Goal: Task Accomplishment & Management: Use online tool/utility

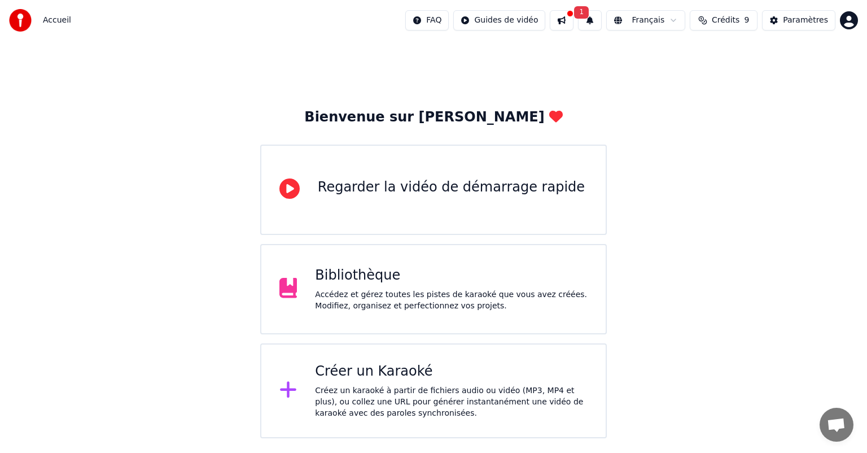
click at [418, 191] on div "Regarder la vidéo de démarrage rapide" at bounding box center [451, 187] width 267 height 18
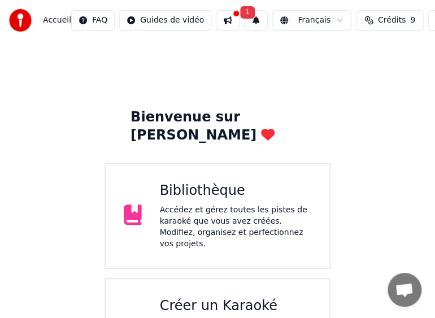
click at [217, 23] on button at bounding box center [228, 20] width 24 height 20
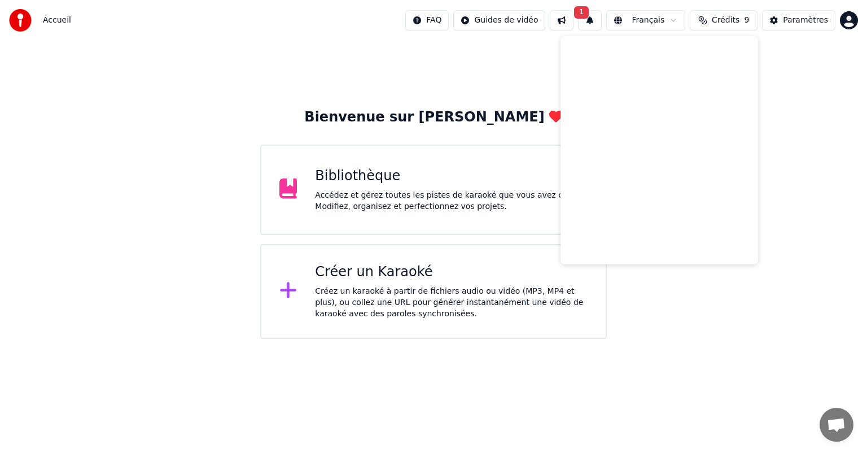
click at [62, 19] on span "Accueil" at bounding box center [57, 20] width 28 height 11
click at [500, 21] on html "Accueil FAQ Guides de vidéo 1 Français Crédits 9 Paramètres Bienvenue sur Youka…" at bounding box center [433, 169] width 867 height 339
click at [511, 63] on div "Guide de synchronisation des paroles" at bounding box center [522, 63] width 157 height 18
click at [601, 27] on button "1" at bounding box center [590, 20] width 24 height 20
click at [850, 26] on html "Accueil FAQ Guides de vidéo 1 Français Crédits 9 Paramètres Bienvenue sur Youka…" at bounding box center [433, 169] width 867 height 339
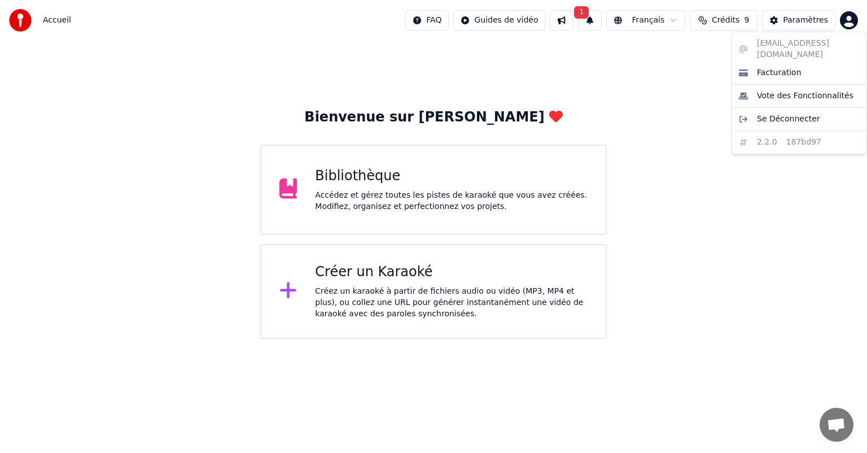
click at [603, 23] on html "Accueil FAQ Guides de vidéo 1 Français Crédits 9 Paramètres Bienvenue sur Youka…" at bounding box center [433, 169] width 867 height 339
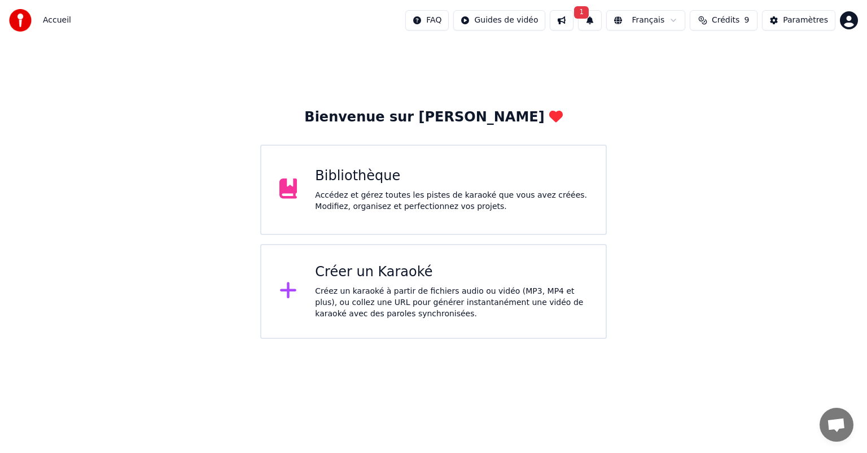
click at [602, 23] on button "1" at bounding box center [590, 20] width 24 height 20
click at [681, 57] on button "Mettre à Jour" at bounding box center [708, 56] width 71 height 20
click at [443, 23] on html "Accueil FAQ Guides de vidéo Français Crédits 9 Paramètres Bienvenue sur Youka B…" at bounding box center [433, 169] width 867 height 339
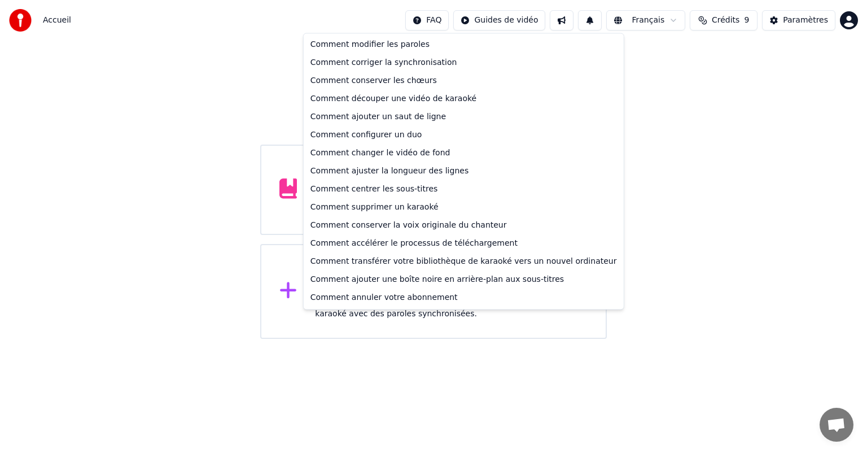
click at [443, 23] on html "Accueil FAQ Guides de vidéo Français Crédits 9 Paramètres Bienvenue sur Youka B…" at bounding box center [433, 169] width 867 height 339
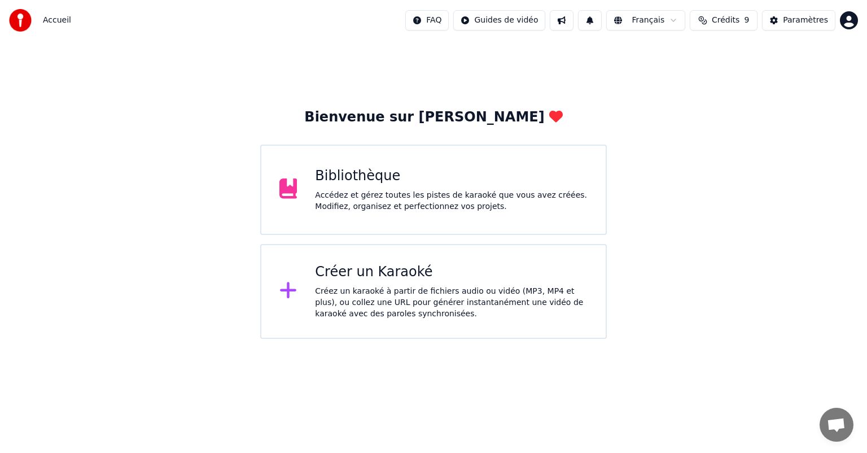
click at [406, 278] on div "Créer un Karaoké" at bounding box center [451, 272] width 273 height 18
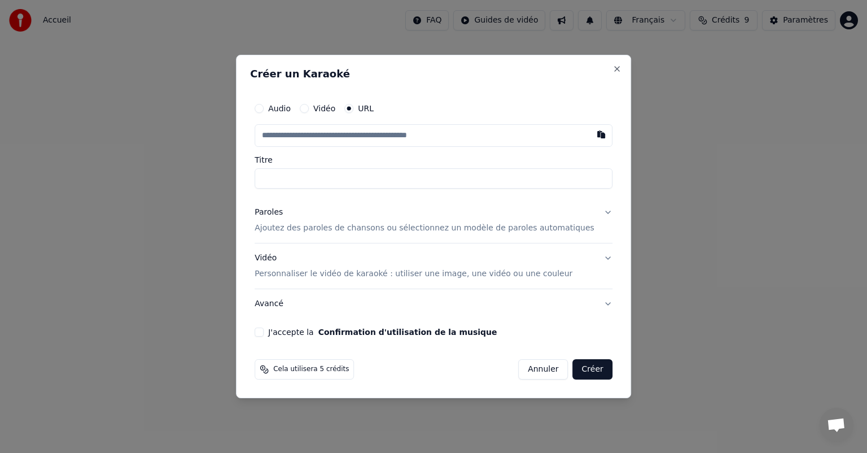
click at [317, 139] on input "text" at bounding box center [434, 135] width 358 height 23
click at [313, 178] on input "Titre" at bounding box center [434, 178] width 358 height 20
type input "*"
click at [264, 110] on button "Audio" at bounding box center [259, 108] width 9 height 9
click at [287, 180] on input "Titre" at bounding box center [434, 178] width 358 height 20
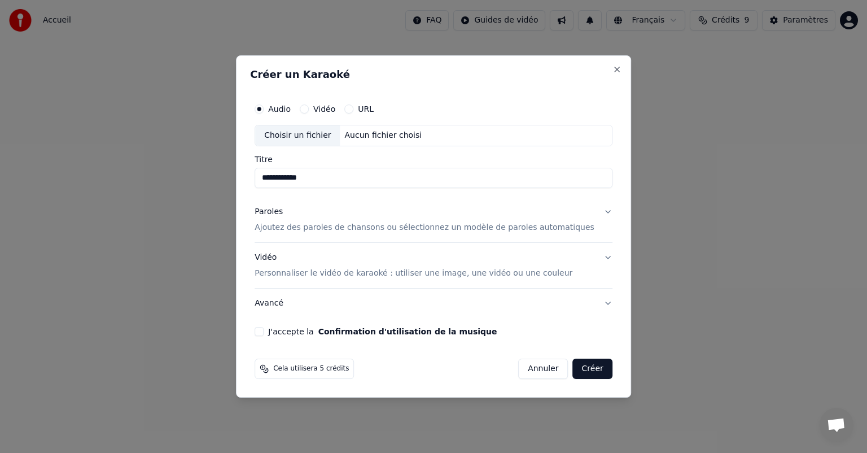
type input "**********"
click at [445, 233] on button "Paroles Ajoutez des paroles de chansons ou sélectionnez un modèle de paroles au…" at bounding box center [434, 219] width 358 height 45
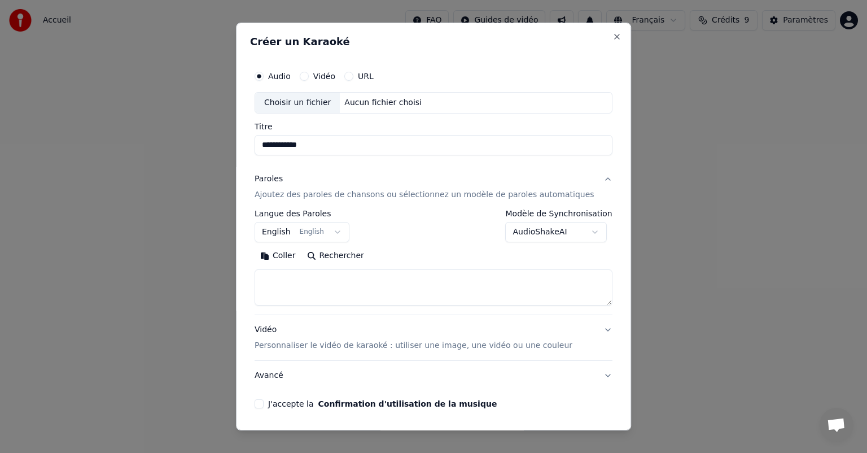
click at [367, 99] on div "Aucun fichier choisi" at bounding box center [383, 102] width 86 height 11
click at [343, 231] on button "English English" at bounding box center [302, 232] width 95 height 20
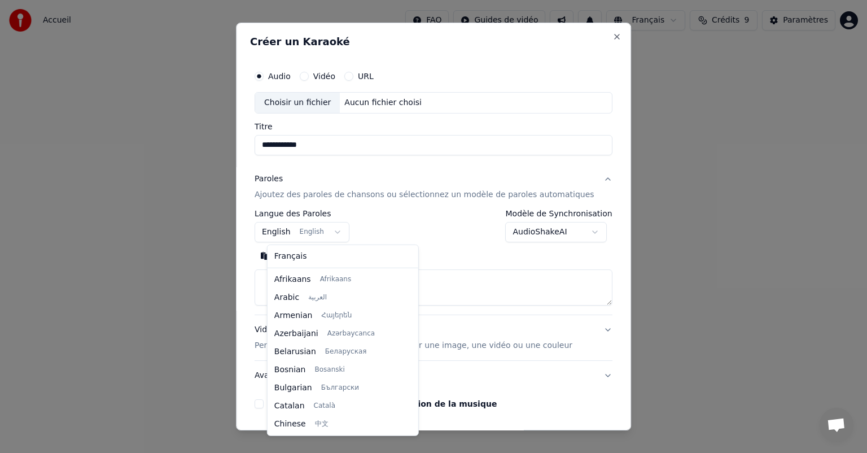
scroll to position [90, 0]
select select "**"
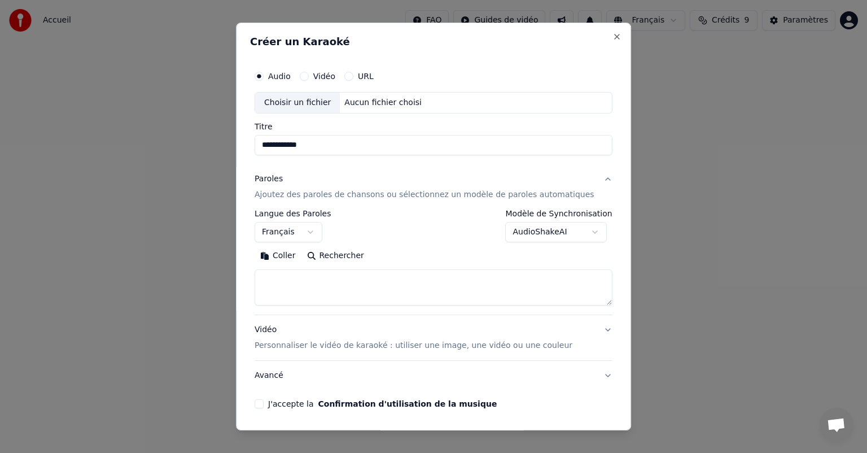
click at [286, 149] on input "**********" at bounding box center [434, 145] width 358 height 20
click at [363, 102] on div "Aucun fichier choisi" at bounding box center [383, 102] width 86 height 11
click at [264, 402] on button "J'accepte la Confirmation d'utilisation de la musique" at bounding box center [259, 403] width 9 height 9
click at [285, 145] on input "**********" at bounding box center [434, 145] width 358 height 20
click at [327, 77] on label "Vidéo" at bounding box center [324, 76] width 22 height 8
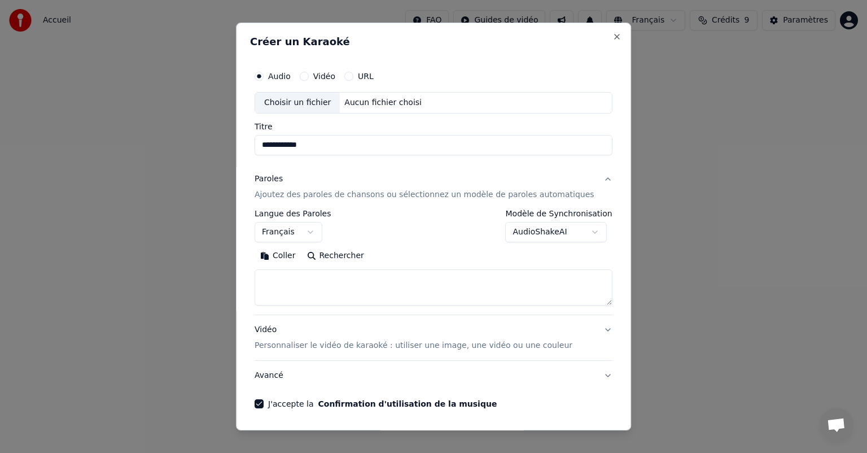
click at [309, 77] on button "Vidéo" at bounding box center [304, 76] width 9 height 9
click at [318, 147] on input "Titre" at bounding box center [434, 145] width 358 height 20
type input "**********"
click at [588, 328] on button "Vidéo Personnaliser le vidéo de karaoké : utiliser une image, une vidéo ou une …" at bounding box center [434, 337] width 358 height 45
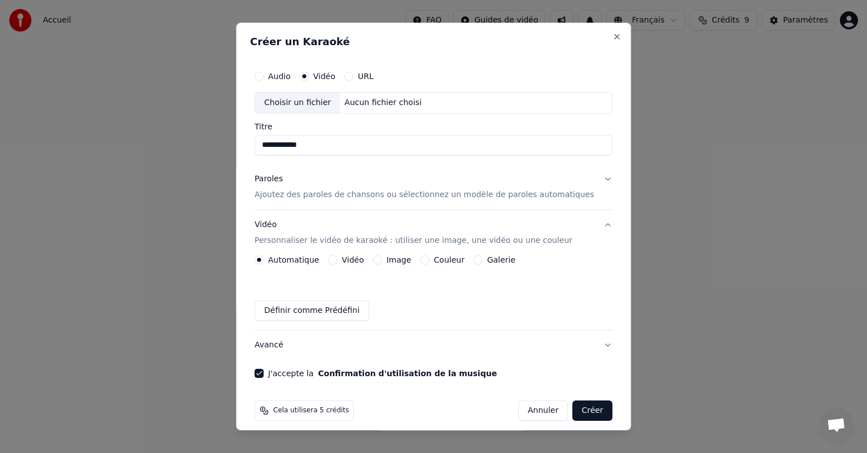
click at [318, 147] on input "**********" at bounding box center [434, 145] width 358 height 20
click at [323, 103] on div "Choisir un fichier" at bounding box center [297, 103] width 85 height 20
click at [374, 72] on label "URL" at bounding box center [366, 76] width 16 height 8
click at [353, 72] on button "URL" at bounding box center [348, 76] width 9 height 9
click at [326, 104] on input "text" at bounding box center [434, 103] width 358 height 23
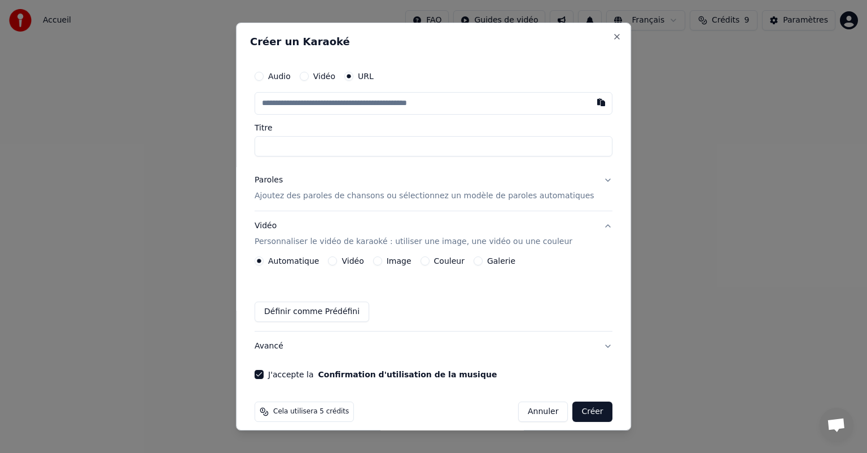
click at [590, 103] on button "button" at bounding box center [601, 102] width 23 height 20
type input "**********"
click at [352, 196] on p "Ajoutez des paroles de chansons ou sélectionnez un modèle de paroles automatiqu…" at bounding box center [425, 195] width 340 height 11
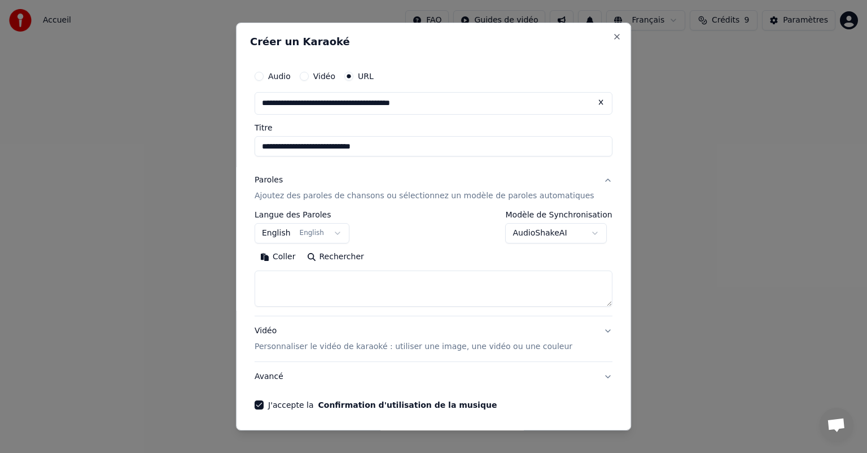
click at [287, 281] on textarea at bounding box center [434, 288] width 358 height 36
click at [293, 260] on button "Coller" at bounding box center [278, 257] width 47 height 18
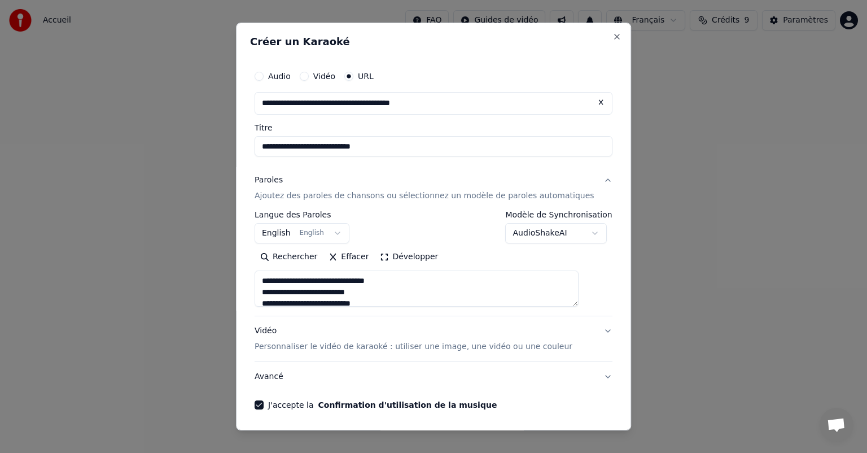
type textarea "**********"
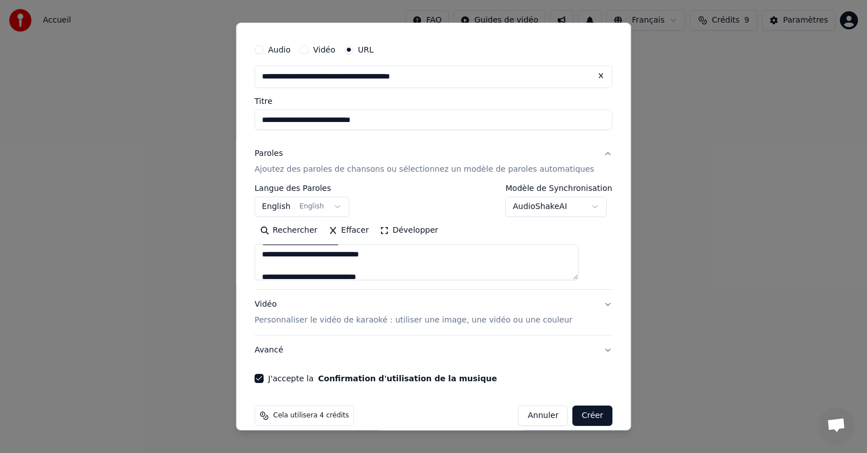
click at [573, 415] on button "Créer" at bounding box center [593, 415] width 40 height 20
select select "**"
type textarea "**********"
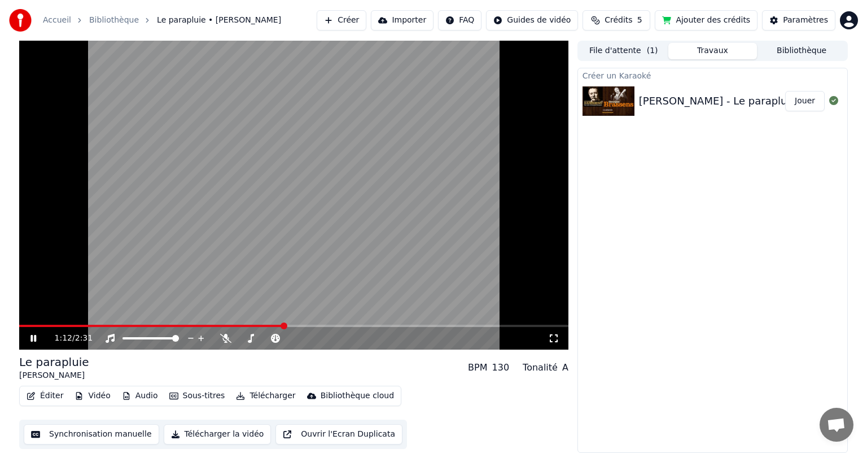
click at [32, 336] on icon at bounding box center [33, 338] width 6 height 7
click at [675, 280] on div "Créer un Karaoké [PERSON_NAME] - Le parapluie Jouer" at bounding box center [712, 260] width 270 height 385
click at [45, 397] on button "Éditer" at bounding box center [45, 396] width 46 height 16
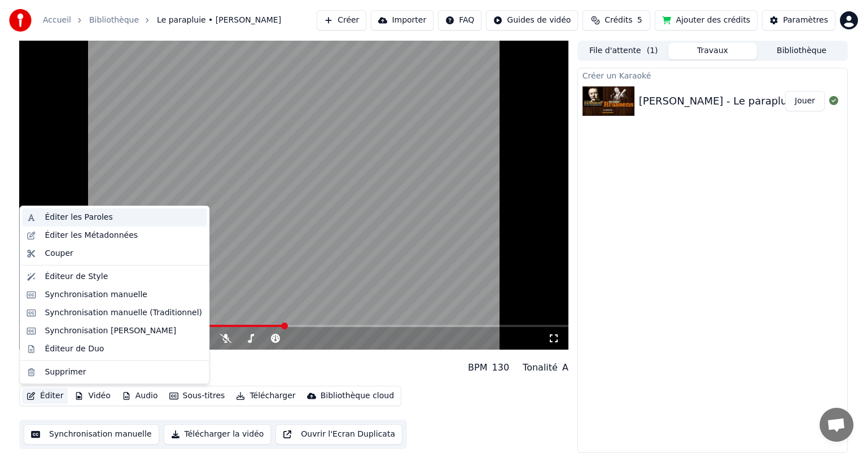
click at [107, 216] on div "Éditer les Paroles" at bounding box center [123, 217] width 157 height 11
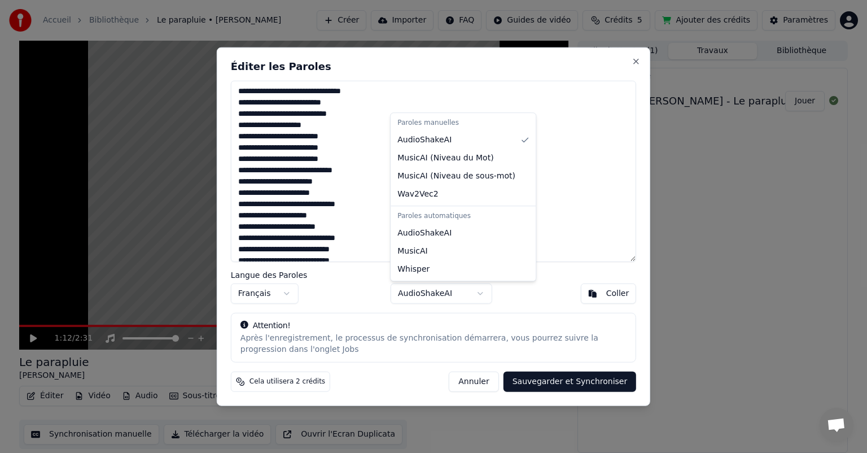
click at [479, 294] on body "Accueil Bibliothèque Le parapluie • [PERSON_NAME] Créer Importer FAQ Guides de …" at bounding box center [433, 226] width 867 height 453
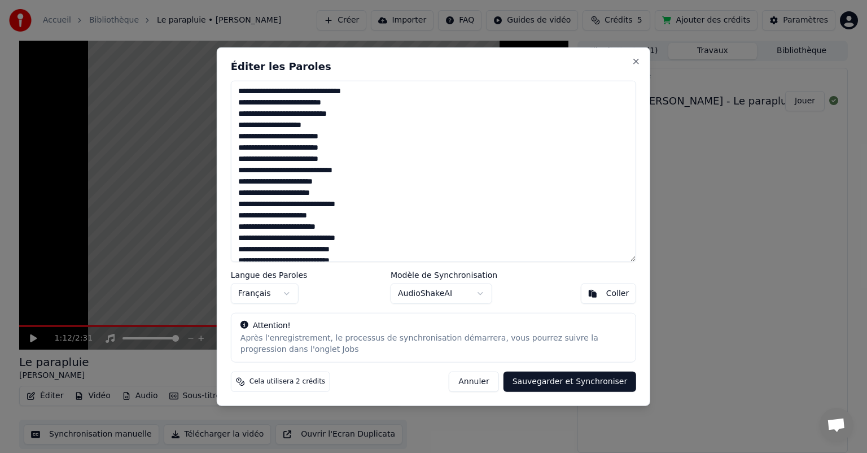
click at [561, 218] on body "Accueil Bibliothèque Le parapluie • [PERSON_NAME] Créer Importer FAQ Guides de …" at bounding box center [433, 226] width 867 height 453
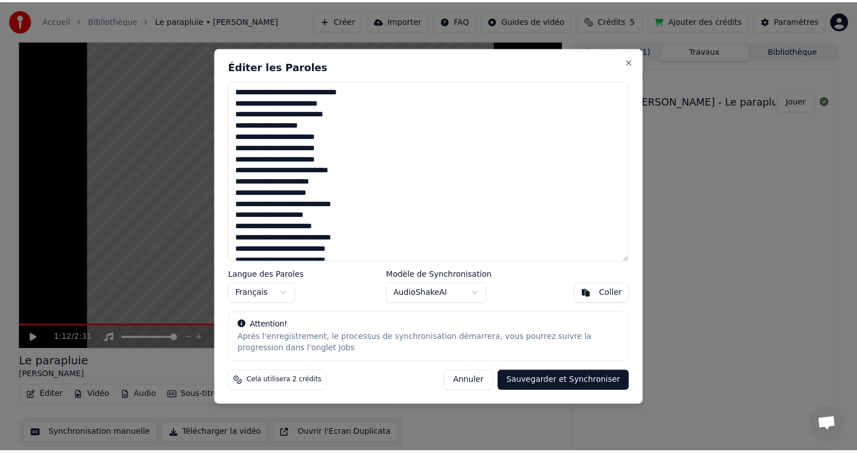
scroll to position [56, 0]
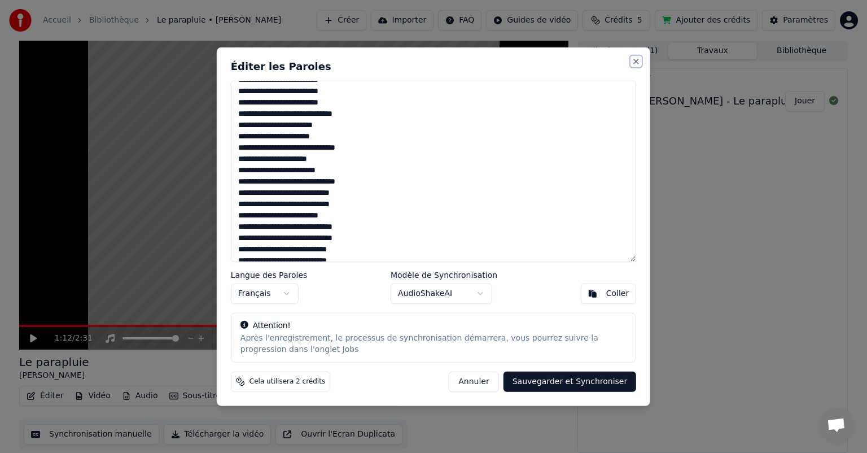
click at [635, 62] on button "Close" at bounding box center [636, 61] width 9 height 9
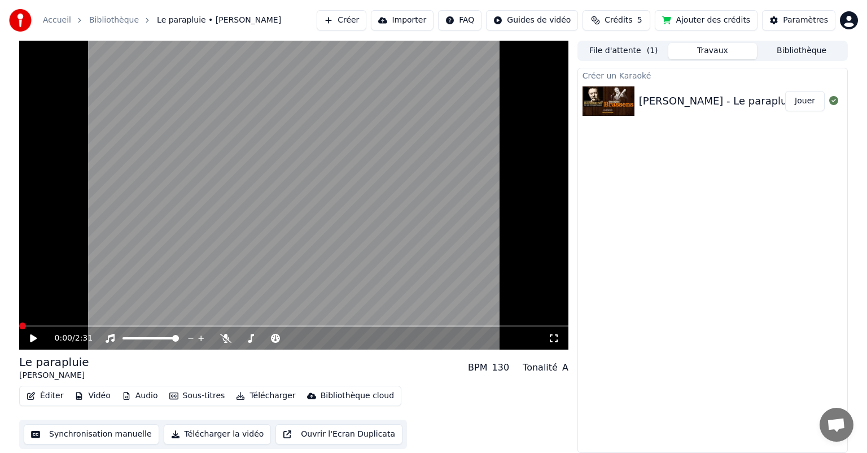
click at [19, 328] on span at bounding box center [22, 325] width 7 height 7
click at [31, 338] on icon at bounding box center [33, 338] width 7 height 8
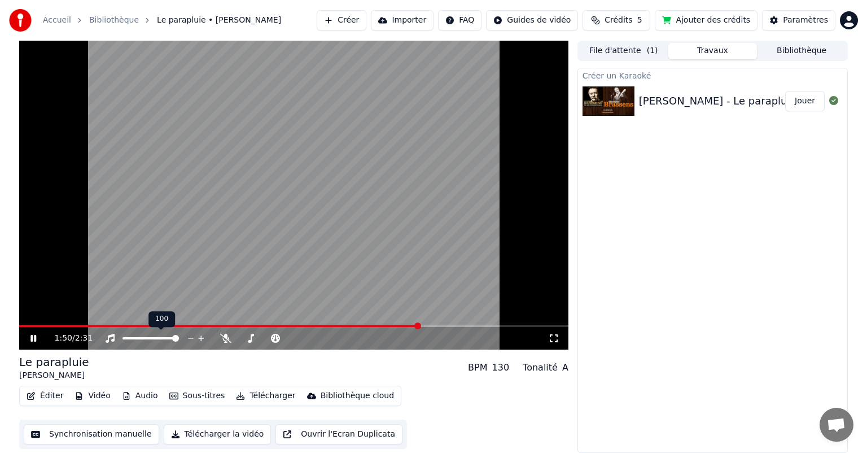
click at [203, 333] on icon at bounding box center [201, 337] width 11 height 11
click at [38, 338] on icon at bounding box center [41, 338] width 27 height 9
click at [397, 326] on span at bounding box center [208, 326] width 378 height 2
click at [35, 336] on icon at bounding box center [33, 338] width 7 height 8
click at [34, 336] on icon at bounding box center [33, 338] width 6 height 7
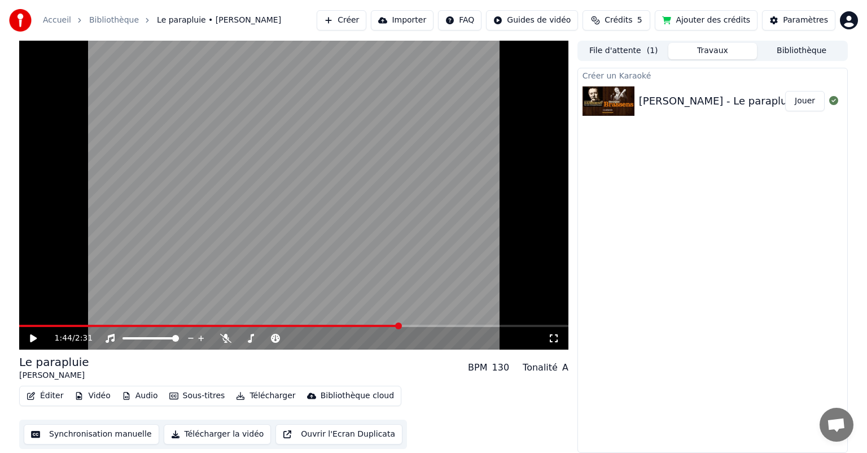
click at [351, 323] on video at bounding box center [293, 195] width 549 height 309
click at [350, 325] on div "1:44 / 2:31" at bounding box center [293, 195] width 549 height 309
click at [350, 326] on span at bounding box center [210, 326] width 383 height 2
click at [30, 335] on icon at bounding box center [33, 338] width 7 height 8
click at [33, 336] on icon at bounding box center [41, 338] width 27 height 9
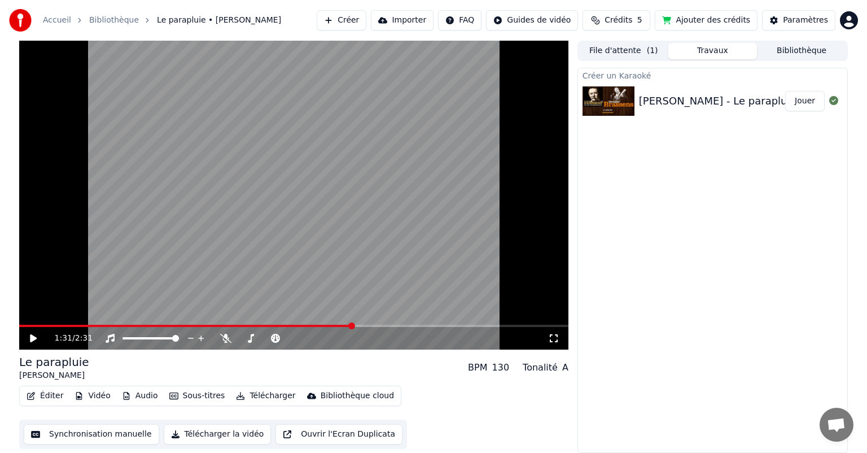
click at [33, 336] on icon at bounding box center [33, 338] width 7 height 8
click at [34, 336] on icon at bounding box center [41, 338] width 27 height 9
click at [34, 336] on icon at bounding box center [33, 338] width 7 height 8
click at [34, 336] on icon at bounding box center [41, 338] width 27 height 9
click at [34, 336] on icon at bounding box center [33, 338] width 7 height 8
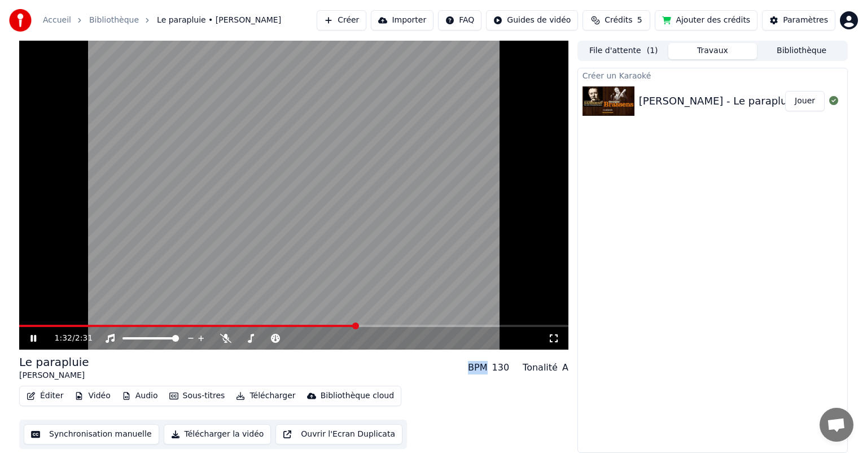
click at [34, 336] on icon at bounding box center [41, 338] width 27 height 9
click at [34, 336] on icon at bounding box center [33, 338] width 7 height 8
click at [34, 336] on icon at bounding box center [41, 338] width 27 height 9
click at [34, 336] on icon at bounding box center [33, 338] width 7 height 8
click at [34, 336] on icon at bounding box center [41, 338] width 27 height 9
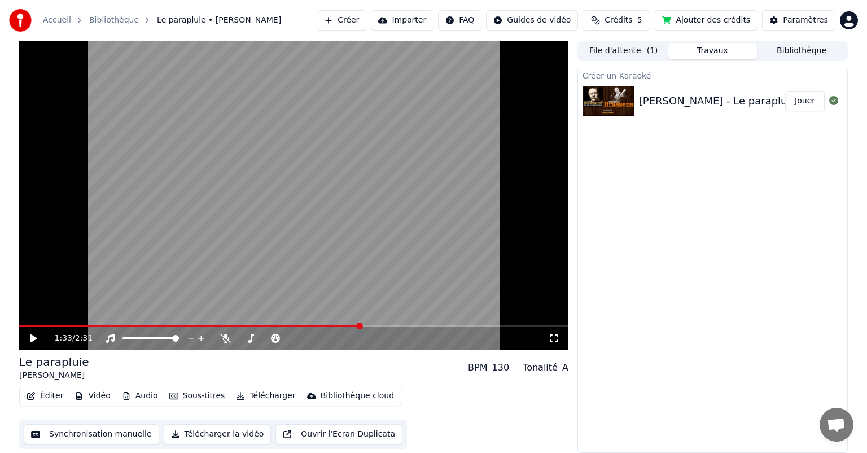
click at [34, 336] on icon at bounding box center [33, 338] width 7 height 8
click at [34, 336] on icon at bounding box center [41, 338] width 27 height 9
click at [34, 336] on icon at bounding box center [33, 338] width 7 height 8
click at [34, 336] on icon at bounding box center [41, 338] width 27 height 9
click at [34, 336] on icon at bounding box center [33, 338] width 7 height 8
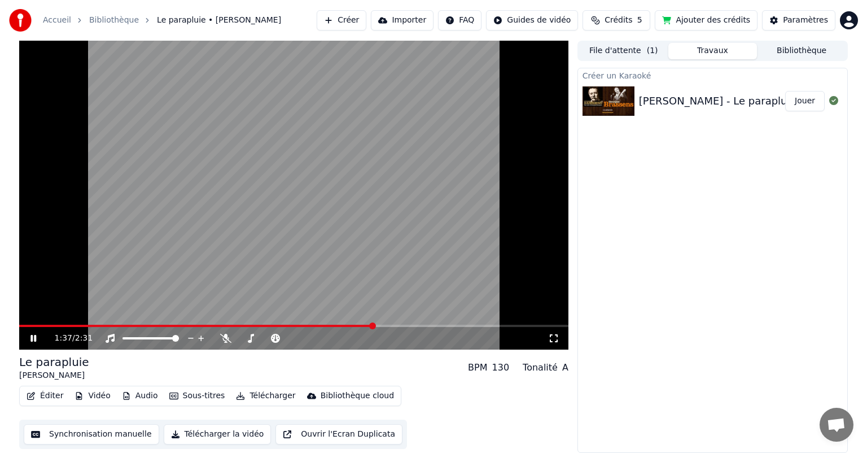
click at [34, 336] on icon at bounding box center [41, 338] width 27 height 9
click at [34, 336] on icon at bounding box center [33, 338] width 7 height 8
click at [34, 336] on icon at bounding box center [41, 338] width 27 height 9
click at [97, 435] on button "Synchronisation manuelle" at bounding box center [91, 434] width 135 height 20
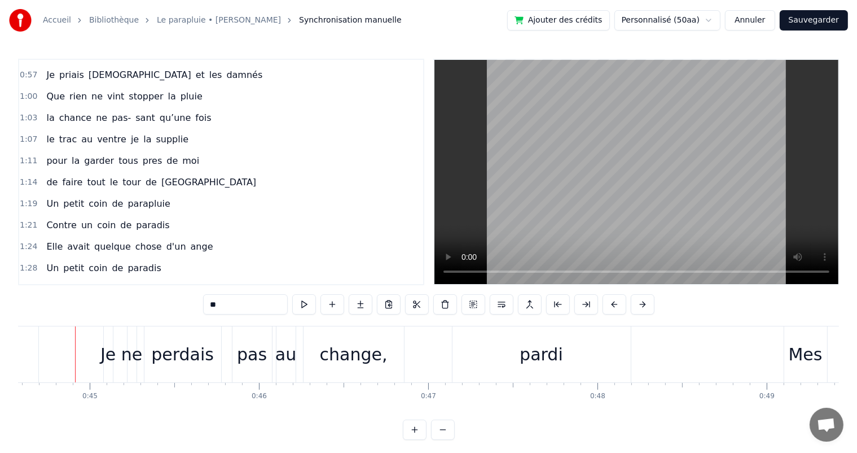
scroll to position [508, 0]
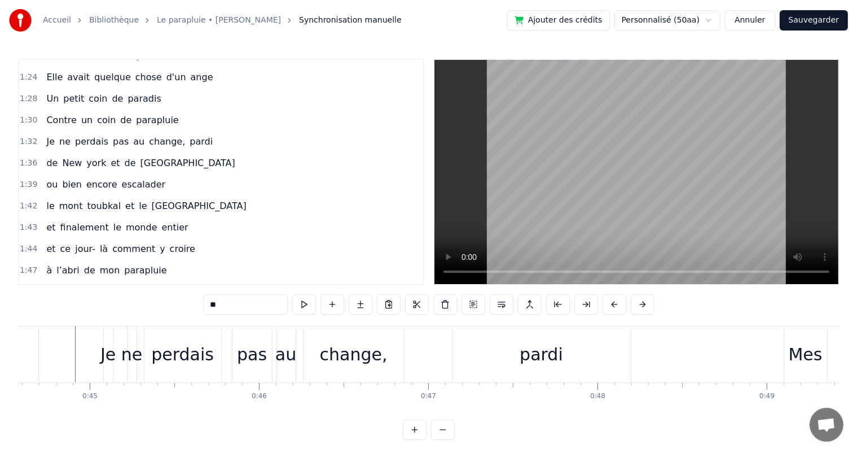
click at [61, 156] on span "New" at bounding box center [72, 162] width 22 height 13
type input "***"
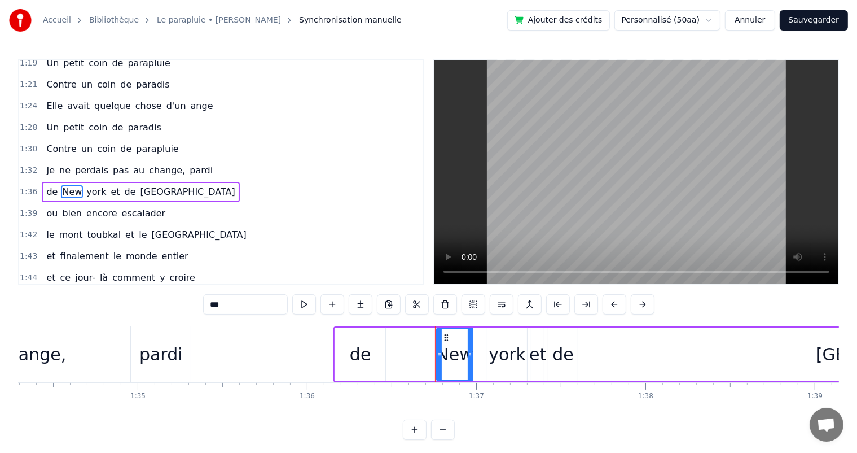
scroll to position [0, 16330]
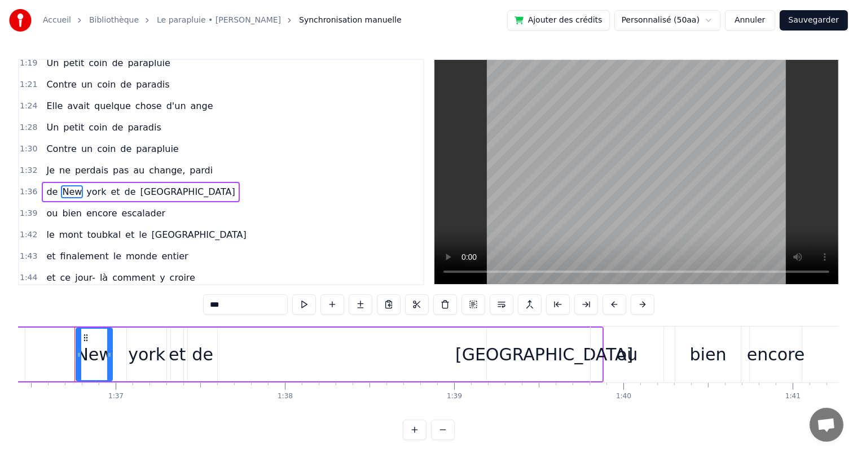
click at [29, 181] on div "1:36 de [US_STATE] et de [GEOGRAPHIC_DATA]" at bounding box center [221, 191] width 404 height 21
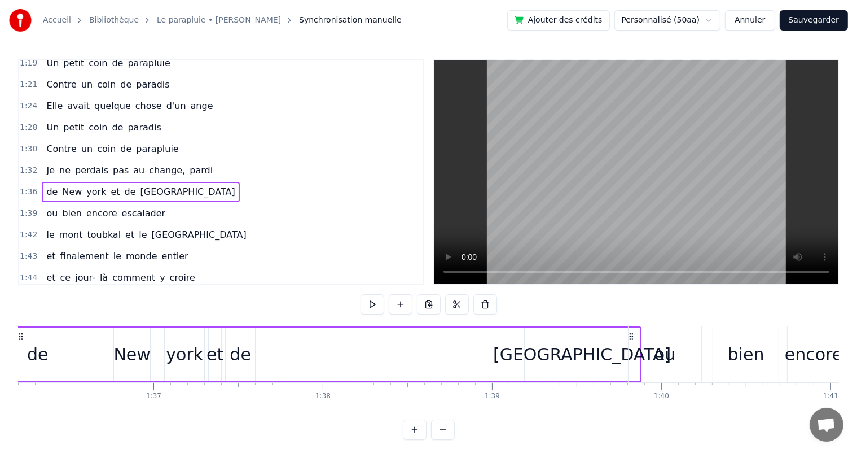
scroll to position [0, 16228]
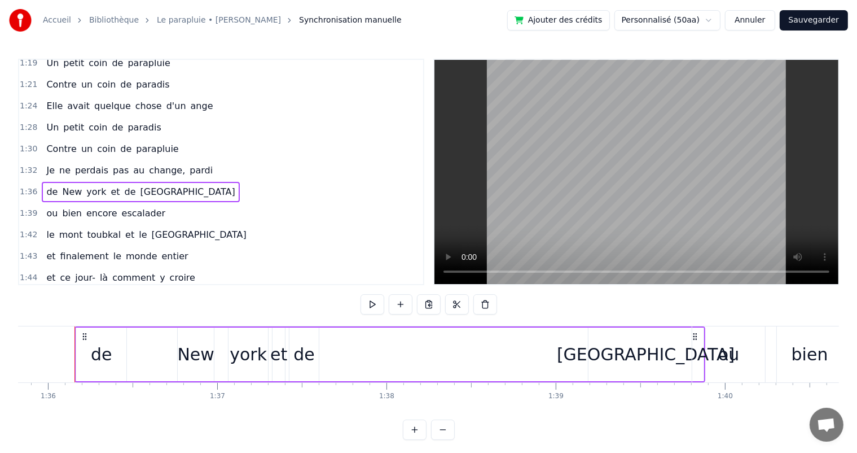
click at [27, 186] on span "1:36" at bounding box center [28, 191] width 17 height 11
click at [373, 301] on button at bounding box center [373, 304] width 24 height 20
click at [368, 305] on button at bounding box center [373, 304] width 24 height 20
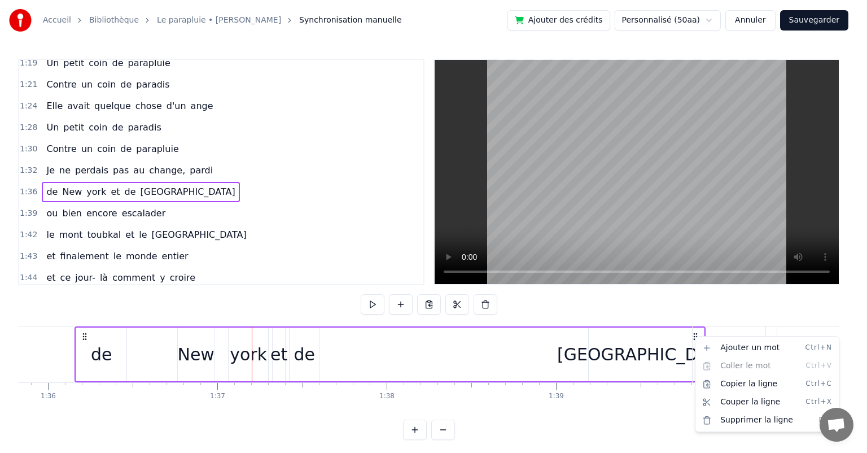
click at [695, 332] on div "ou" at bounding box center [729, 354] width 73 height 56
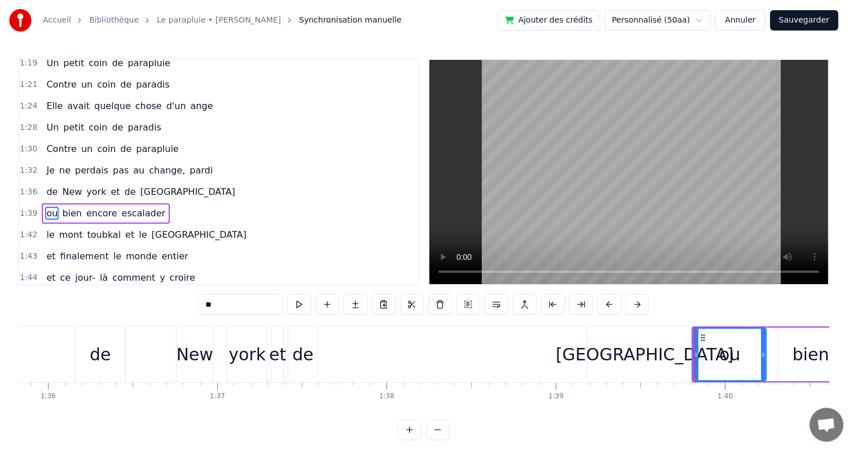
scroll to position [500, 0]
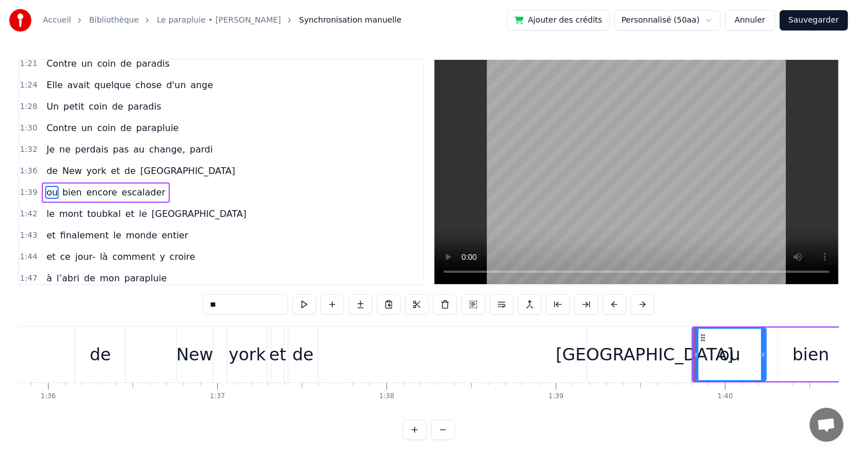
click at [29, 165] on span "1:36" at bounding box center [28, 170] width 17 height 11
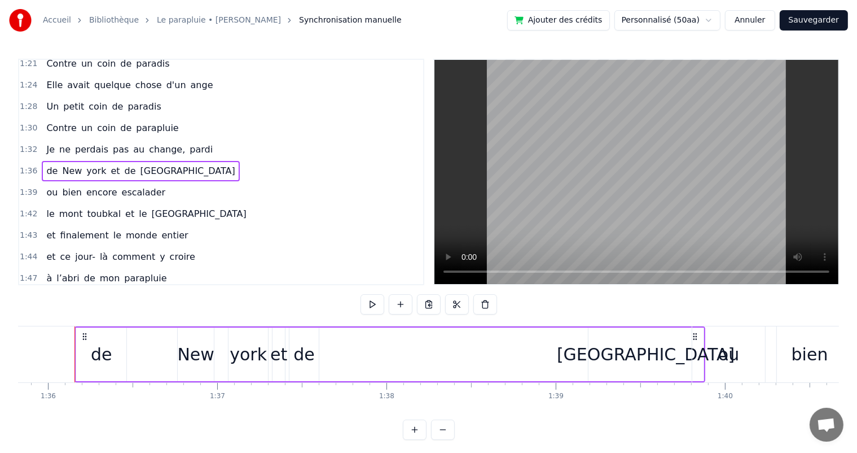
click at [84, 336] on circle at bounding box center [84, 336] width 1 height 1
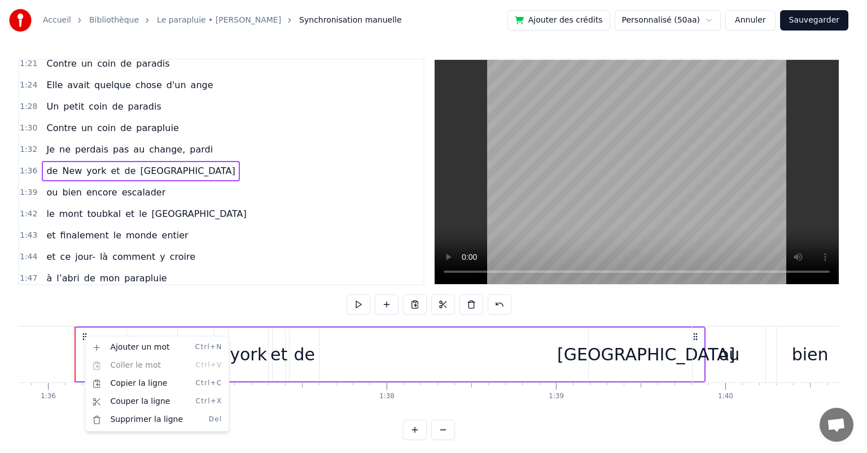
click at [141, 302] on html "Accueil Bibliothèque Le parapluie • [PERSON_NAME] Synchronisation manuelle Ajou…" at bounding box center [433, 229] width 867 height 458
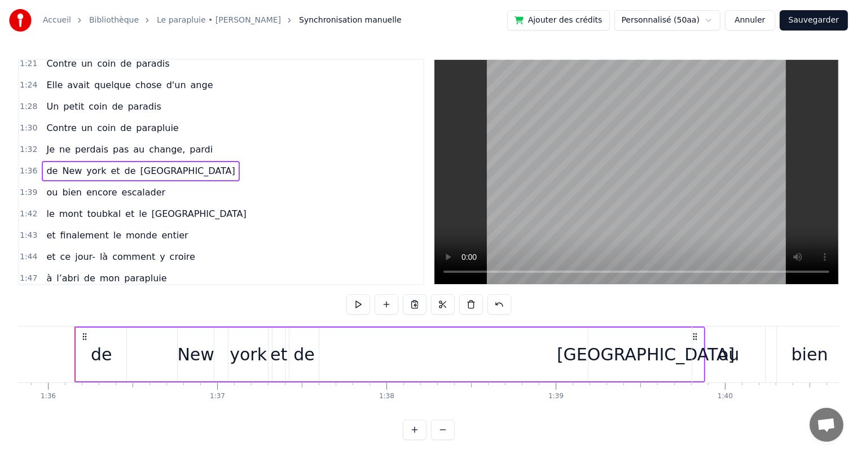
click at [75, 356] on div at bounding box center [75, 354] width 1 height 56
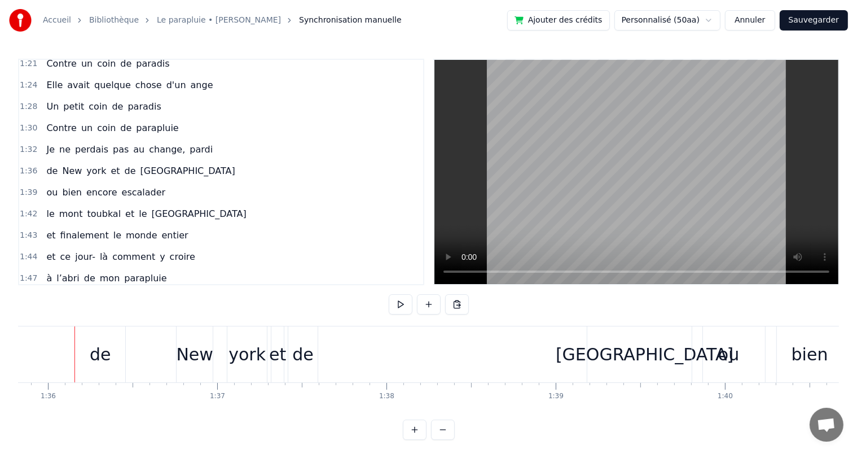
click at [77, 355] on div "de" at bounding box center [100, 354] width 50 height 56
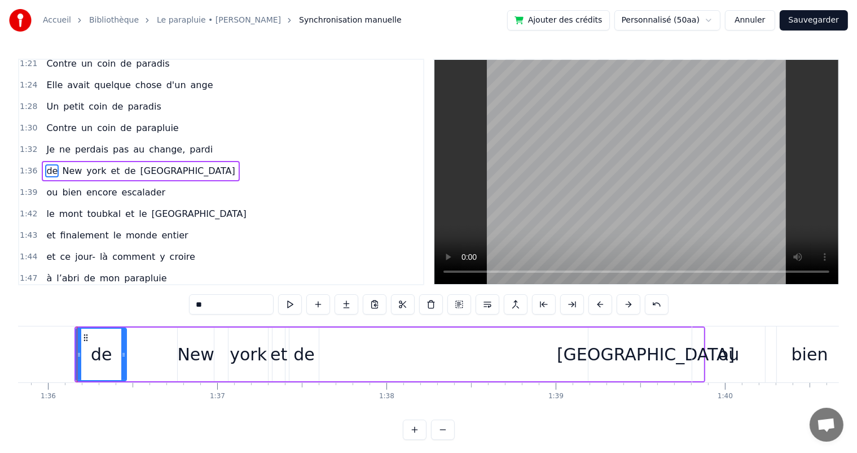
scroll to position [479, 0]
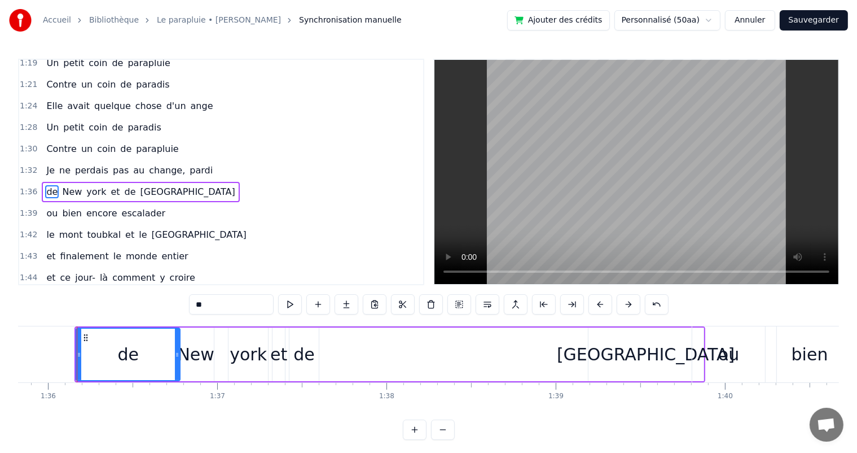
drag, startPoint x: 122, startPoint y: 355, endPoint x: 176, endPoint y: 355, distance: 53.6
click at [176, 355] on icon at bounding box center [177, 354] width 5 height 9
drag, startPoint x: 78, startPoint y: 356, endPoint x: 154, endPoint y: 357, distance: 75.1
click at [154, 357] on icon at bounding box center [154, 354] width 5 height 9
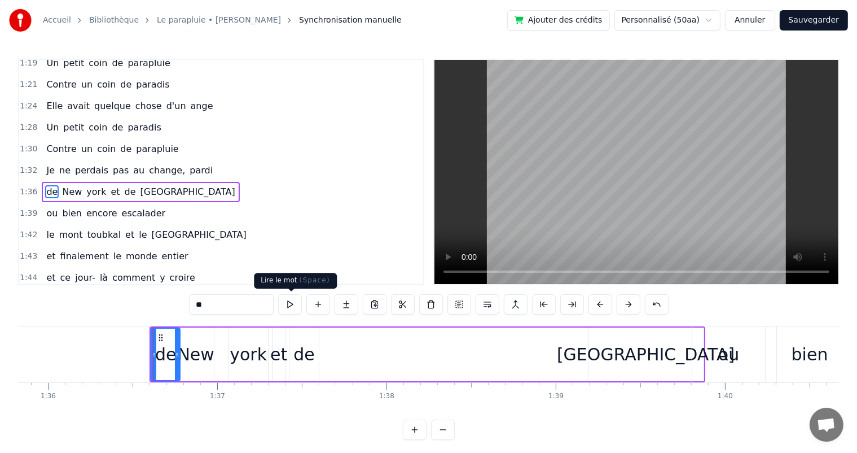
click at [291, 304] on button at bounding box center [290, 304] width 24 height 20
click at [29, 186] on span "1:36" at bounding box center [28, 191] width 17 height 11
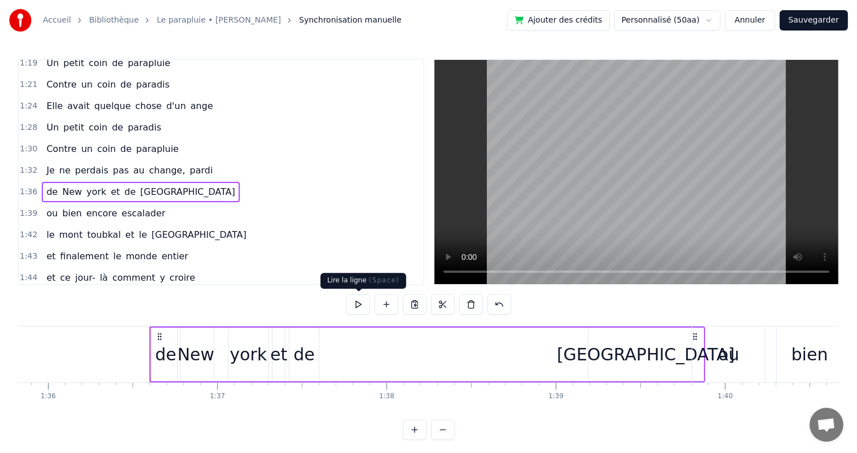
click at [361, 303] on button at bounding box center [359, 304] width 24 height 20
click at [29, 208] on span "1:39" at bounding box center [28, 213] width 17 height 11
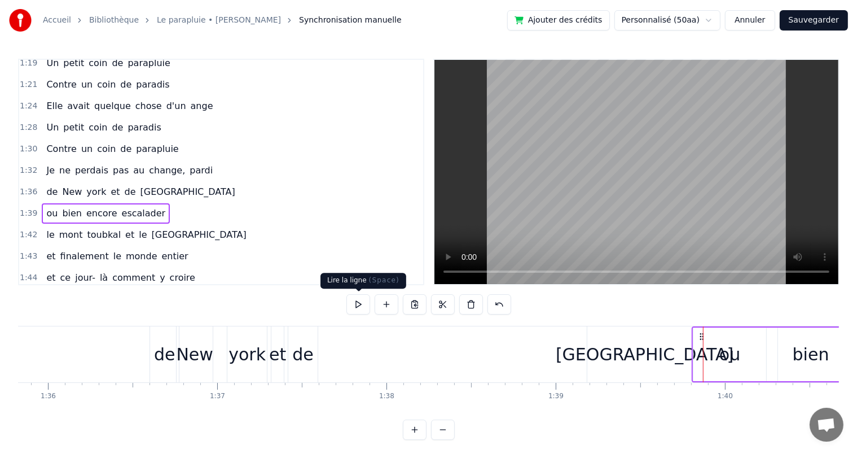
click at [360, 303] on button at bounding box center [359, 304] width 24 height 20
click at [29, 208] on span "1:39" at bounding box center [28, 213] width 17 height 11
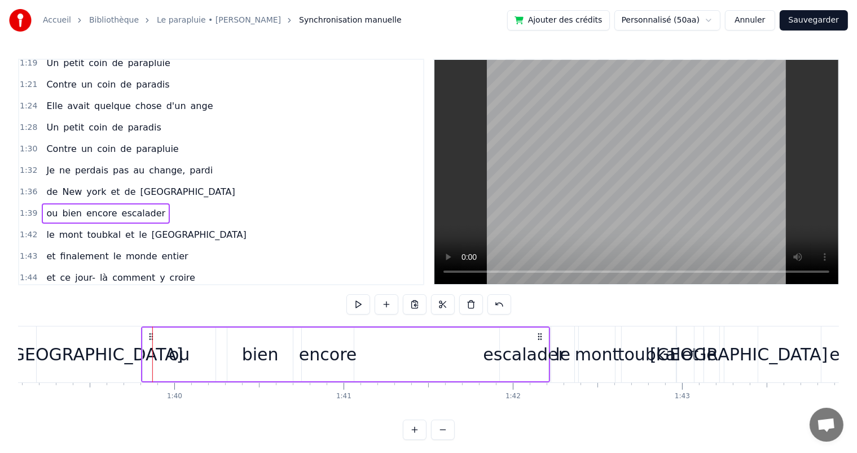
scroll to position [0, 16750]
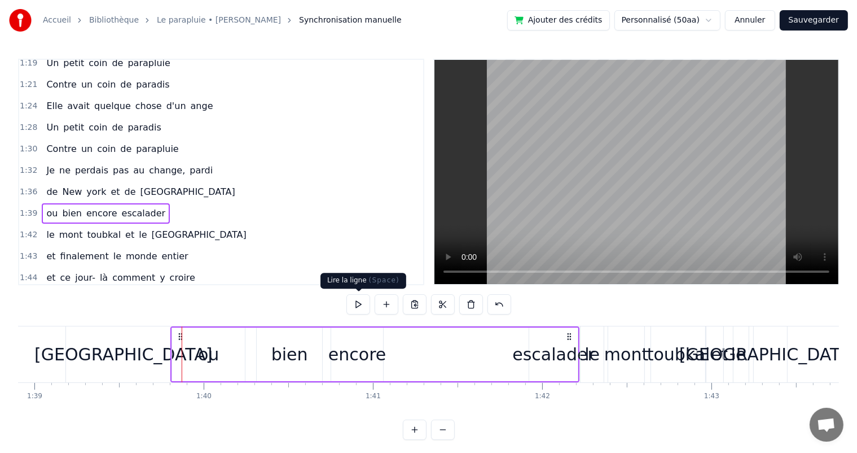
click at [358, 304] on button at bounding box center [359, 304] width 24 height 20
click at [140, 353] on div "[GEOGRAPHIC_DATA]" at bounding box center [123, 354] width 178 height 25
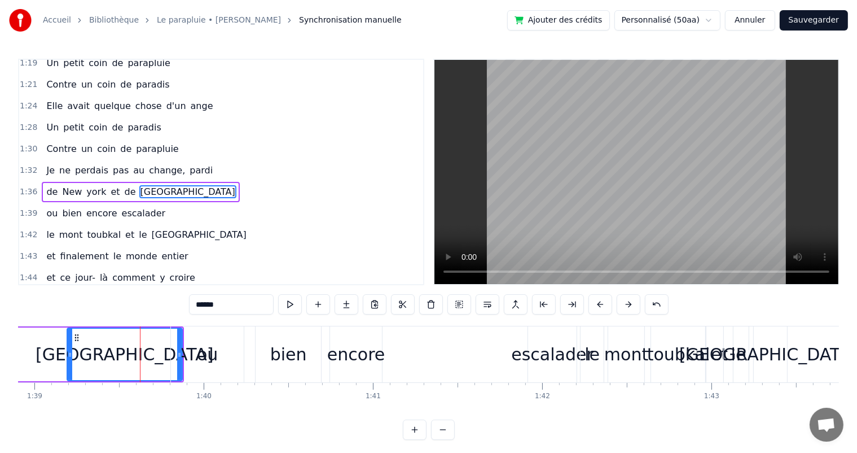
click at [198, 353] on div "ou" at bounding box center [207, 354] width 21 height 25
type input "**"
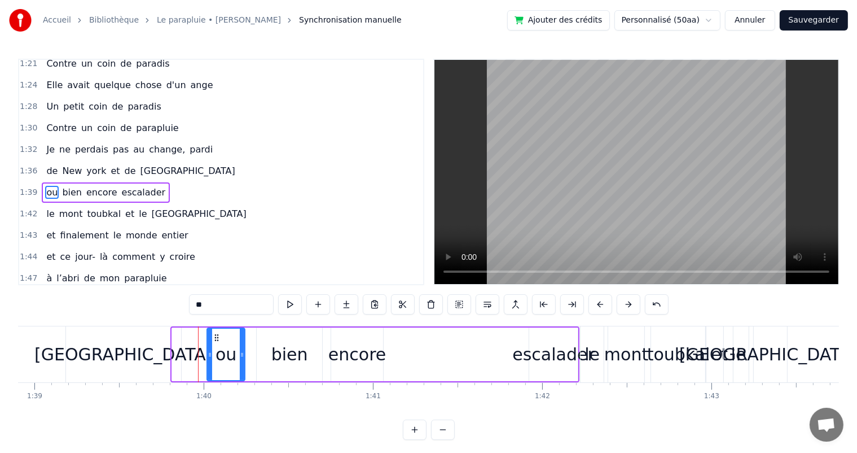
drag, startPoint x: 172, startPoint y: 355, endPoint x: 207, endPoint y: 359, distance: 35.2
click at [207, 359] on div "ou" at bounding box center [226, 354] width 39 height 54
click at [291, 305] on button at bounding box center [290, 304] width 24 height 20
click at [25, 187] on span "1:40" at bounding box center [28, 192] width 17 height 11
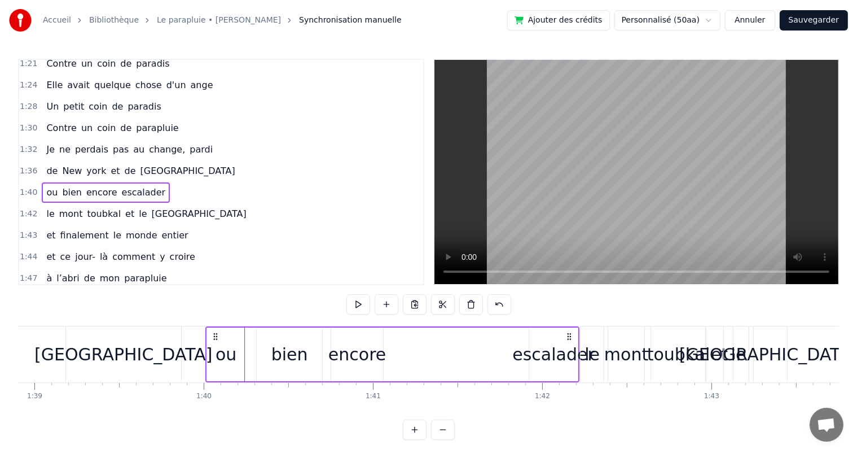
click at [91, 336] on div "[GEOGRAPHIC_DATA]" at bounding box center [123, 354] width 115 height 56
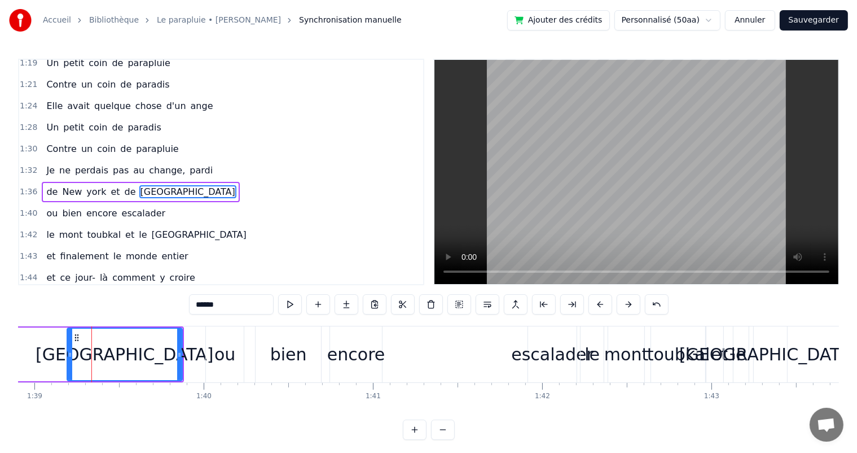
click at [24, 186] on span "1:36" at bounding box center [28, 191] width 17 height 11
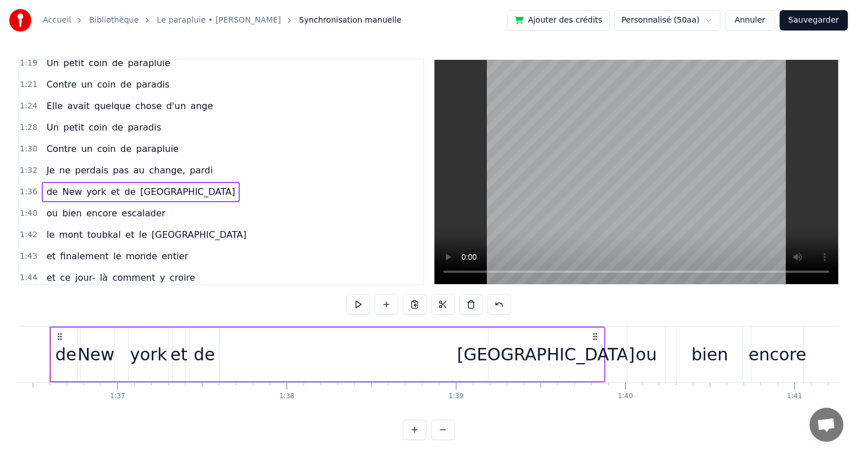
scroll to position [0, 16303]
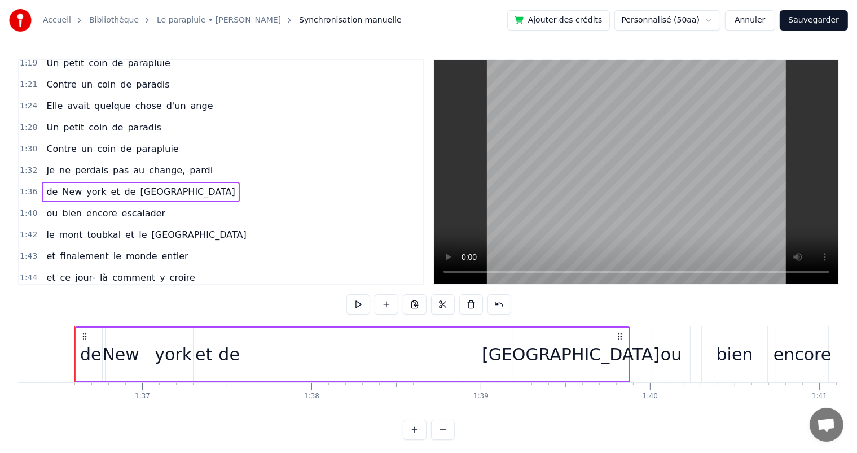
click at [355, 303] on button at bounding box center [359, 304] width 24 height 20
click at [28, 208] on span "1:40" at bounding box center [28, 213] width 17 height 11
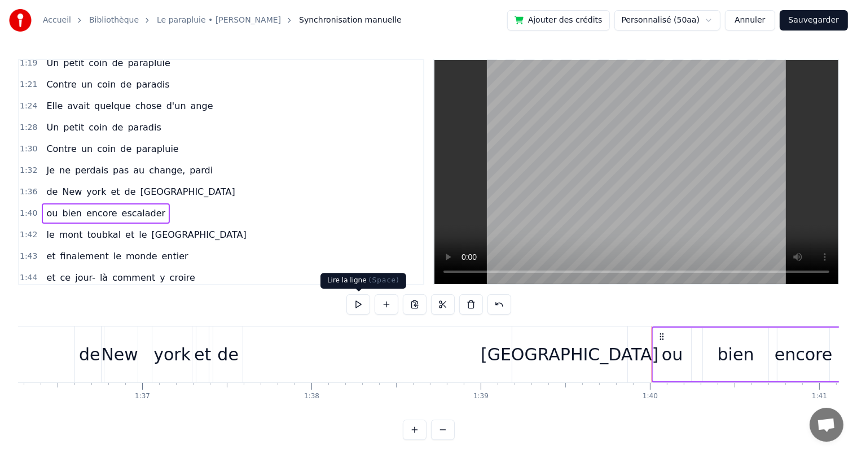
click at [361, 305] on button at bounding box center [359, 304] width 24 height 20
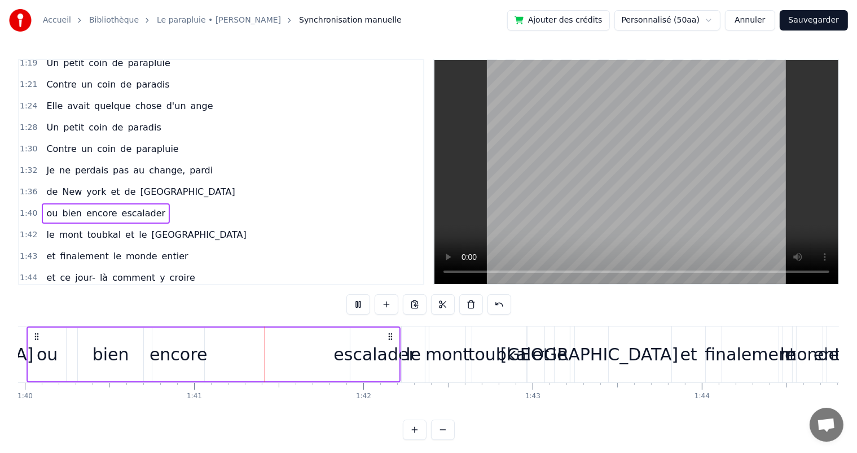
scroll to position [0, 17018]
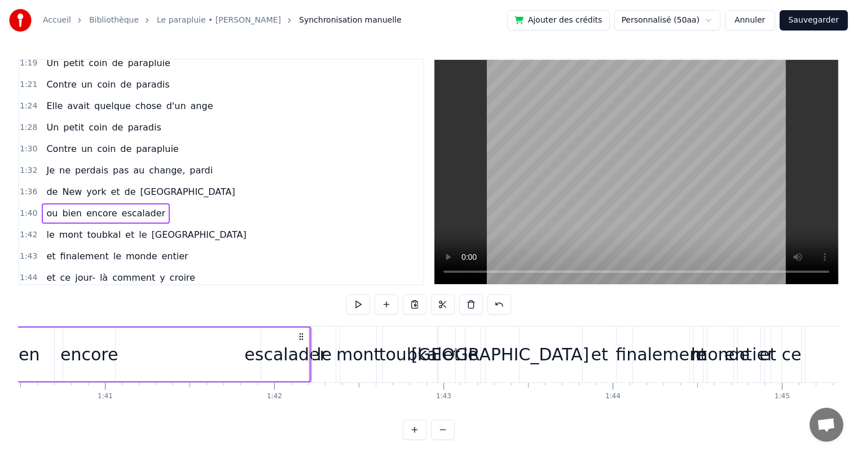
click at [25, 229] on span "1:42" at bounding box center [28, 234] width 17 height 11
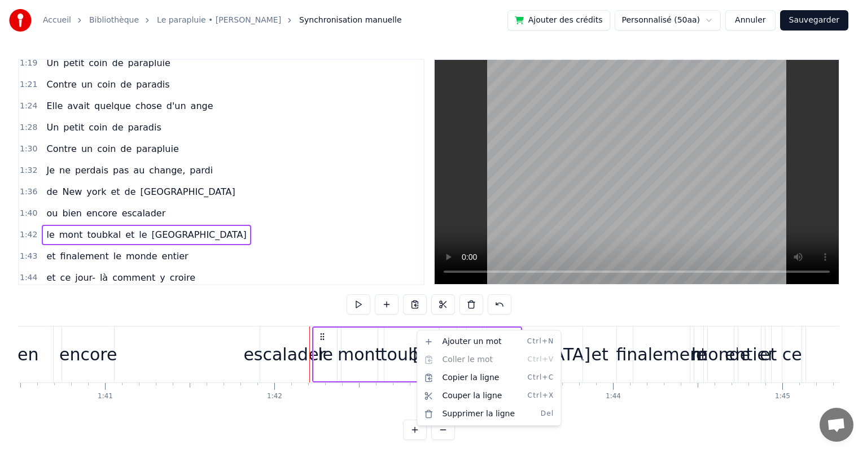
click at [578, 317] on div "0:01 Il pleuvait fort sur la grande route 0:04 Elle cheminait sans parapluie 0:…" at bounding box center [428, 249] width 821 height 381
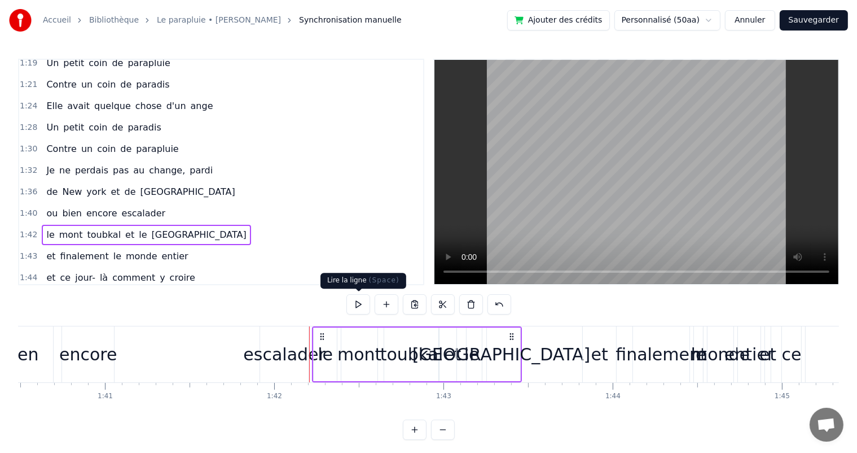
click at [359, 300] on button at bounding box center [359, 304] width 24 height 20
click at [358, 303] on button at bounding box center [359, 304] width 24 height 20
click at [24, 186] on span "1:36" at bounding box center [28, 191] width 17 height 11
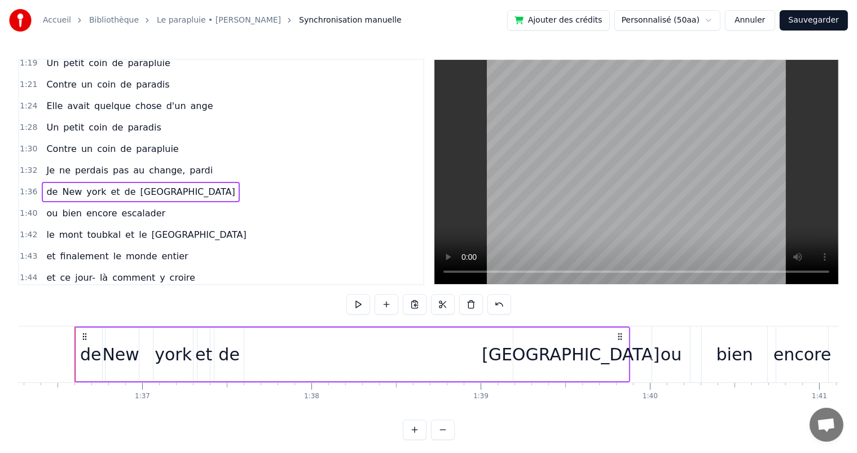
scroll to position [0, 16303]
click at [361, 303] on button at bounding box center [359, 304] width 24 height 20
click at [618, 352] on div "[GEOGRAPHIC_DATA]" at bounding box center [571, 354] width 115 height 54
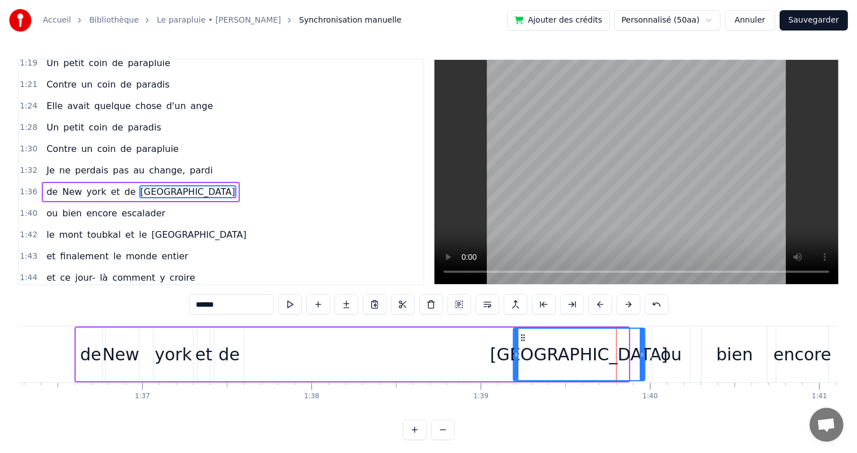
drag, startPoint x: 627, startPoint y: 354, endPoint x: 644, endPoint y: 355, distance: 16.4
click at [644, 355] on icon at bounding box center [642, 354] width 5 height 9
click at [36, 181] on div "1:36 de [US_STATE] et de [GEOGRAPHIC_DATA]" at bounding box center [221, 191] width 404 height 21
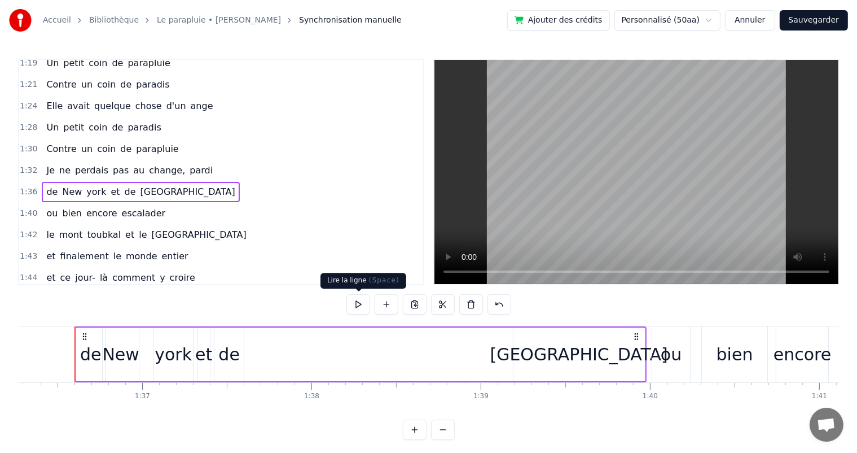
click at [361, 301] on button at bounding box center [359, 304] width 24 height 20
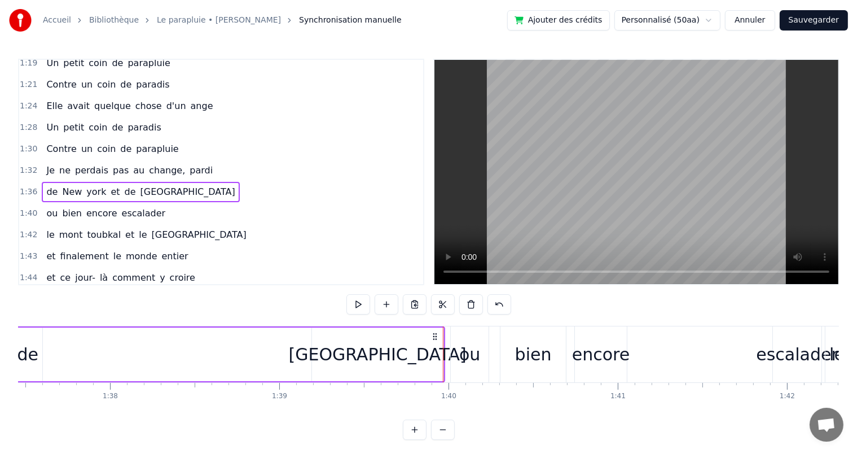
scroll to position [0, 16807]
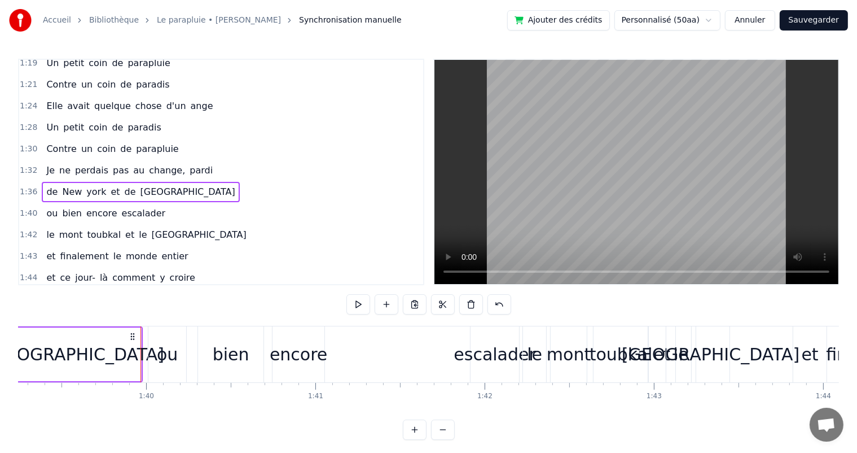
click at [34, 203] on div "1:40 ou bien [MEDICAL_DATA] escalader" at bounding box center [221, 213] width 404 height 21
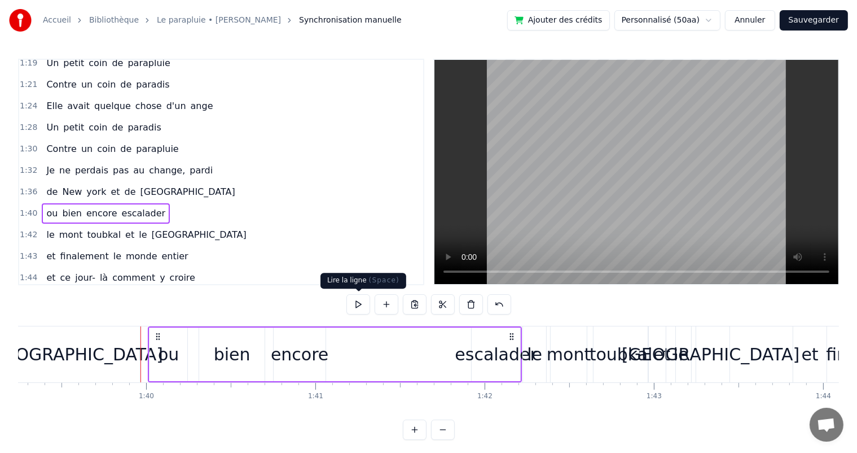
click at [363, 299] on button at bounding box center [359, 304] width 24 height 20
click at [517, 347] on div "escalader" at bounding box center [496, 354] width 82 height 25
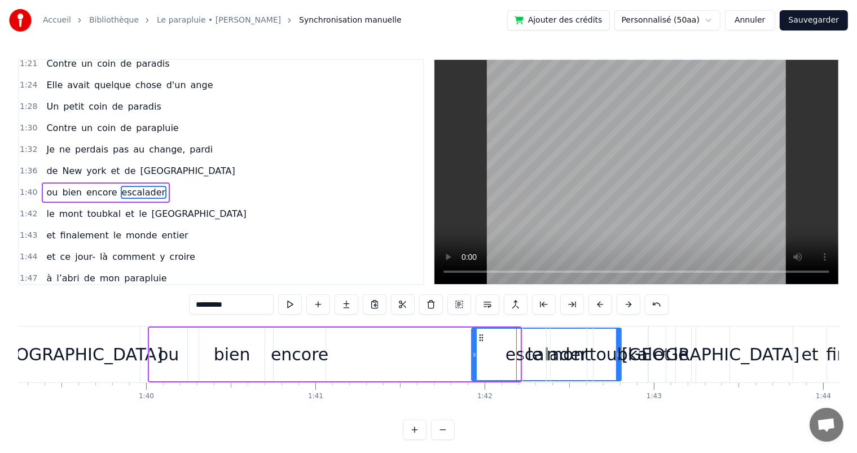
drag, startPoint x: 518, startPoint y: 355, endPoint x: 619, endPoint y: 357, distance: 101.1
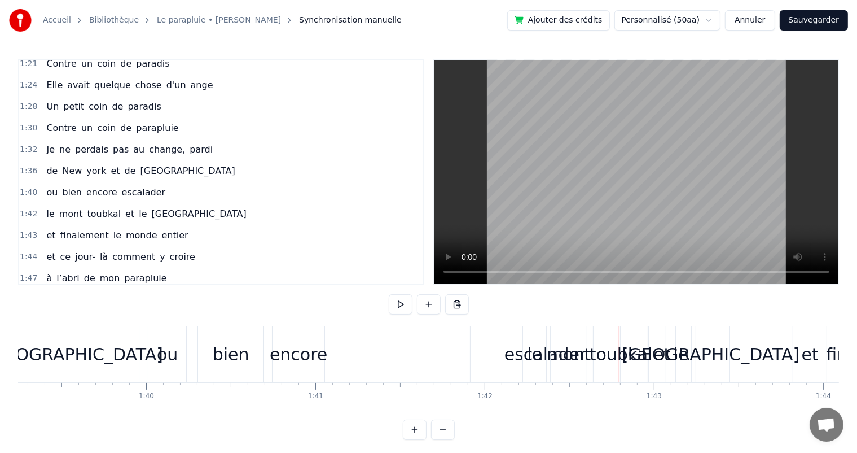
click at [29, 187] on span "1:40" at bounding box center [28, 192] width 17 height 11
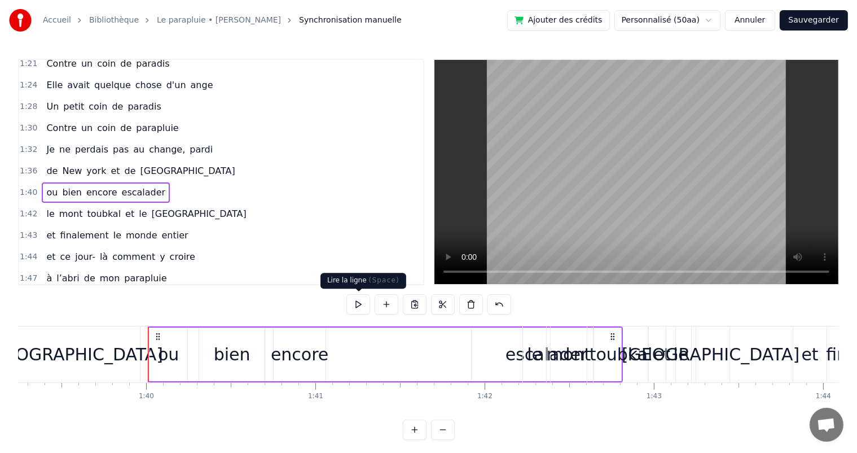
click at [364, 305] on button at bounding box center [359, 304] width 24 height 20
click at [483, 353] on div "escalader" at bounding box center [547, 354] width 150 height 54
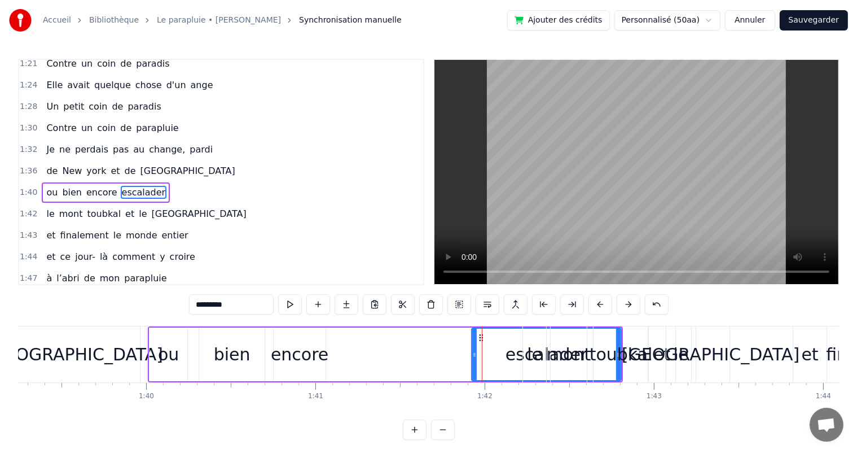
click at [517, 355] on div "escalader" at bounding box center [547, 354] width 82 height 25
click at [581, 355] on div "mont" at bounding box center [569, 354] width 44 height 25
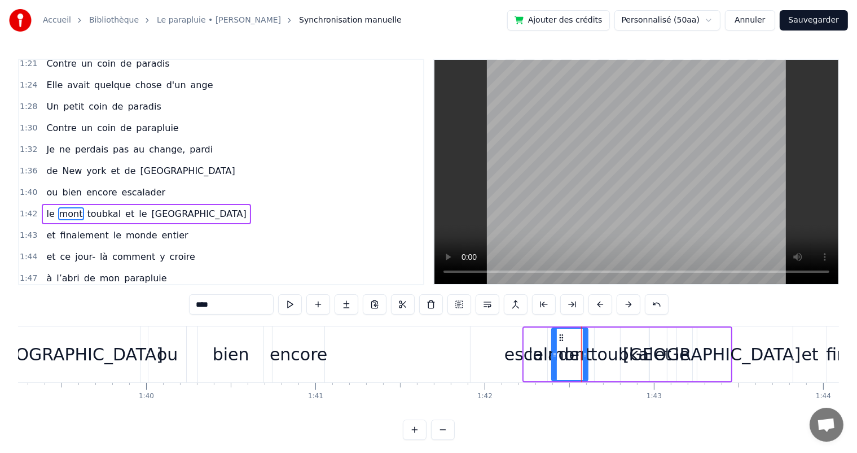
scroll to position [521, 0]
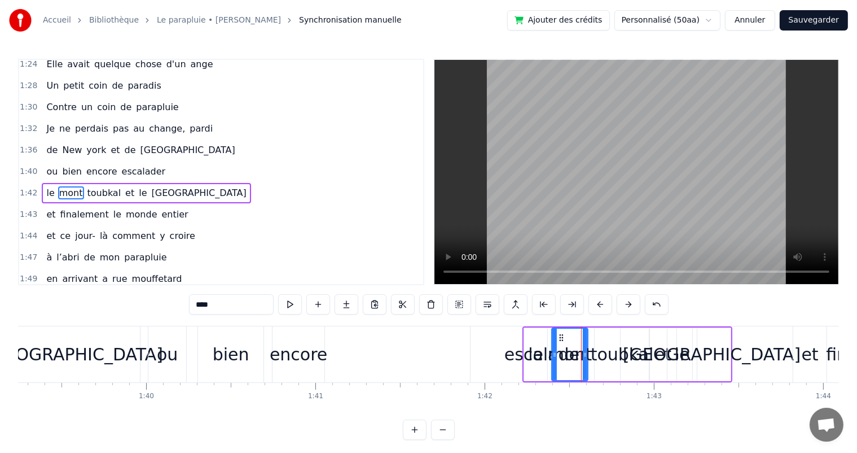
click at [133, 165] on span "escalader" at bounding box center [144, 171] width 46 height 13
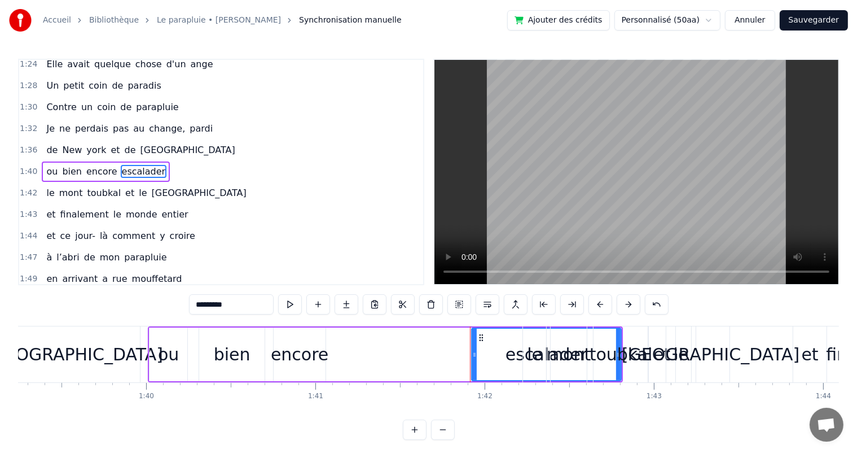
scroll to position [500, 0]
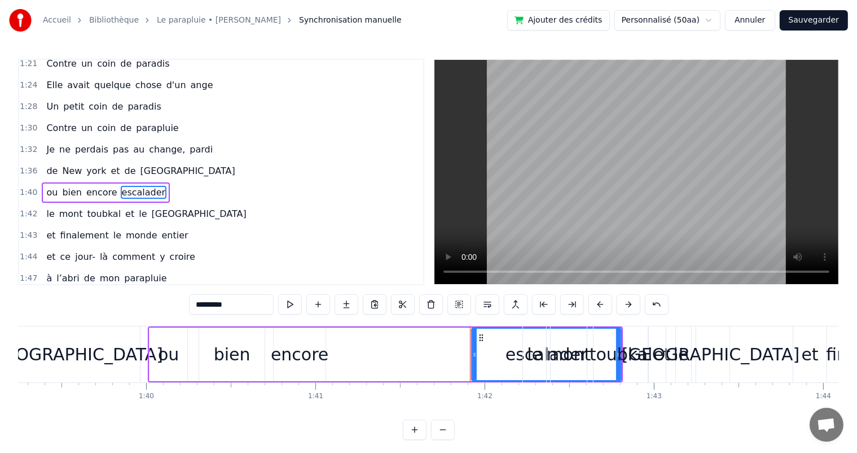
click at [619, 354] on div "toubkal" at bounding box center [621, 354] width 63 height 25
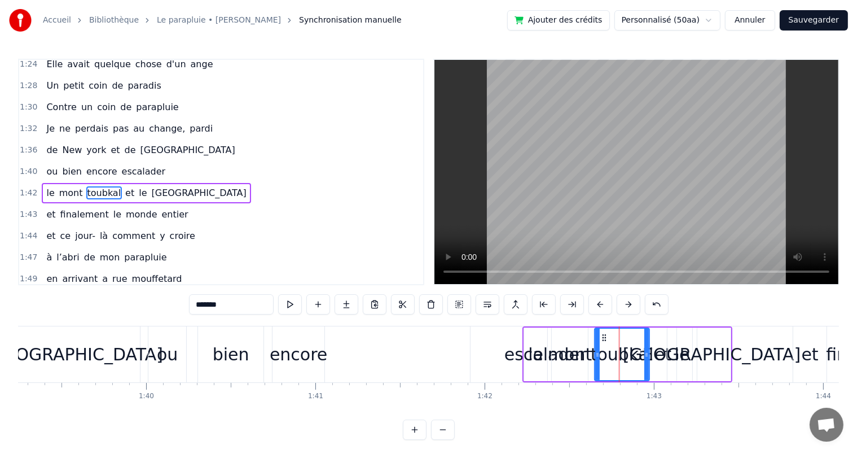
click at [140, 165] on span "escalader" at bounding box center [144, 171] width 46 height 13
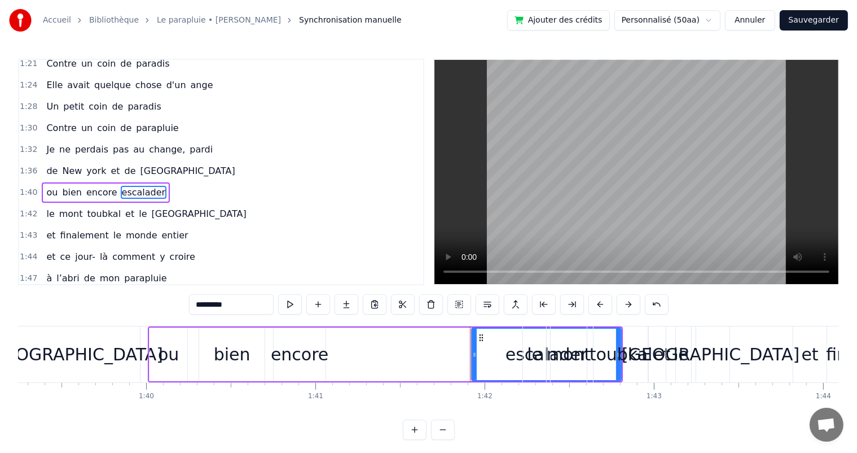
drag, startPoint x: 619, startPoint y: 355, endPoint x: 639, endPoint y: 361, distance: 21.4
click at [639, 361] on div "toubkal" at bounding box center [621, 354] width 63 height 25
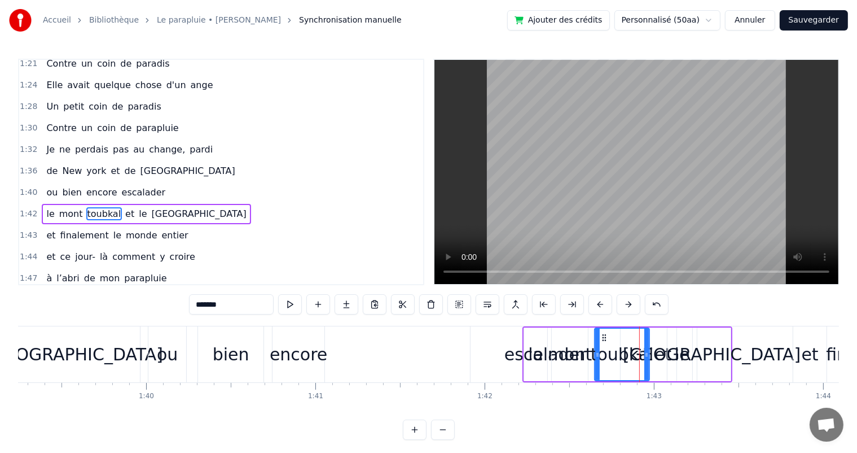
scroll to position [521, 0]
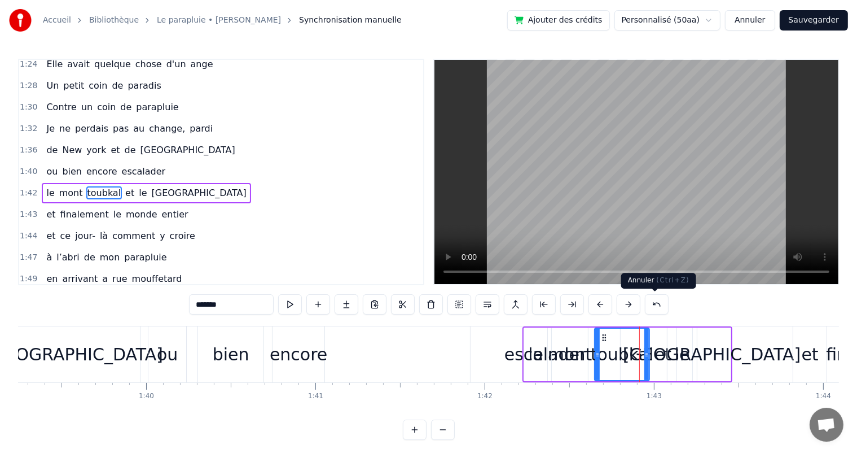
click at [650, 305] on button at bounding box center [657, 304] width 24 height 20
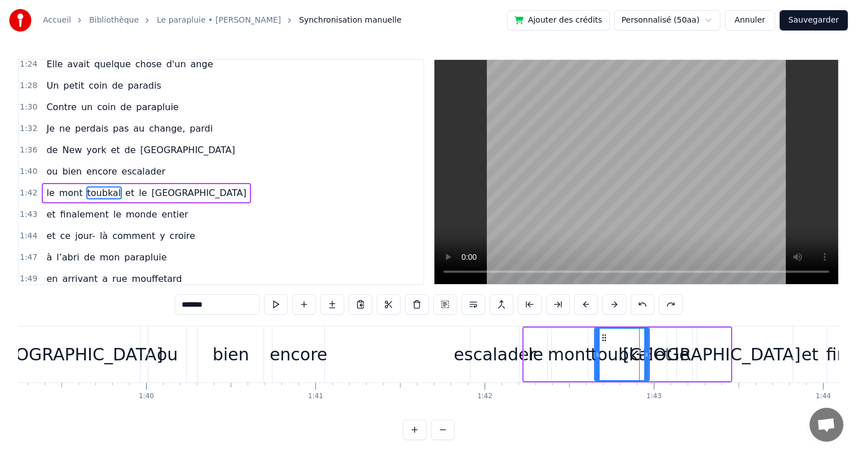
click at [506, 356] on div "escalader" at bounding box center [495, 354] width 82 height 25
type input "*********"
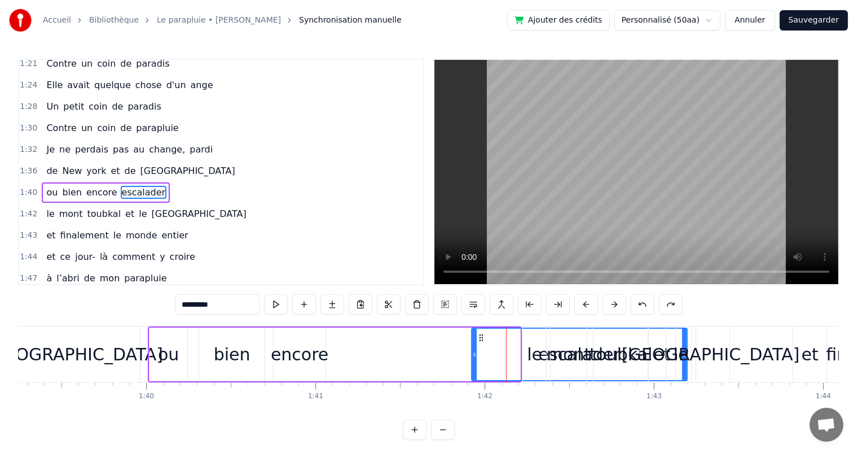
drag, startPoint x: 517, startPoint y: 353, endPoint x: 684, endPoint y: 361, distance: 167.3
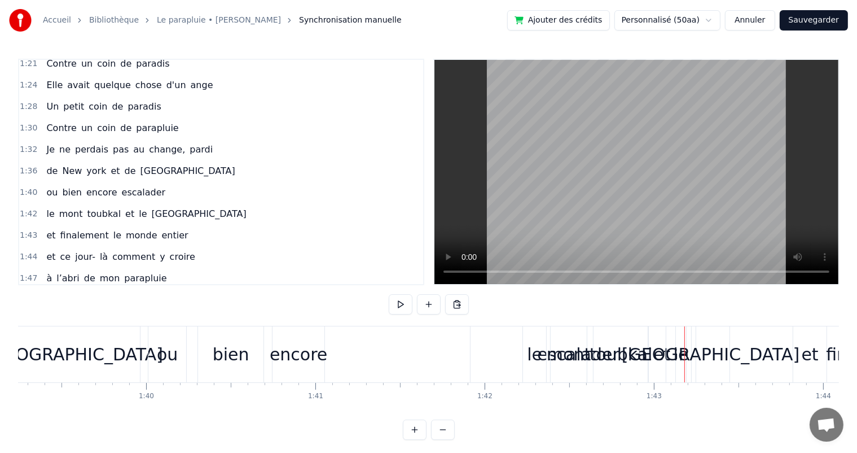
click at [72, 186] on span "bien" at bounding box center [72, 192] width 22 height 13
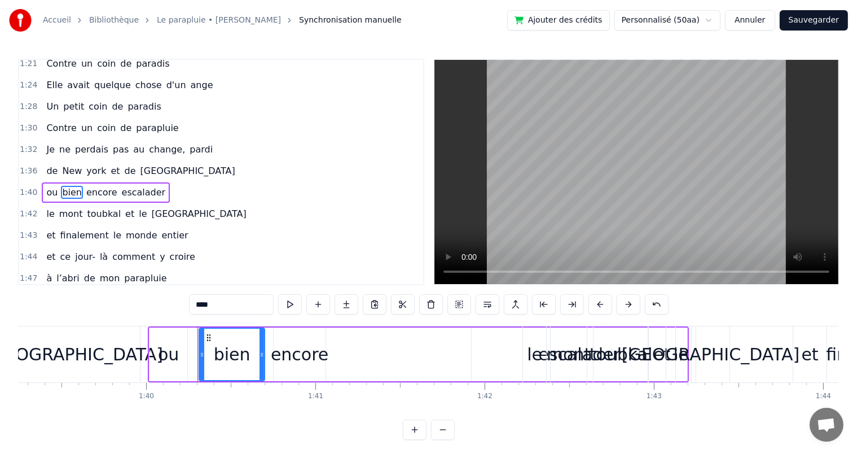
click at [21, 187] on span "1:40" at bounding box center [28, 192] width 17 height 11
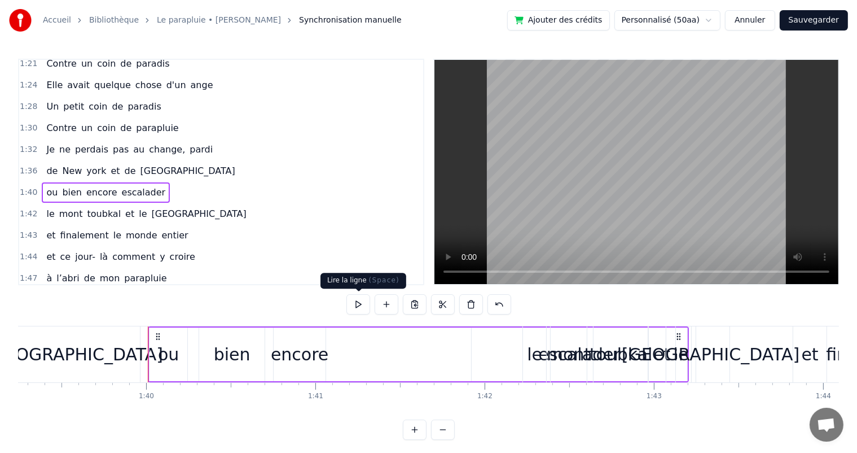
click at [361, 305] on button at bounding box center [359, 304] width 24 height 20
click at [28, 208] on span "1:42" at bounding box center [28, 213] width 17 height 11
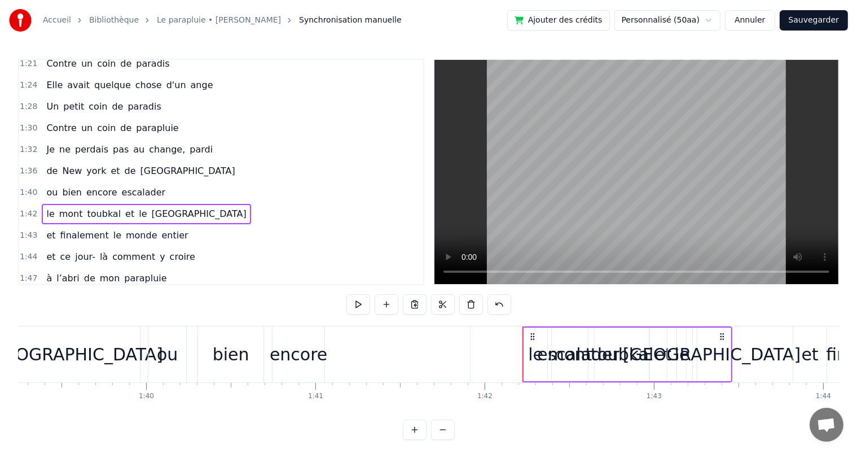
click at [58, 207] on span "mont" at bounding box center [71, 213] width 26 height 13
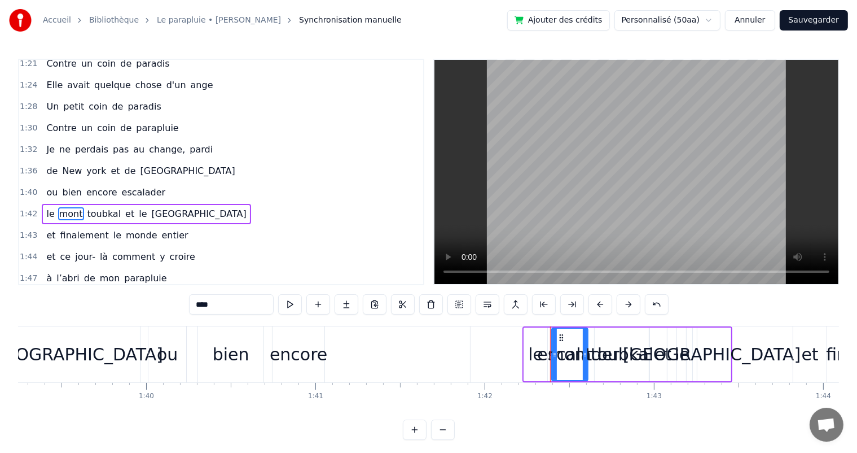
scroll to position [521, 0]
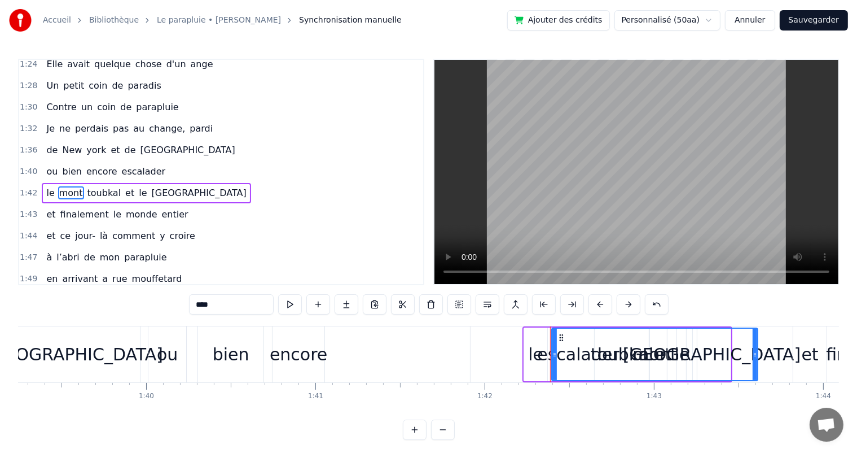
drag, startPoint x: 586, startPoint y: 352, endPoint x: 756, endPoint y: 358, distance: 170.0
click at [756, 358] on div at bounding box center [755, 354] width 5 height 51
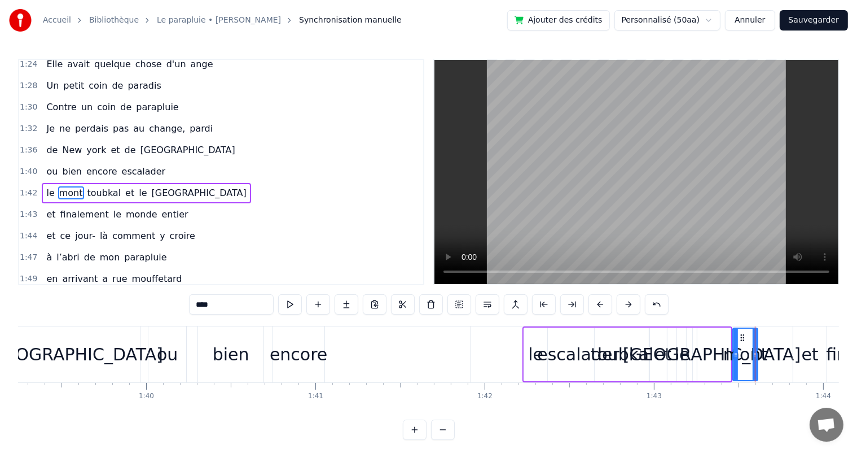
drag, startPoint x: 553, startPoint y: 354, endPoint x: 734, endPoint y: 364, distance: 181.5
click at [746, 355] on div "mont" at bounding box center [746, 354] width 44 height 25
click at [743, 355] on div "mont" at bounding box center [746, 354] width 44 height 25
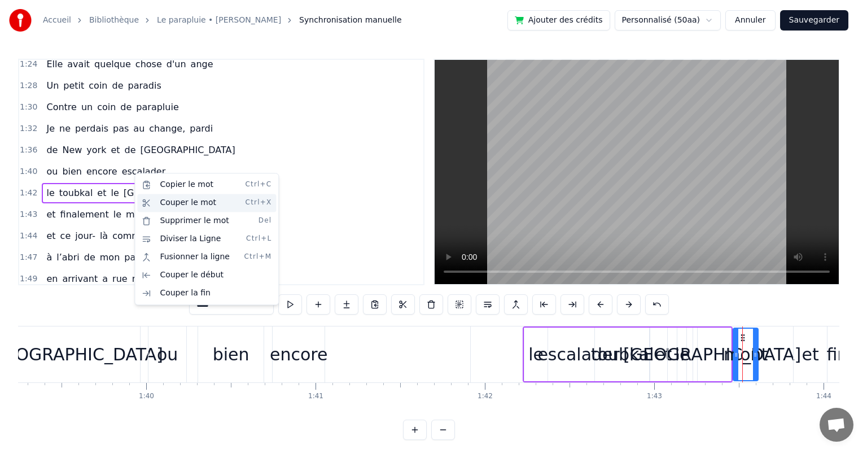
click at [181, 204] on div "Couper le mot Ctrl+X" at bounding box center [206, 203] width 139 height 18
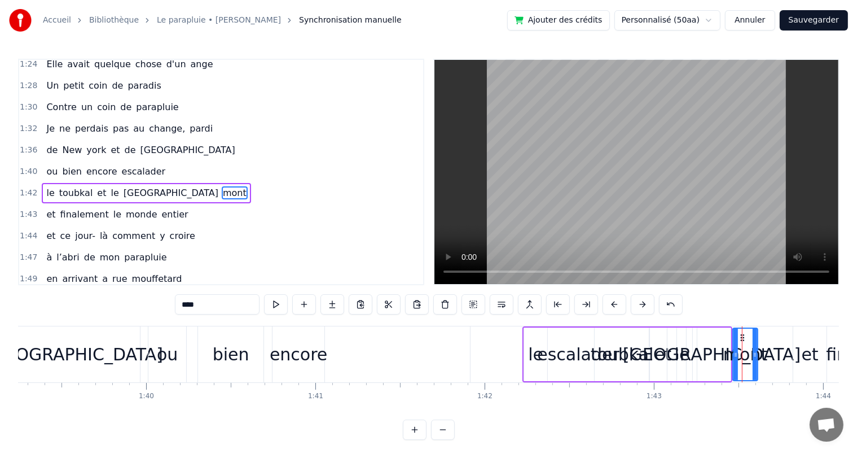
click at [85, 183] on div "le toubkal et le fiji mont" at bounding box center [146, 193] width 209 height 20
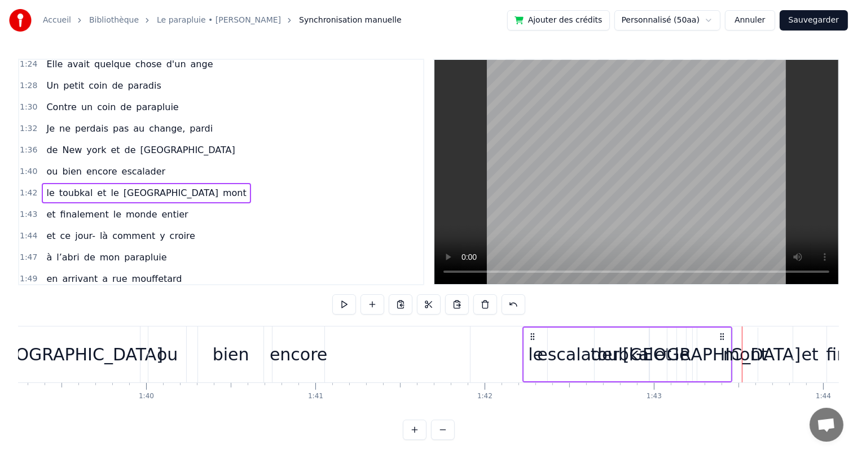
click at [85, 183] on div "le toubkal et le fiji mont" at bounding box center [146, 193] width 209 height 20
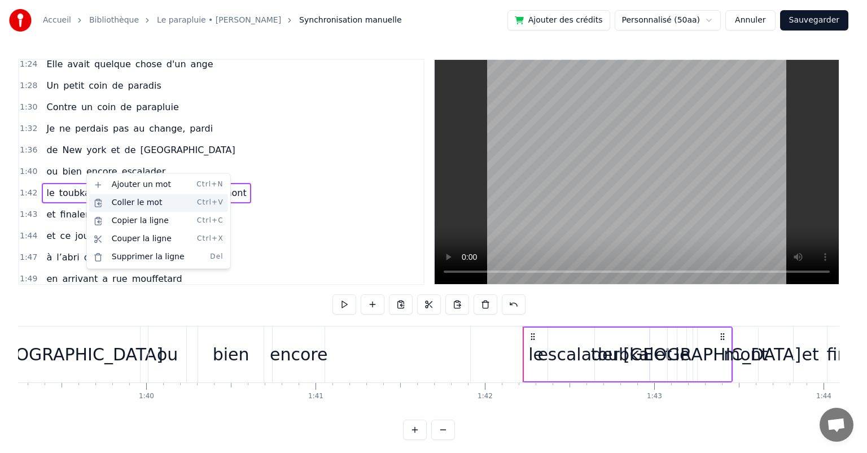
click at [126, 208] on div "Coller le mot Ctrl+V" at bounding box center [158, 203] width 139 height 18
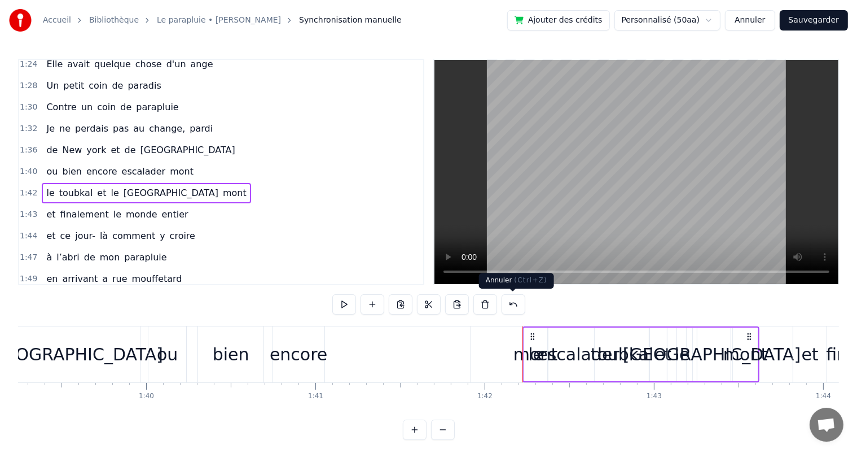
click at [511, 304] on button at bounding box center [514, 304] width 24 height 20
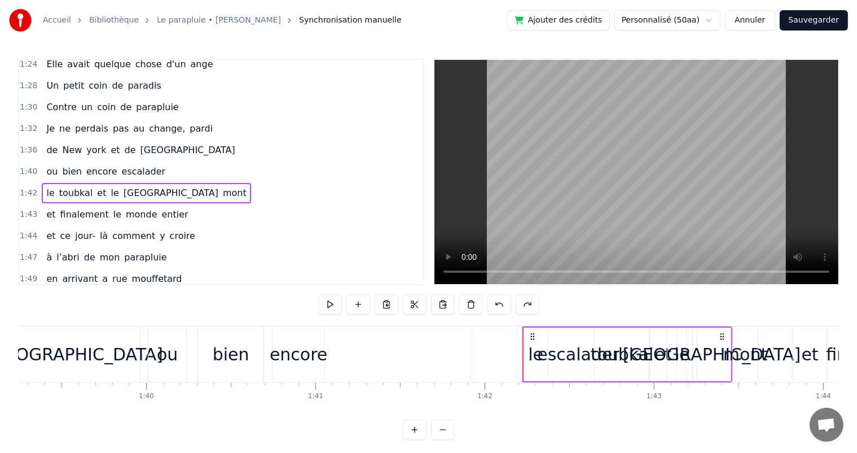
click at [85, 183] on div "le toubkal et le fiji mont" at bounding box center [146, 193] width 209 height 20
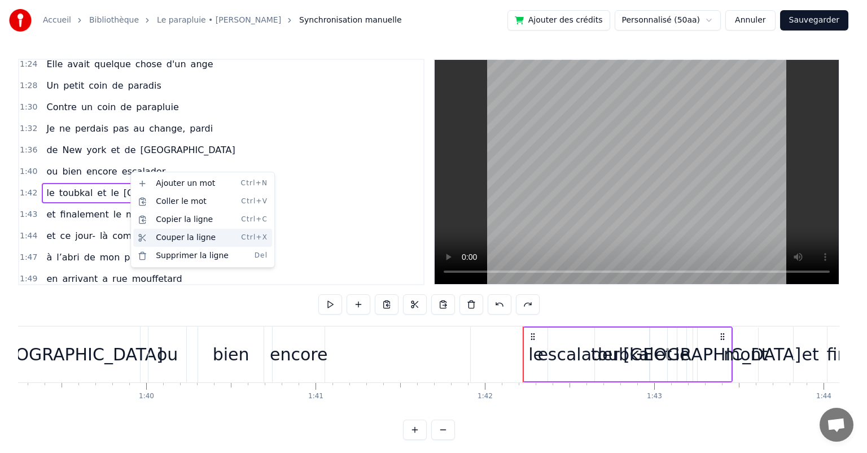
click at [176, 237] on div "Couper la ligne Ctrl+X" at bounding box center [202, 238] width 139 height 18
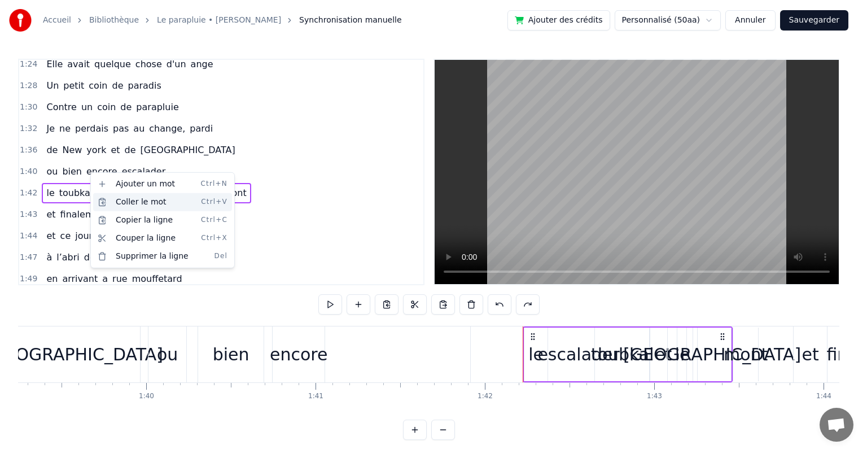
click at [126, 200] on div "Coller le mot Ctrl+V" at bounding box center [162, 202] width 139 height 18
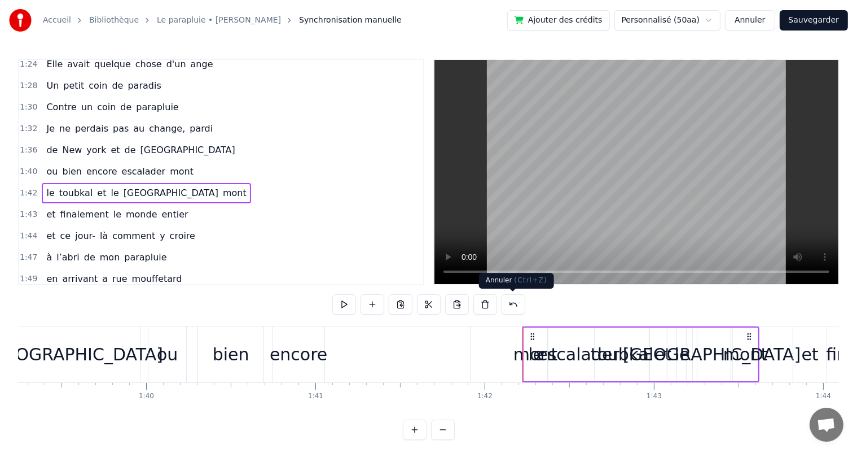
click at [513, 305] on button at bounding box center [514, 304] width 24 height 20
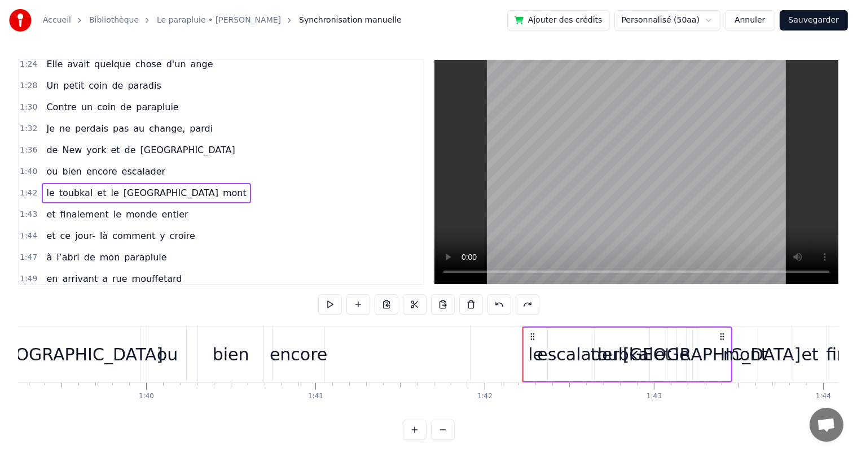
click at [497, 304] on button at bounding box center [500, 304] width 24 height 20
click at [328, 304] on button at bounding box center [330, 304] width 24 height 20
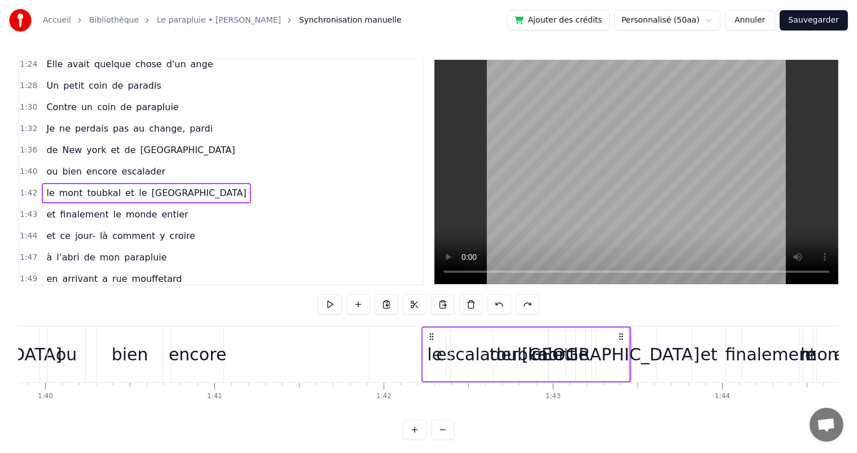
scroll to position [0, 16879]
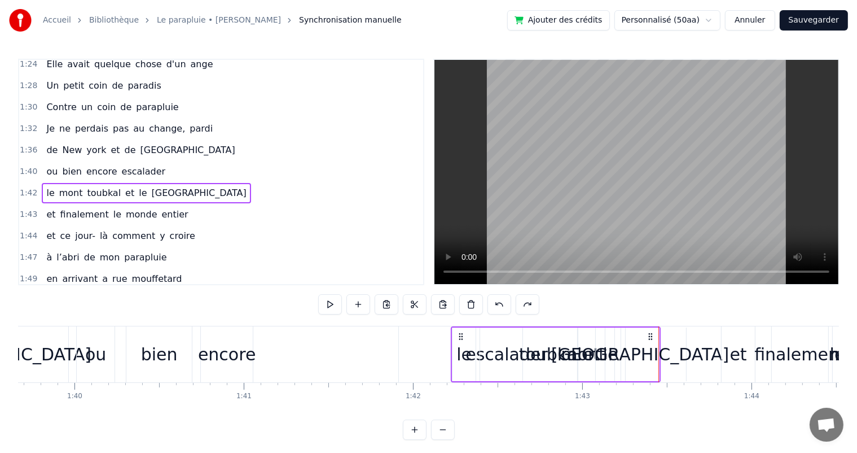
click at [23, 166] on span "1:40" at bounding box center [28, 171] width 17 height 11
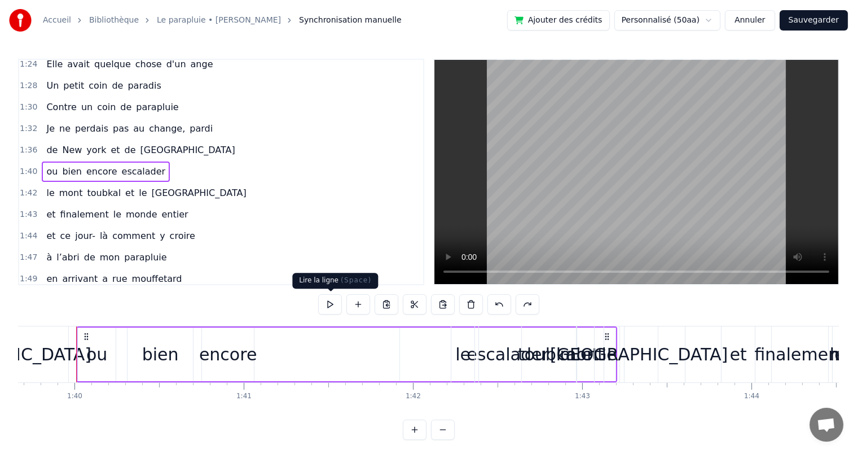
click at [331, 305] on button at bounding box center [330, 304] width 24 height 20
click at [29, 187] on span "1:42" at bounding box center [28, 192] width 17 height 11
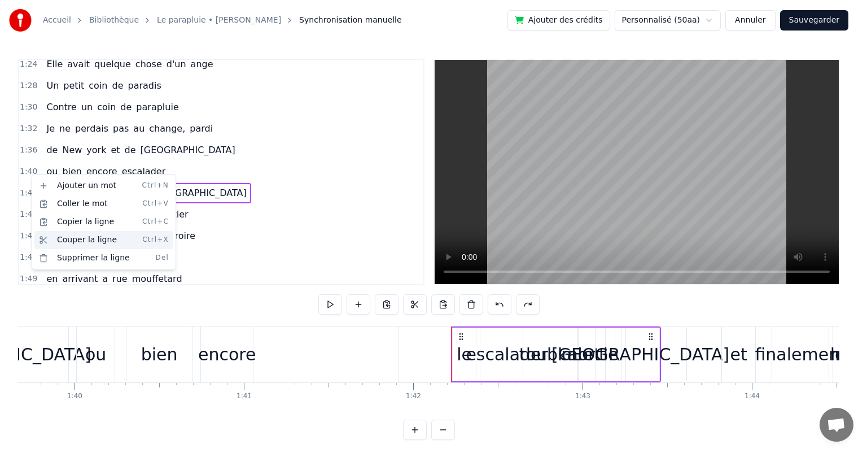
click at [81, 242] on div "Couper la ligne Ctrl+X" at bounding box center [103, 240] width 139 height 18
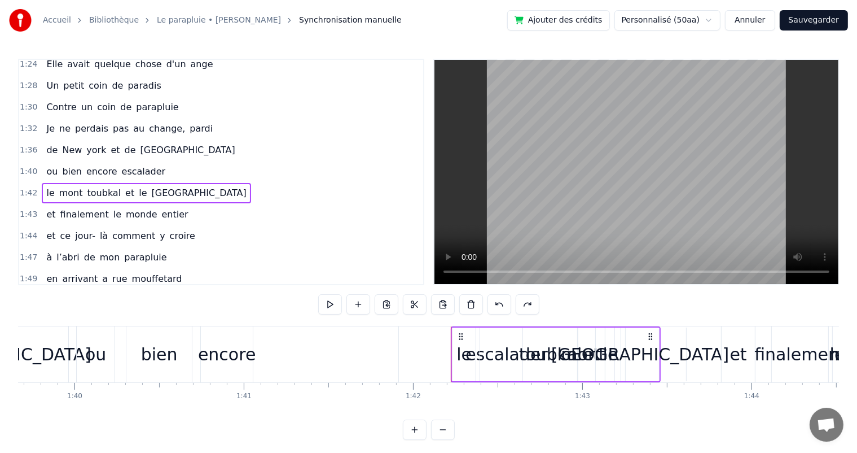
click at [721, 365] on div "et" at bounding box center [738, 354] width 34 height 56
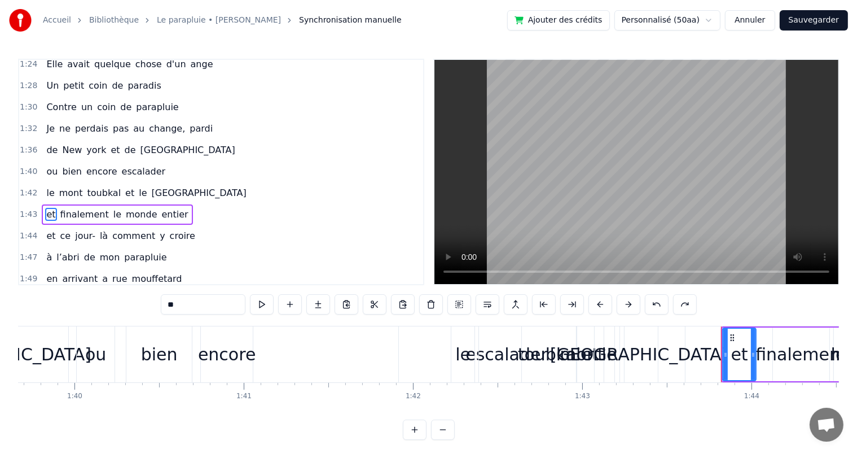
scroll to position [542, 0]
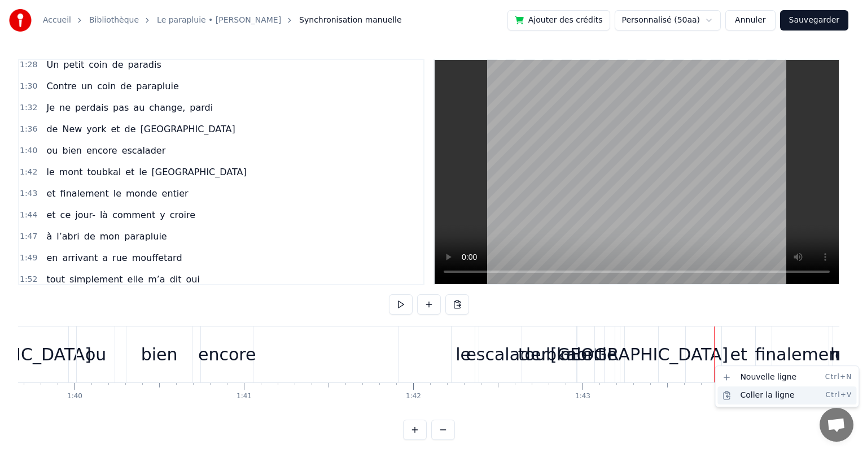
click at [758, 395] on div "Coller la ligne Ctrl+V" at bounding box center [786, 395] width 139 height 18
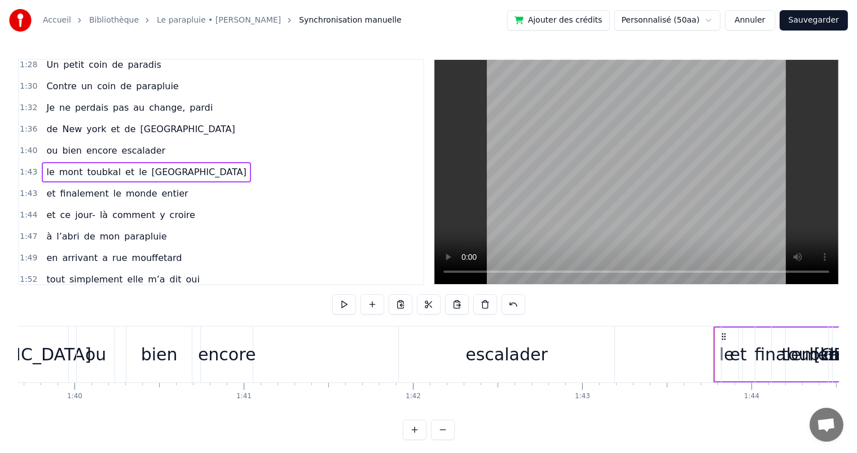
click at [28, 167] on span "1:43" at bounding box center [28, 172] width 17 height 11
click at [340, 301] on button at bounding box center [344, 304] width 24 height 20
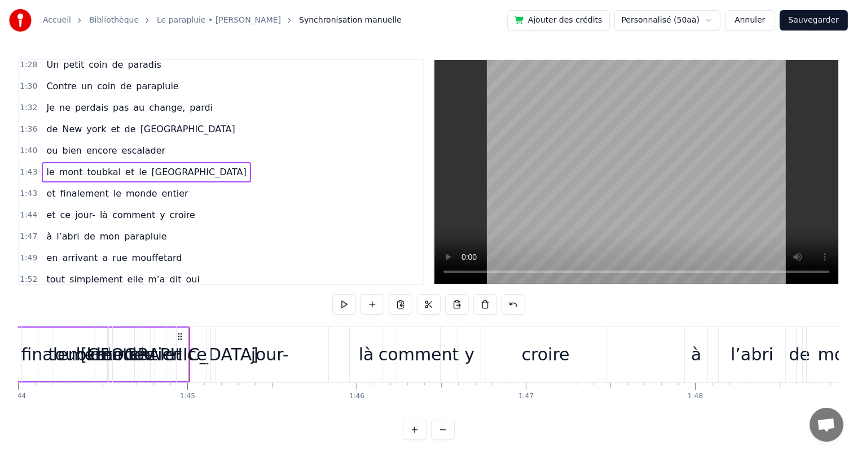
scroll to position [0, 17614]
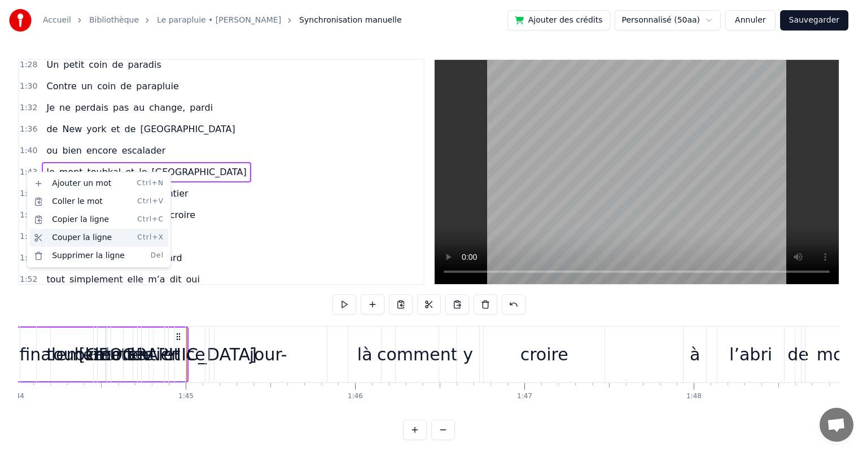
click at [78, 236] on div "Couper la ligne Ctrl+X" at bounding box center [98, 238] width 139 height 18
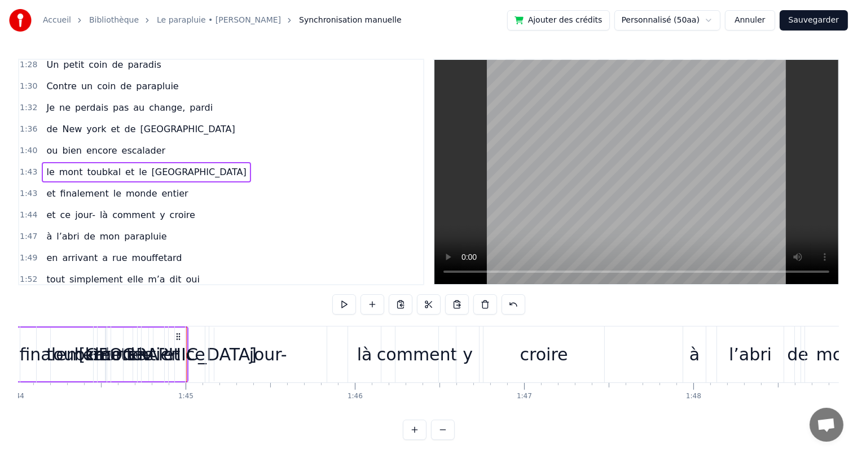
click at [192, 334] on div "ce" at bounding box center [195, 354] width 19 height 56
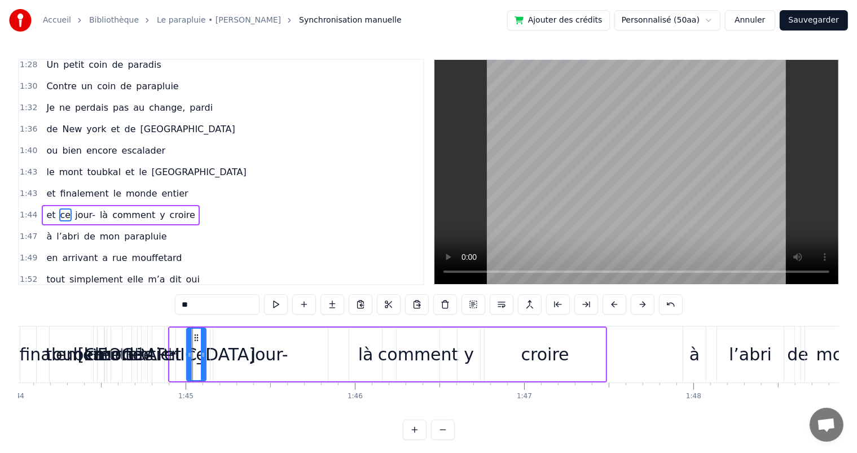
scroll to position [562, 0]
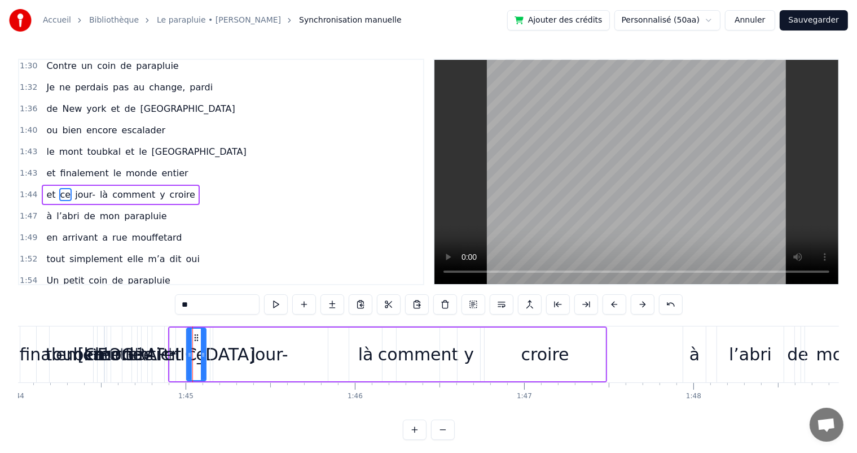
click at [177, 330] on div "et ce jour- là comment y croire" at bounding box center [387, 354] width 439 height 56
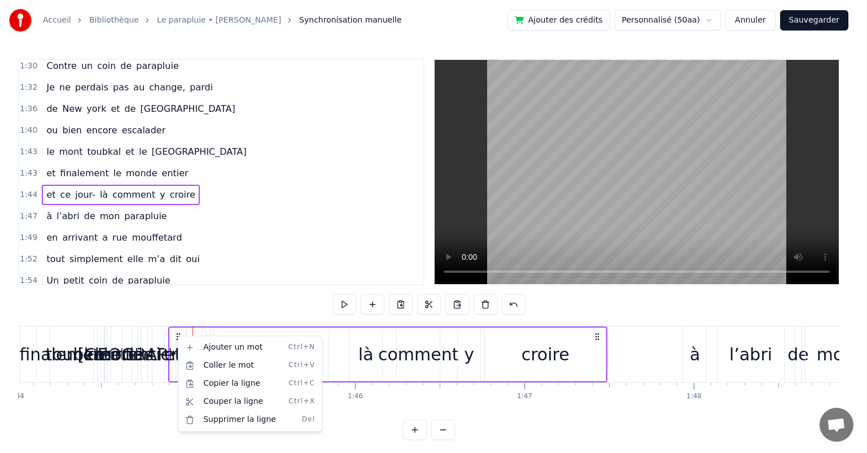
click at [513, 305] on html "Accueil Bibliothèque Le parapluie • [PERSON_NAME] Synchronisation manuelle Ajou…" at bounding box center [433, 229] width 867 height 458
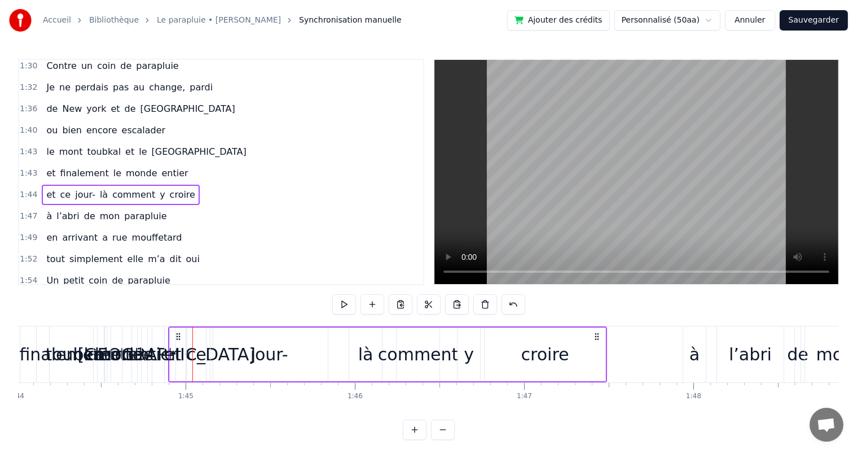
click at [17, 152] on div "Accueil Bibliothèque Le parapluie • [PERSON_NAME] Synchronisation manuelle Ajou…" at bounding box center [428, 220] width 857 height 440
click at [27, 146] on span "1:43" at bounding box center [28, 151] width 17 height 11
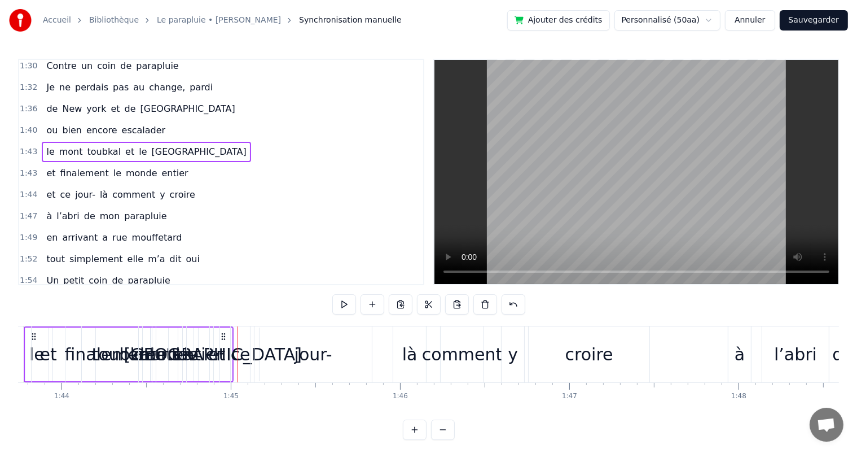
scroll to position [0, 17518]
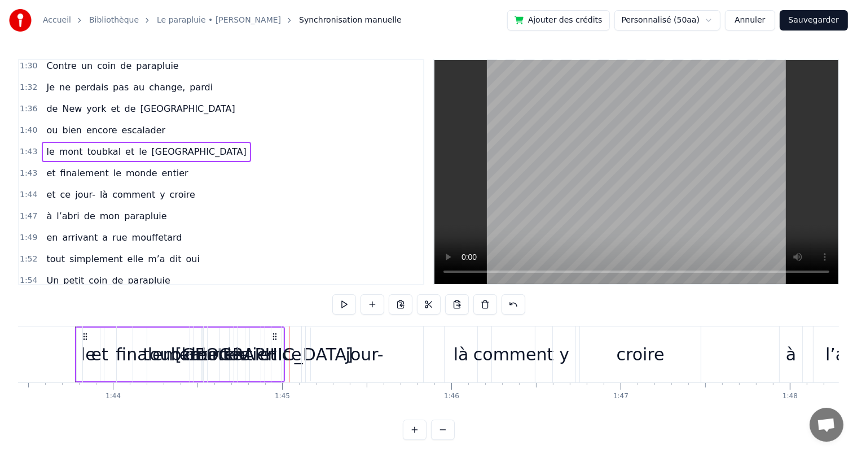
click at [27, 125] on span "1:40" at bounding box center [28, 130] width 17 height 11
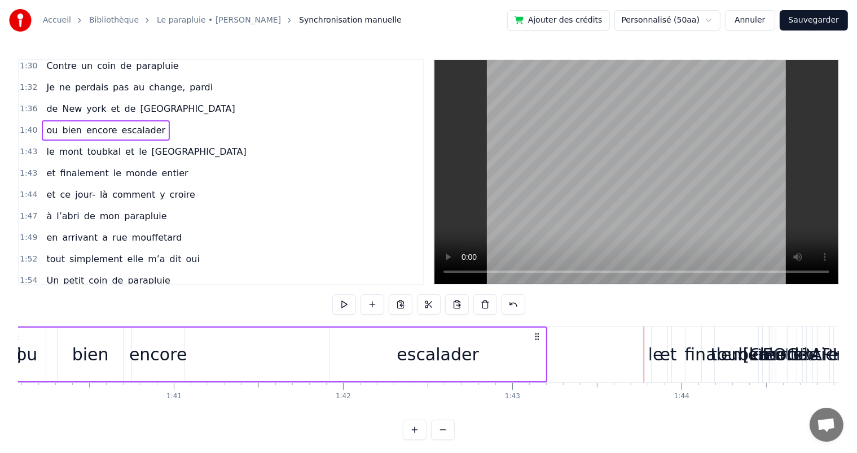
scroll to position [0, 16881]
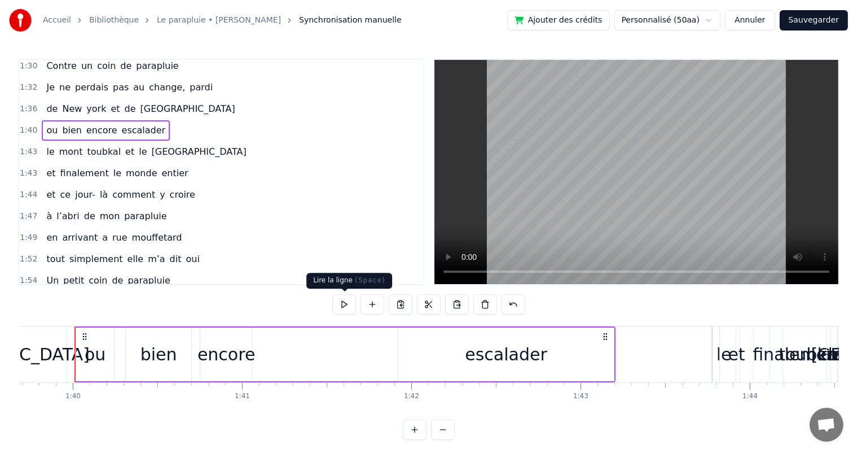
click at [345, 303] on button at bounding box center [344, 304] width 24 height 20
click at [30, 146] on span "1:43" at bounding box center [28, 151] width 17 height 11
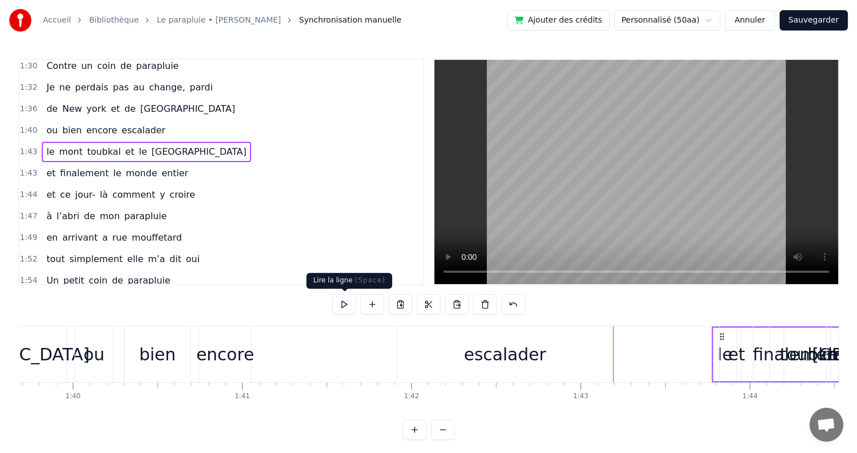
click at [344, 304] on button at bounding box center [344, 304] width 24 height 20
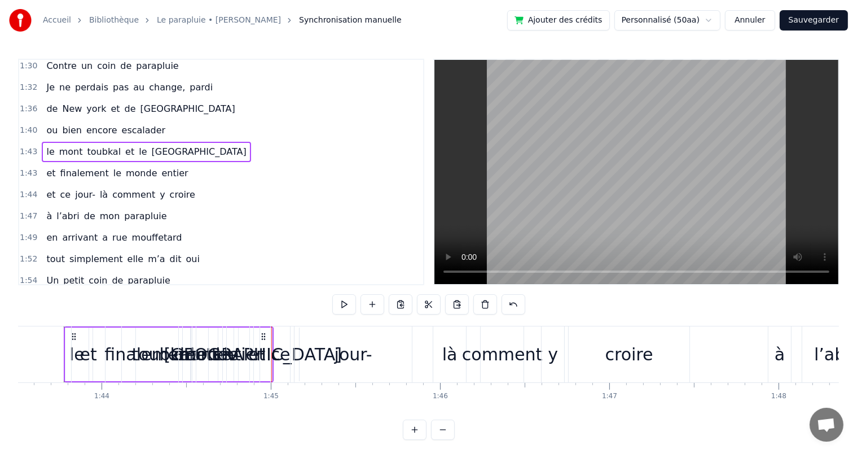
scroll to position [0, 17606]
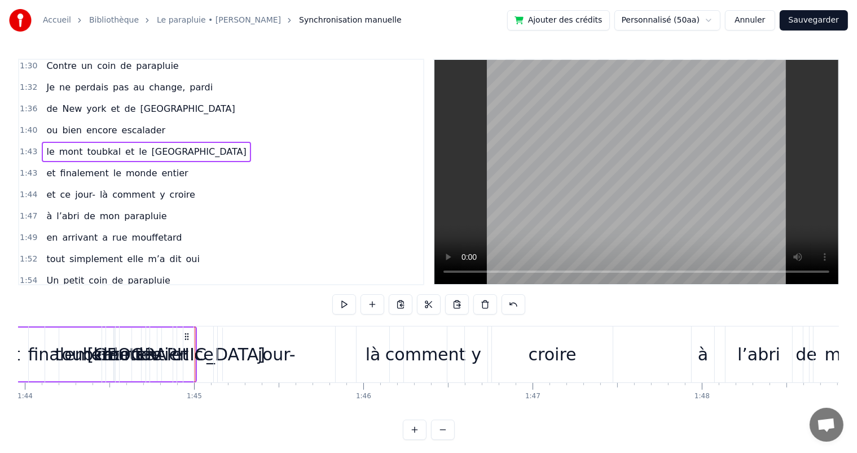
click at [27, 168] on span "1:43" at bounding box center [28, 173] width 17 height 11
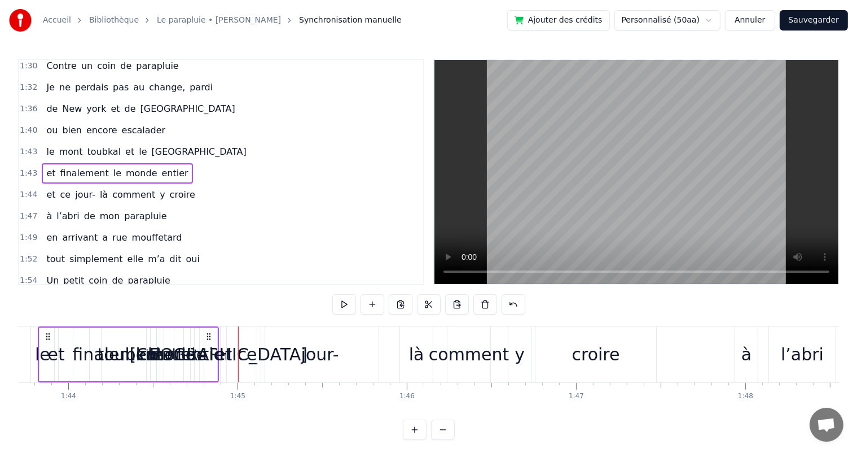
scroll to position [0, 17525]
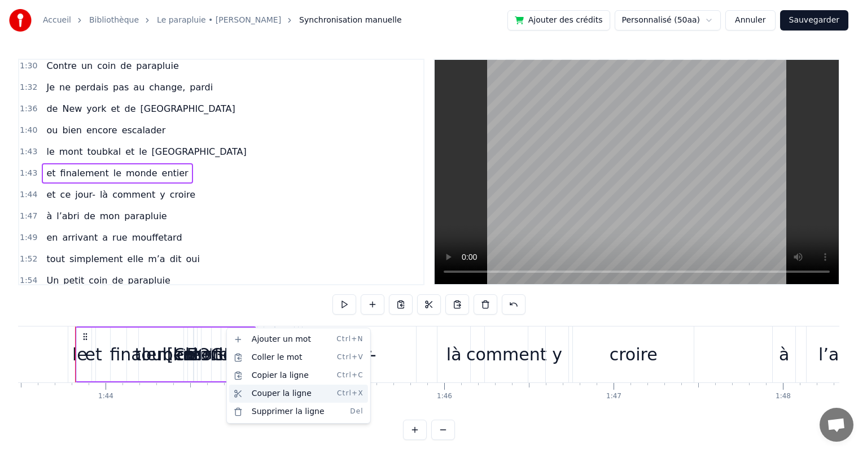
click at [278, 392] on div "Couper la ligne Ctrl+X" at bounding box center [298, 393] width 139 height 18
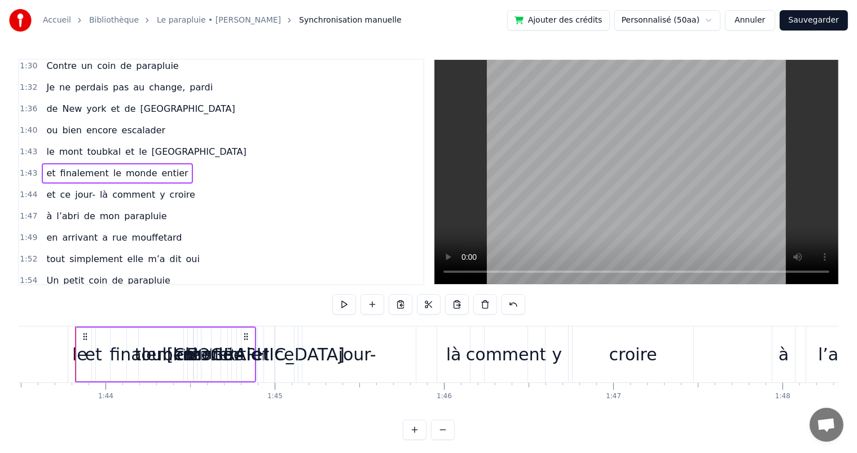
click at [423, 331] on div "et ce jour- là comment y croire" at bounding box center [476, 354] width 439 height 56
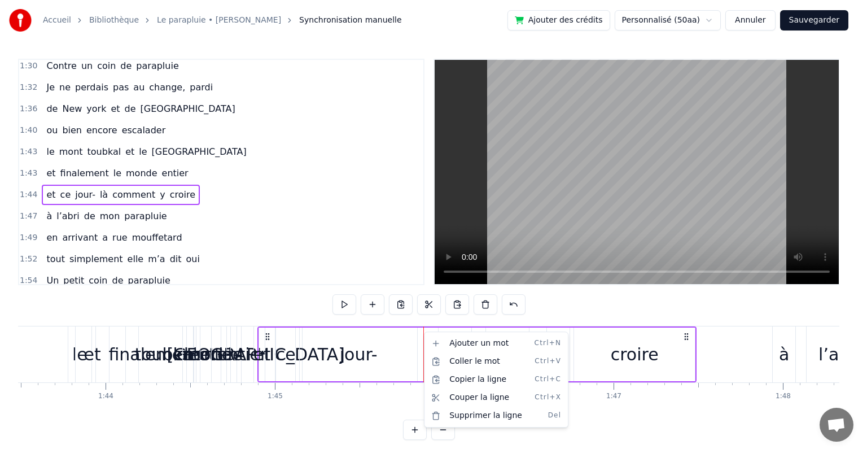
click at [701, 334] on html "Accueil Bibliothèque Le parapluie • [PERSON_NAME] Synchronisation manuelle Ajou…" at bounding box center [433, 229] width 867 height 458
click at [512, 304] on html "Accueil Bibliothèque Le parapluie • [PERSON_NAME] Synchronisation manuelle Ajou…" at bounding box center [433, 229] width 867 height 458
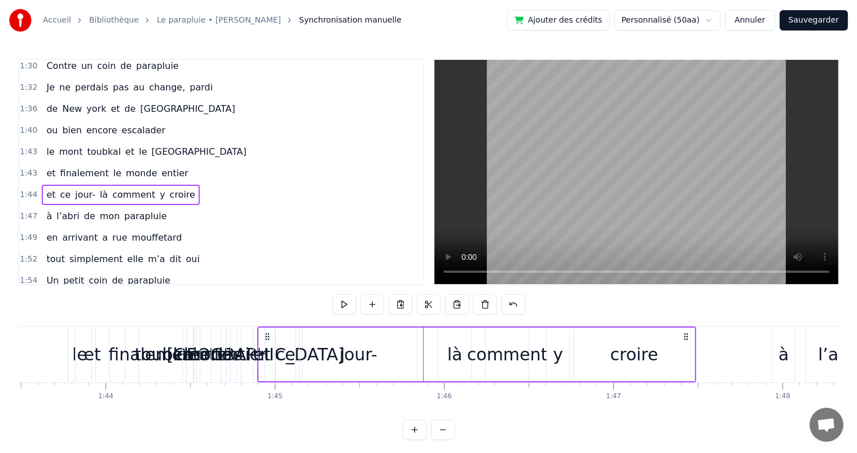
click at [32, 275] on span "1:54" at bounding box center [28, 280] width 17 height 11
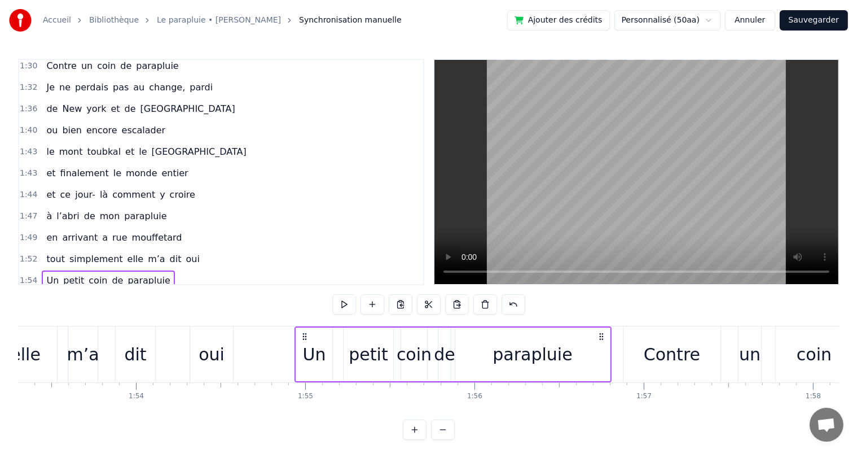
scroll to position [0, 19408]
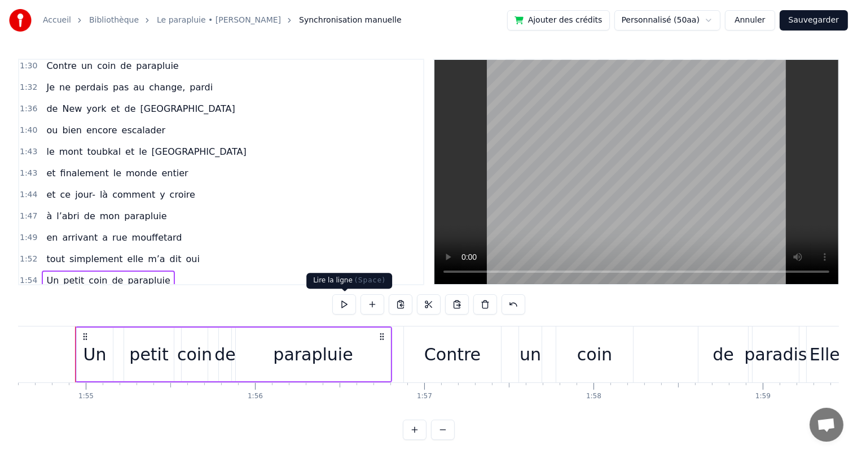
click at [343, 302] on button at bounding box center [344, 304] width 24 height 20
click at [29, 296] on span "1:56" at bounding box center [28, 301] width 17 height 11
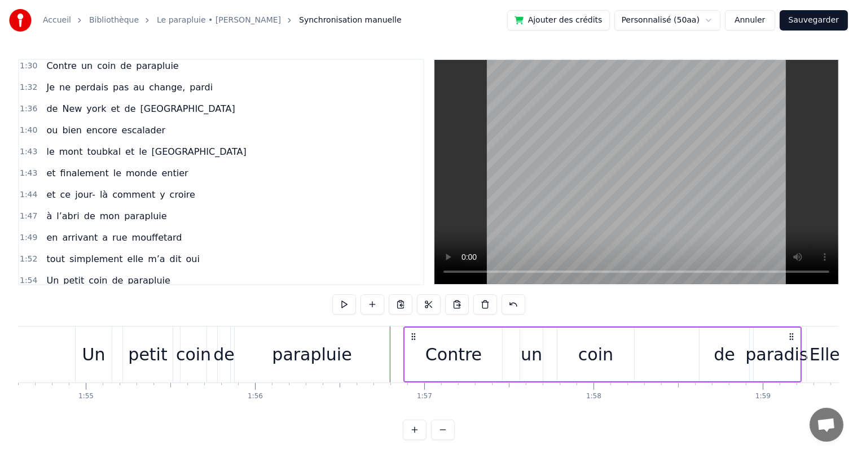
click at [345, 303] on button at bounding box center [344, 304] width 24 height 20
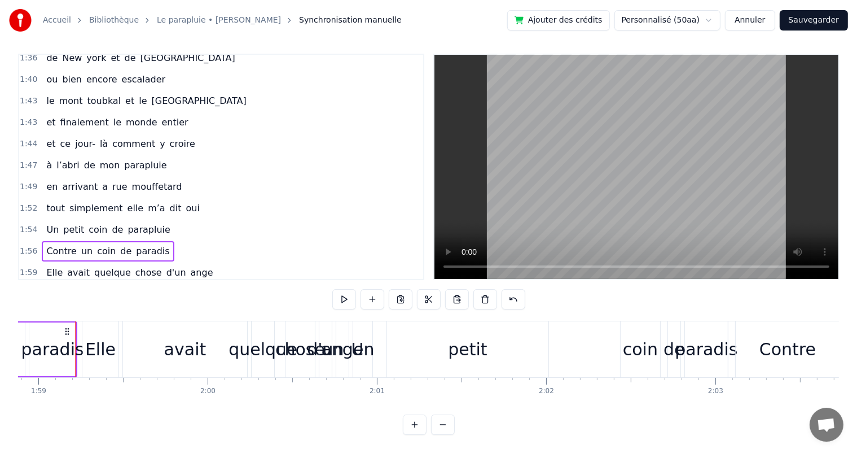
scroll to position [630, 0]
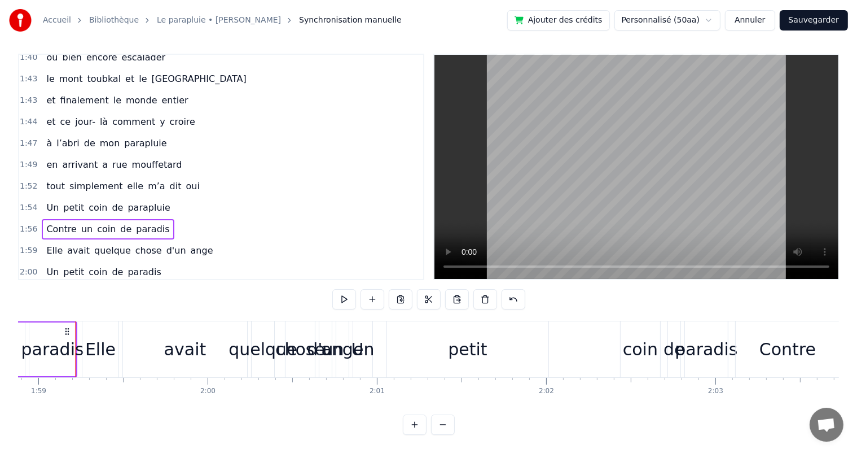
click at [27, 245] on span "1:59" at bounding box center [28, 250] width 17 height 11
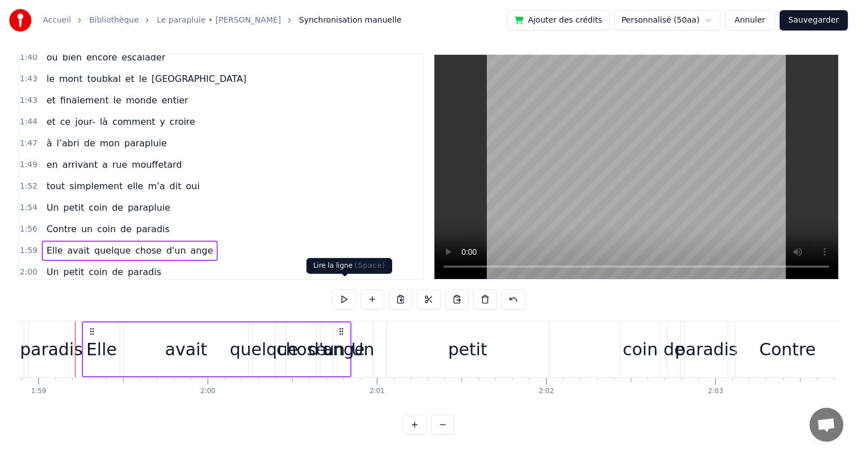
click at [339, 289] on button at bounding box center [344, 299] width 24 height 20
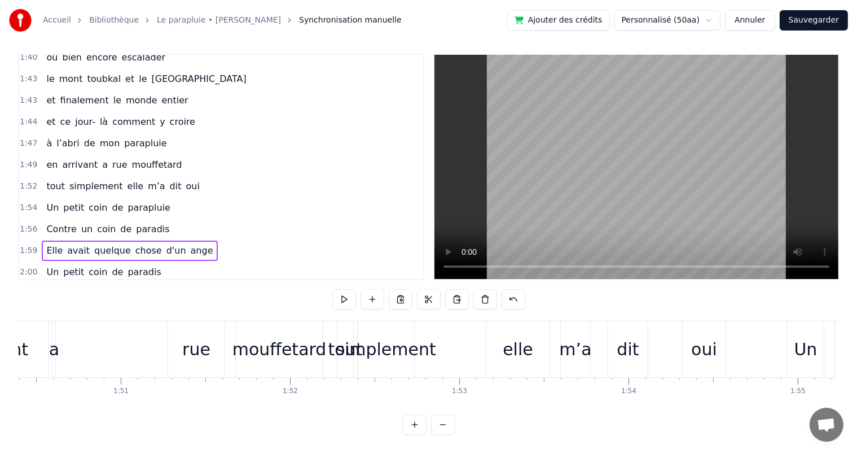
scroll to position [814, 0]
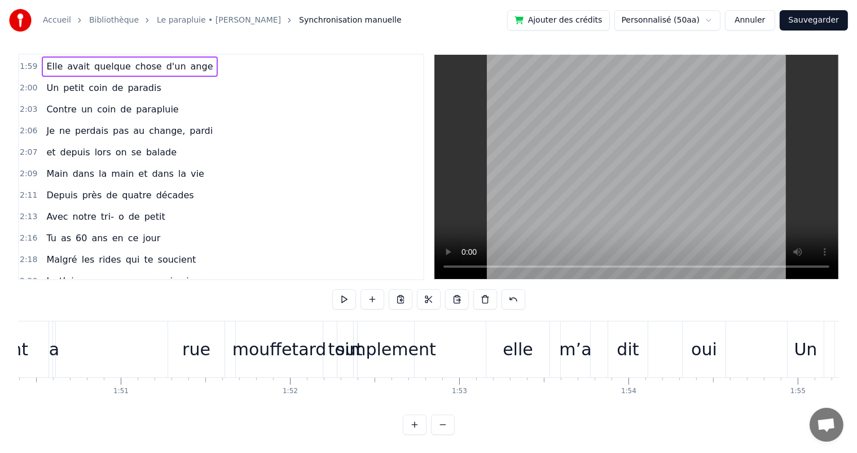
click at [29, 297] on span "2:21" at bounding box center [28, 302] width 17 height 11
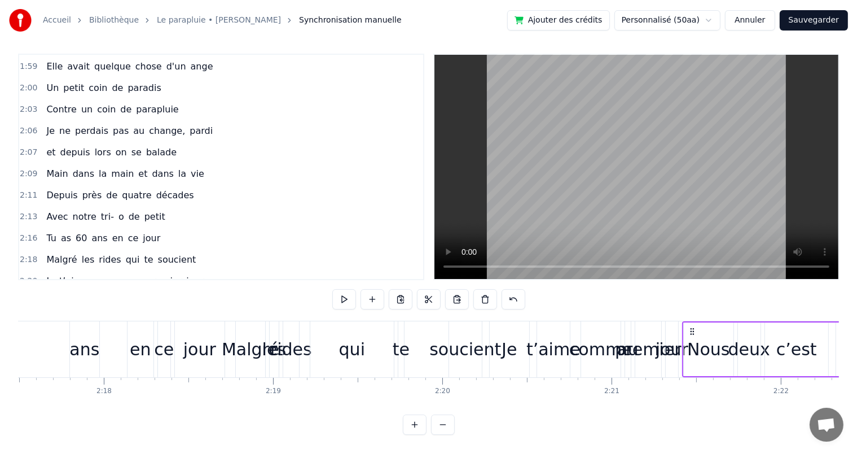
scroll to position [0, 23892]
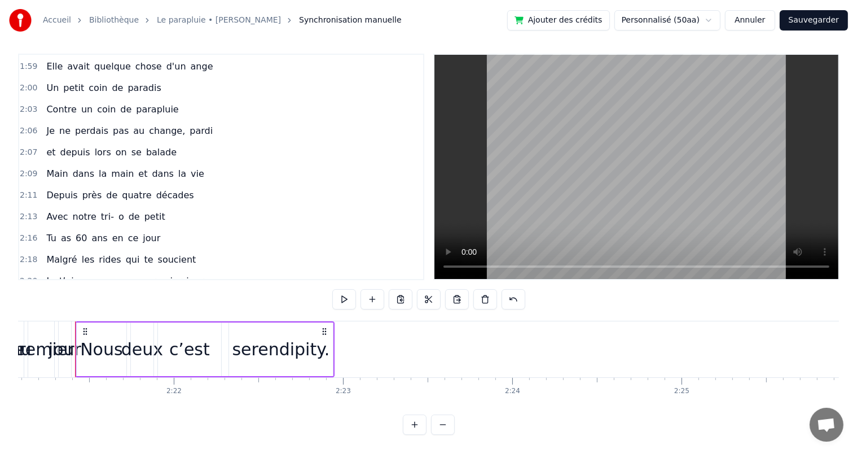
click at [346, 289] on button at bounding box center [344, 299] width 24 height 20
click at [28, 297] on span "2:21" at bounding box center [28, 302] width 17 height 11
click at [344, 289] on button at bounding box center [344, 299] width 24 height 20
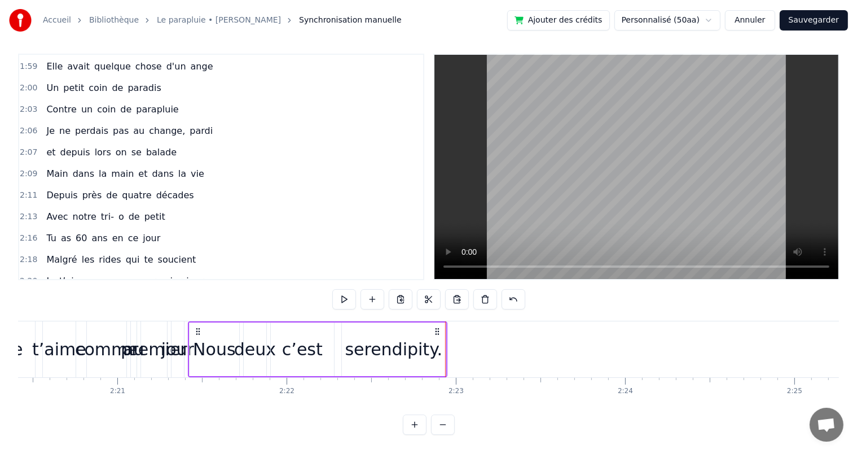
scroll to position [0, 23757]
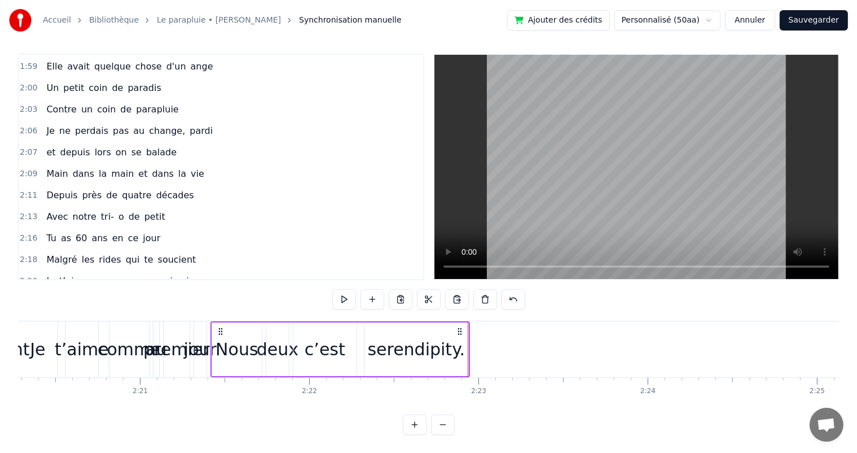
drag, startPoint x: 28, startPoint y: 196, endPoint x: 30, endPoint y: 265, distance: 68.3
click at [30, 265] on div "0:01 Il pleuvait fort sur la grande route 0:04 Elle cheminait sans parapluie 0:…" at bounding box center [221, 167] width 406 height 226
click at [23, 233] on span "2:16" at bounding box center [28, 238] width 17 height 11
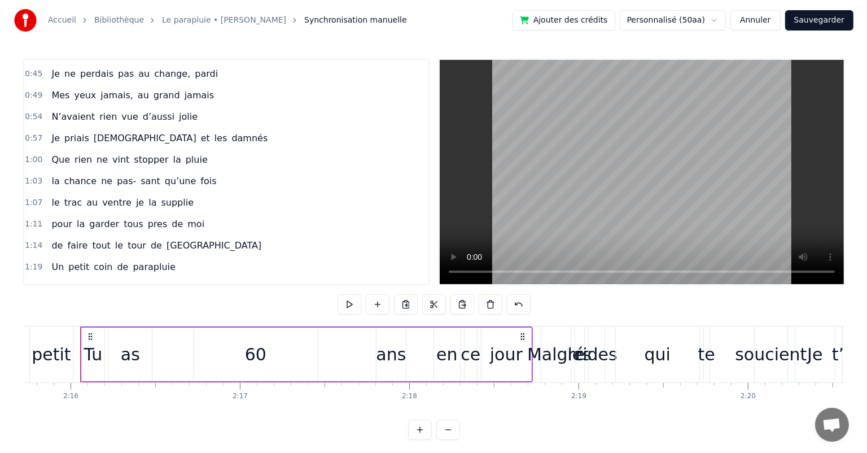
scroll to position [282, 0]
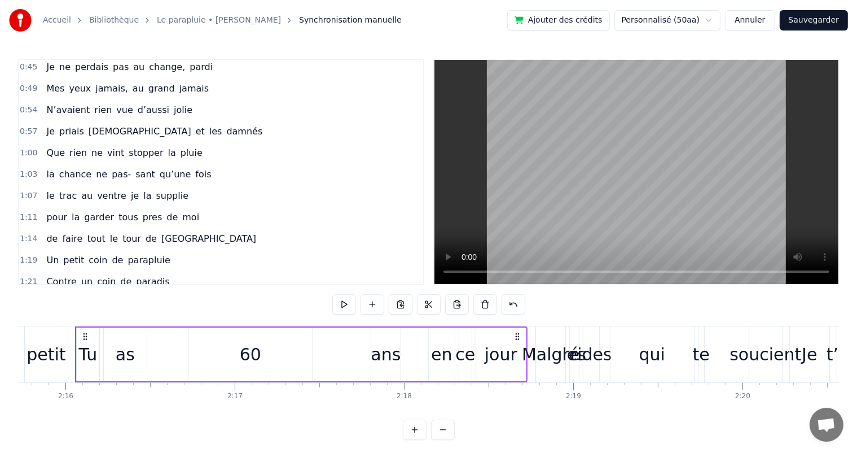
click at [216, 22] on link "Le parapluie • [PERSON_NAME]" at bounding box center [219, 20] width 124 height 11
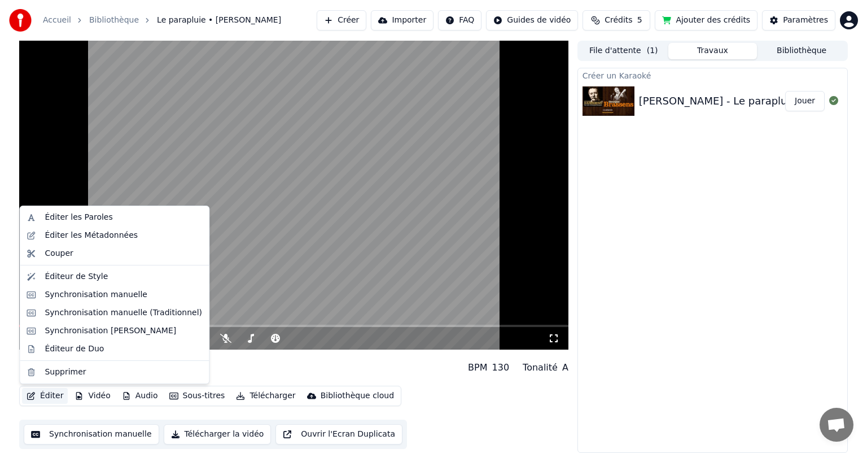
click at [55, 395] on button "Éditer" at bounding box center [45, 396] width 46 height 16
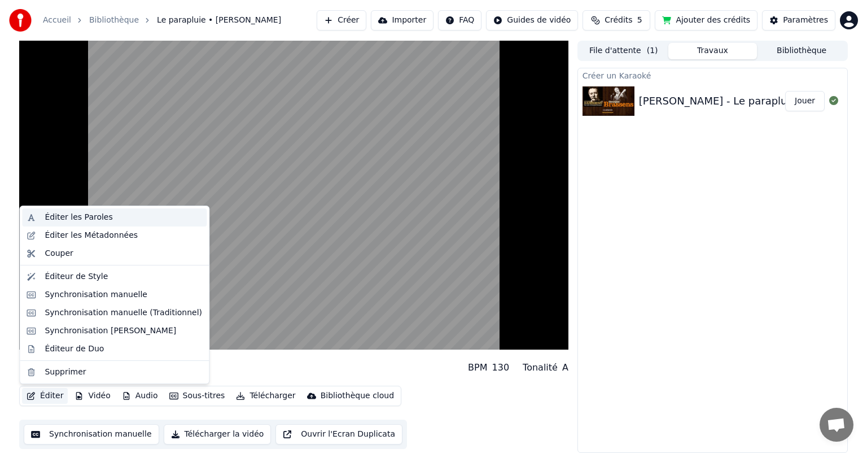
click at [82, 219] on div "Éditer les Paroles" at bounding box center [79, 217] width 68 height 11
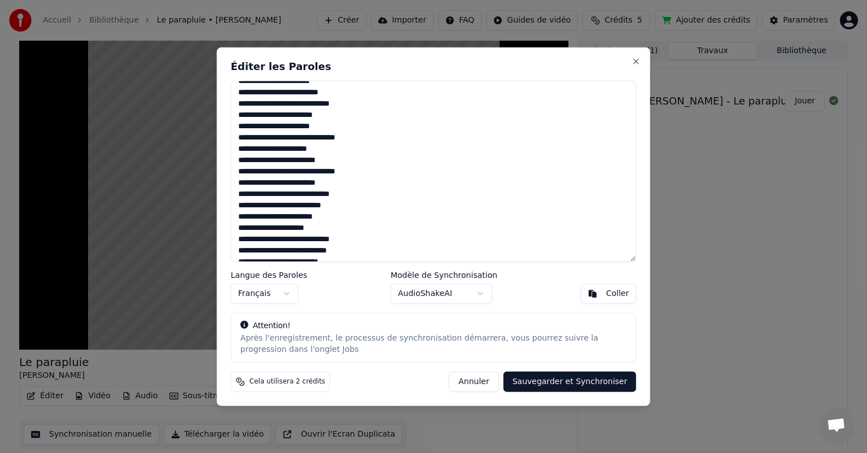
scroll to position [393, 0]
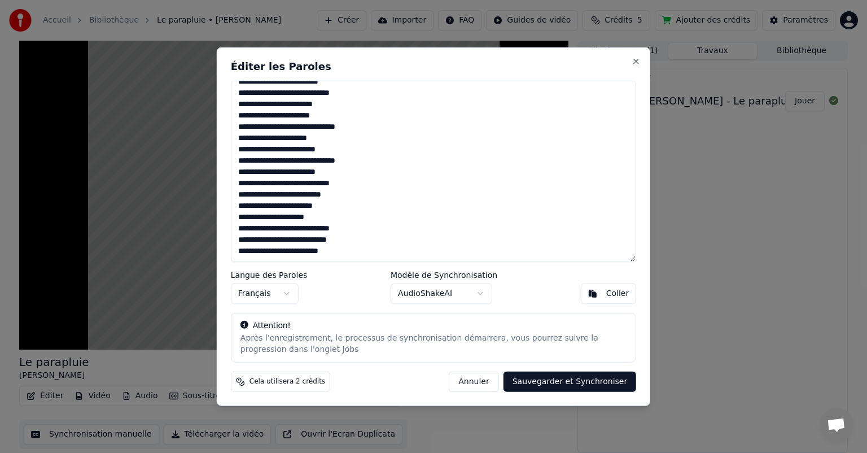
click at [352, 253] on textarea at bounding box center [433, 171] width 405 height 181
click at [610, 292] on div "Coller" at bounding box center [617, 292] width 23 height 11
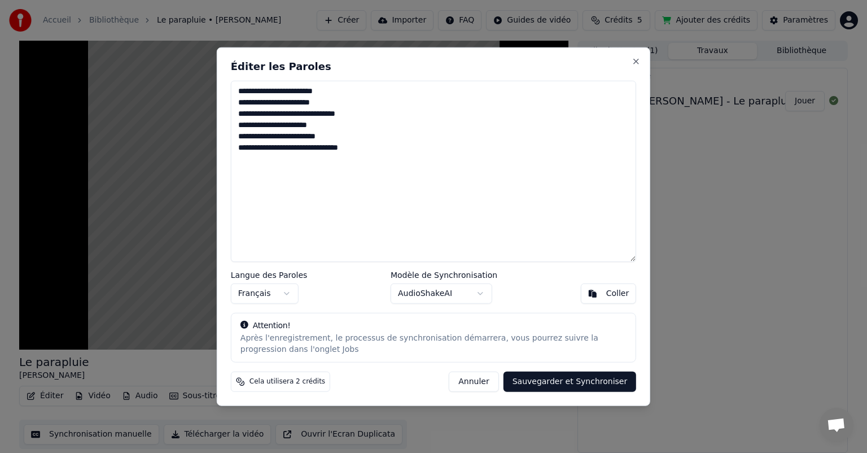
scroll to position [0, 0]
click at [493, 382] on button "Annuler" at bounding box center [474, 381] width 50 height 20
type textarea "**********"
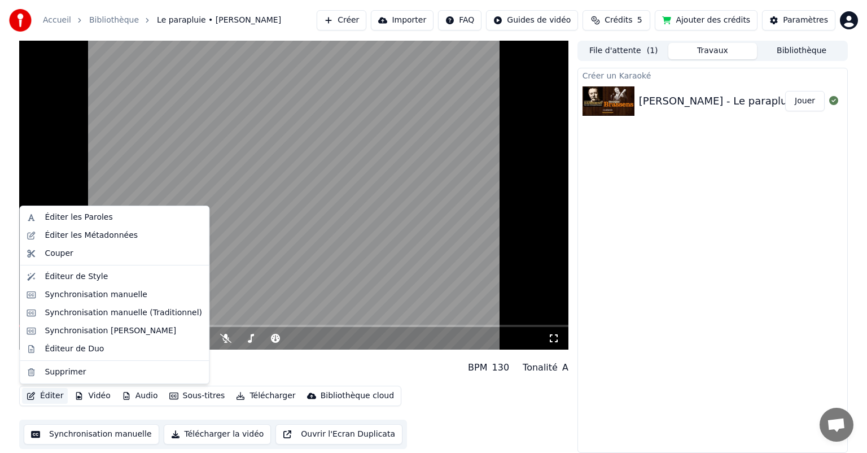
click at [40, 393] on button "Éditer" at bounding box center [45, 396] width 46 height 16
click at [87, 215] on div "Éditer les Paroles" at bounding box center [79, 217] width 68 height 11
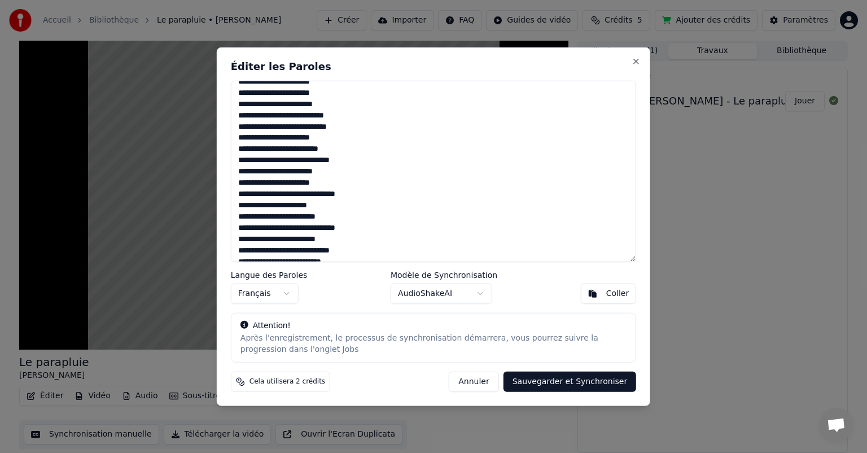
scroll to position [393, 0]
click at [344, 251] on textarea at bounding box center [433, 171] width 405 height 181
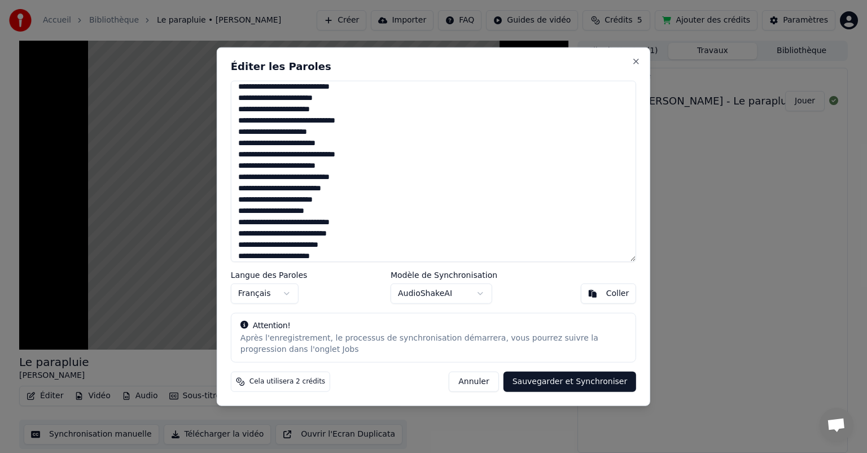
scroll to position [410, 0]
click at [261, 256] on textarea at bounding box center [433, 171] width 405 height 181
click at [332, 257] on textarea at bounding box center [433, 171] width 405 height 181
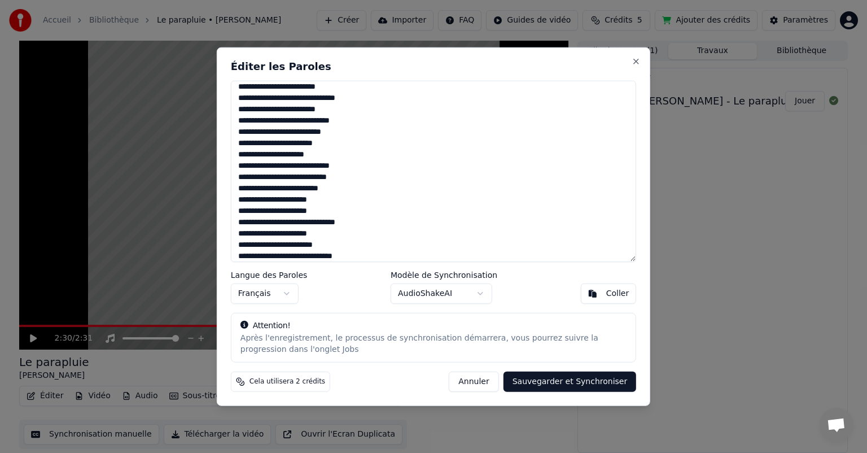
type textarea "**********"
click at [572, 383] on button "Sauvegarder et Synchroniser" at bounding box center [570, 381] width 133 height 20
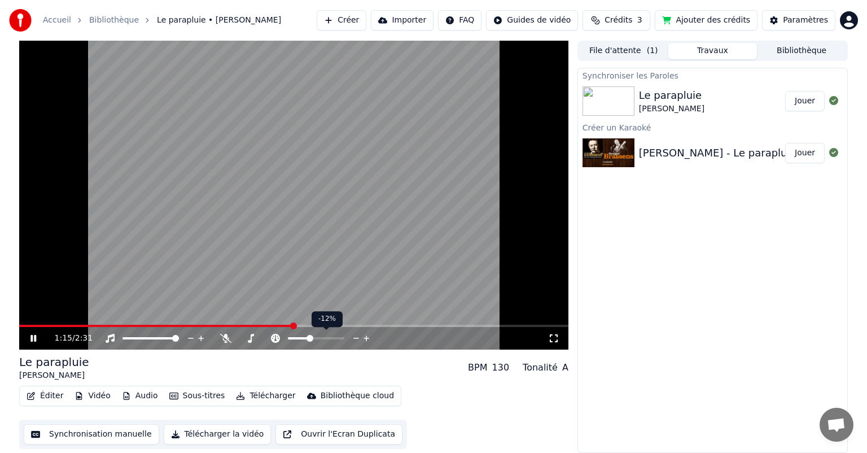
click at [309, 339] on span at bounding box center [298, 338] width 21 height 2
click at [52, 394] on button "Éditer" at bounding box center [45, 396] width 46 height 16
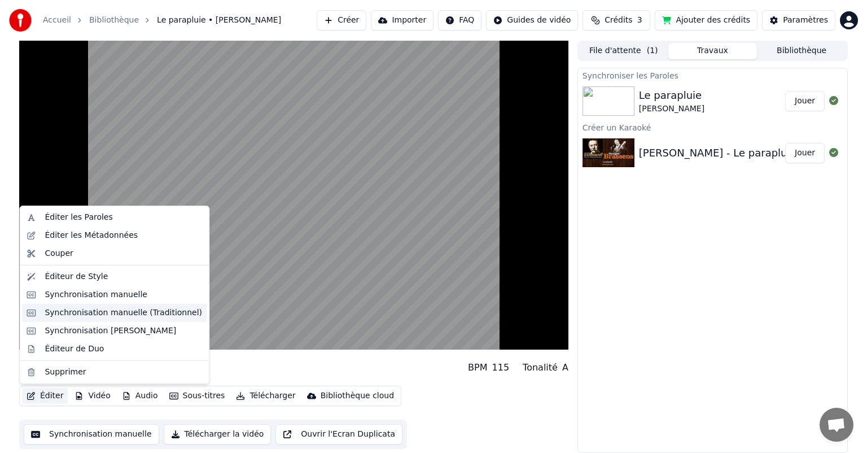
click at [93, 312] on div "Synchronisation manuelle (Traditionnel)" at bounding box center [123, 312] width 157 height 11
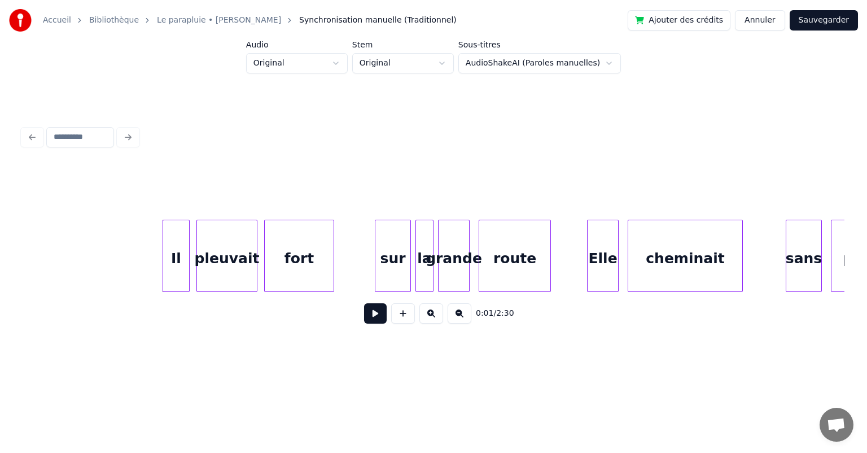
click at [370, 317] on button at bounding box center [375, 313] width 23 height 20
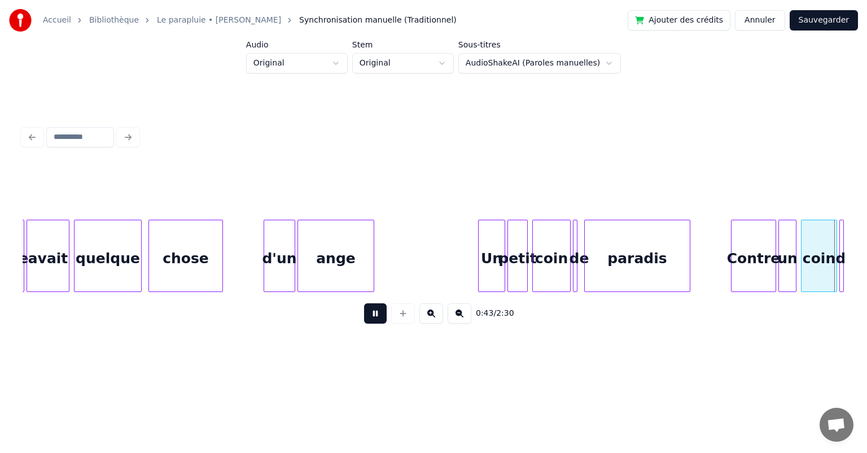
scroll to position [0, 4936]
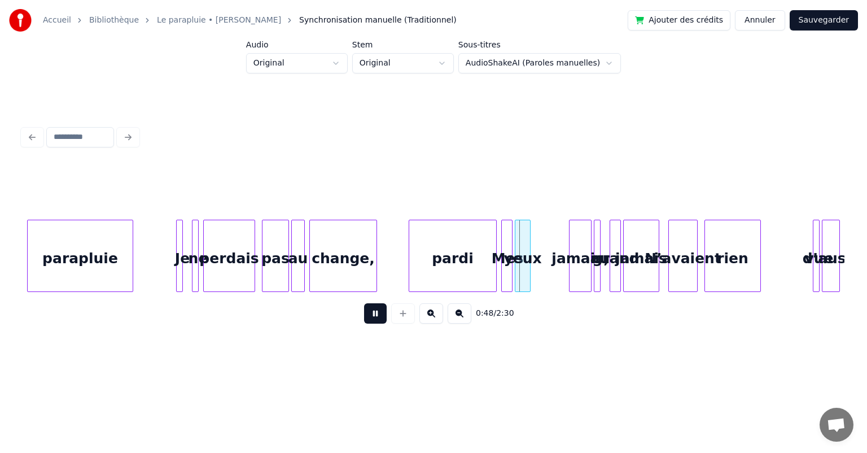
click at [372, 318] on button at bounding box center [375, 313] width 23 height 20
click at [808, 273] on div at bounding box center [808, 255] width 3 height 71
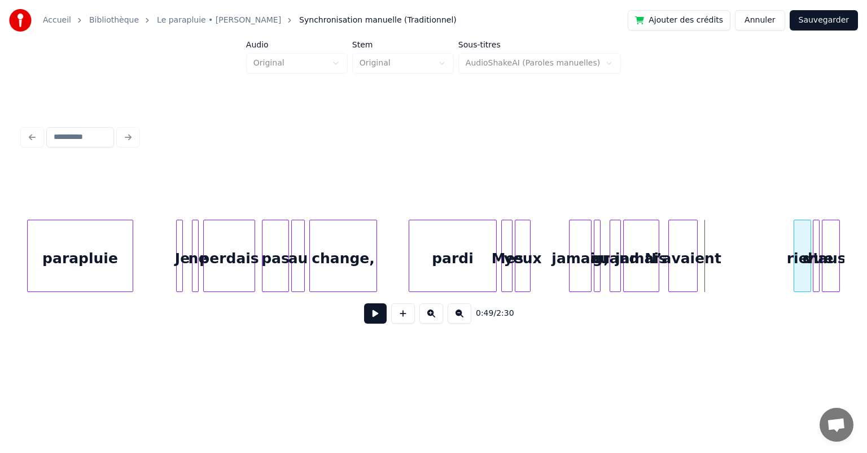
click at [795, 282] on div at bounding box center [795, 255] width 3 height 71
click at [784, 278] on div at bounding box center [783, 255] width 3 height 71
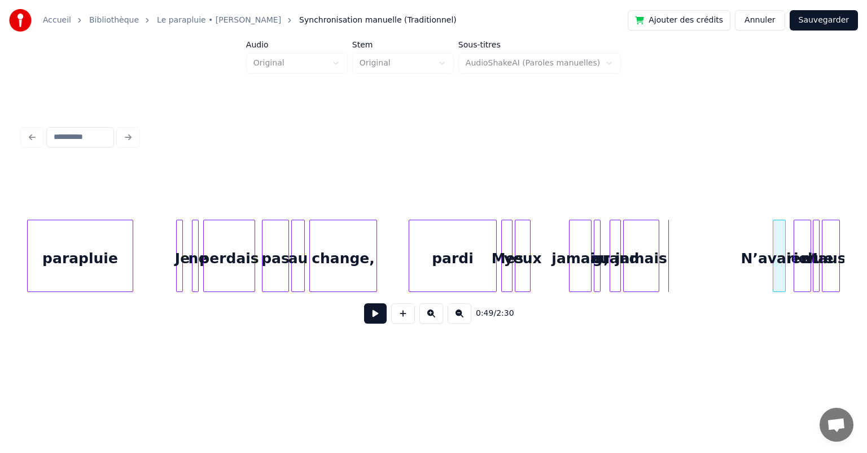
click at [773, 280] on div at bounding box center [774, 255] width 3 height 71
click at [761, 274] on div at bounding box center [761, 255] width 3 height 71
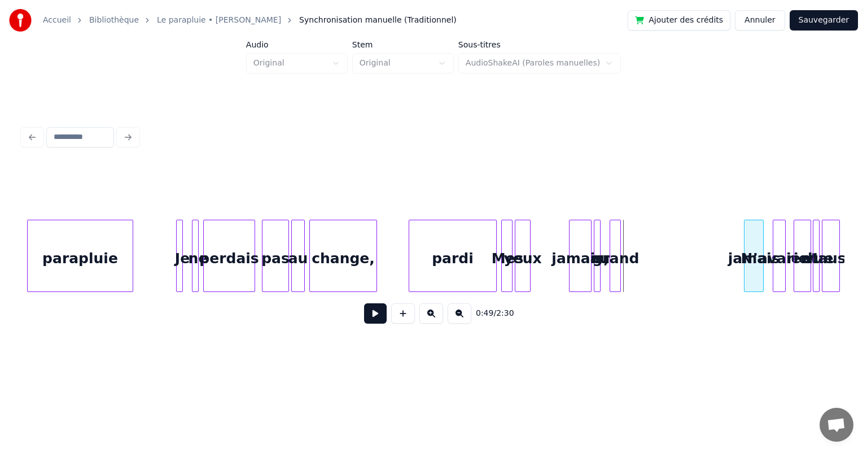
click at [746, 275] on div at bounding box center [746, 255] width 3 height 71
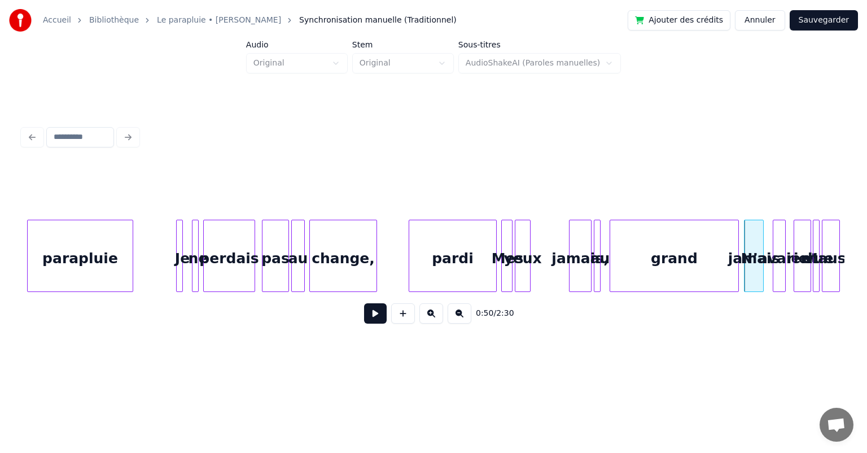
click at [738, 271] on div at bounding box center [736, 255] width 3 height 71
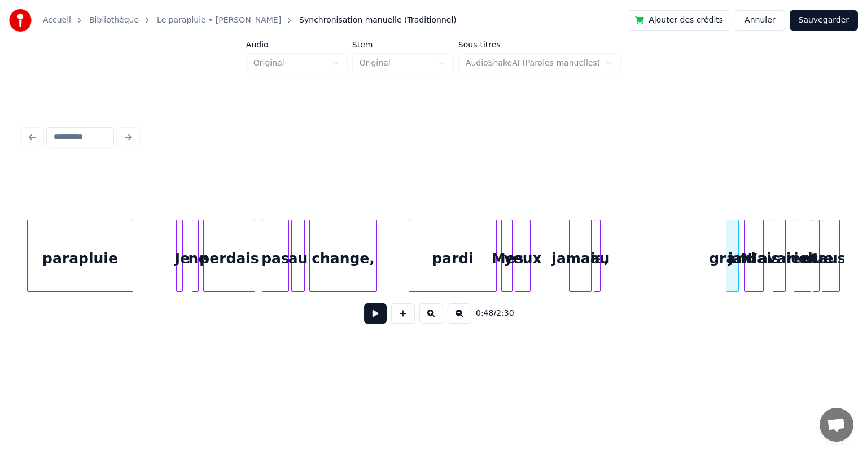
click at [727, 270] on div at bounding box center [728, 255] width 3 height 71
click at [717, 273] on div at bounding box center [715, 255] width 3 height 71
click at [707, 277] on div at bounding box center [707, 255] width 3 height 71
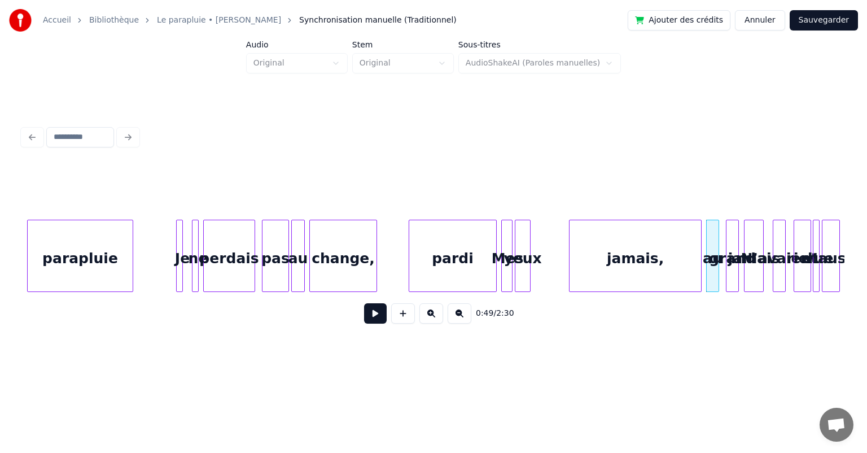
click at [701, 273] on div at bounding box center [699, 255] width 3 height 71
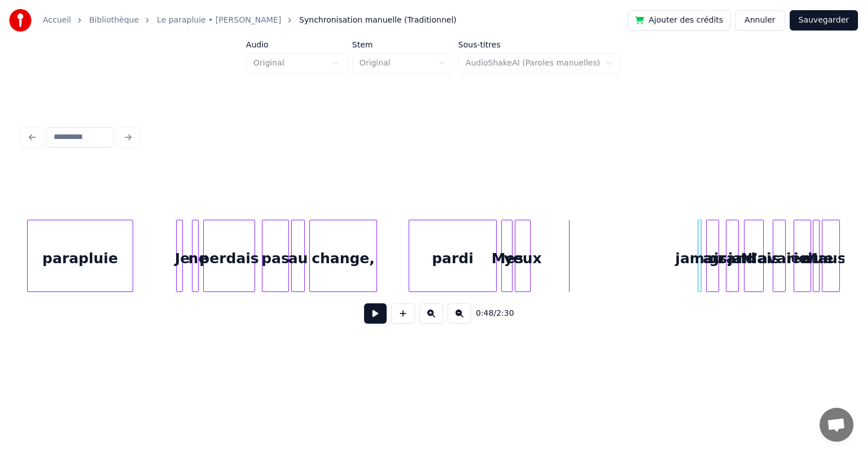
click at [698, 277] on div "jamais," at bounding box center [700, 256] width 4 height 72
click at [692, 275] on div at bounding box center [691, 255] width 3 height 71
click at [651, 275] on div at bounding box center [652, 255] width 3 height 71
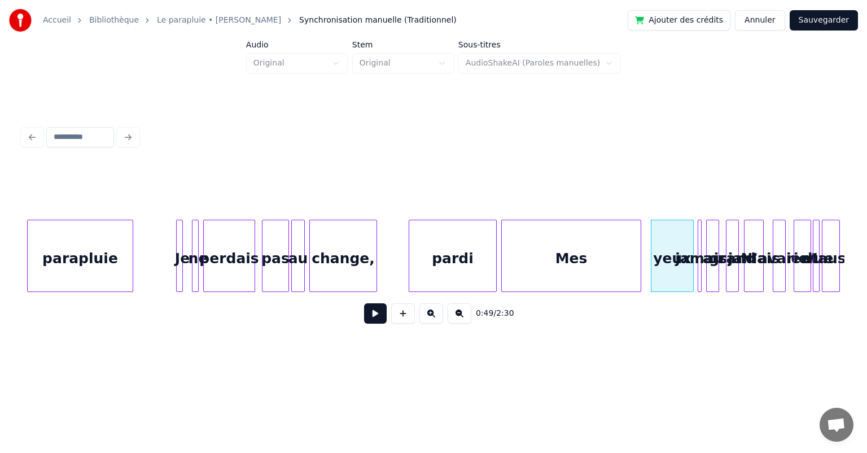
click at [640, 273] on div at bounding box center [638, 255] width 3 height 71
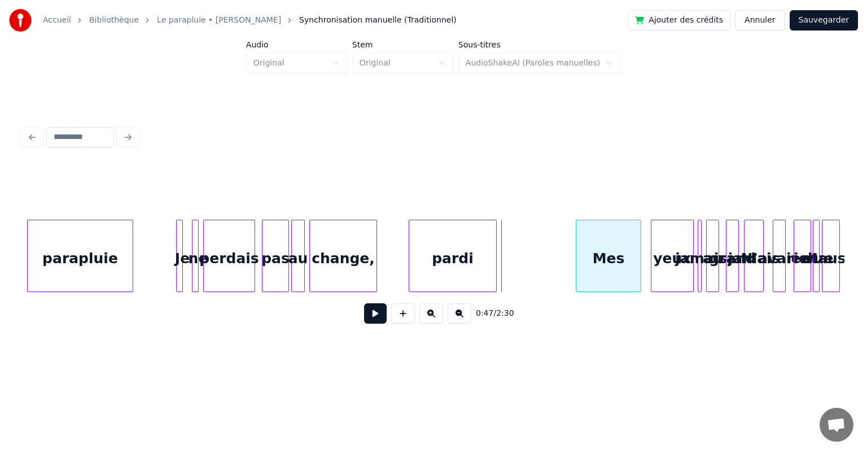
click at [576, 273] on div at bounding box center [577, 255] width 3 height 71
click at [375, 319] on button at bounding box center [375, 313] width 23 height 20
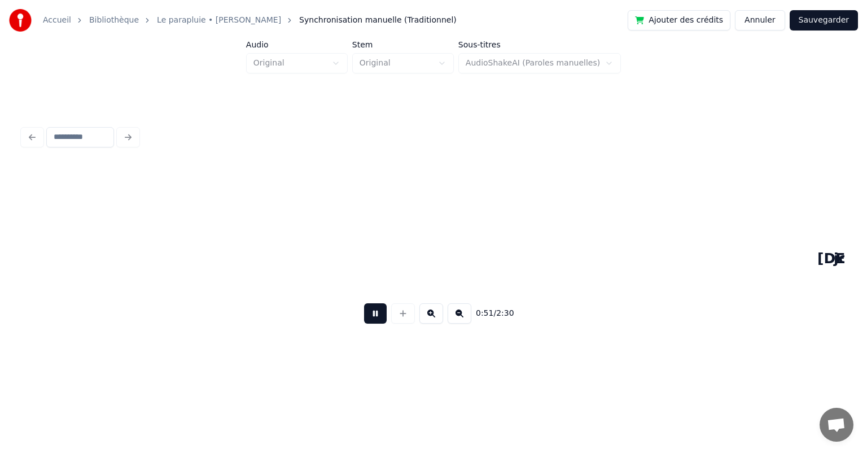
scroll to position [0, 5759]
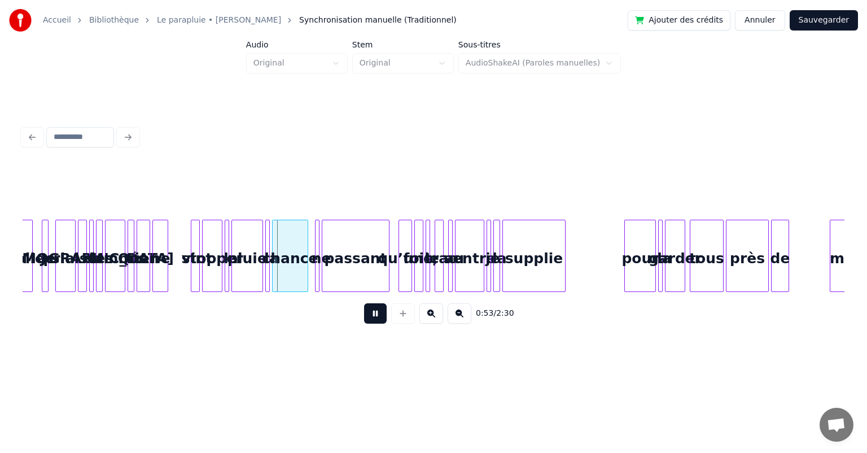
click at [375, 319] on button at bounding box center [375, 313] width 23 height 20
click at [207, 20] on link "Le parapluie • [PERSON_NAME]" at bounding box center [219, 20] width 124 height 11
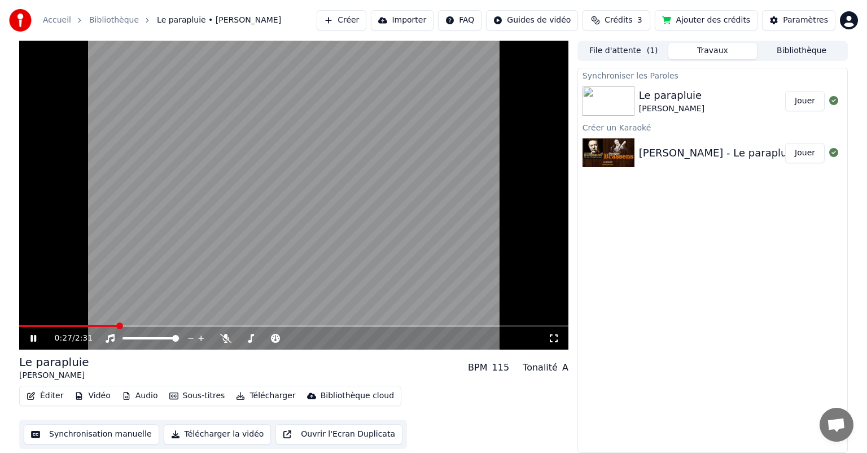
click at [116, 326] on span at bounding box center [293, 326] width 549 height 2
click at [36, 337] on icon at bounding box center [33, 338] width 6 height 7
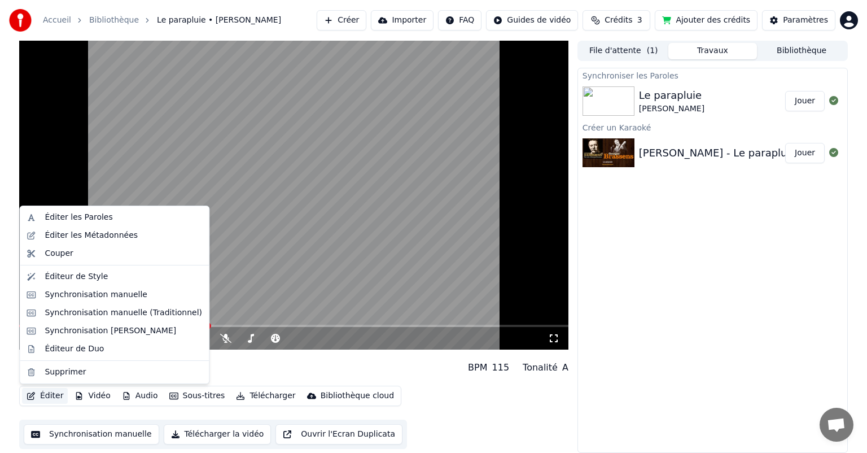
click at [50, 397] on button "Éditer" at bounding box center [45, 396] width 46 height 16
click at [102, 328] on div "Synchronisation [PERSON_NAME]" at bounding box center [111, 330] width 132 height 11
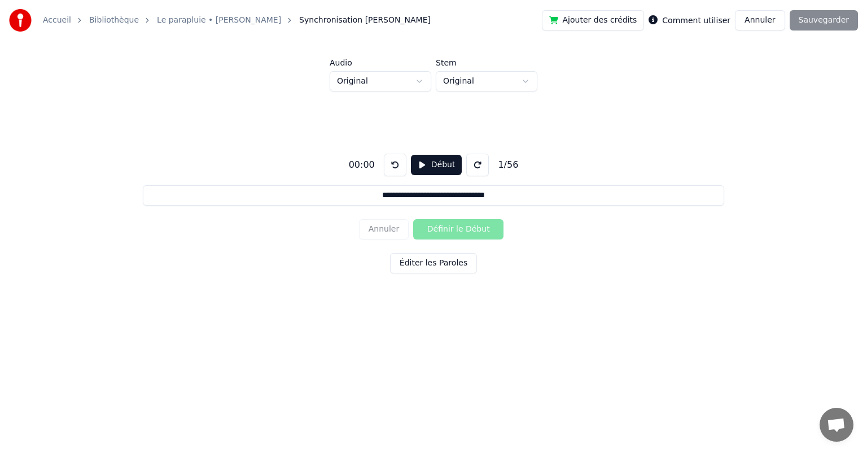
click at [475, 164] on button at bounding box center [477, 165] width 23 height 23
click at [420, 164] on button "Début" at bounding box center [436, 165] width 51 height 20
click at [420, 164] on button "Pause" at bounding box center [436, 165] width 50 height 20
click at [390, 166] on button at bounding box center [395, 165] width 23 height 23
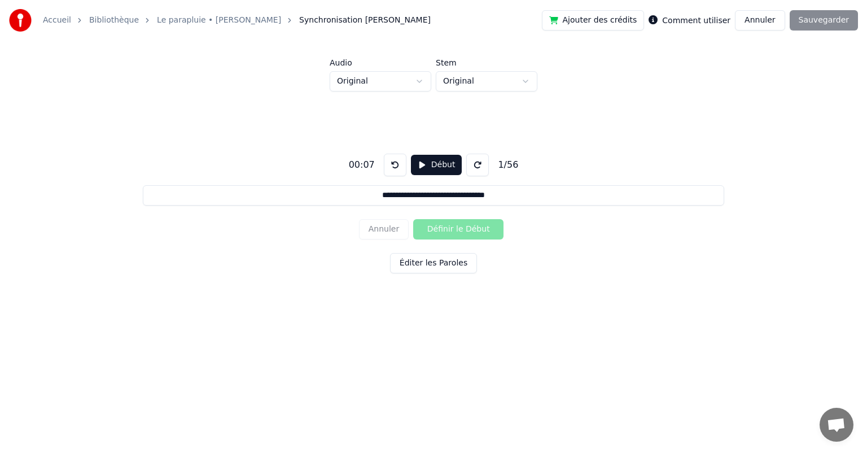
click at [390, 166] on button at bounding box center [395, 165] width 23 height 23
click at [419, 163] on button "Début" at bounding box center [436, 165] width 51 height 20
click at [236, 22] on link "Le parapluie • [PERSON_NAME]" at bounding box center [219, 20] width 124 height 11
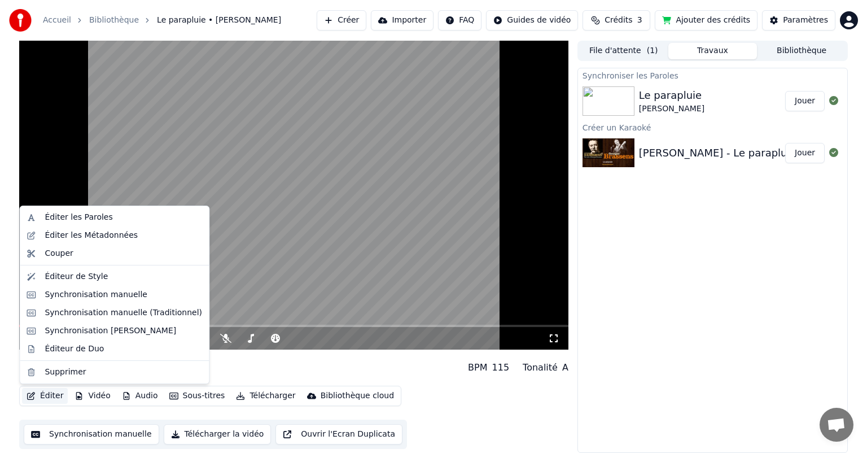
click at [45, 398] on button "Éditer" at bounding box center [45, 396] width 46 height 16
click at [98, 309] on div "Synchronisation manuelle (Traditionnel)" at bounding box center [123, 312] width 157 height 11
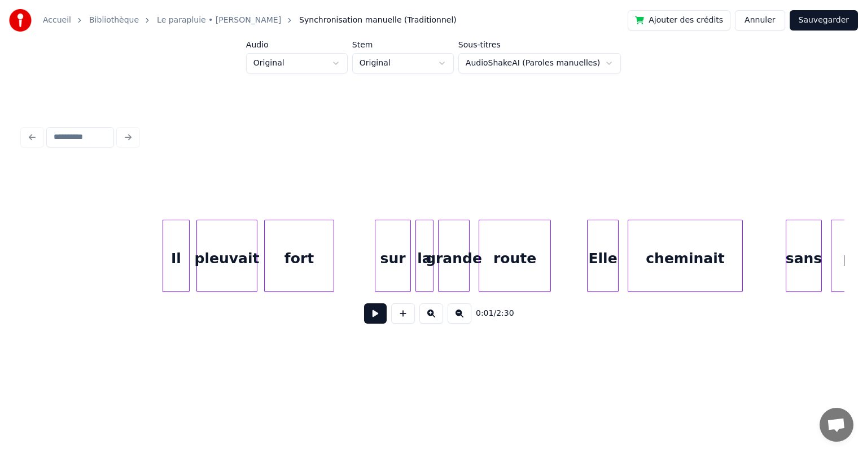
click at [378, 320] on button at bounding box center [375, 313] width 23 height 20
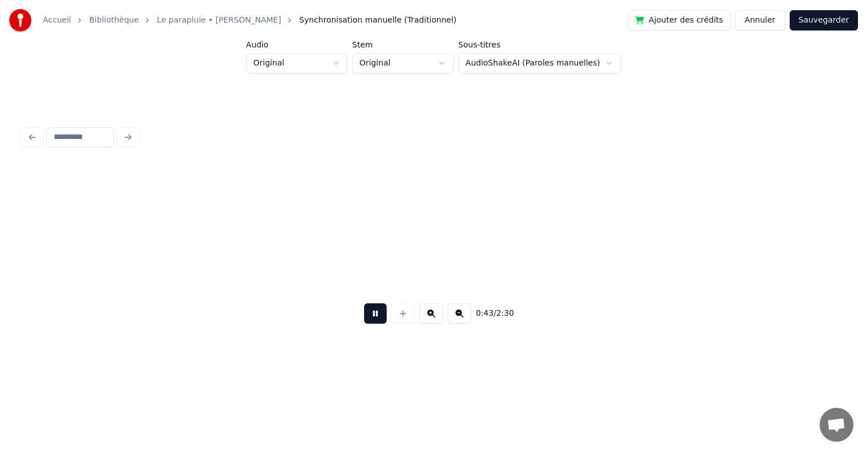
scroll to position [0, 4934]
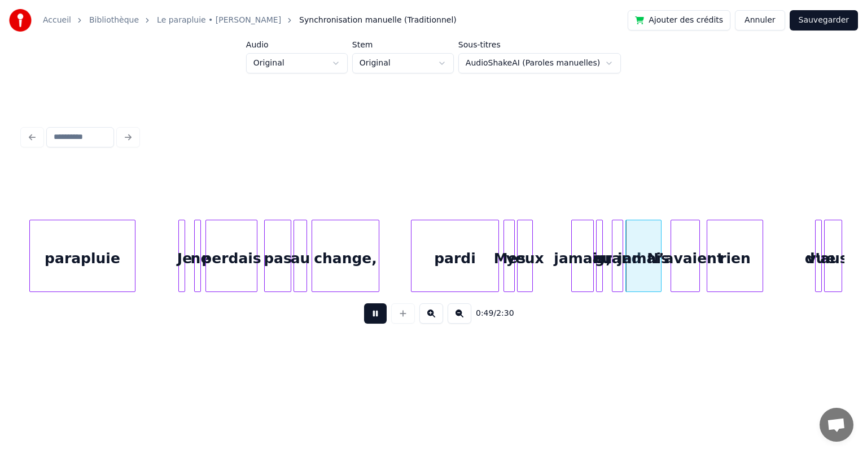
click at [374, 318] on button at bounding box center [375, 313] width 23 height 20
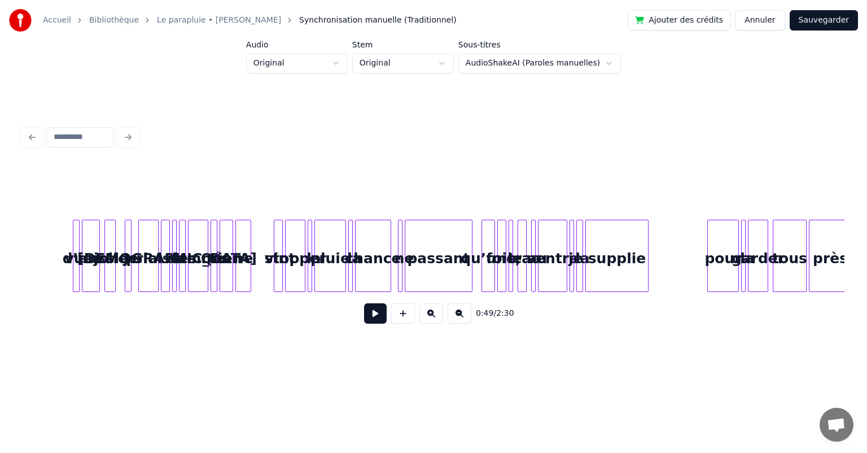
scroll to position [0, 5702]
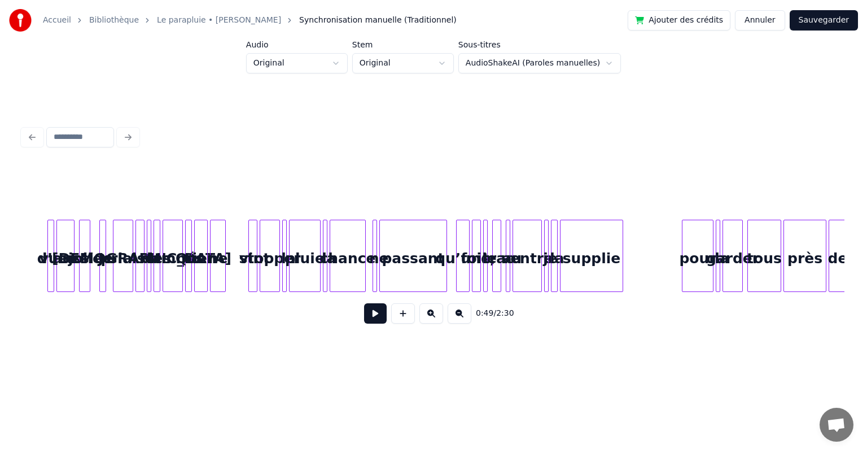
click at [578, 250] on div "supplie" at bounding box center [592, 258] width 62 height 77
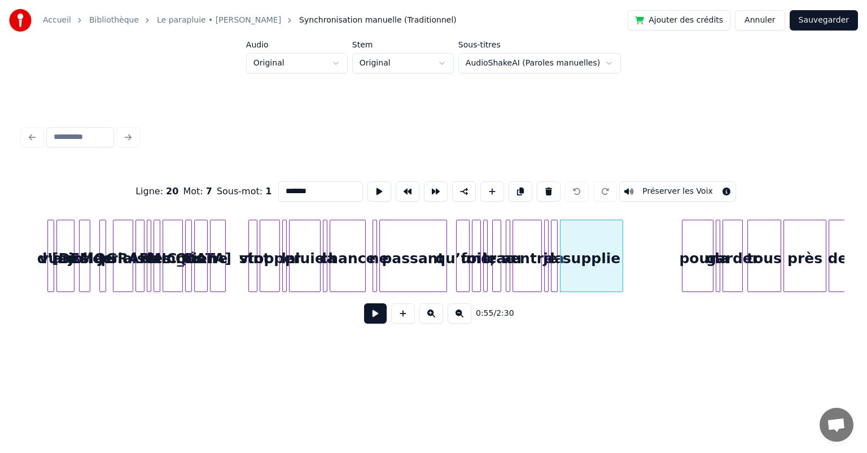
click at [369, 317] on button at bounding box center [375, 313] width 23 height 20
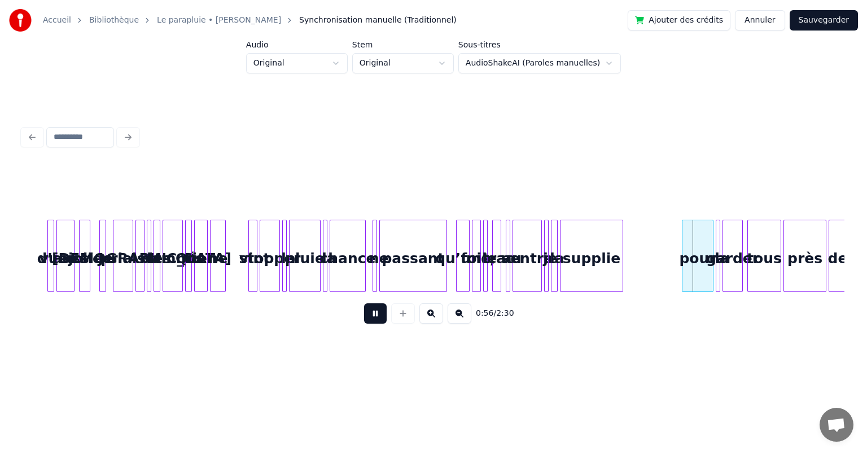
click at [369, 317] on button at bounding box center [375, 313] width 23 height 20
click at [602, 246] on div "supplie" at bounding box center [592, 258] width 62 height 77
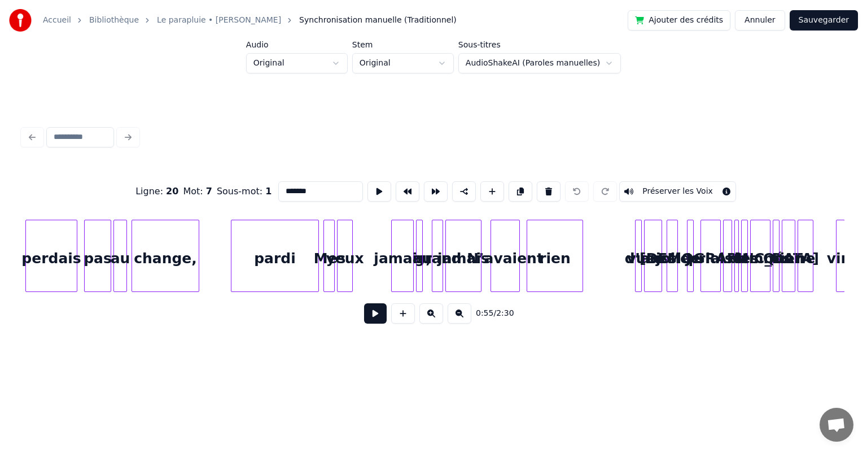
scroll to position [0, 5124]
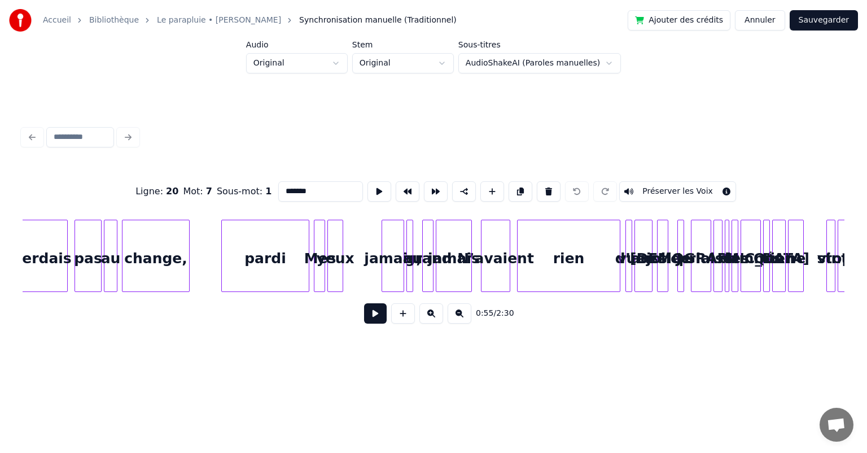
click at [619, 279] on div at bounding box center [617, 255] width 3 height 71
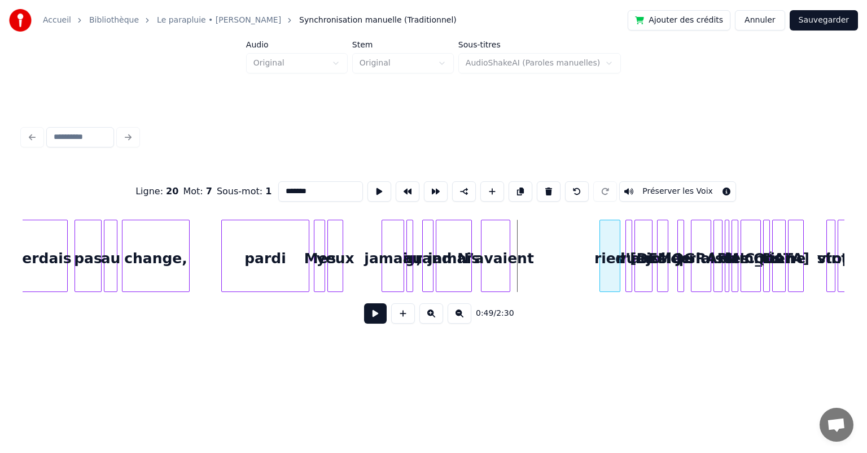
click at [600, 289] on div "vue d’aussi jolie Je priais [DEMOGRAPHIC_DATA] et les damnés Que rien ne rien N…" at bounding box center [434, 256] width 822 height 72
click at [501, 272] on div "N’avaient" at bounding box center [496, 258] width 28 height 77
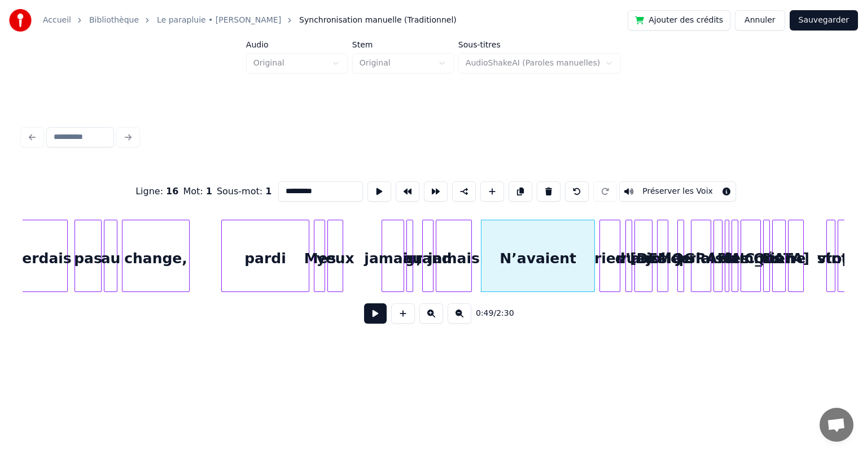
click at [594, 285] on div at bounding box center [592, 255] width 3 height 71
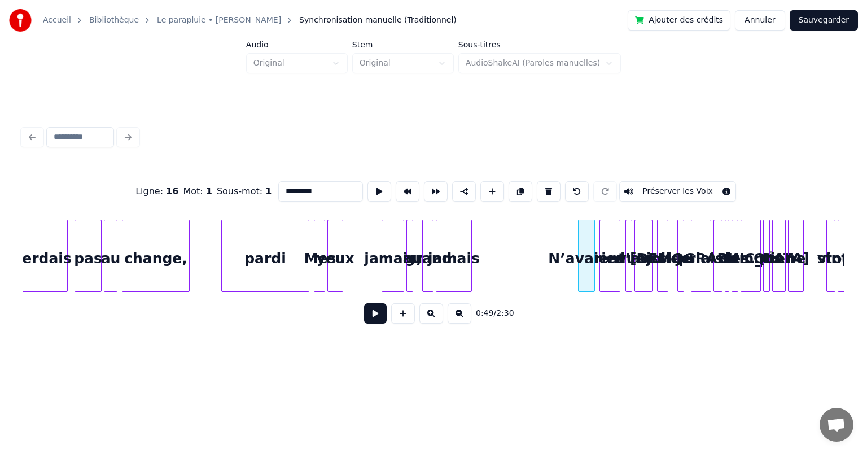
click at [579, 281] on div at bounding box center [580, 255] width 3 height 71
click at [458, 269] on div "jamais" at bounding box center [453, 258] width 35 height 77
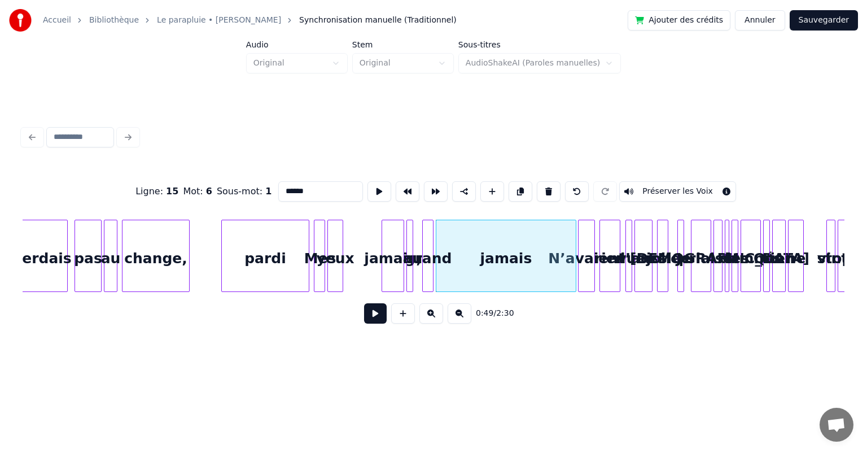
click at [575, 278] on div at bounding box center [573, 255] width 3 height 71
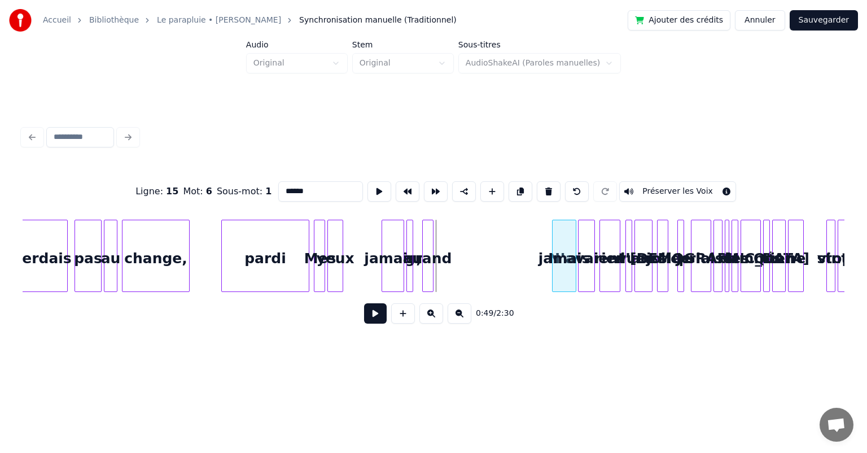
click at [553, 281] on div at bounding box center [554, 255] width 3 height 71
click at [427, 275] on div "grand" at bounding box center [428, 258] width 11 height 77
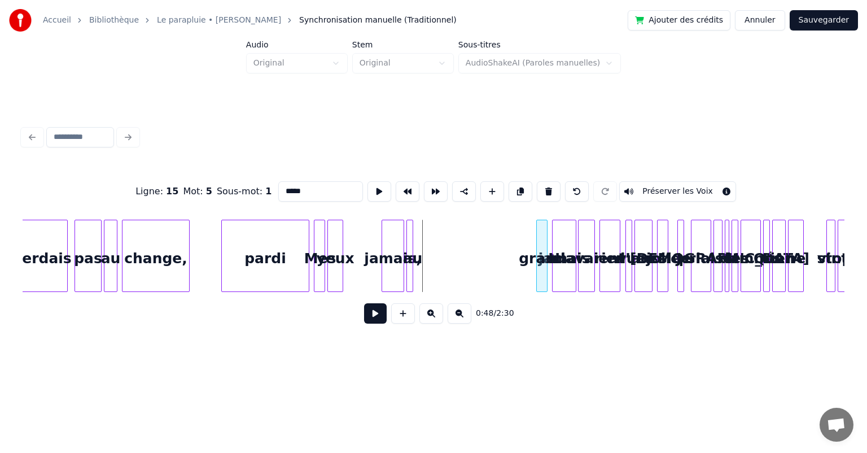
click at [546, 284] on div "grand" at bounding box center [542, 258] width 11 height 77
click at [530, 280] on div at bounding box center [529, 255] width 3 height 71
click at [517, 280] on div at bounding box center [516, 255] width 3 height 71
click at [395, 268] on div "jamais," at bounding box center [392, 258] width 21 height 77
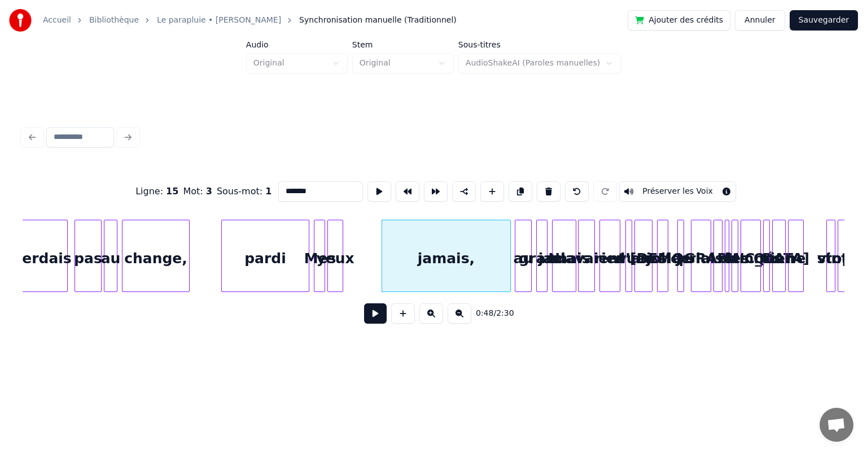
click at [509, 280] on div at bounding box center [508, 255] width 3 height 71
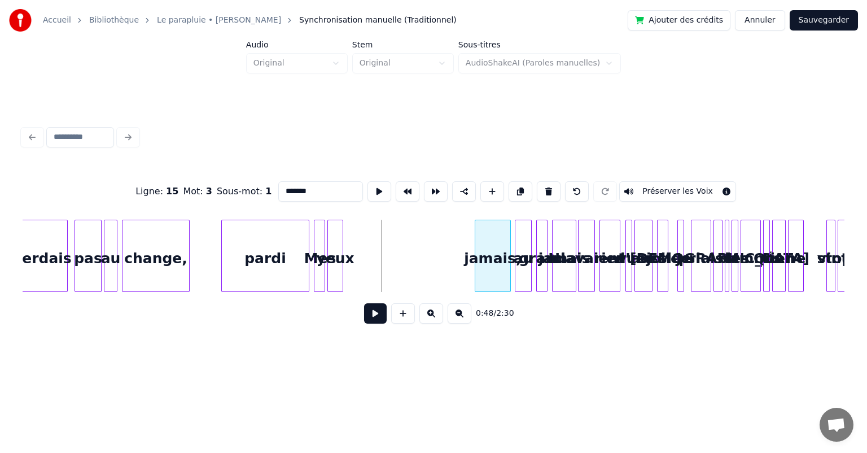
click at [475, 282] on div "jamais," at bounding box center [493, 256] width 36 height 72
click at [339, 266] on div at bounding box center [340, 255] width 3 height 71
type input "****"
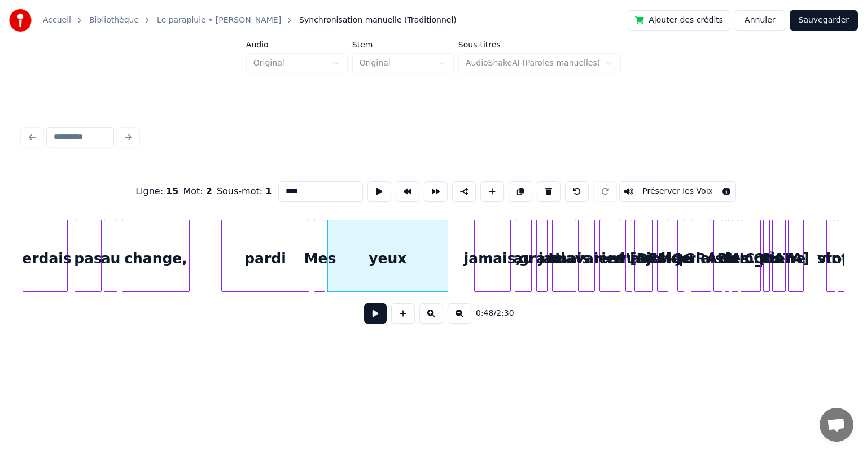
click at [447, 279] on div at bounding box center [445, 255] width 3 height 71
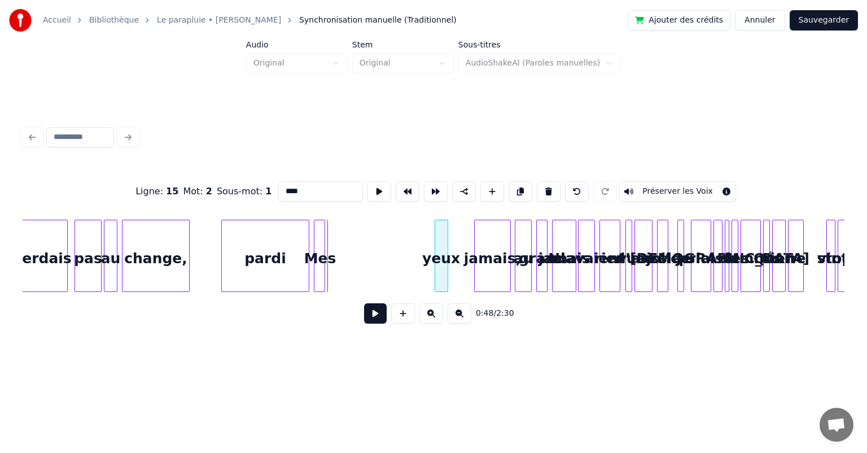
click at [435, 284] on div at bounding box center [436, 255] width 3 height 71
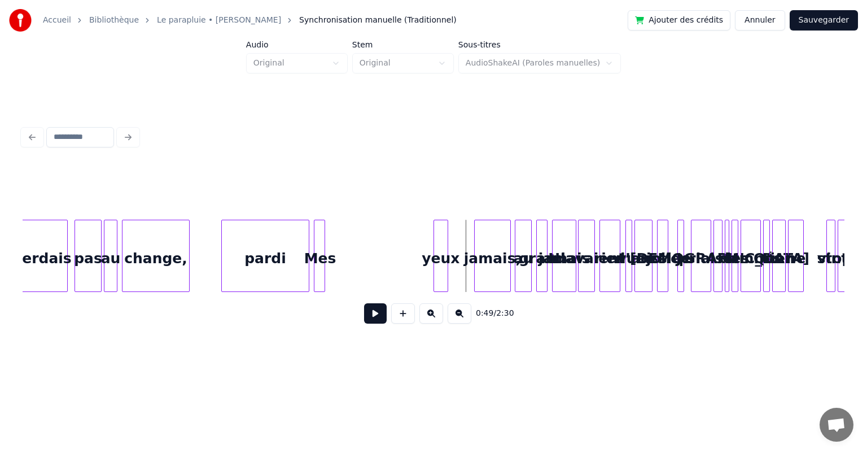
click at [447, 270] on div "yeux" at bounding box center [441, 256] width 15 height 72
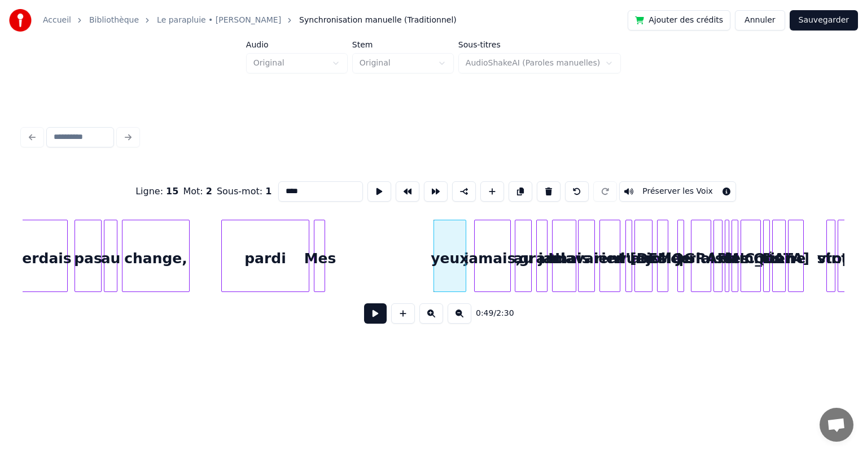
click at [464, 273] on div at bounding box center [463, 255] width 3 height 71
click at [321, 269] on div at bounding box center [322, 255] width 3 height 71
type input "***"
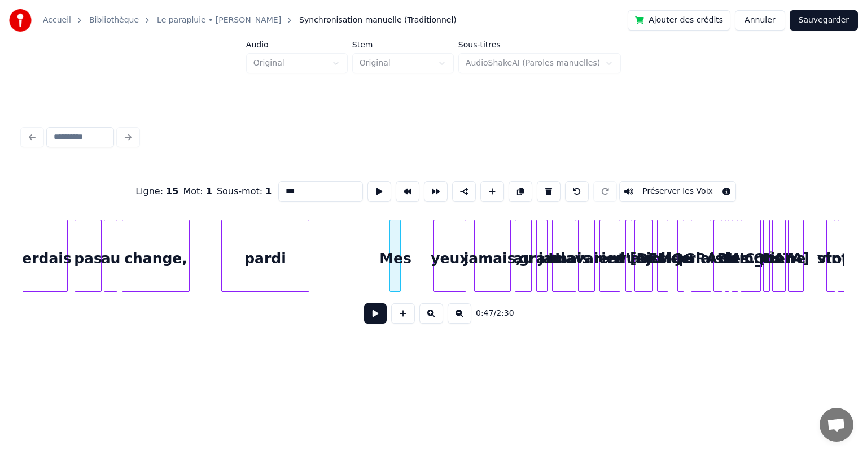
click at [395, 273] on div "Mes" at bounding box center [395, 258] width 11 height 77
click at [427, 276] on div at bounding box center [426, 255] width 3 height 71
click at [377, 318] on button at bounding box center [375, 313] width 23 height 20
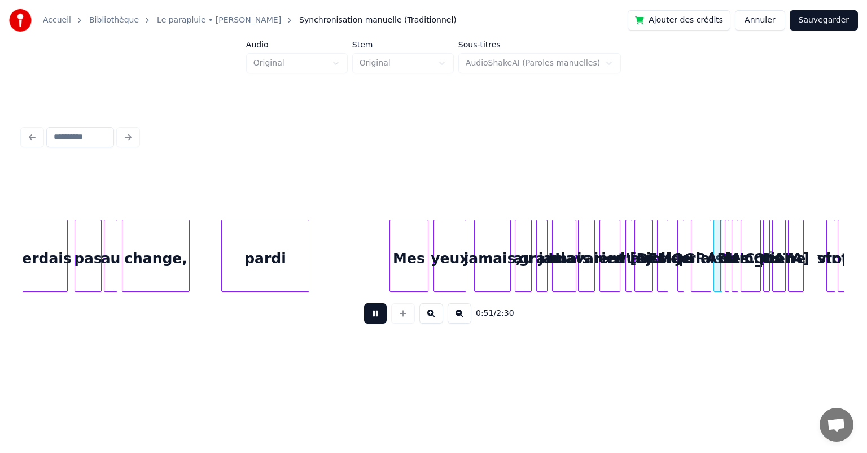
click at [377, 318] on button at bounding box center [375, 313] width 23 height 20
click at [754, 242] on div "damnés" at bounding box center [750, 258] width 19 height 77
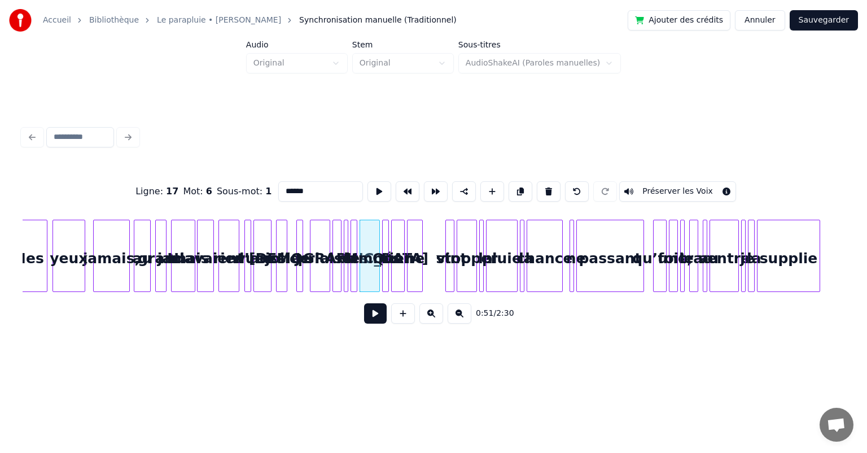
scroll to position [0, 5507]
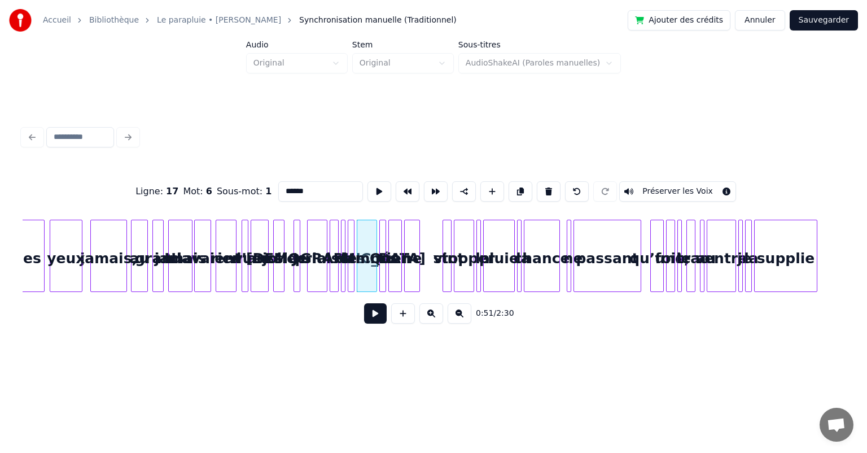
click at [428, 316] on button at bounding box center [431, 313] width 24 height 20
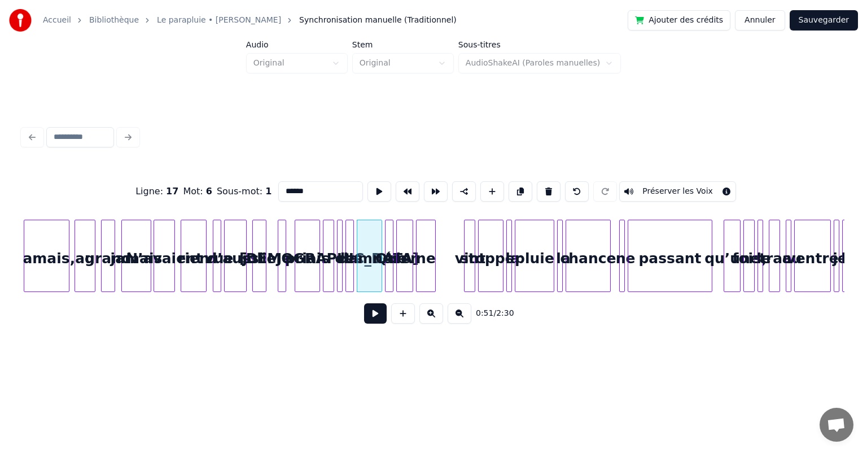
click at [429, 317] on button at bounding box center [431, 313] width 24 height 20
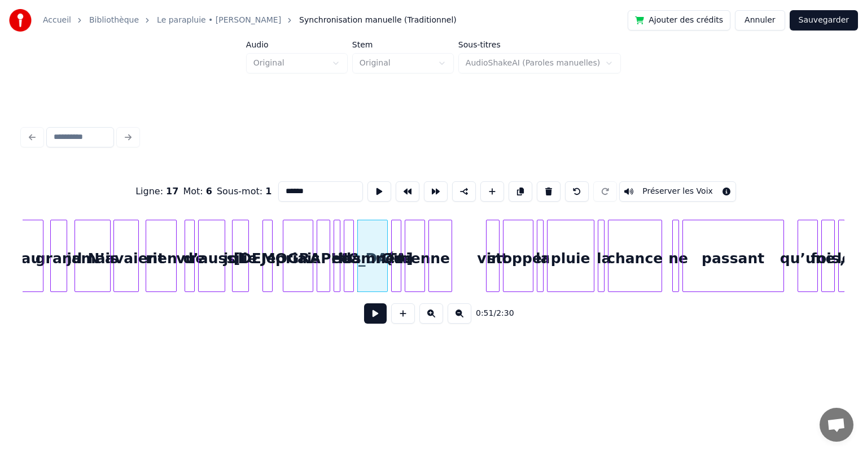
click at [429, 317] on button at bounding box center [431, 313] width 24 height 20
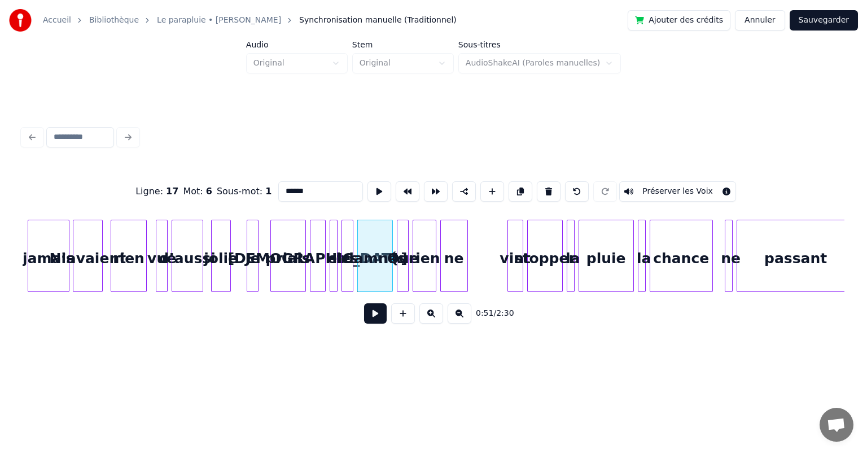
click at [429, 317] on button at bounding box center [431, 313] width 24 height 20
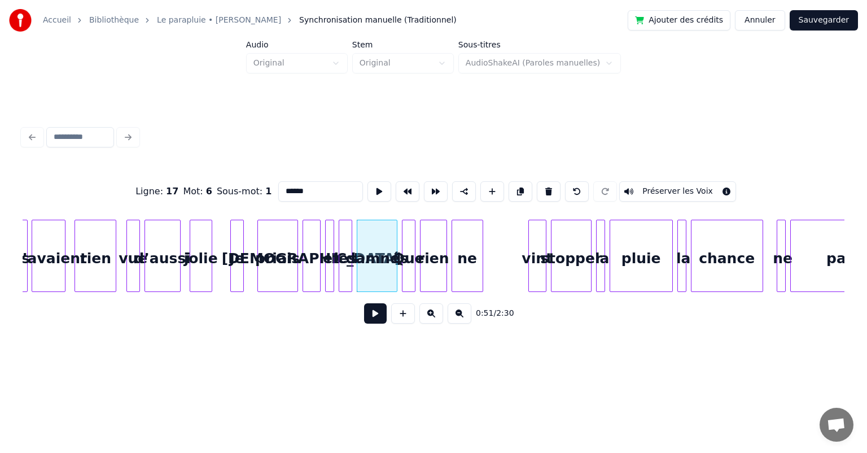
click at [429, 317] on button at bounding box center [431, 313] width 24 height 20
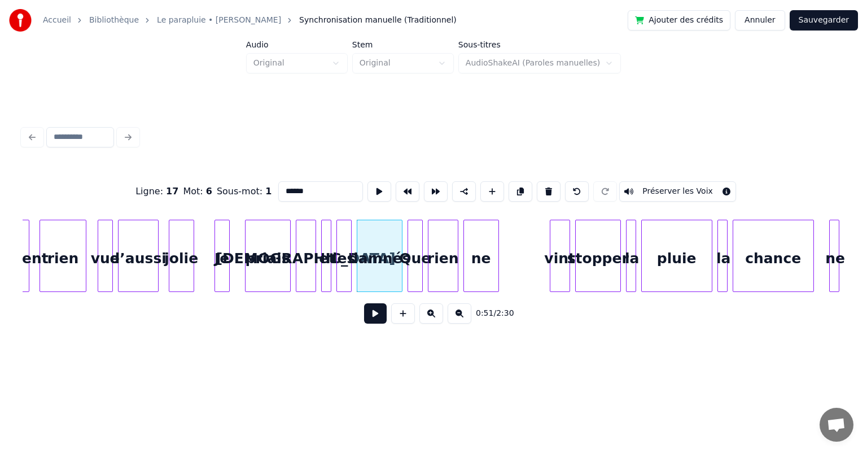
click at [429, 317] on button at bounding box center [431, 313] width 24 height 20
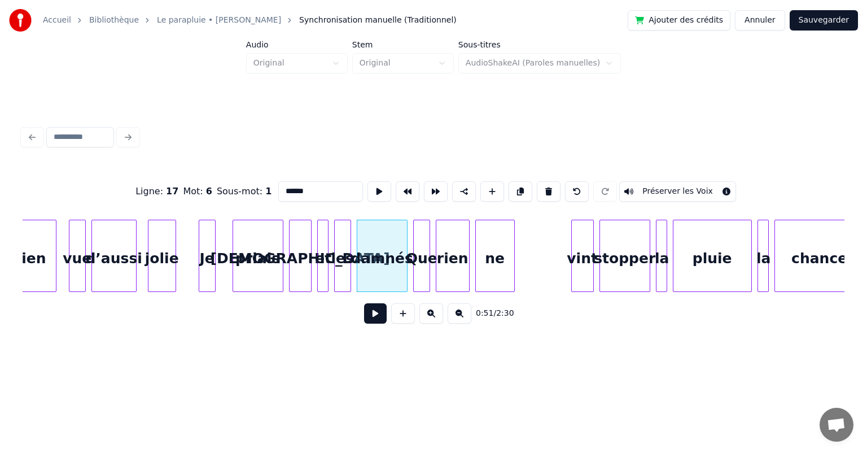
click at [429, 317] on button at bounding box center [431, 313] width 24 height 20
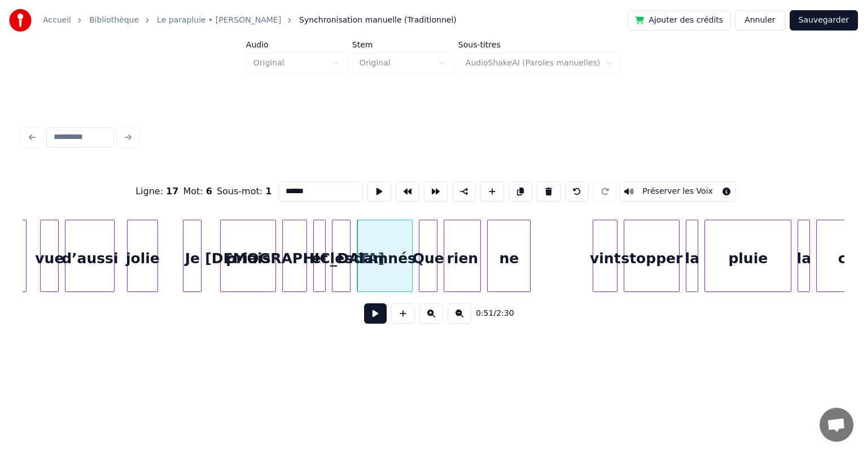
click at [429, 317] on button at bounding box center [431, 313] width 24 height 20
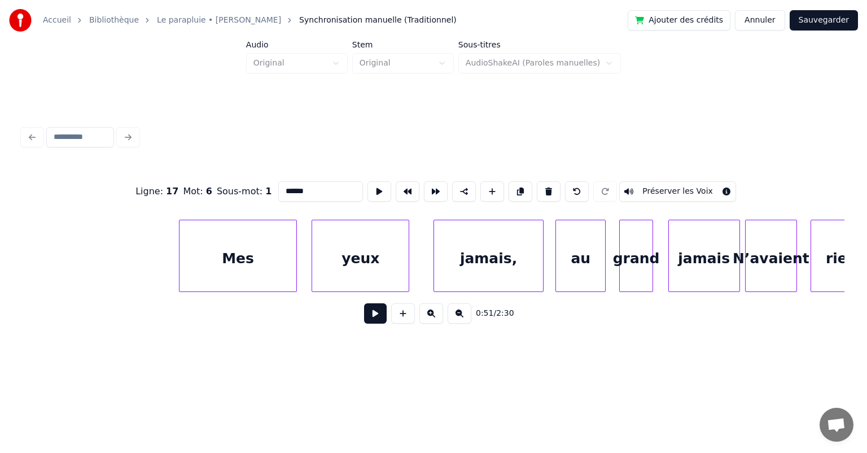
scroll to position [0, 16310]
click at [250, 272] on div "Mes" at bounding box center [241, 258] width 117 height 77
type input "***"
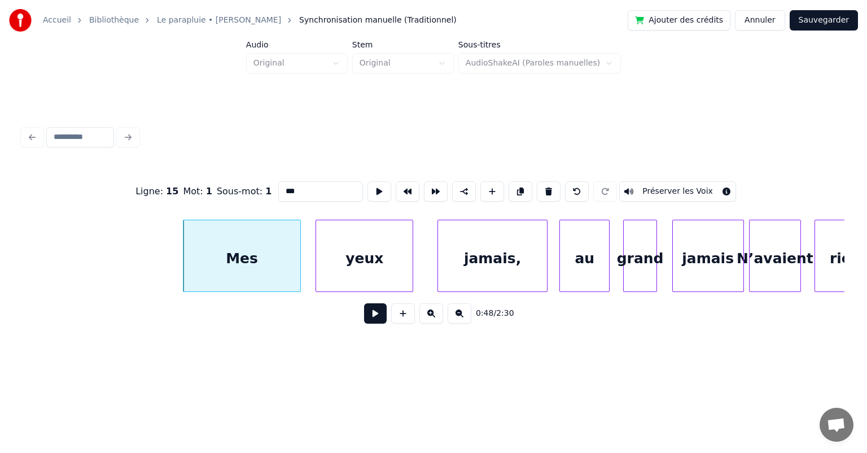
click at [378, 316] on button at bounding box center [375, 313] width 23 height 20
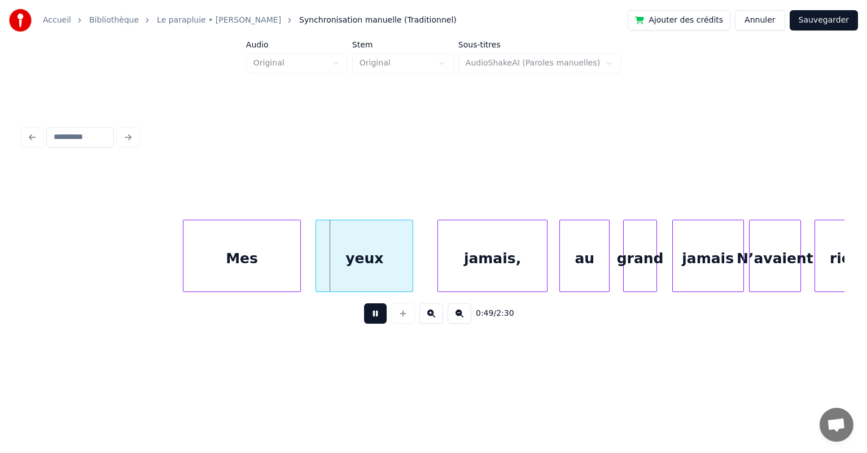
click at [378, 316] on button at bounding box center [375, 313] width 23 height 20
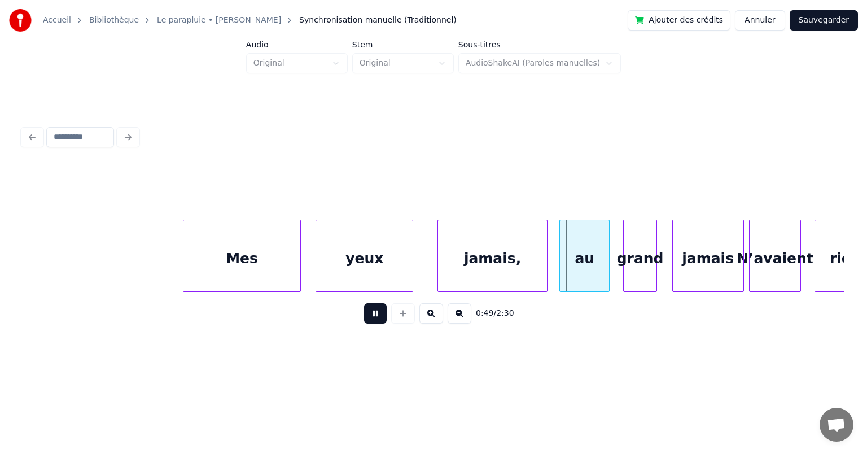
click at [378, 316] on button at bounding box center [375, 313] width 23 height 20
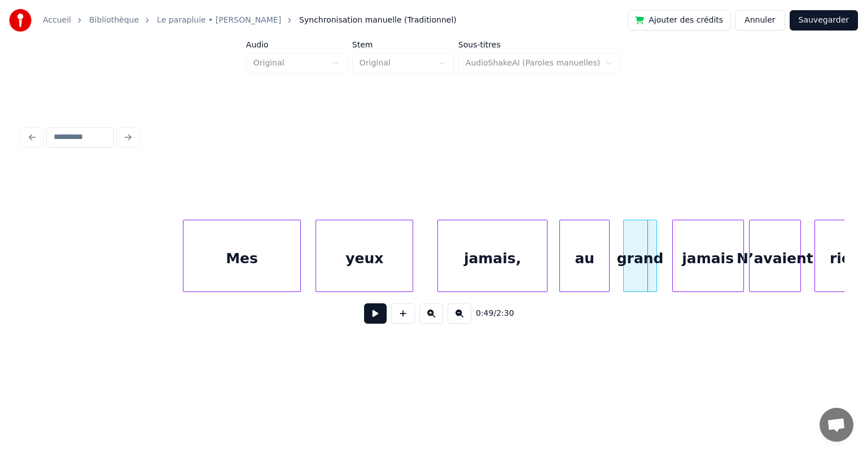
click at [378, 316] on button at bounding box center [375, 313] width 23 height 20
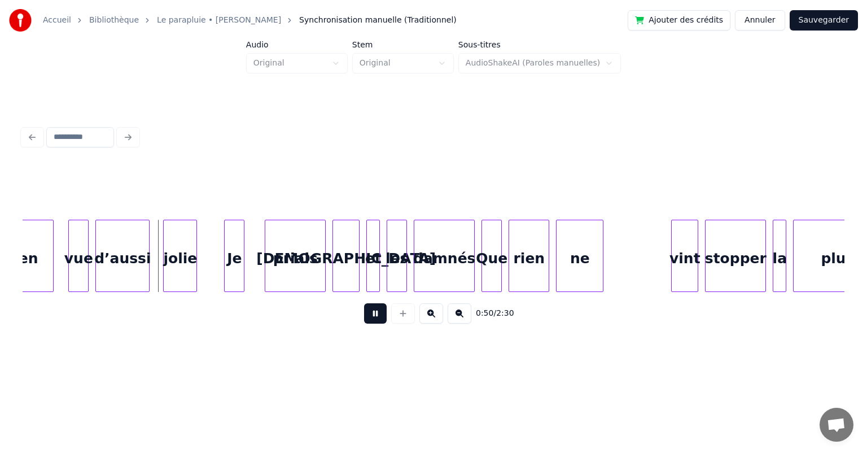
click at [378, 316] on button at bounding box center [375, 313] width 23 height 20
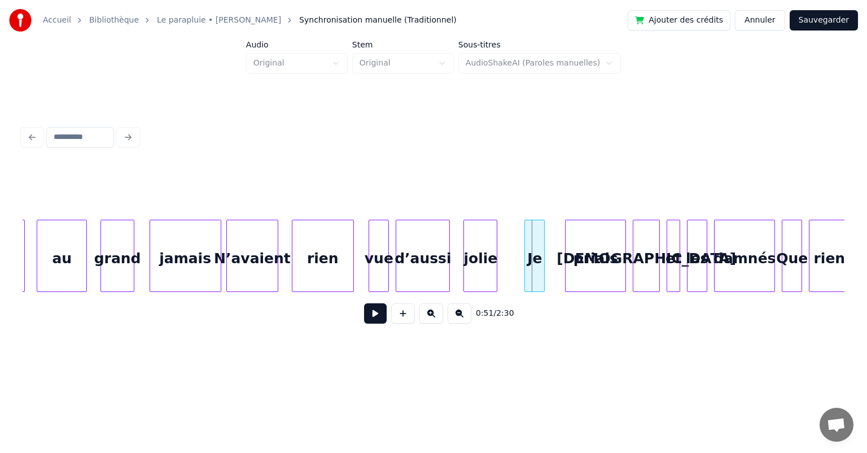
scroll to position [0, 16794]
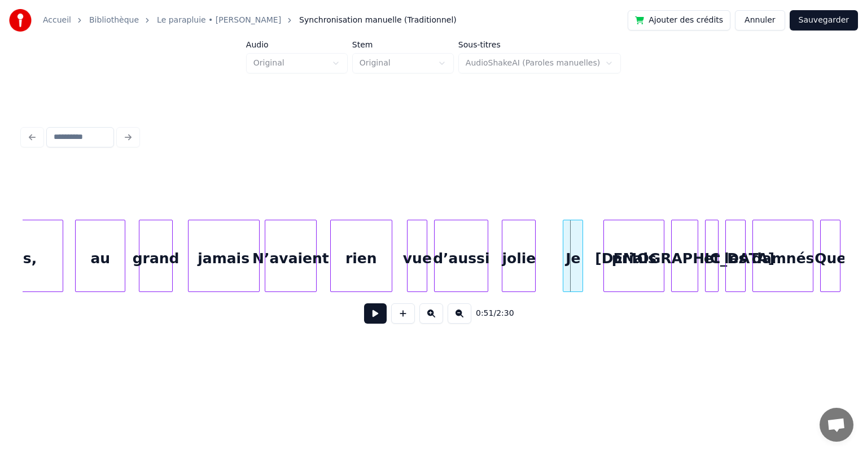
click at [310, 246] on div "N’avaient" at bounding box center [301, 258] width 50 height 77
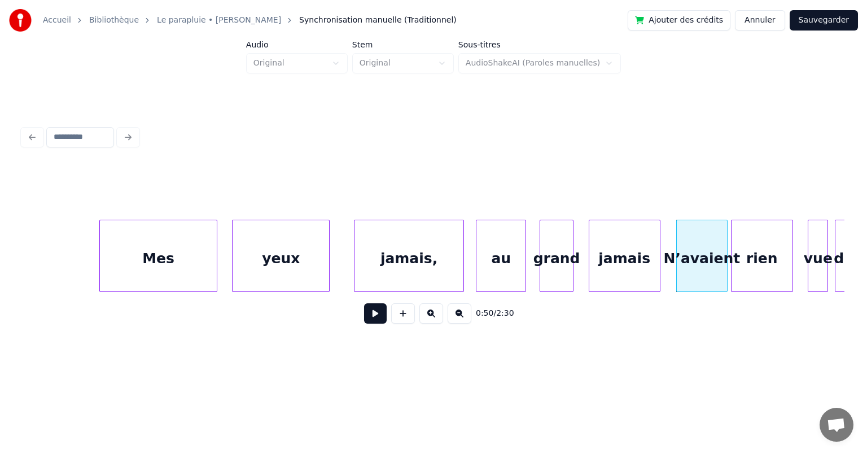
scroll to position [0, 15674]
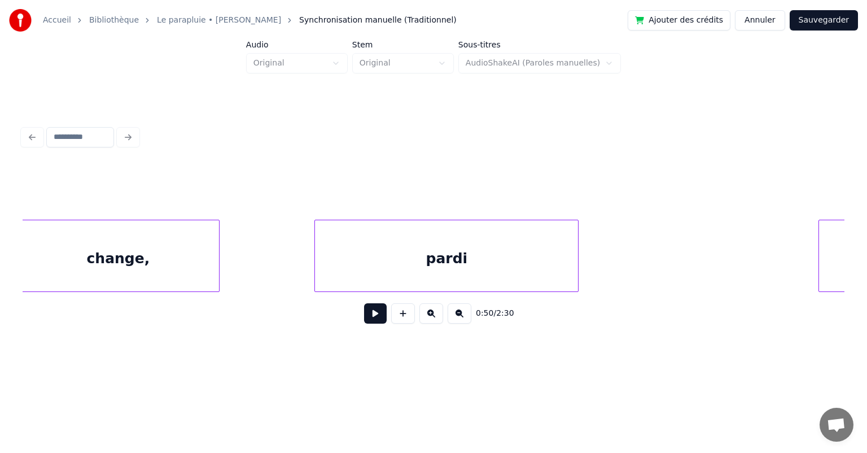
click at [379, 266] on div "pardi" at bounding box center [446, 258] width 263 height 77
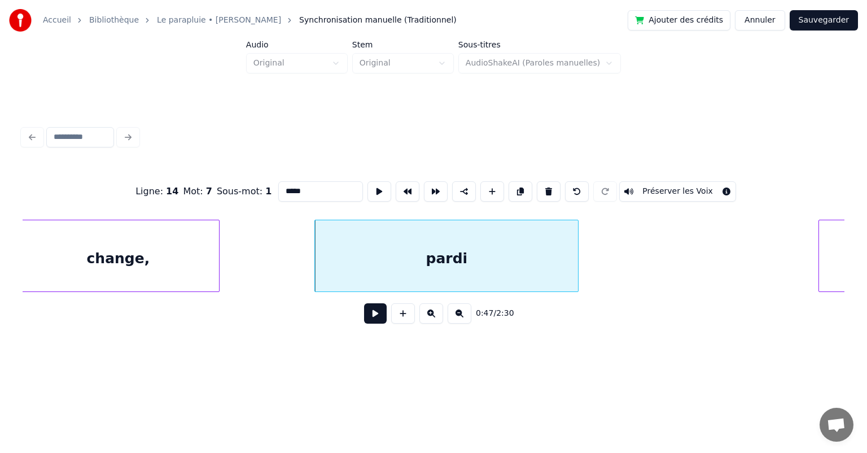
click at [377, 320] on button at bounding box center [375, 313] width 23 height 20
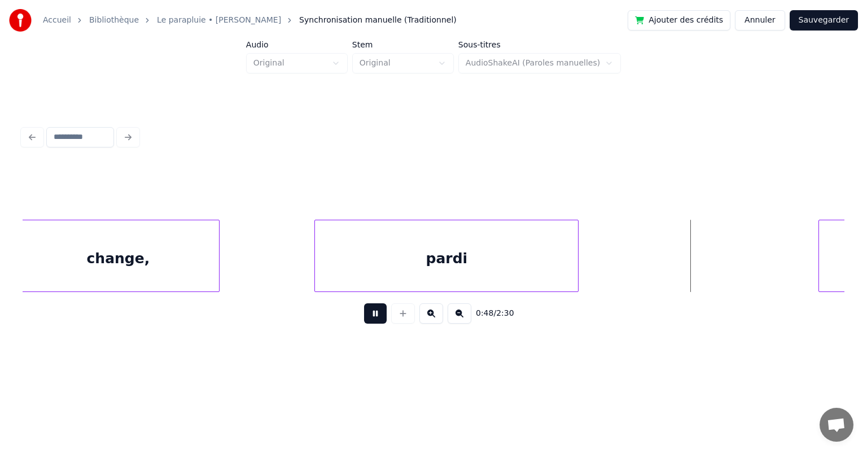
click at [377, 319] on button at bounding box center [375, 313] width 23 height 20
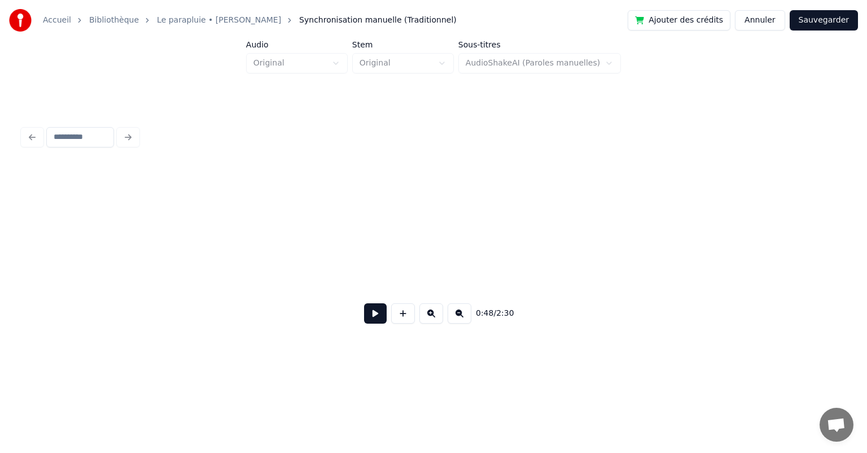
scroll to position [0, 47913]
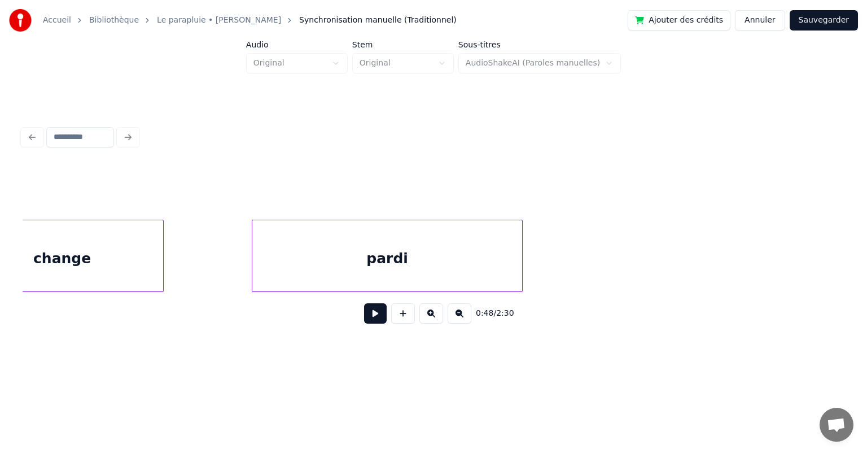
click at [373, 318] on button at bounding box center [375, 313] width 23 height 20
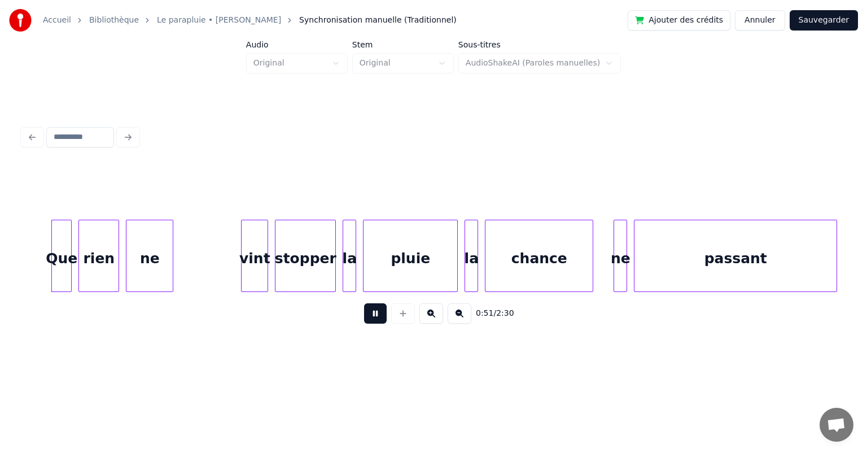
scroll to position [0, 17616]
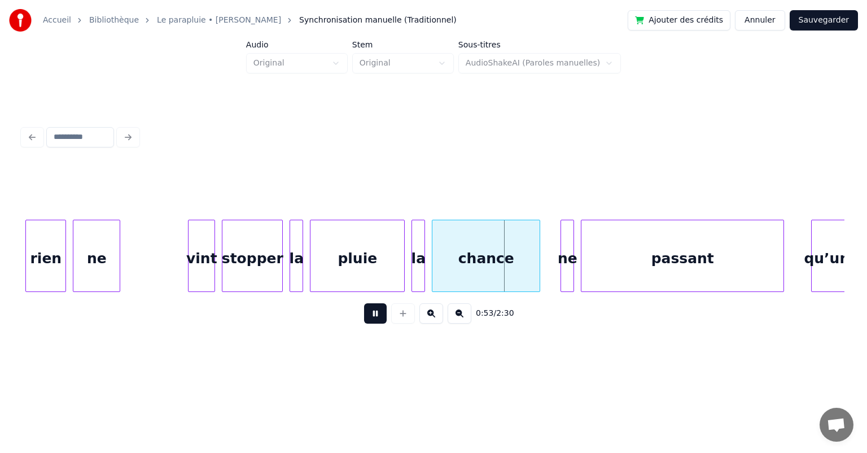
click at [373, 313] on button at bounding box center [375, 313] width 23 height 20
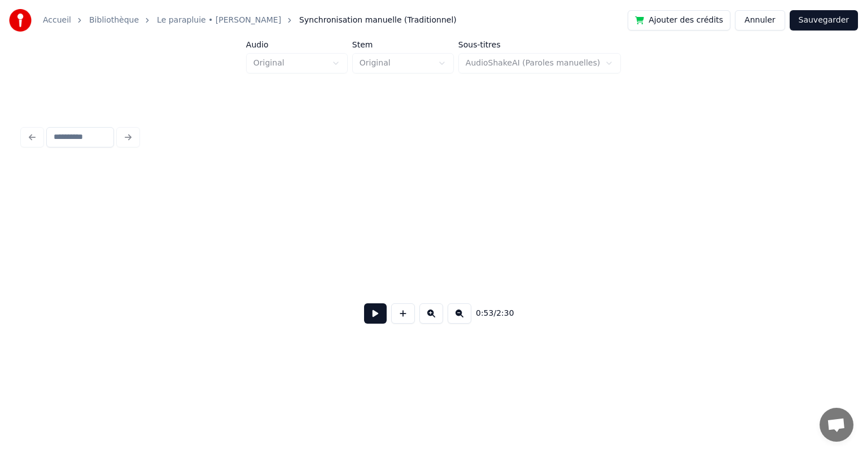
scroll to position [0, 47913]
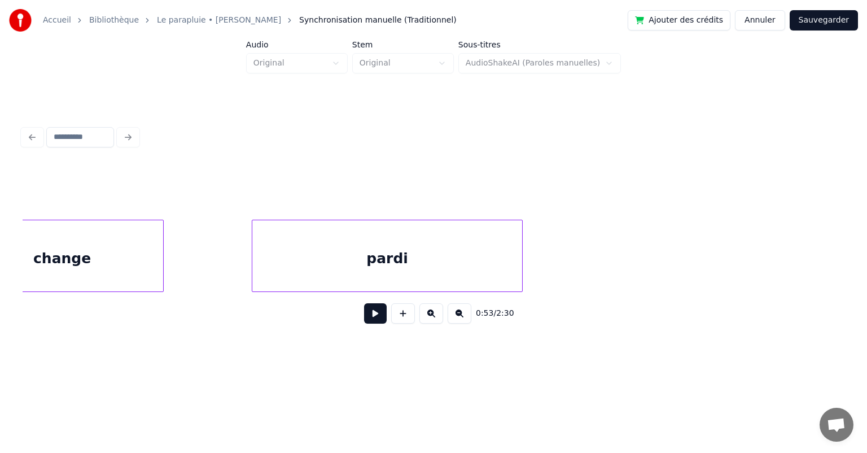
click at [352, 259] on div "pardi" at bounding box center [387, 258] width 270 height 77
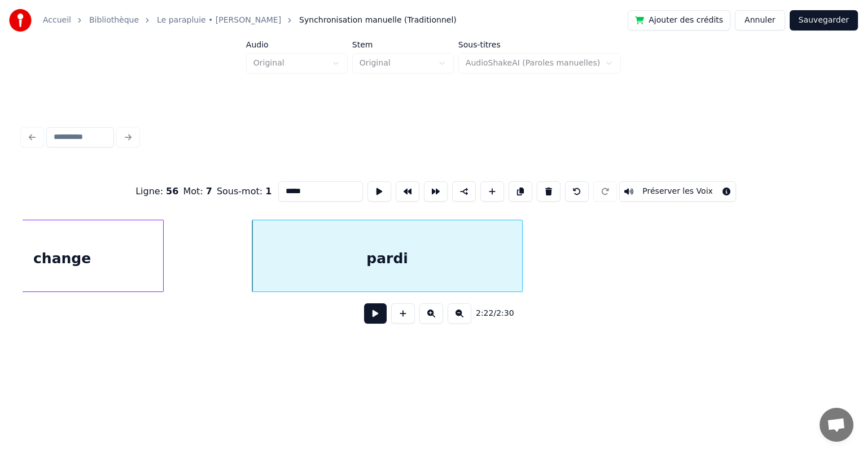
click at [375, 316] on button at bounding box center [375, 313] width 23 height 20
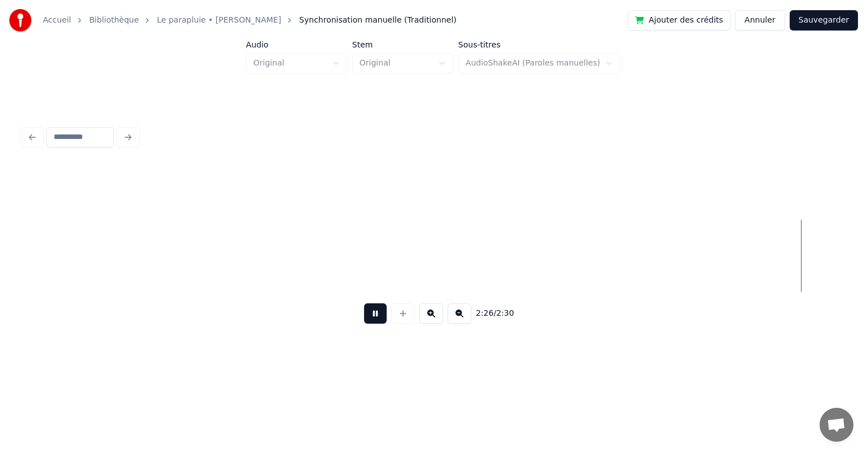
scroll to position [0, 49560]
click at [375, 313] on button at bounding box center [375, 313] width 23 height 20
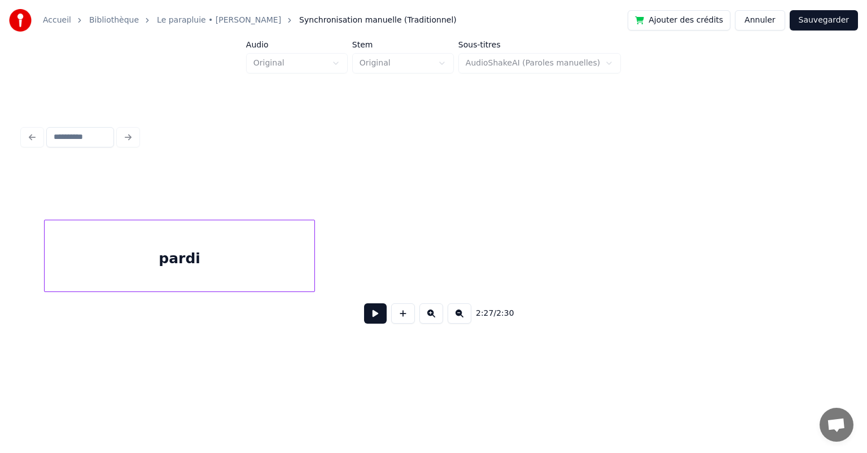
scroll to position [0, 47402]
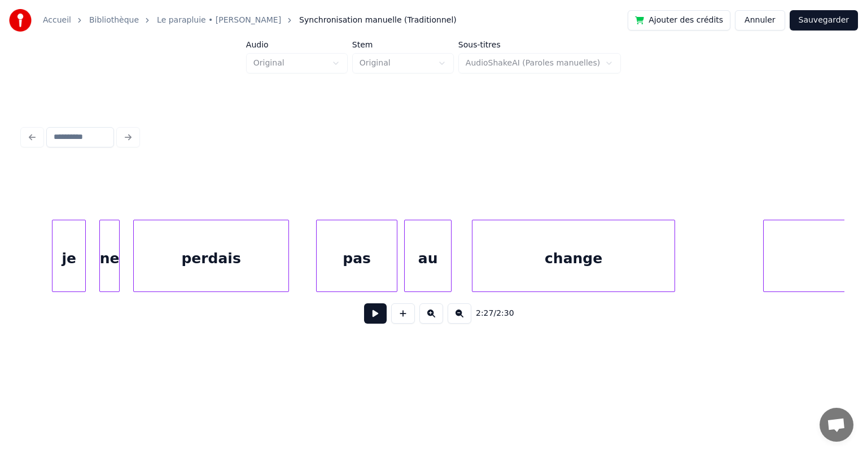
click at [73, 259] on div "je" at bounding box center [68, 258] width 33 height 77
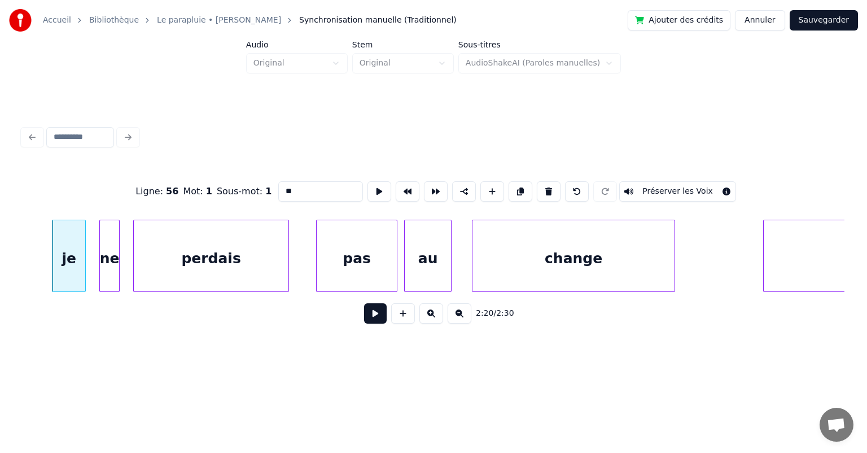
click at [376, 312] on button at bounding box center [375, 313] width 23 height 20
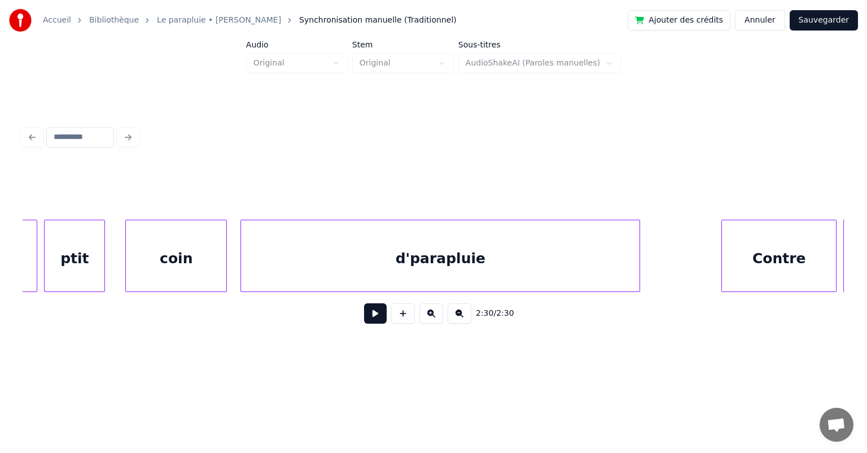
scroll to position [0, 42570]
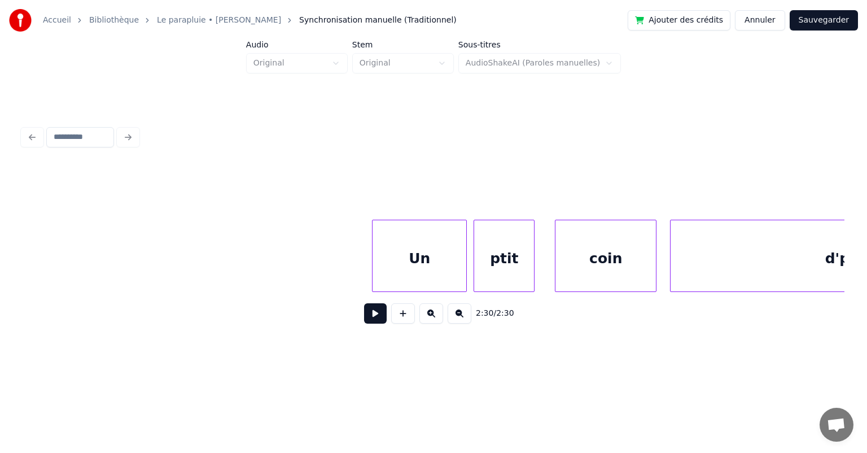
click at [425, 253] on div "Un" at bounding box center [420, 258] width 94 height 77
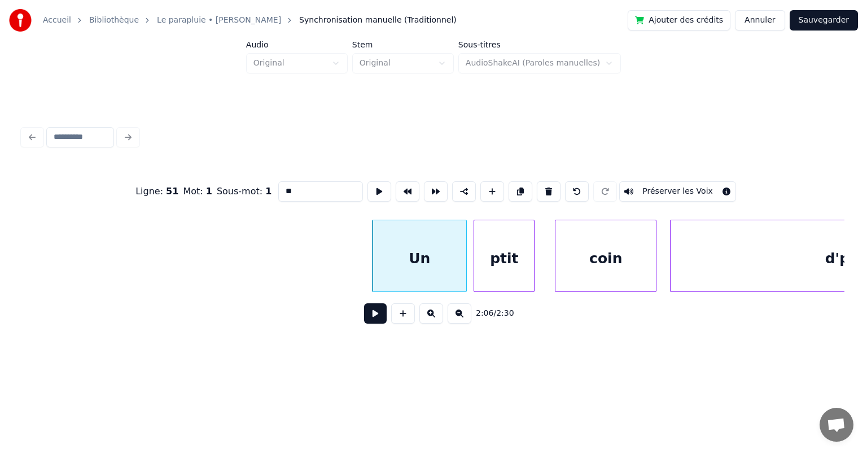
click at [377, 323] on button at bounding box center [375, 313] width 23 height 20
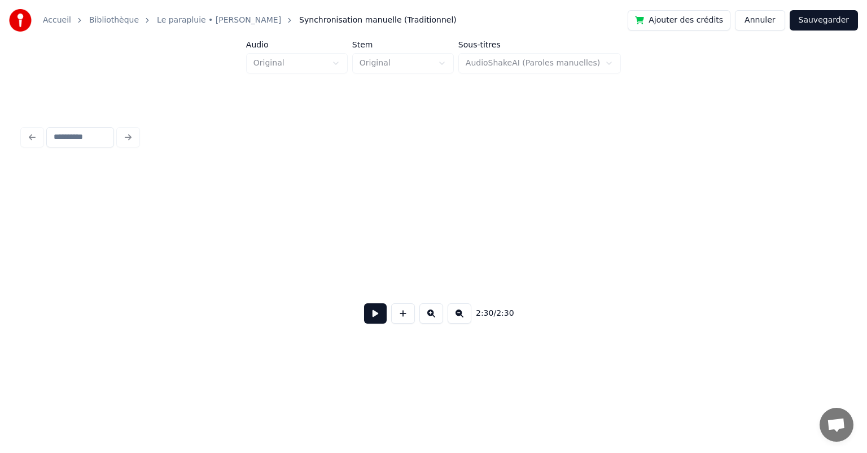
scroll to position [0, 47913]
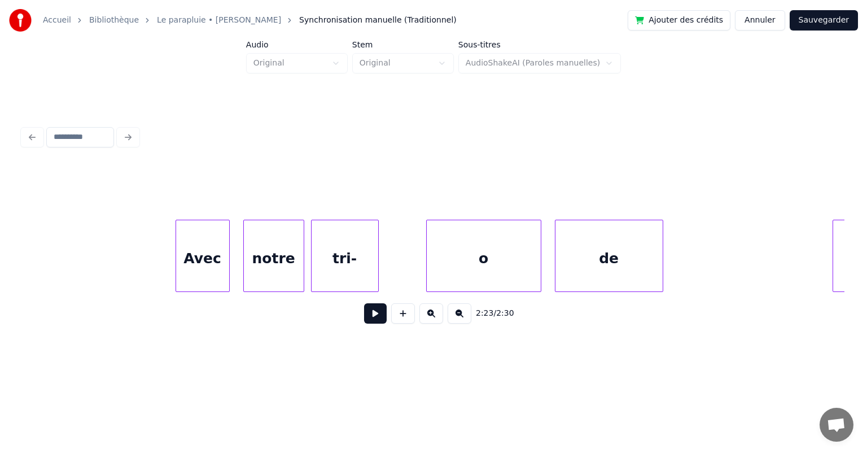
scroll to position [0, 37126]
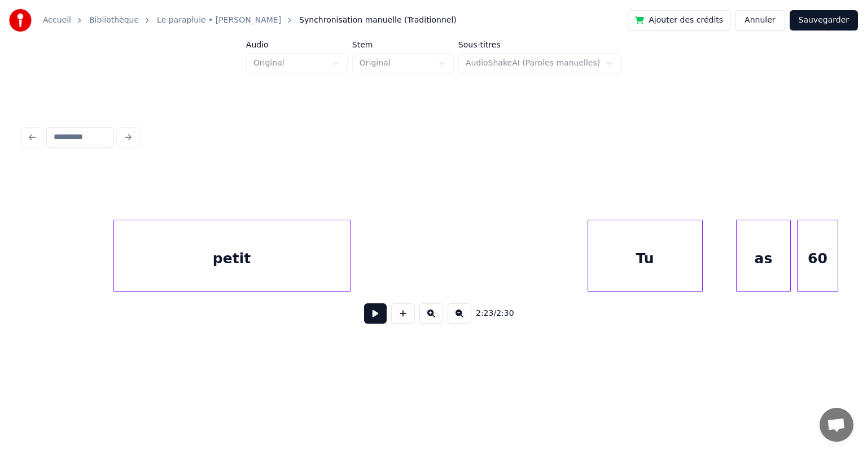
click at [641, 262] on div "Tu" at bounding box center [645, 258] width 114 height 77
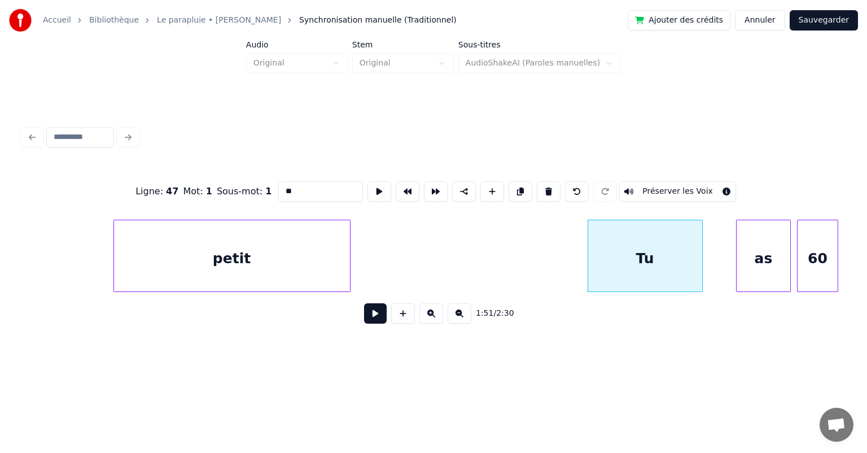
click at [375, 320] on button at bounding box center [375, 313] width 23 height 20
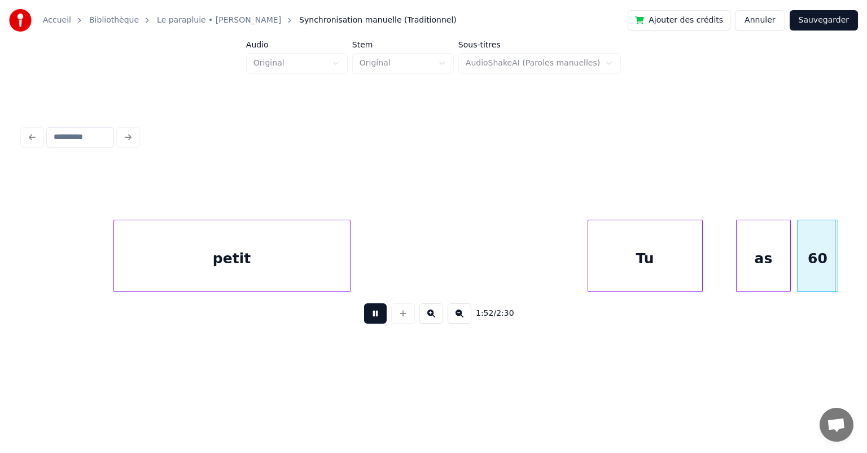
scroll to position [0, 37953]
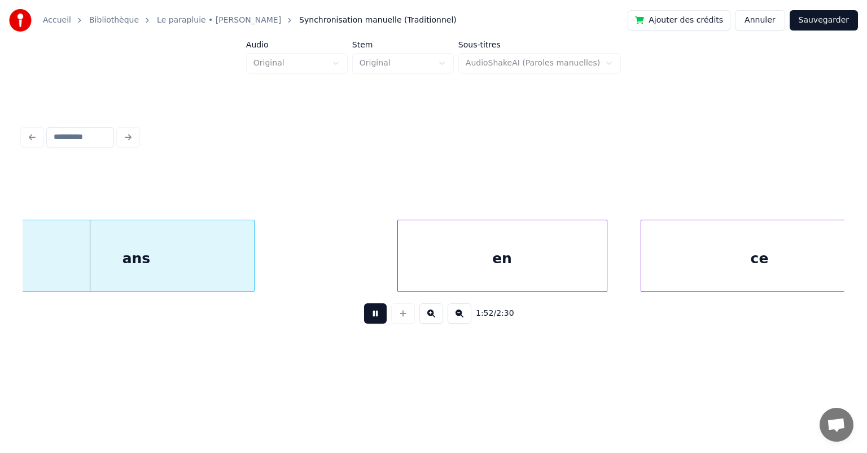
click at [375, 320] on button at bounding box center [375, 313] width 23 height 20
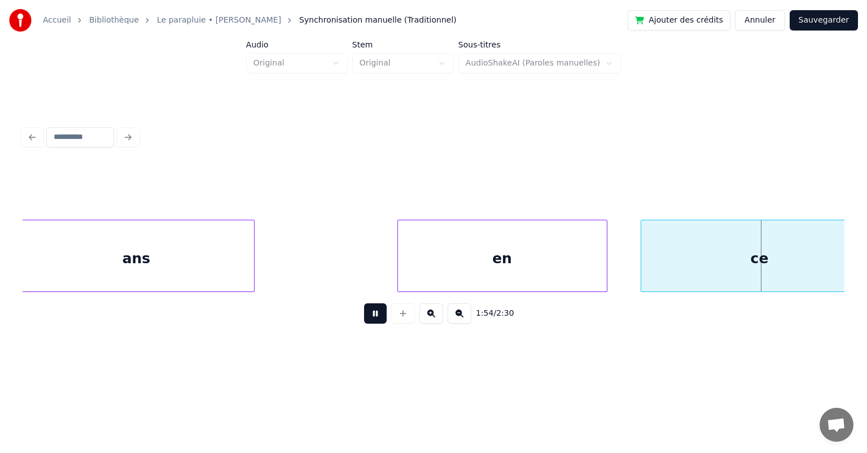
click at [375, 320] on button at bounding box center [375, 313] width 23 height 20
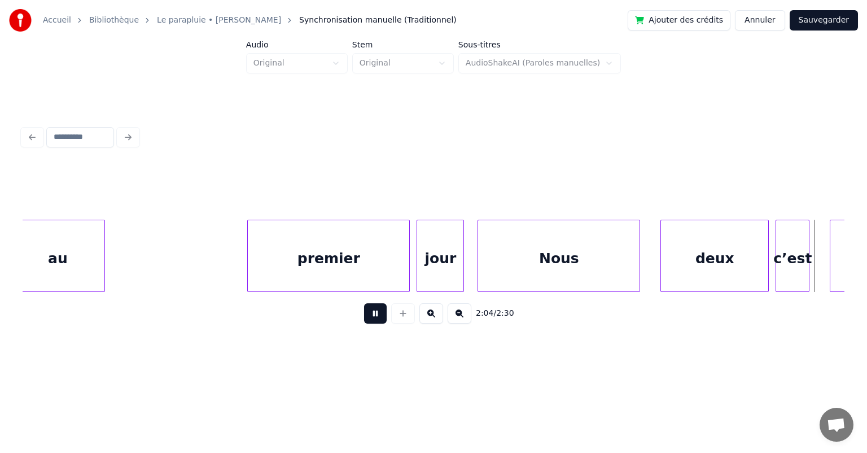
scroll to position [0, 42072]
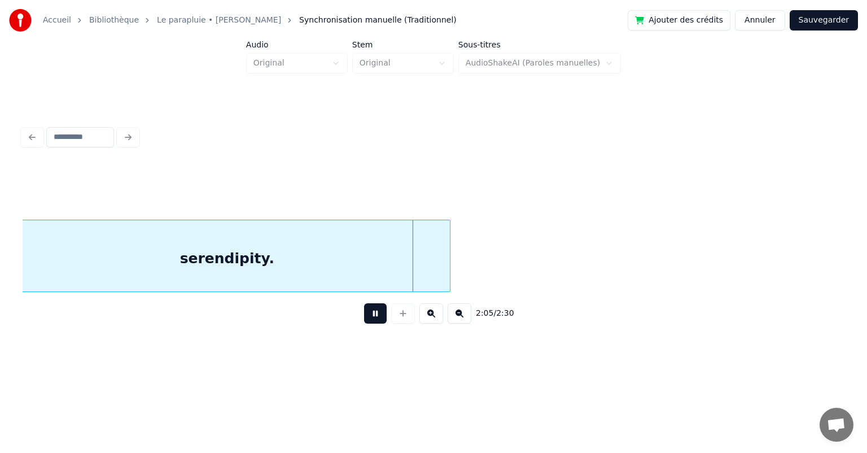
click at [375, 320] on button at bounding box center [375, 313] width 23 height 20
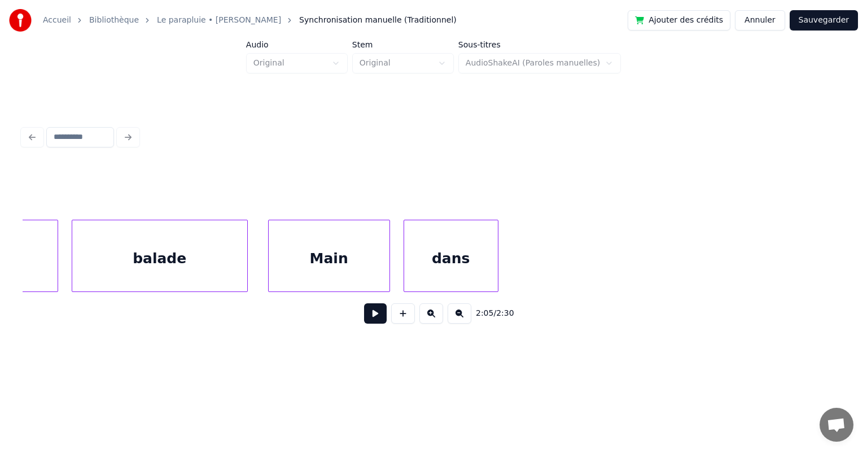
scroll to position [0, 32722]
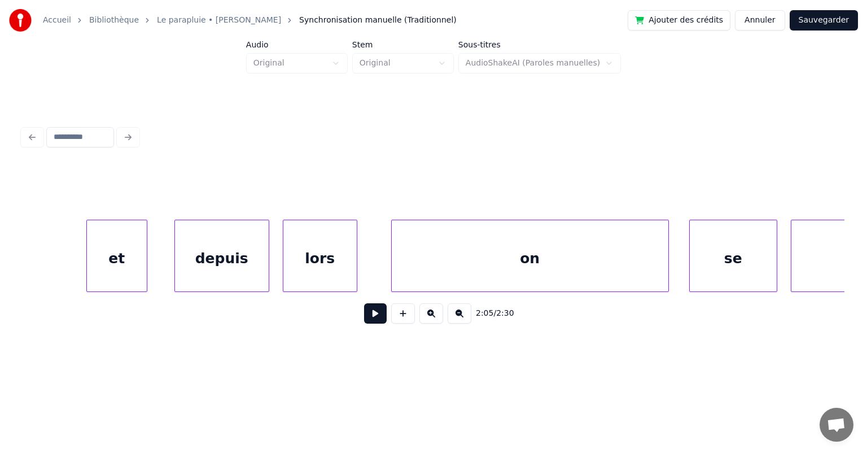
click at [114, 260] on div "et" at bounding box center [117, 258] width 60 height 77
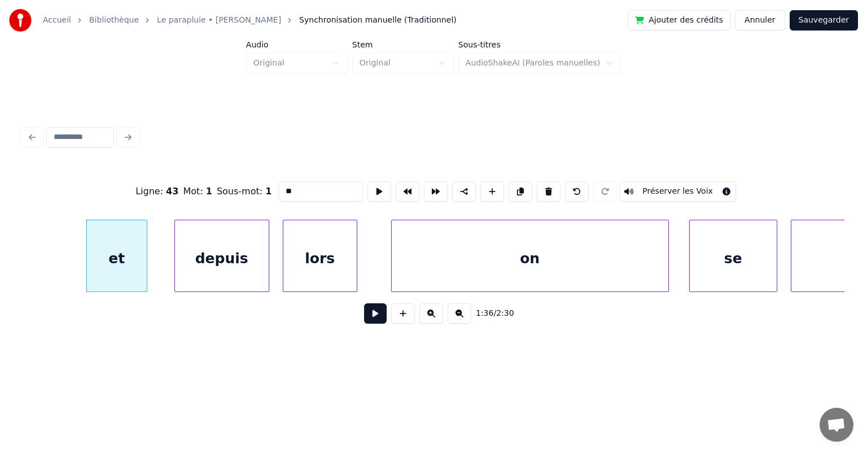
type input "**"
click at [373, 321] on button at bounding box center [375, 313] width 23 height 20
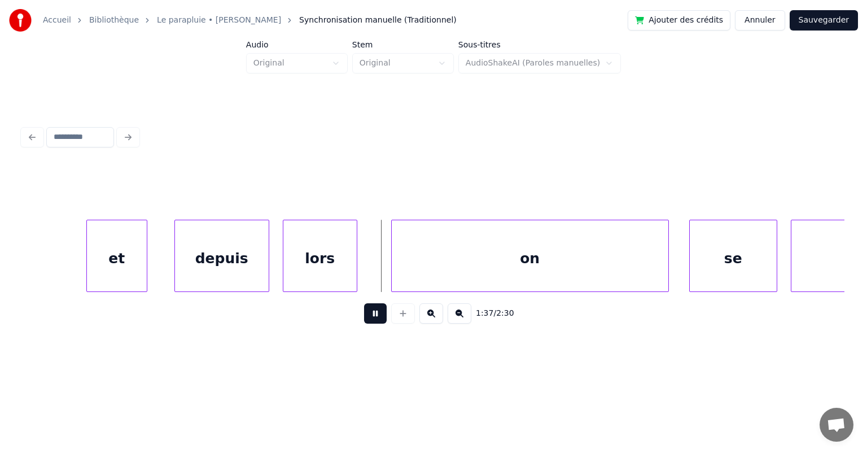
click at [373, 321] on button at bounding box center [375, 313] width 23 height 20
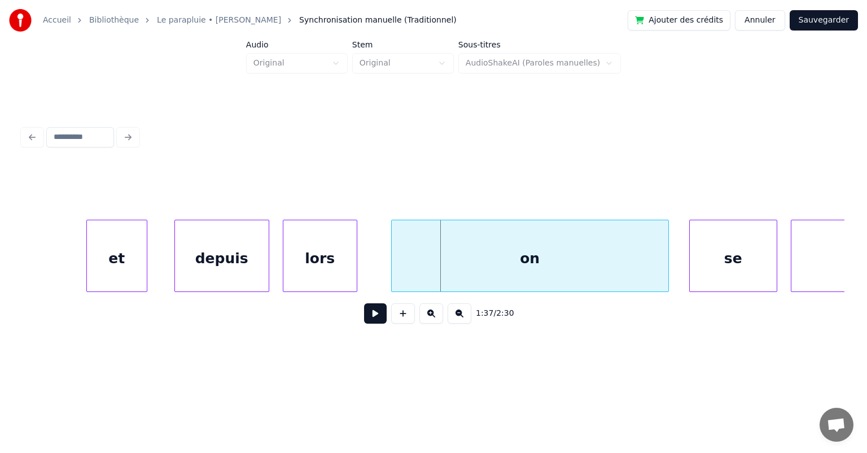
click at [373, 321] on button at bounding box center [375, 313] width 23 height 20
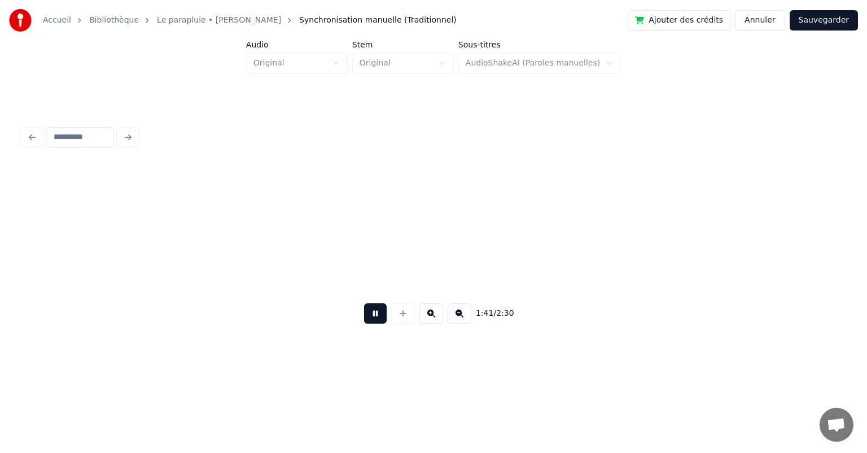
scroll to position [0, 34374]
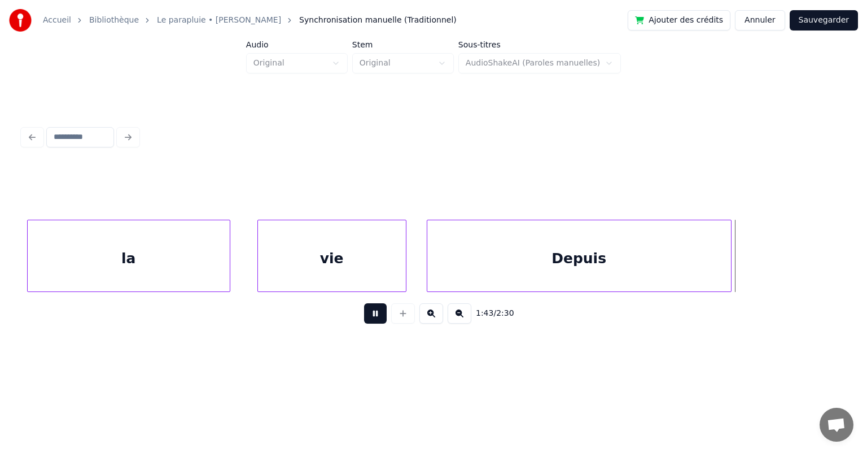
click at [373, 321] on button at bounding box center [375, 313] width 23 height 20
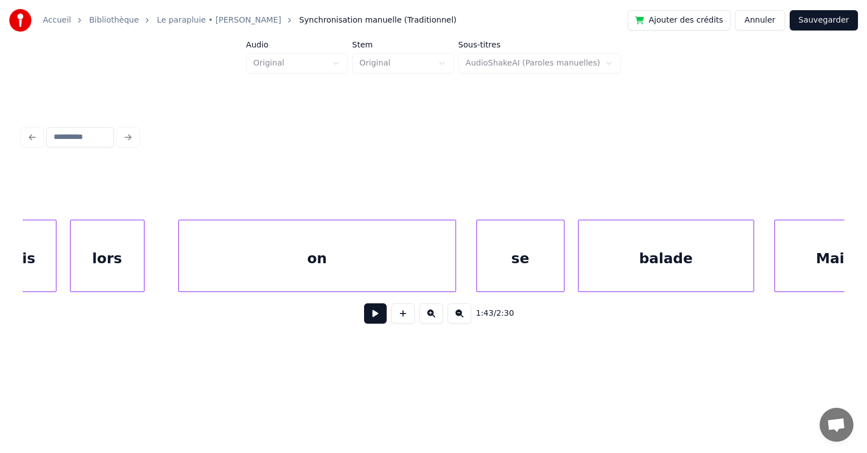
scroll to position [0, 32216]
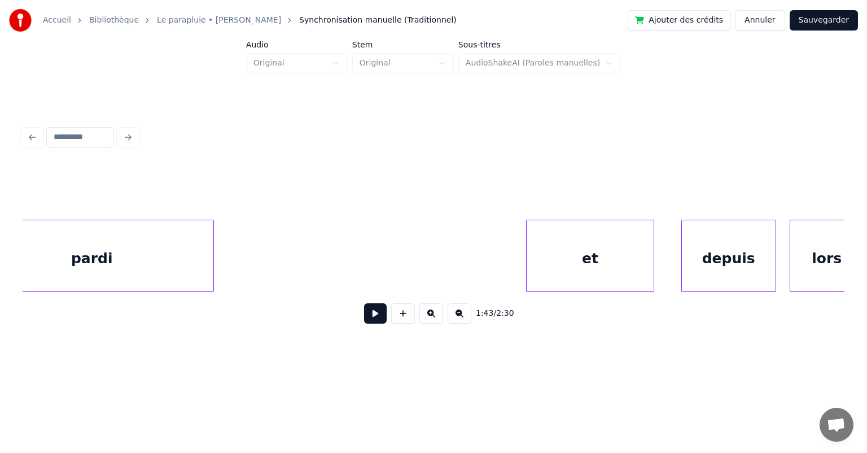
click at [527, 262] on div at bounding box center [528, 255] width 3 height 71
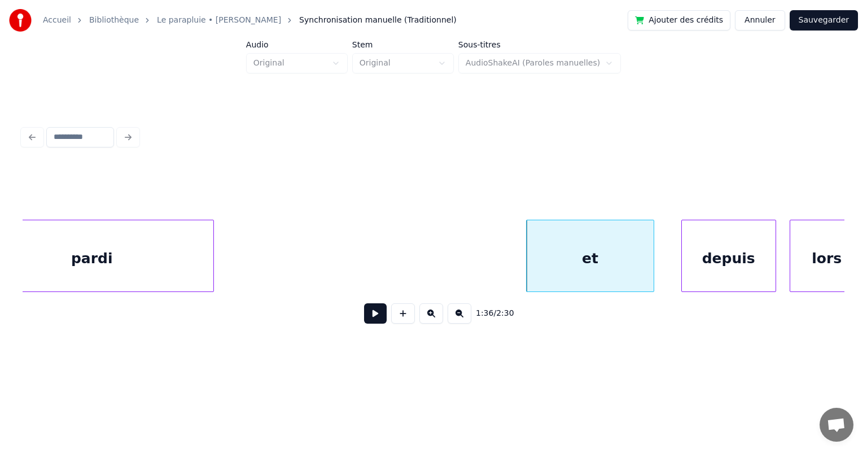
scroll to position [0, 32935]
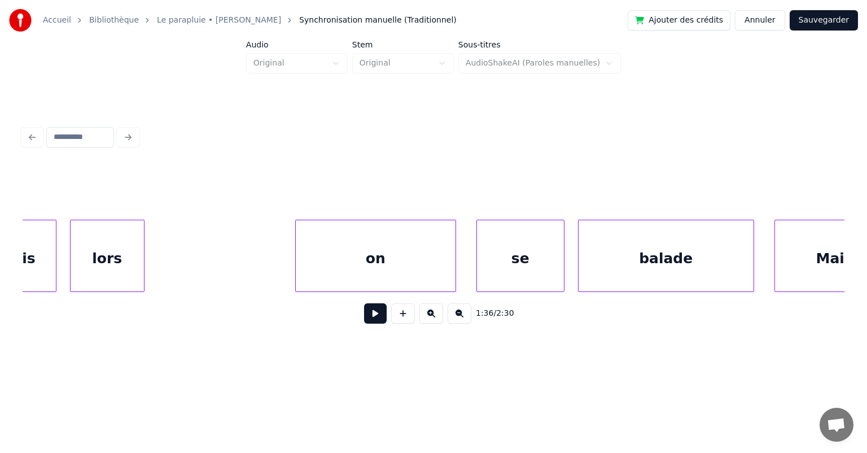
click at [296, 265] on div at bounding box center [297, 255] width 3 height 71
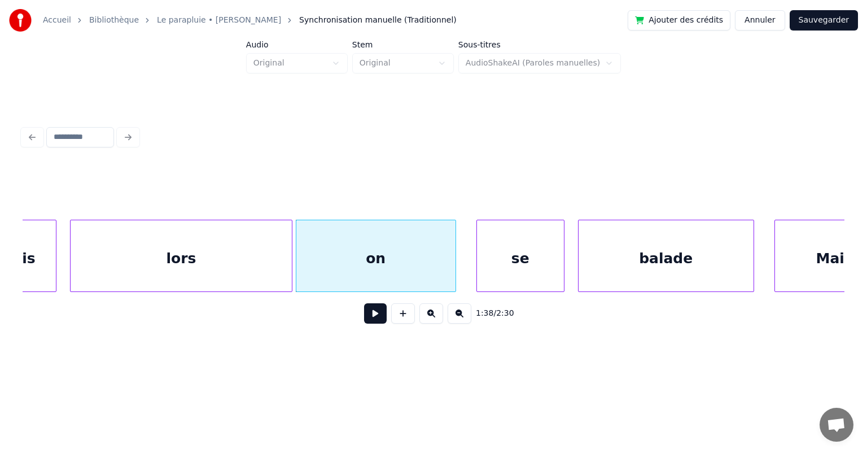
click at [289, 259] on div at bounding box center [289, 255] width 3 height 71
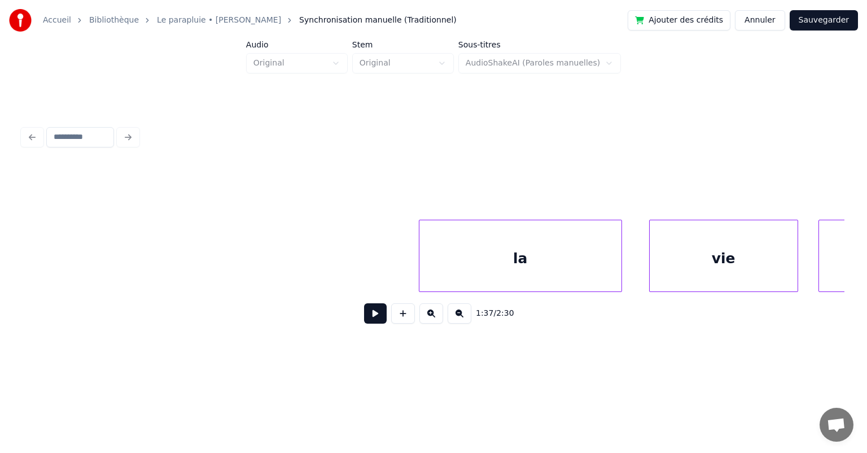
scroll to position [0, 34440]
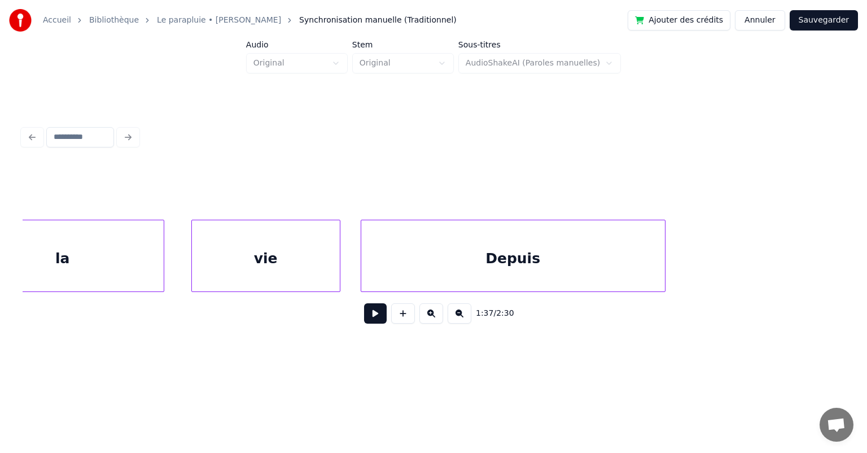
click at [242, 259] on div "vie" at bounding box center [266, 258] width 148 height 77
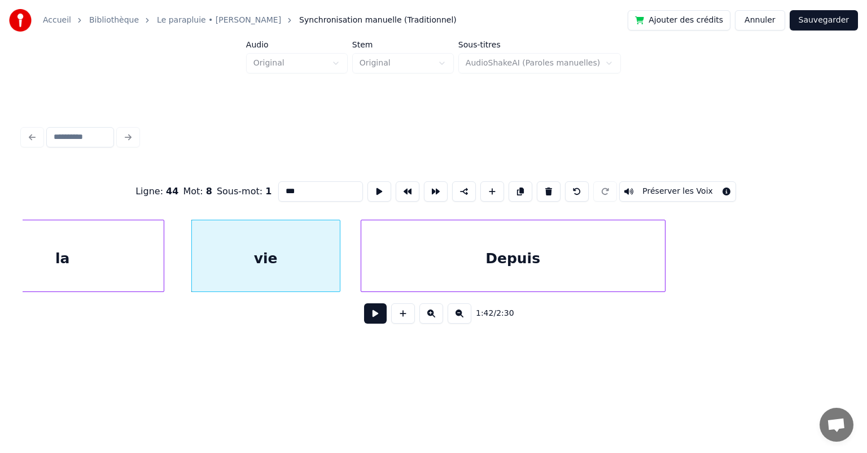
click at [373, 313] on button at bounding box center [375, 313] width 23 height 20
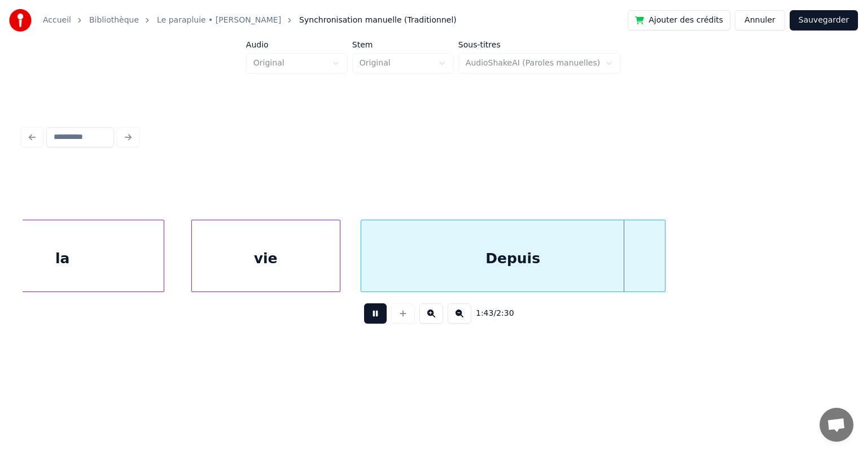
click at [373, 313] on button at bounding box center [375, 313] width 23 height 20
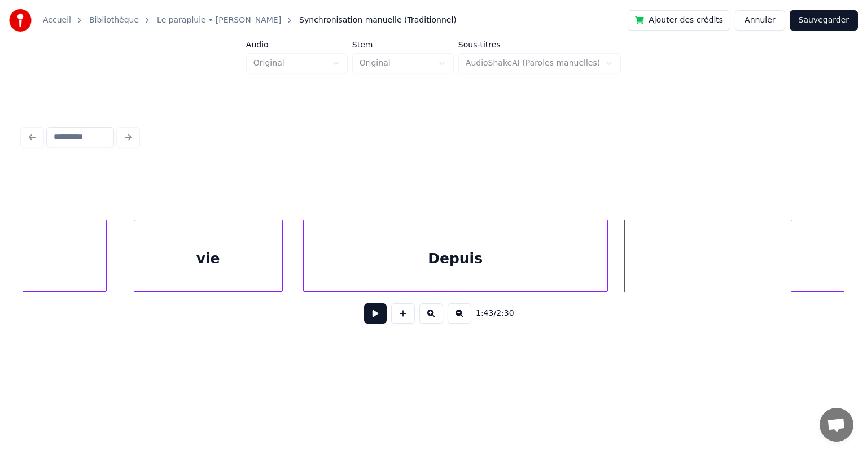
scroll to position [0, 34640]
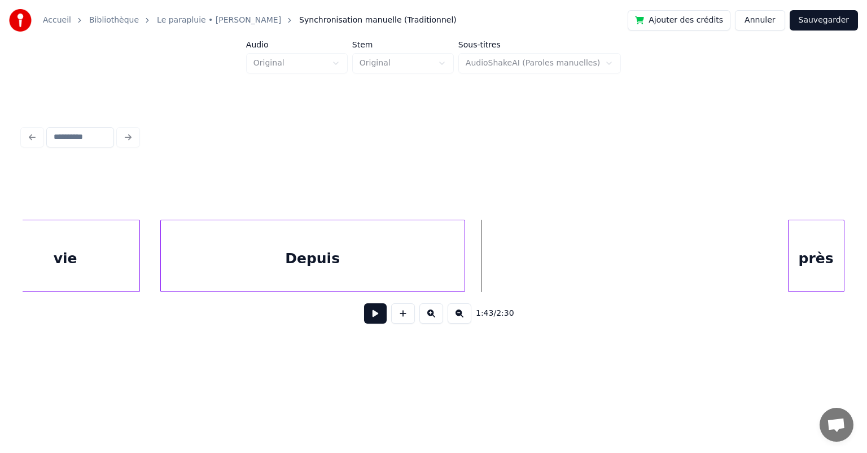
click at [789, 260] on div at bounding box center [790, 255] width 3 height 71
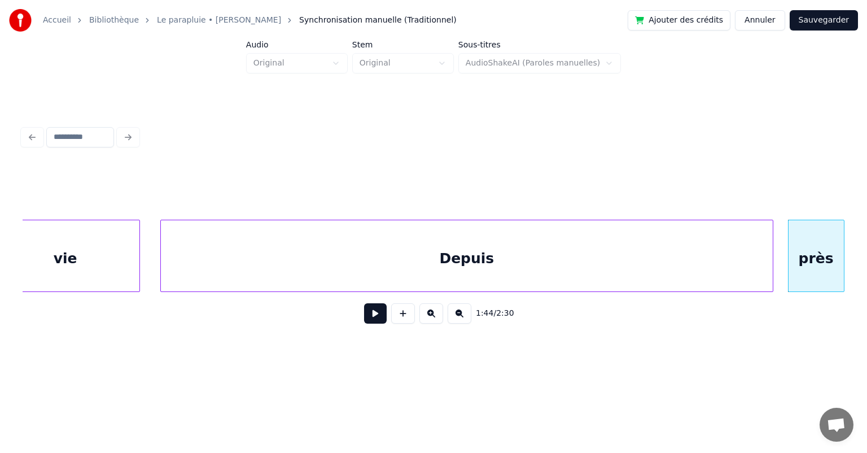
click at [771, 266] on div at bounding box center [770, 255] width 3 height 71
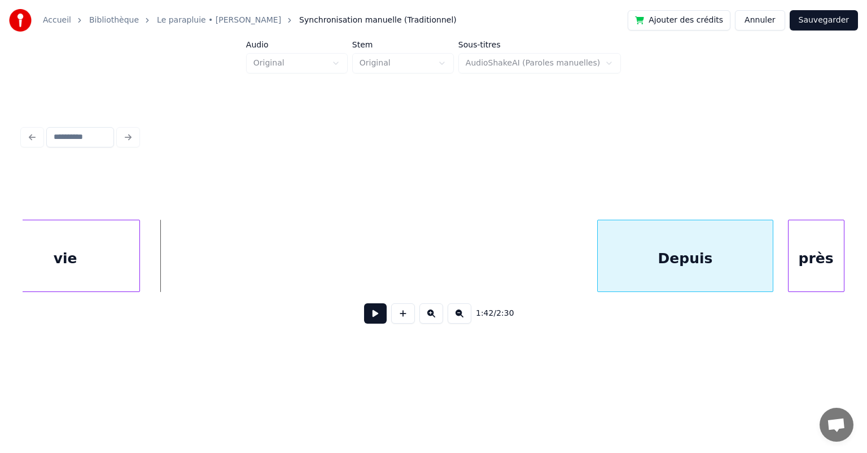
click at [598, 274] on div at bounding box center [599, 255] width 3 height 71
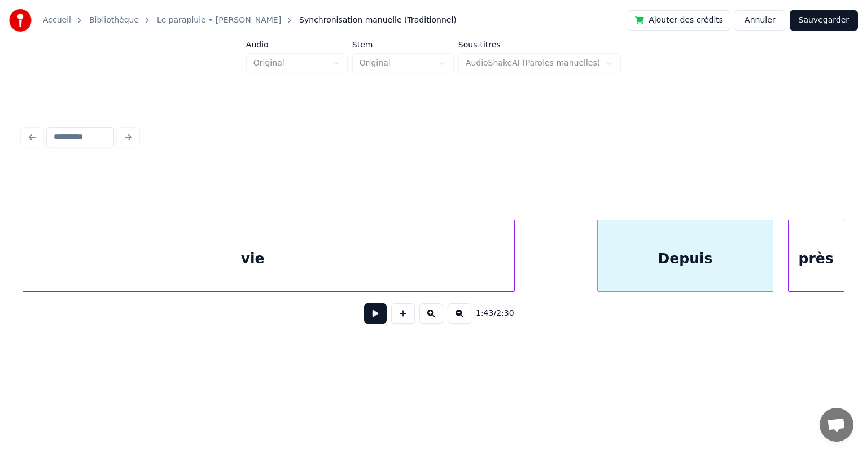
click at [514, 260] on div at bounding box center [512, 255] width 3 height 71
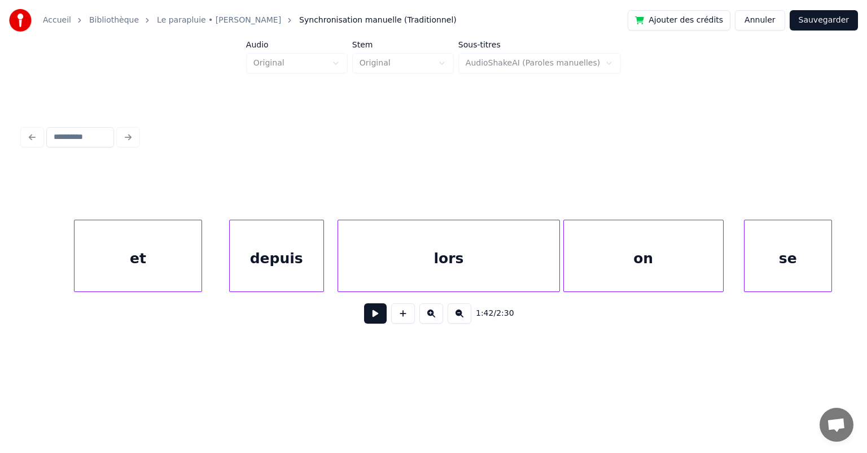
scroll to position [0, 32666]
click at [128, 270] on div "et" at bounding box center [139, 258] width 126 height 77
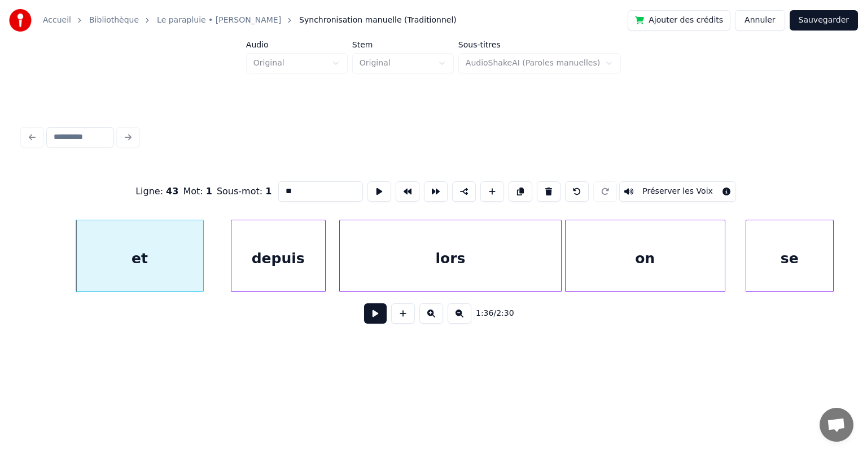
click at [377, 317] on button at bounding box center [375, 313] width 23 height 20
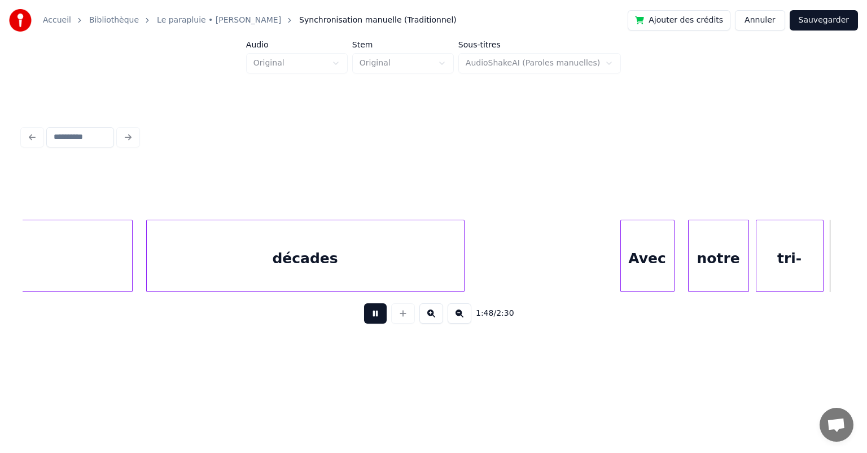
scroll to position [0, 36785]
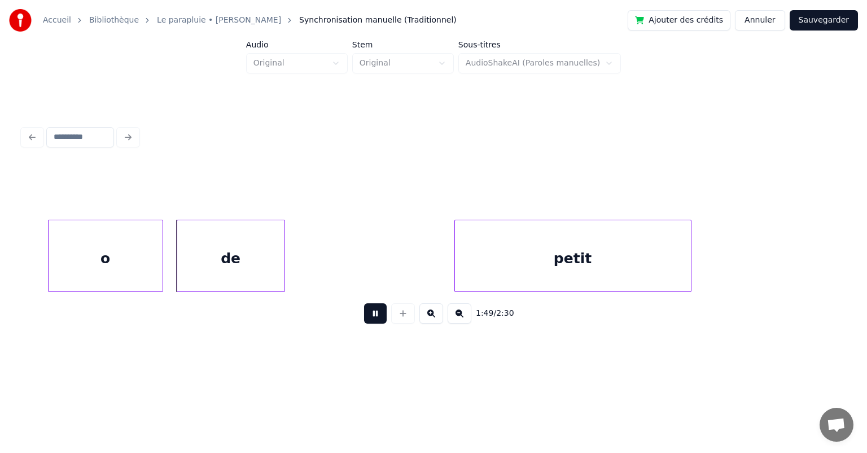
click at [377, 317] on button at bounding box center [375, 313] width 23 height 20
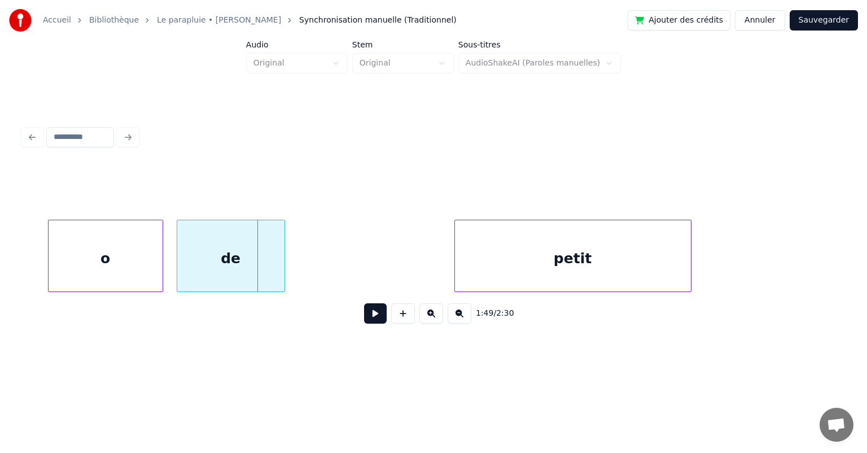
click at [377, 317] on button at bounding box center [375, 313] width 23 height 20
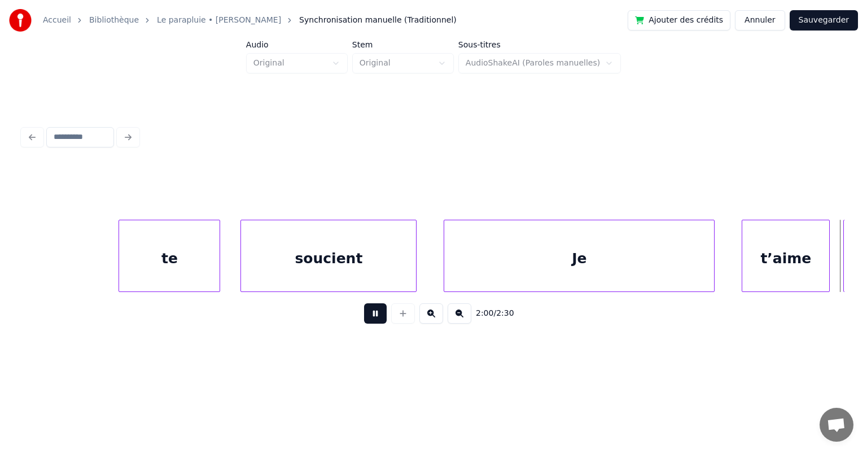
scroll to position [0, 40904]
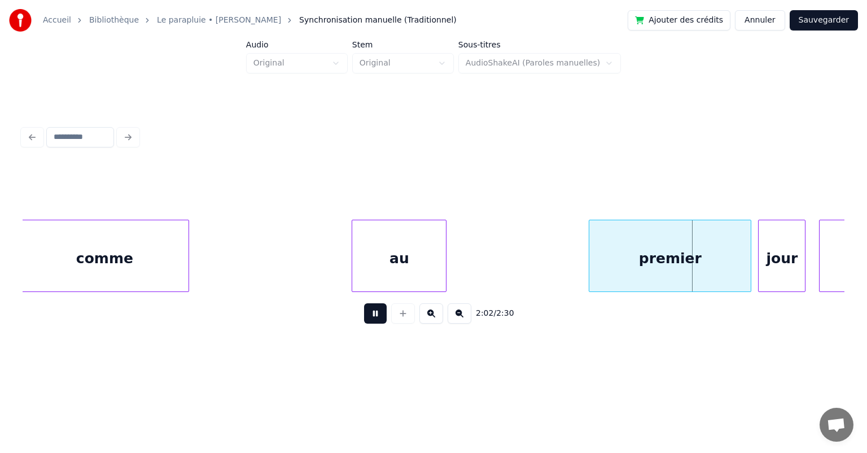
click at [377, 317] on button at bounding box center [375, 313] width 23 height 20
click at [378, 317] on button at bounding box center [375, 313] width 23 height 20
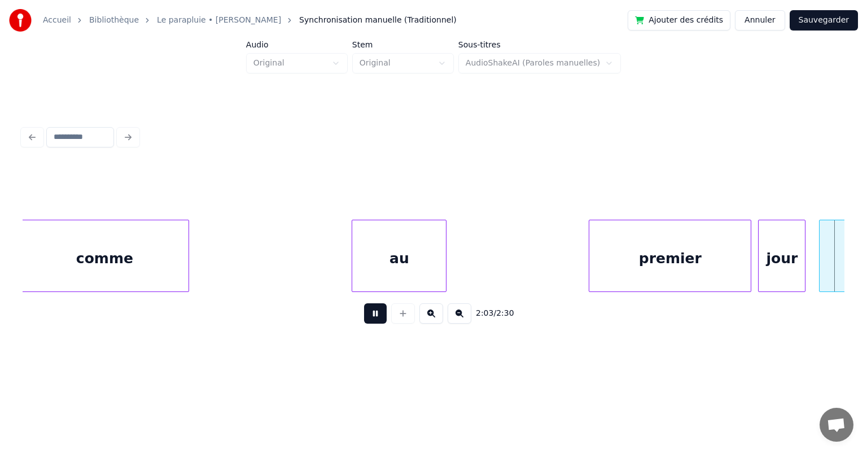
scroll to position [0, 41728]
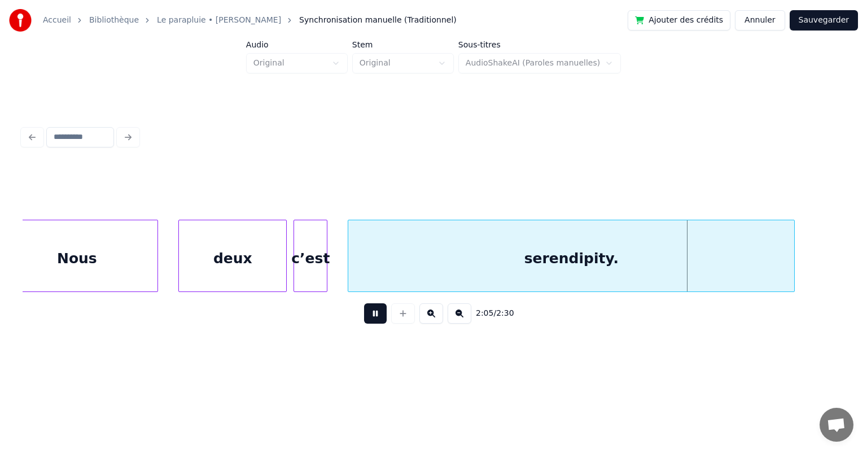
click at [378, 317] on button at bounding box center [375, 313] width 23 height 20
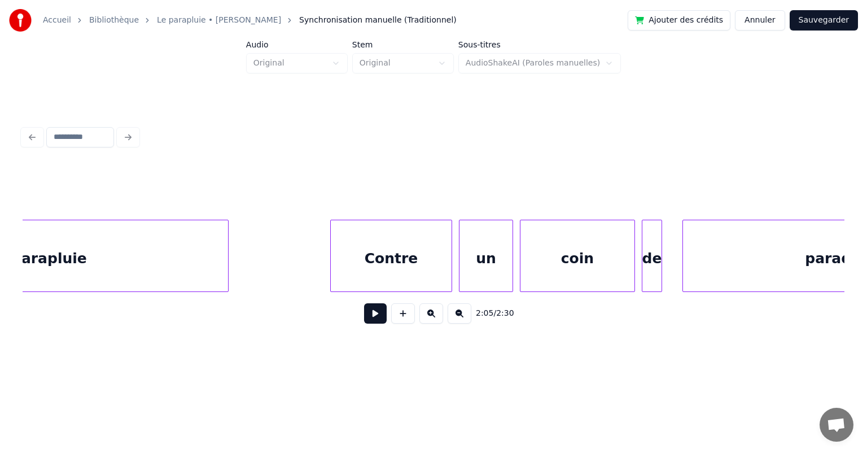
scroll to position [0, 26625]
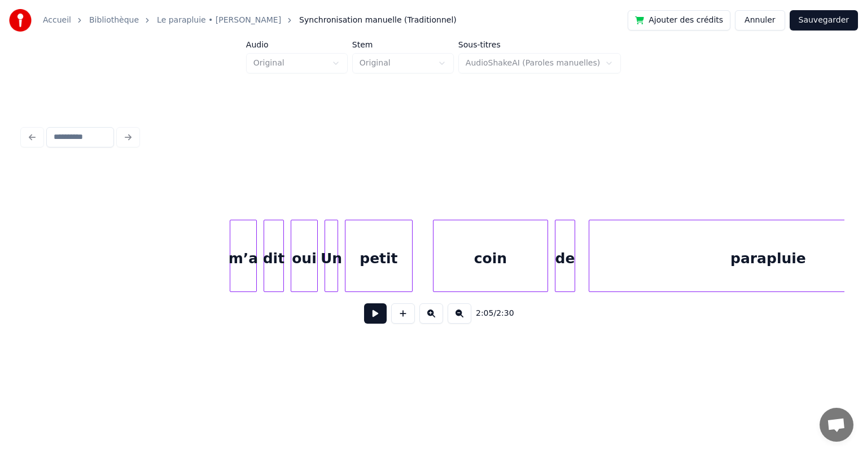
click at [330, 263] on div "Un" at bounding box center [331, 258] width 12 height 77
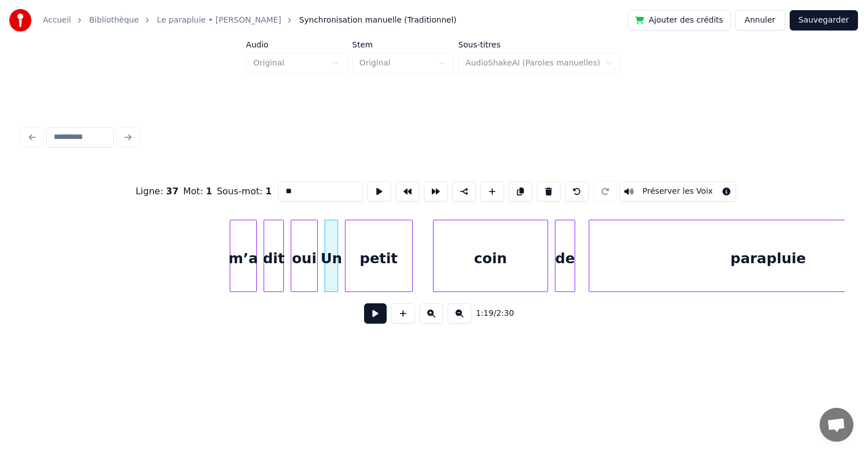
click at [373, 318] on button at bounding box center [375, 313] width 23 height 20
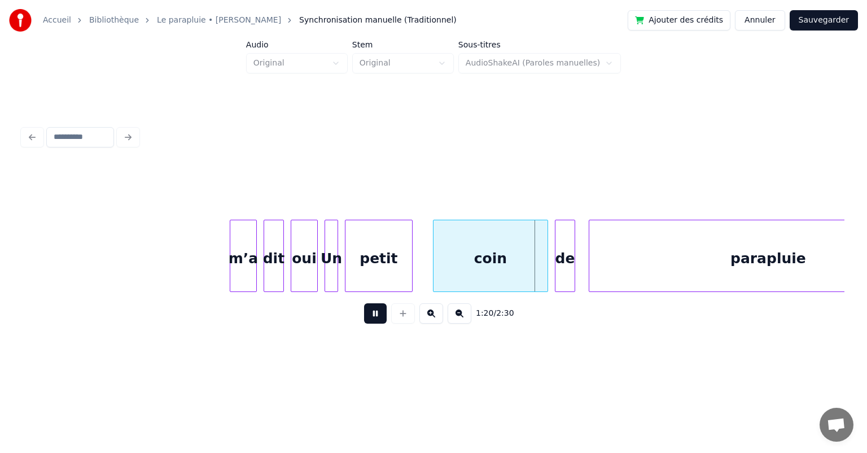
click at [373, 318] on button at bounding box center [375, 313] width 23 height 20
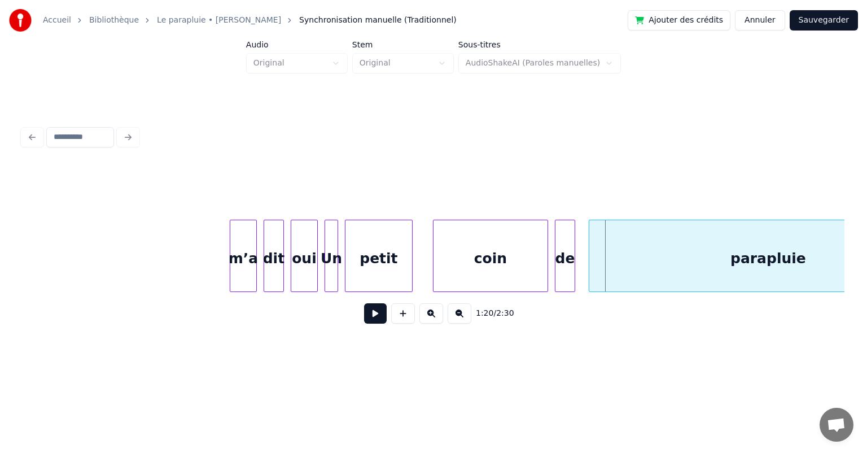
click at [235, 263] on div "m’a" at bounding box center [243, 258] width 26 height 77
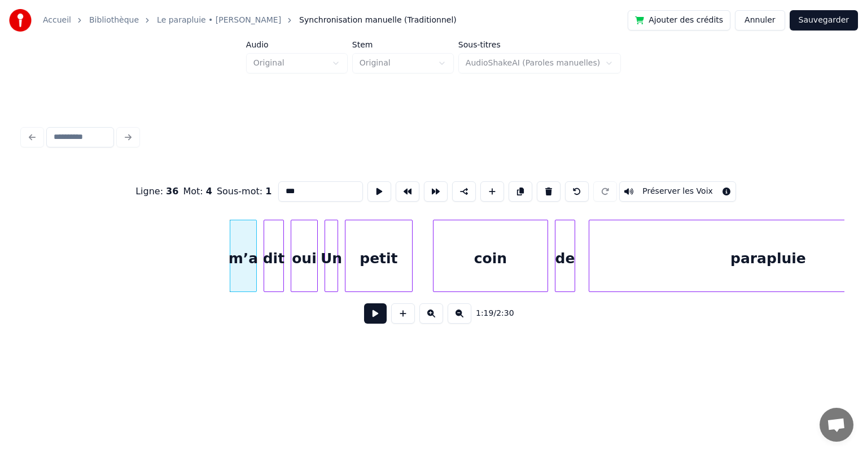
click at [379, 318] on button at bounding box center [375, 313] width 23 height 20
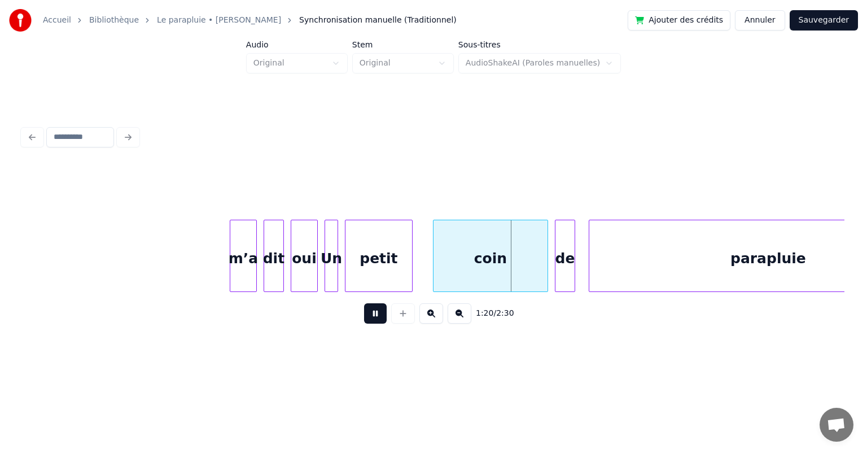
click at [379, 318] on button at bounding box center [375, 313] width 23 height 20
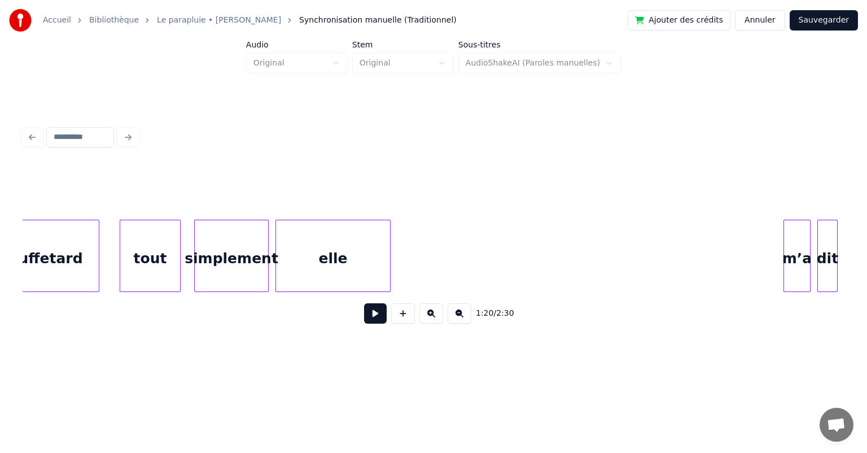
scroll to position [0, 26060]
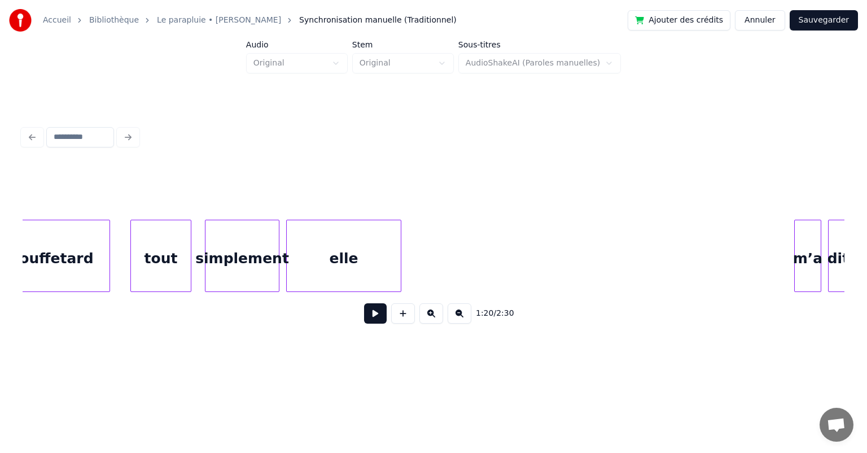
click at [239, 248] on div "simplement" at bounding box center [241, 258] width 73 height 77
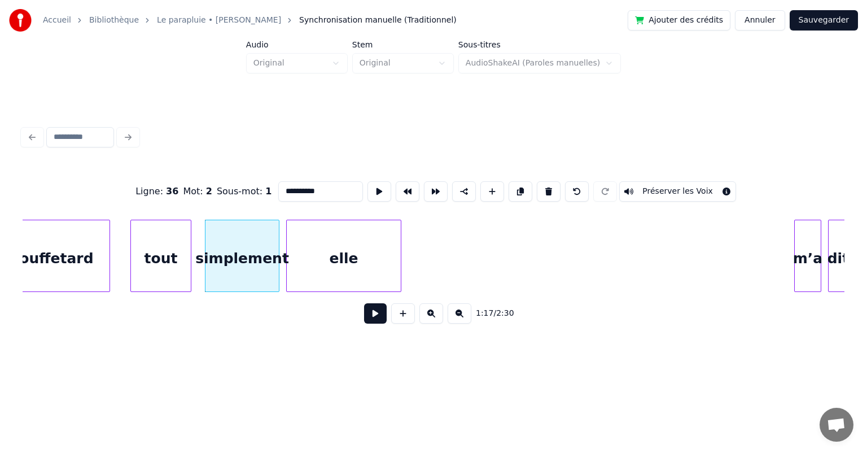
click at [375, 315] on button at bounding box center [375, 313] width 23 height 20
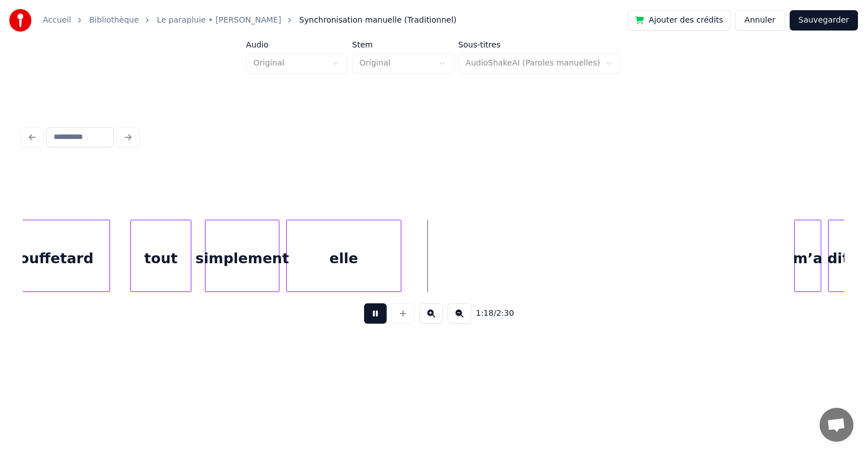
click at [375, 315] on button at bounding box center [375, 313] width 23 height 20
click at [72, 260] on div "mouffetard" at bounding box center [49, 258] width 121 height 77
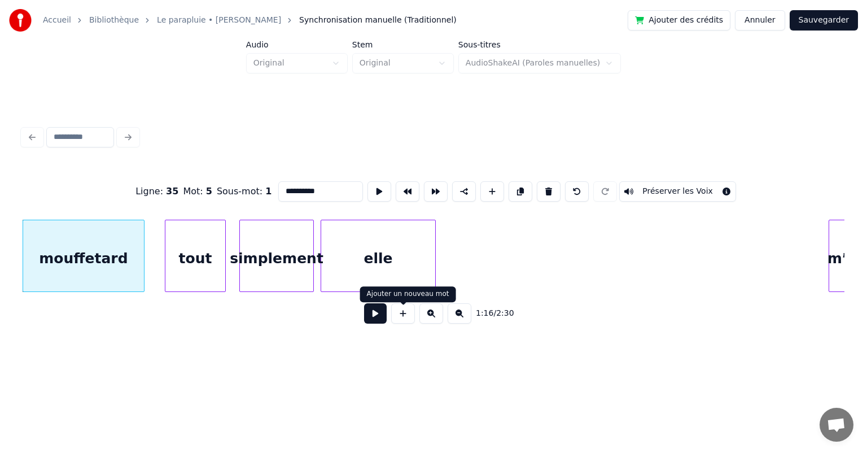
click at [380, 321] on button at bounding box center [375, 313] width 23 height 20
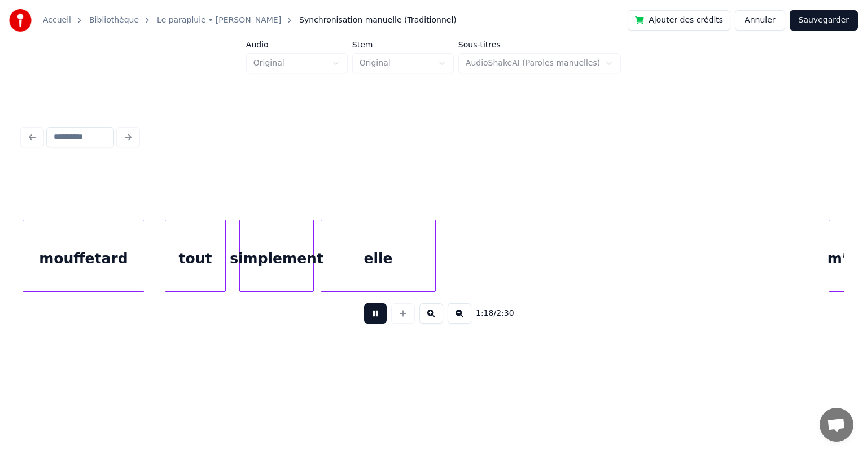
click at [380, 321] on button at bounding box center [375, 313] width 23 height 20
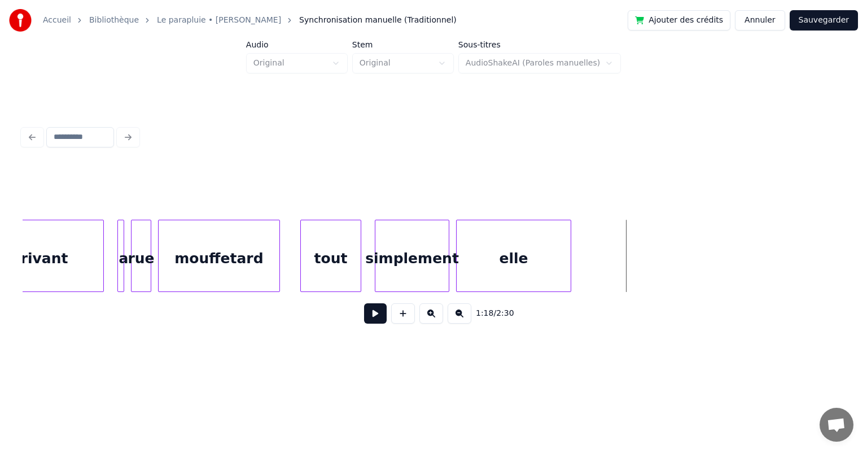
click at [43, 261] on div "arrivant" at bounding box center [36, 258] width 134 height 77
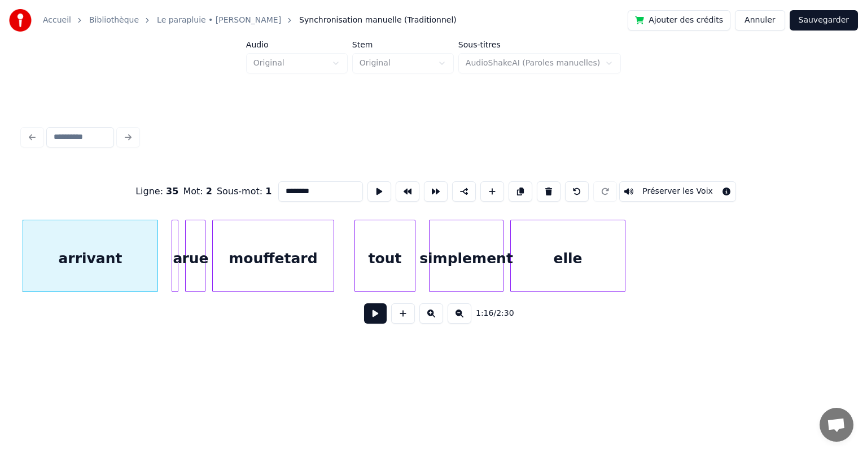
click at [371, 318] on button at bounding box center [375, 313] width 23 height 20
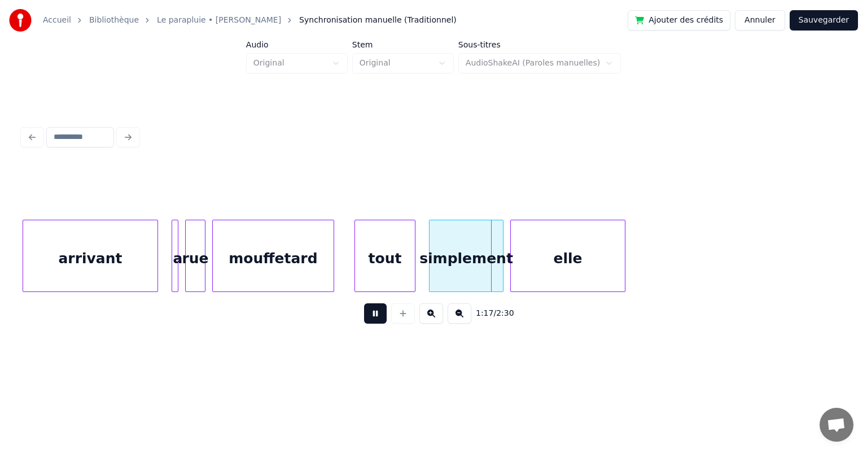
click at [372, 318] on button at bounding box center [375, 313] width 23 height 20
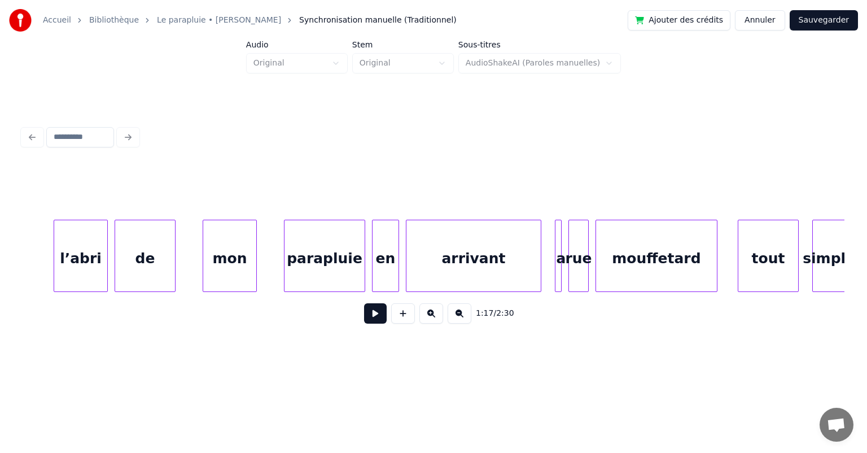
scroll to position [0, 25452]
click at [199, 221] on div "mon" at bounding box center [206, 258] width 53 height 77
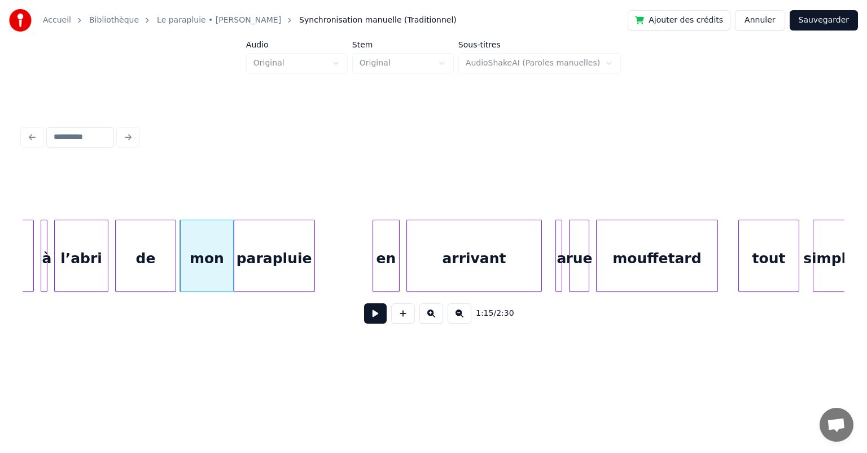
click at [258, 228] on div "parapluie" at bounding box center [274, 258] width 80 height 77
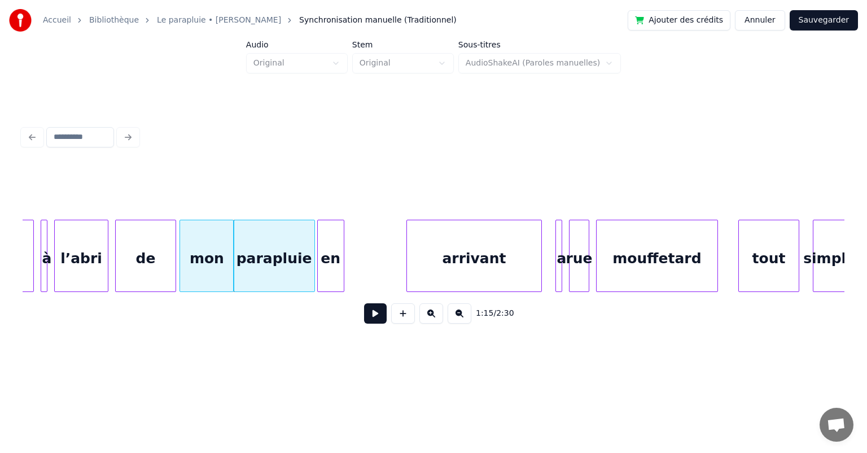
click at [322, 225] on div "en" at bounding box center [331, 258] width 26 height 77
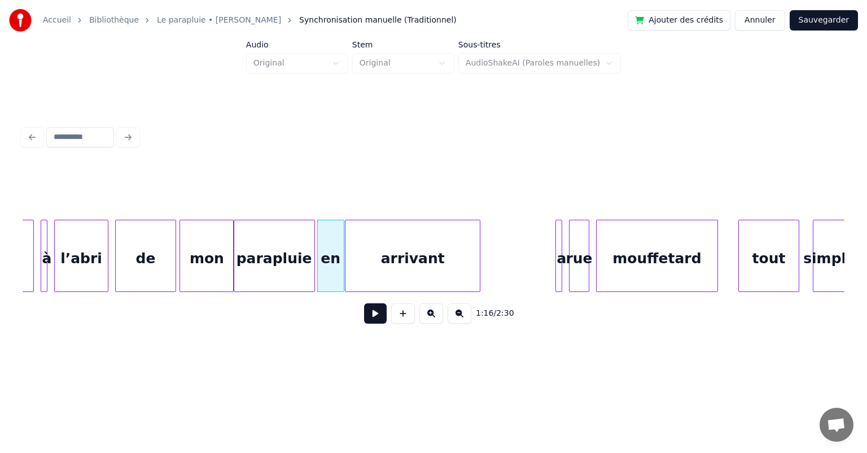
click at [367, 224] on div "arrivant" at bounding box center [412, 258] width 134 height 77
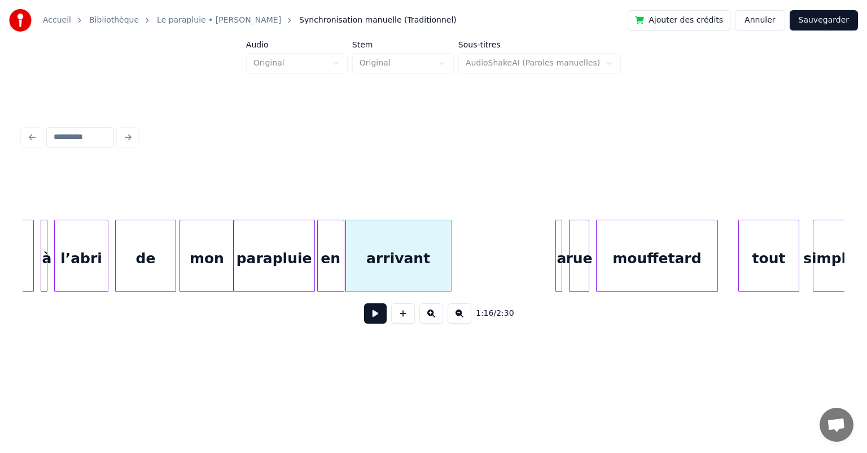
click at [449, 255] on div at bounding box center [449, 255] width 3 height 71
click at [544, 231] on div "simplement tout mouffetard rue a arrivant en parapluie mon de l’abri à croire" at bounding box center [16, 256] width 50893 height 72
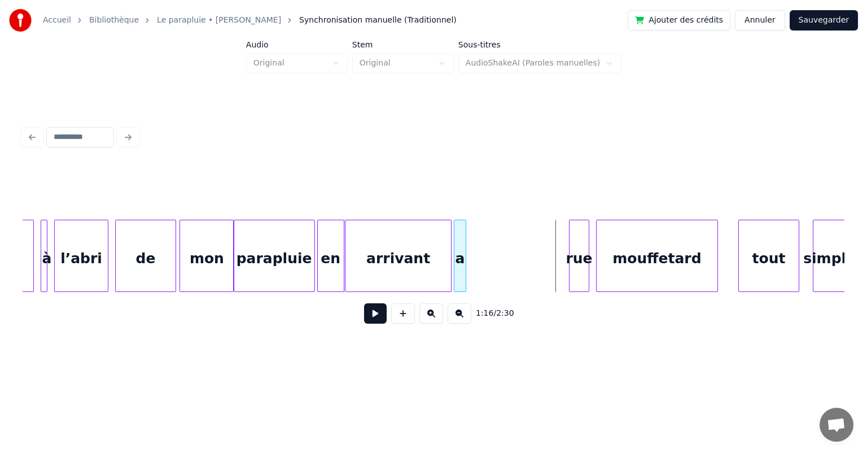
click at [458, 242] on div "a" at bounding box center [459, 258] width 11 height 77
click at [476, 246] on div "rue" at bounding box center [479, 258] width 19 height 77
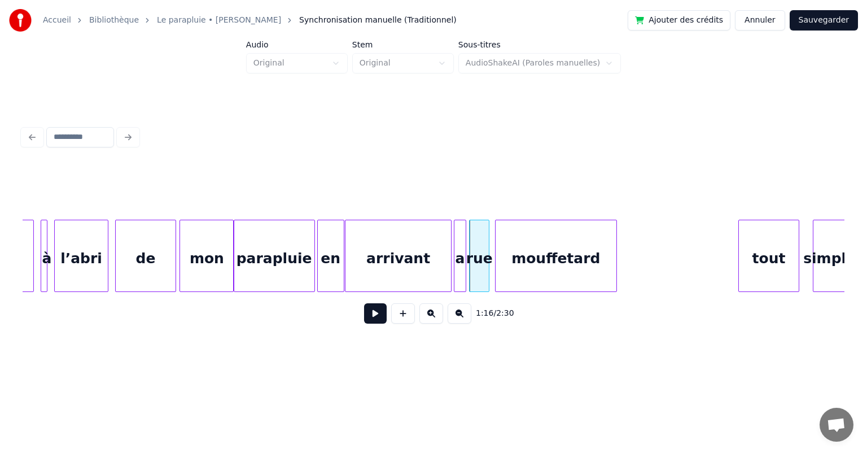
click at [518, 250] on div "mouffetard" at bounding box center [556, 258] width 121 height 77
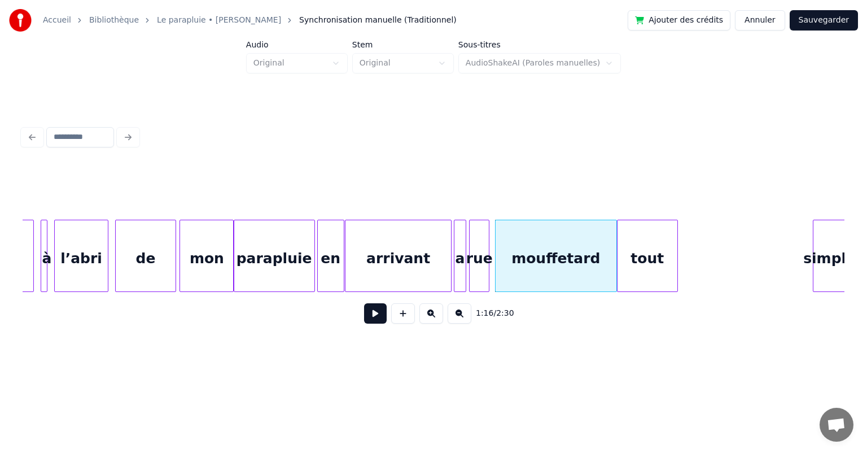
click at [629, 251] on div "tout" at bounding box center [648, 258] width 60 height 77
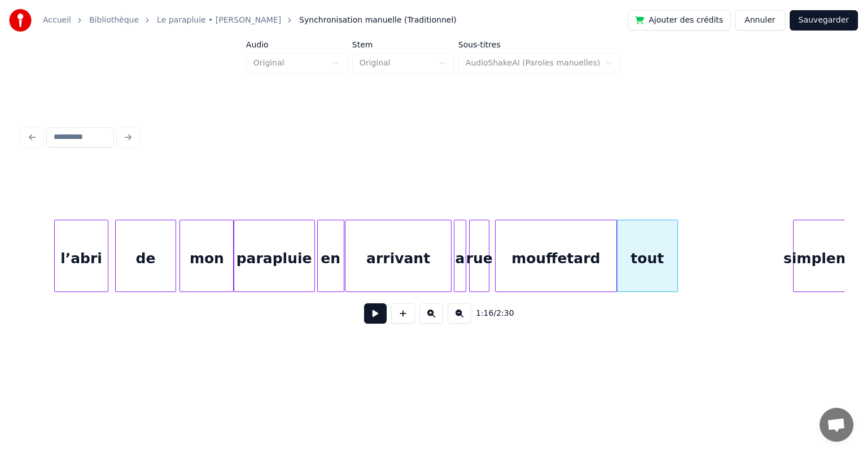
scroll to position [0, 25492]
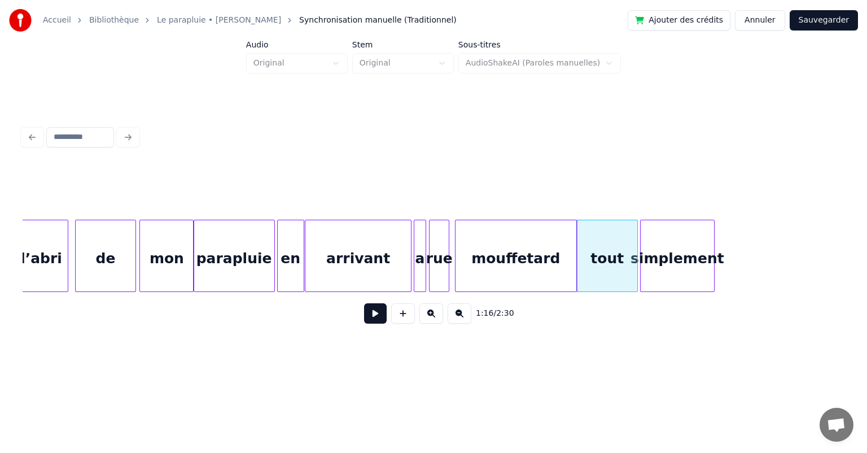
click at [690, 253] on div "simplement" at bounding box center [677, 258] width 73 height 77
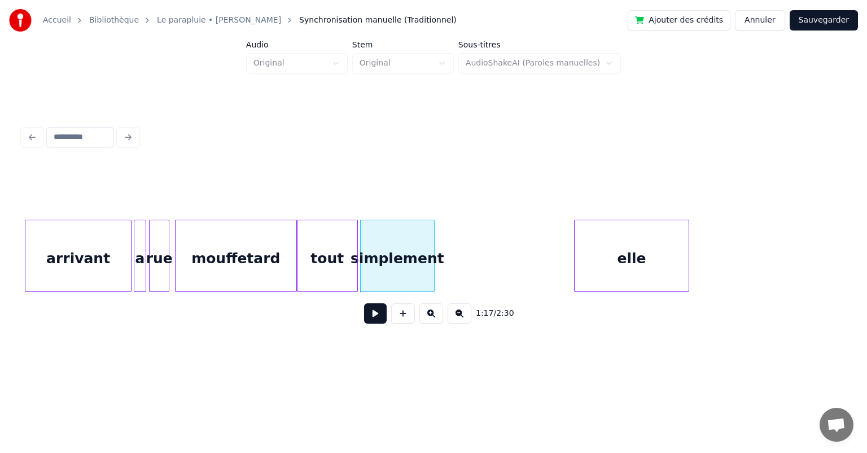
scroll to position [0, 25786]
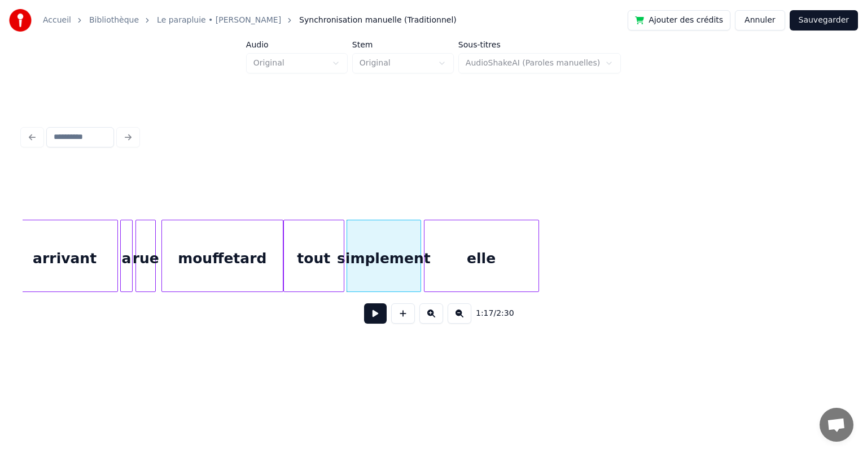
click at [476, 239] on div "elle" at bounding box center [482, 258] width 114 height 77
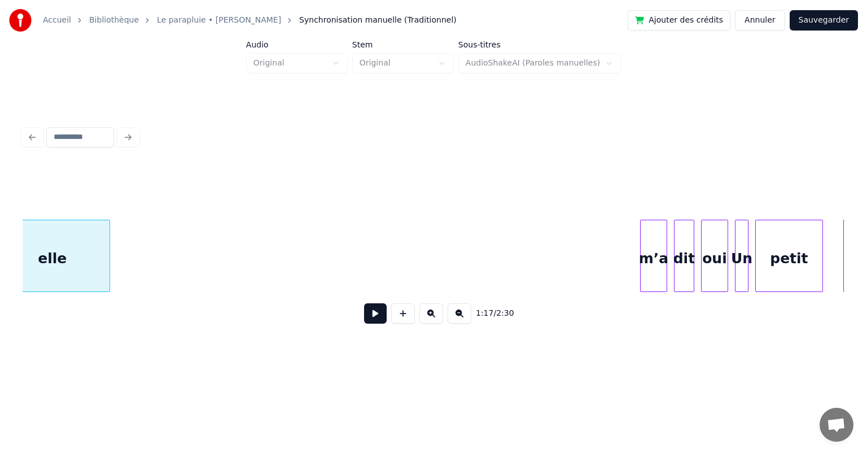
scroll to position [0, 26215]
click at [131, 266] on div "m’a" at bounding box center [130, 258] width 26 height 77
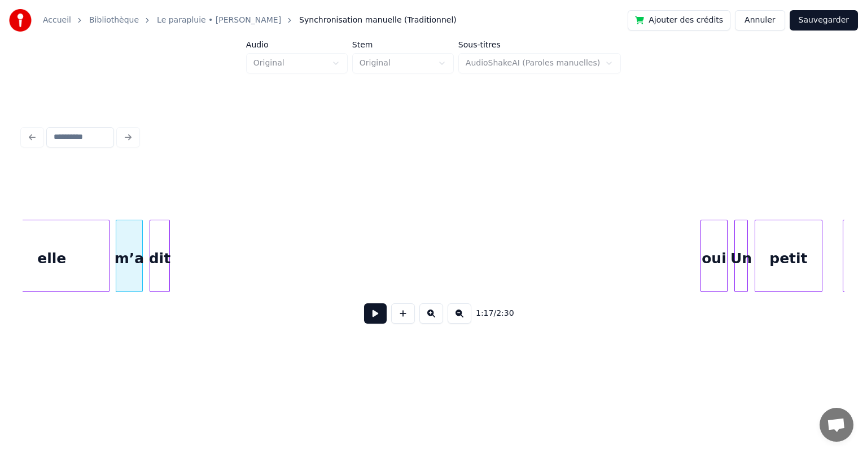
click at [160, 266] on div "dit" at bounding box center [159, 258] width 19 height 77
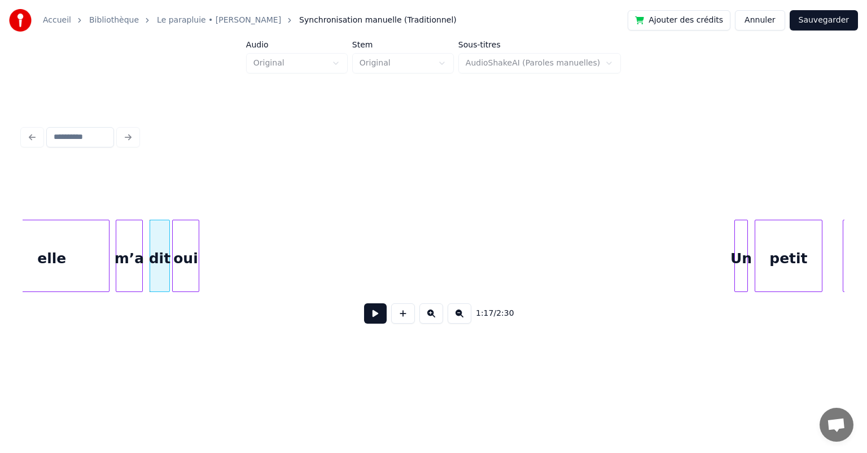
click at [183, 257] on div "oui" at bounding box center [186, 258] width 26 height 77
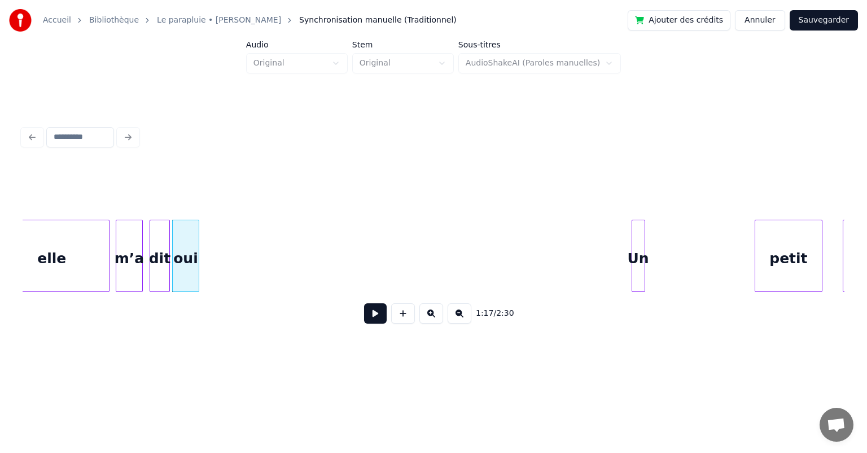
click at [635, 235] on div "Un" at bounding box center [638, 258] width 12 height 77
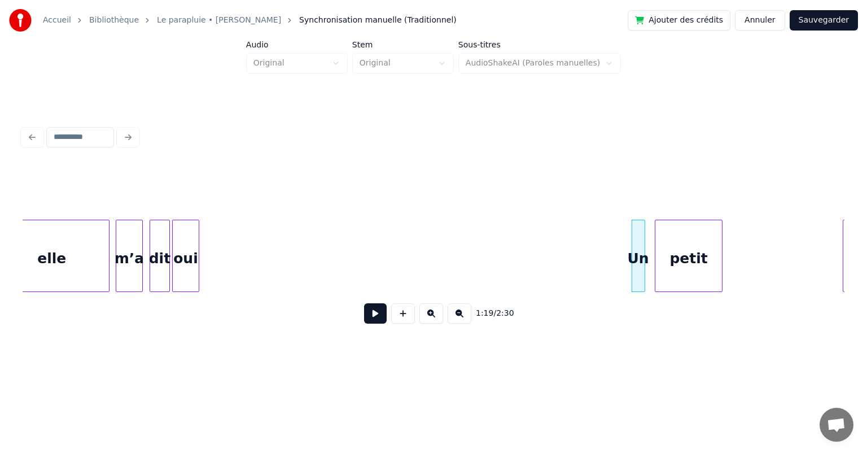
click at [691, 233] on div "petit" at bounding box center [688, 258] width 67 height 77
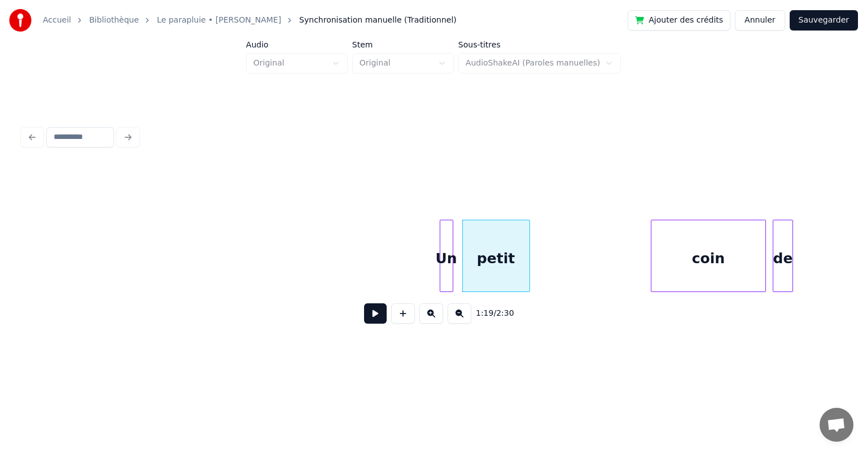
scroll to position [0, 26418]
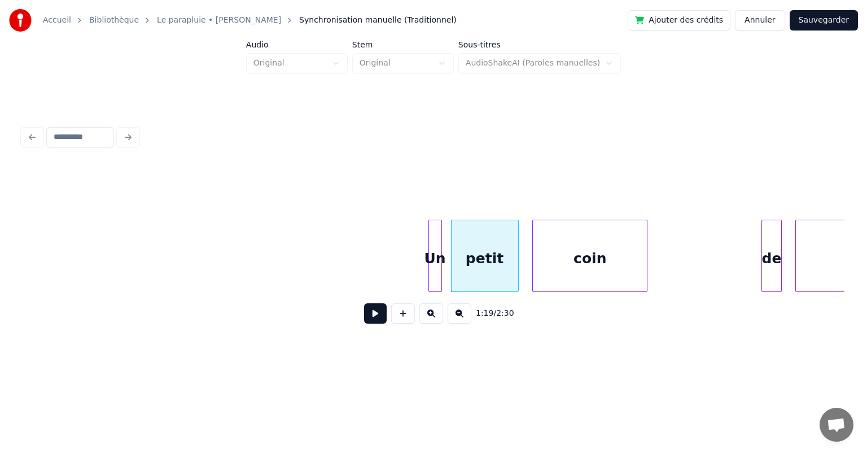
click at [610, 256] on div "coin" at bounding box center [590, 258] width 114 height 77
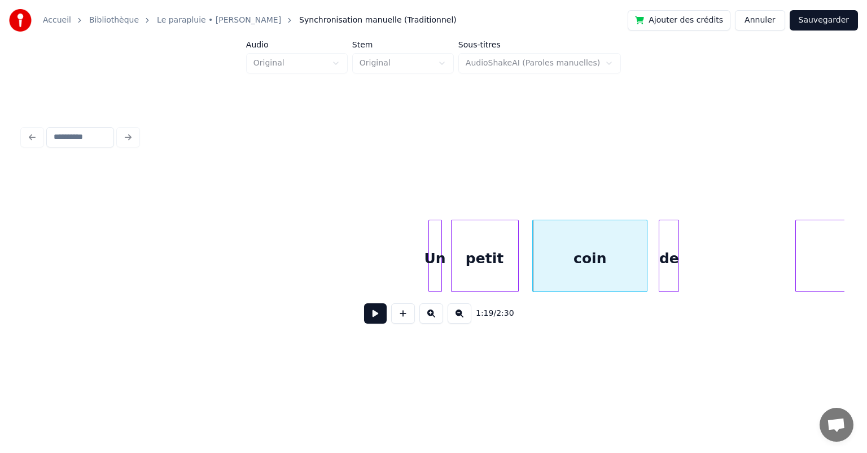
click at [666, 251] on div "de" at bounding box center [668, 258] width 19 height 77
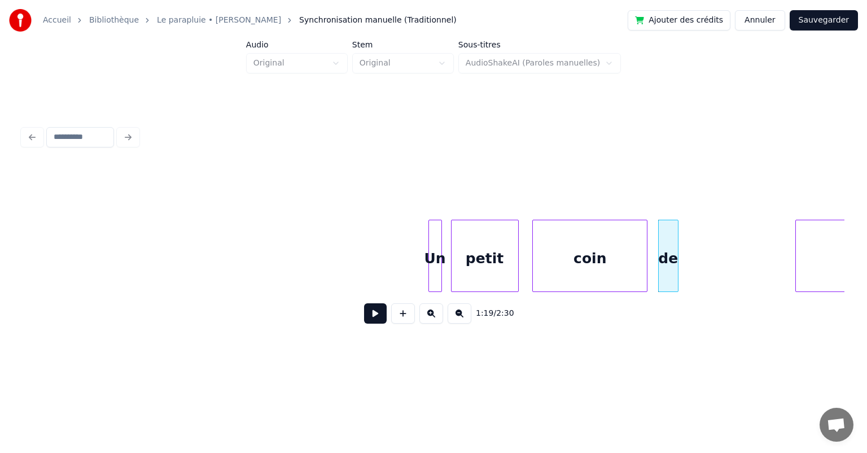
scroll to position [0, 26726]
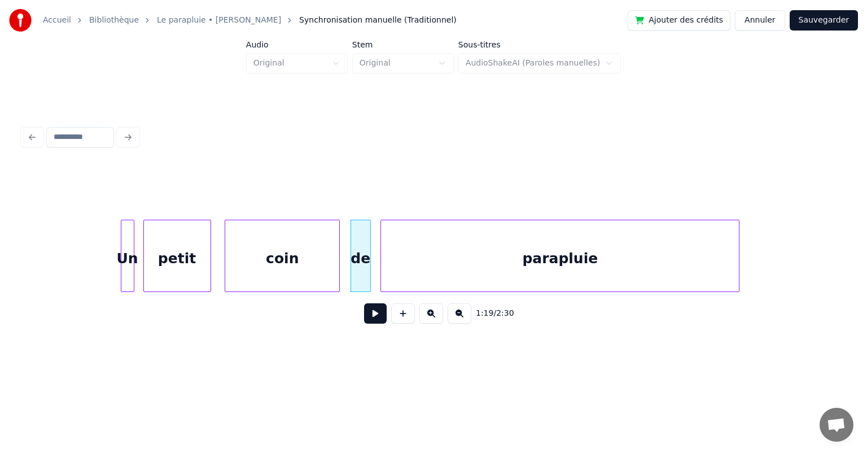
click at [716, 242] on div "parapluie" at bounding box center [560, 258] width 358 height 77
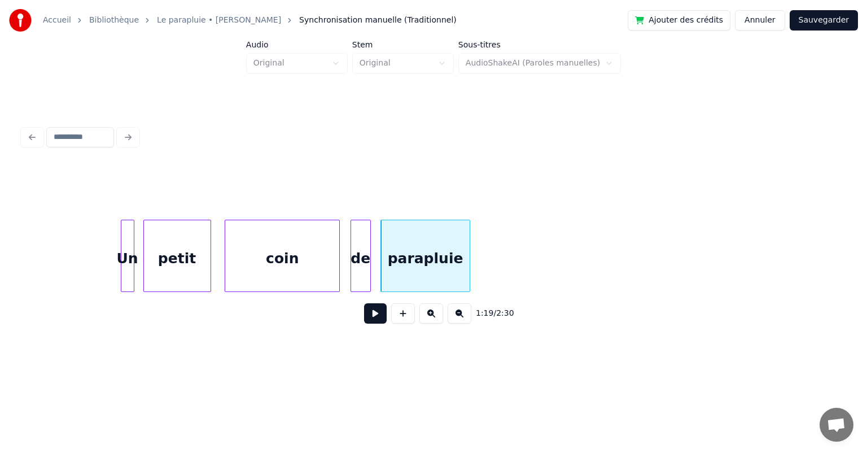
click at [469, 271] on div at bounding box center [467, 255] width 3 height 71
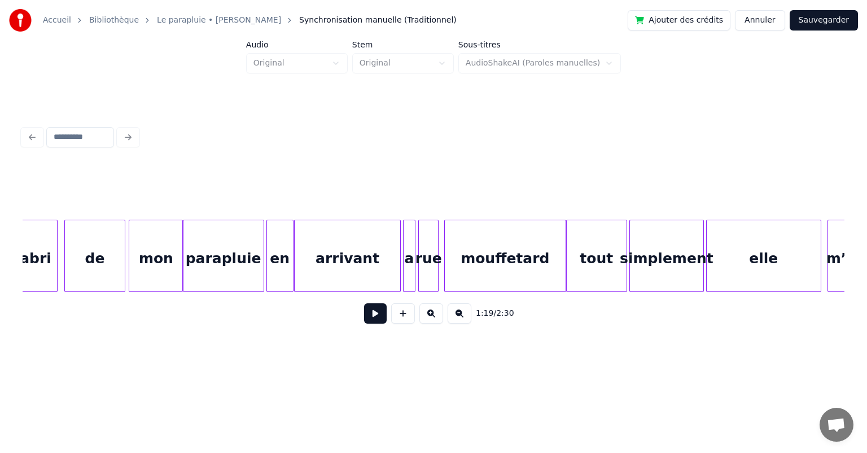
scroll to position [0, 25523]
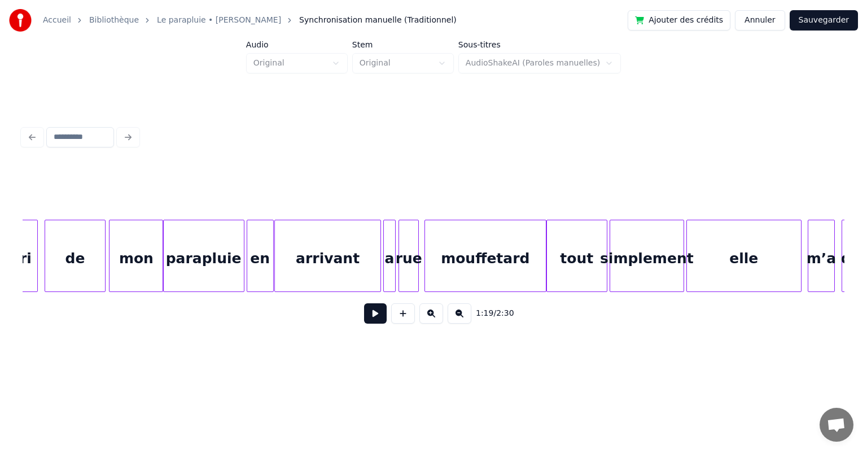
click at [560, 250] on div "tout" at bounding box center [577, 258] width 60 height 77
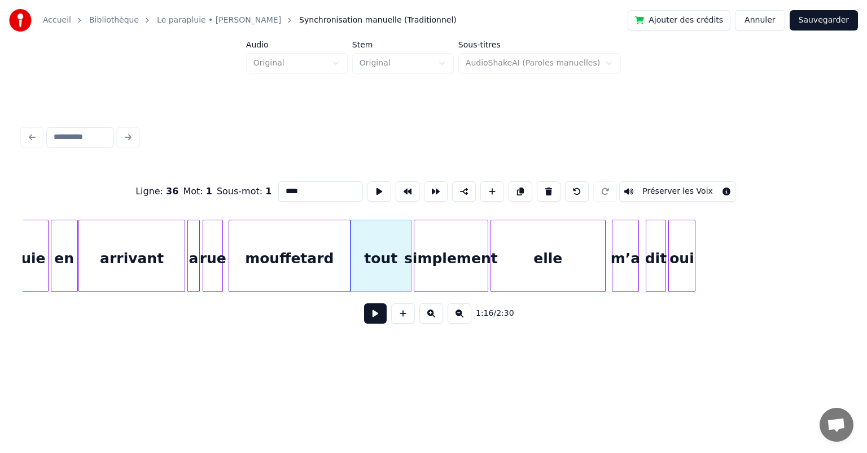
scroll to position [0, 25794]
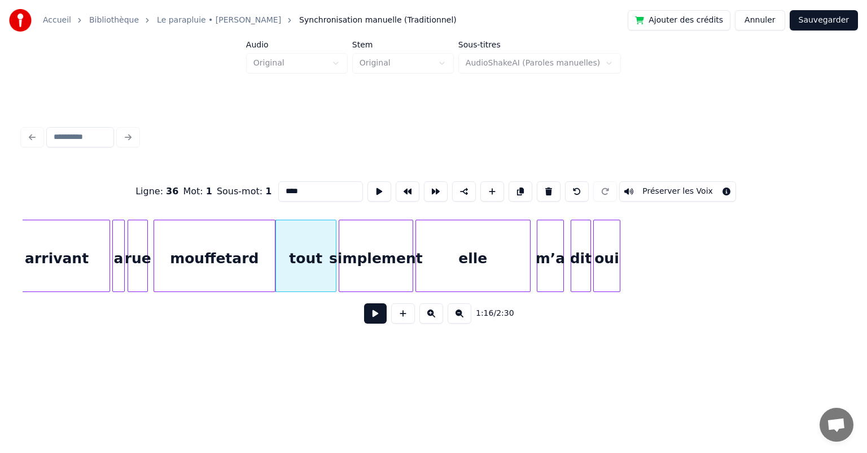
click at [371, 318] on button at bounding box center [375, 313] width 23 height 20
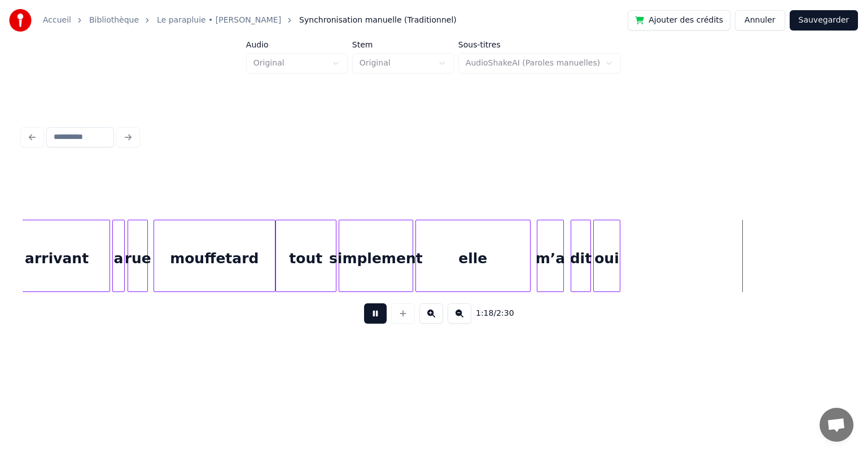
click at [371, 318] on button at bounding box center [375, 313] width 23 height 20
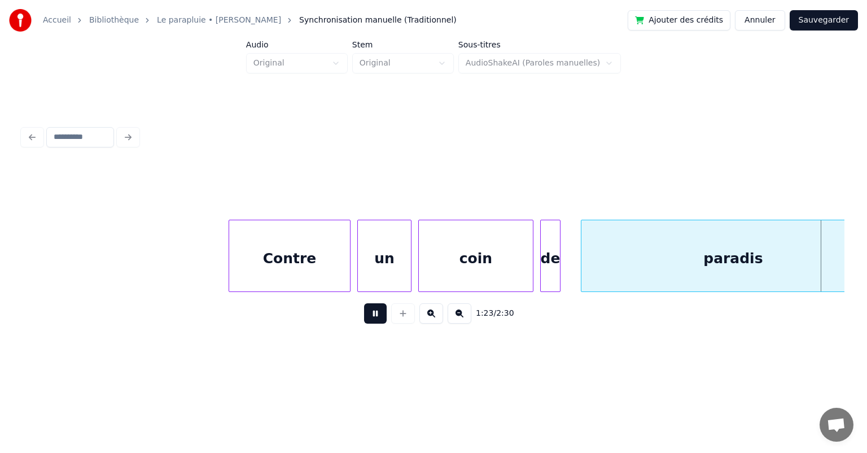
scroll to position [0, 28272]
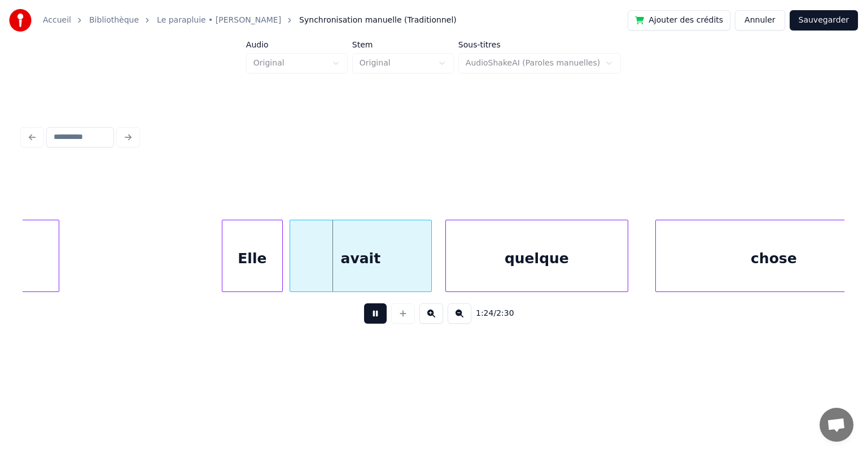
click at [371, 318] on button at bounding box center [375, 313] width 23 height 20
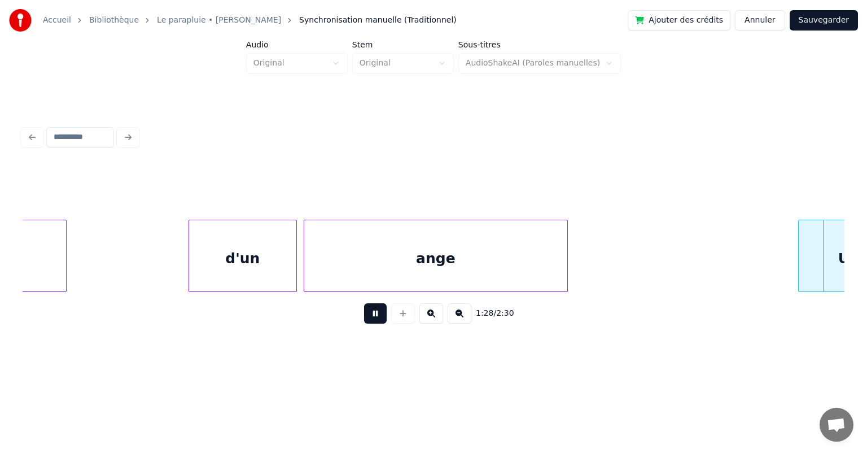
scroll to position [0, 29920]
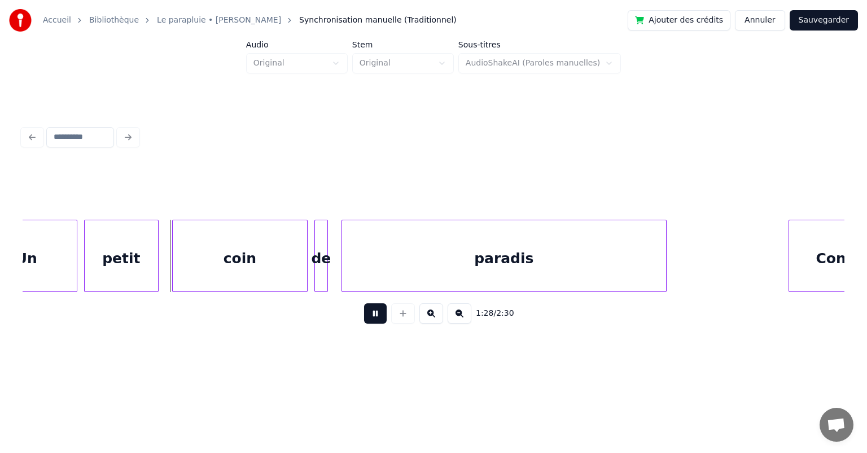
click at [371, 318] on button at bounding box center [375, 313] width 23 height 20
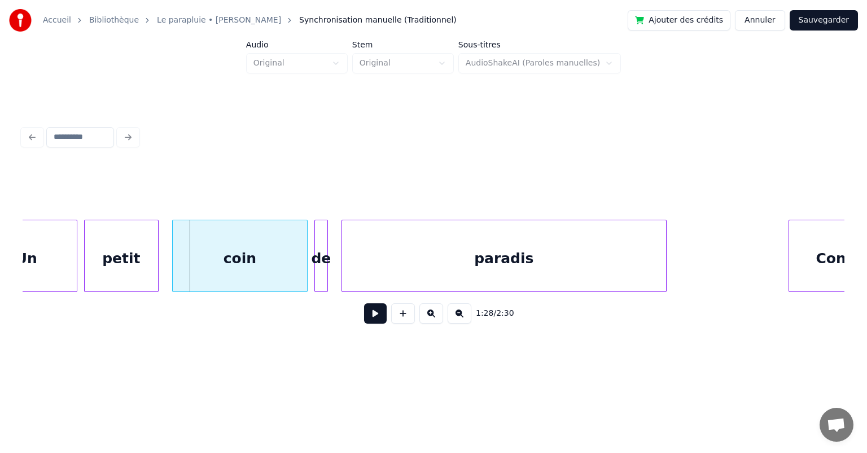
click at [371, 318] on button at bounding box center [375, 313] width 23 height 20
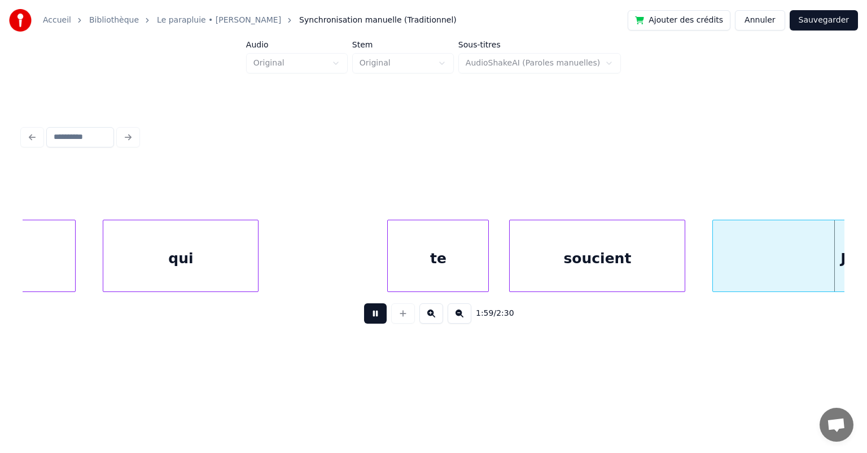
scroll to position [0, 40636]
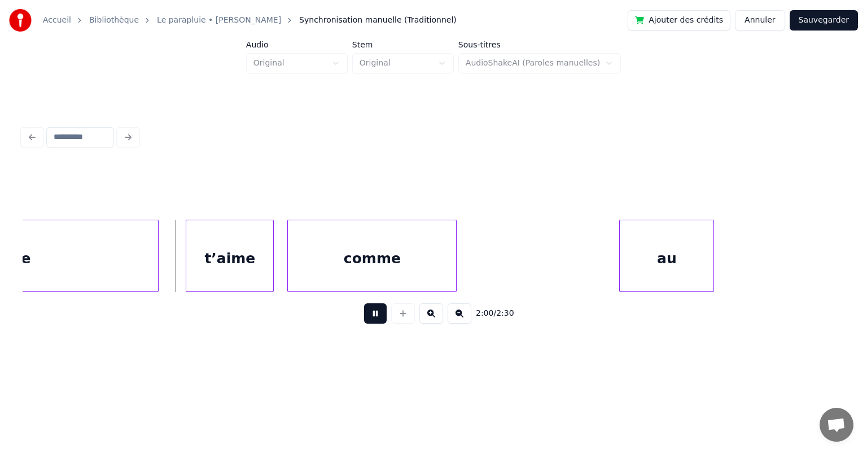
click at [371, 318] on button at bounding box center [375, 313] width 23 height 20
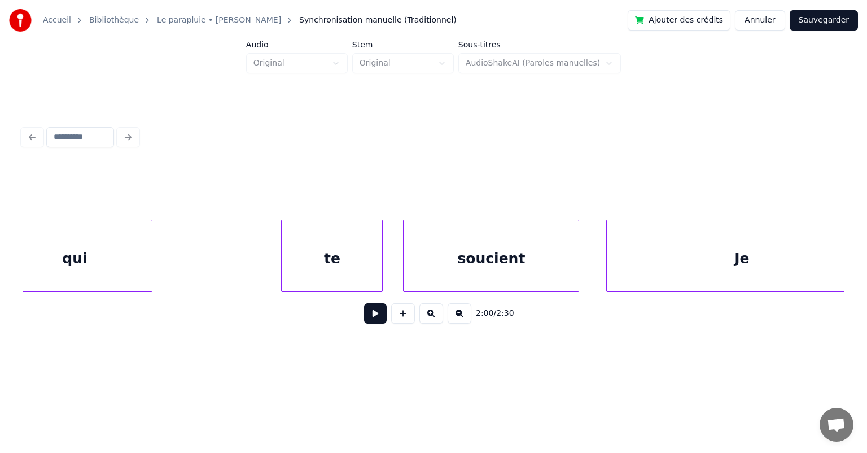
scroll to position [0, 39198]
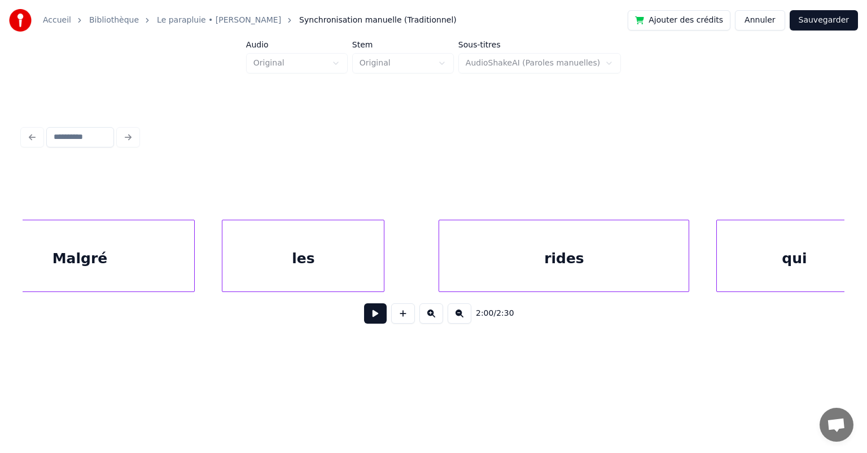
click at [178, 258] on div "Malgré" at bounding box center [79, 258] width 229 height 77
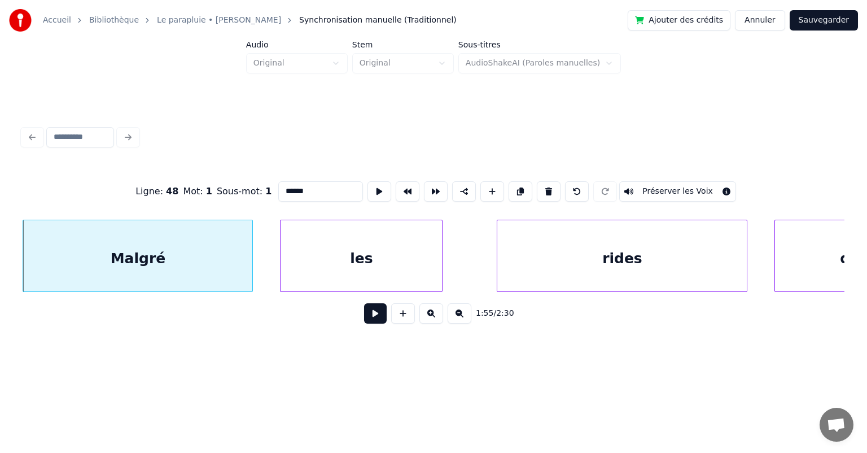
click at [372, 314] on button at bounding box center [375, 313] width 23 height 20
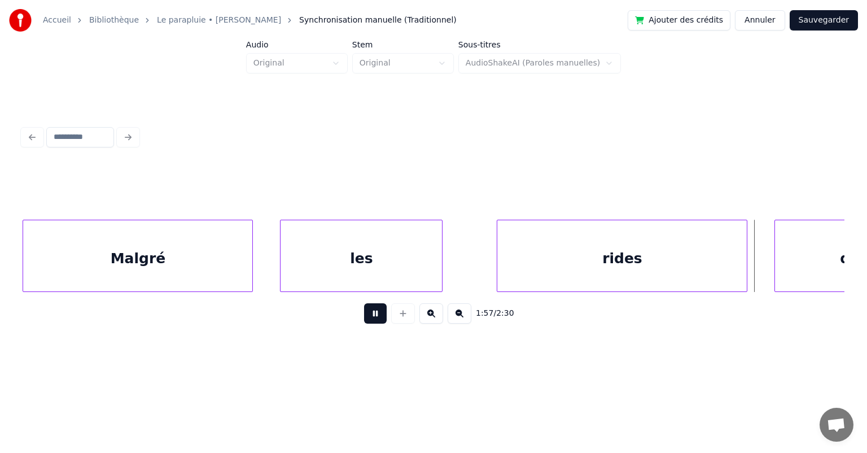
click at [372, 314] on button at bounding box center [375, 313] width 23 height 20
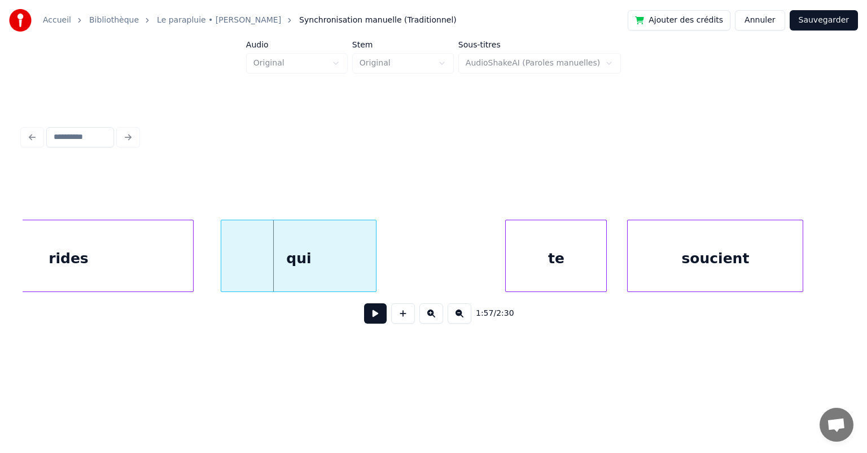
scroll to position [0, 39704]
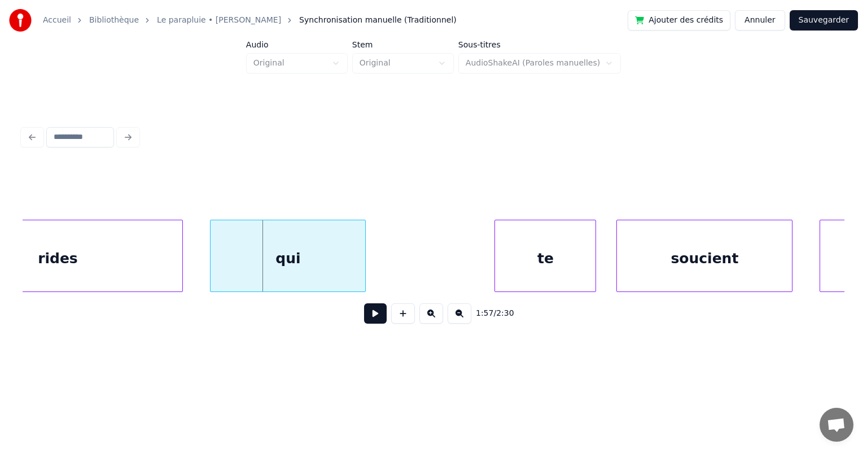
click at [320, 244] on div "qui" at bounding box center [288, 258] width 155 height 77
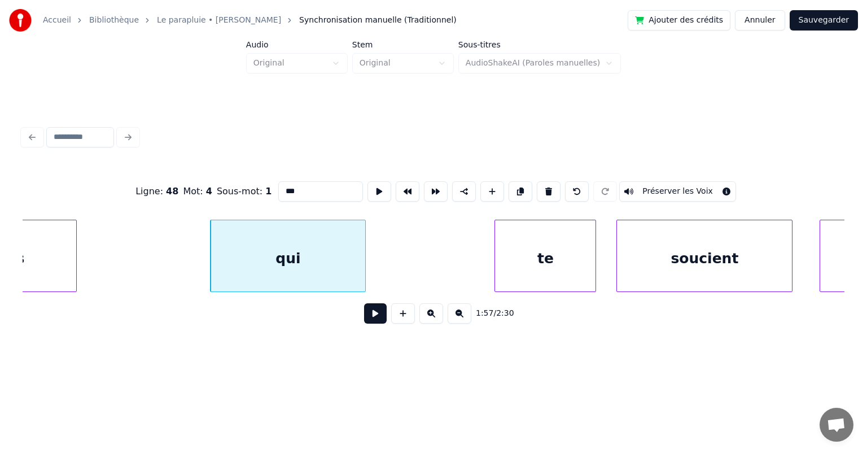
click at [75, 259] on div at bounding box center [74, 255] width 3 height 71
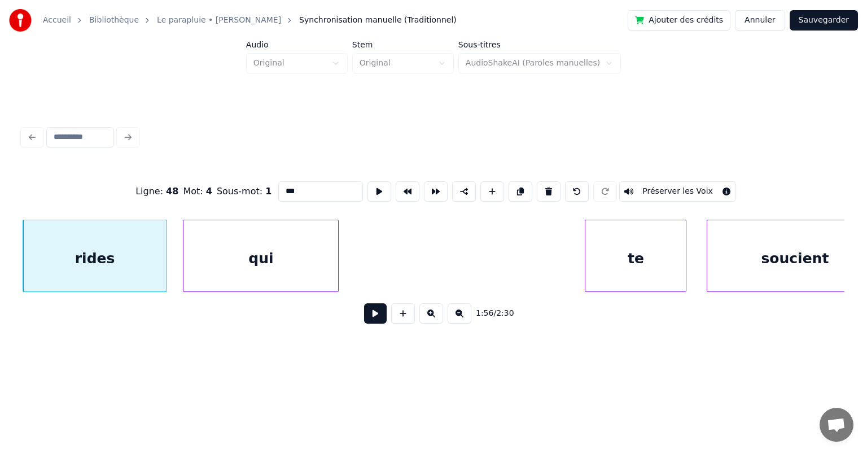
click at [232, 246] on div "qui" at bounding box center [260, 258] width 155 height 77
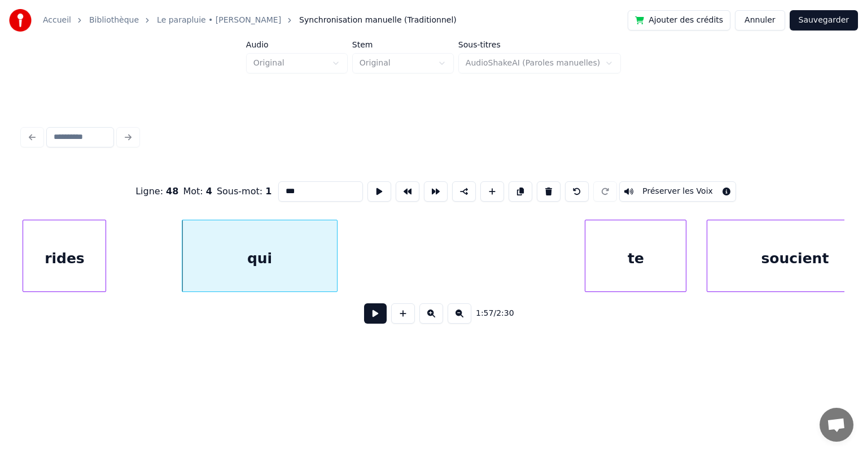
click at [102, 253] on div at bounding box center [103, 255] width 3 height 71
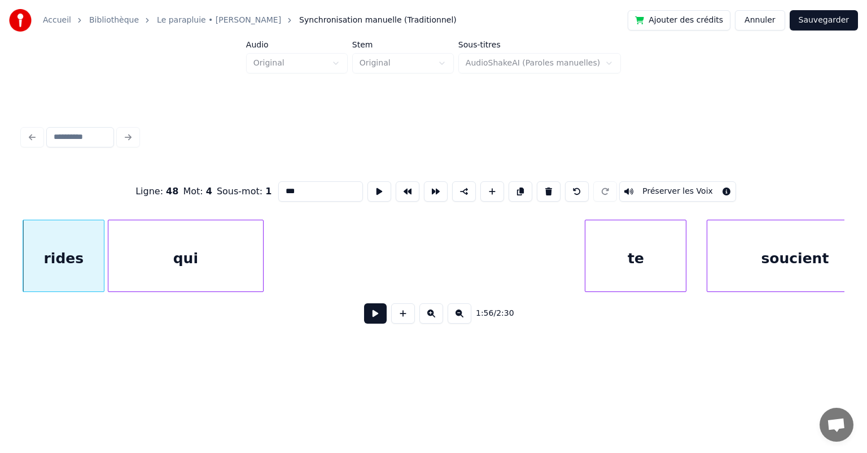
click at [133, 251] on div "qui" at bounding box center [185, 258] width 155 height 77
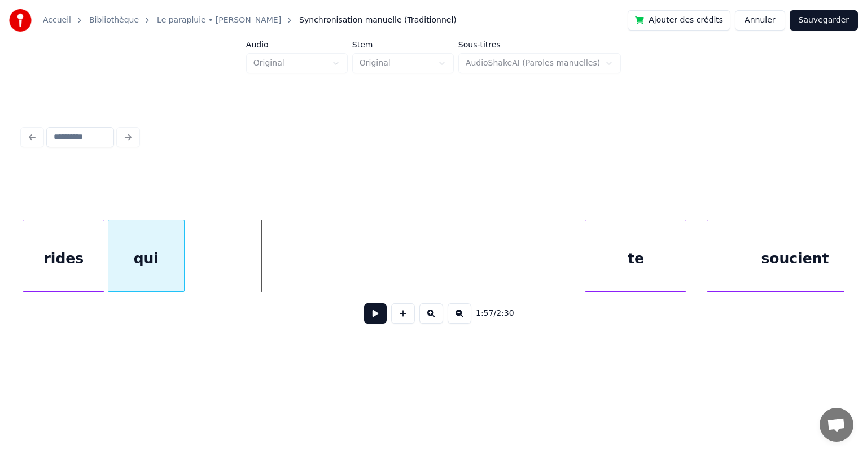
click at [181, 253] on div at bounding box center [182, 255] width 3 height 71
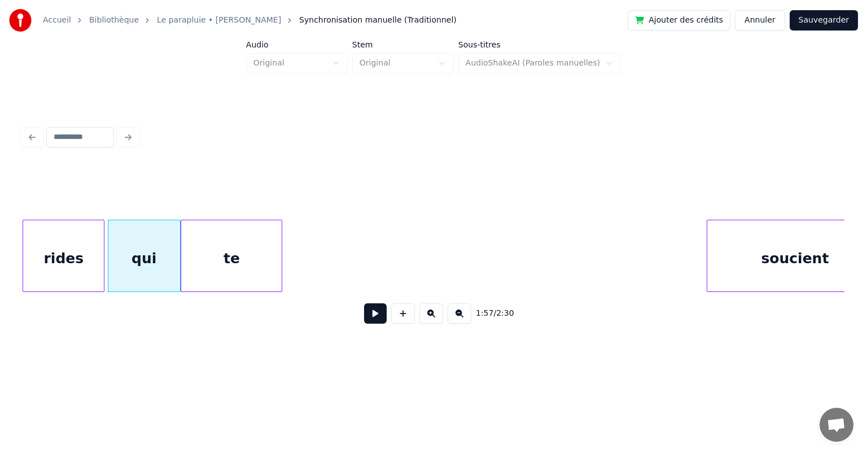
click at [225, 260] on div "te" at bounding box center [231, 258] width 100 height 77
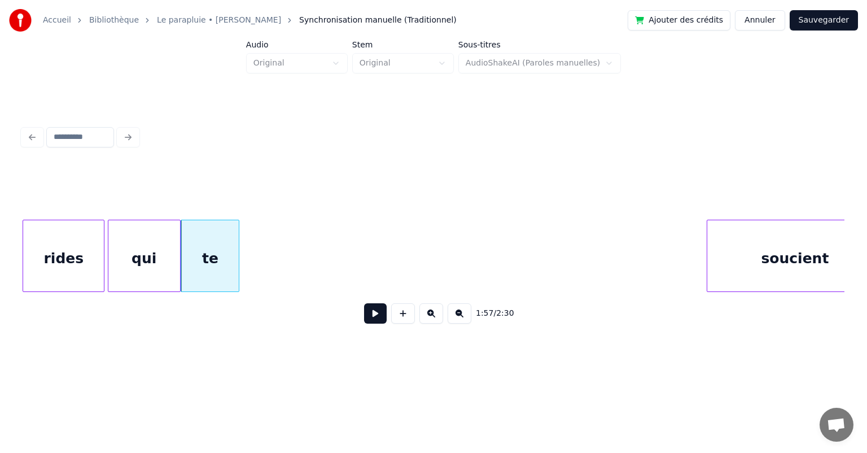
click at [239, 264] on div at bounding box center [236, 255] width 3 height 71
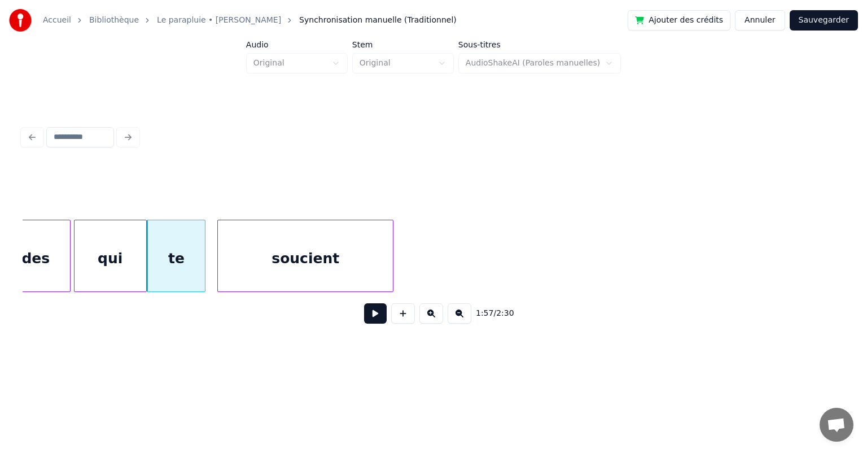
click at [287, 246] on div "soucient" at bounding box center [305, 258] width 175 height 77
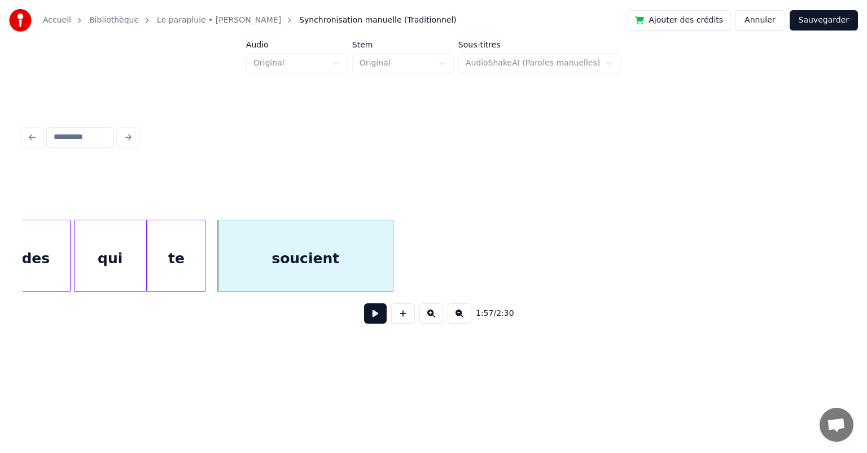
scroll to position [0, 38929]
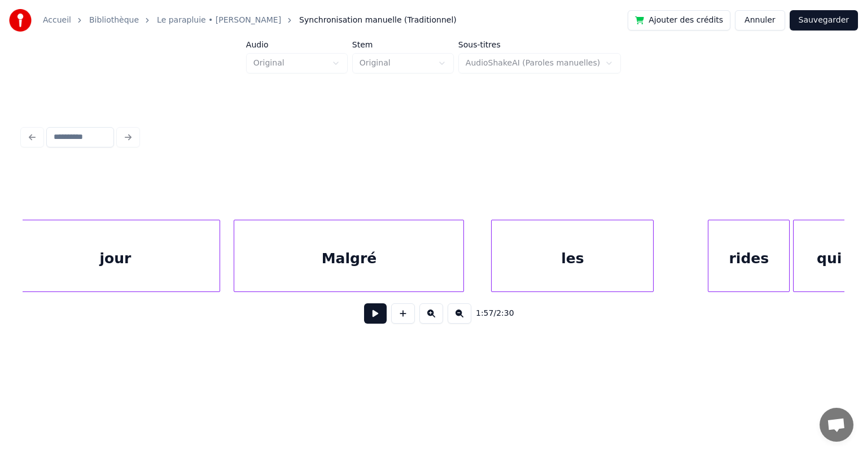
click at [331, 258] on div "Malgré" at bounding box center [348, 258] width 229 height 77
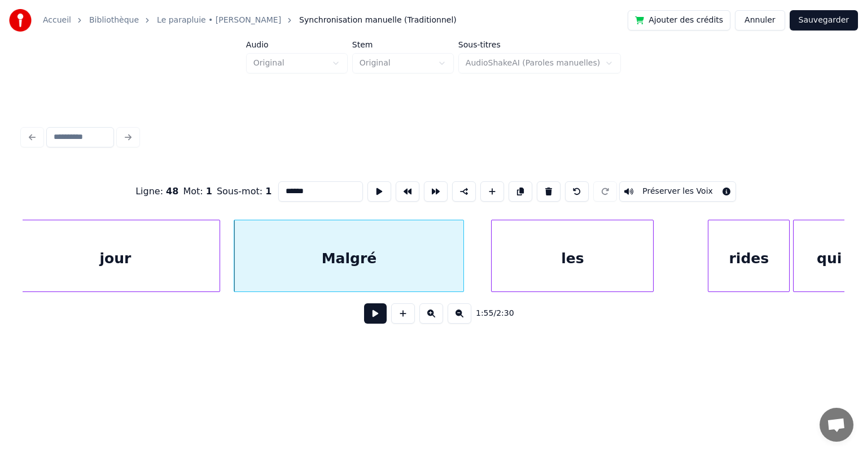
click at [374, 316] on button at bounding box center [375, 313] width 23 height 20
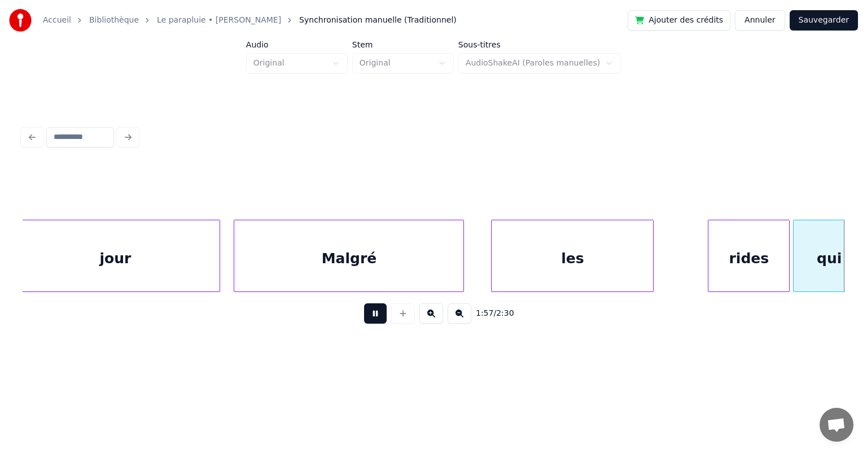
scroll to position [0, 39756]
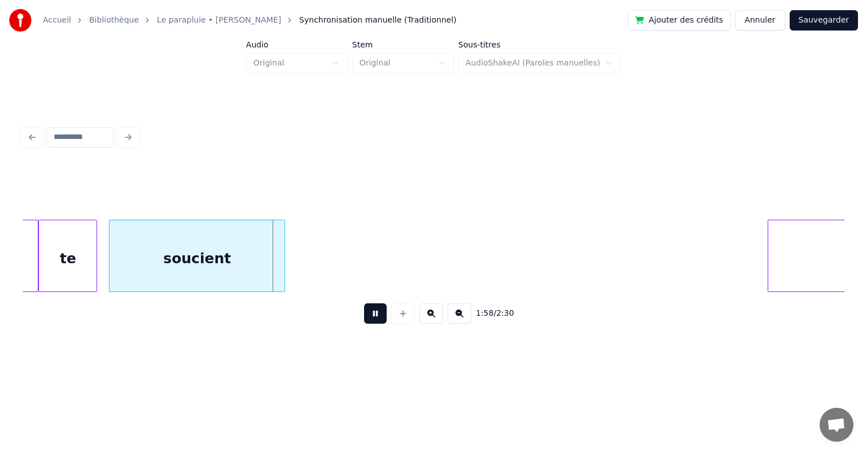
click at [374, 316] on button at bounding box center [375, 313] width 23 height 20
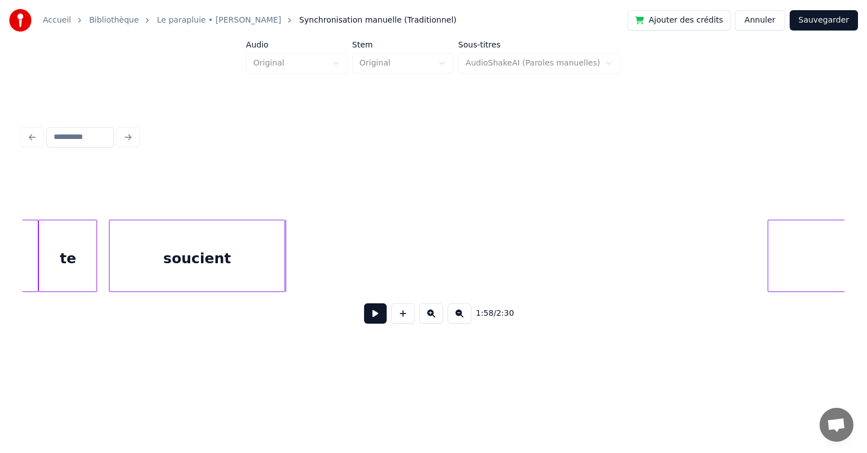
scroll to position [0, 39037]
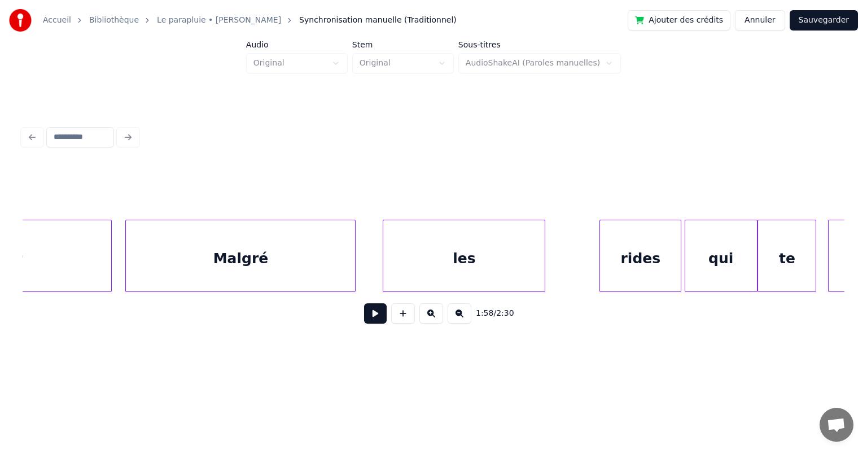
click at [79, 253] on div "jour" at bounding box center [7, 258] width 209 height 77
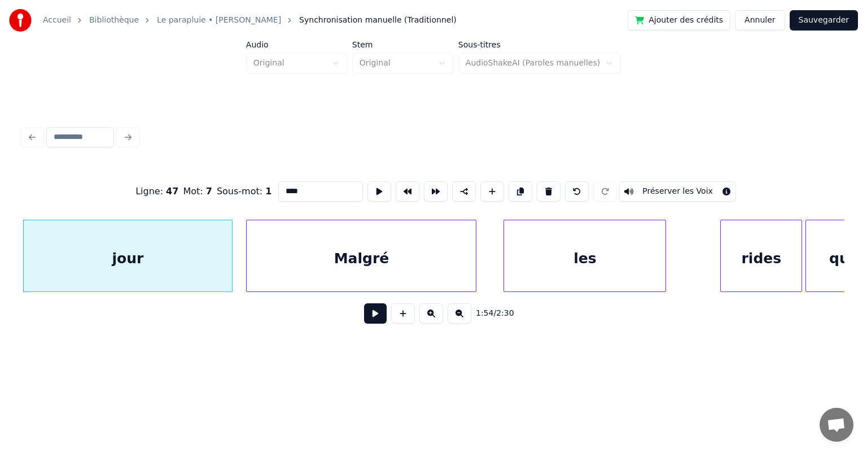
click at [373, 314] on button at bounding box center [375, 313] width 23 height 20
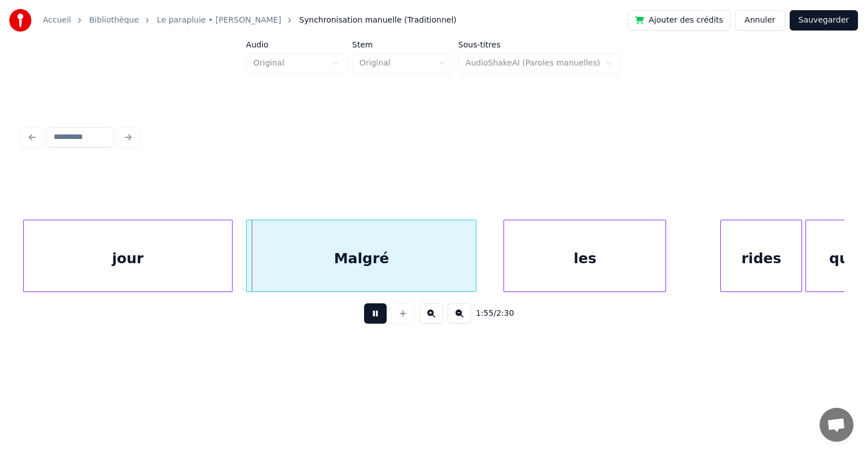
click at [373, 315] on button at bounding box center [375, 313] width 23 height 20
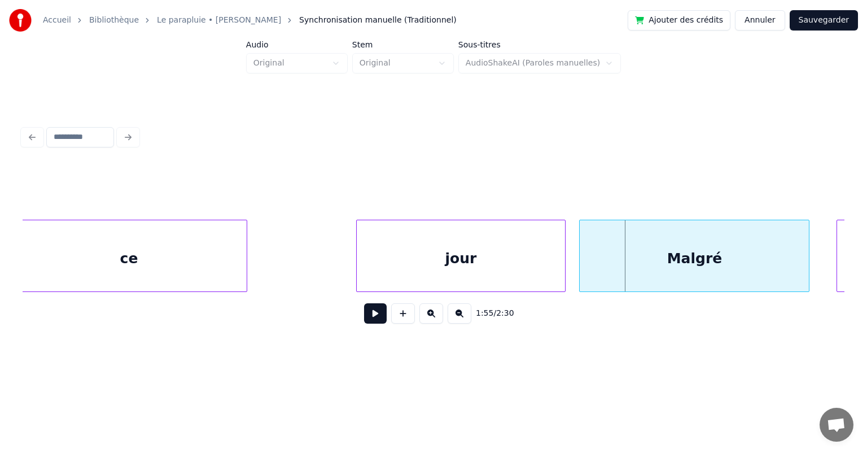
scroll to position [0, 38578]
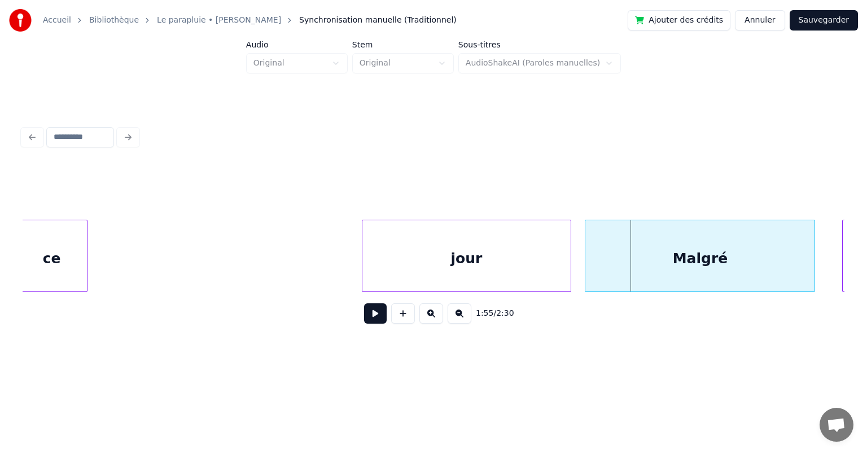
click at [85, 262] on div at bounding box center [85, 255] width 3 height 71
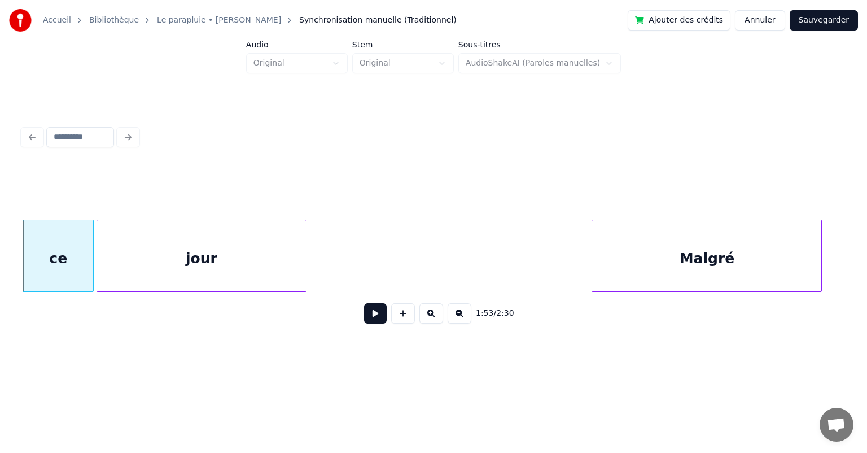
click at [196, 260] on div "jour" at bounding box center [201, 258] width 209 height 77
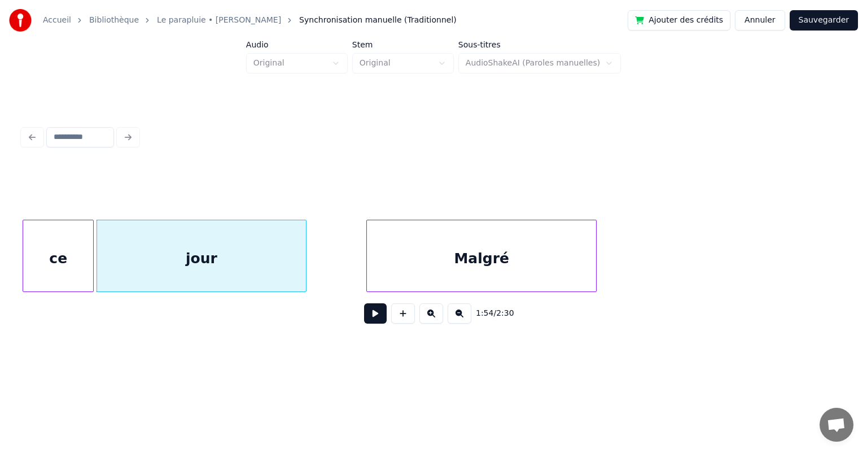
click at [447, 266] on div "Malgré" at bounding box center [481, 258] width 229 height 77
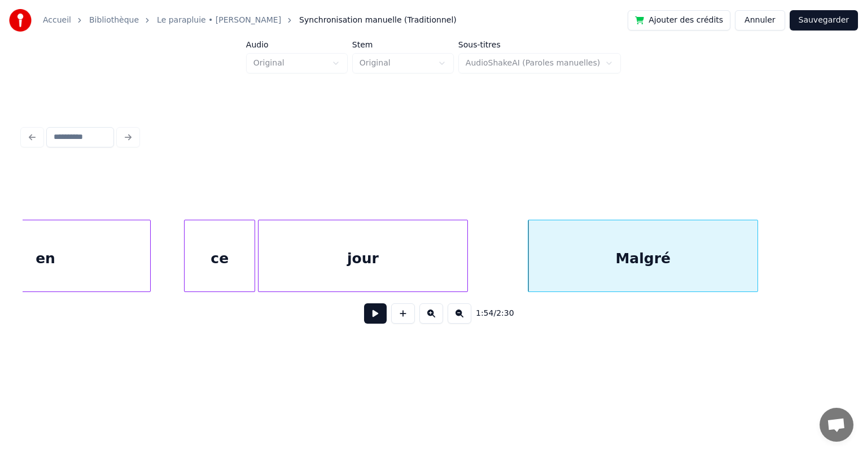
scroll to position [0, 38416]
click at [380, 319] on button at bounding box center [375, 313] width 23 height 20
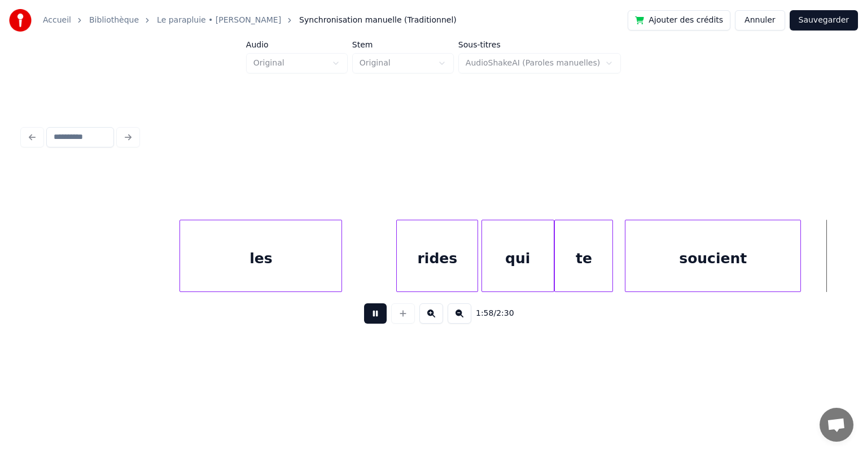
scroll to position [0, 40064]
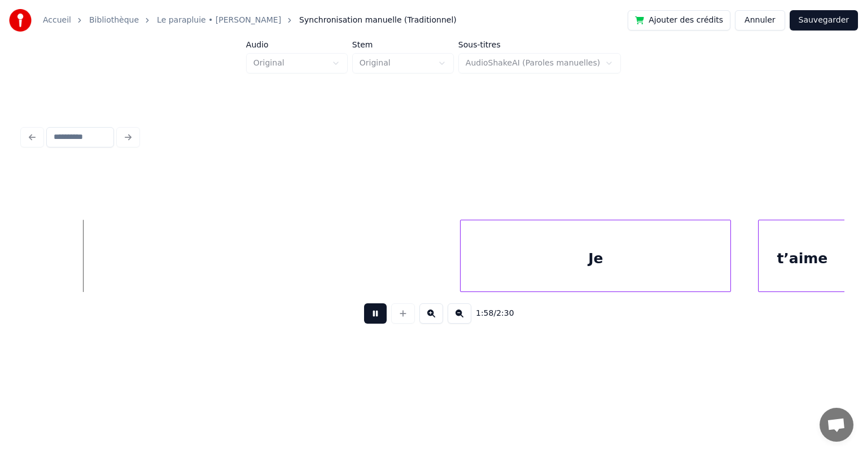
click at [380, 319] on button at bounding box center [375, 313] width 23 height 20
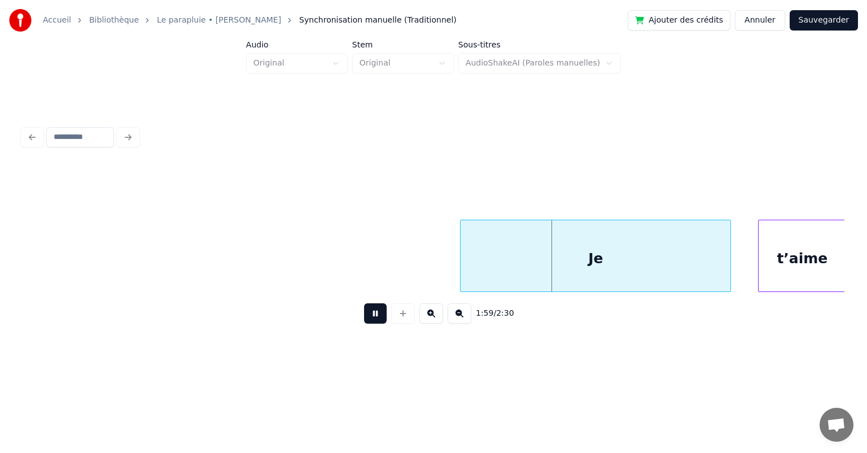
click at [380, 319] on button at bounding box center [375, 313] width 23 height 20
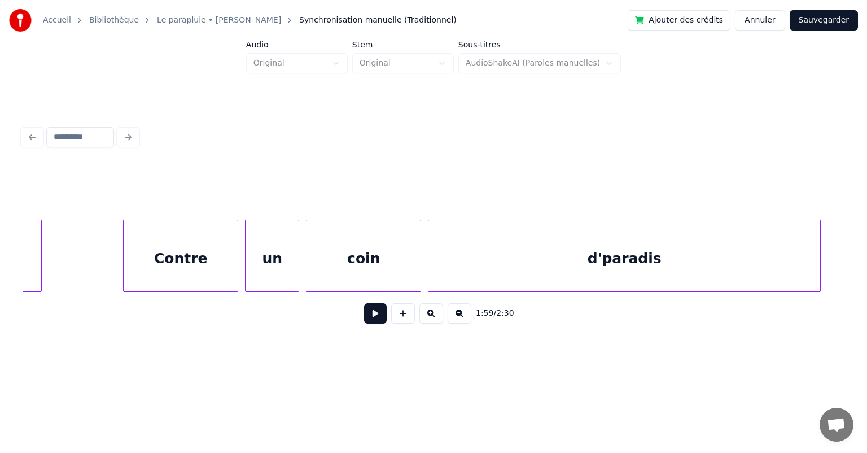
scroll to position [0, 42879]
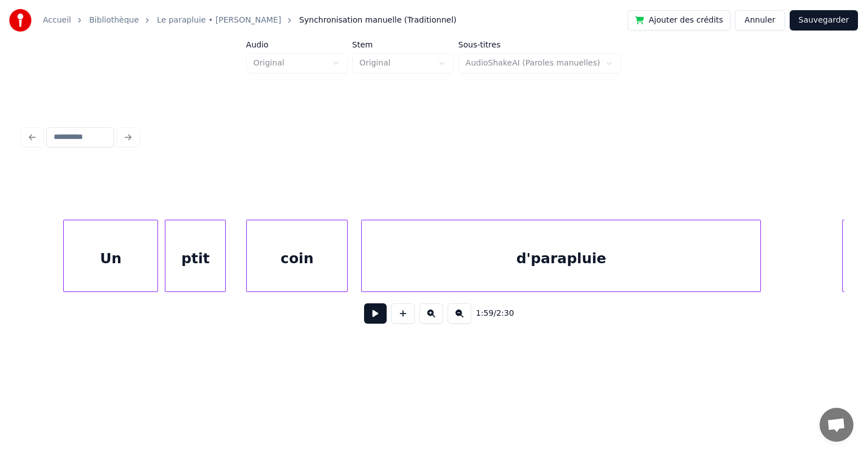
click at [117, 248] on div "Un" at bounding box center [111, 258] width 94 height 77
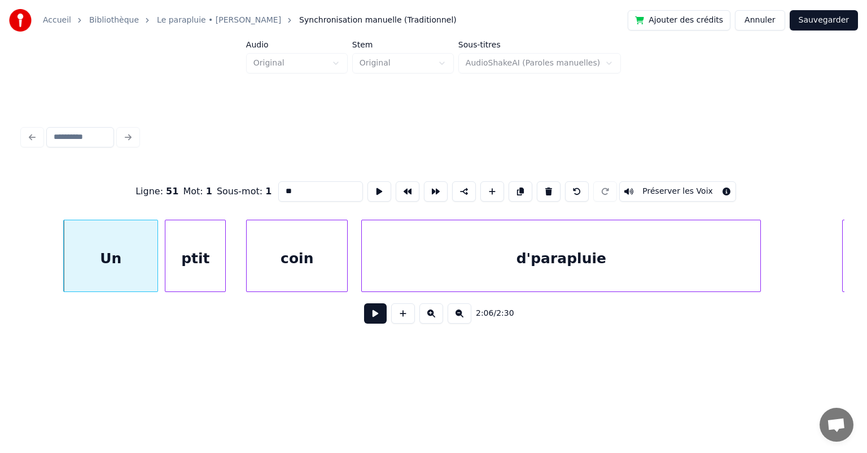
click at [371, 316] on button at bounding box center [375, 313] width 23 height 20
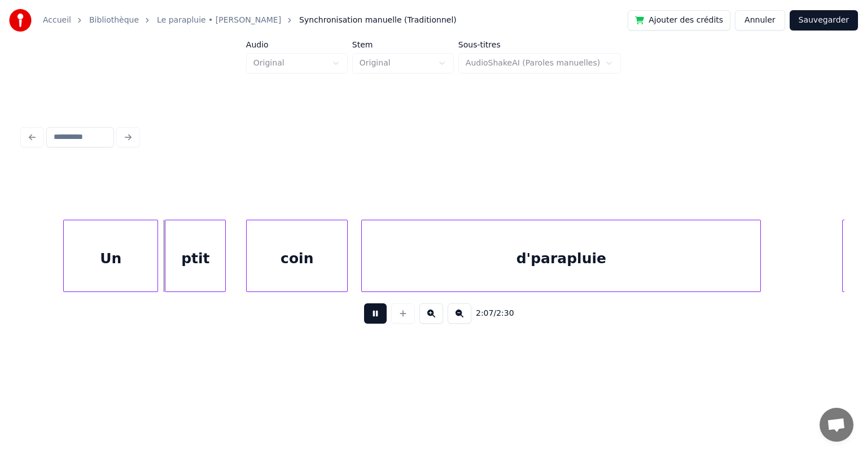
click at [372, 316] on button at bounding box center [375, 313] width 23 height 20
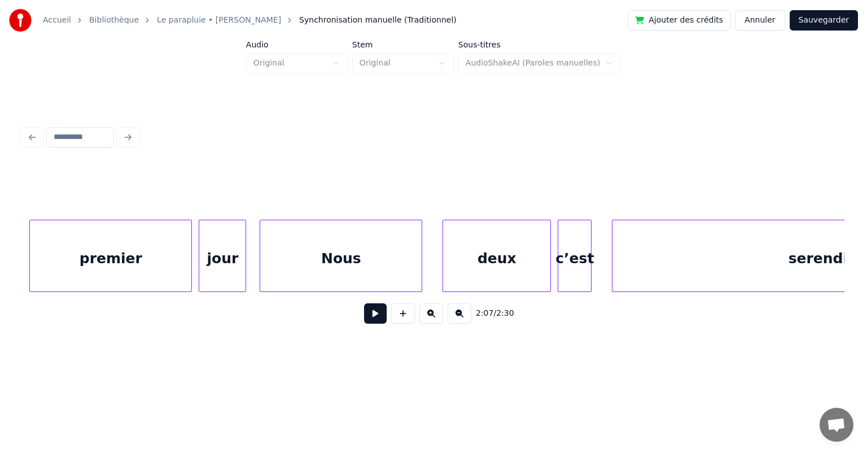
scroll to position [0, 41467]
click at [305, 247] on div "Nous" at bounding box center [337, 258] width 161 height 77
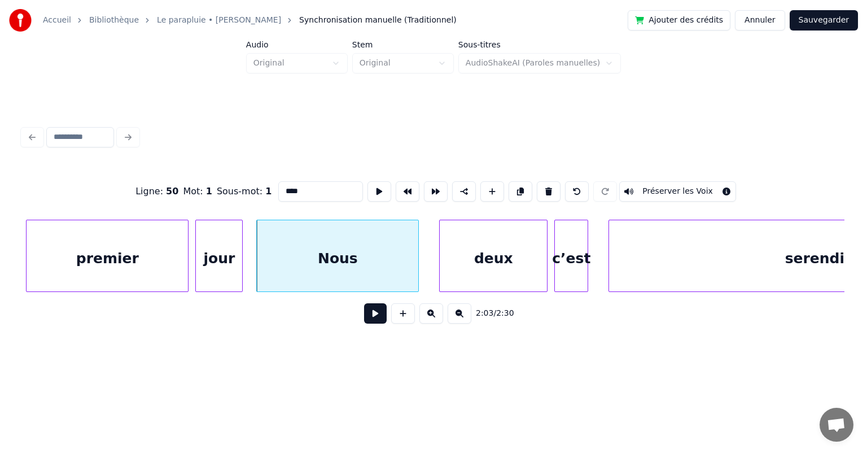
click at [375, 320] on button at bounding box center [375, 313] width 23 height 20
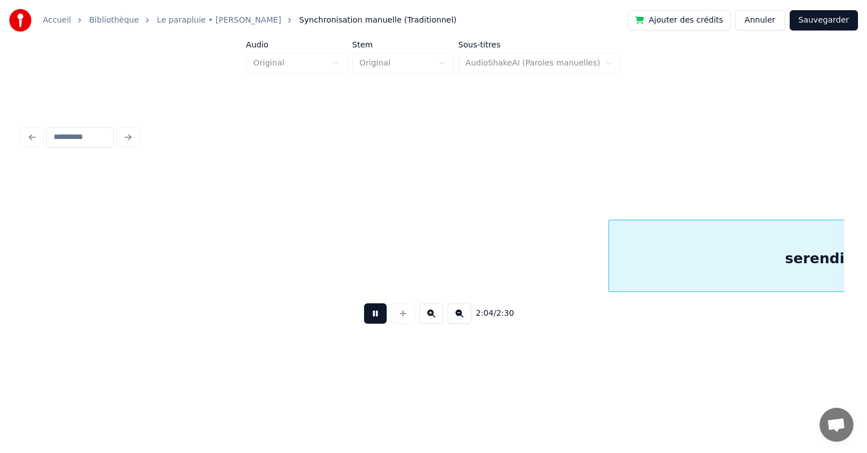
scroll to position [0, 42291]
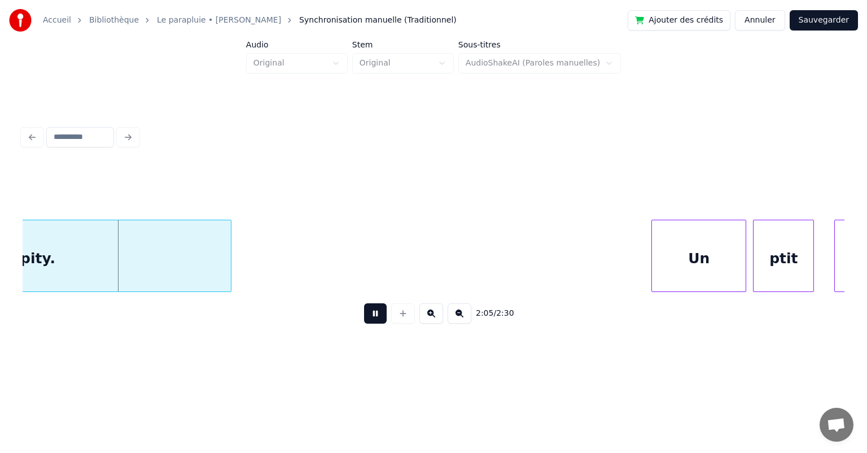
click at [374, 320] on button at bounding box center [375, 313] width 23 height 20
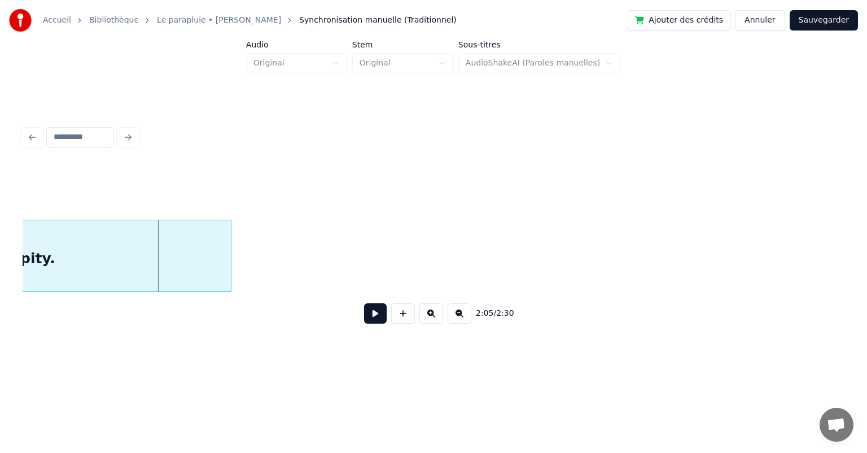
scroll to position [0, 41571]
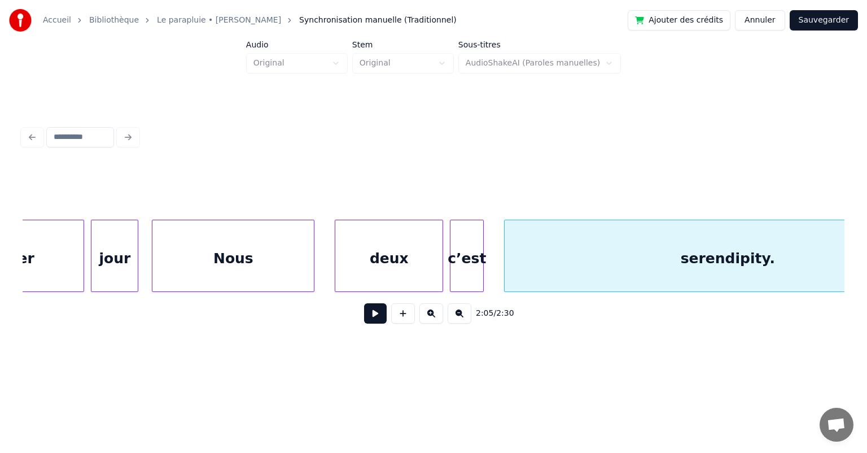
click at [118, 255] on div "jour" at bounding box center [114, 258] width 46 height 77
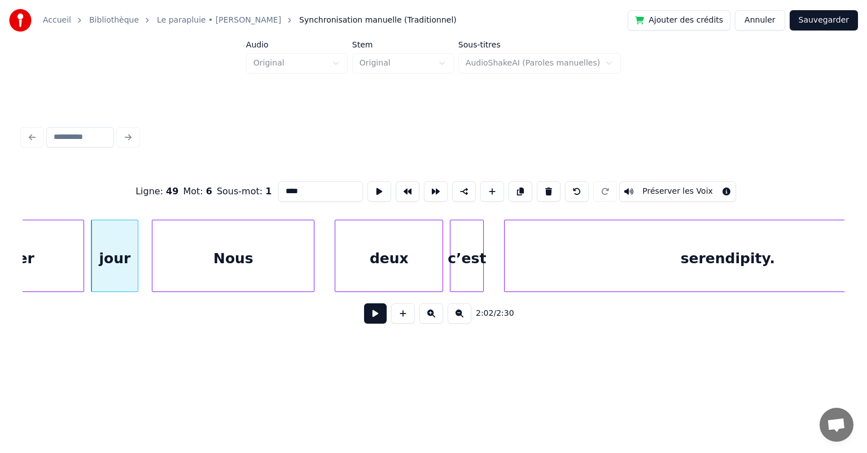
click at [373, 316] on button at bounding box center [375, 313] width 23 height 20
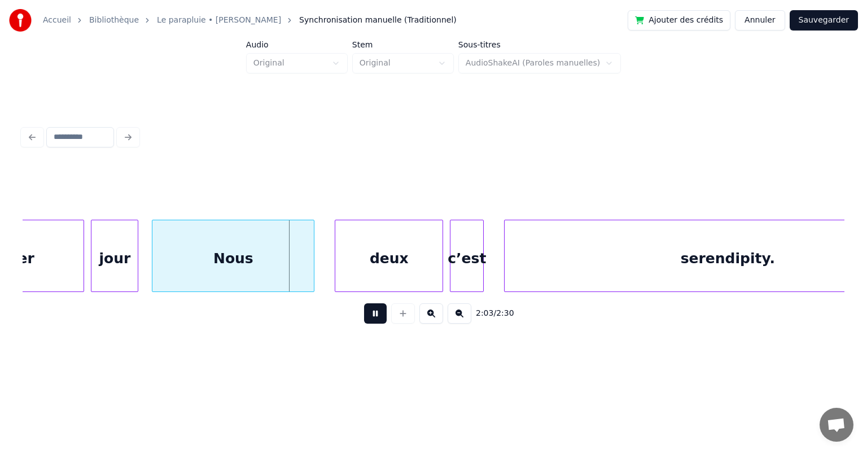
click at [373, 316] on button at bounding box center [375, 313] width 23 height 20
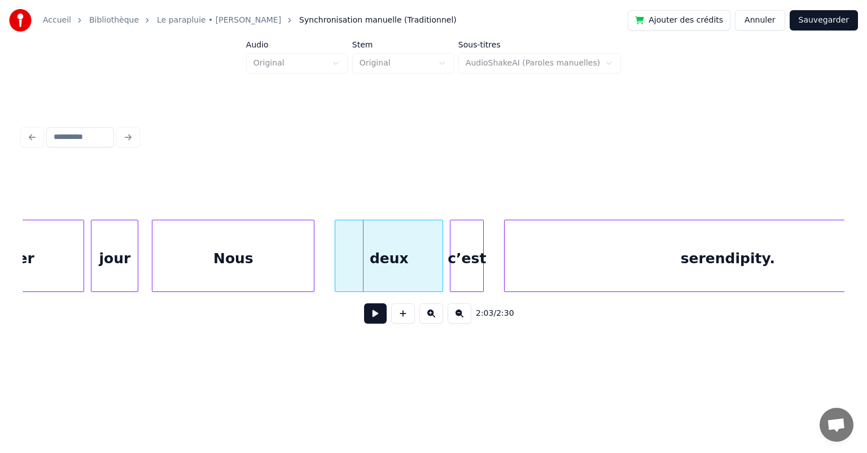
click at [183, 247] on div "Nous" at bounding box center [232, 258] width 161 height 77
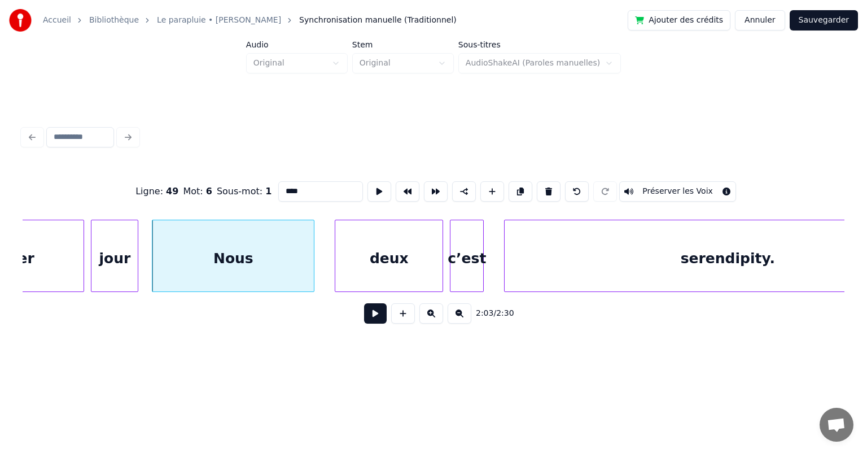
type input "****"
click at [379, 314] on button at bounding box center [375, 313] width 23 height 20
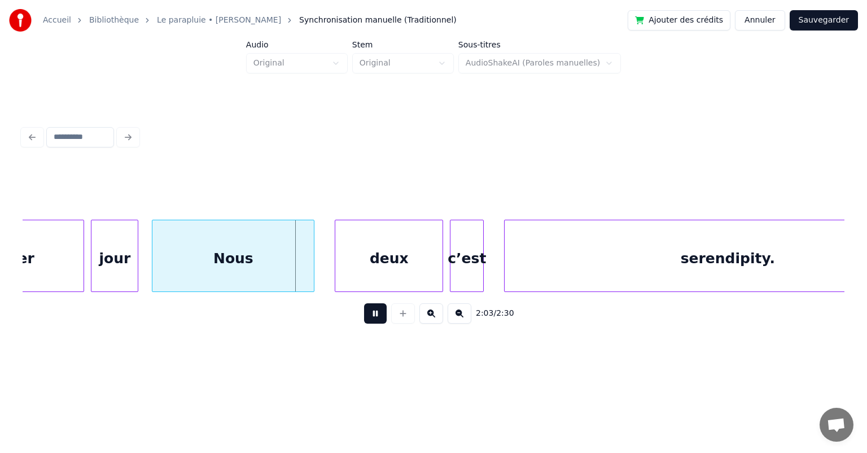
click at [379, 314] on button at bounding box center [375, 313] width 23 height 20
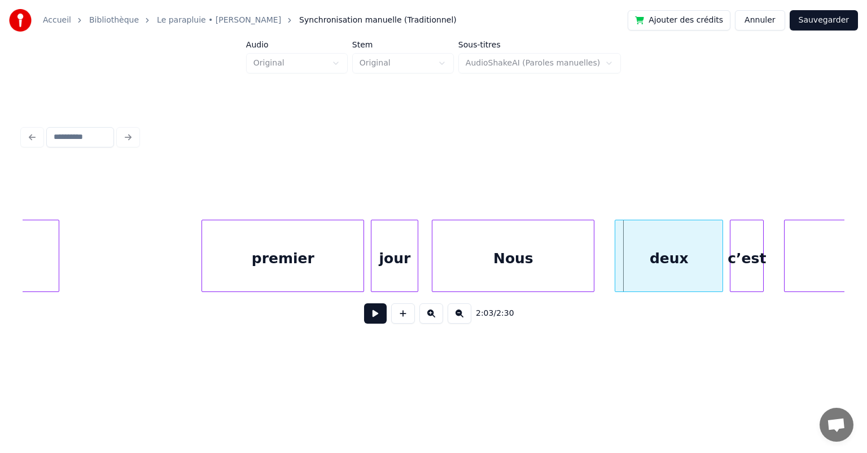
scroll to position [0, 41232]
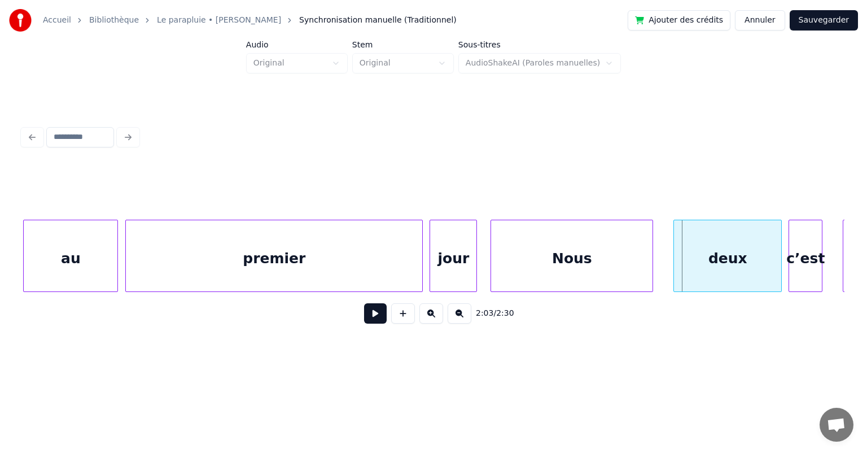
click at [126, 263] on div at bounding box center [127, 255] width 3 height 71
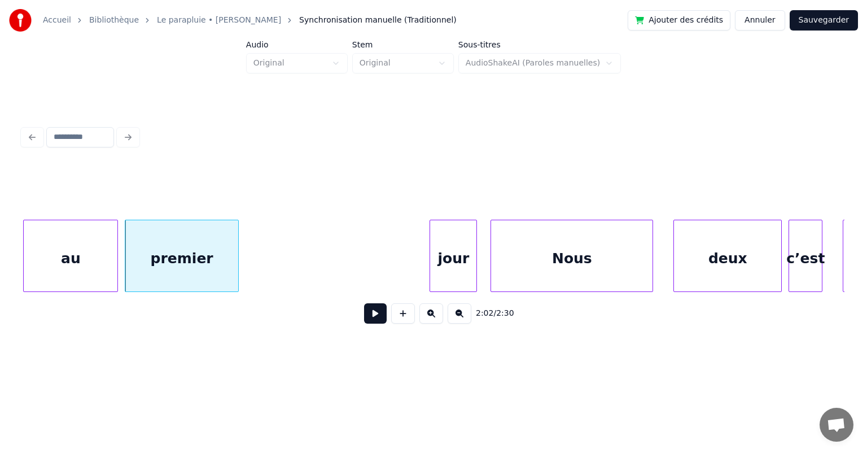
click at [235, 271] on div at bounding box center [236, 255] width 3 height 71
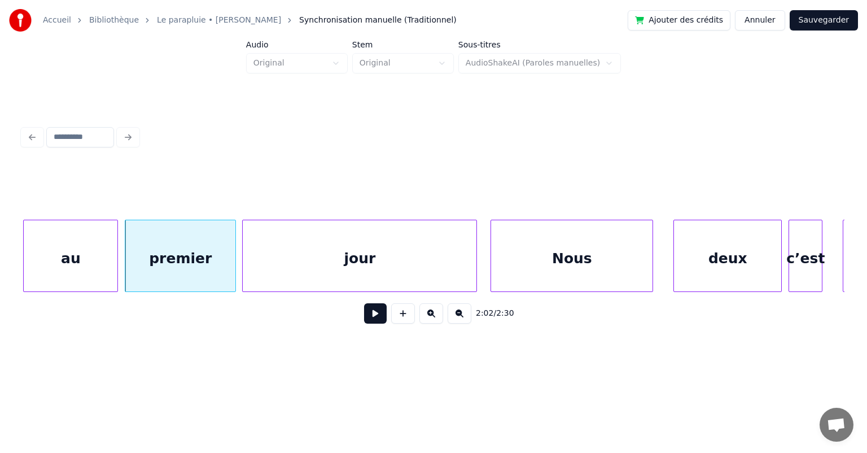
click at [243, 272] on div at bounding box center [244, 255] width 3 height 71
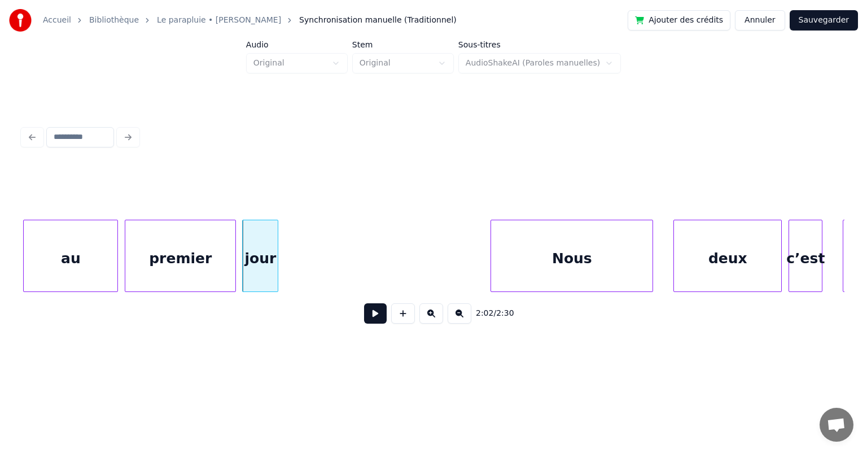
click at [274, 278] on div at bounding box center [275, 255] width 3 height 71
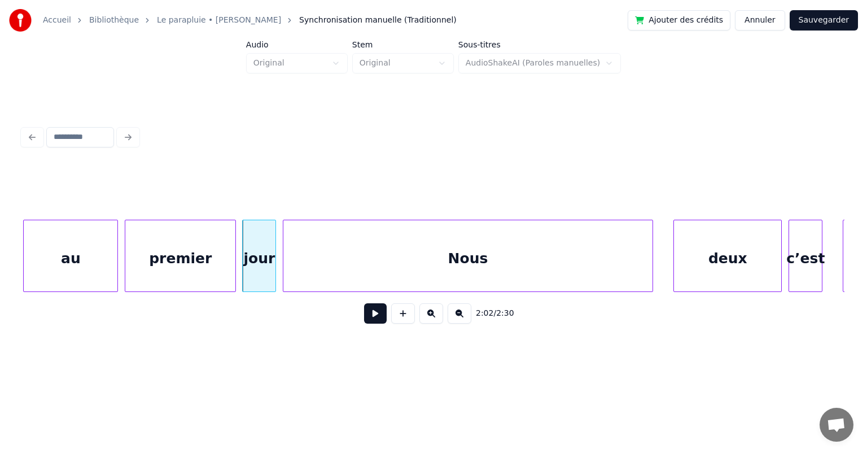
click at [283, 269] on div at bounding box center [284, 255] width 3 height 71
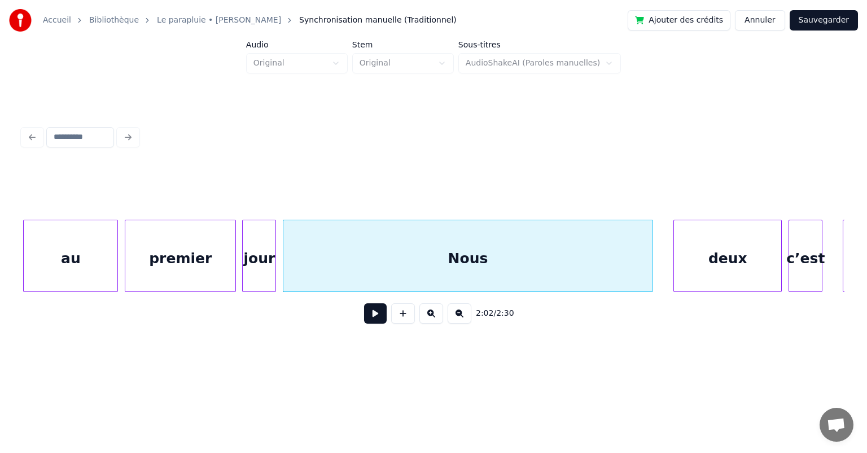
click at [373, 316] on button at bounding box center [375, 313] width 23 height 20
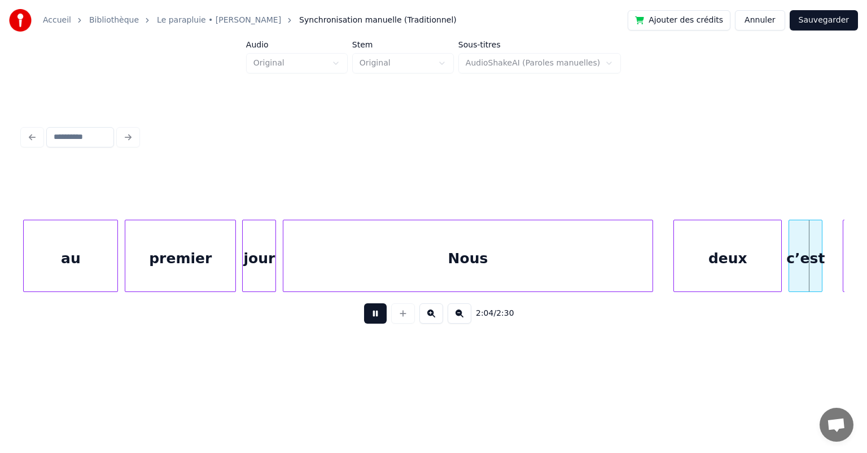
scroll to position [0, 42061]
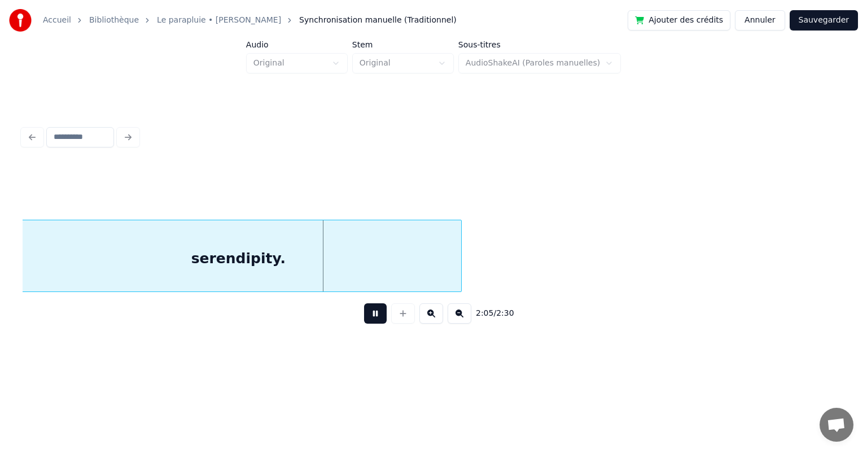
click at [373, 316] on button at bounding box center [375, 313] width 23 height 20
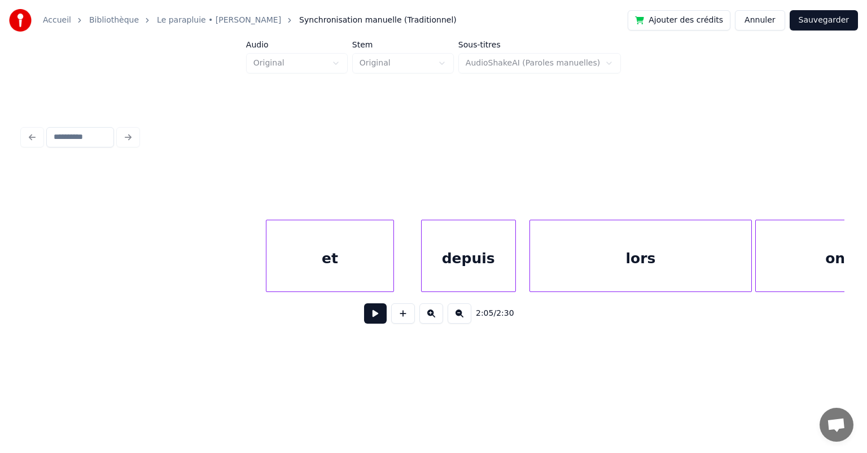
scroll to position [0, 32534]
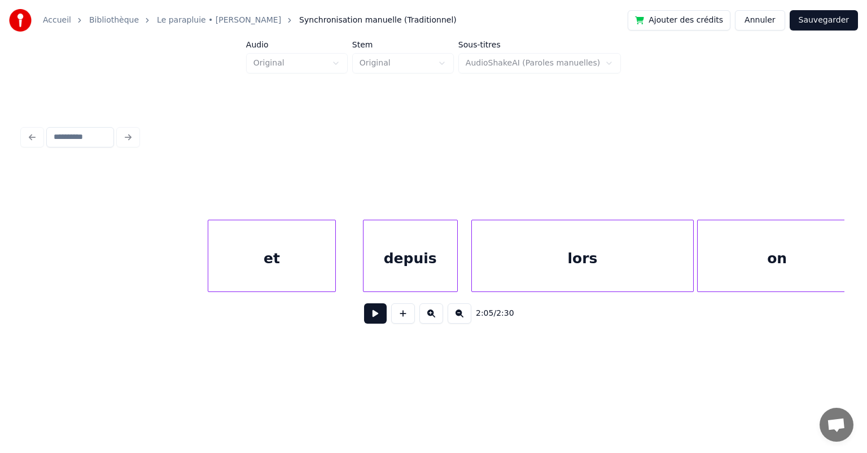
click at [373, 318] on button at bounding box center [375, 313] width 23 height 20
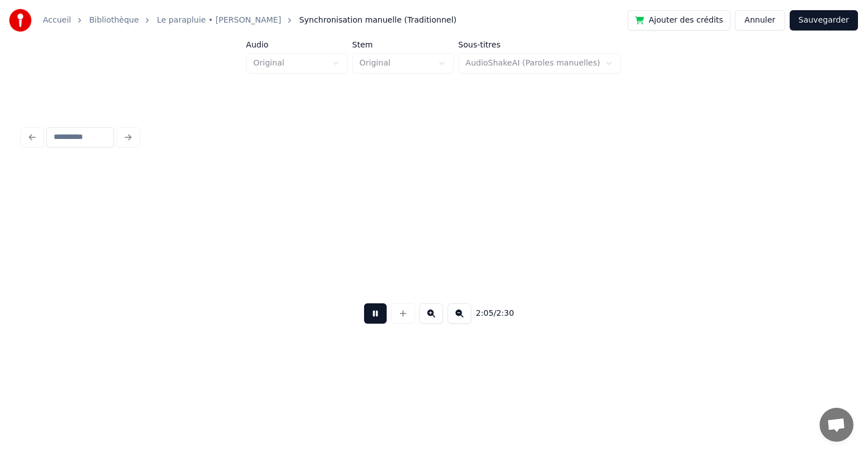
scroll to position [0, 42372]
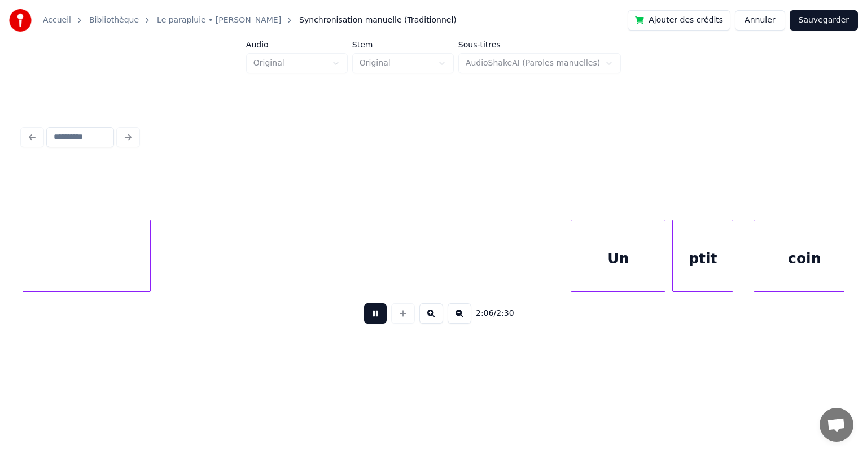
click at [372, 318] on button at bounding box center [375, 313] width 23 height 20
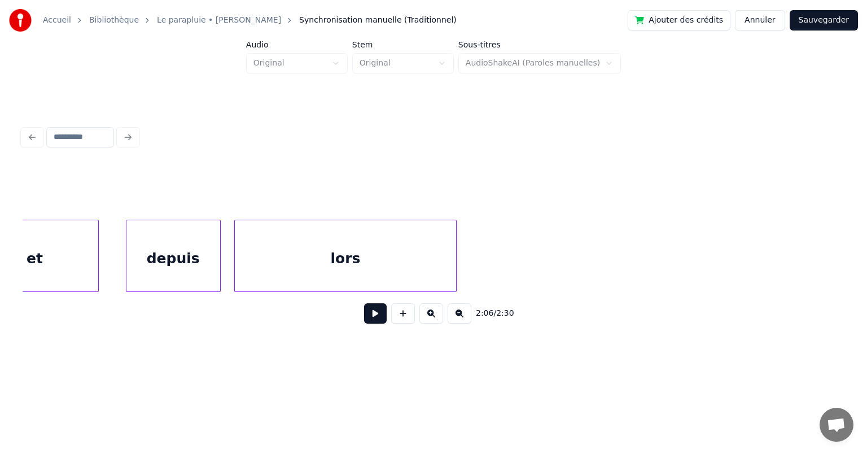
scroll to position [0, 32303]
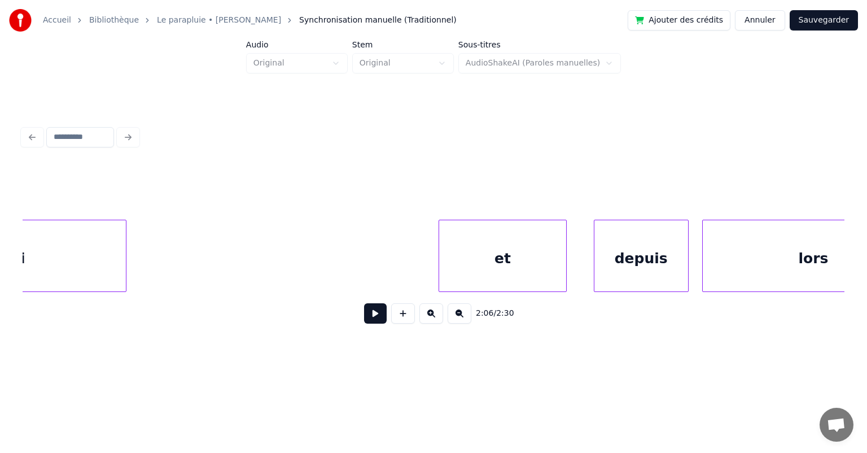
click at [471, 244] on div "et" at bounding box center [502, 258] width 126 height 77
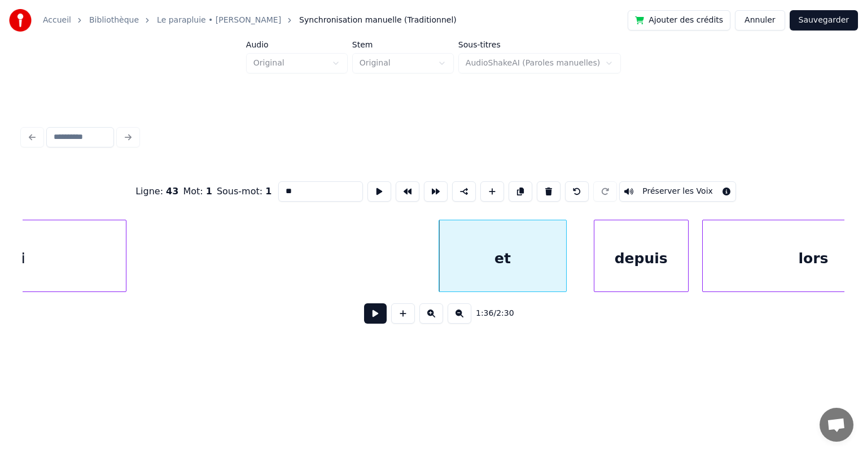
click at [373, 318] on button at bounding box center [375, 313] width 23 height 20
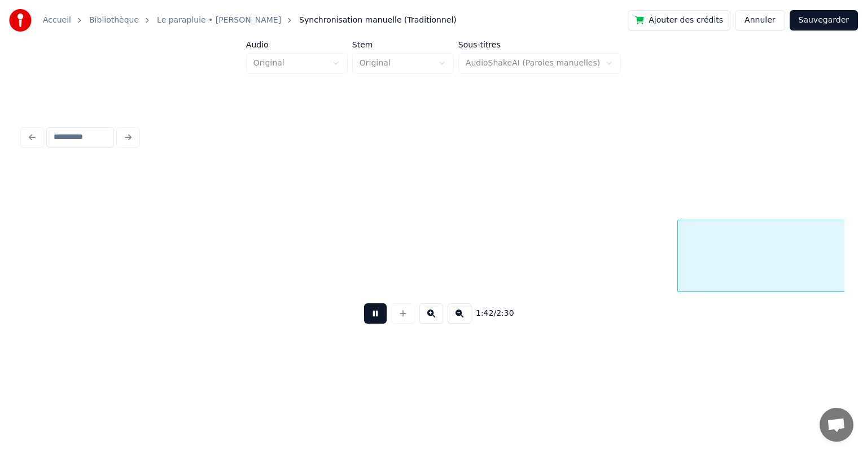
scroll to position [0, 34776]
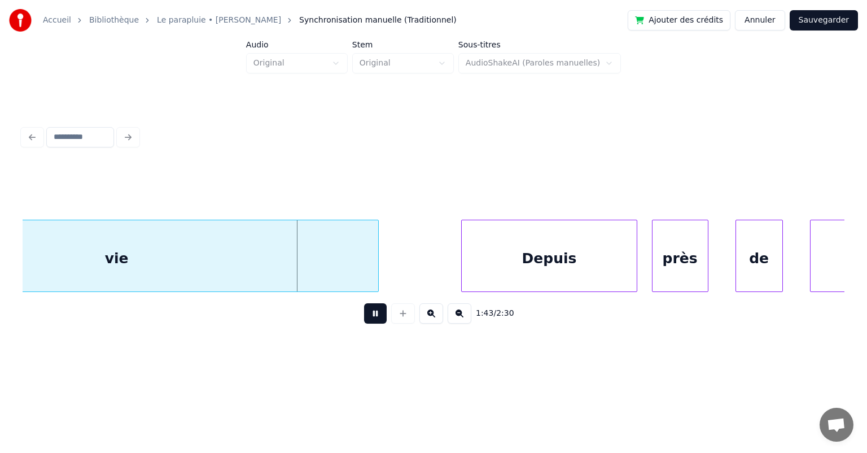
click at [373, 318] on button at bounding box center [375, 313] width 23 height 20
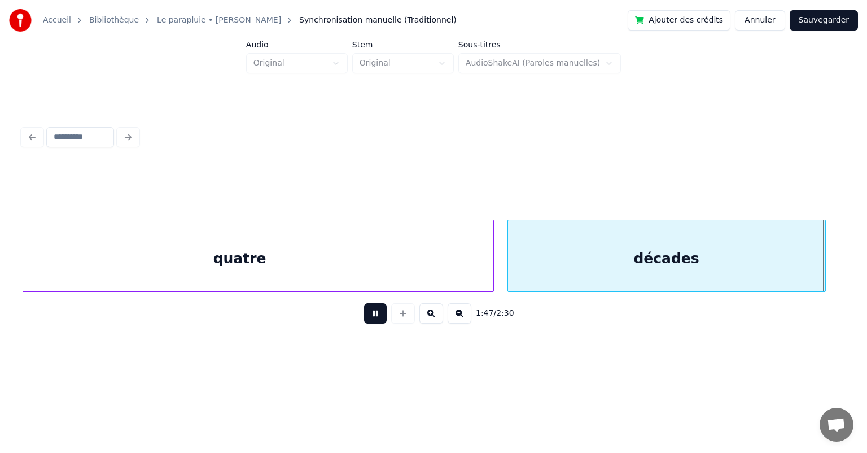
scroll to position [0, 36422]
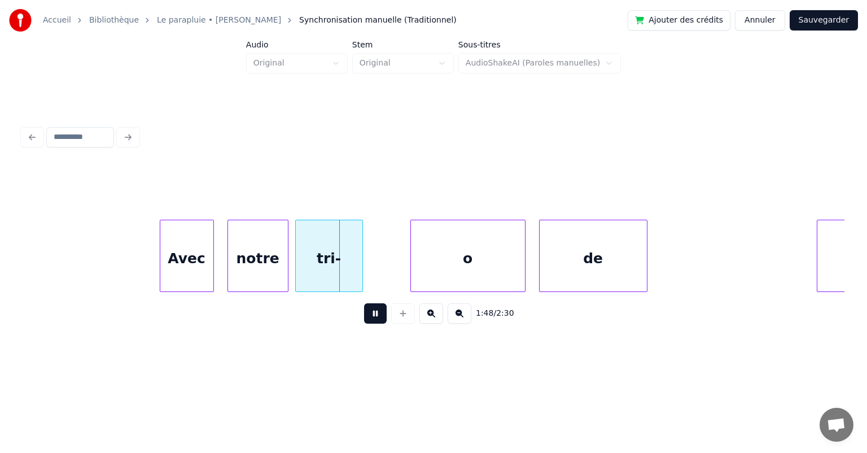
click at [373, 318] on button at bounding box center [375, 313] width 23 height 20
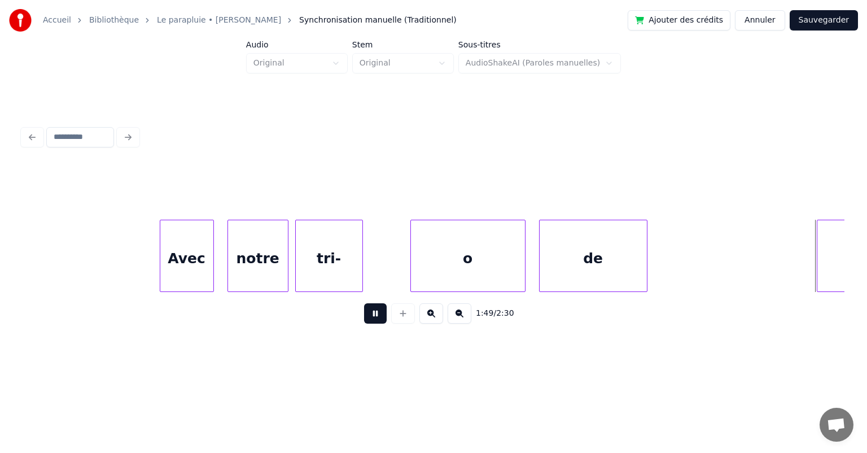
scroll to position [0, 37249]
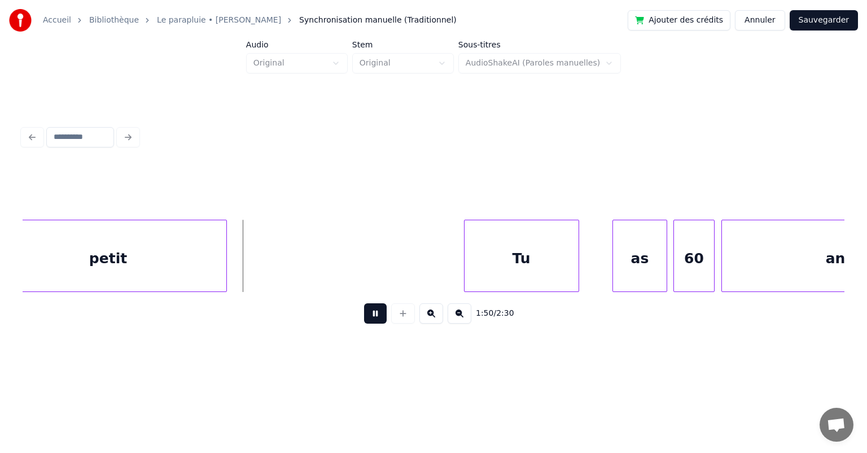
click at [373, 318] on button at bounding box center [375, 313] width 23 height 20
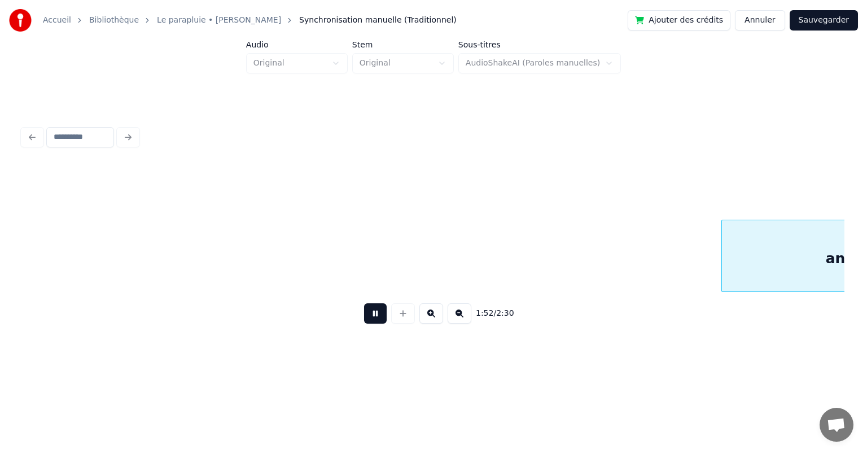
scroll to position [0, 38077]
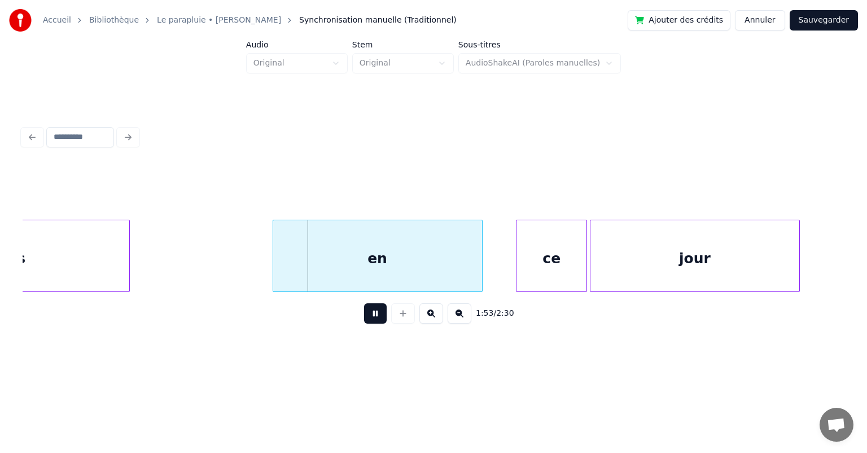
click at [373, 318] on button at bounding box center [375, 313] width 23 height 20
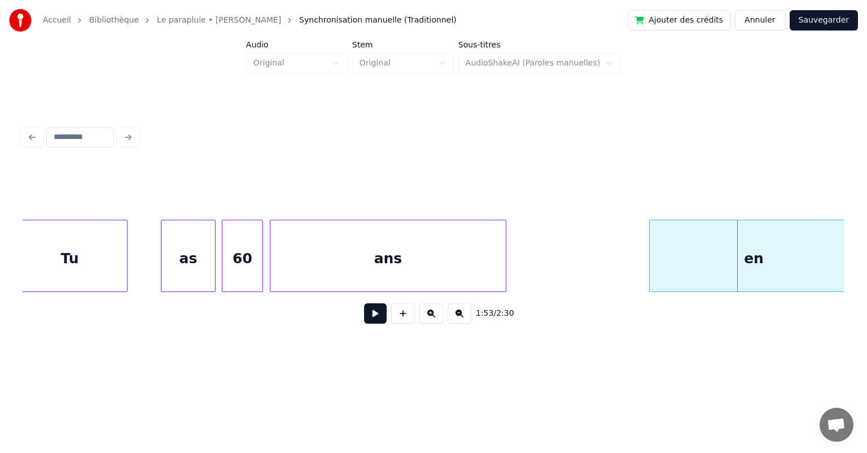
scroll to position [0, 37626]
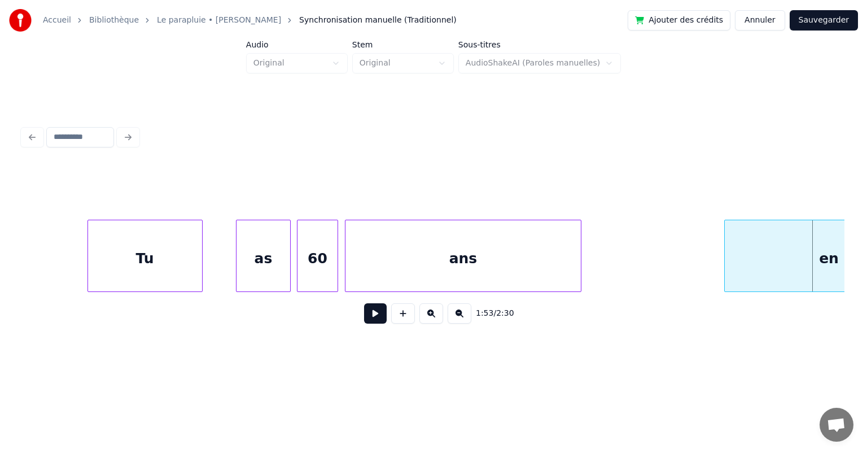
click at [124, 245] on div "Tu" at bounding box center [145, 258] width 114 height 77
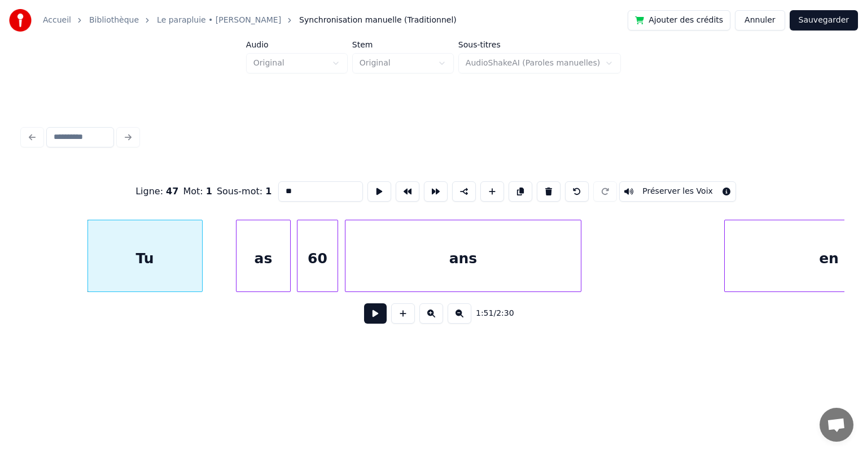
click at [370, 317] on button at bounding box center [375, 313] width 23 height 20
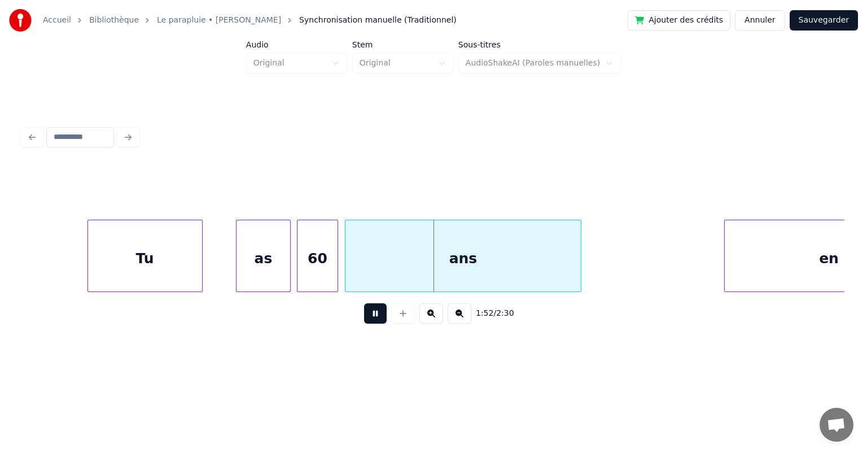
click at [370, 317] on button at bounding box center [375, 313] width 23 height 20
click at [371, 316] on button at bounding box center [375, 313] width 23 height 20
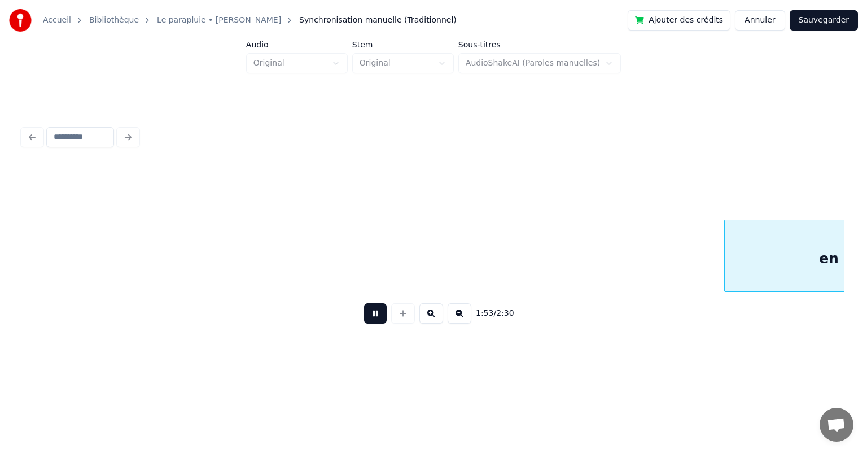
scroll to position [0, 38448]
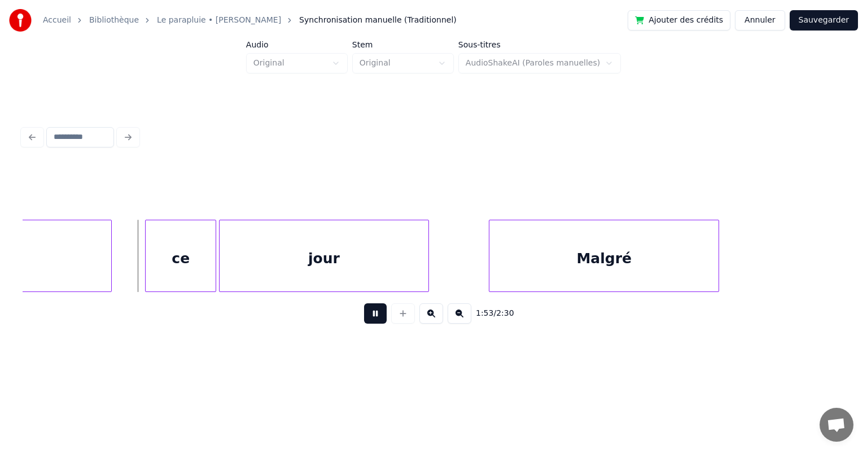
click at [371, 316] on button at bounding box center [375, 313] width 23 height 20
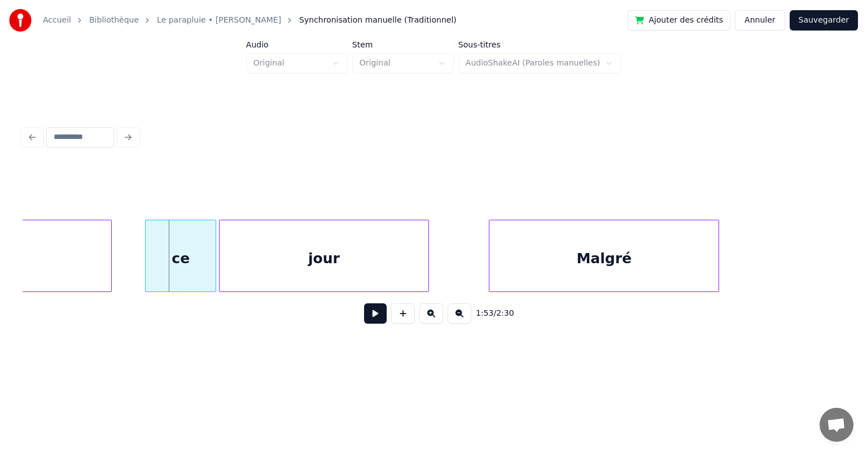
scroll to position [0, 38426]
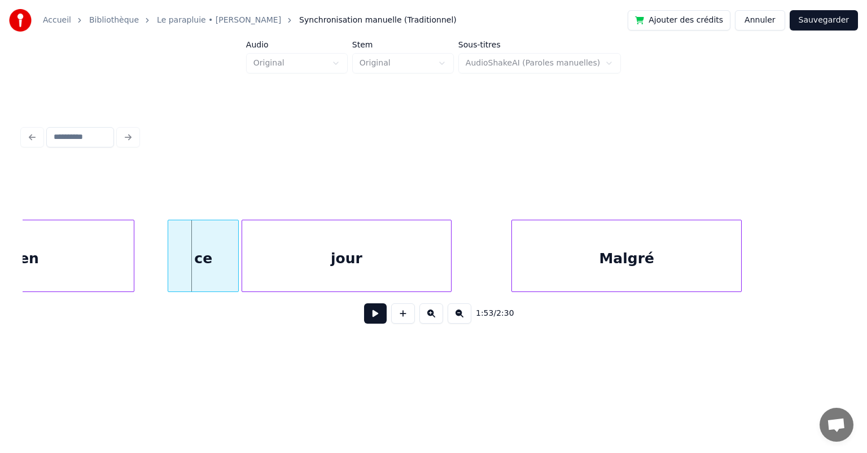
click at [368, 317] on button at bounding box center [375, 313] width 23 height 20
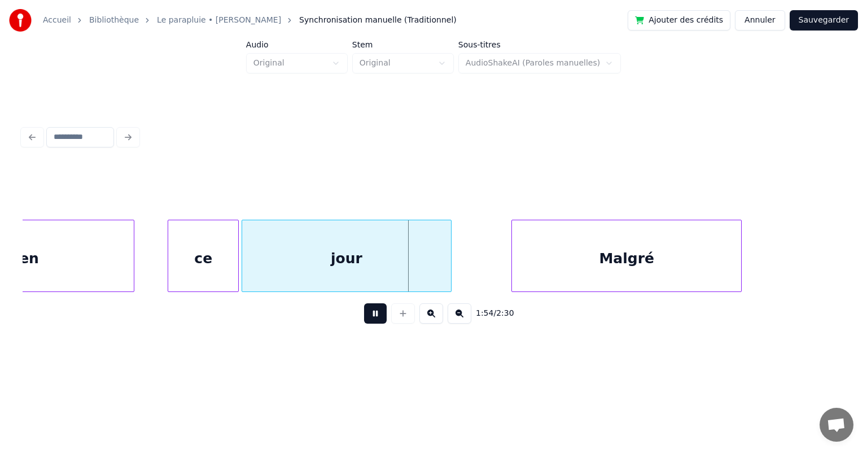
click at [375, 317] on button at bounding box center [375, 313] width 23 height 20
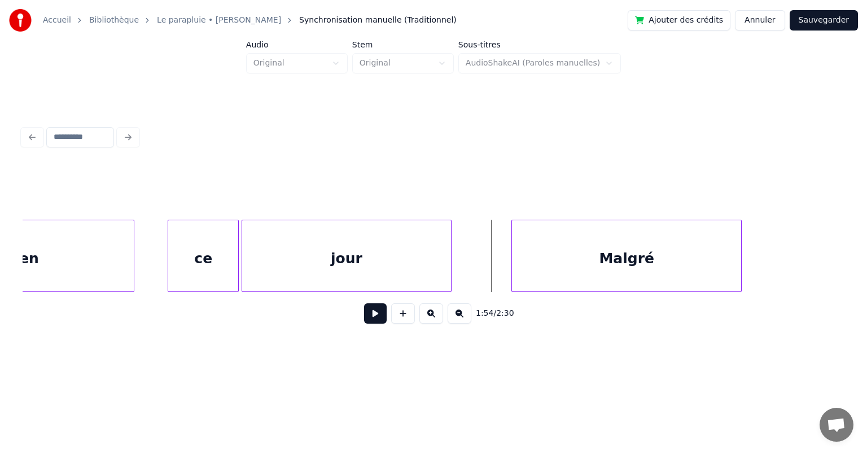
scroll to position [0, 37707]
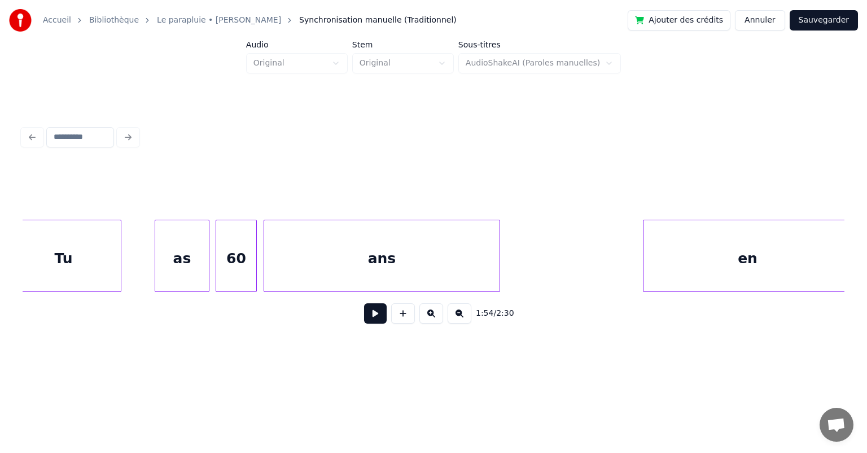
click at [93, 253] on div "Tu" at bounding box center [64, 258] width 114 height 77
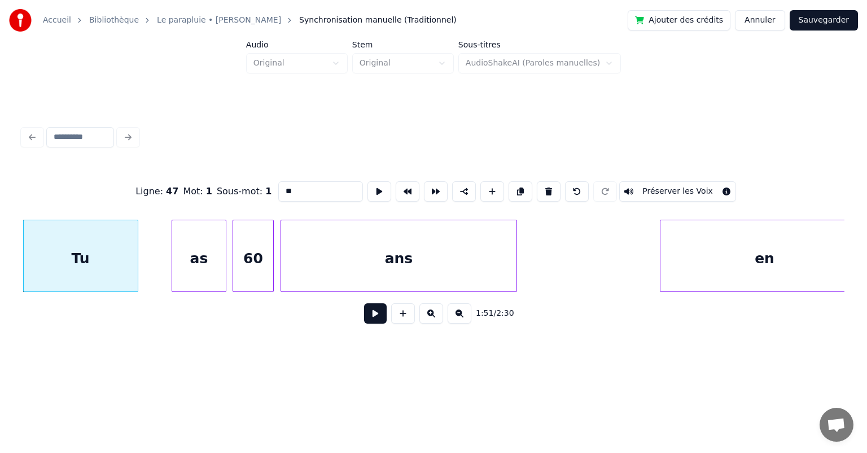
click at [371, 316] on button at bounding box center [375, 313] width 23 height 20
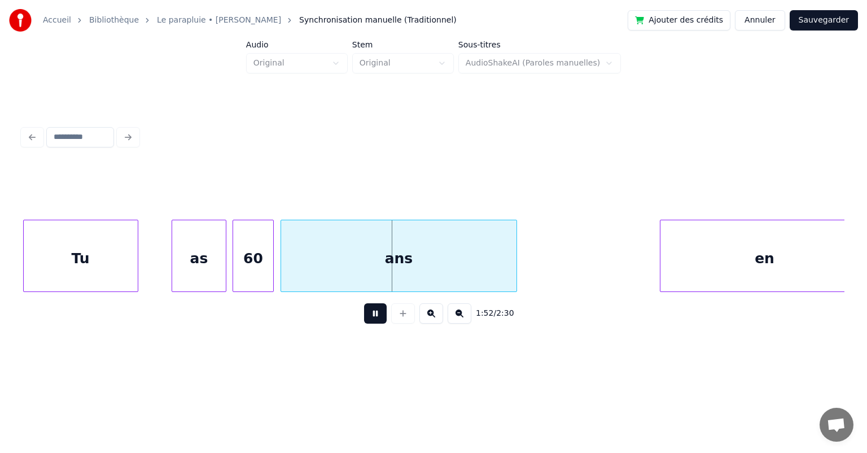
click at [371, 316] on button at bounding box center [375, 313] width 23 height 20
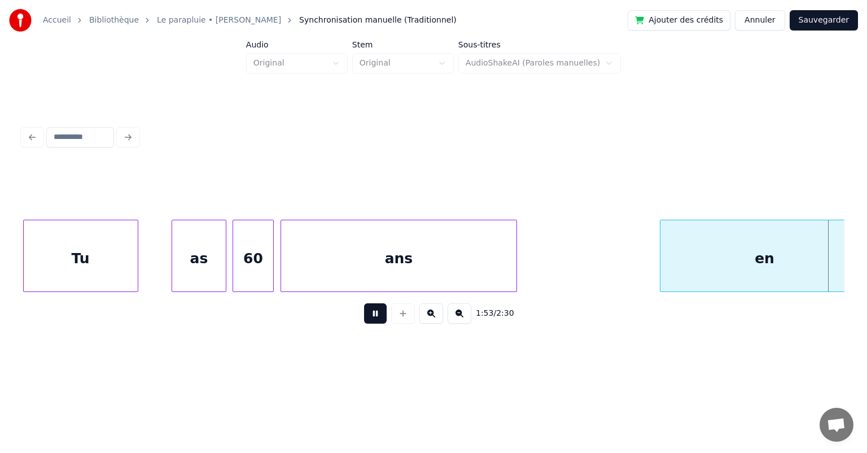
click at [371, 316] on button at bounding box center [375, 313] width 23 height 20
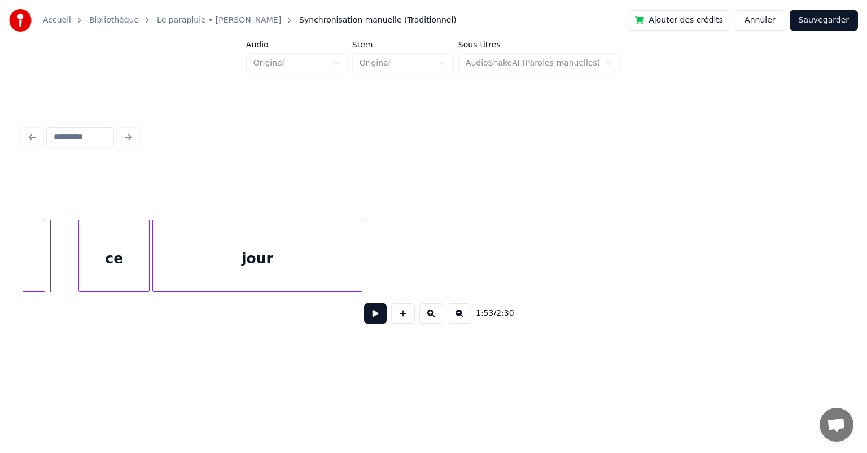
scroll to position [0, 37795]
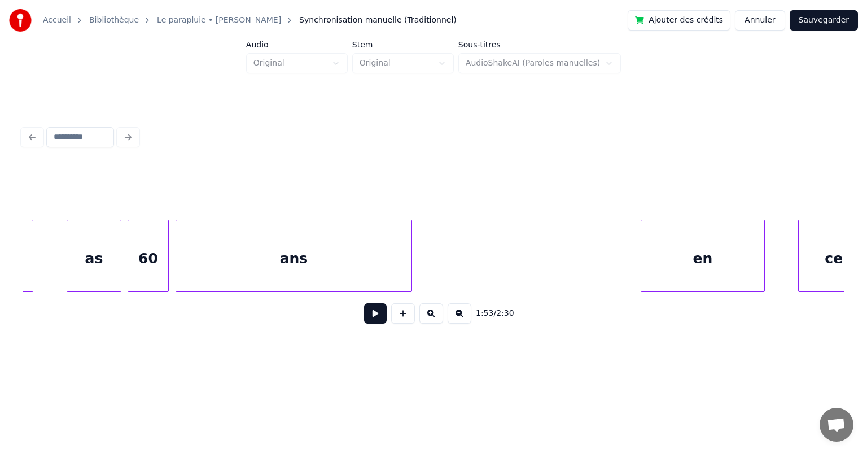
click at [644, 254] on div at bounding box center [642, 255] width 3 height 71
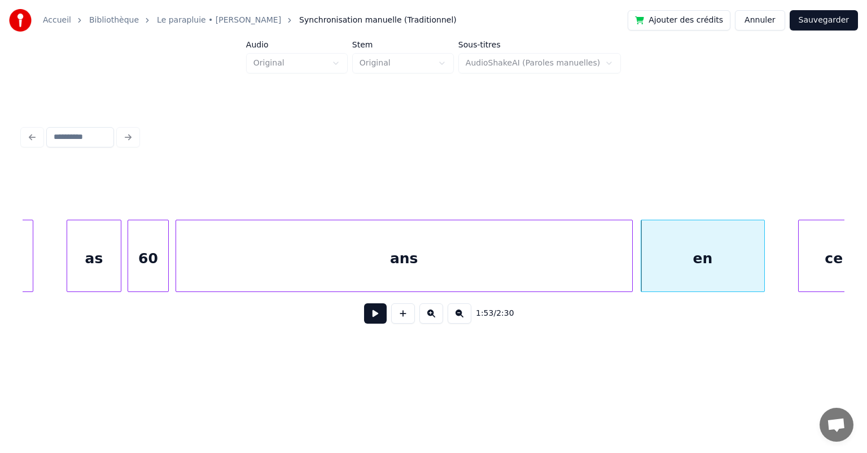
click at [631, 265] on div at bounding box center [630, 255] width 3 height 71
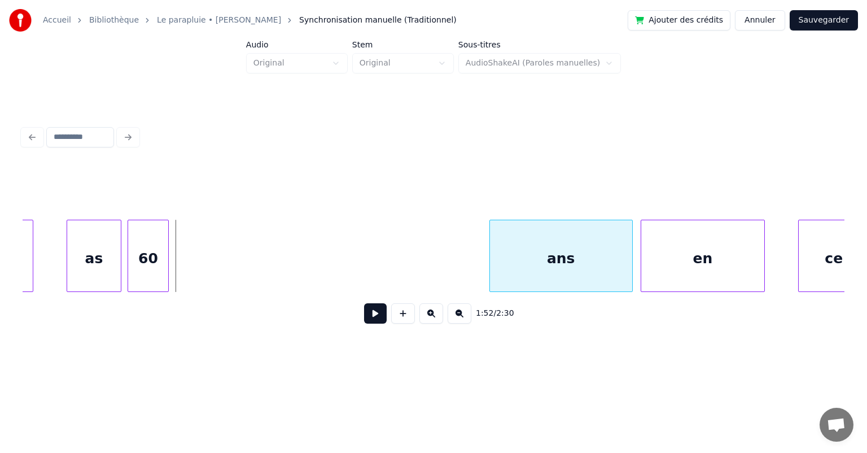
click at [491, 275] on div at bounding box center [491, 255] width 3 height 71
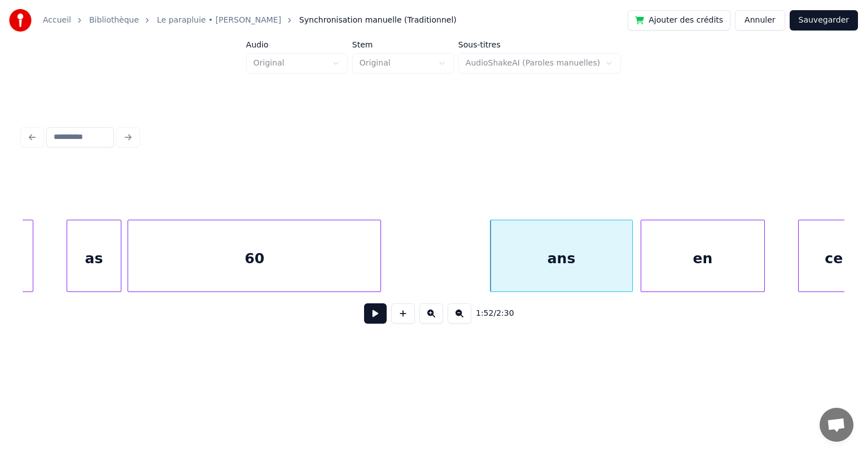
click at [379, 269] on div at bounding box center [378, 255] width 3 height 71
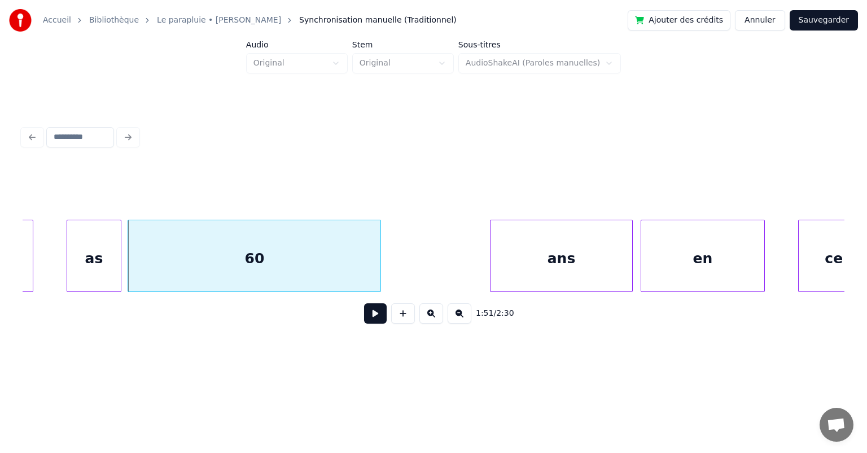
scroll to position [0, 37077]
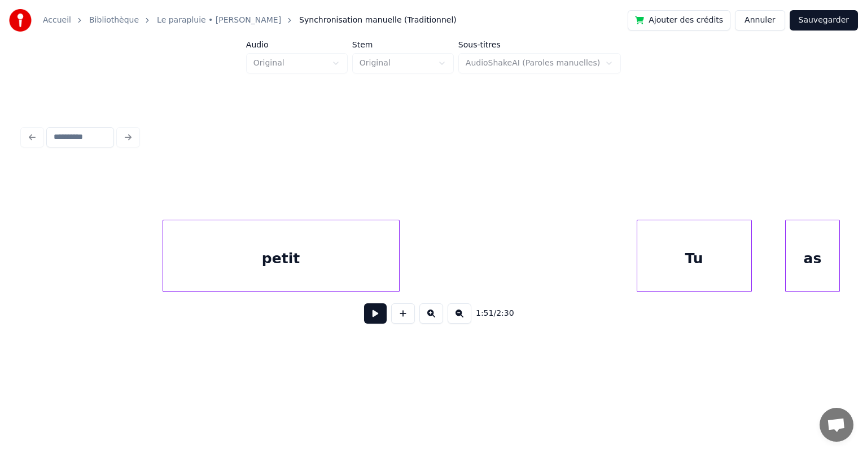
click at [646, 243] on div "Tu" at bounding box center [694, 258] width 114 height 77
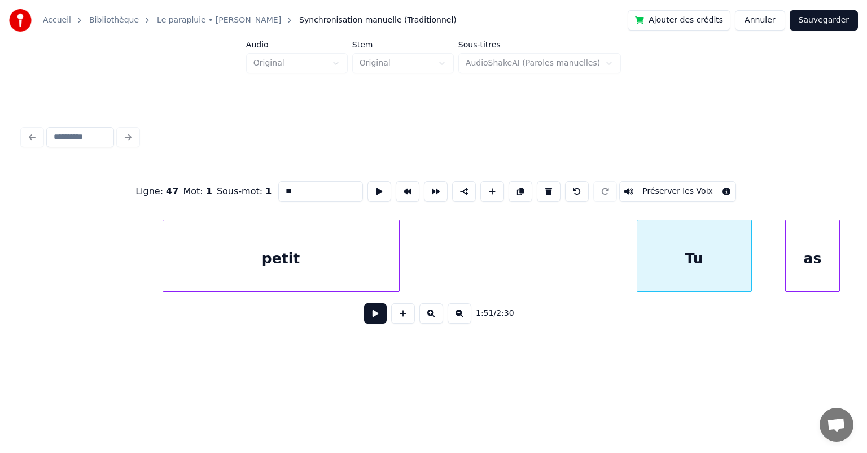
click at [374, 321] on button at bounding box center [375, 313] width 23 height 20
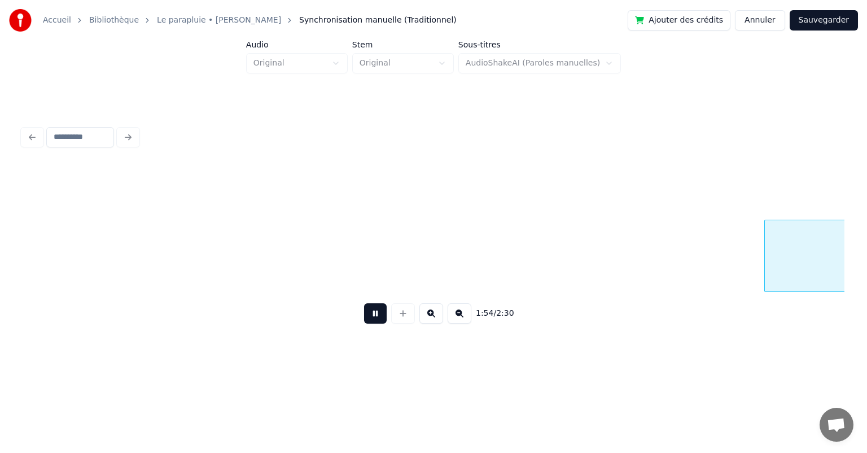
scroll to position [0, 38725]
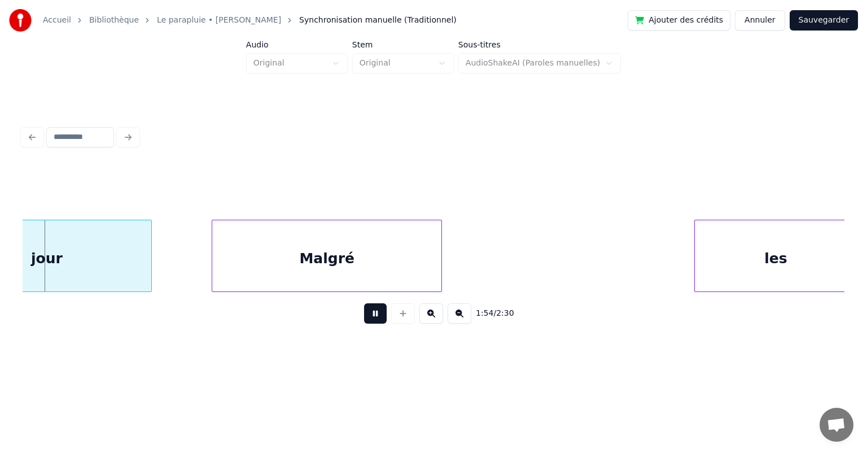
click at [374, 321] on button at bounding box center [375, 313] width 23 height 20
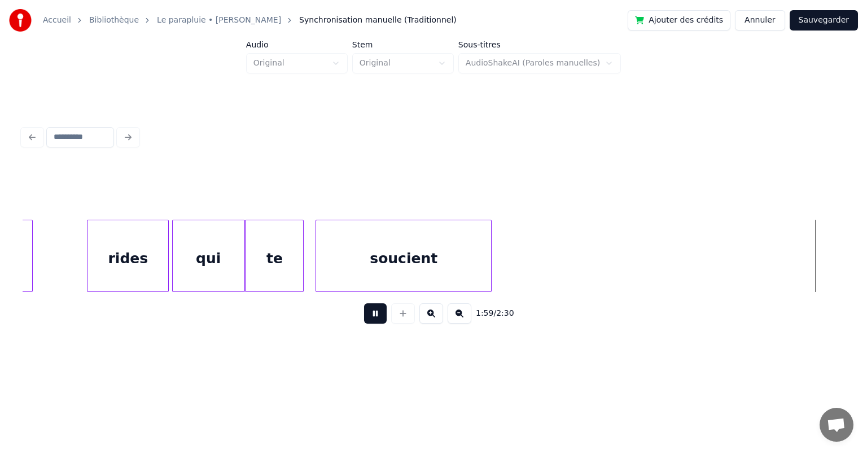
scroll to position [0, 40373]
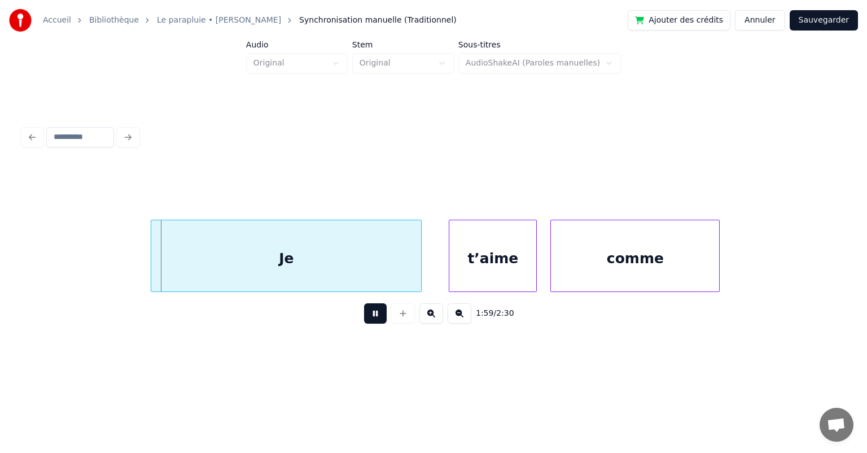
click at [374, 321] on button at bounding box center [375, 313] width 23 height 20
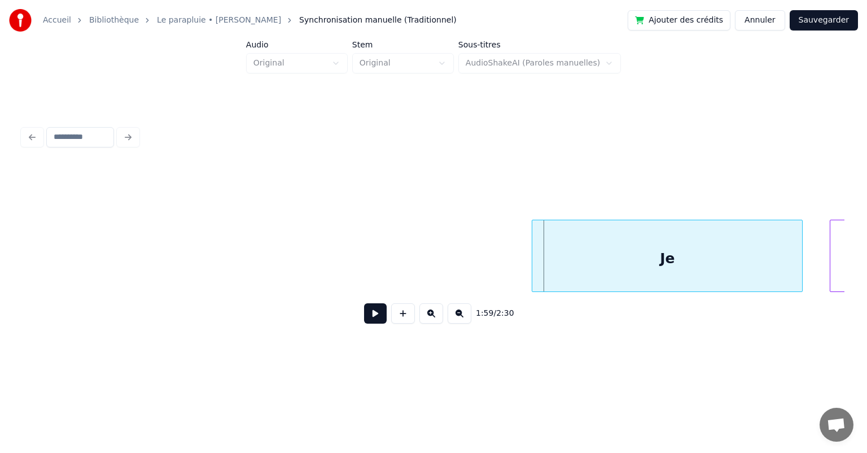
scroll to position [0, 39989]
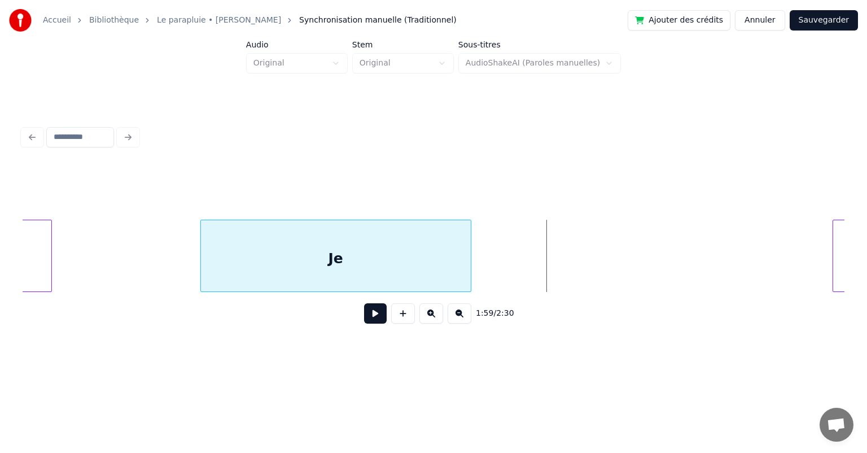
click at [264, 285] on div "Je" at bounding box center [336, 258] width 270 height 77
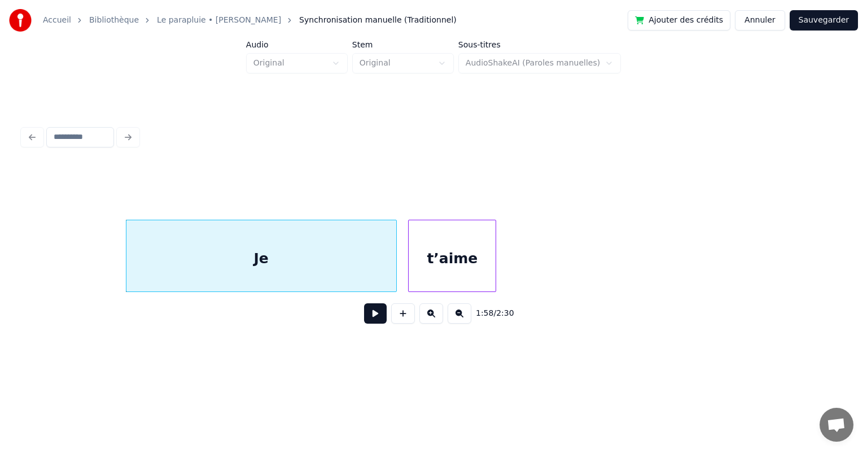
click at [491, 285] on div "t’aime" at bounding box center [452, 258] width 87 height 77
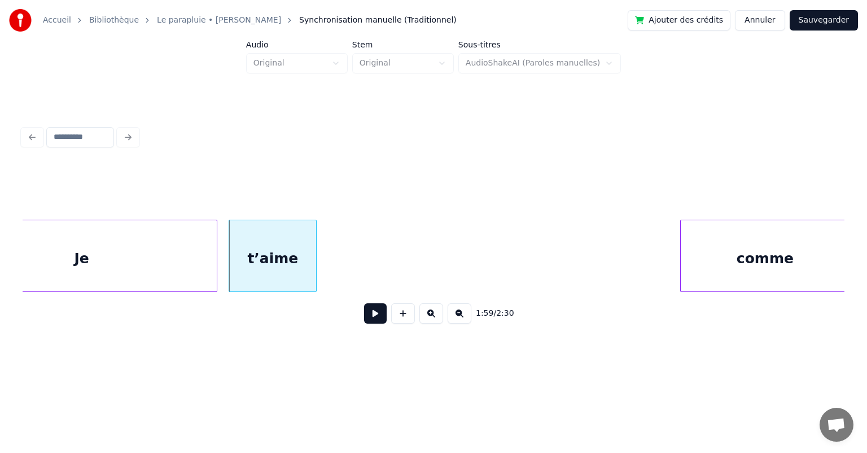
scroll to position [0, 40245]
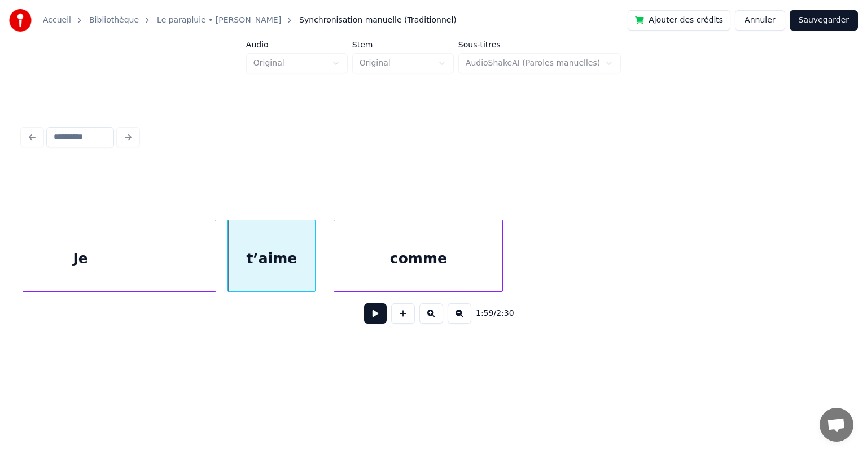
click at [390, 292] on div "Je t’aime comme" at bounding box center [434, 256] width 822 height 72
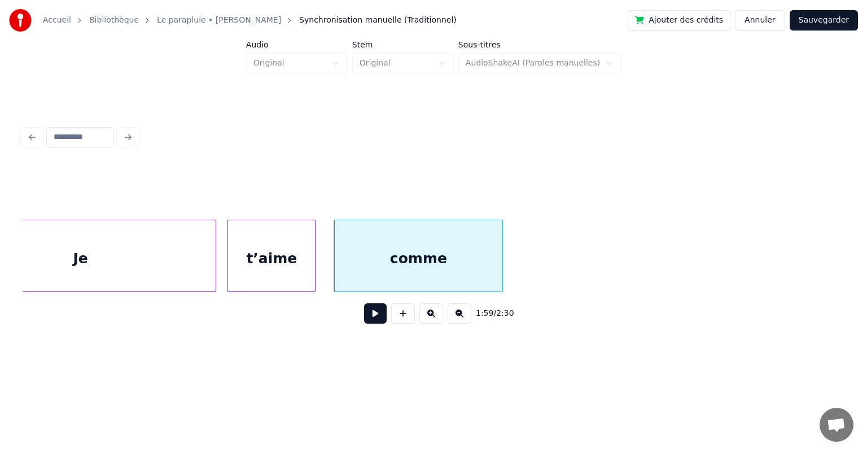
click at [150, 260] on div "Je" at bounding box center [81, 258] width 270 height 77
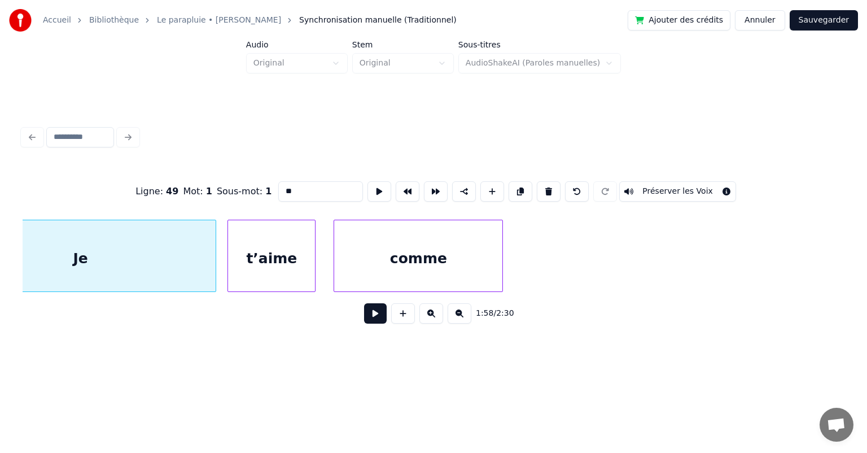
scroll to position [0, 40167]
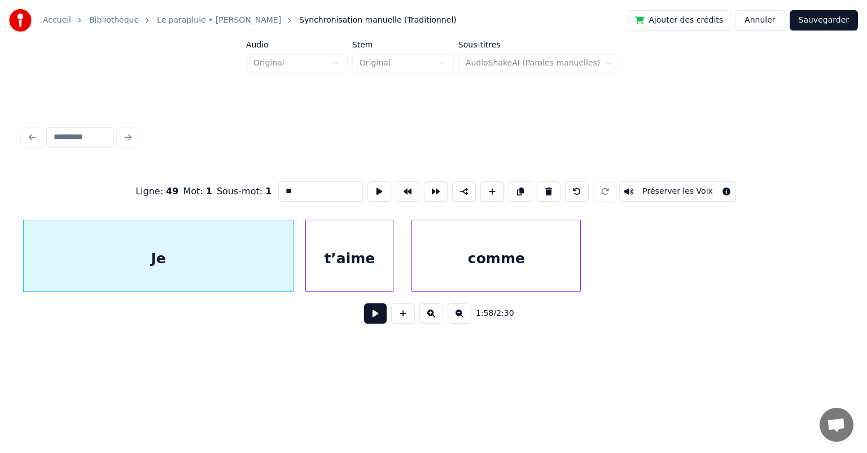
click at [373, 316] on button at bounding box center [375, 313] width 23 height 20
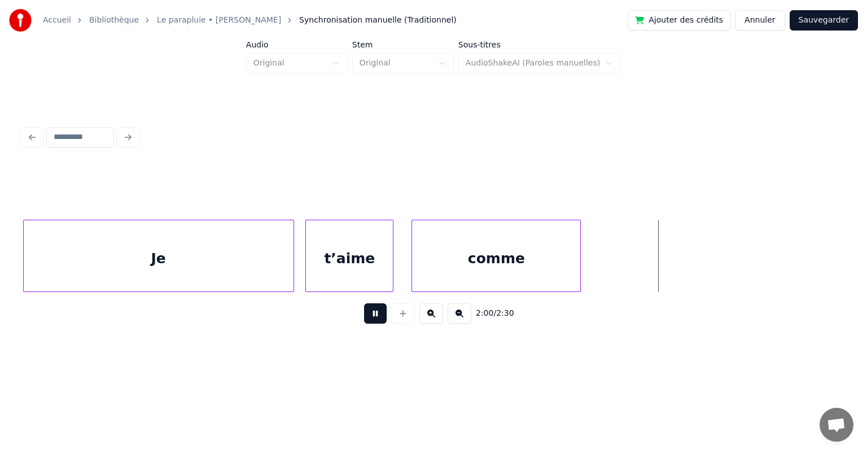
click at [373, 316] on button at bounding box center [375, 313] width 23 height 20
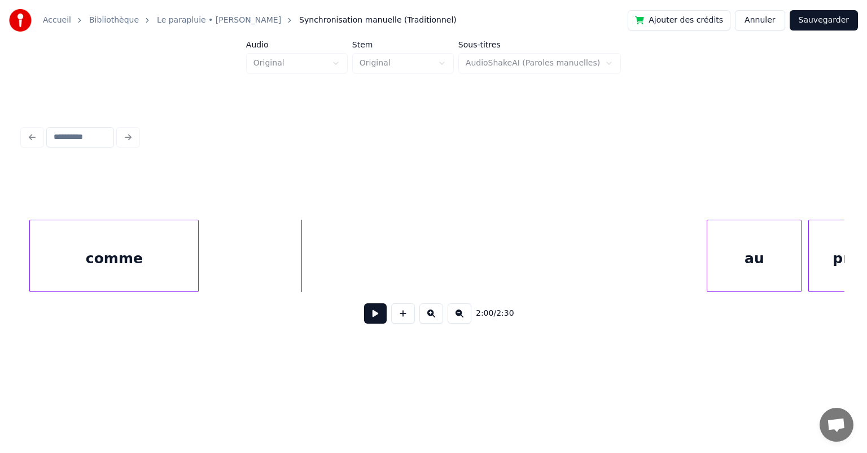
scroll to position [0, 40551]
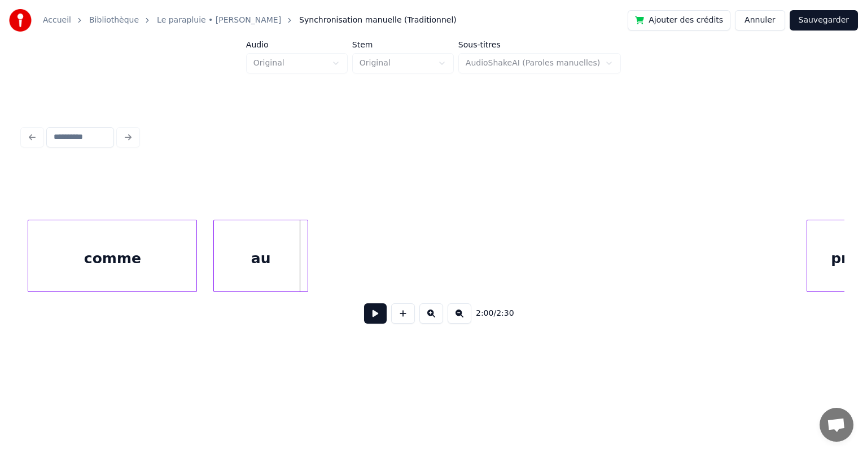
click at [262, 311] on div "2:00 / 2:30" at bounding box center [434, 249] width 822 height 172
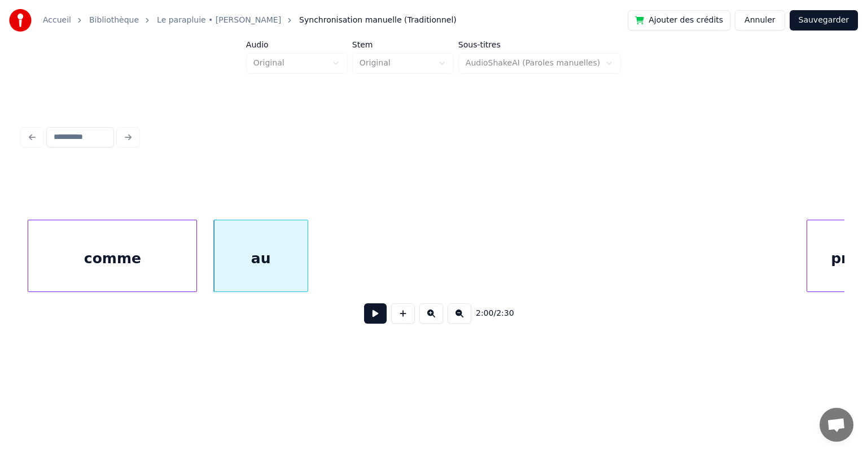
scroll to position [0, 40619]
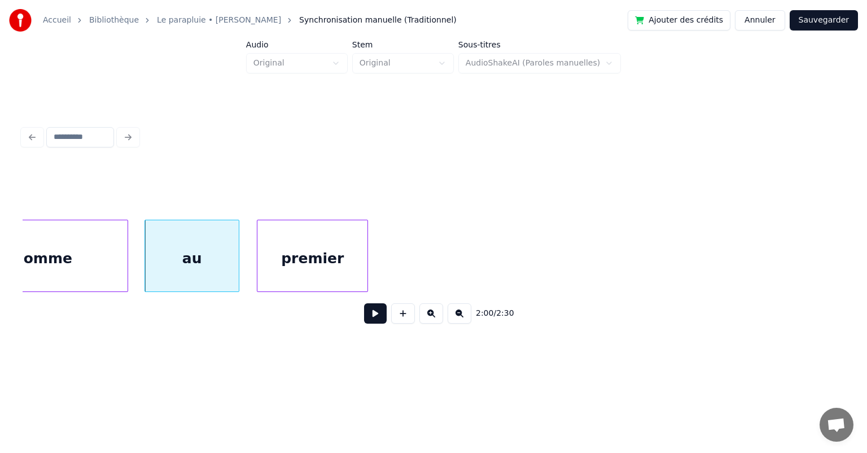
click at [348, 303] on div "2:00 / 2:30" at bounding box center [434, 249] width 822 height 172
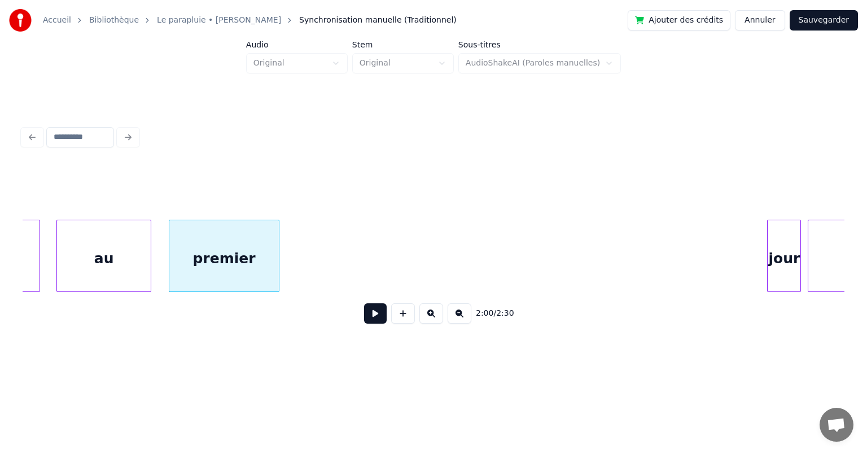
scroll to position [0, 40777]
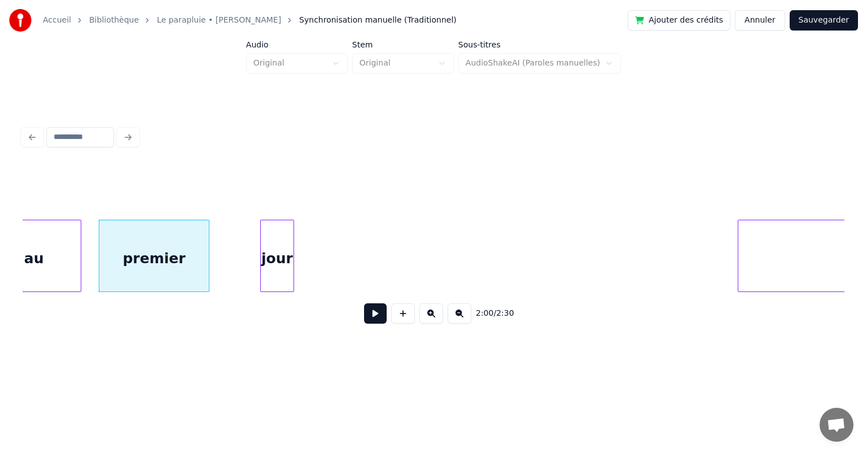
click at [277, 286] on div "jour" at bounding box center [277, 258] width 33 height 77
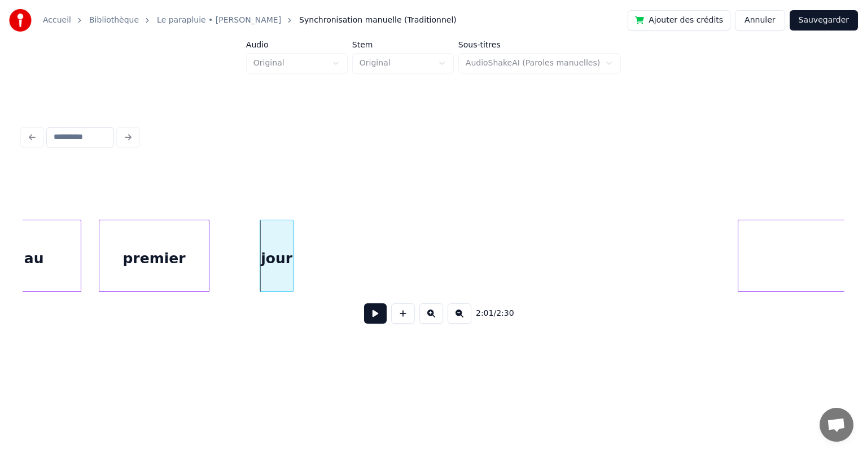
scroll to position [0, 40058]
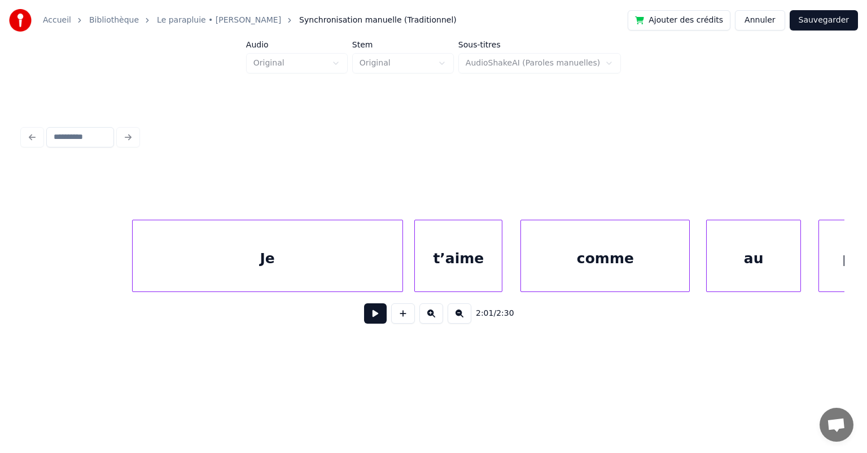
click at [185, 268] on div "Je" at bounding box center [268, 258] width 270 height 77
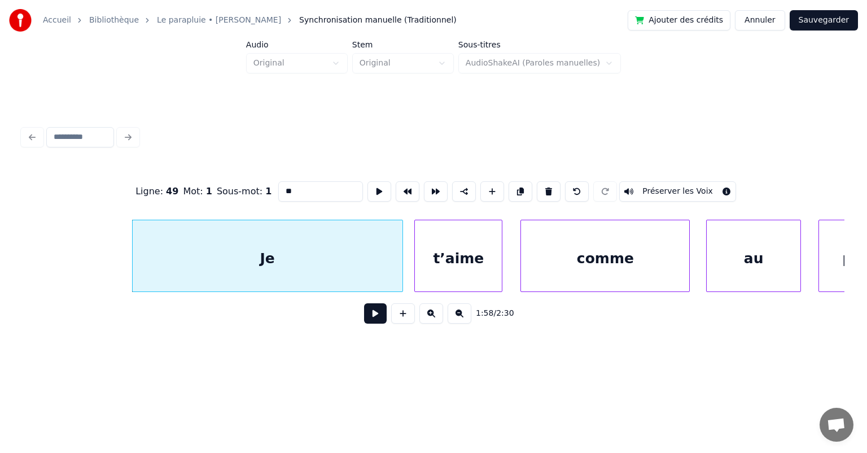
click at [368, 317] on button at bounding box center [375, 313] width 23 height 20
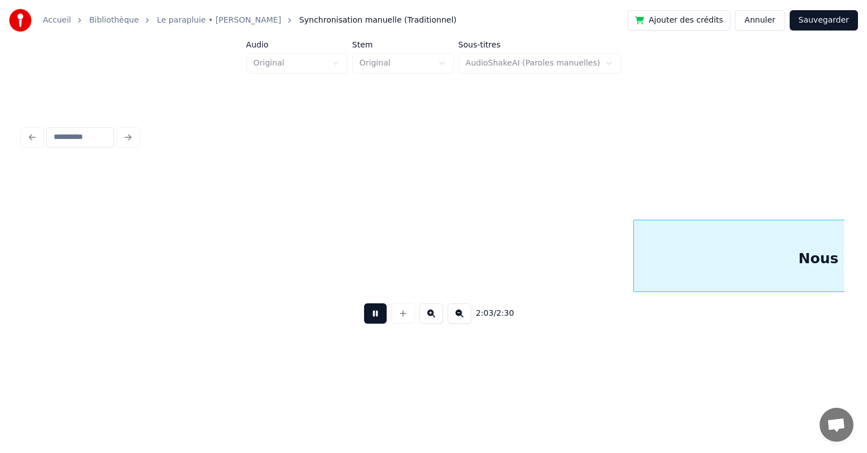
scroll to position [0, 41704]
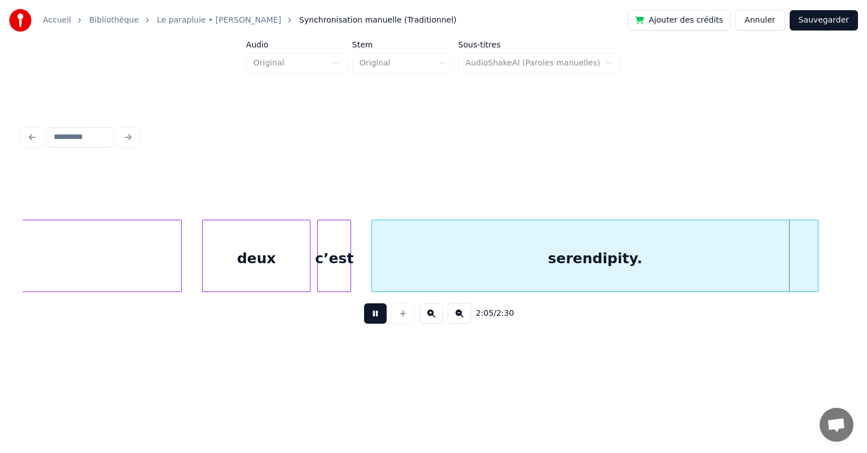
click at [369, 317] on button at bounding box center [375, 313] width 23 height 20
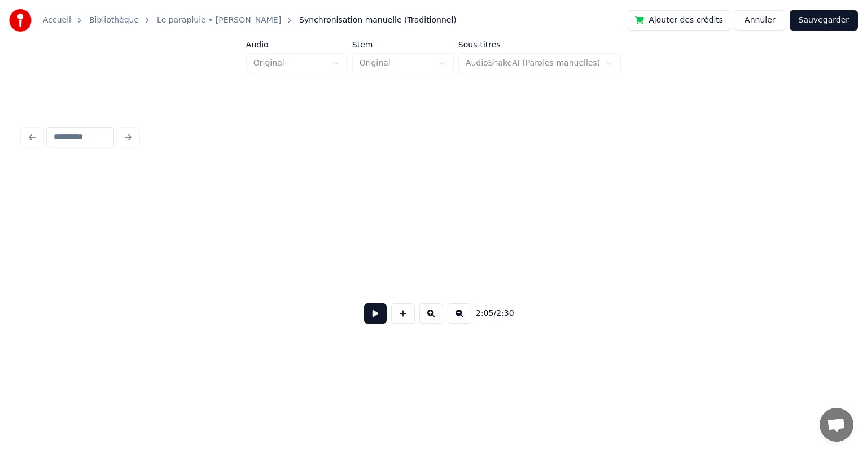
scroll to position [0, 0]
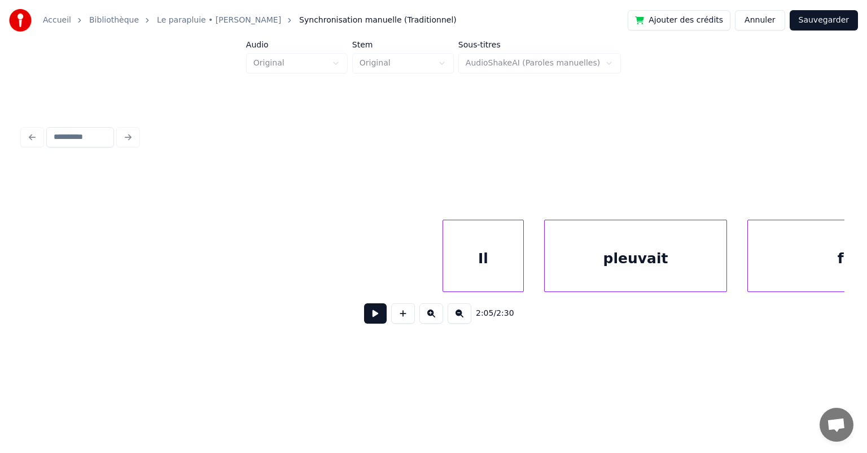
click at [378, 316] on button at bounding box center [375, 313] width 23 height 20
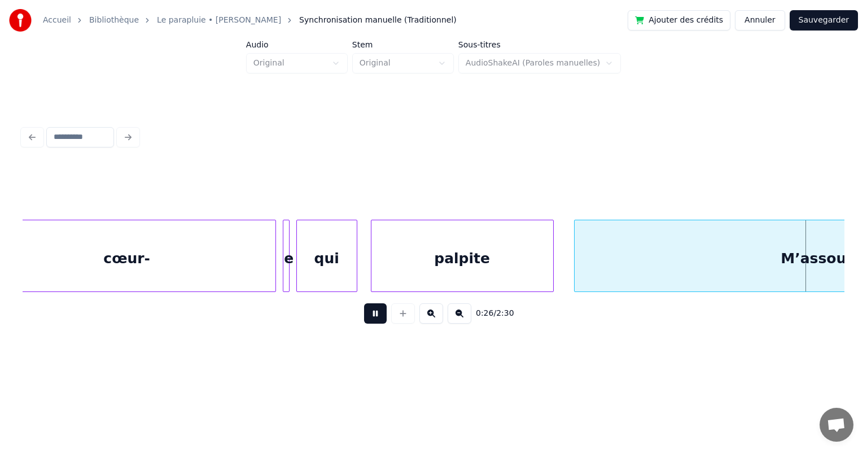
scroll to position [0, 9075]
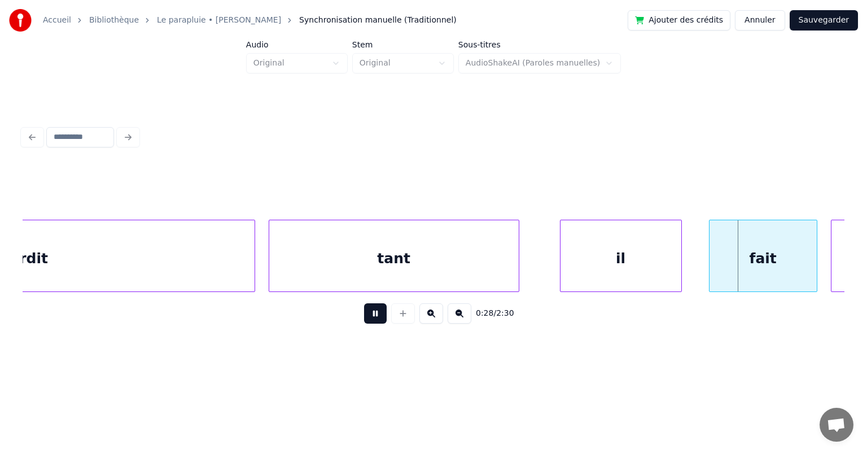
click at [378, 316] on button at bounding box center [375, 313] width 23 height 20
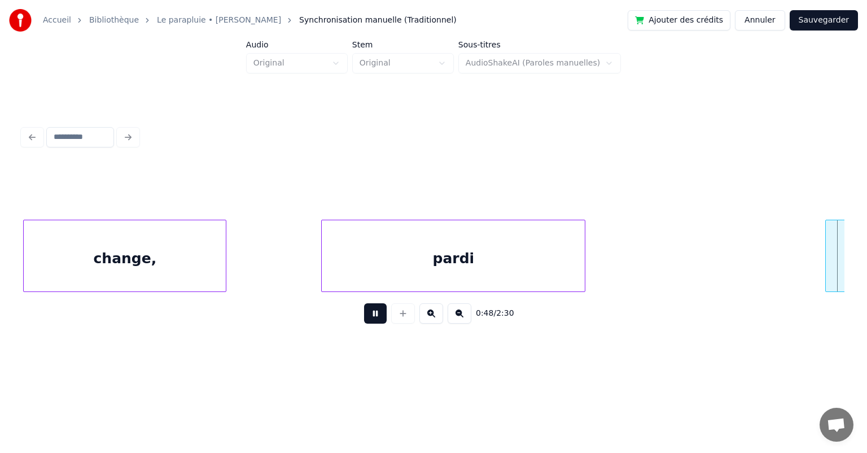
scroll to position [0, 16491]
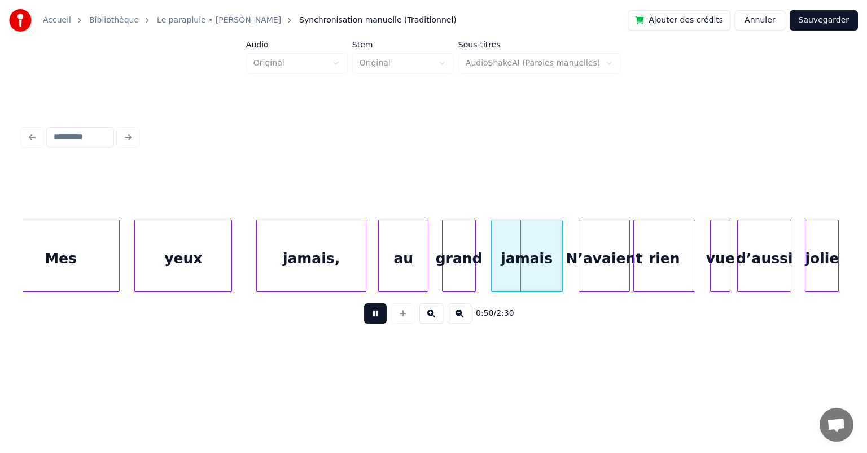
click at [378, 316] on button at bounding box center [375, 313] width 23 height 20
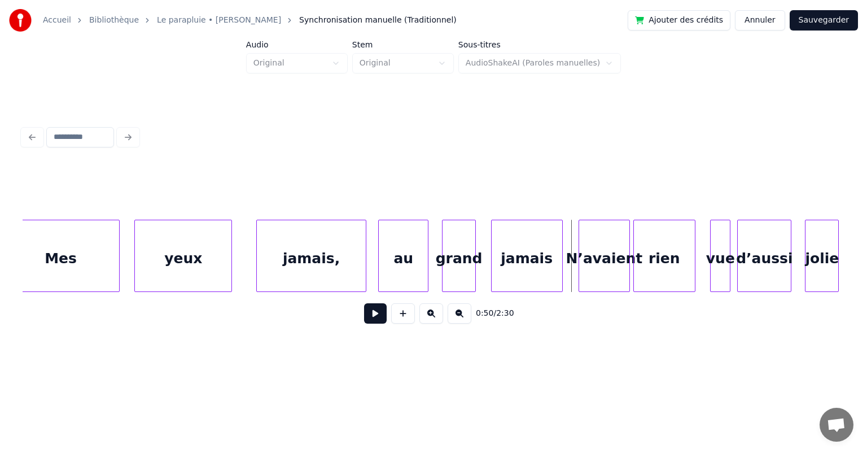
click at [97, 265] on div "Mes" at bounding box center [60, 258] width 117 height 77
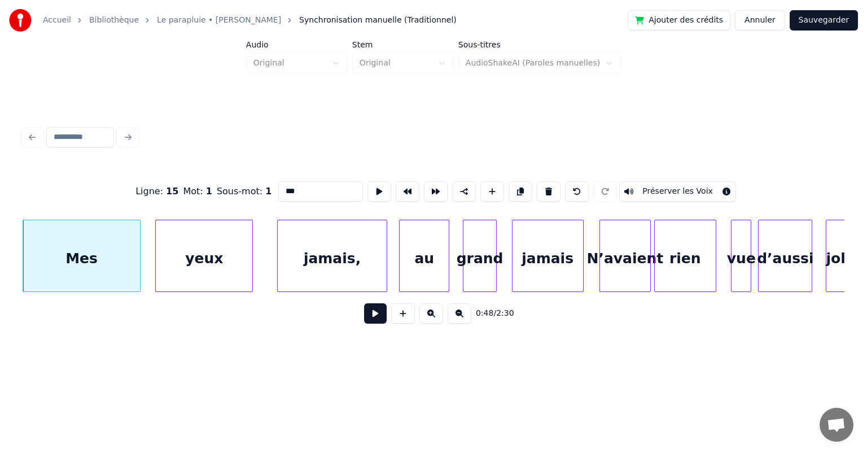
click at [379, 316] on button at bounding box center [375, 313] width 23 height 20
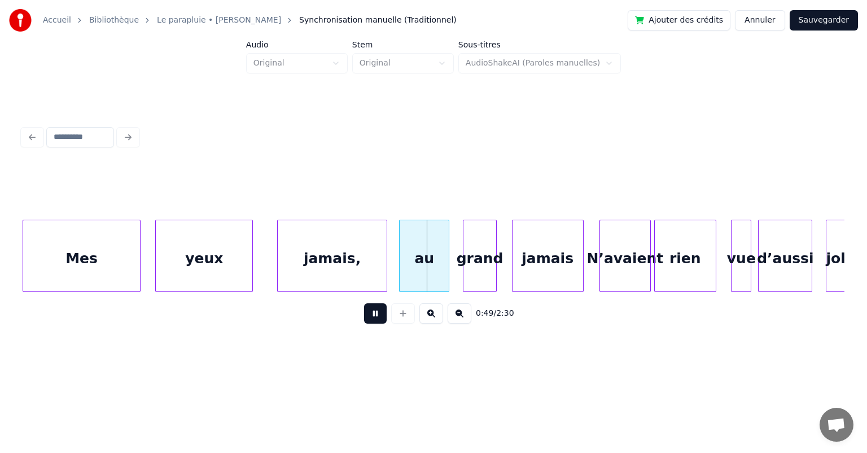
click at [375, 317] on button at bounding box center [375, 313] width 23 height 20
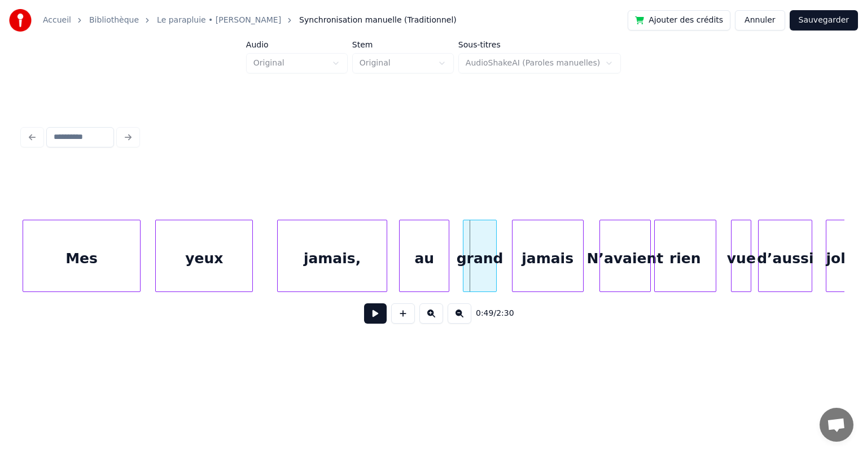
click at [375, 317] on button at bounding box center [375, 313] width 23 height 20
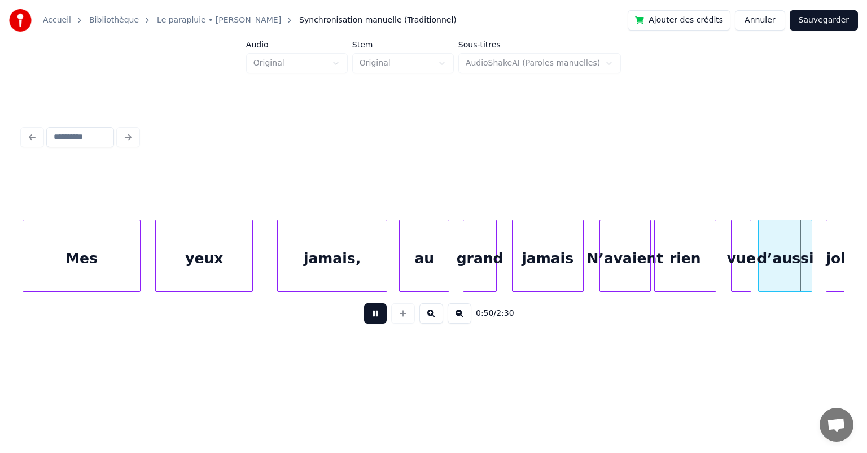
click at [375, 317] on button at bounding box center [375, 313] width 23 height 20
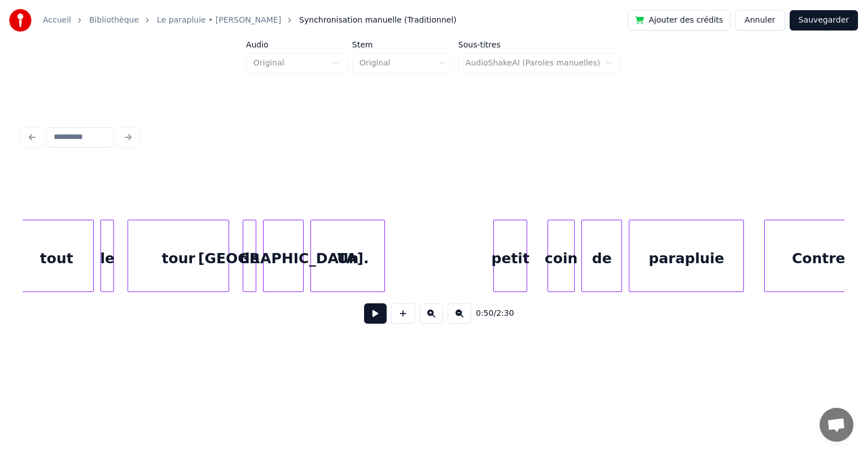
scroll to position [0, 19970]
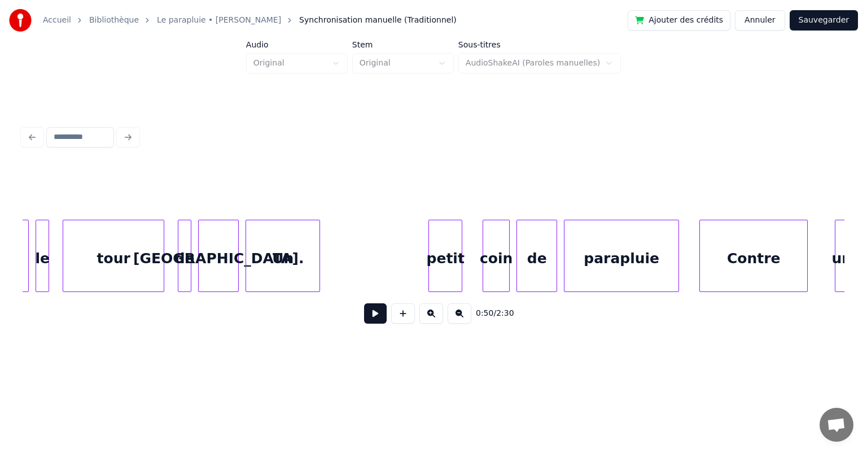
click at [284, 255] on div "Un" at bounding box center [282, 258] width 73 height 77
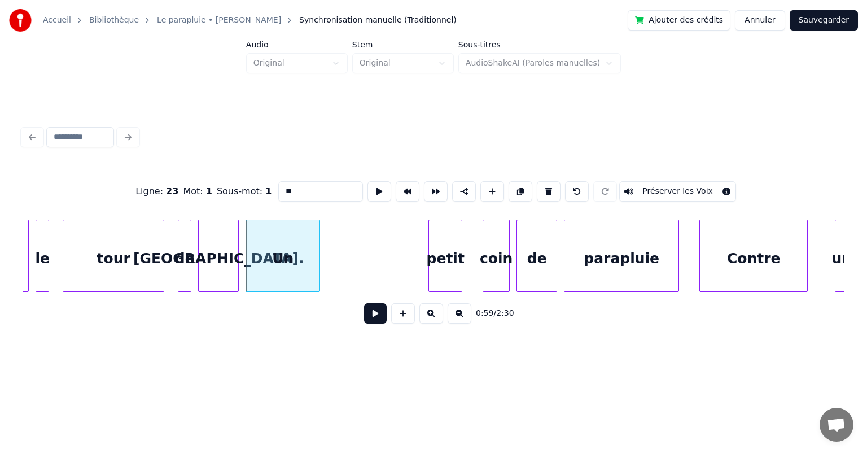
click at [378, 318] on button at bounding box center [375, 313] width 23 height 20
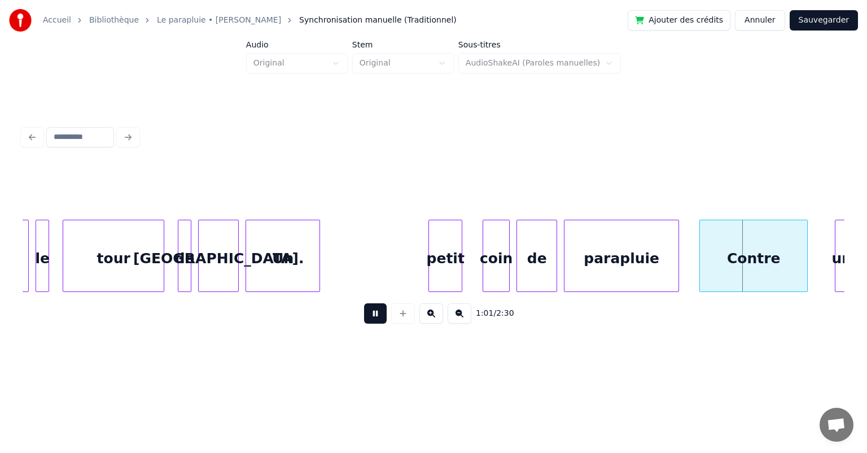
click at [378, 318] on button at bounding box center [375, 313] width 23 height 20
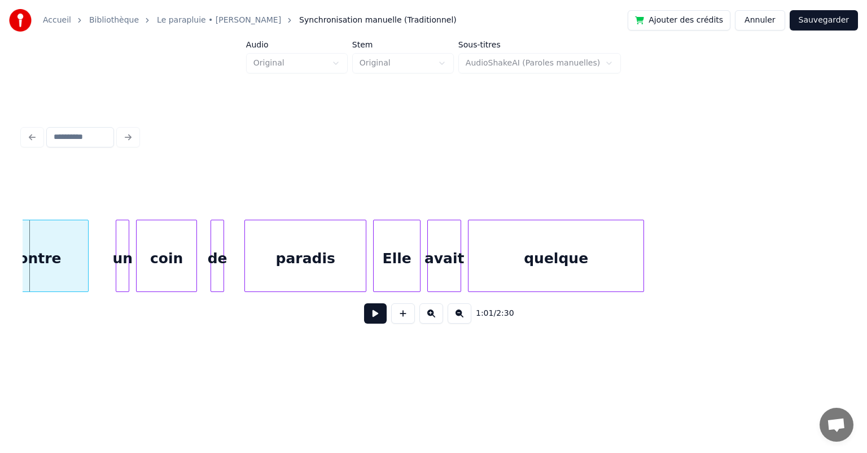
click at [314, 262] on div "paradis" at bounding box center [305, 258] width 121 height 77
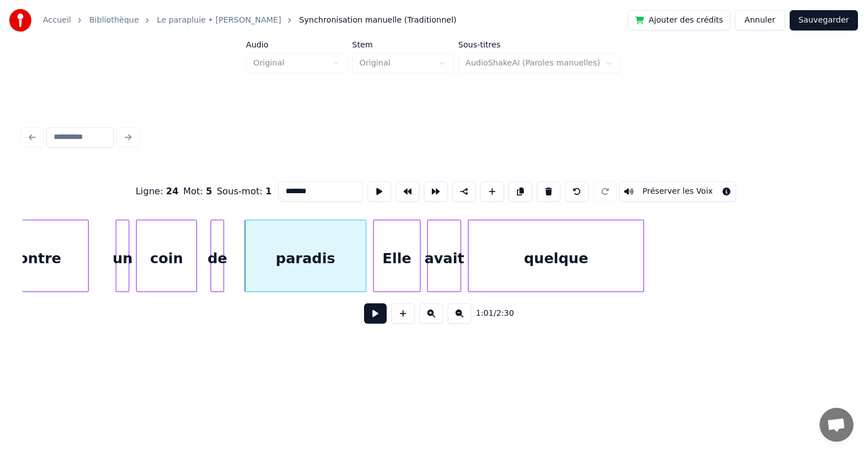
click at [379, 318] on button at bounding box center [375, 313] width 23 height 20
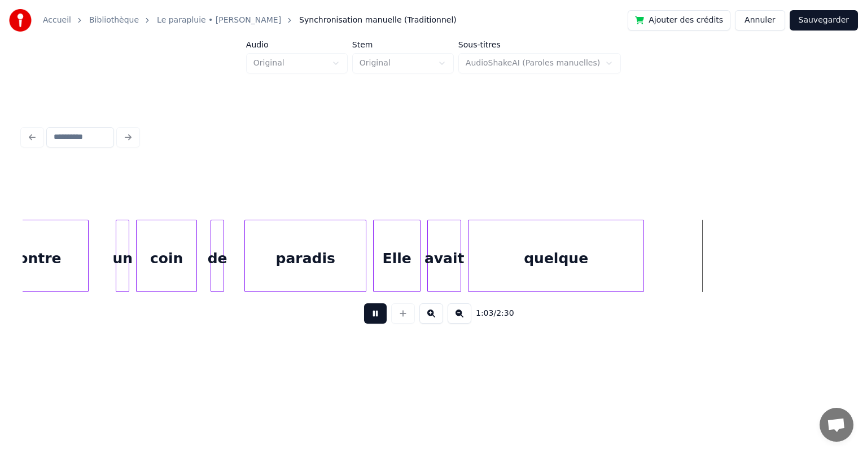
click at [379, 318] on button at bounding box center [375, 313] width 23 height 20
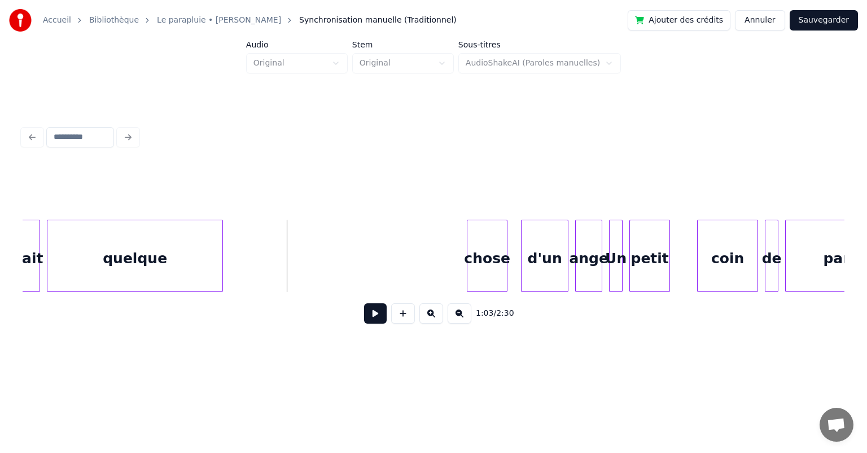
scroll to position [0, 21118]
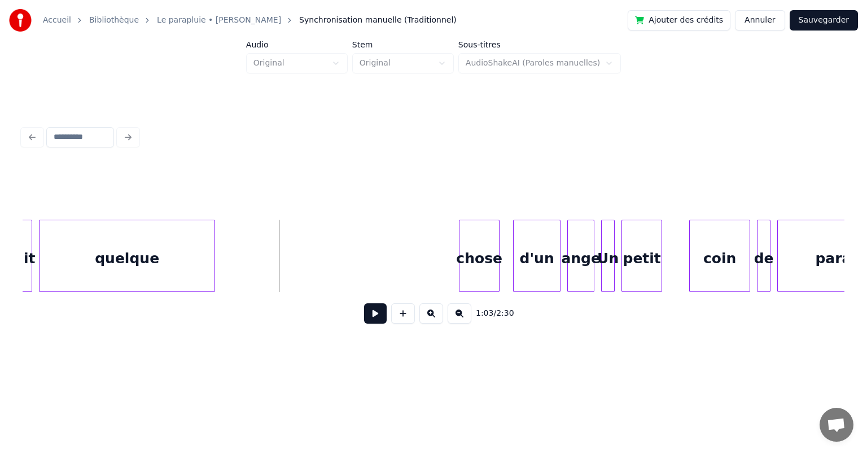
click at [470, 244] on div "chose" at bounding box center [480, 258] width 40 height 77
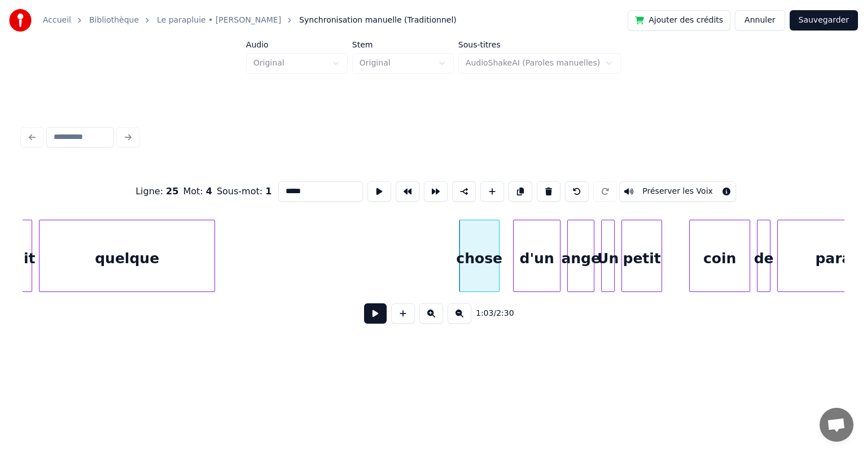
click at [371, 317] on button at bounding box center [375, 313] width 23 height 20
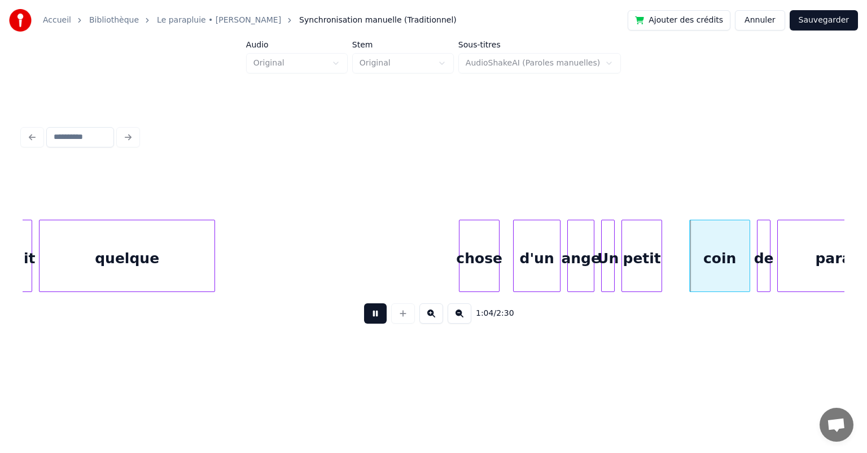
click at [371, 317] on button at bounding box center [375, 313] width 23 height 20
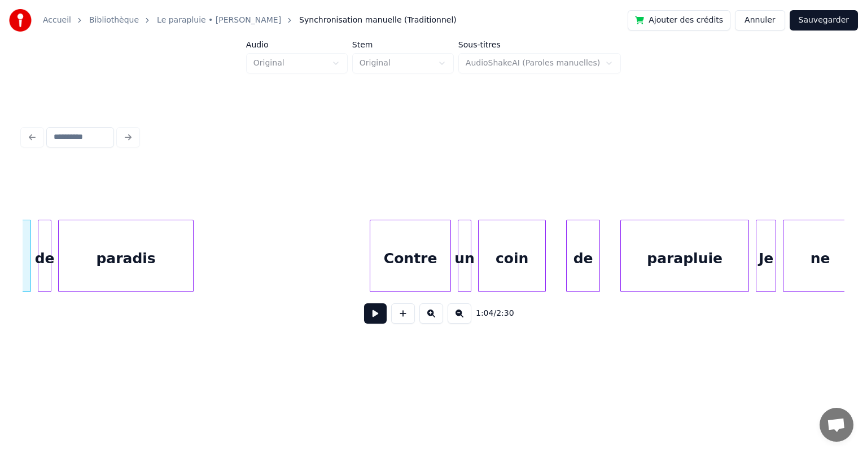
click at [396, 257] on div "Contre" at bounding box center [410, 258] width 80 height 77
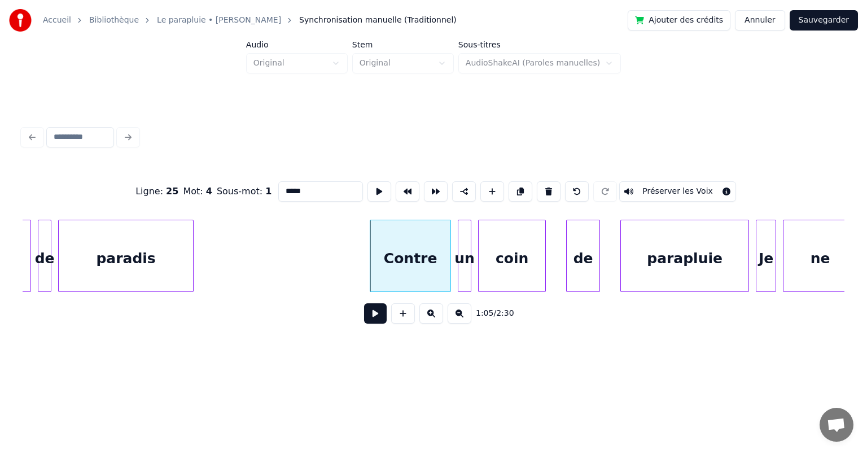
type input "******"
click at [379, 317] on button at bounding box center [375, 313] width 23 height 20
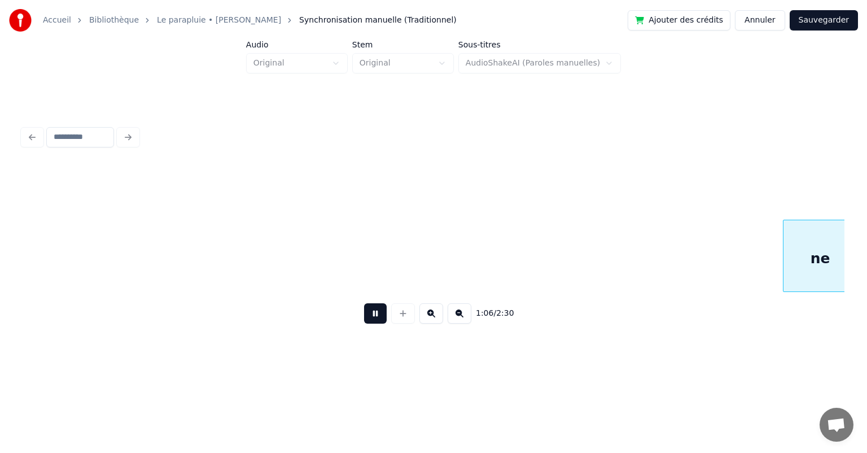
scroll to position [0, 22659]
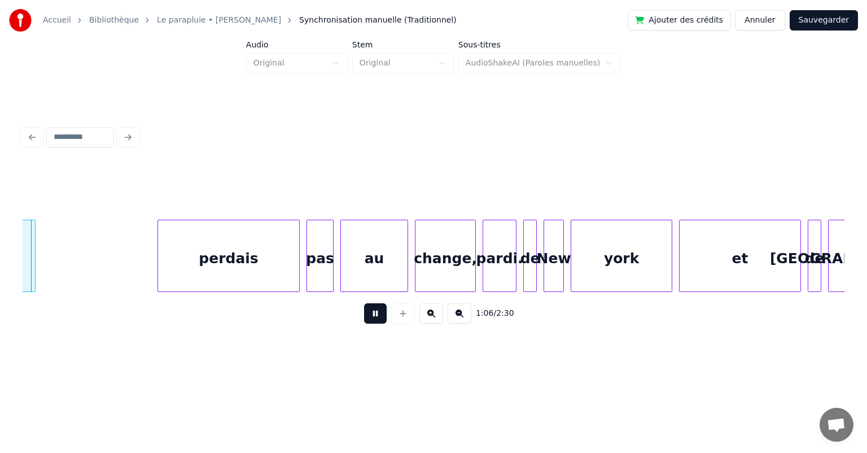
click at [375, 318] on button at bounding box center [375, 313] width 23 height 20
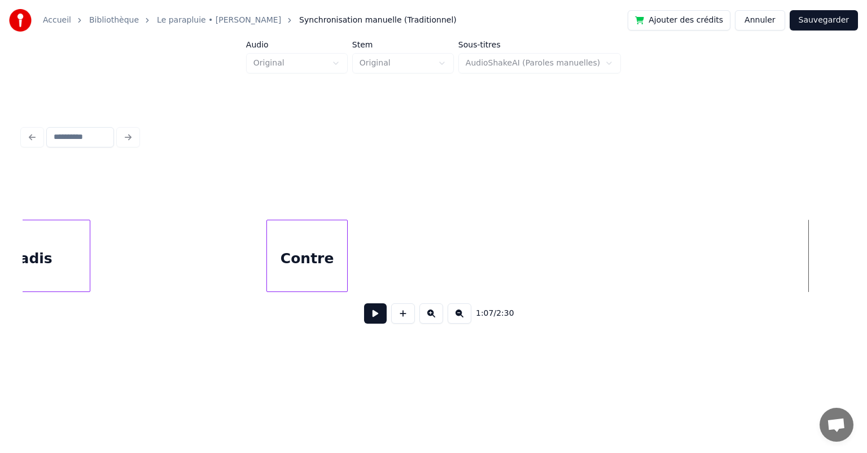
scroll to position [0, 21221]
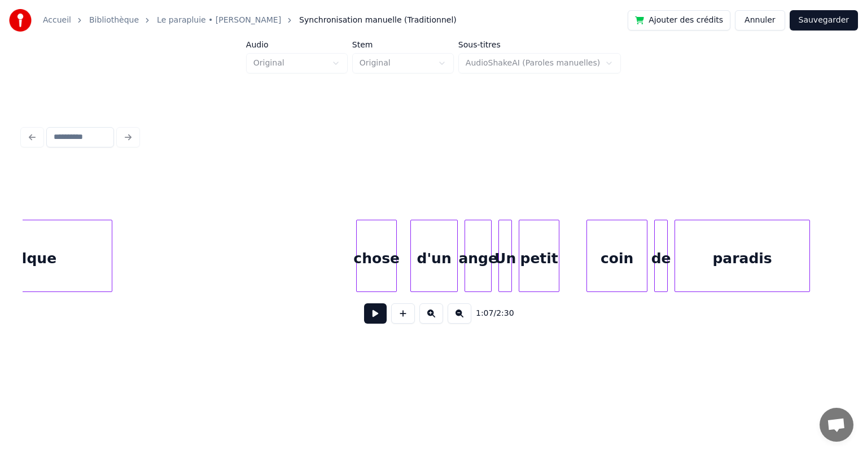
click at [65, 252] on div "quelque" at bounding box center [24, 258] width 175 height 77
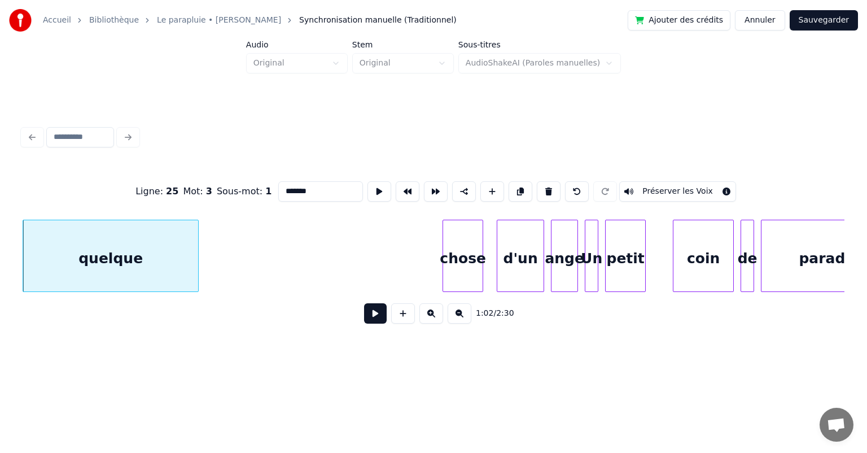
click at [370, 316] on button at bounding box center [375, 313] width 23 height 20
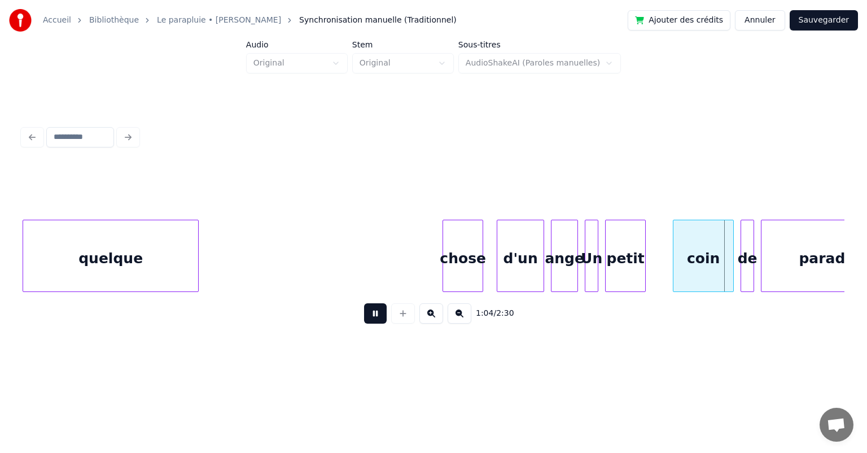
click at [370, 317] on button at bounding box center [375, 313] width 23 height 20
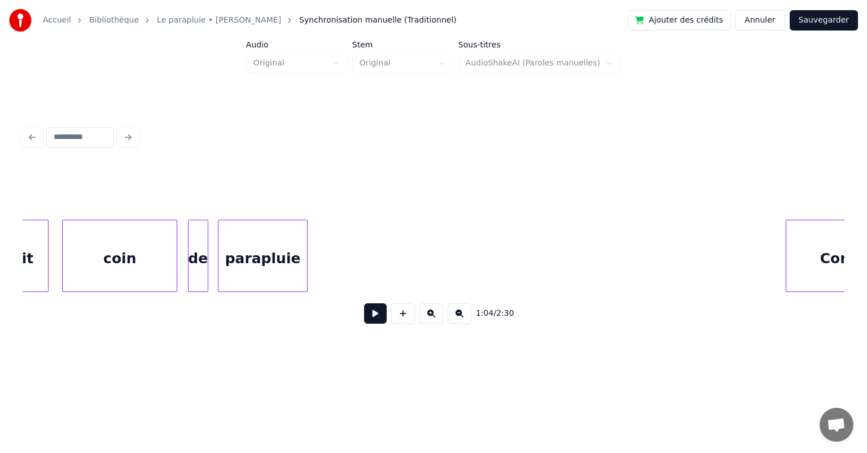
scroll to position [0, 26169]
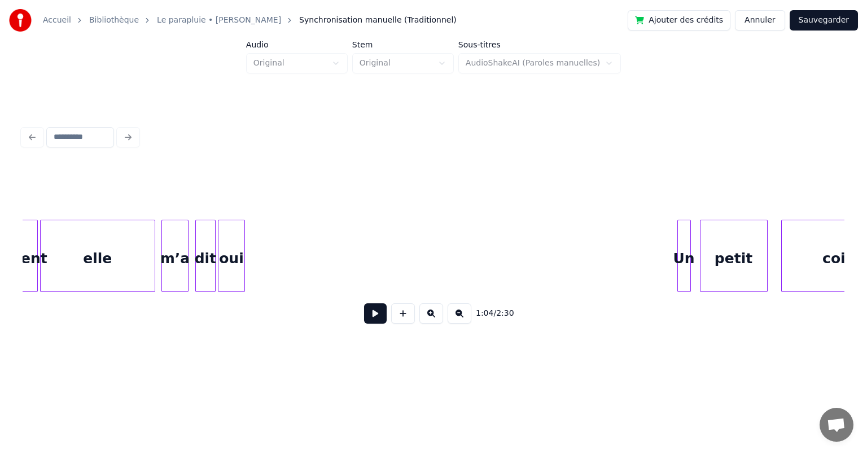
click at [683, 243] on div "Un" at bounding box center [684, 258] width 12 height 77
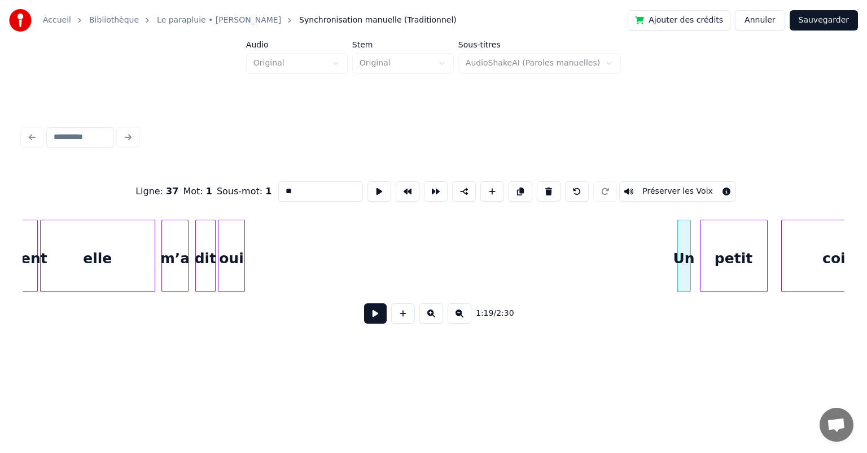
click at [378, 318] on button at bounding box center [375, 313] width 23 height 20
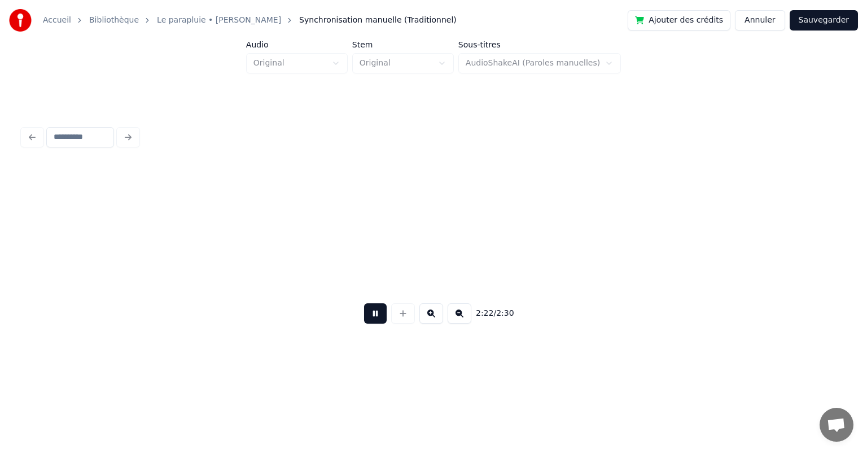
scroll to position [0, 48422]
click at [368, 318] on button at bounding box center [375, 313] width 23 height 20
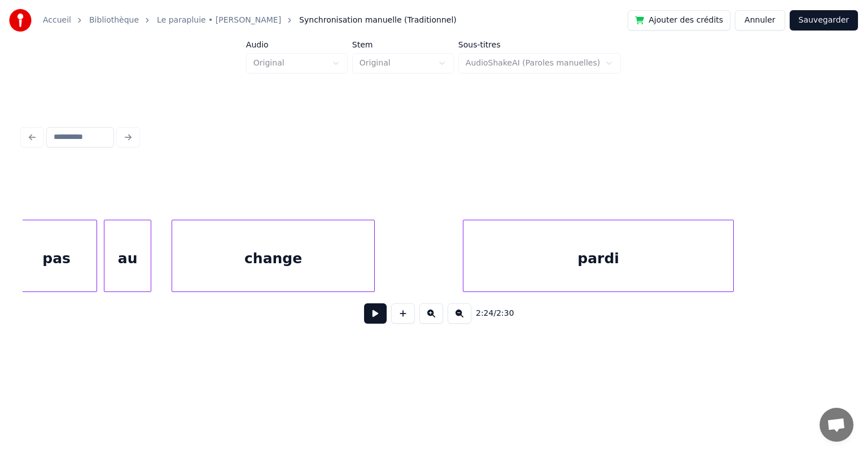
scroll to position [0, 46983]
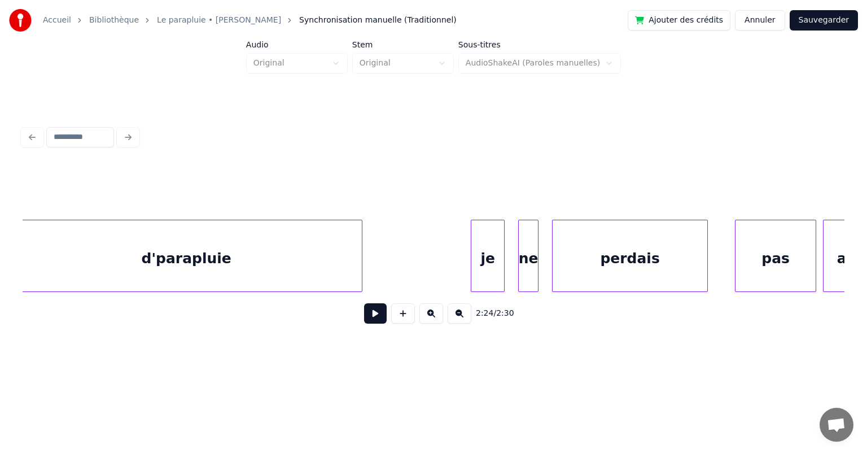
click at [262, 271] on div "d'parapluie" at bounding box center [186, 258] width 351 height 77
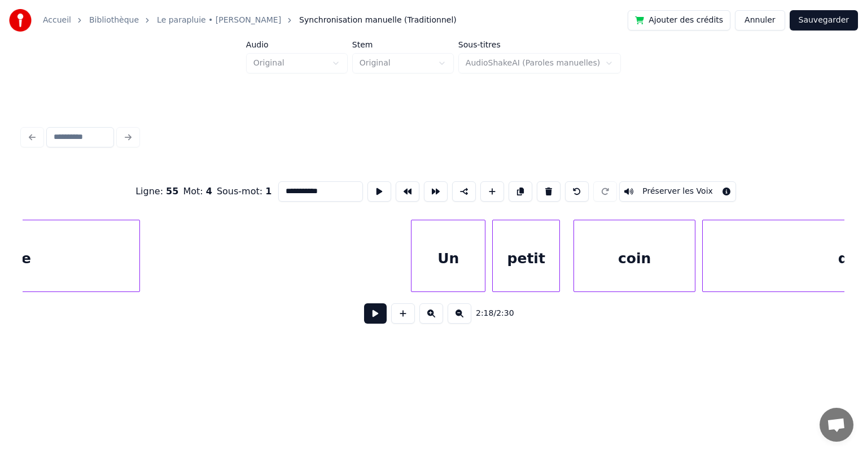
scroll to position [0, 44813]
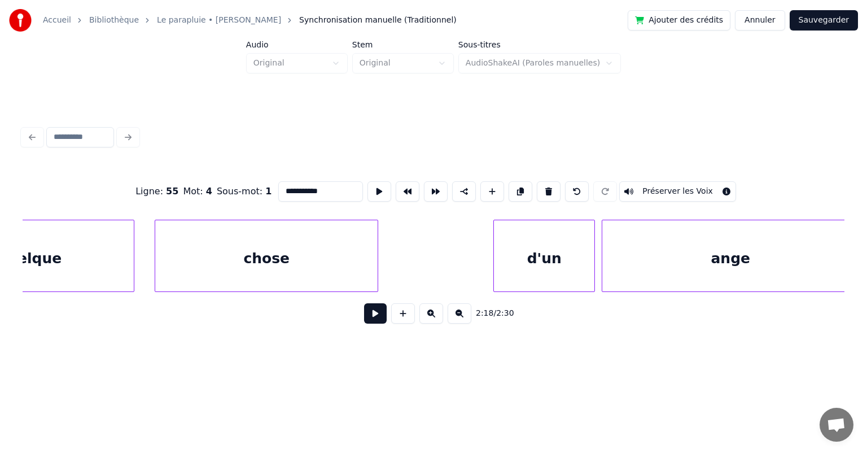
click at [239, 255] on div "chose" at bounding box center [266, 258] width 222 height 77
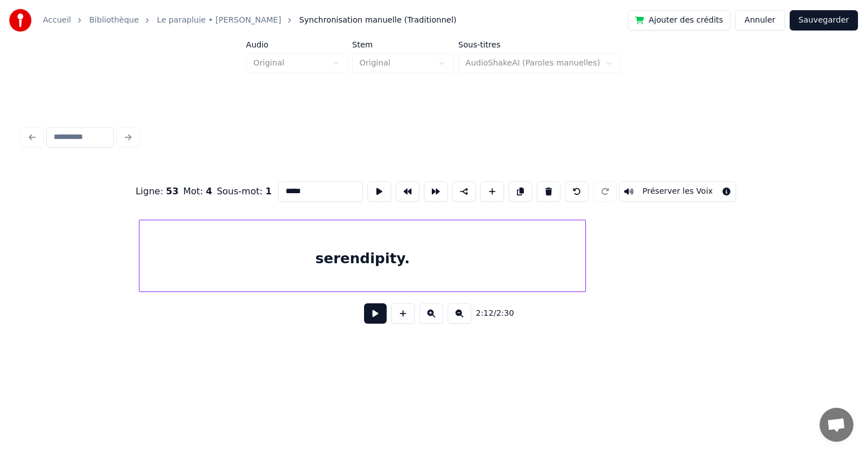
scroll to position [0, 41217]
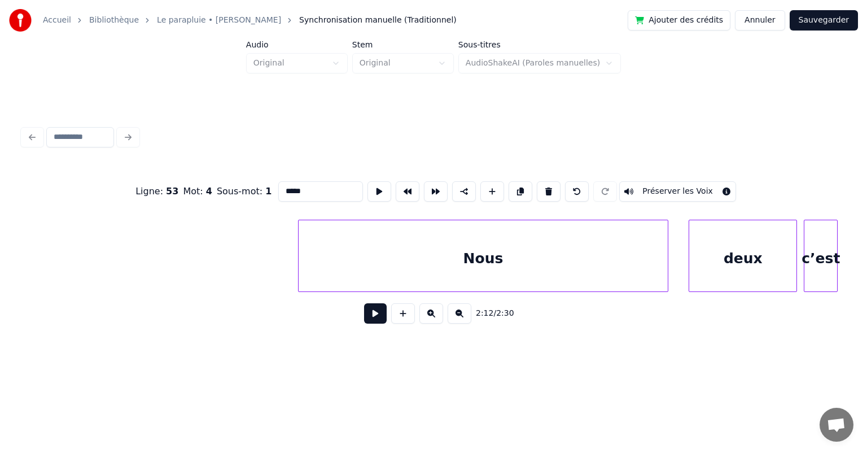
click at [358, 255] on div "Nous" at bounding box center [484, 258] width 370 height 77
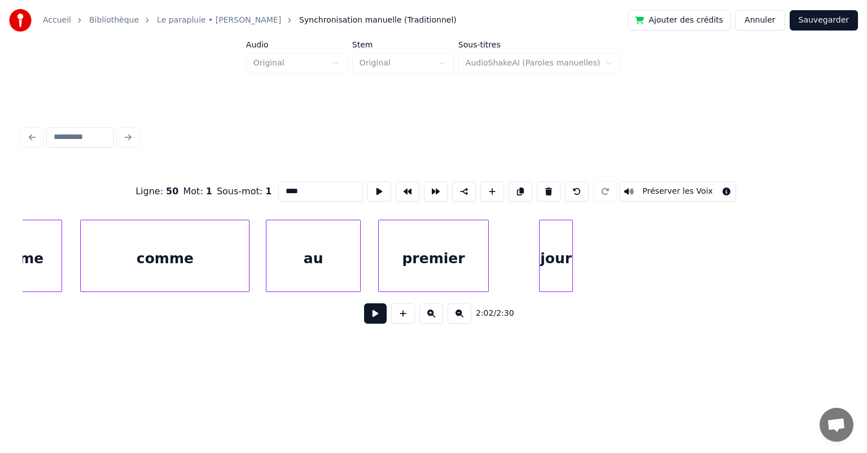
scroll to position [0, 39779]
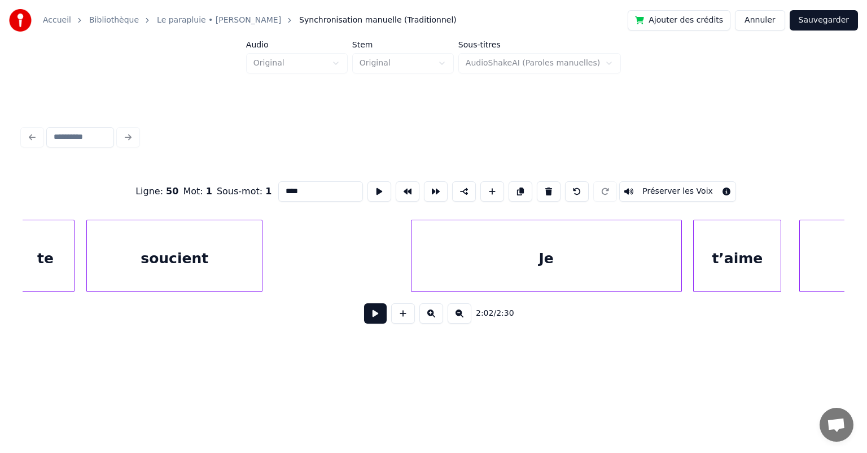
click at [200, 267] on div "soucient" at bounding box center [174, 258] width 175 height 77
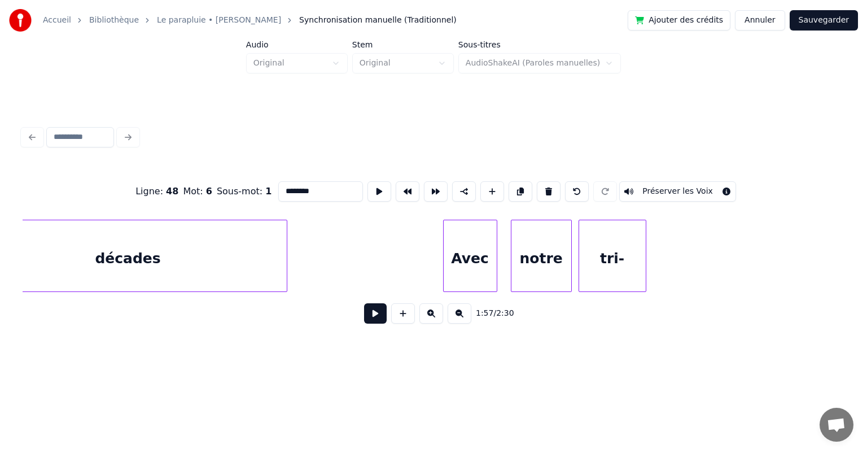
scroll to position [0, 34025]
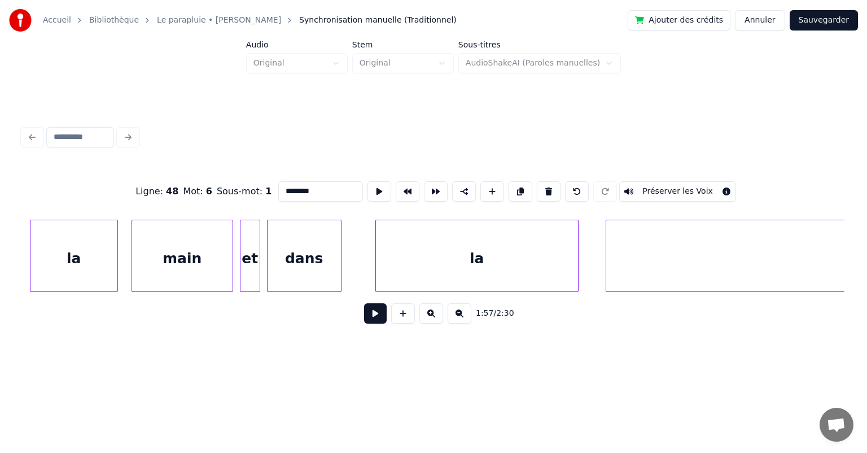
click at [300, 270] on div "dans" at bounding box center [304, 258] width 73 height 77
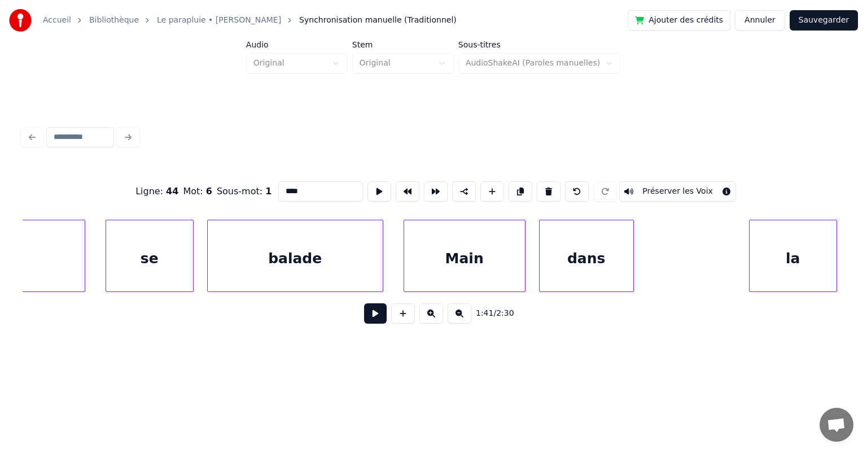
scroll to position [0, 32587]
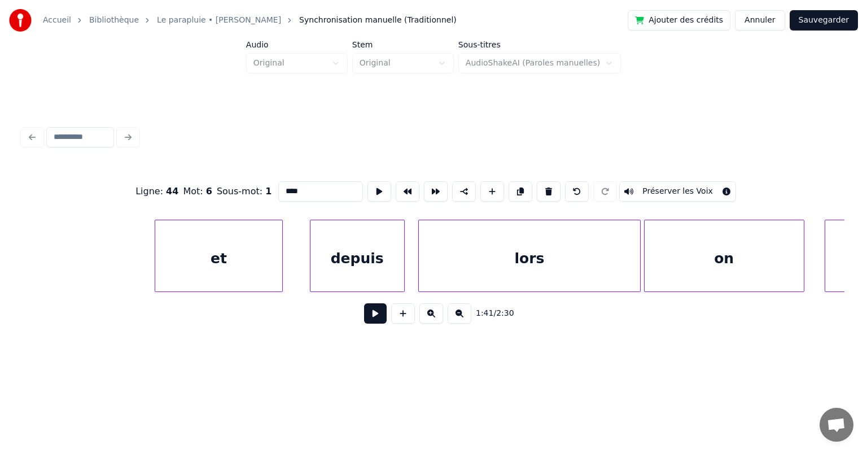
click at [208, 242] on div "et" at bounding box center [218, 258] width 126 height 77
type input "**"
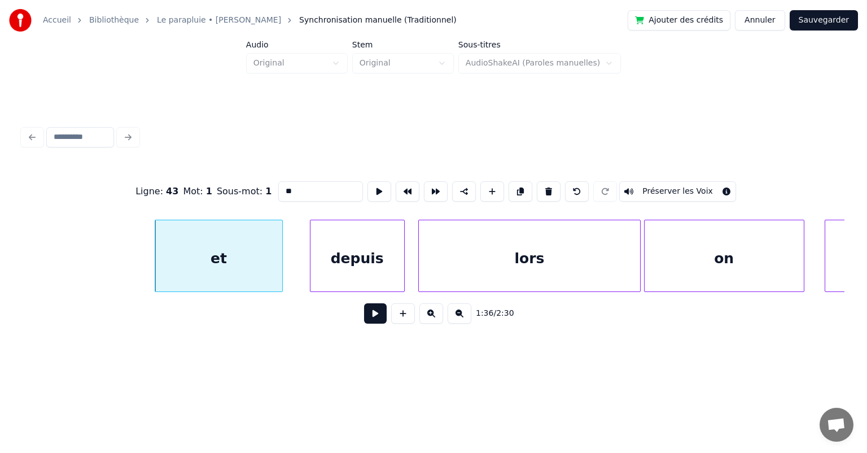
click at [375, 320] on button at bounding box center [375, 313] width 23 height 20
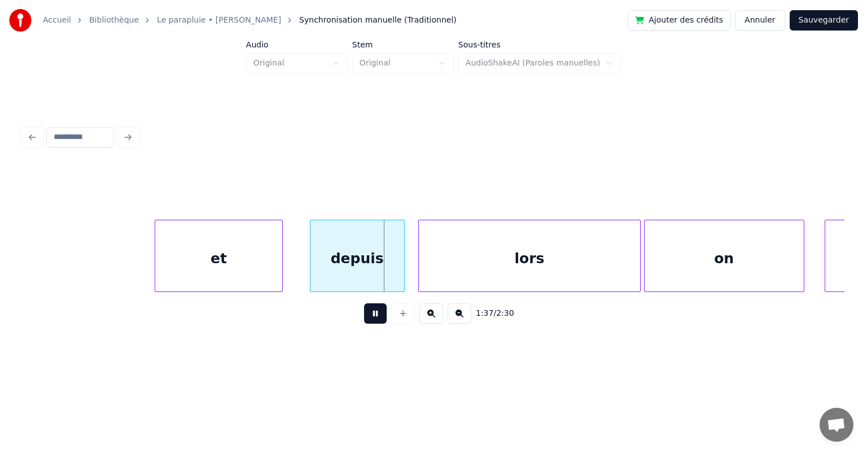
click at [375, 320] on button at bounding box center [375, 313] width 23 height 20
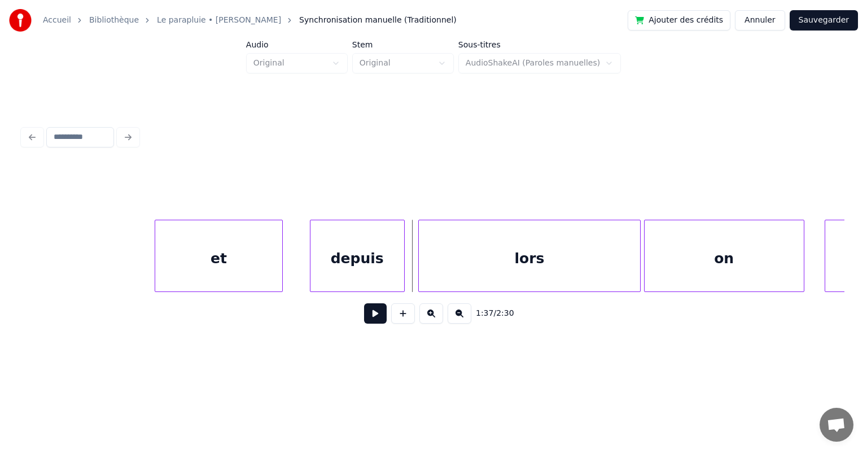
click at [224, 264] on div "et" at bounding box center [218, 258] width 126 height 77
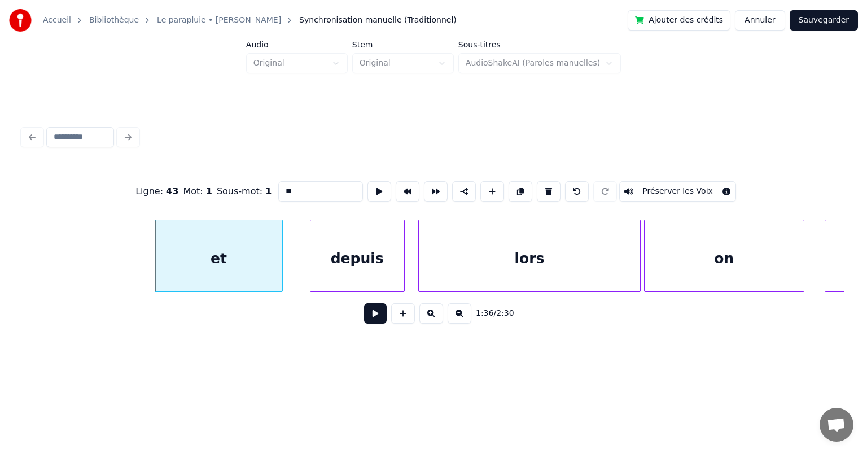
click at [381, 316] on button at bounding box center [375, 313] width 23 height 20
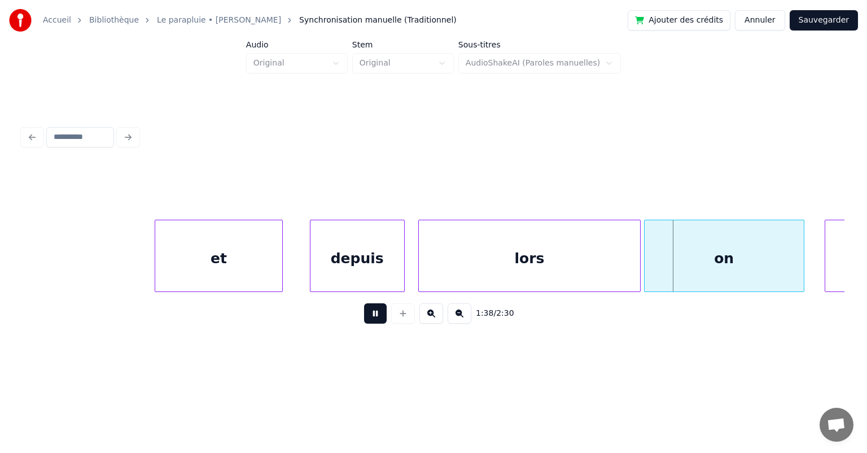
click at [382, 316] on button at bounding box center [375, 313] width 23 height 20
click at [228, 272] on div at bounding box center [227, 255] width 3 height 71
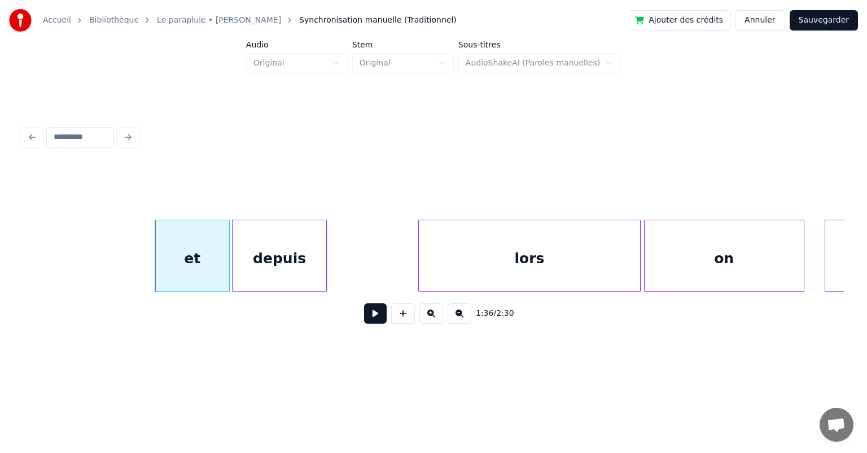
click at [243, 272] on div "depuis" at bounding box center [280, 258] width 94 height 77
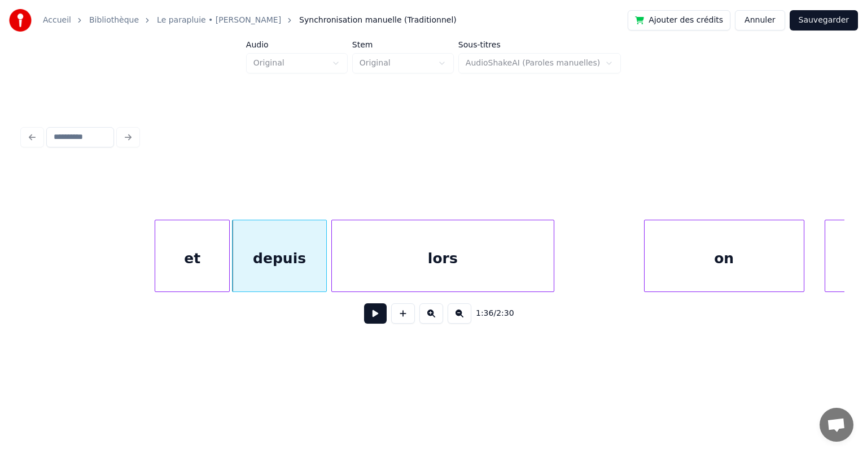
click at [379, 267] on div "lors" at bounding box center [442, 258] width 221 height 77
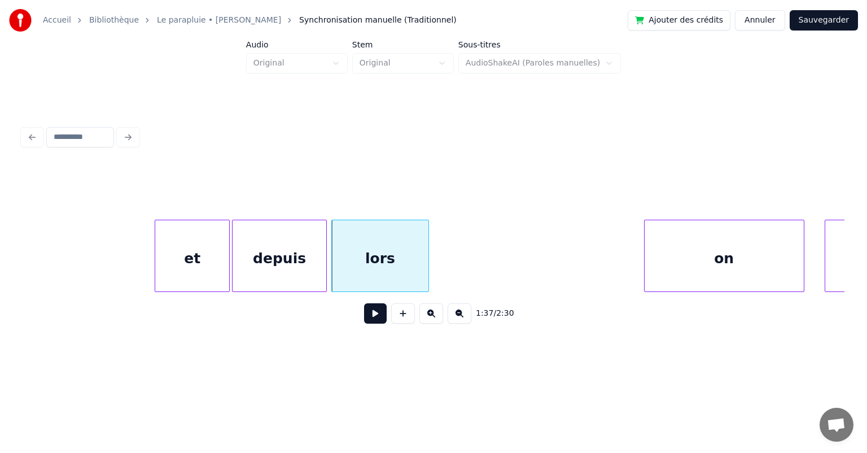
click at [426, 282] on div at bounding box center [426, 255] width 3 height 71
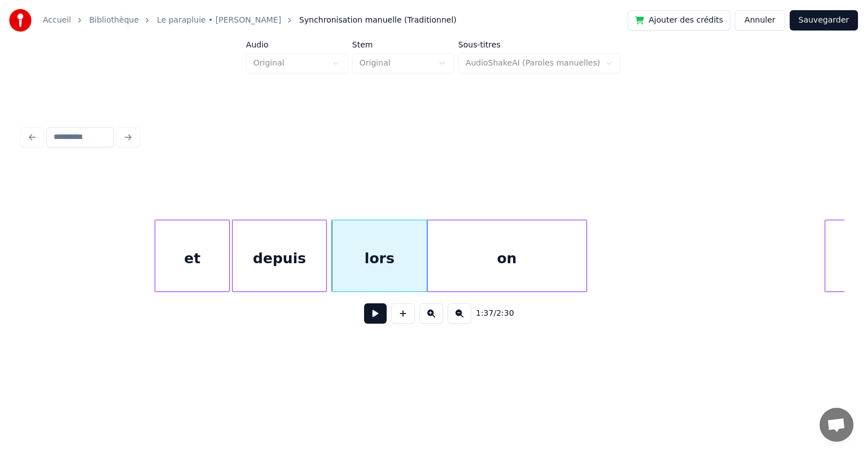
click at [463, 276] on div "on" at bounding box center [506, 258] width 159 height 77
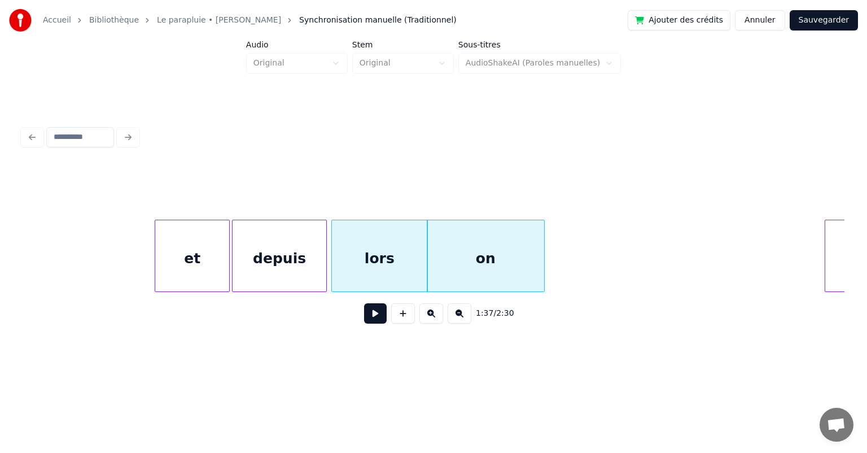
click at [542, 271] on div at bounding box center [542, 255] width 3 height 71
click at [196, 274] on div "et" at bounding box center [192, 258] width 74 height 77
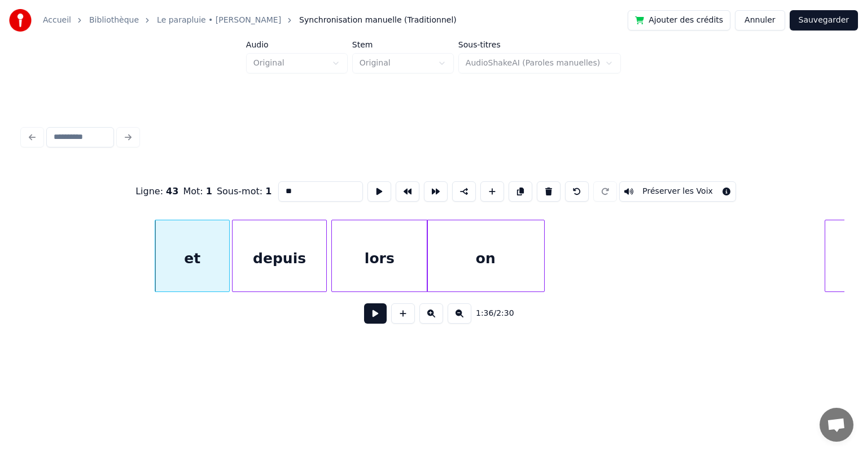
click at [379, 314] on button at bounding box center [375, 313] width 23 height 20
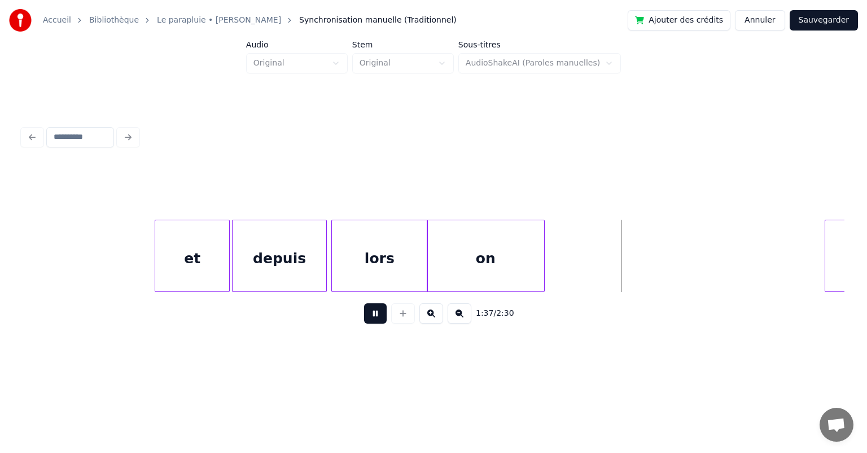
click at [379, 314] on button at bounding box center [375, 313] width 23 height 20
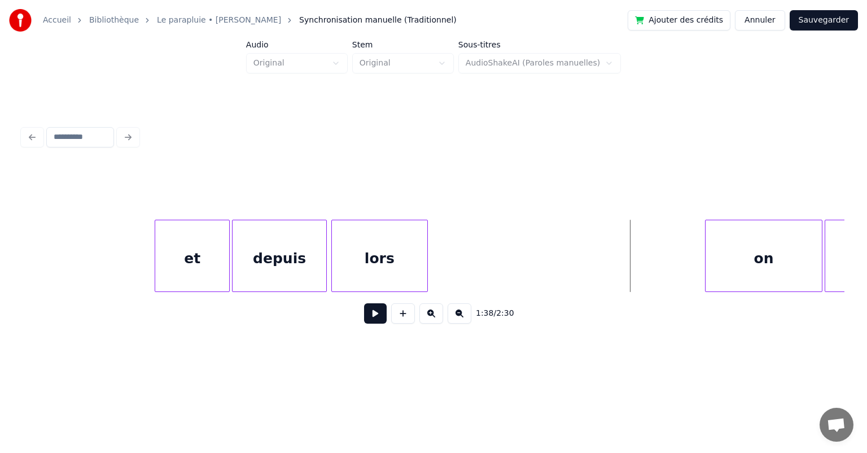
click at [754, 275] on div "on" at bounding box center [764, 258] width 117 height 77
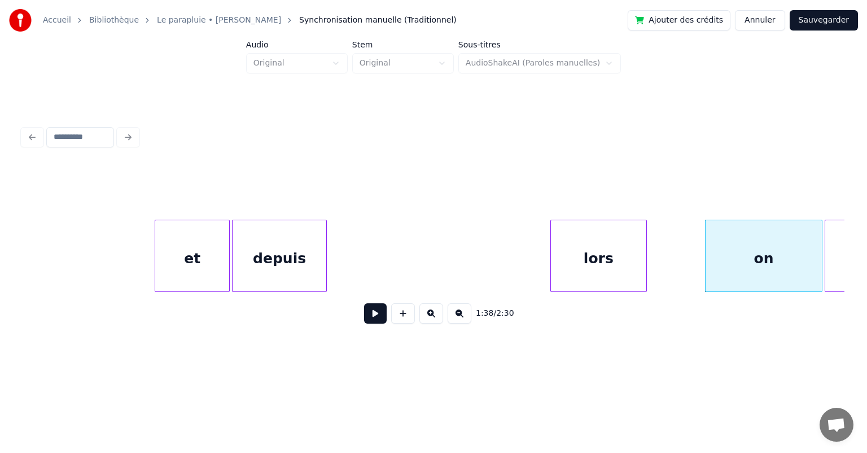
click at [646, 266] on div "lors" at bounding box center [598, 256] width 96 height 72
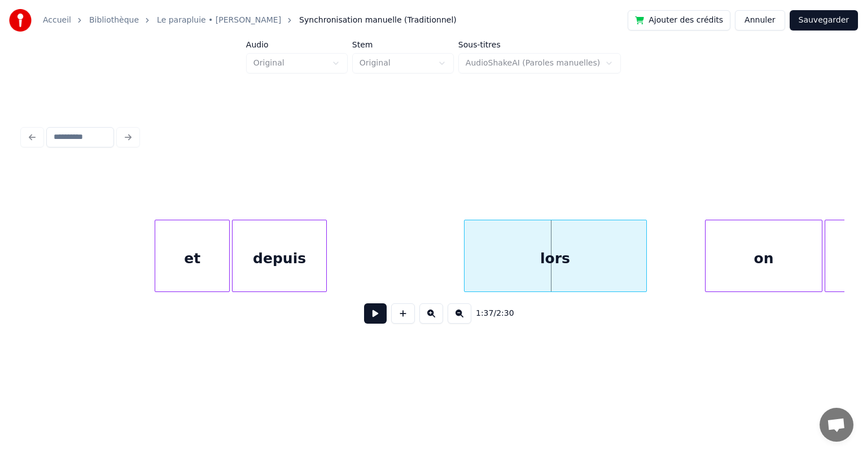
click at [465, 266] on div at bounding box center [466, 255] width 3 height 71
click at [300, 251] on div "depuis" at bounding box center [280, 258] width 94 height 77
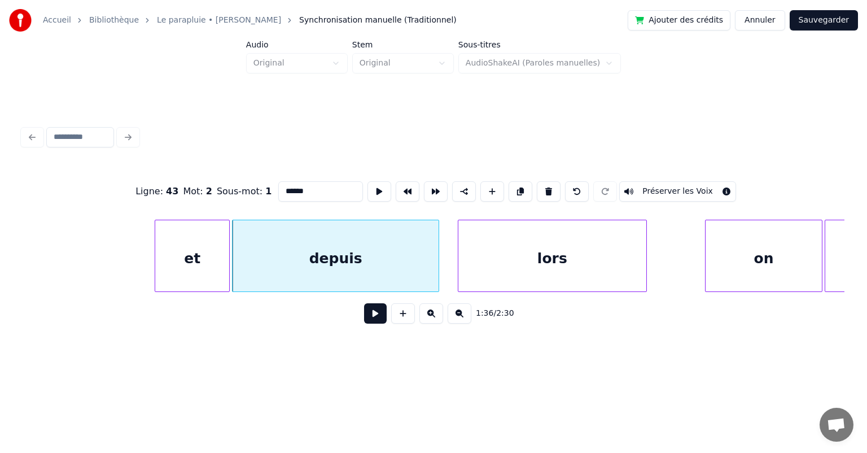
click at [437, 259] on div at bounding box center [436, 255] width 3 height 71
click at [197, 252] on div "et" at bounding box center [192, 258] width 74 height 77
type input "**"
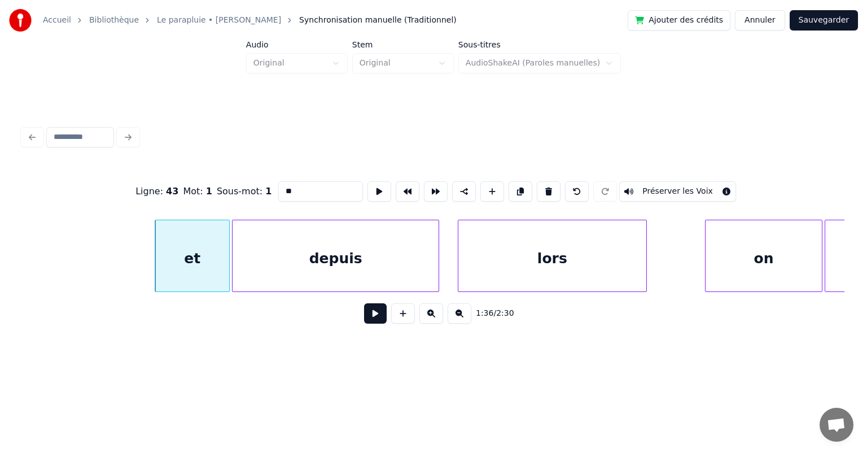
click at [372, 317] on button at bounding box center [375, 313] width 23 height 20
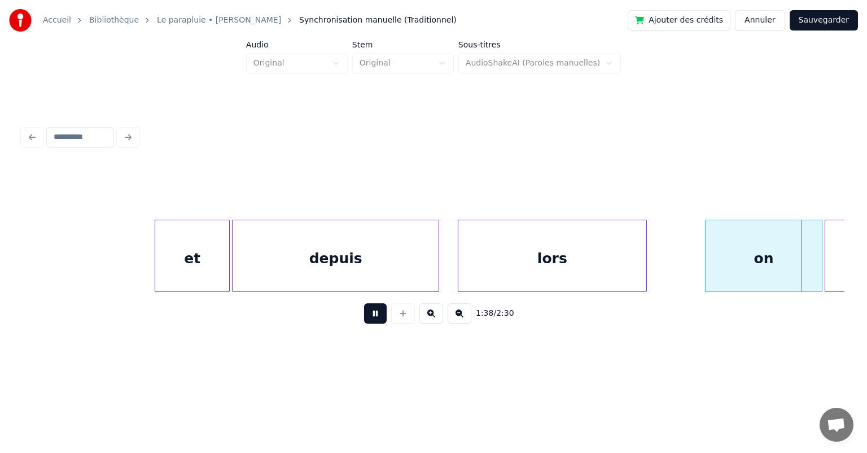
click at [373, 317] on button at bounding box center [375, 313] width 23 height 20
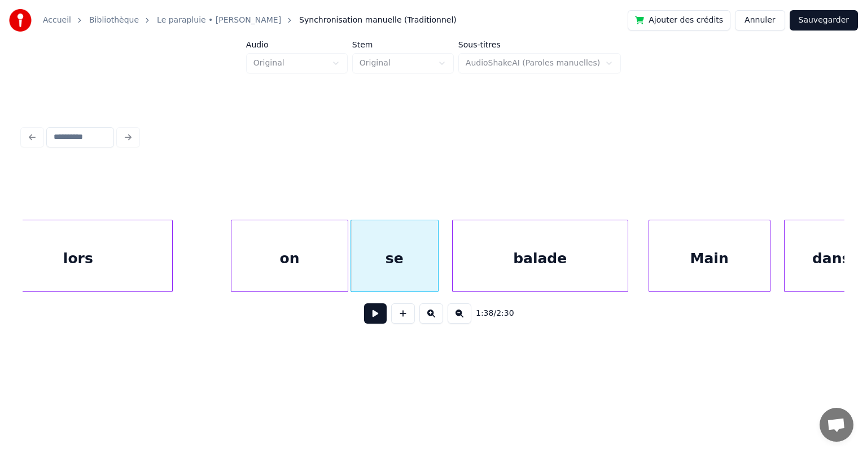
scroll to position [0, 33084]
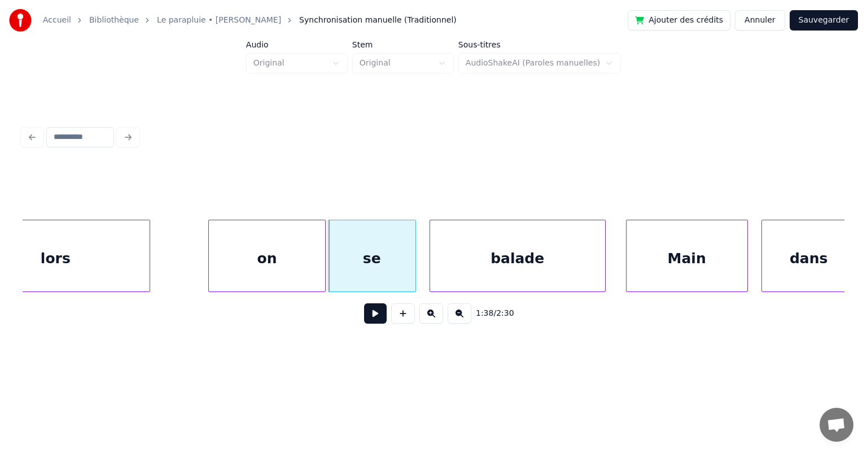
click at [307, 270] on div "on" at bounding box center [267, 258] width 117 height 77
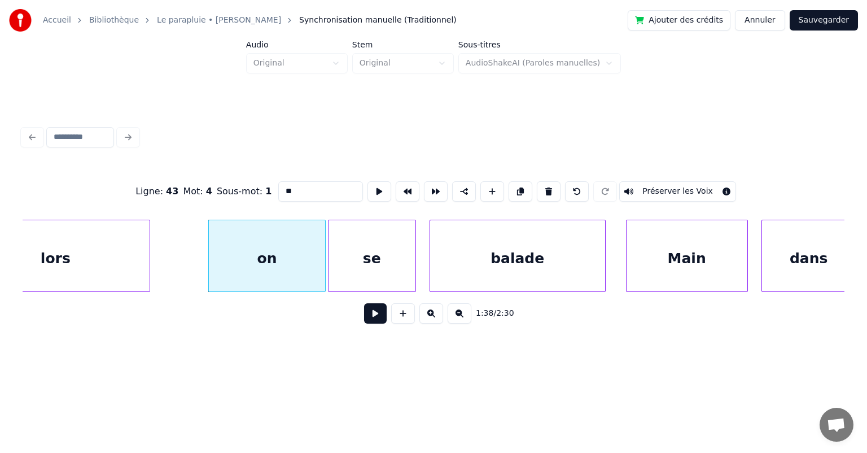
click at [378, 317] on button at bounding box center [375, 313] width 23 height 20
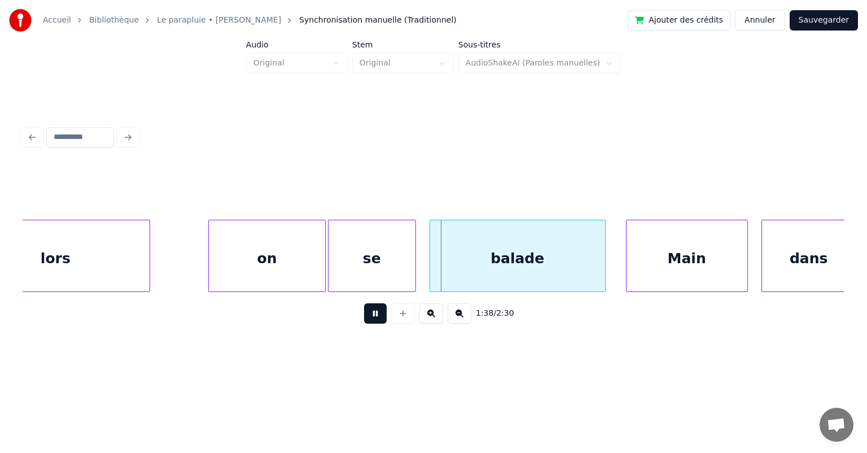
click at [378, 317] on button at bounding box center [375, 313] width 23 height 20
click at [610, 262] on div at bounding box center [608, 255] width 3 height 71
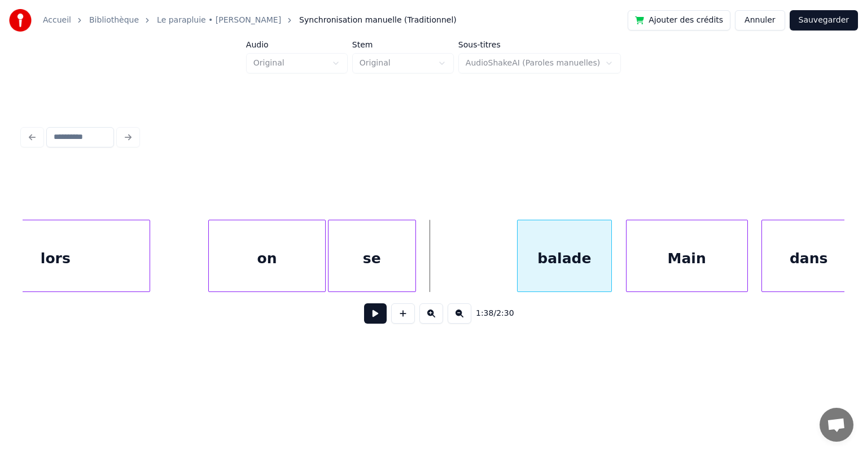
click at [518, 273] on div at bounding box center [519, 255] width 3 height 71
click at [392, 265] on div "se" at bounding box center [372, 258] width 87 height 77
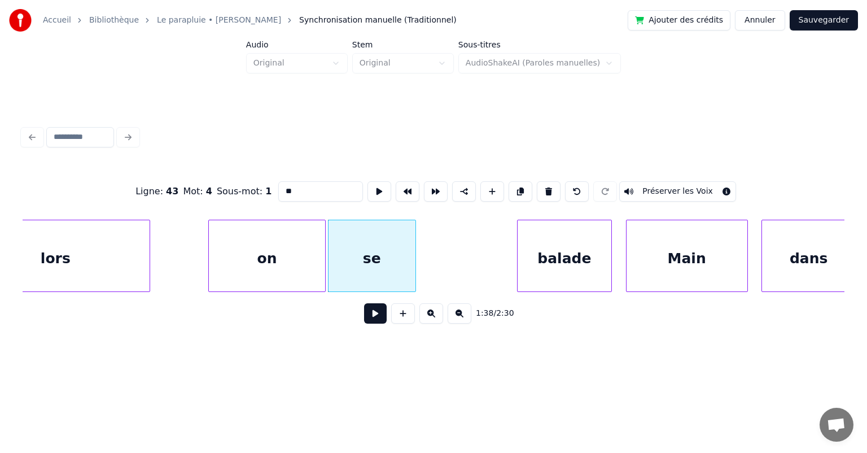
type input "**"
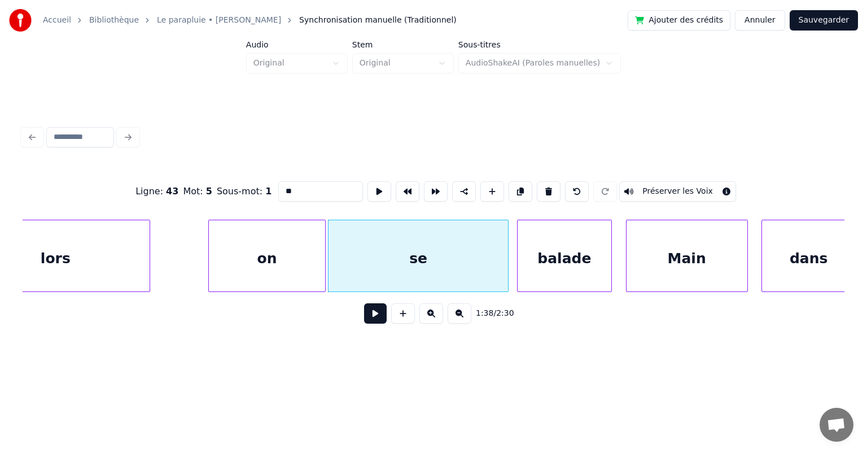
click at [508, 268] on div at bounding box center [506, 255] width 3 height 71
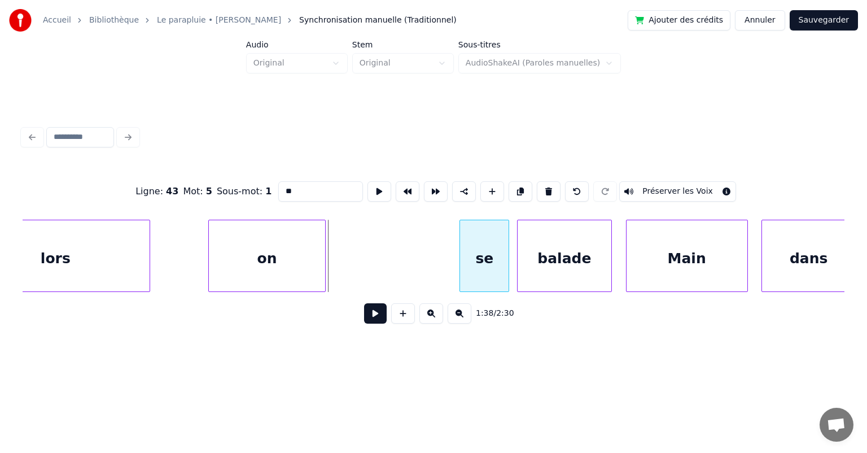
click at [463, 266] on div at bounding box center [461, 255] width 3 height 71
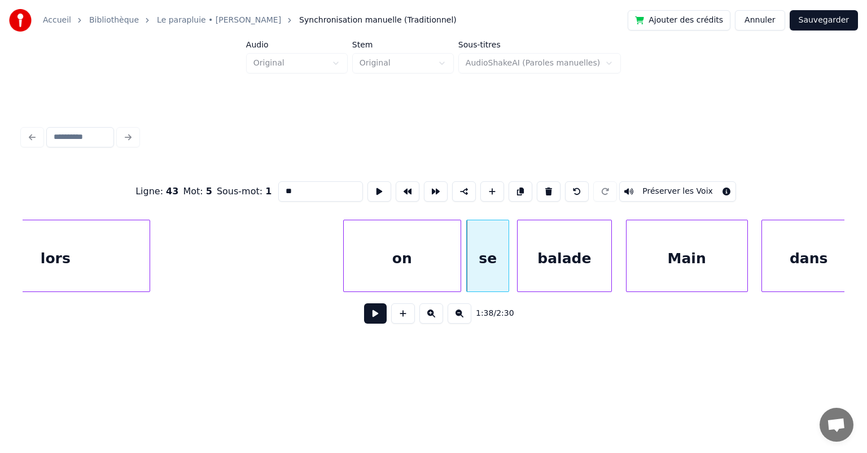
click at [395, 268] on div "on" at bounding box center [402, 258] width 117 height 77
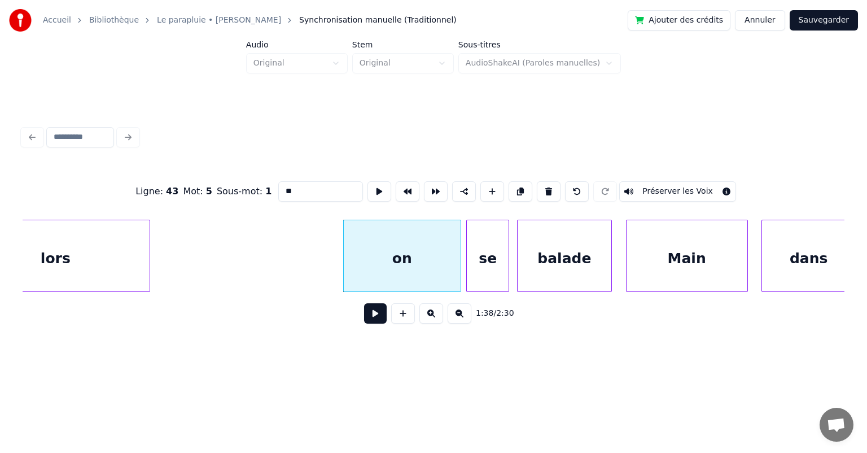
click at [376, 314] on button at bounding box center [375, 313] width 23 height 20
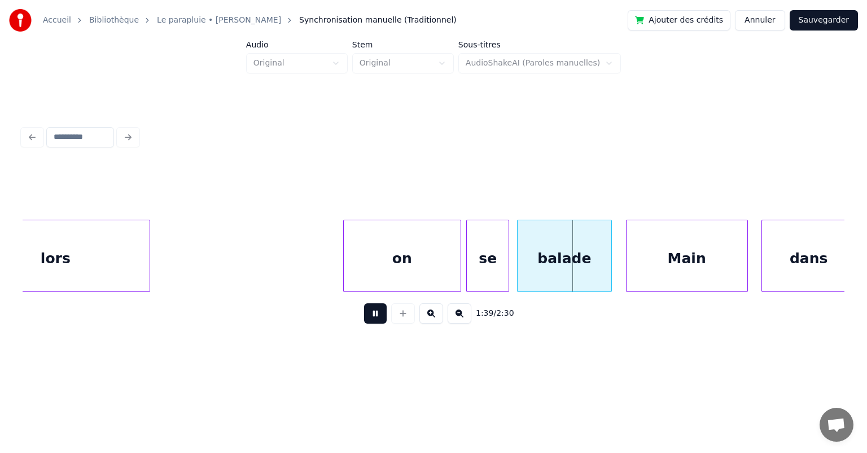
click at [376, 314] on button at bounding box center [375, 313] width 23 height 20
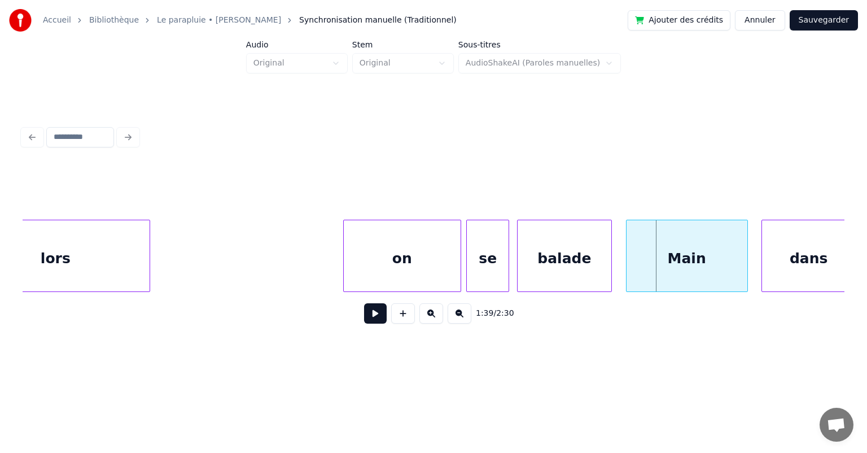
click at [113, 265] on div "lors" at bounding box center [55, 258] width 187 height 77
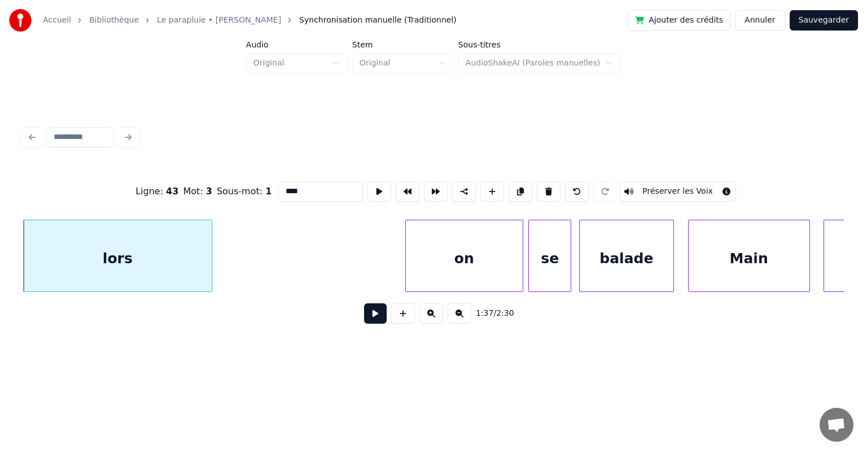
click at [377, 322] on button at bounding box center [375, 313] width 23 height 20
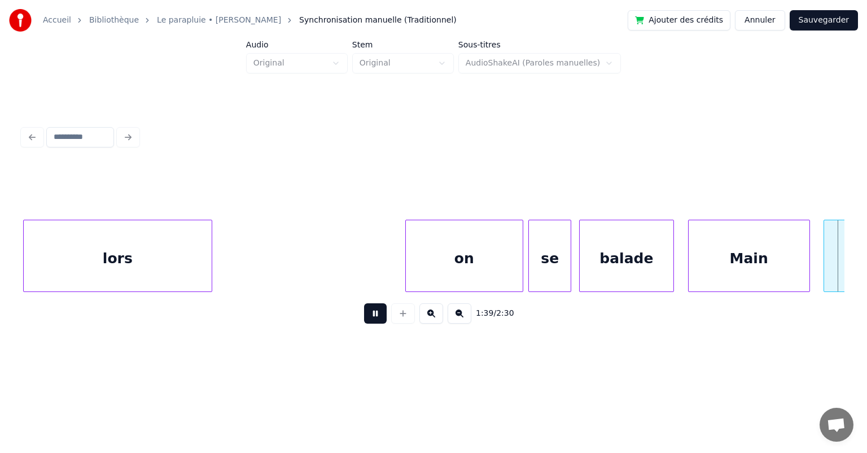
scroll to position [0, 33849]
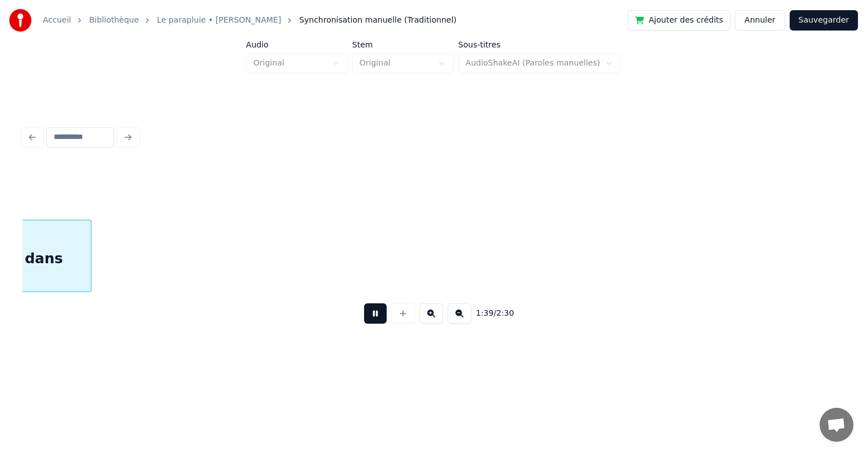
click at [377, 322] on button at bounding box center [375, 313] width 23 height 20
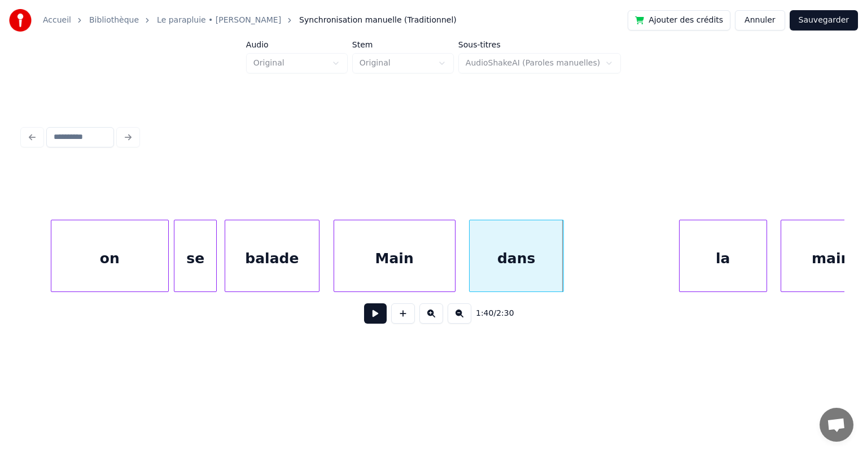
scroll to position [0, 33374]
click at [243, 272] on div "balade" at bounding box center [274, 258] width 94 height 77
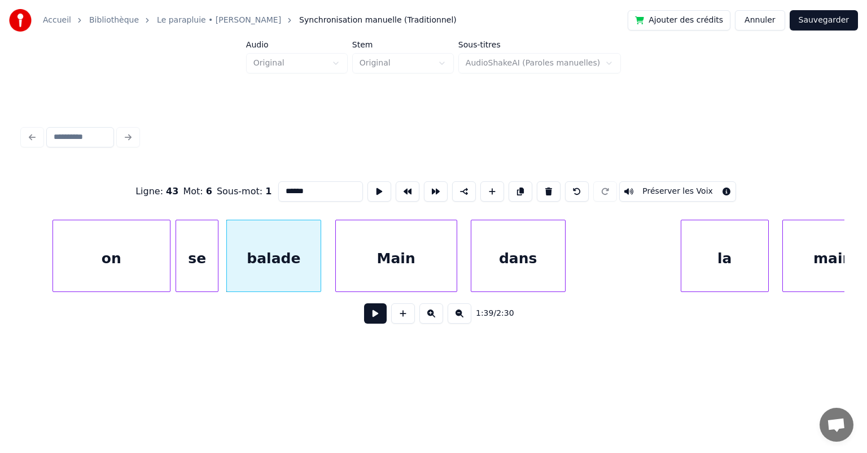
click at [369, 317] on button at bounding box center [375, 313] width 23 height 20
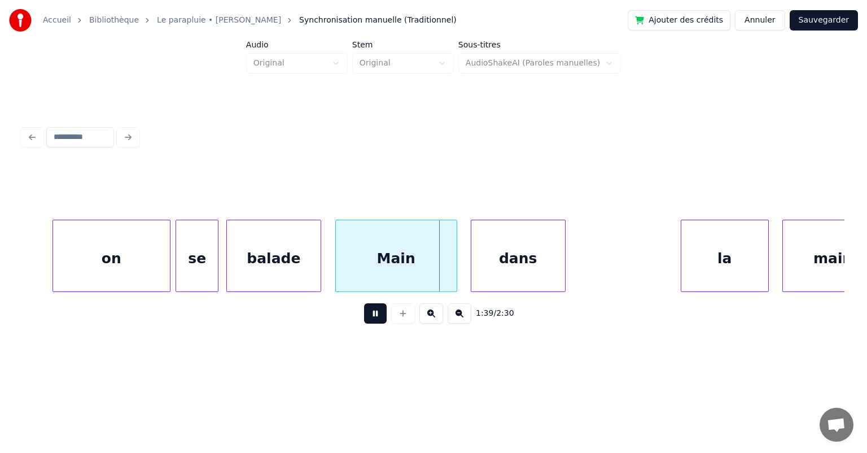
click at [369, 317] on button at bounding box center [375, 313] width 23 height 20
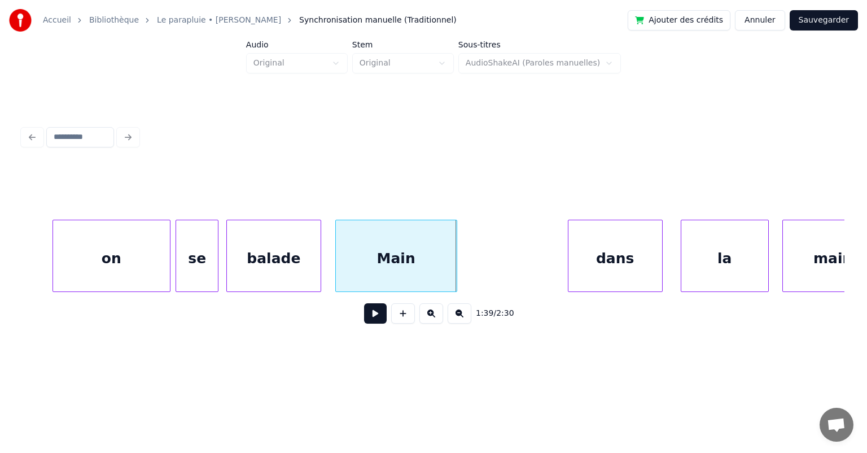
click at [608, 274] on div "dans" at bounding box center [615, 258] width 94 height 77
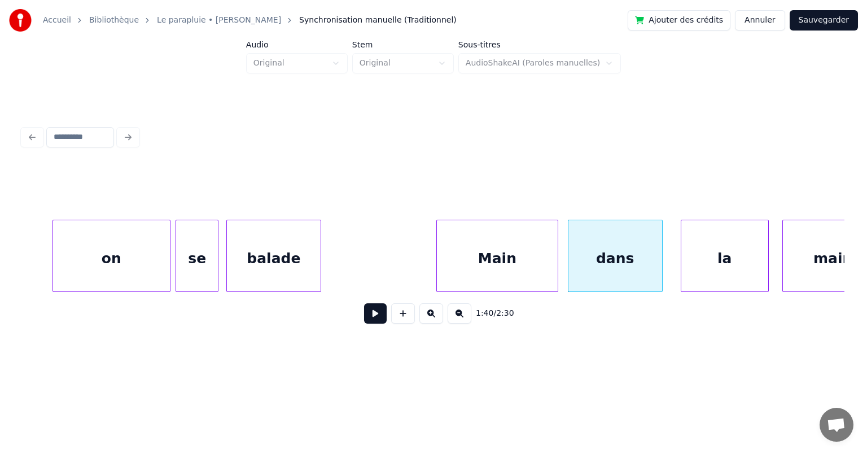
click at [488, 273] on div "Main" at bounding box center [497, 258] width 121 height 77
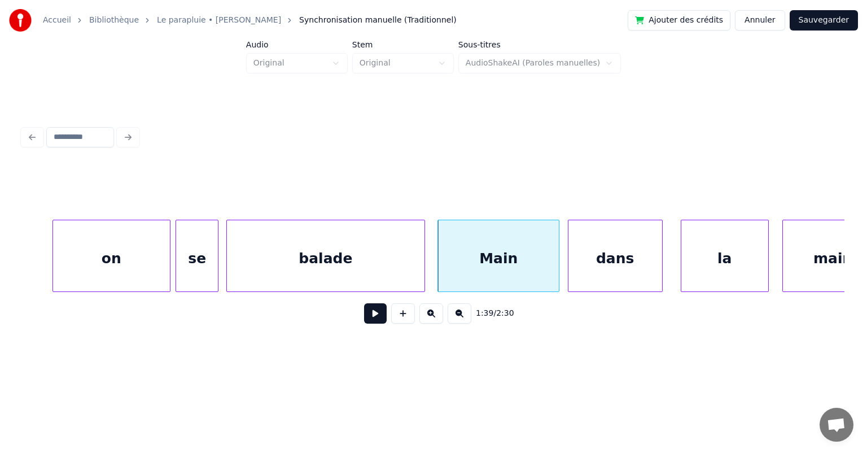
click at [422, 265] on div at bounding box center [422, 255] width 3 height 71
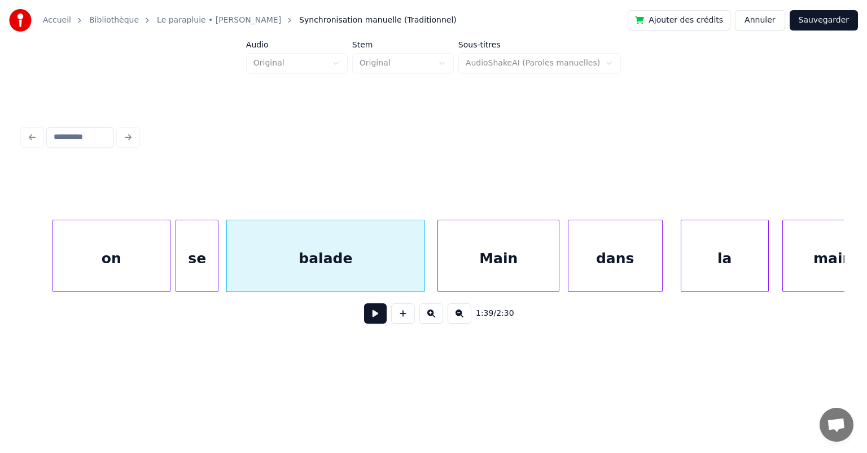
click at [97, 259] on div "on" at bounding box center [111, 258] width 117 height 77
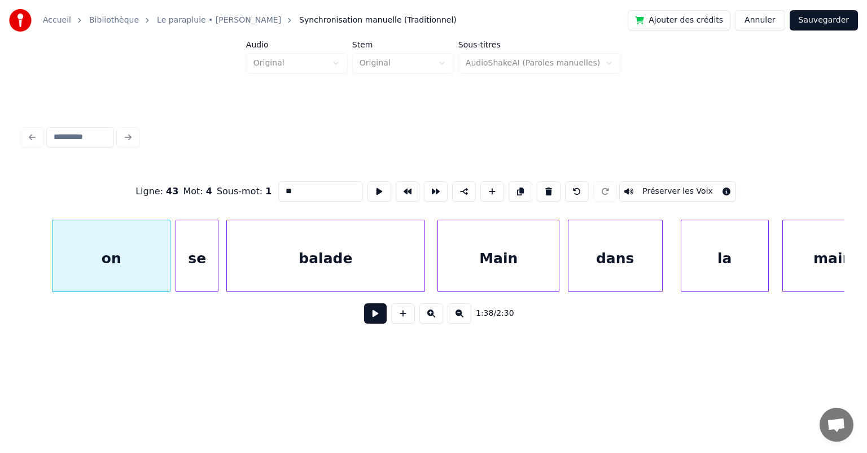
click at [370, 318] on button at bounding box center [375, 313] width 23 height 20
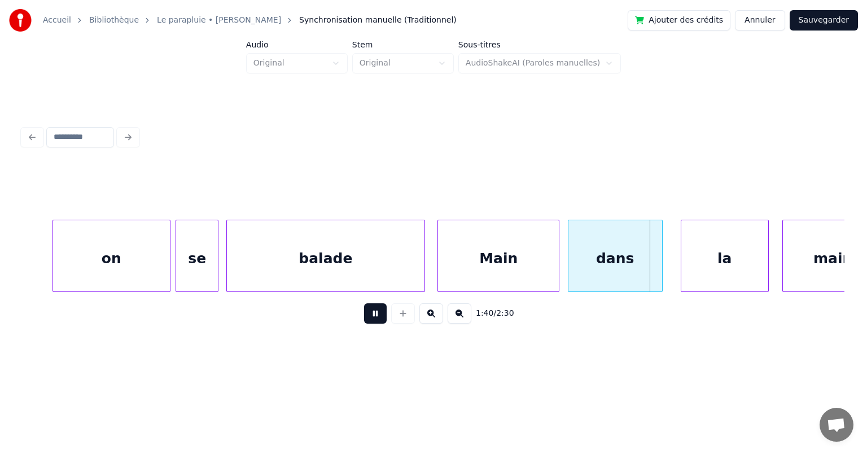
click at [373, 319] on button at bounding box center [375, 313] width 23 height 20
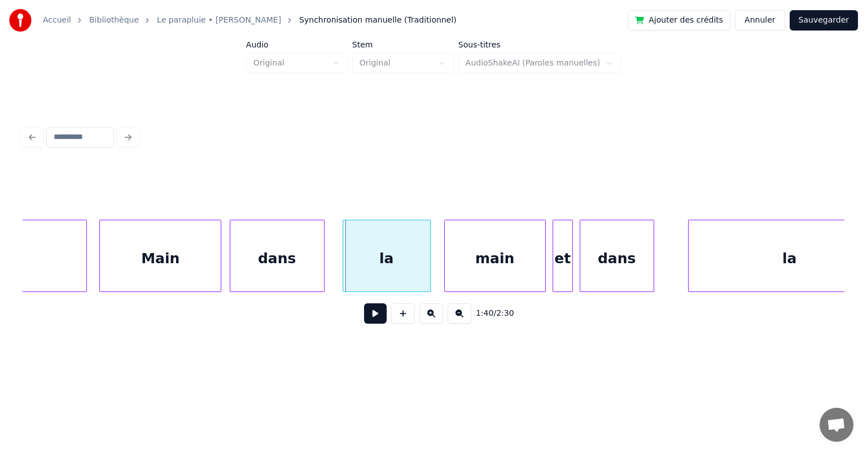
scroll to position [0, 33713]
click at [493, 261] on div at bounding box center [490, 255] width 3 height 71
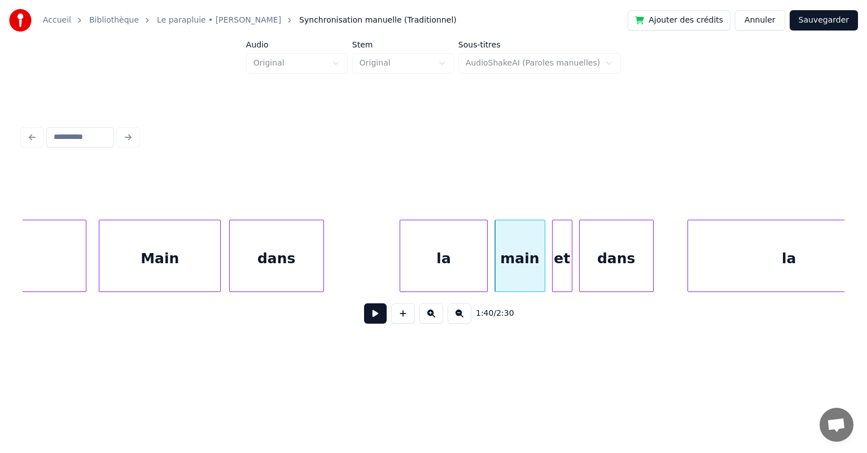
click at [428, 266] on div "la" at bounding box center [443, 258] width 87 height 77
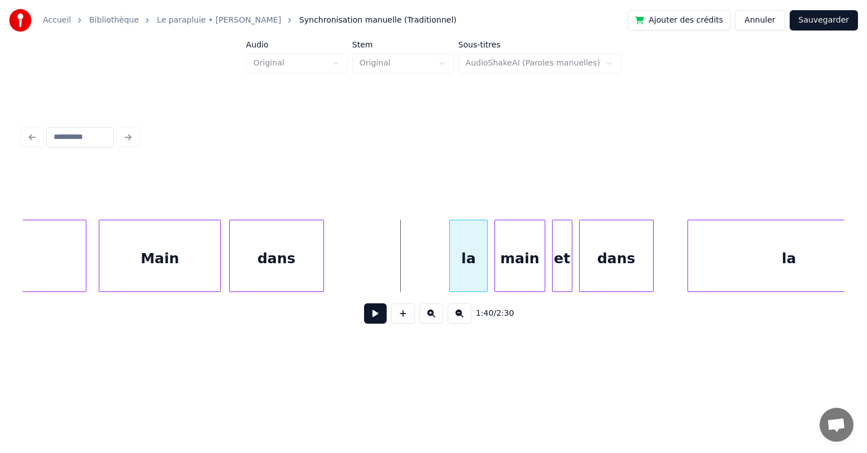
click at [453, 266] on div at bounding box center [451, 255] width 3 height 71
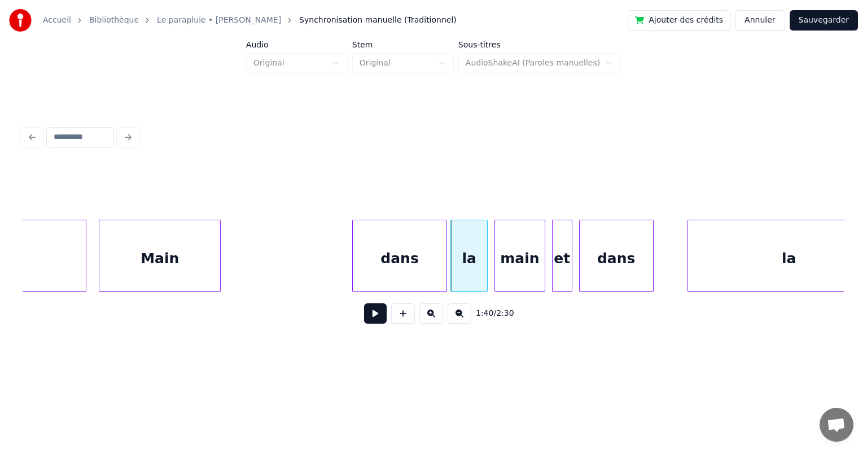
click at [418, 267] on div "dans" at bounding box center [400, 258] width 94 height 77
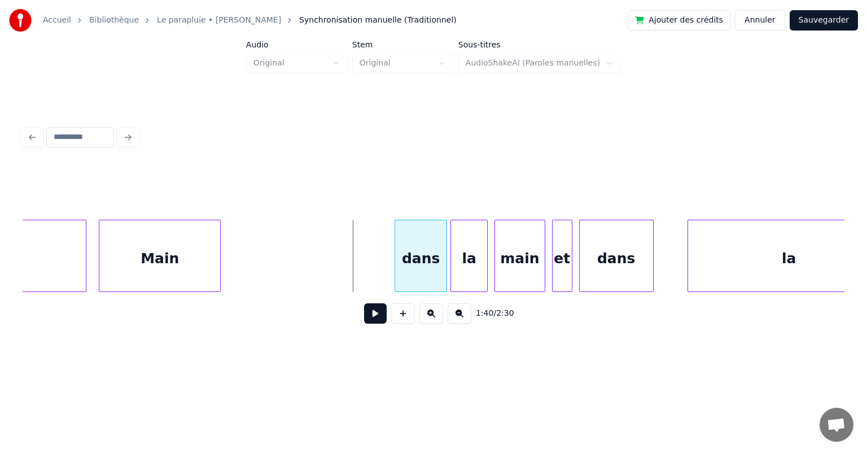
click at [395, 266] on div at bounding box center [396, 255] width 3 height 71
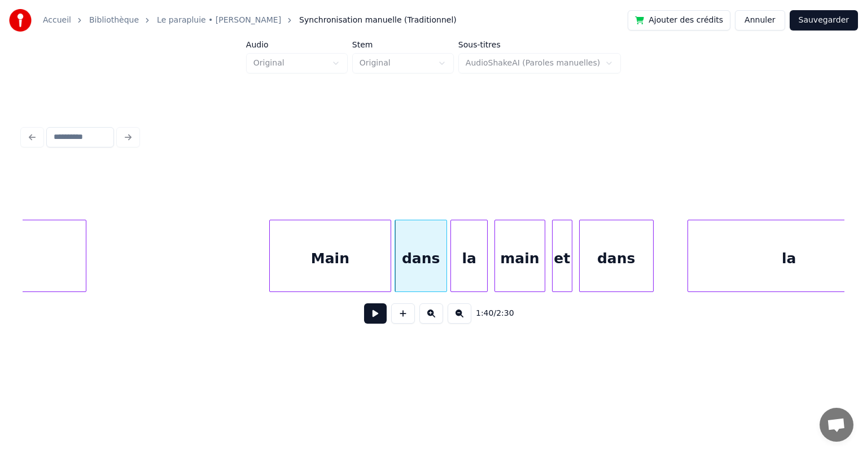
click at [365, 263] on div "Main" at bounding box center [330, 258] width 121 height 77
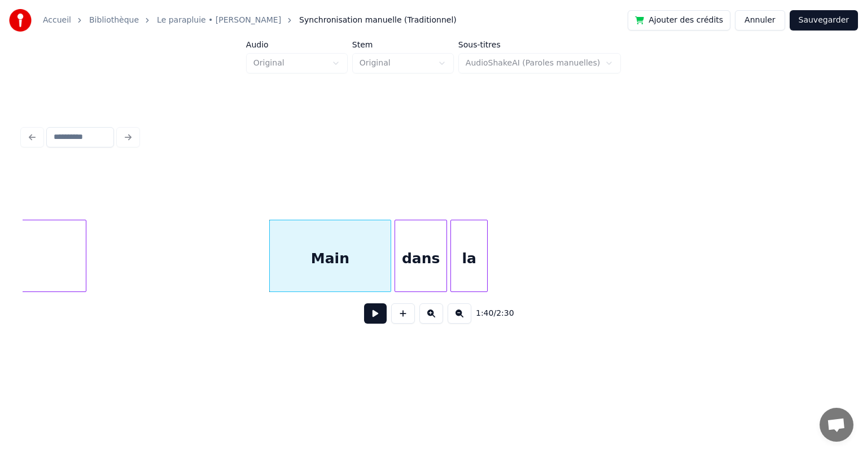
scroll to position [0, 32994]
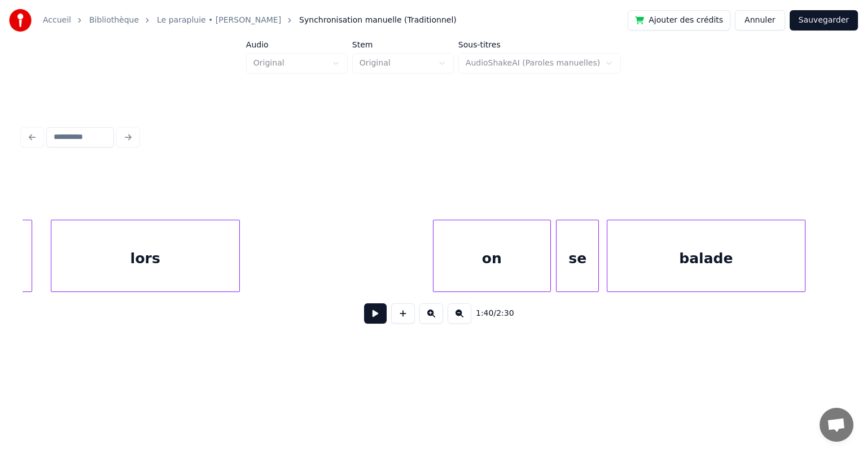
click at [169, 257] on div "lors" at bounding box center [144, 258] width 187 height 77
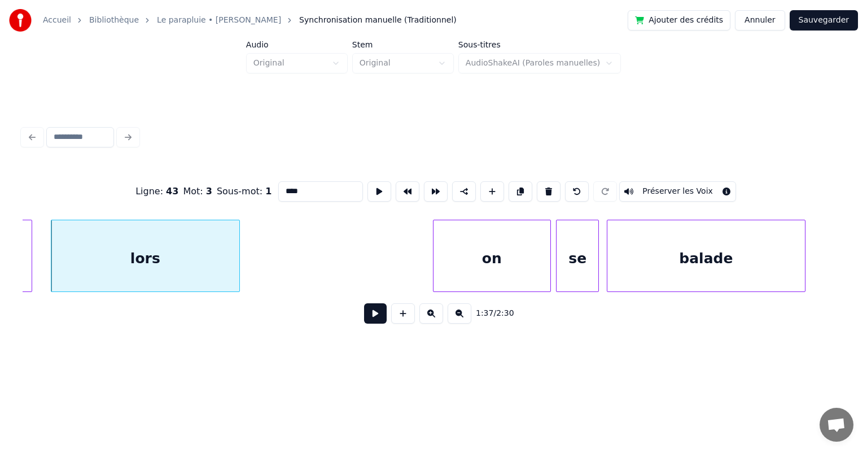
click at [375, 317] on button at bounding box center [375, 313] width 23 height 20
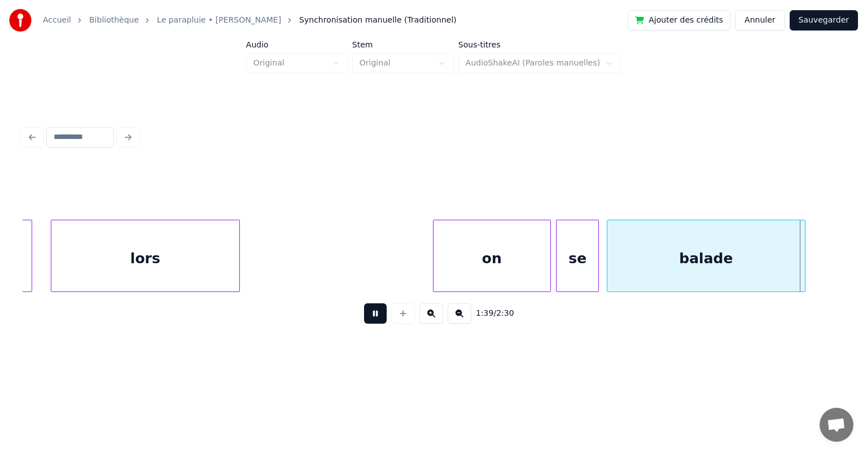
scroll to position [0, 33816]
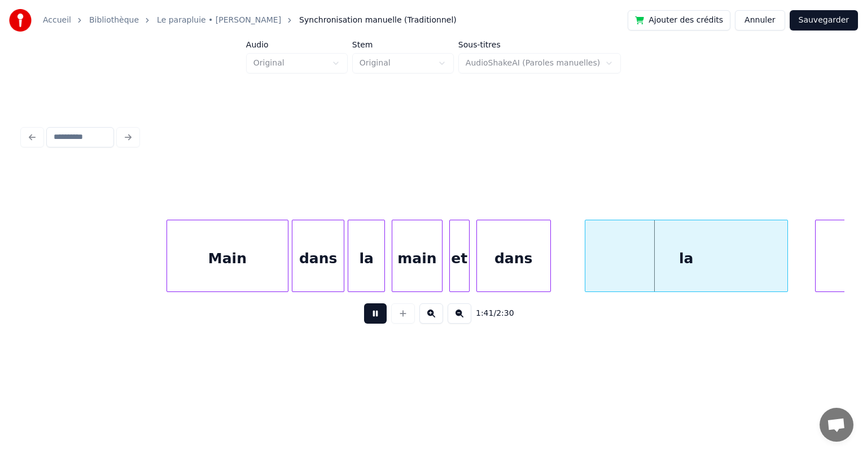
click at [375, 317] on button at bounding box center [375, 313] width 23 height 20
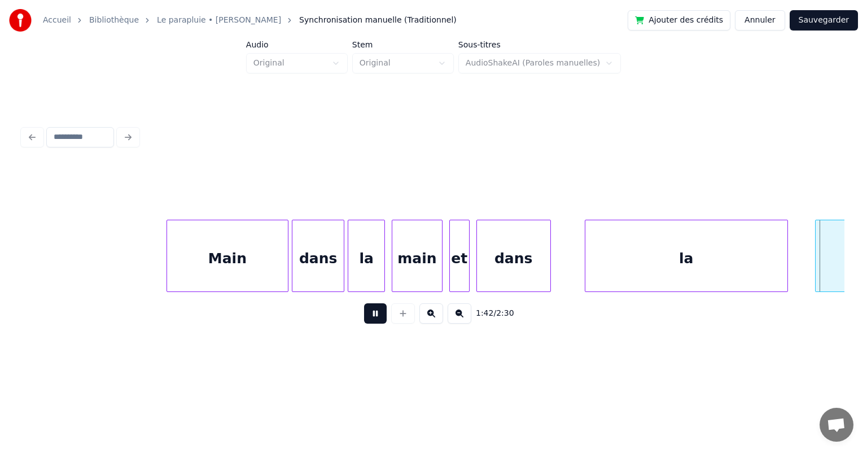
scroll to position [0, 34641]
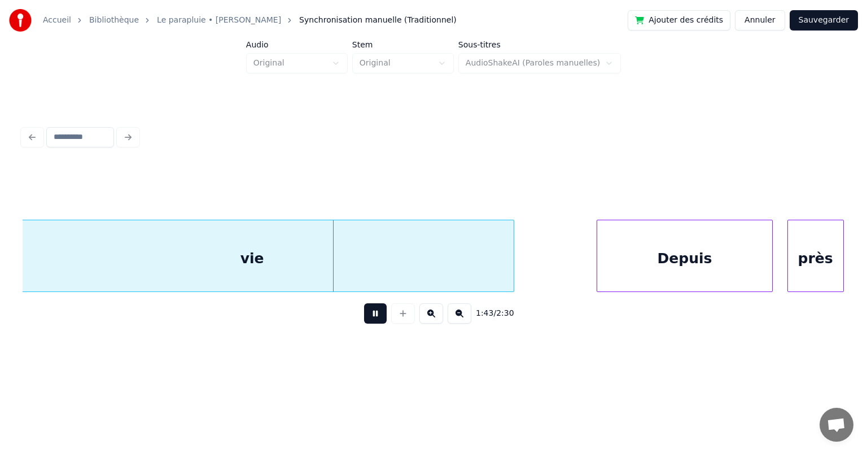
click at [375, 317] on button at bounding box center [375, 313] width 23 height 20
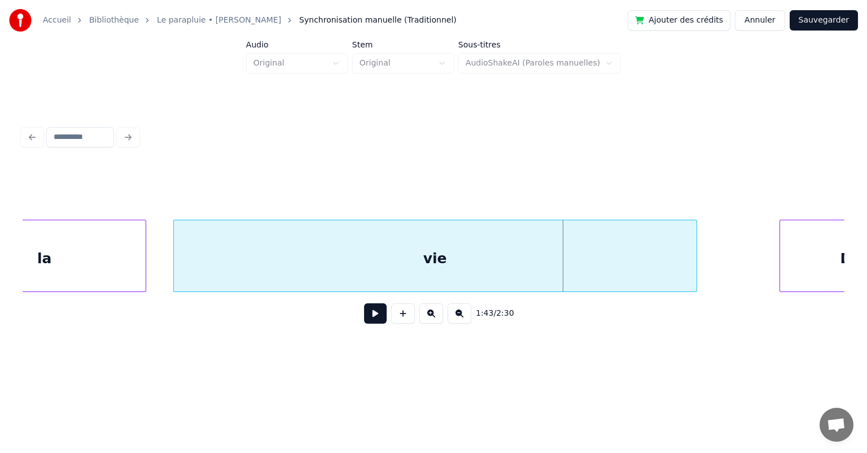
scroll to position [0, 34392]
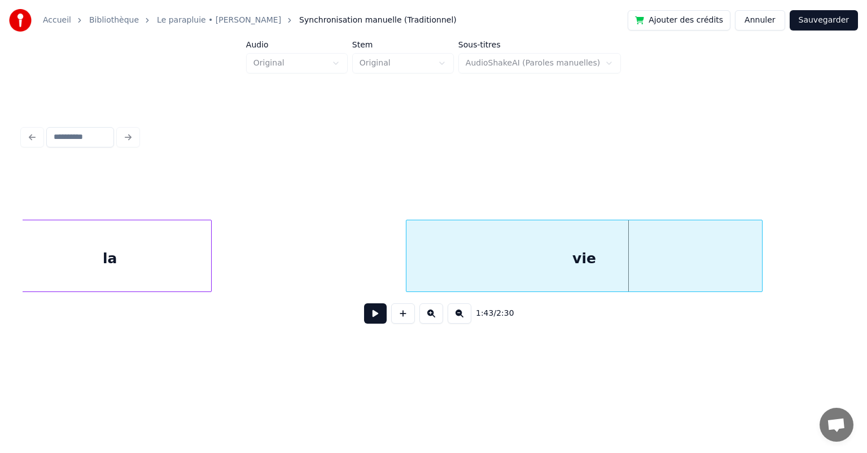
click at [406, 270] on div at bounding box center [407, 255] width 3 height 71
click at [180, 242] on div "la" at bounding box center [110, 258] width 202 height 77
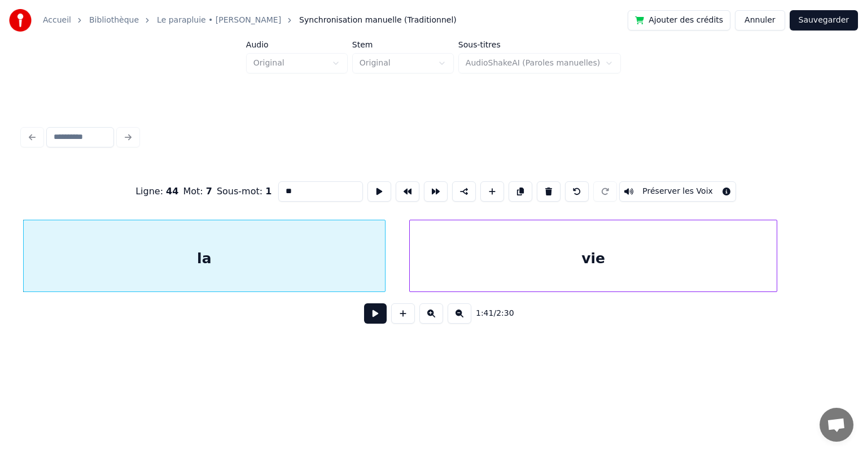
click at [383, 264] on div at bounding box center [383, 255] width 3 height 71
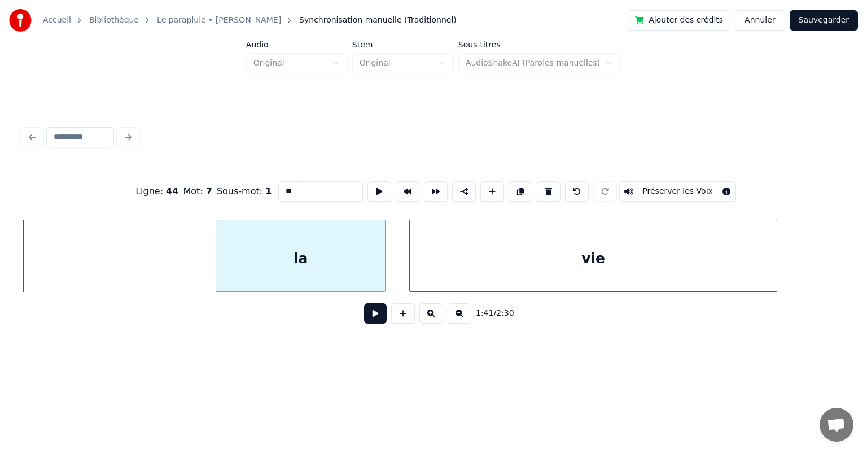
click at [218, 269] on div at bounding box center [217, 255] width 3 height 71
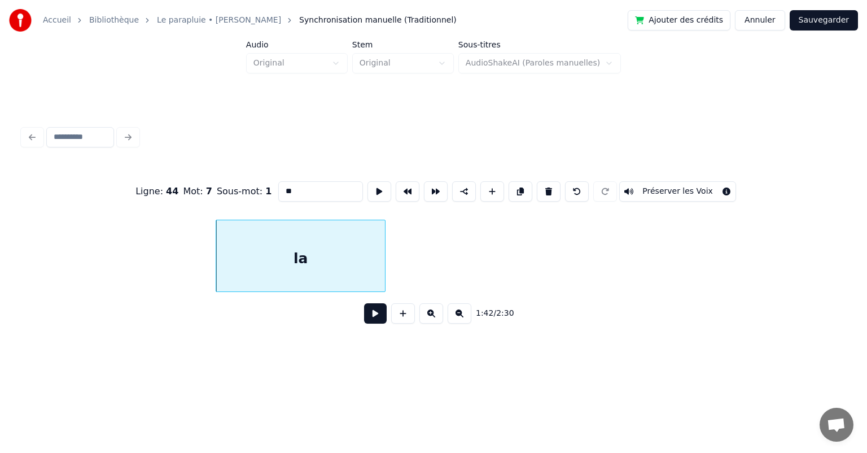
scroll to position [0, 33658]
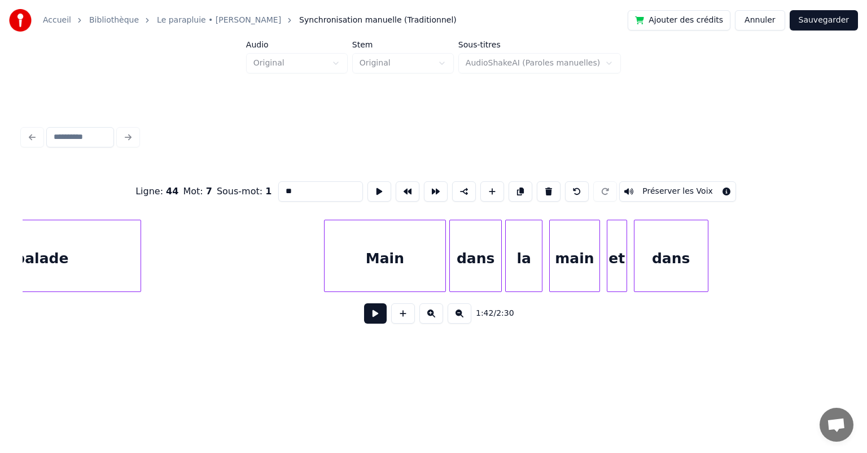
click at [664, 253] on div "dans" at bounding box center [671, 258] width 73 height 77
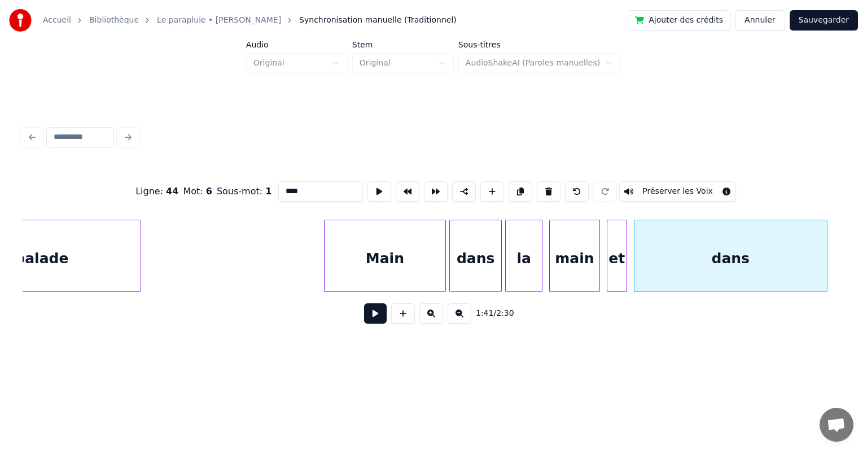
click at [825, 250] on div at bounding box center [825, 255] width 3 height 71
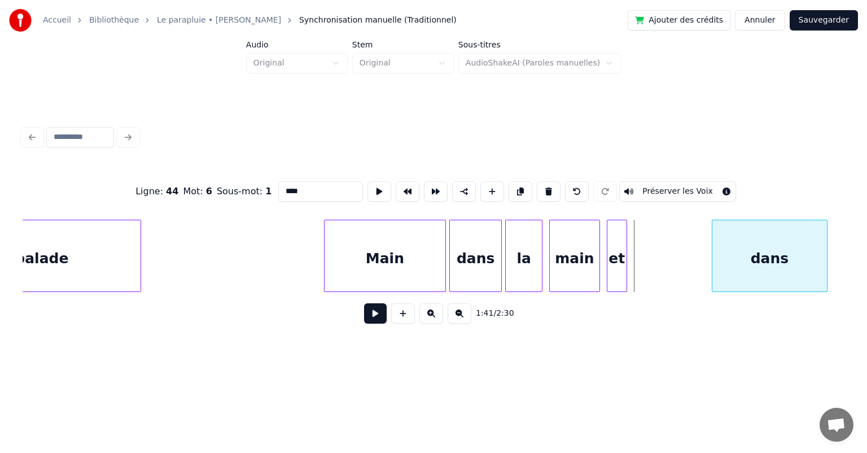
click at [715, 252] on div at bounding box center [713, 255] width 3 height 71
click at [611, 264] on div "et" at bounding box center [616, 258] width 19 height 77
type input "**"
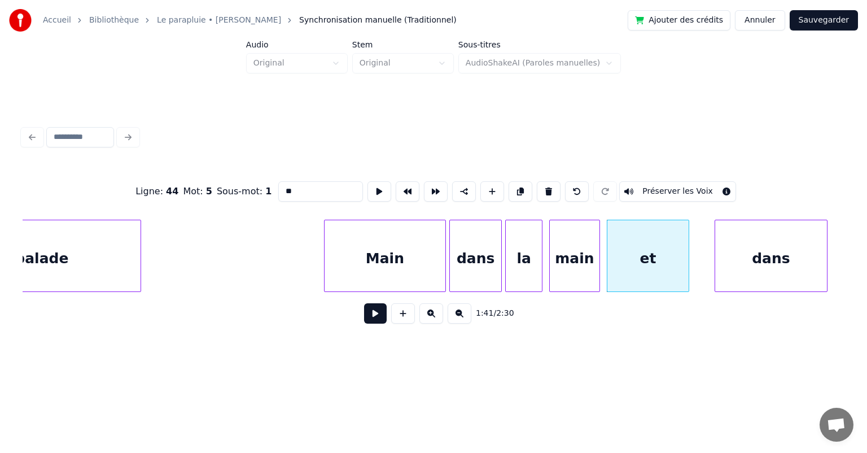
click at [689, 260] on div at bounding box center [686, 255] width 3 height 71
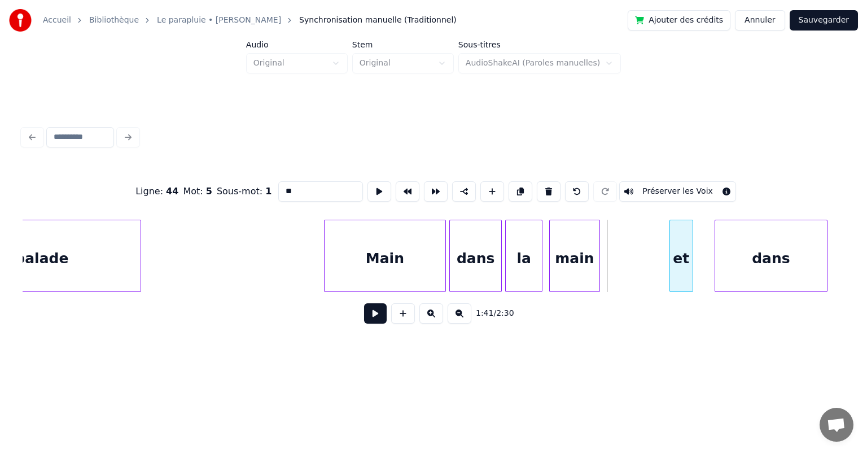
click at [670, 257] on div at bounding box center [671, 255] width 3 height 71
click at [691, 239] on div "et" at bounding box center [692, 258] width 23 height 77
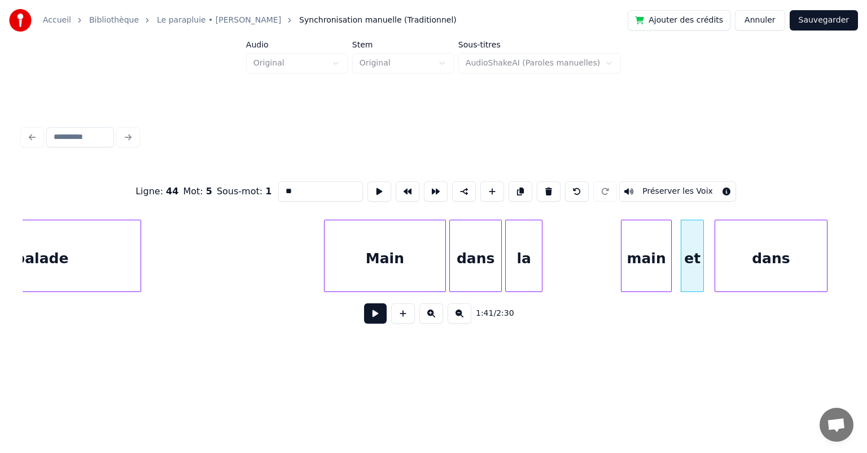
click at [639, 250] on div "main" at bounding box center [647, 258] width 50 height 77
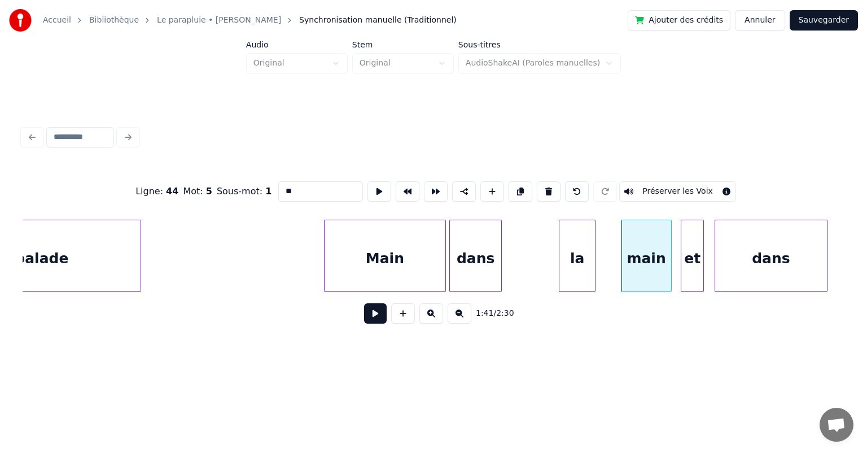
click at [585, 260] on div "la" at bounding box center [577, 258] width 36 height 77
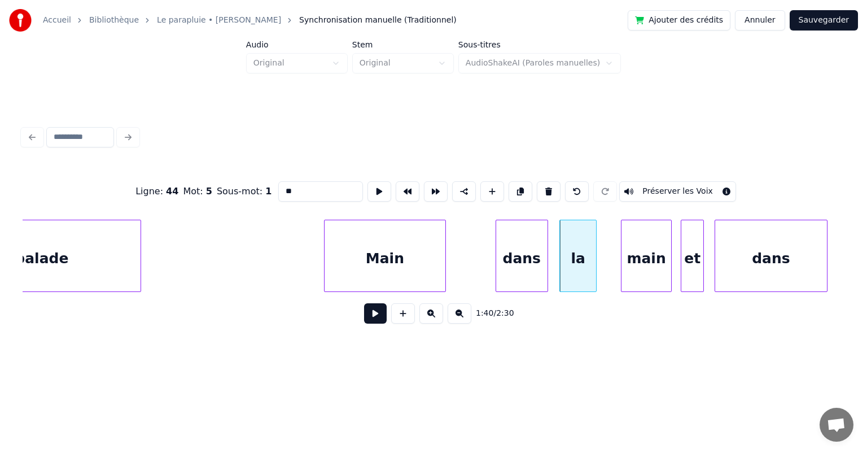
click at [531, 255] on div "dans" at bounding box center [521, 258] width 51 height 77
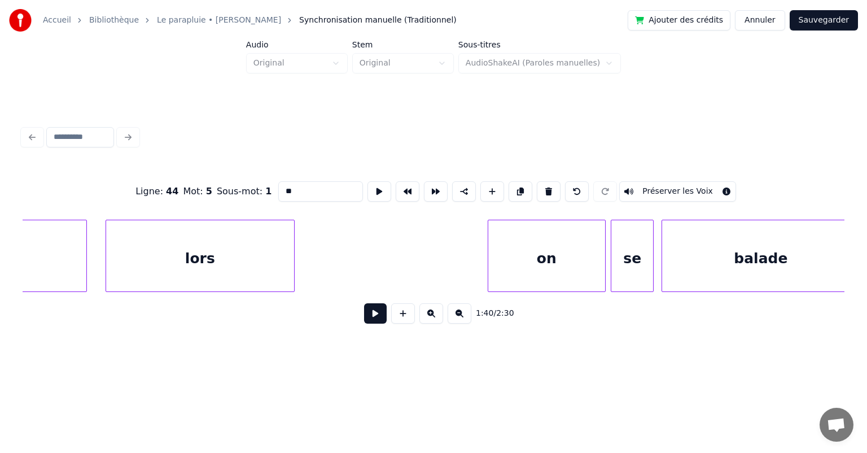
scroll to position [0, 32220]
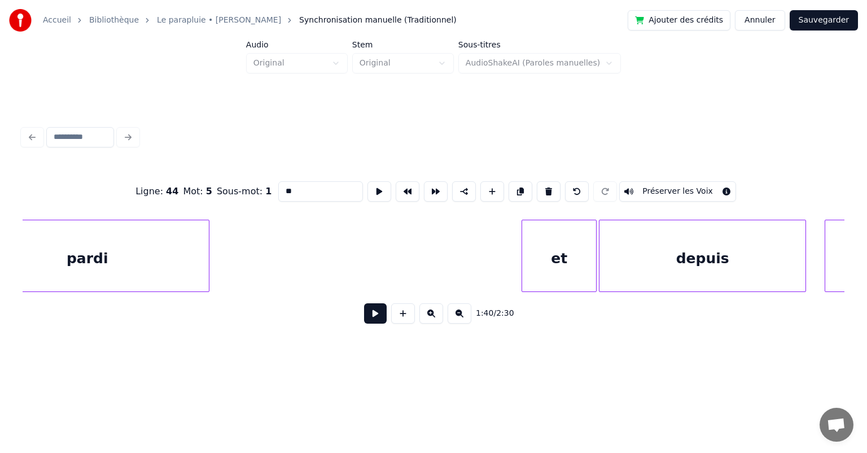
click at [559, 250] on div "et" at bounding box center [559, 258] width 74 height 77
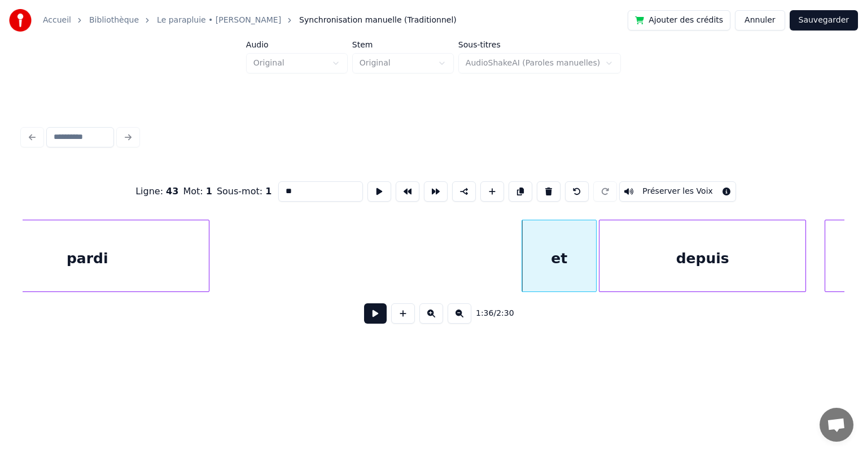
click at [377, 316] on button at bounding box center [375, 313] width 23 height 20
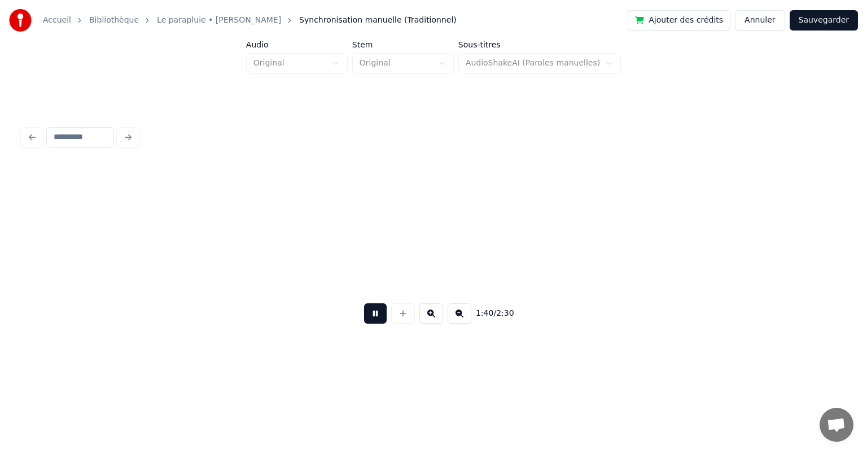
scroll to position [0, 33867]
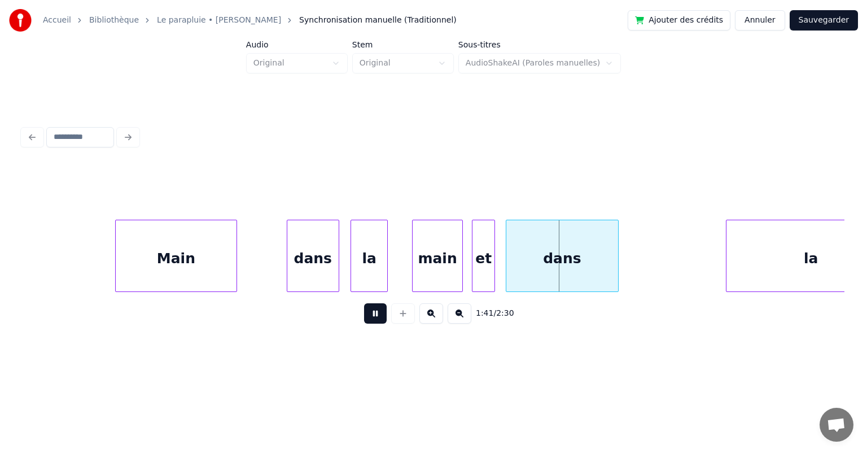
click at [377, 316] on button at bounding box center [375, 313] width 23 height 20
drag, startPoint x: 100, startPoint y: 255, endPoint x: 138, endPoint y: 256, distance: 38.4
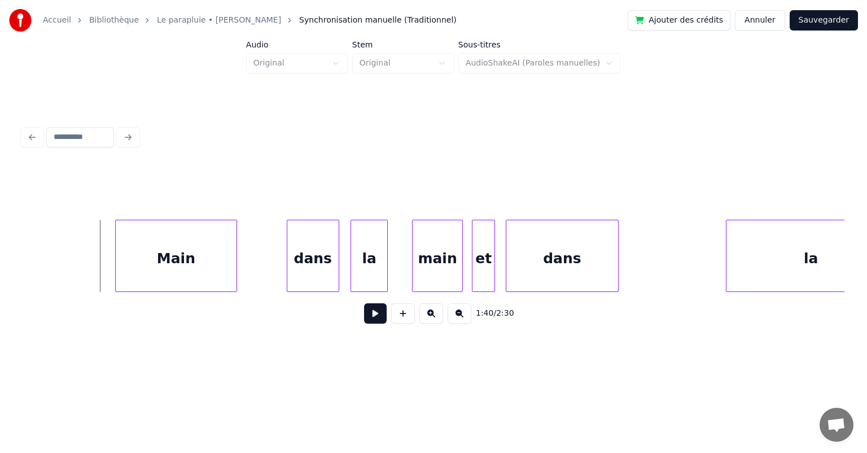
click at [142, 257] on div "Main" at bounding box center [176, 258] width 121 height 77
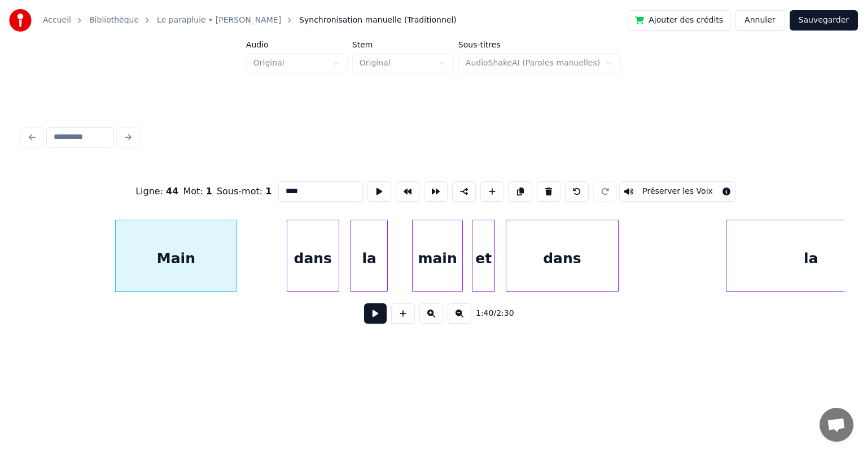
click at [368, 320] on button at bounding box center [375, 313] width 23 height 20
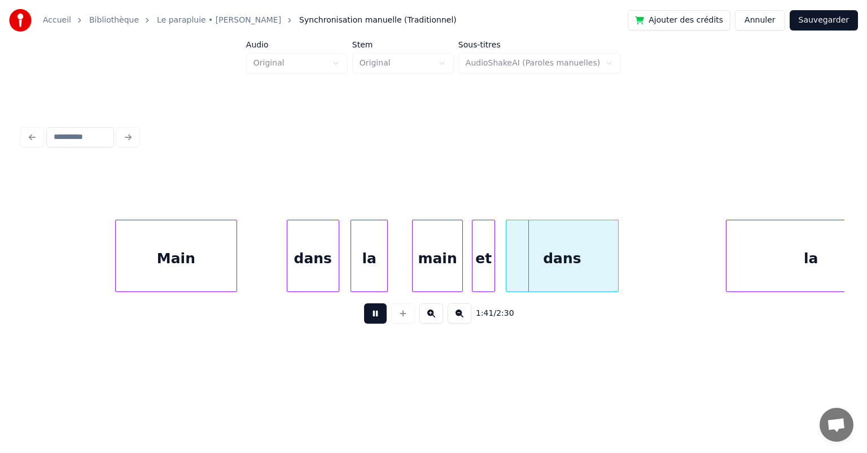
click at [368, 320] on button at bounding box center [375, 313] width 23 height 20
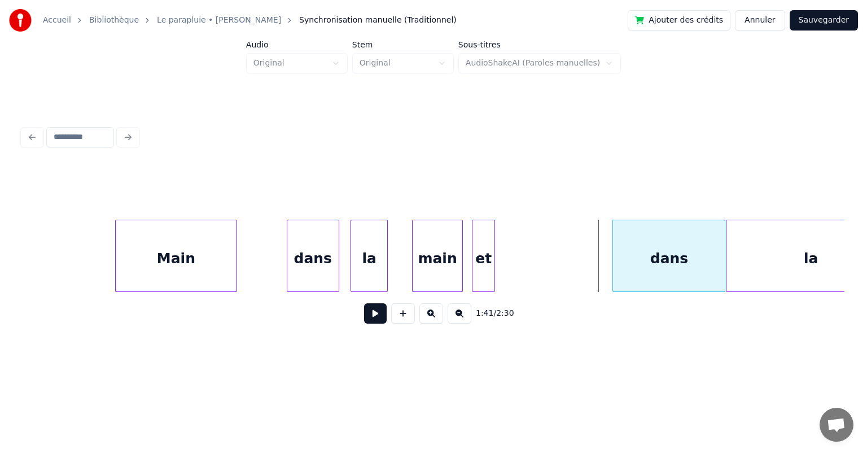
click at [642, 275] on div "dans" at bounding box center [669, 258] width 112 height 77
click at [733, 260] on div "la" at bounding box center [811, 258] width 169 height 77
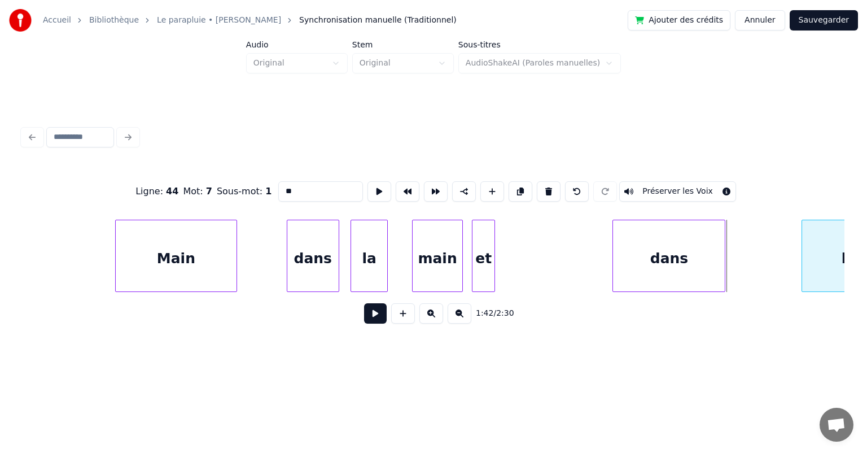
click at [804, 255] on div at bounding box center [803, 255] width 3 height 71
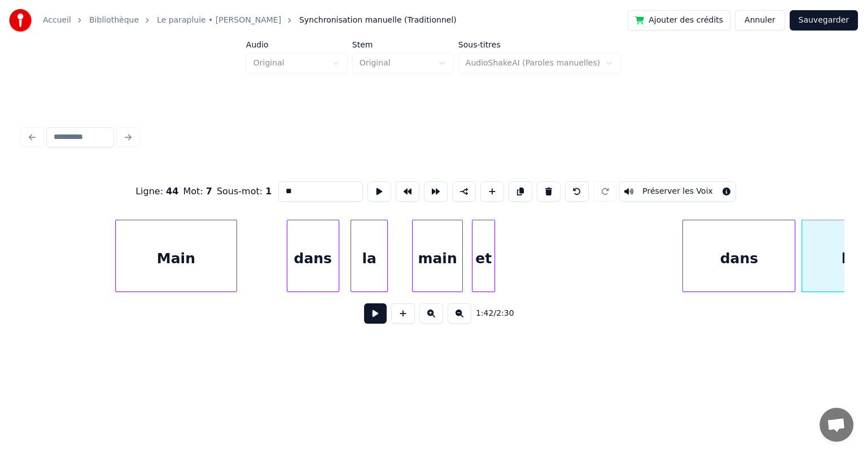
click at [705, 253] on div "dans" at bounding box center [739, 258] width 112 height 77
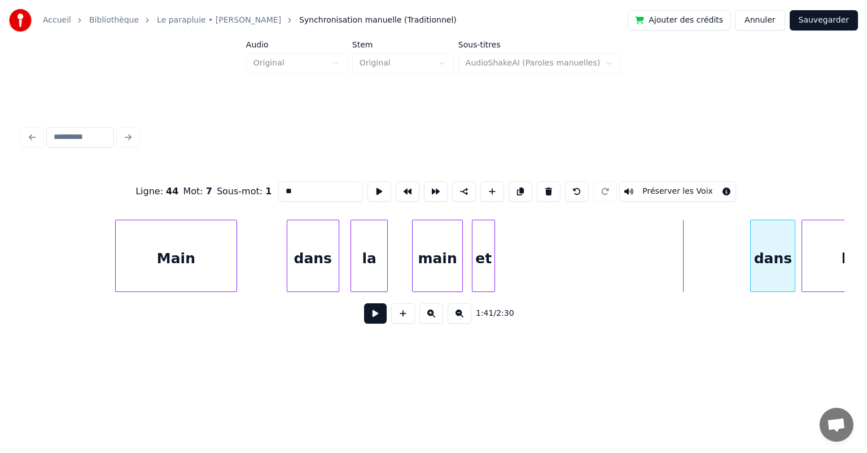
click at [751, 253] on div at bounding box center [752, 255] width 3 height 71
click at [725, 251] on div "et" at bounding box center [732, 258] width 23 height 77
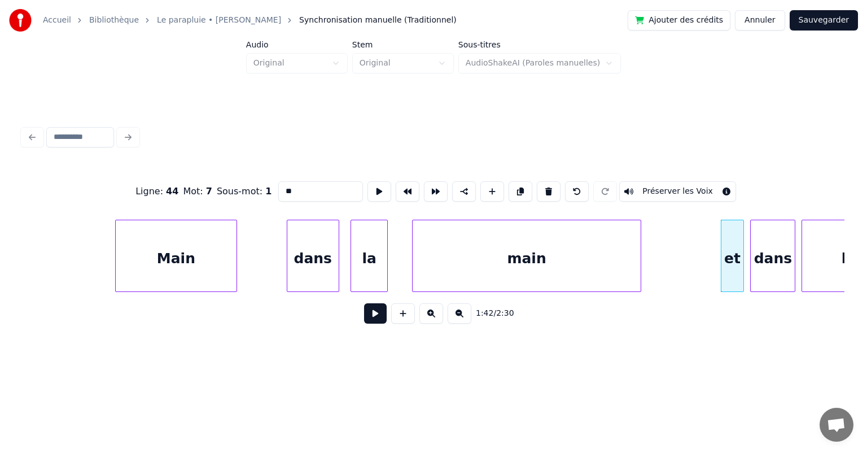
click at [637, 259] on div at bounding box center [638, 255] width 3 height 71
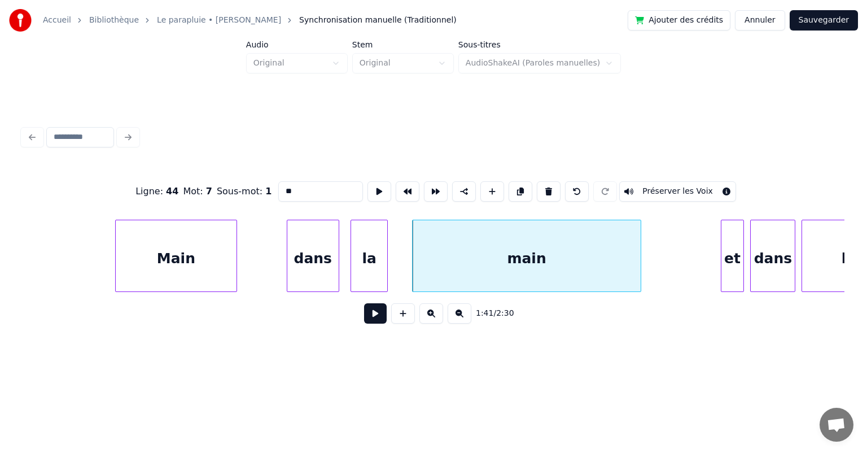
click at [209, 251] on div "Main" at bounding box center [176, 258] width 121 height 77
type input "****"
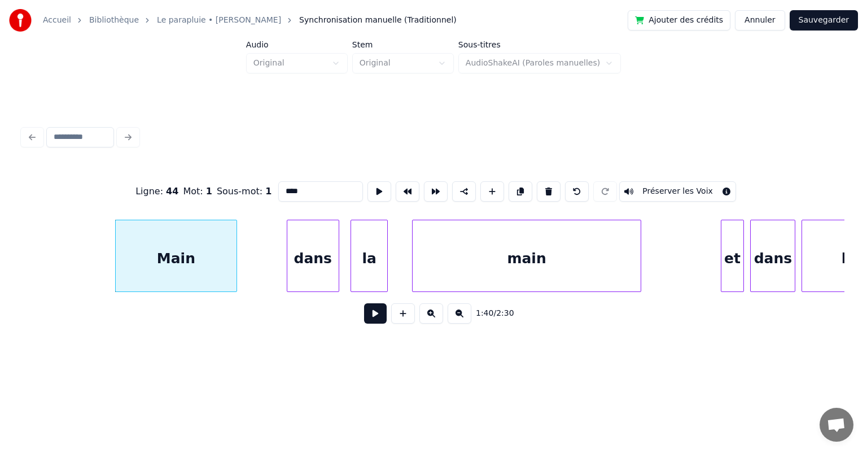
click at [373, 317] on button at bounding box center [375, 313] width 23 height 20
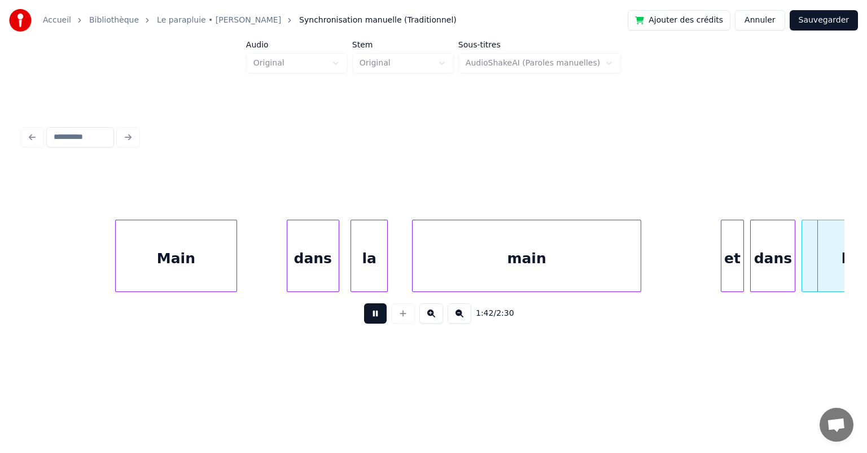
click at [373, 317] on button at bounding box center [375, 313] width 23 height 20
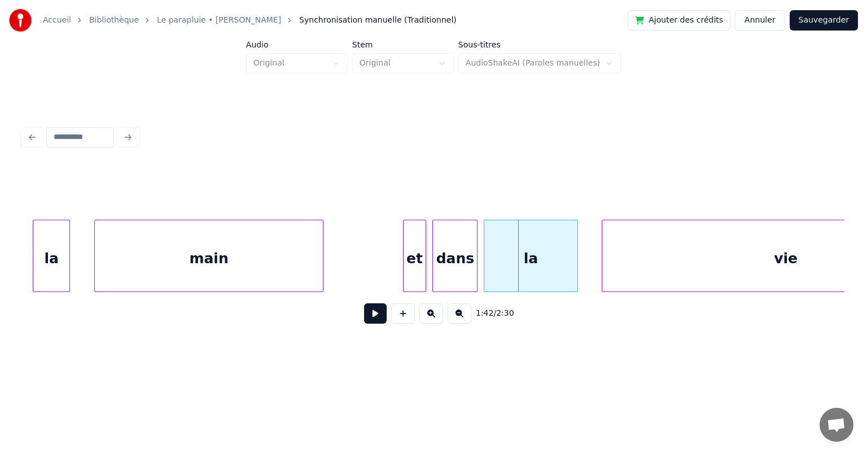
scroll to position [0, 34206]
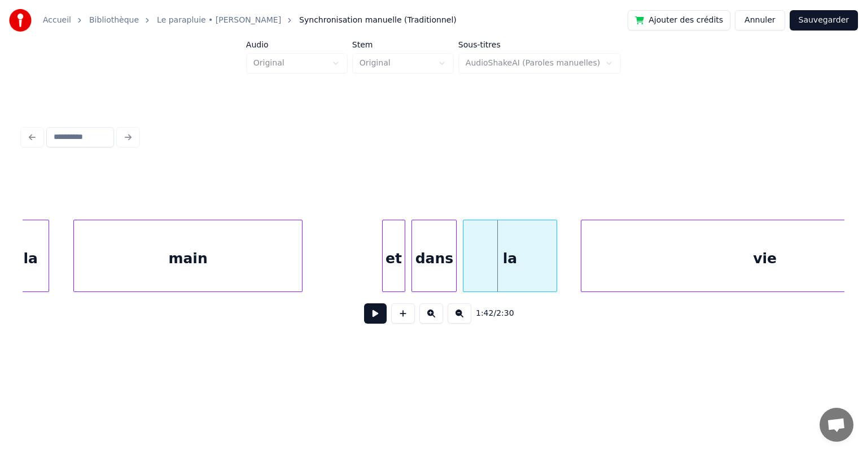
click at [388, 272] on div "et" at bounding box center [394, 258] width 23 height 77
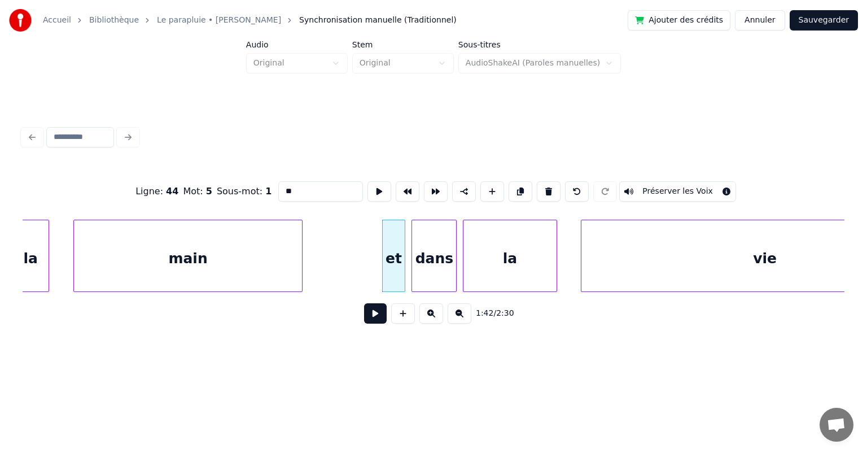
click at [379, 316] on button at bounding box center [375, 313] width 23 height 20
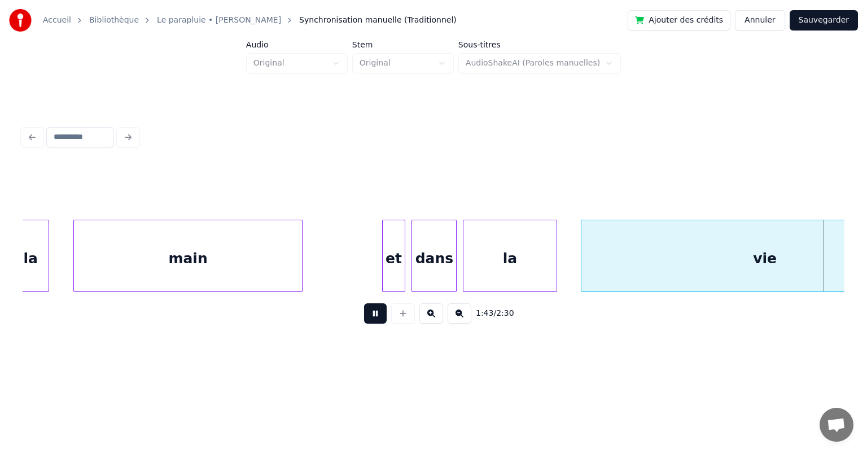
scroll to position [0, 35030]
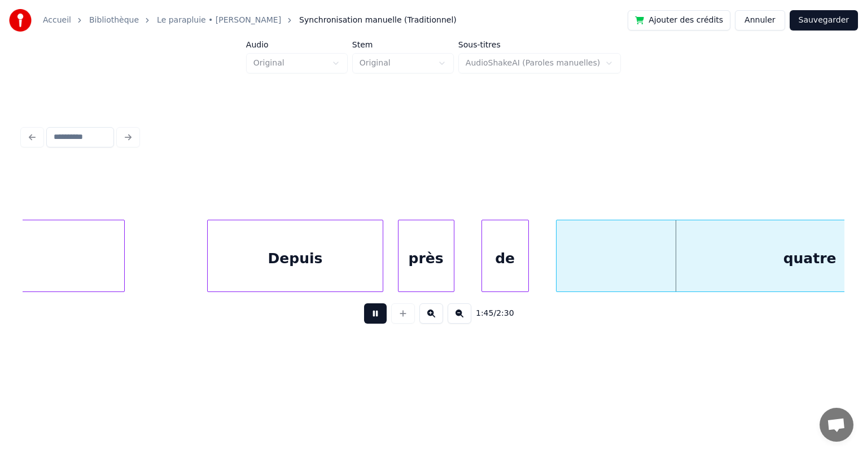
click at [378, 316] on button at bounding box center [375, 313] width 23 height 20
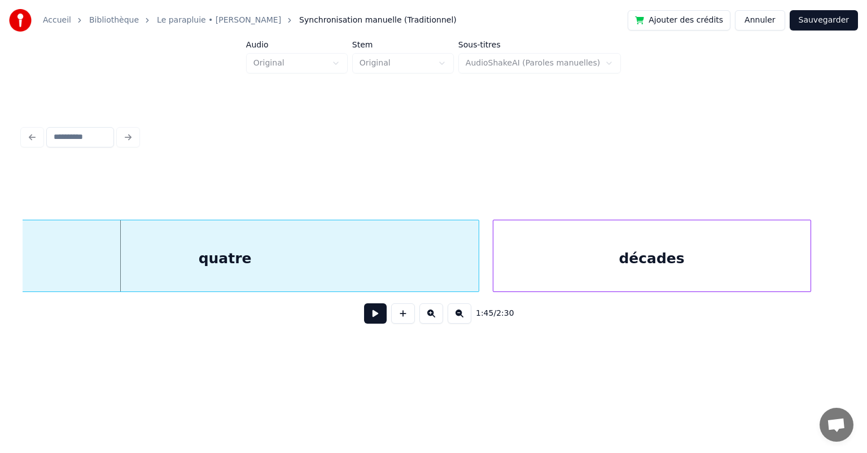
scroll to position [0, 35617]
click at [379, 318] on button at bounding box center [375, 313] width 23 height 20
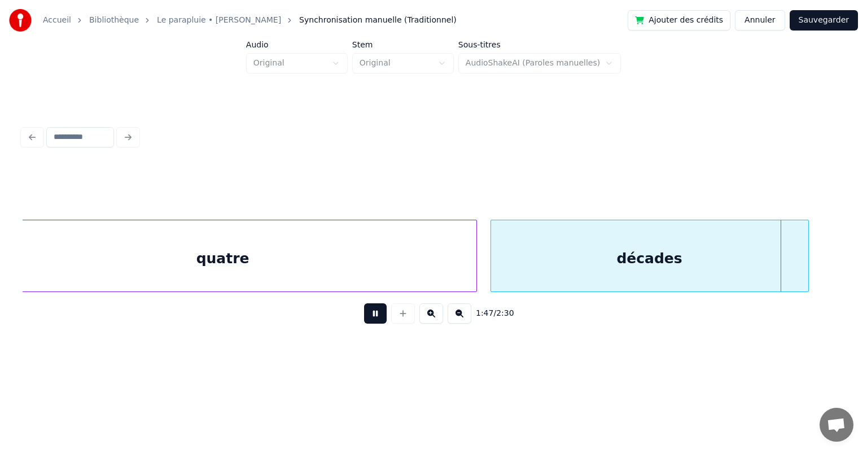
click at [379, 318] on button at bounding box center [375, 313] width 23 height 20
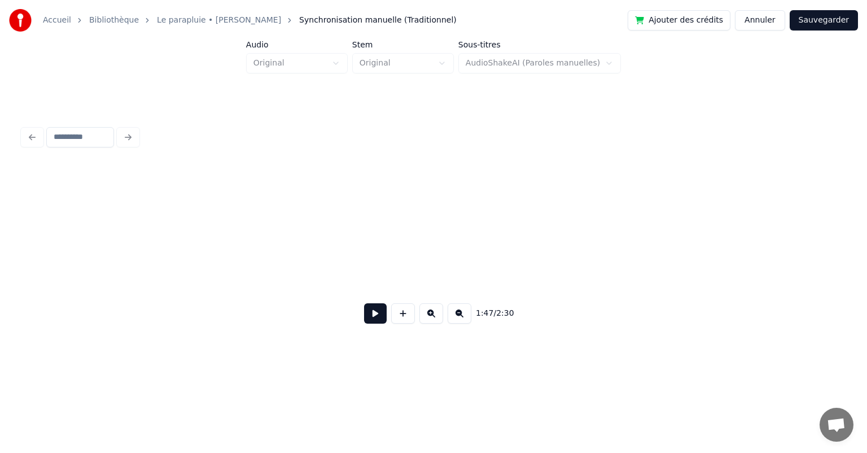
scroll to position [0, 36442]
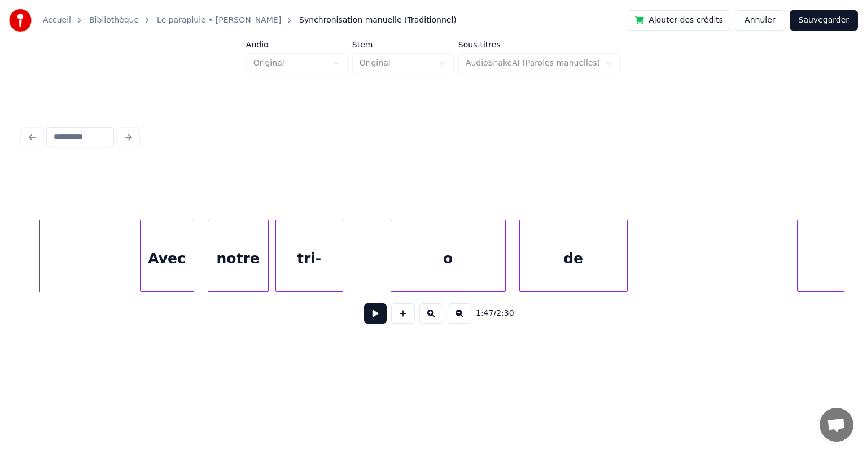
click at [379, 318] on button at bounding box center [375, 313] width 23 height 20
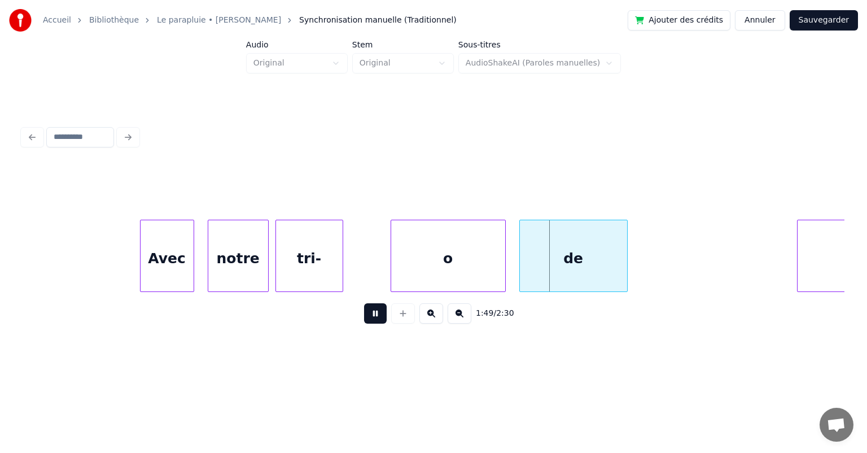
click at [378, 318] on button at bounding box center [375, 313] width 23 height 20
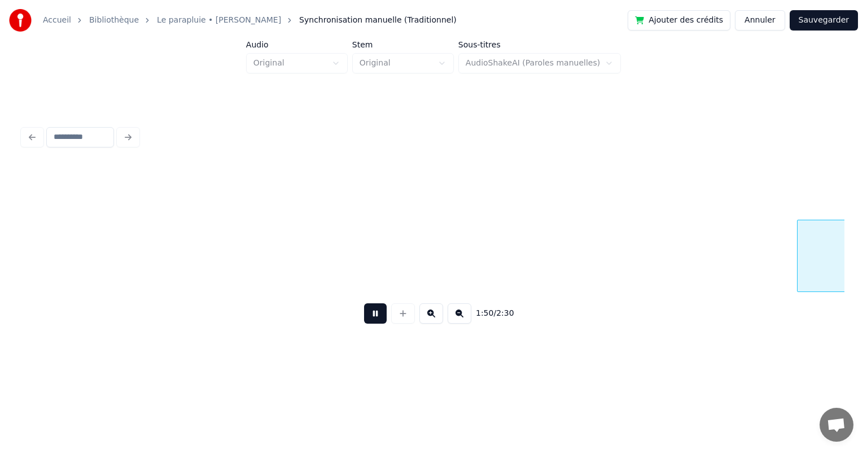
click at [378, 318] on button at bounding box center [375, 313] width 23 height 20
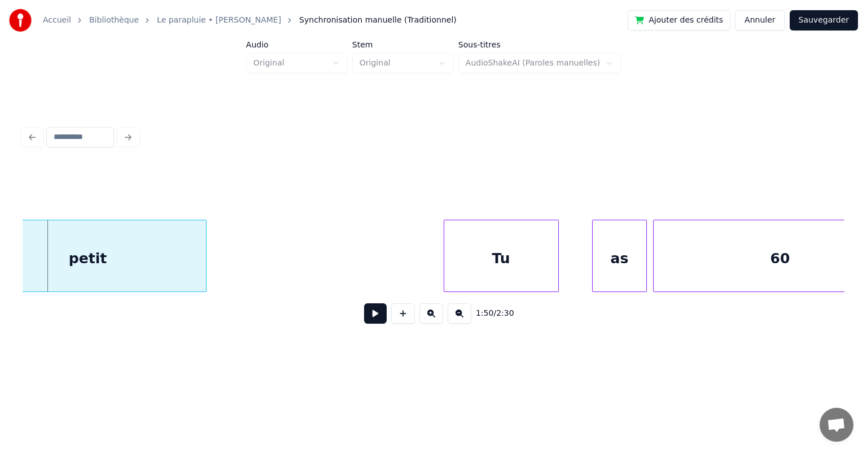
click at [377, 318] on button at bounding box center [375, 313] width 23 height 20
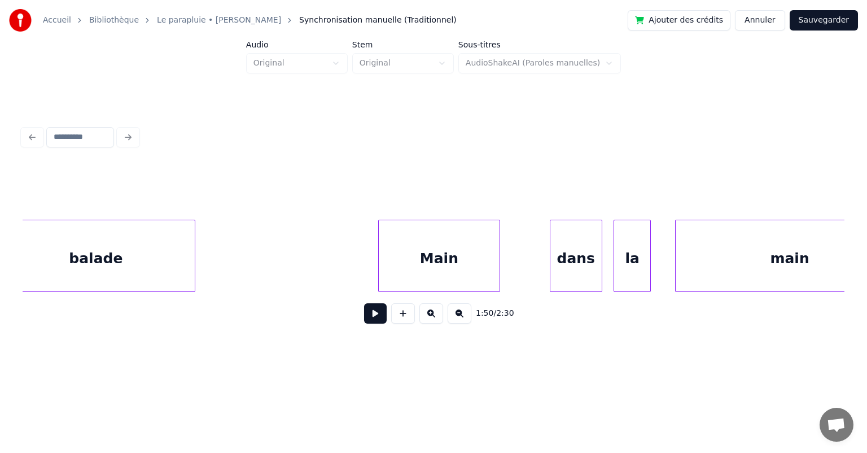
scroll to position [0, 32235]
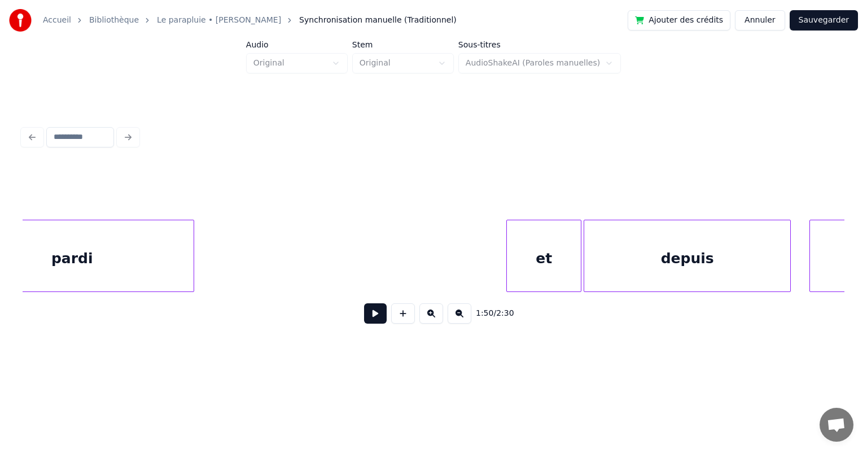
click at [824, 17] on button "Sauvegarder" at bounding box center [824, 20] width 68 height 20
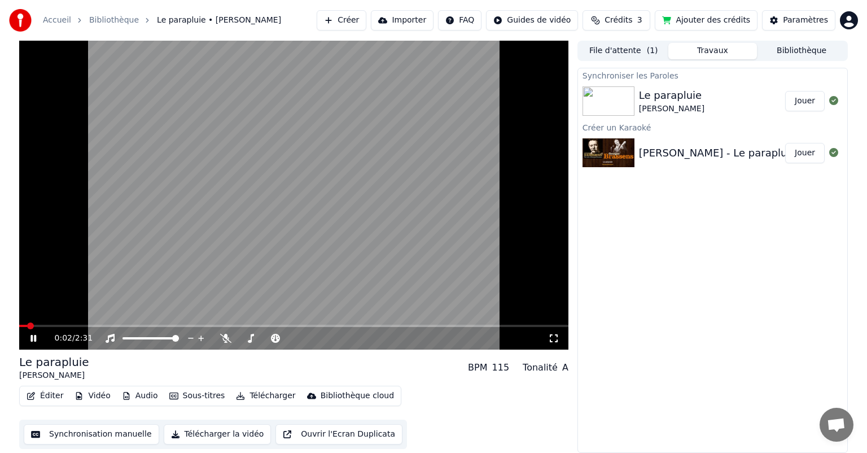
click at [44, 395] on button "Éditer" at bounding box center [45, 396] width 46 height 16
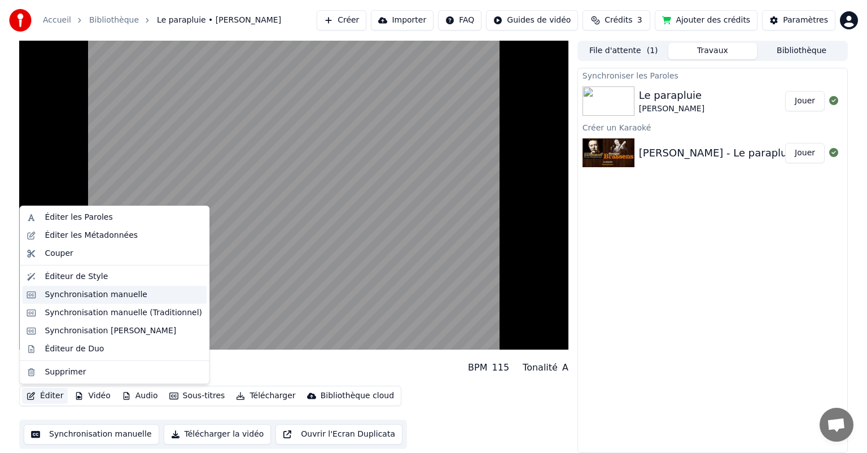
click at [79, 295] on div "Synchronisation manuelle" at bounding box center [96, 294] width 103 height 11
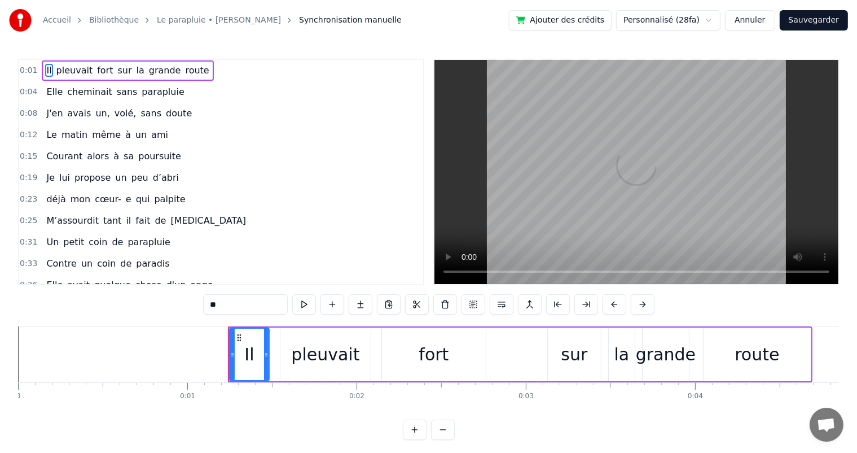
click at [249, 20] on link "Le parapluie • [PERSON_NAME]" at bounding box center [219, 20] width 124 height 11
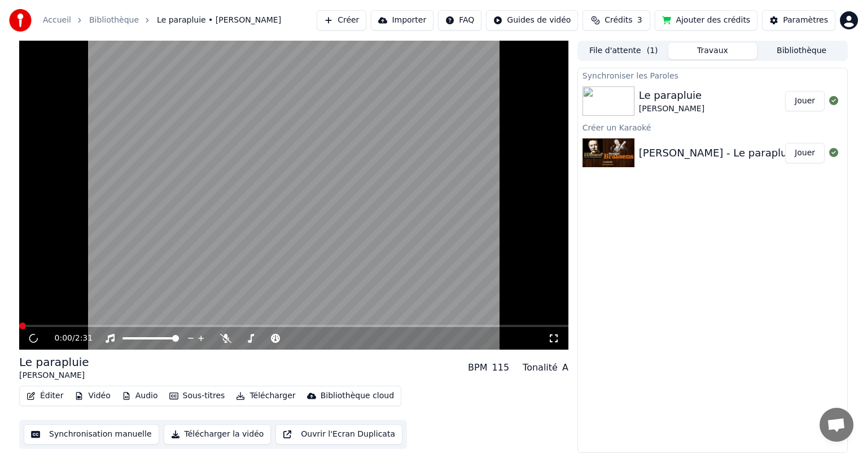
click at [47, 393] on button "Éditer" at bounding box center [45, 396] width 46 height 16
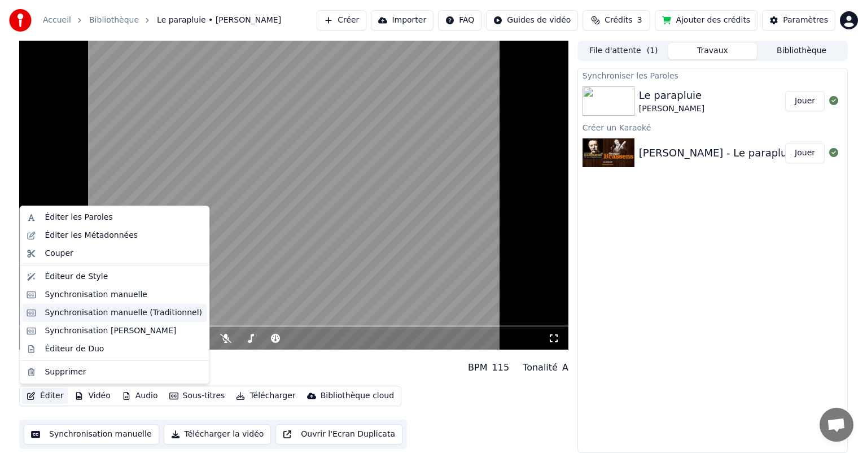
click at [82, 312] on div "Synchronisation manuelle (Traditionnel)" at bounding box center [123, 312] width 157 height 11
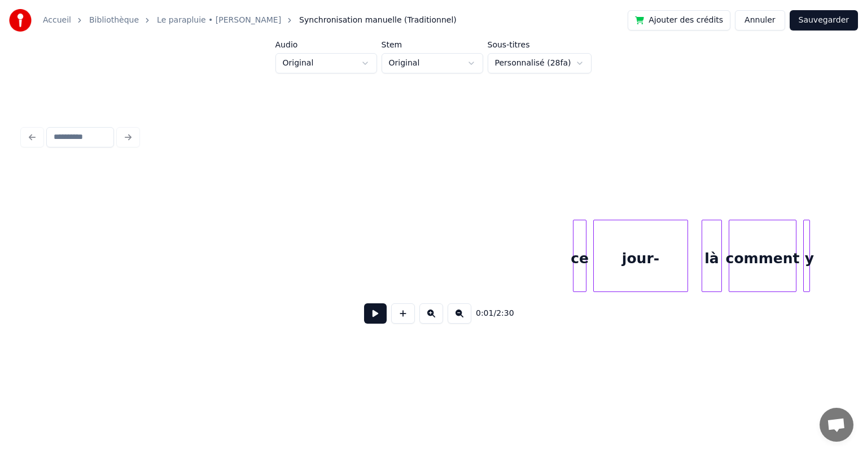
scroll to position [0, 25172]
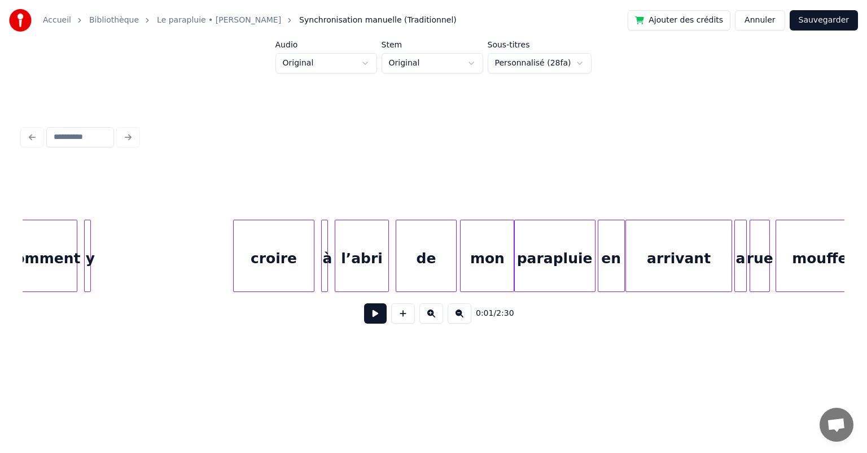
click at [447, 271] on div "de" at bounding box center [426, 258] width 60 height 77
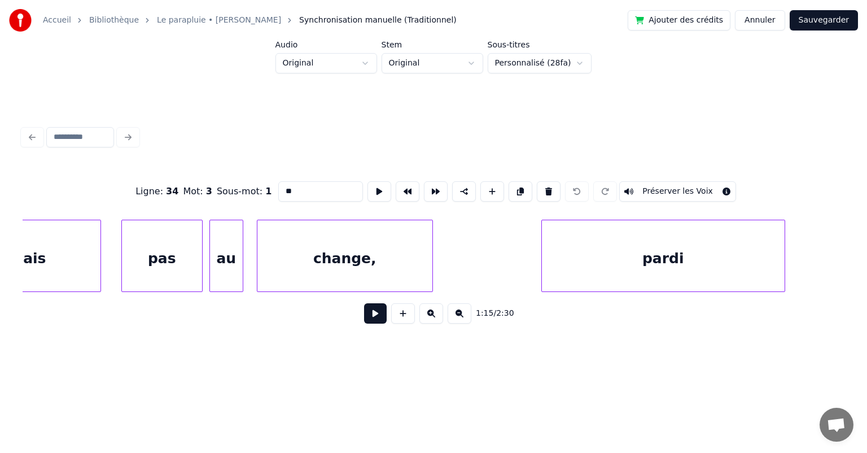
scroll to position [0, 32363]
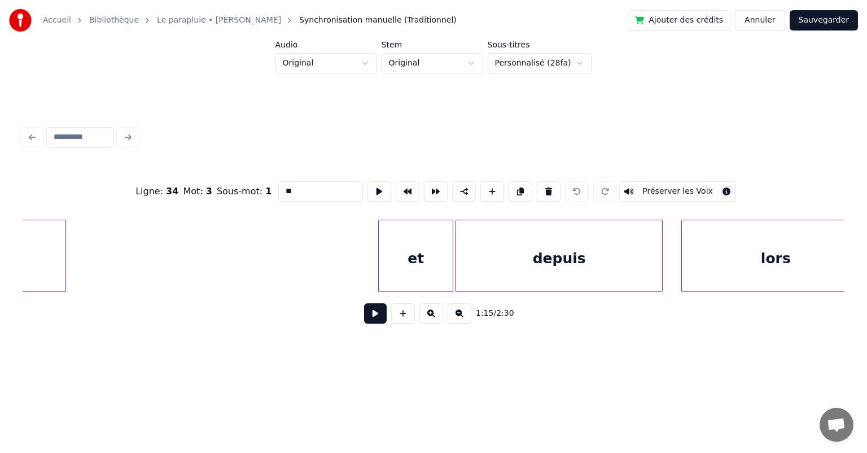
click at [415, 249] on div "et" at bounding box center [416, 258] width 74 height 77
type input "**"
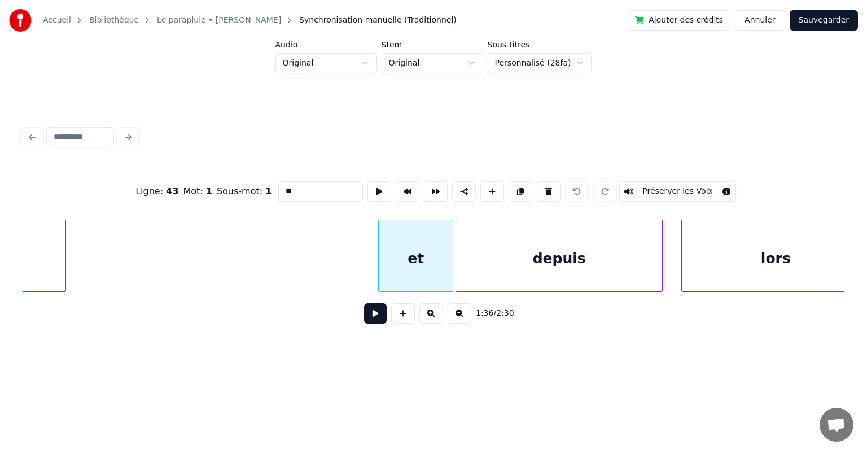
click at [382, 314] on button at bounding box center [375, 313] width 23 height 20
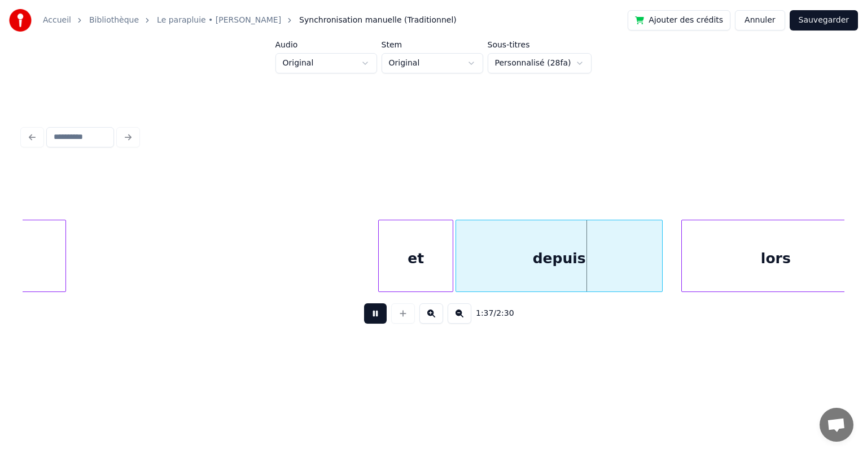
click at [379, 316] on button at bounding box center [375, 313] width 23 height 20
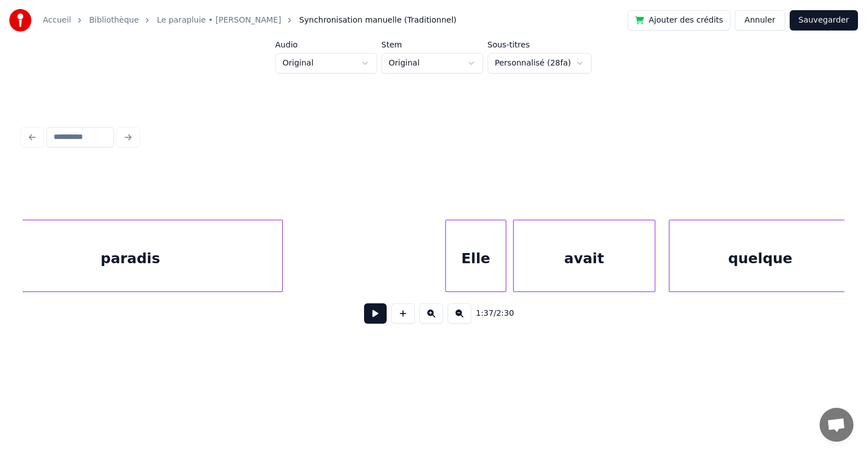
scroll to position [0, 27329]
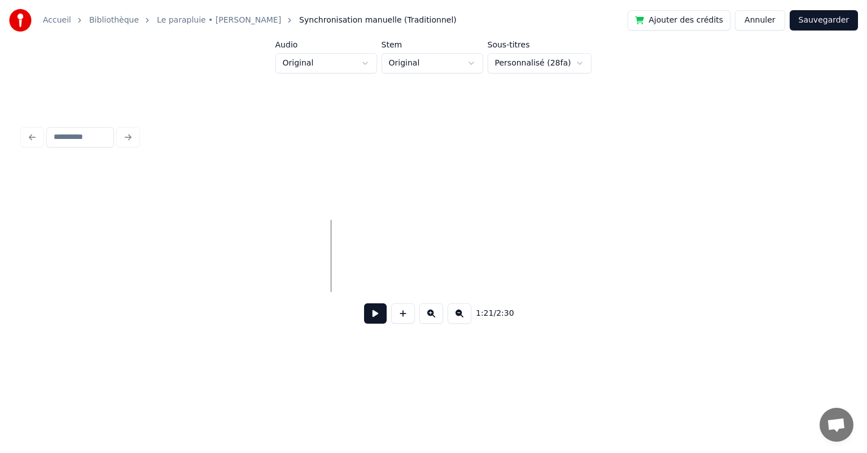
scroll to position [0, 26610]
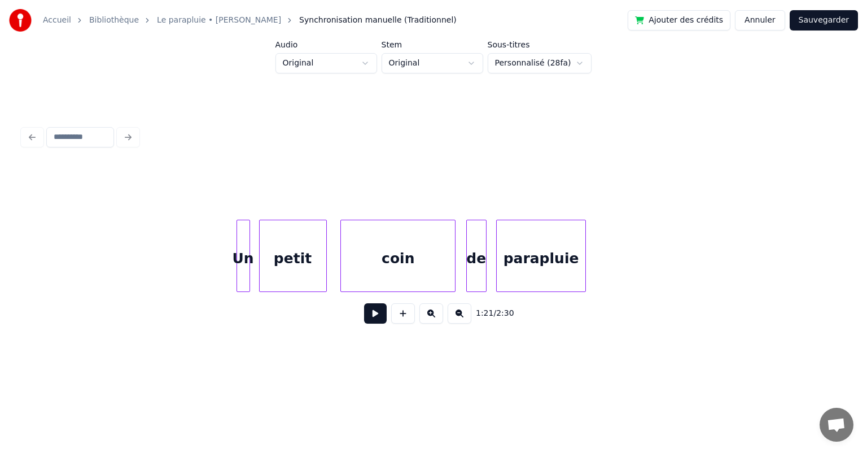
click at [244, 264] on div "Un" at bounding box center [243, 258] width 12 height 77
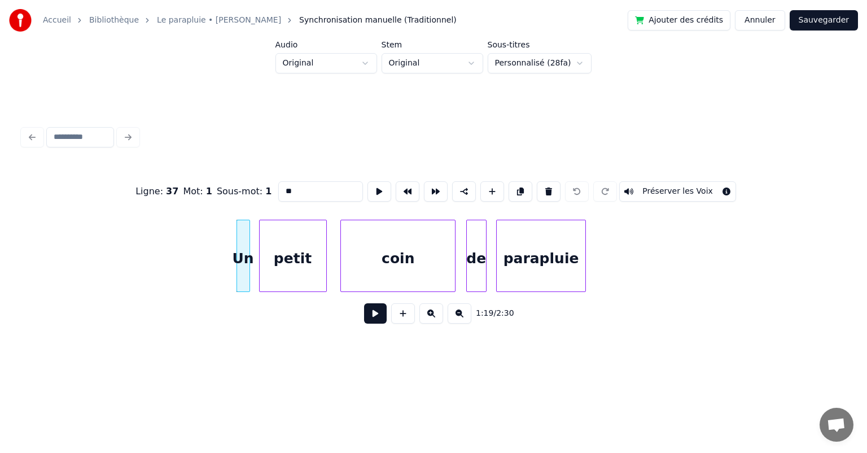
click at [368, 320] on button at bounding box center [375, 313] width 23 height 20
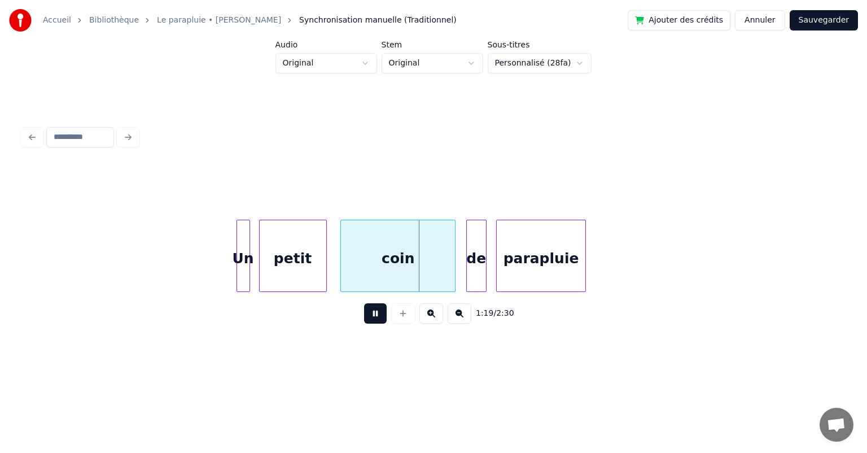
click at [368, 320] on button at bounding box center [375, 313] width 23 height 20
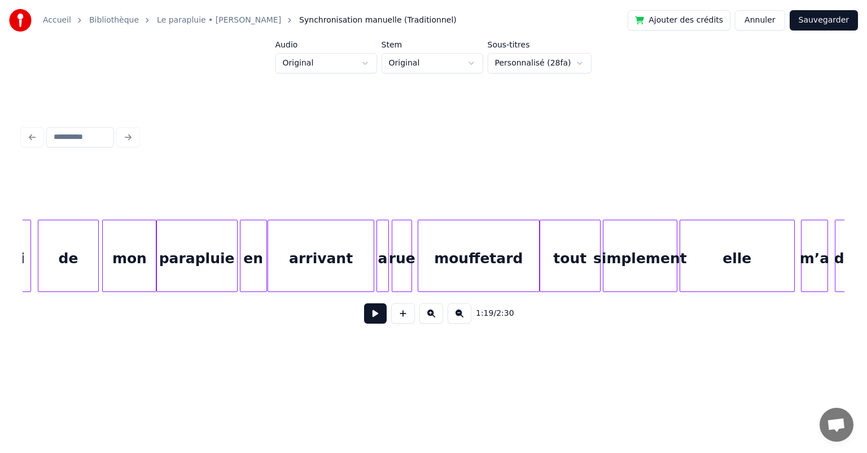
scroll to position [0, 25601]
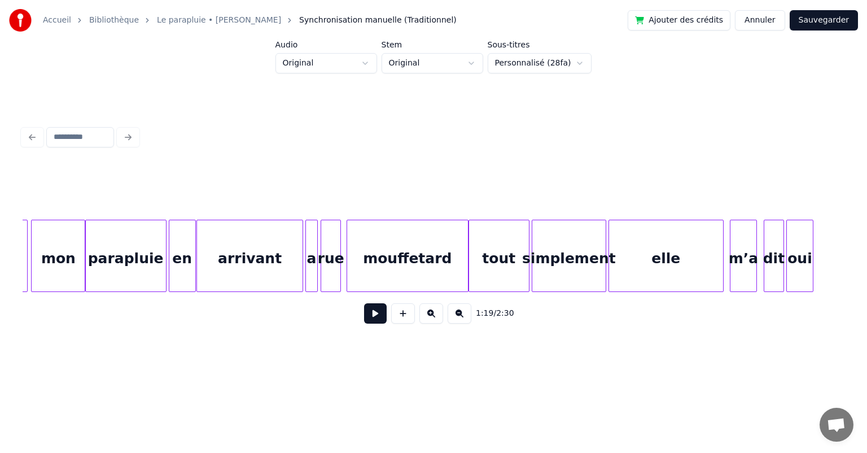
click at [513, 257] on div "tout" at bounding box center [499, 258] width 60 height 77
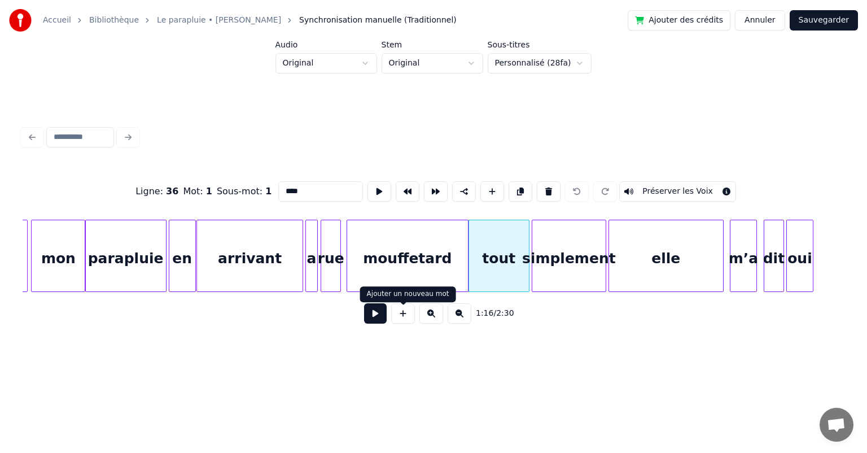
click at [373, 318] on button at bounding box center [375, 313] width 23 height 20
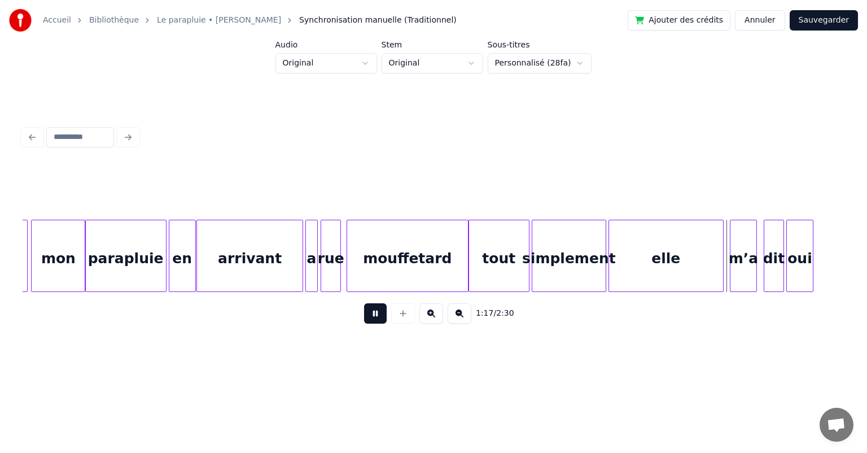
click at [373, 318] on button at bounding box center [375, 313] width 23 height 20
click at [498, 266] on div "tout" at bounding box center [499, 258] width 60 height 77
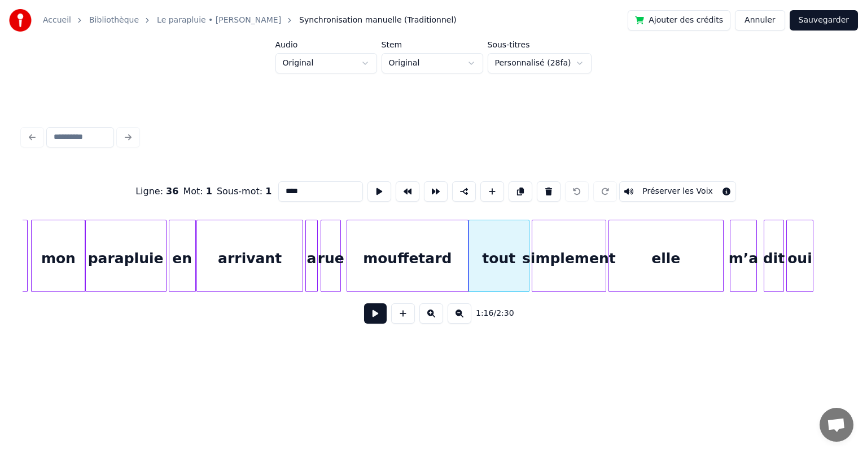
click at [373, 317] on button at bounding box center [375, 313] width 23 height 20
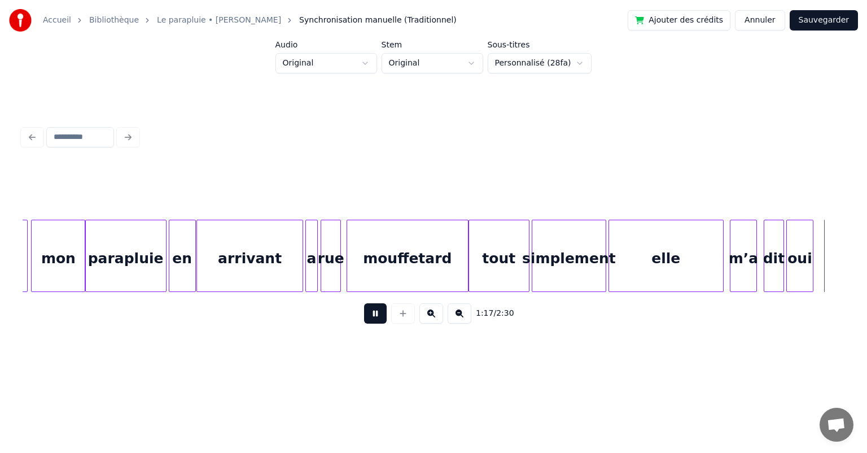
scroll to position [0, 26424]
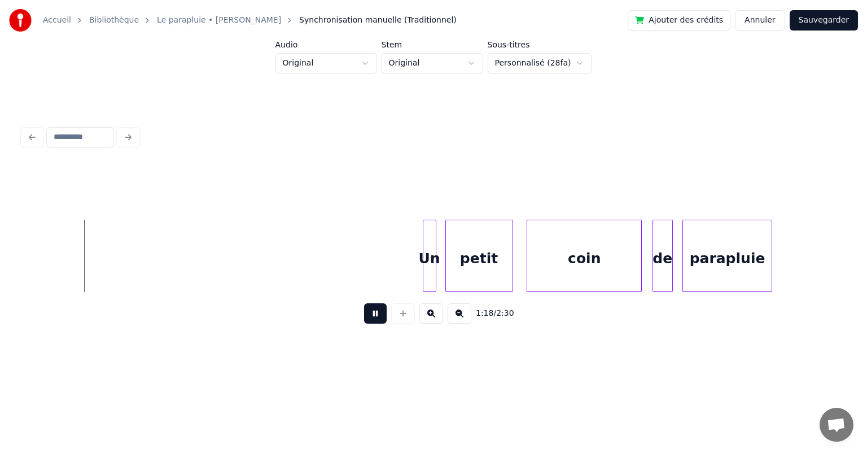
click at [373, 317] on button at bounding box center [375, 313] width 23 height 20
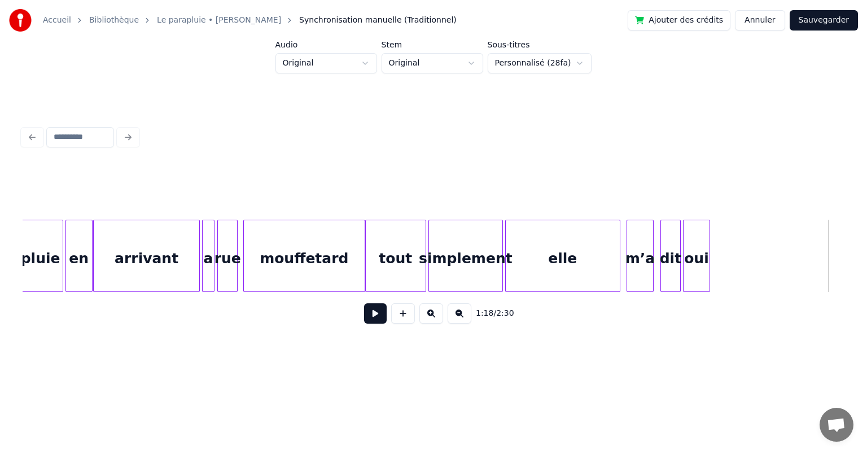
scroll to position [0, 24985]
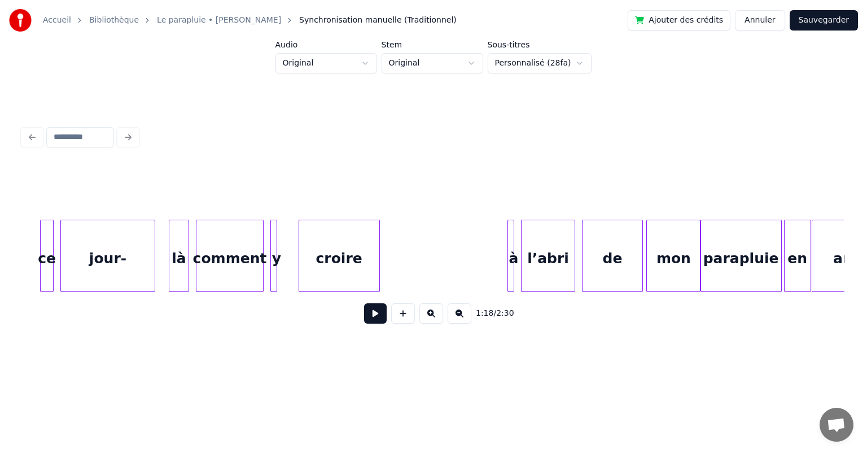
click at [335, 253] on div "croire" at bounding box center [339, 258] width 80 height 77
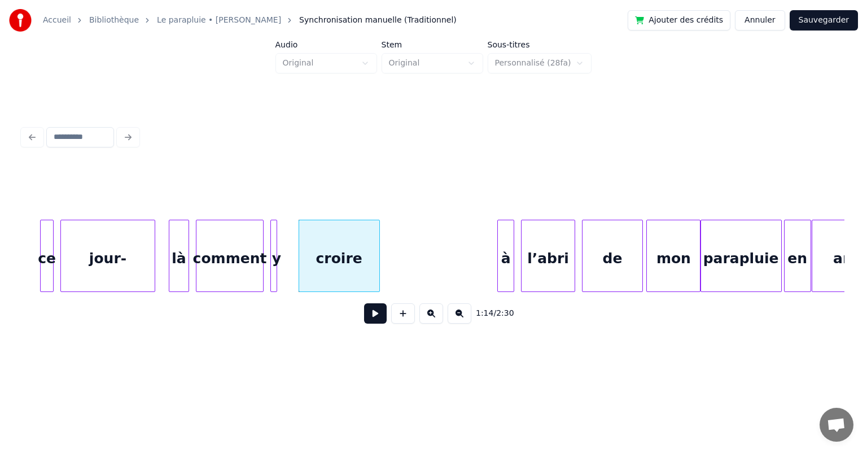
click at [500, 240] on div at bounding box center [499, 255] width 3 height 71
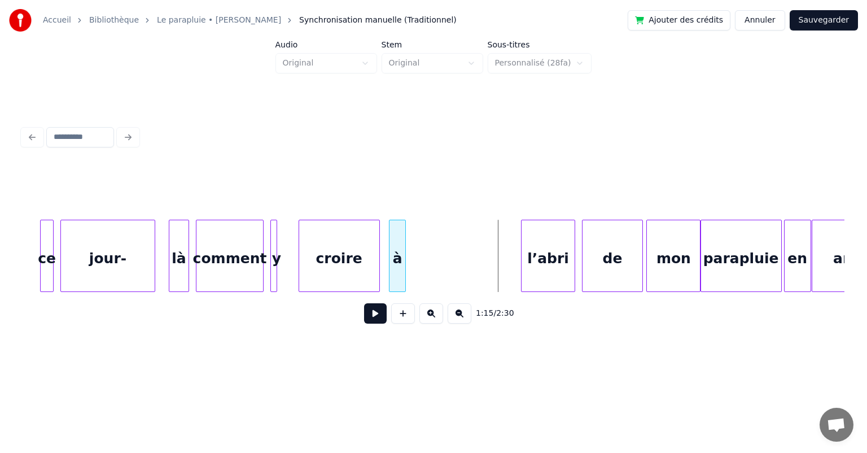
click at [399, 262] on div "à" at bounding box center [398, 258] width 16 height 77
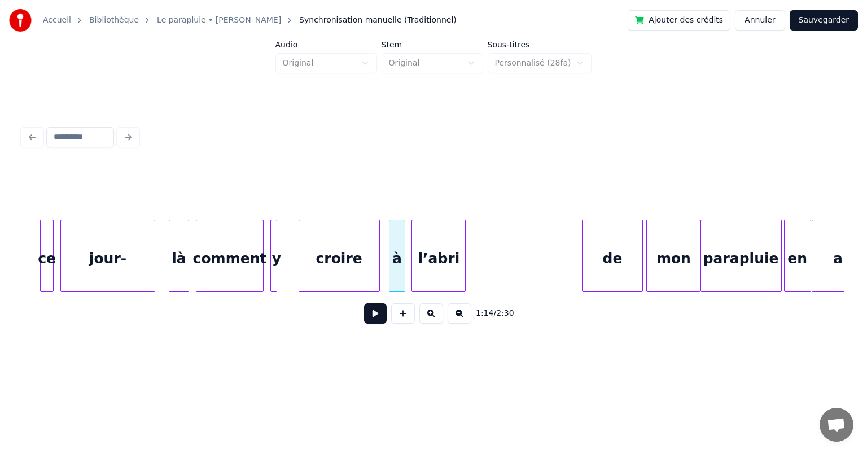
click at [427, 259] on div "l’abri" at bounding box center [438, 258] width 53 height 77
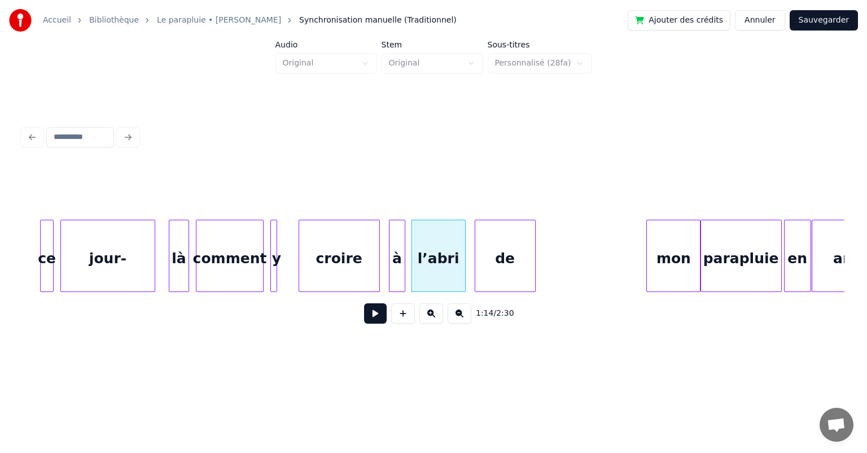
click at [494, 259] on div "de" at bounding box center [505, 258] width 60 height 77
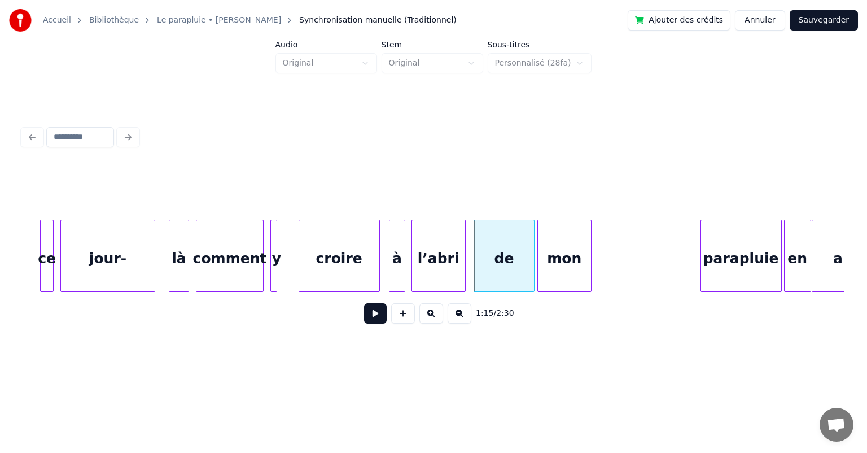
click at [549, 261] on div "mon" at bounding box center [564, 258] width 53 height 77
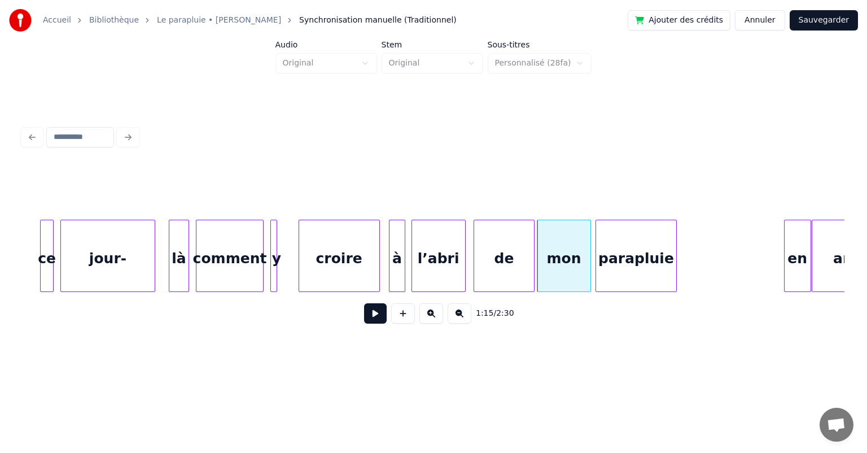
click at [624, 257] on div "parapluie" at bounding box center [636, 258] width 80 height 77
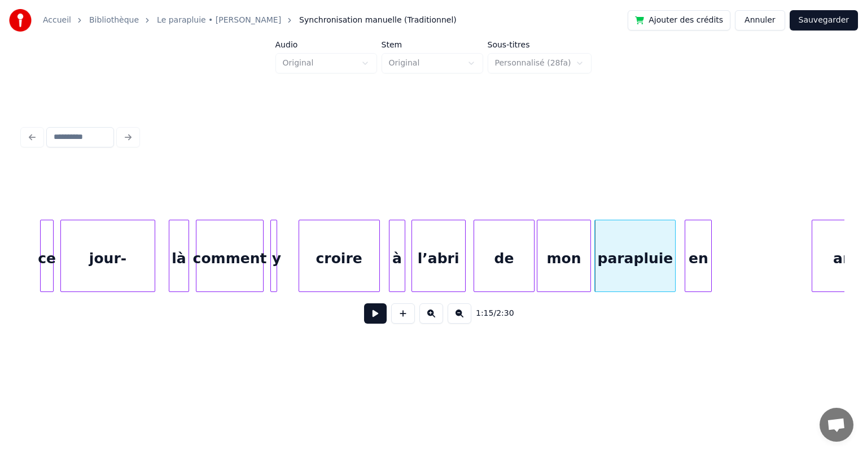
click at [692, 257] on div "en" at bounding box center [698, 258] width 26 height 77
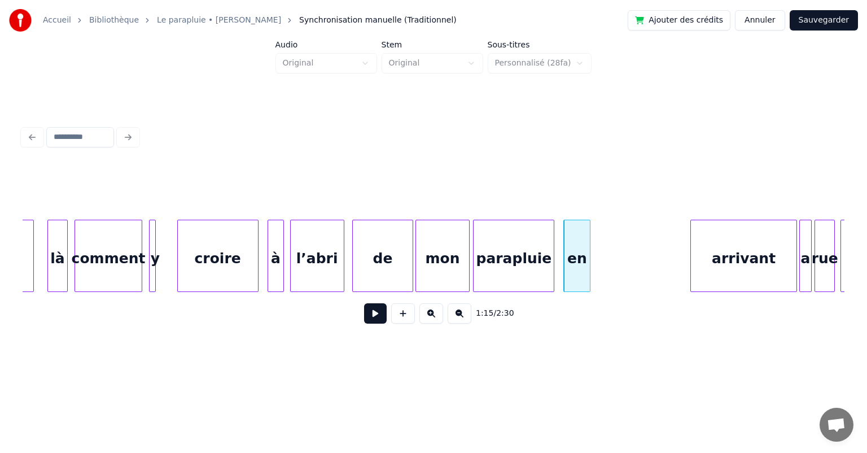
scroll to position [0, 25121]
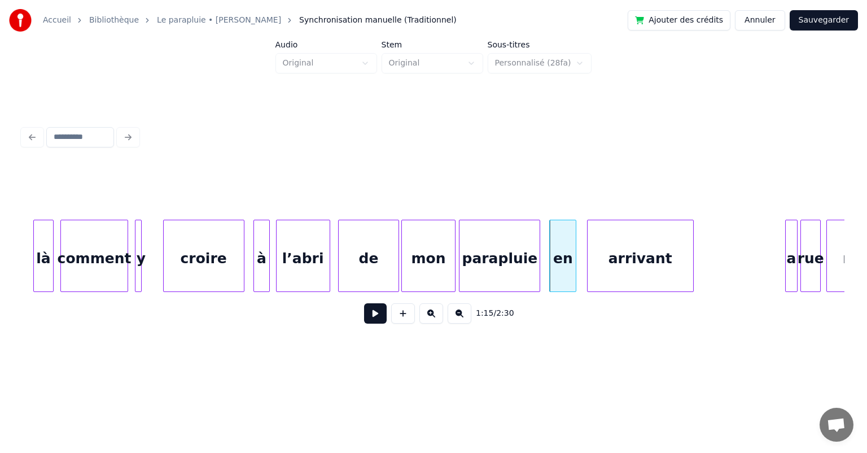
click at [625, 266] on div "arrivant" at bounding box center [641, 258] width 106 height 77
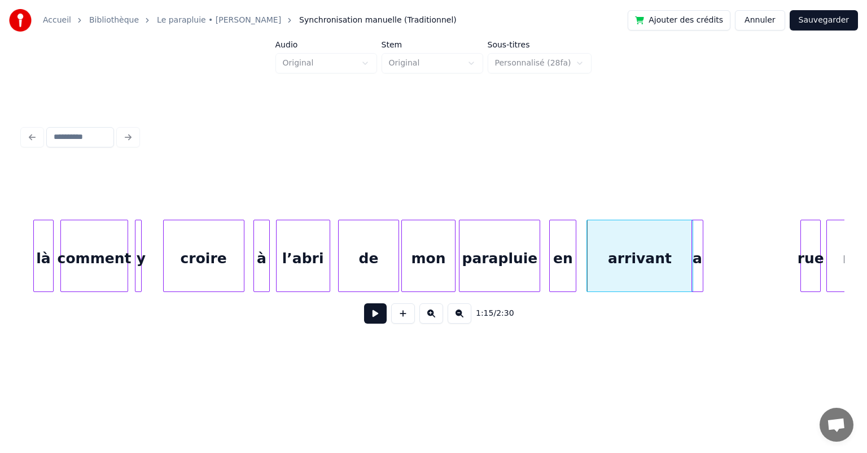
click at [699, 262] on div "a" at bounding box center [697, 258] width 11 height 77
click at [720, 263] on div "rue" at bounding box center [719, 258] width 19 height 77
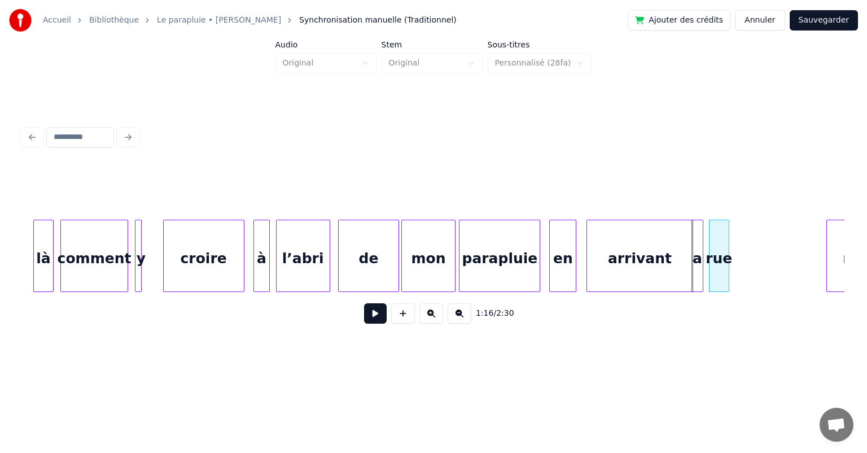
scroll to position [0, 25222]
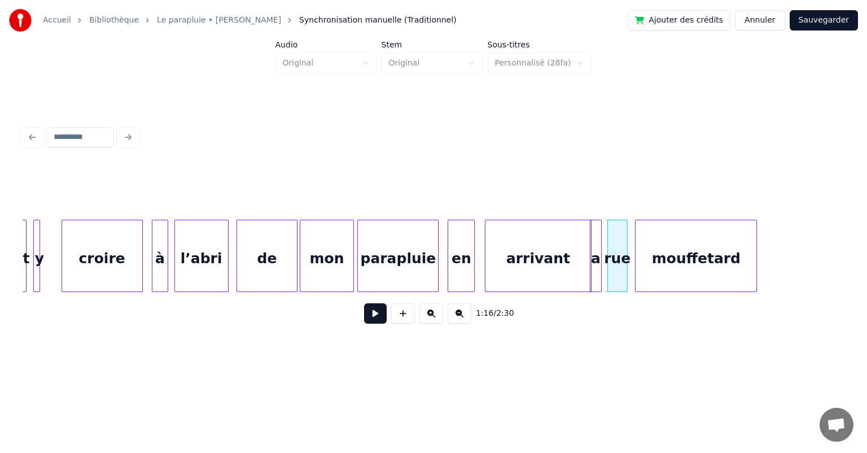
click at [747, 262] on div "mouffetard" at bounding box center [696, 258] width 121 height 77
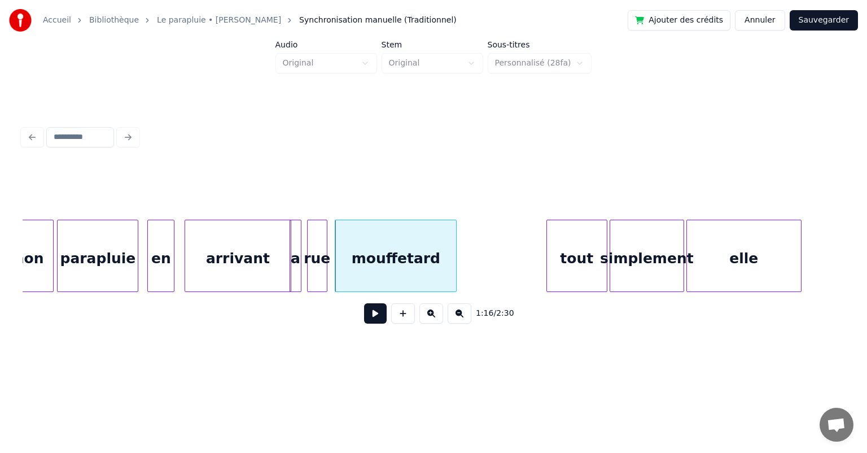
scroll to position [0, 25538]
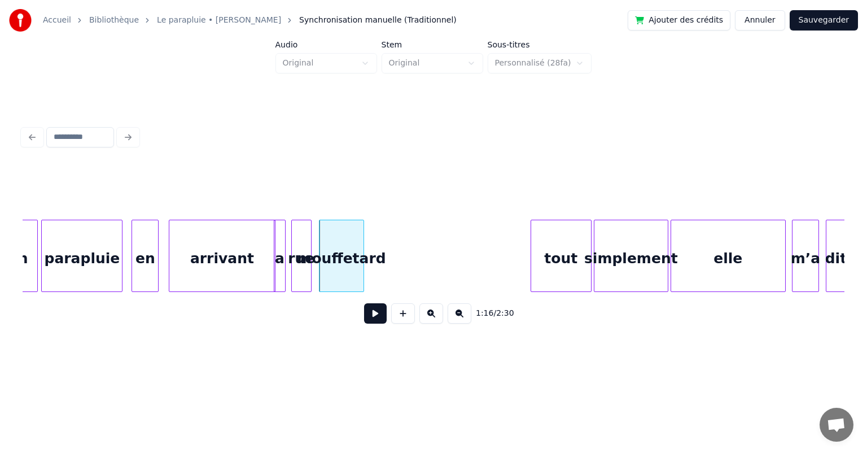
click at [361, 253] on div at bounding box center [361, 255] width 3 height 71
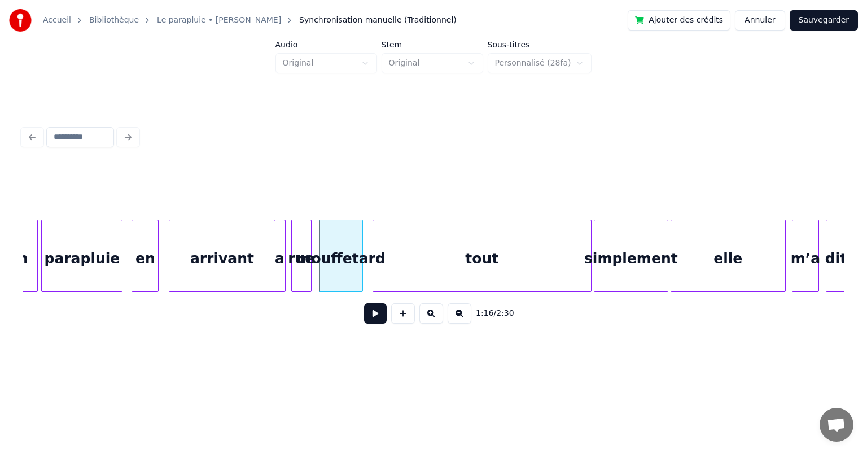
click at [374, 260] on div at bounding box center [374, 255] width 3 height 71
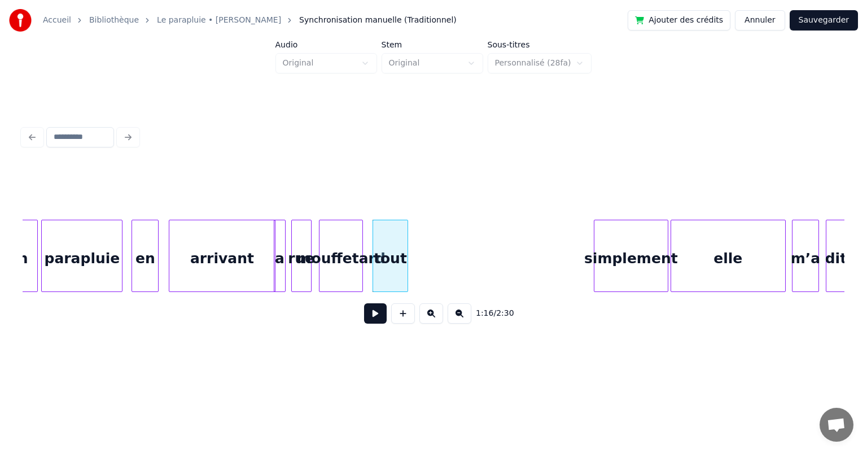
click at [405, 260] on div at bounding box center [405, 255] width 3 height 71
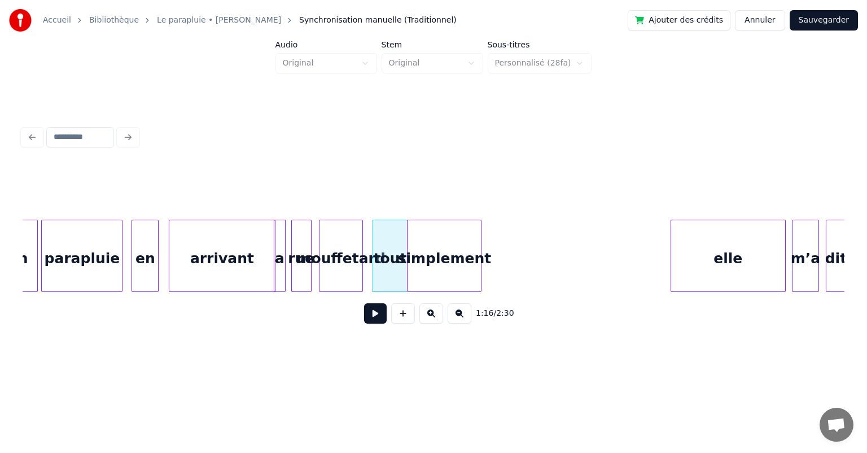
click at [428, 263] on div "simplement" at bounding box center [444, 258] width 73 height 77
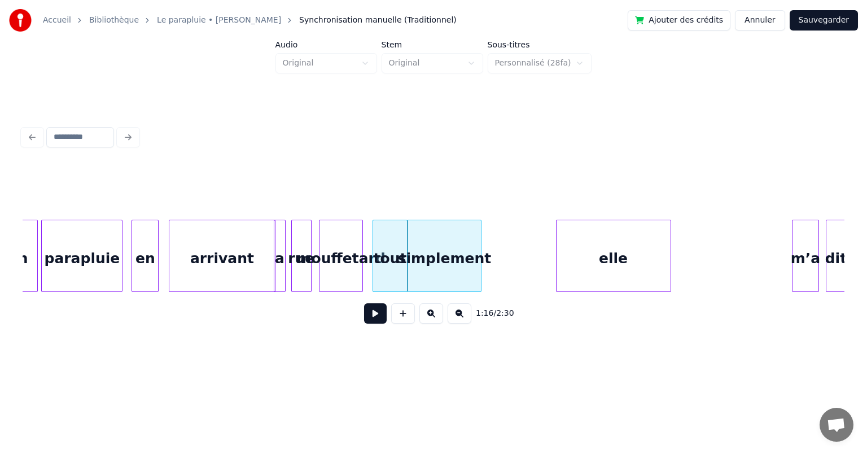
click at [571, 260] on div "elle" at bounding box center [614, 258] width 114 height 77
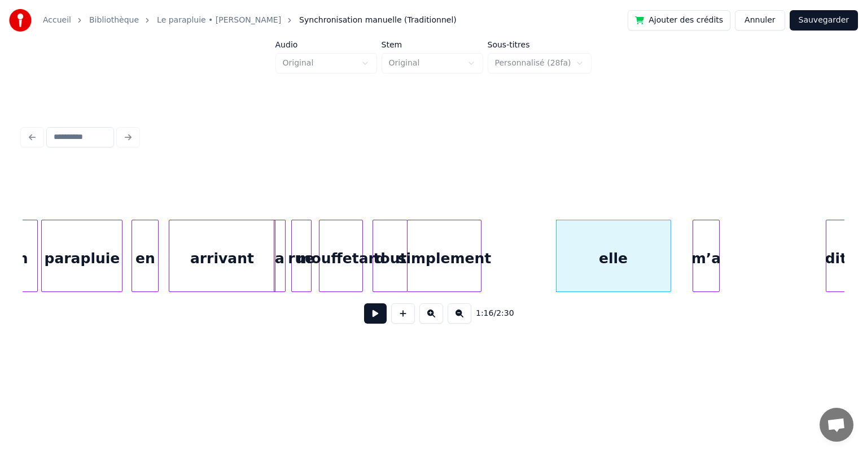
click at [703, 248] on div "m’a" at bounding box center [706, 258] width 26 height 77
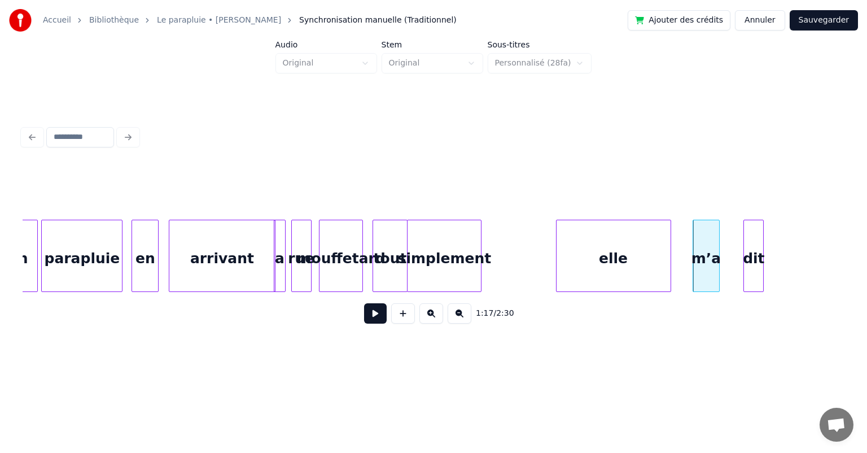
click at [753, 251] on div "dit" at bounding box center [753, 258] width 19 height 77
click at [597, 252] on div "elle" at bounding box center [614, 258] width 114 height 77
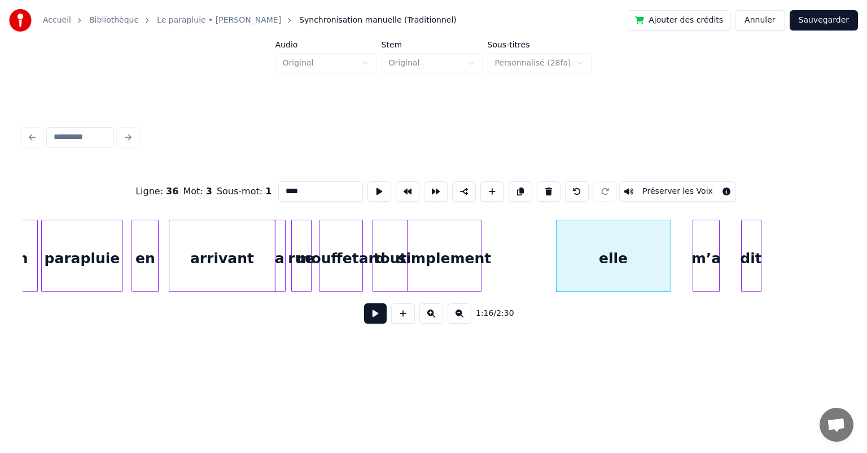
click at [371, 317] on button at bounding box center [375, 313] width 23 height 20
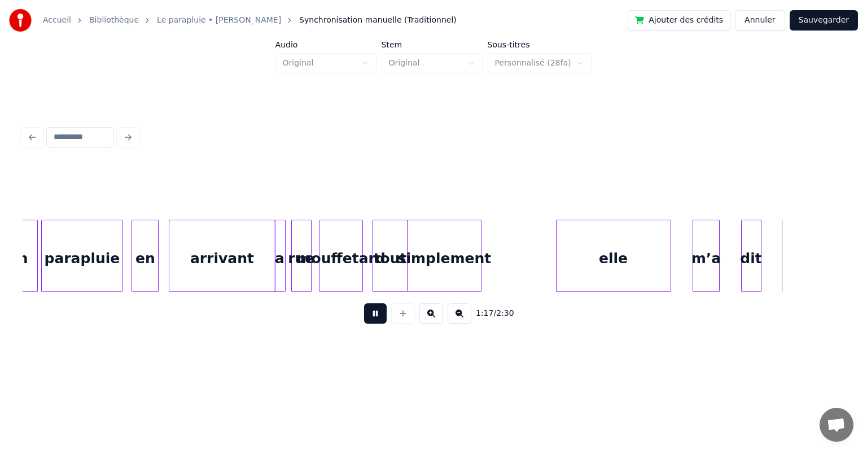
click at [371, 317] on button at bounding box center [375, 313] width 23 height 20
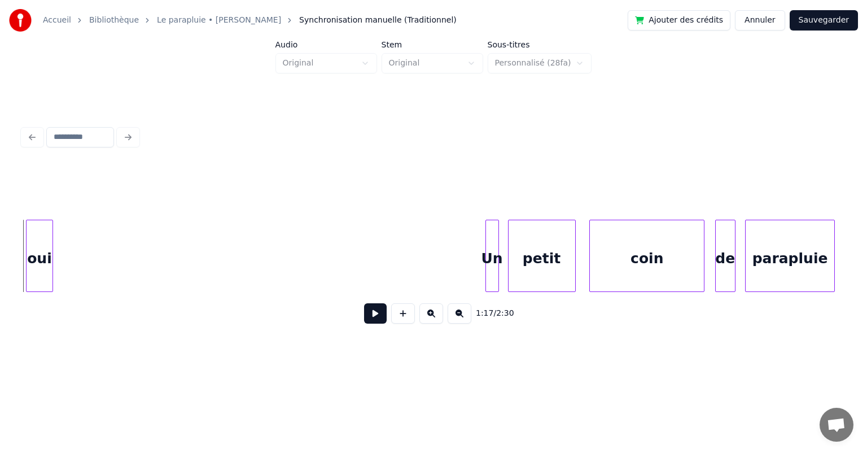
scroll to position [0, 25642]
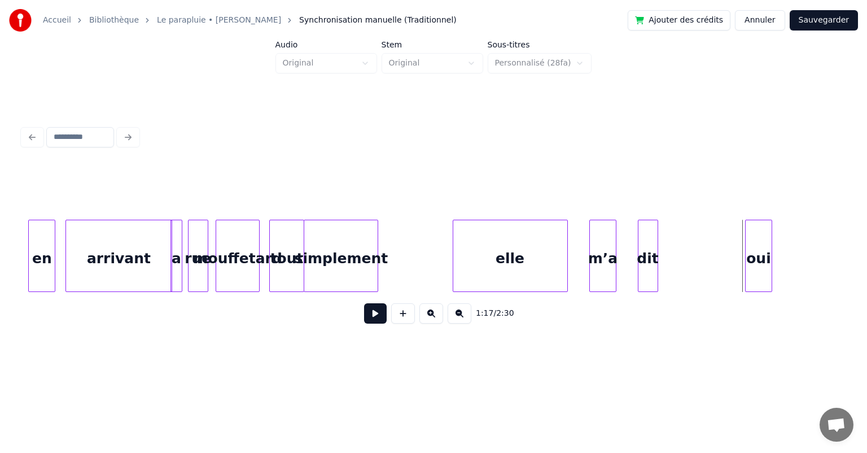
click at [497, 262] on div "elle" at bounding box center [510, 258] width 114 height 77
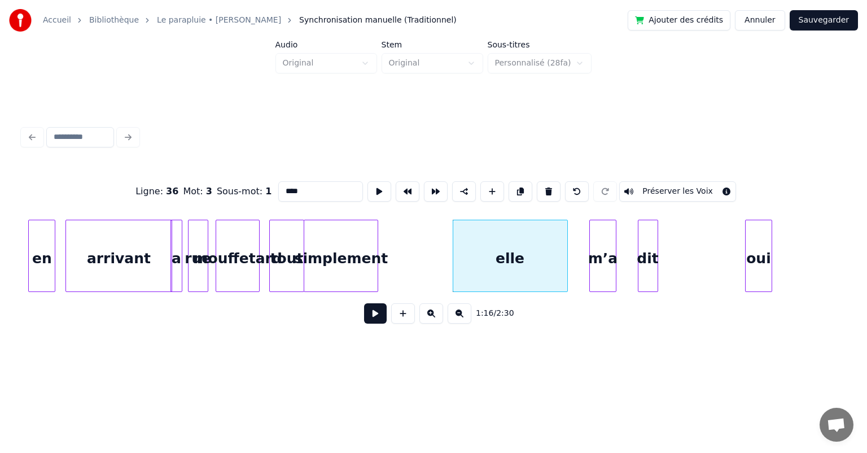
click at [374, 319] on button at bounding box center [375, 313] width 23 height 20
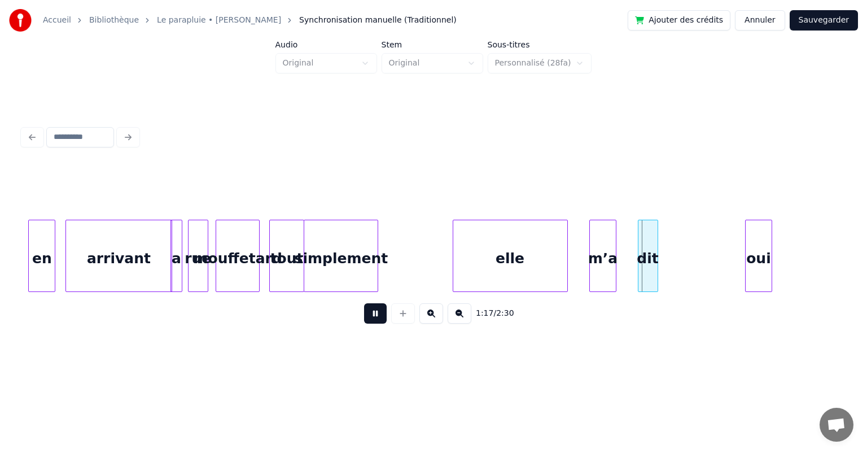
click at [374, 319] on button at bounding box center [375, 313] width 23 height 20
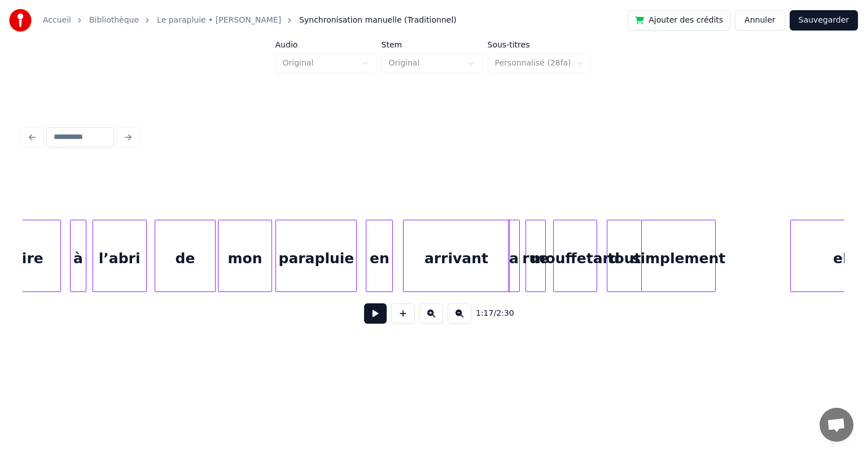
scroll to position [0, 25303]
click at [201, 246] on div "de" at bounding box center [186, 258] width 60 height 77
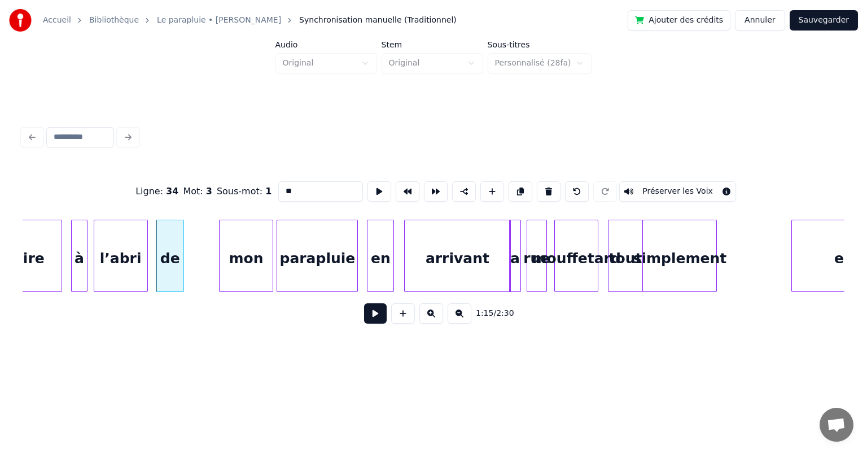
click at [181, 250] on div at bounding box center [181, 255] width 3 height 71
click at [200, 250] on div "mon" at bounding box center [213, 258] width 53 height 77
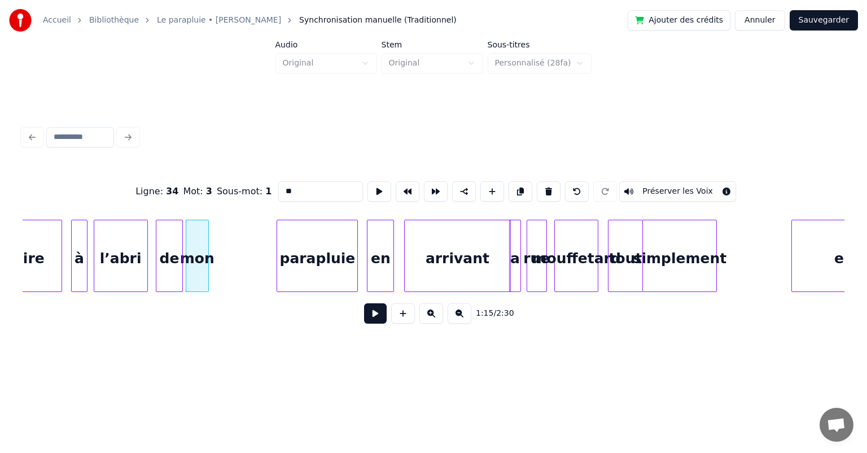
click at [207, 253] on div at bounding box center [206, 255] width 3 height 71
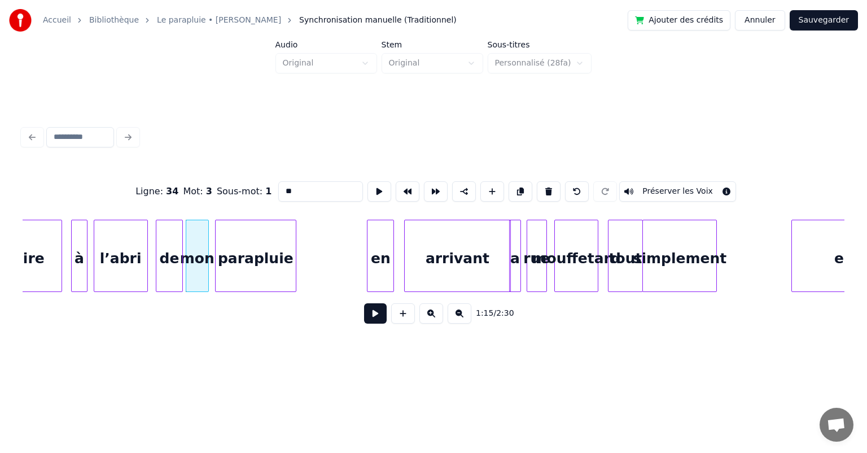
click at [239, 248] on div "parapluie" at bounding box center [256, 258] width 80 height 77
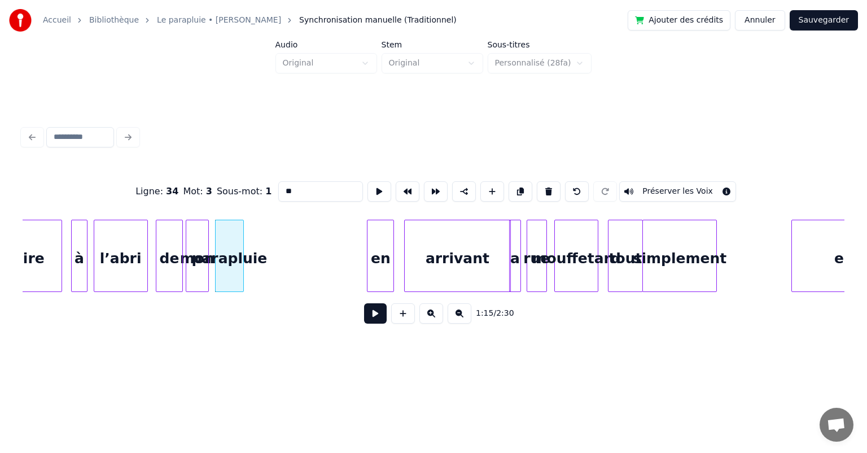
click at [242, 252] on div at bounding box center [241, 255] width 3 height 71
click at [253, 248] on div "elle simplement arrivant a rue mouffetard tout en parapluie mon de l’abri à cro…" at bounding box center [165, 256] width 50893 height 72
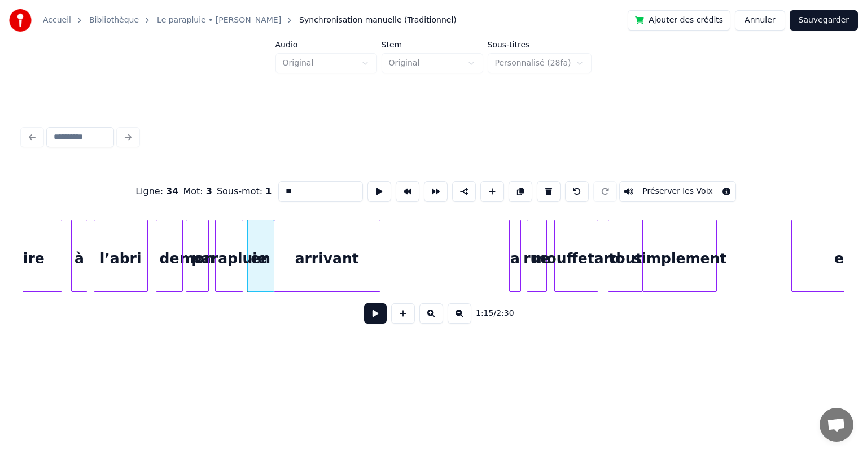
click at [299, 246] on div "arrivant" at bounding box center [327, 258] width 106 height 77
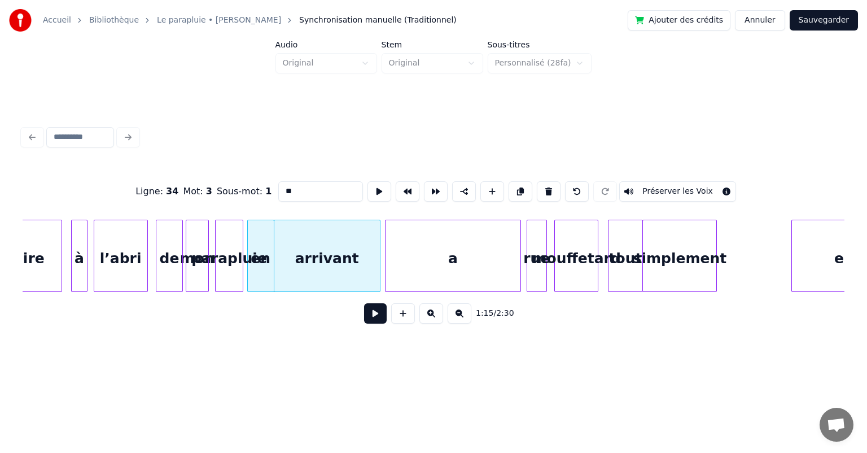
click at [388, 243] on div at bounding box center [387, 255] width 3 height 71
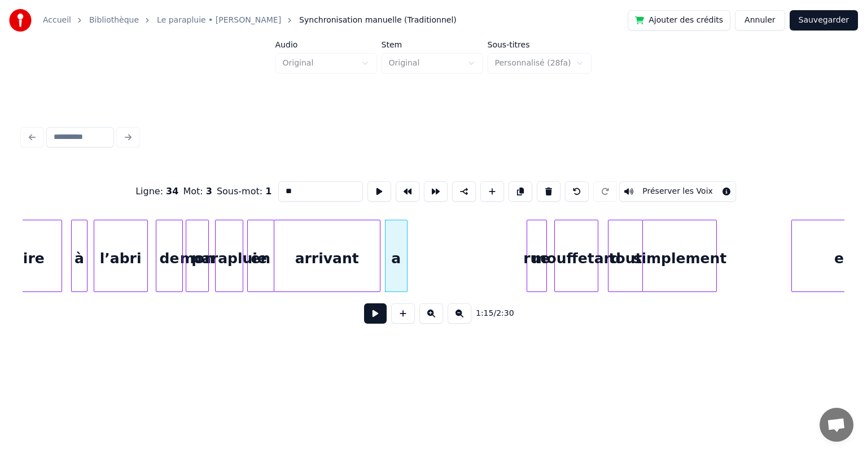
click at [404, 251] on div at bounding box center [405, 255] width 3 height 71
click at [409, 242] on div "rue" at bounding box center [417, 258] width 19 height 77
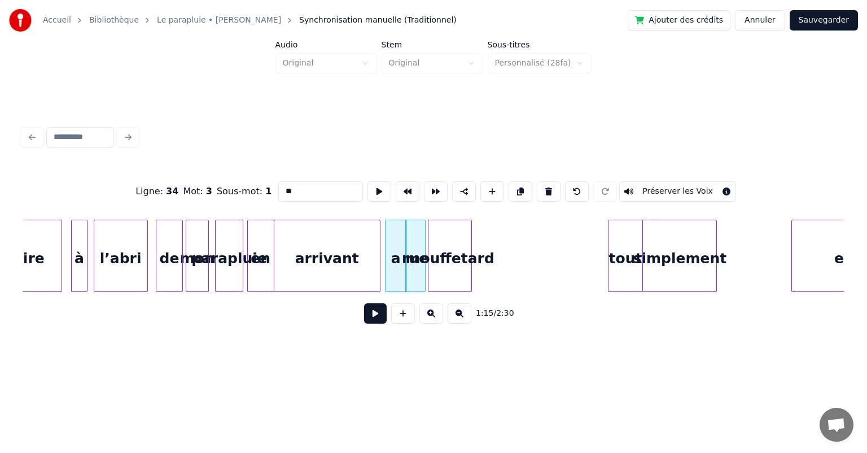
click at [449, 256] on div "mouffetard" at bounding box center [449, 258] width 43 height 77
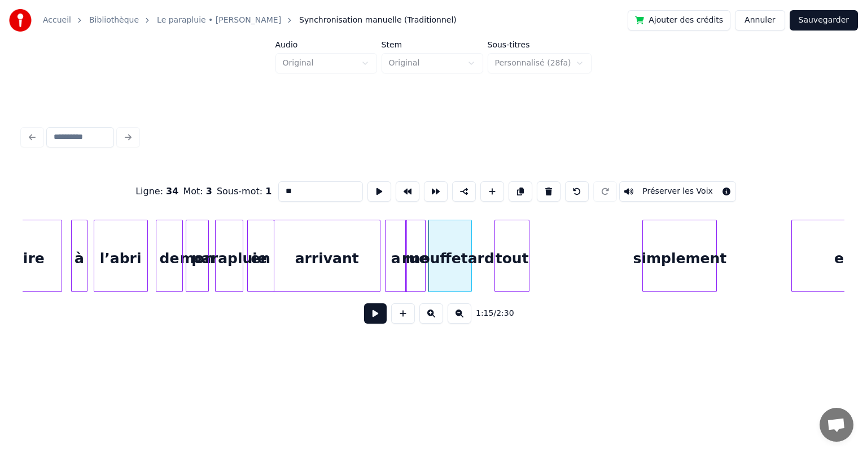
click at [501, 256] on div "tout" at bounding box center [512, 258] width 34 height 77
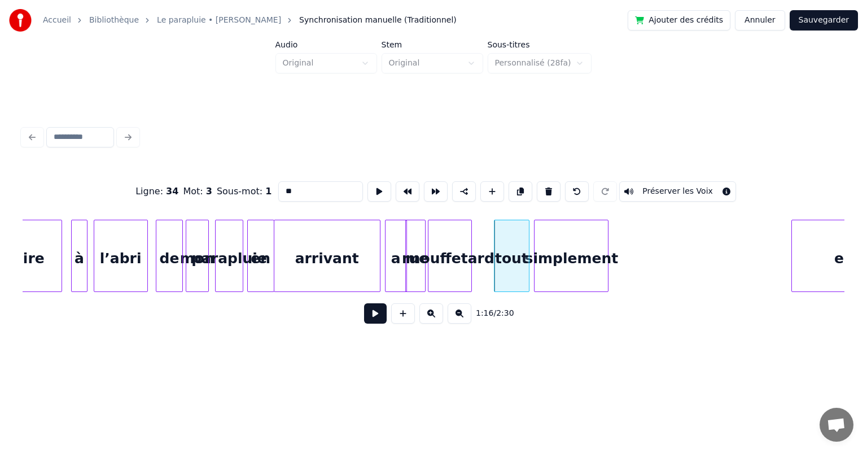
click at [555, 261] on div "simplement" at bounding box center [571, 258] width 73 height 77
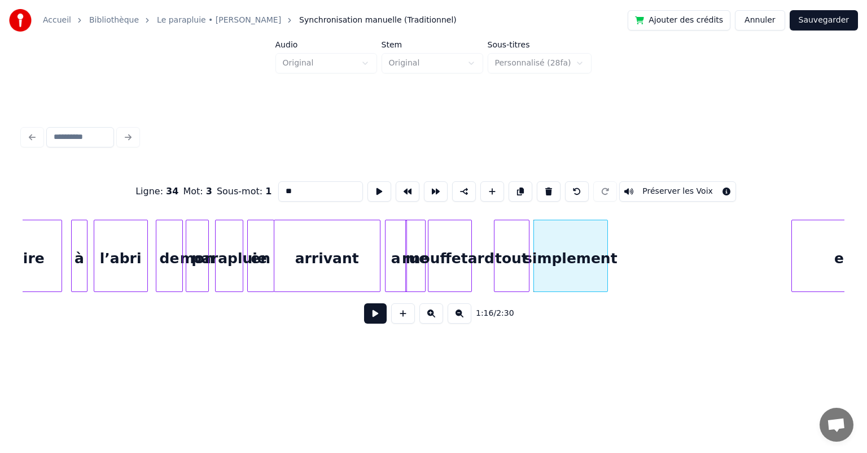
scroll to position [0, 25361]
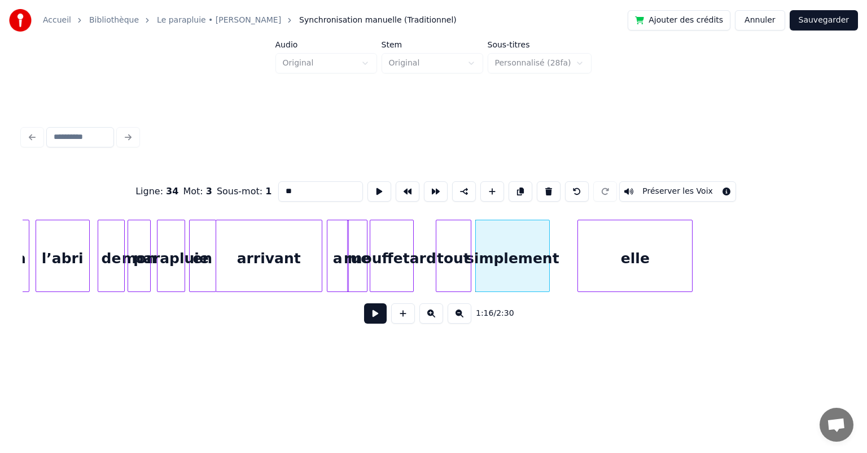
click at [641, 261] on div "elle" at bounding box center [635, 258] width 114 height 77
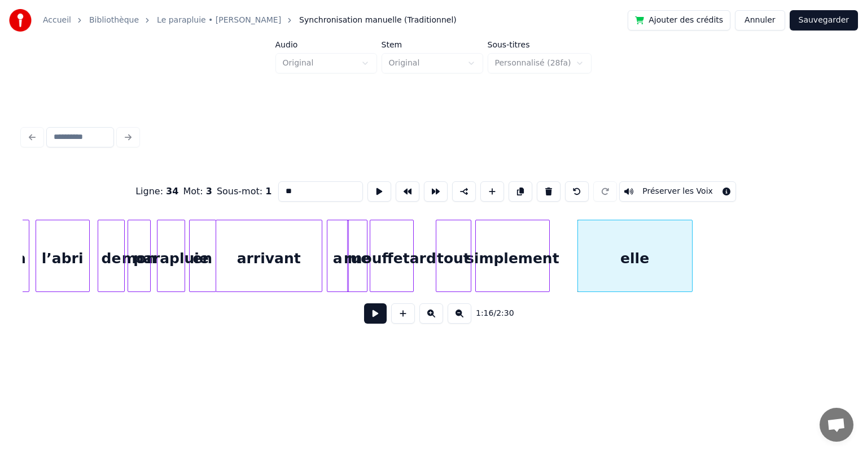
click at [458, 239] on div "tout" at bounding box center [453, 258] width 34 height 77
type input "****"
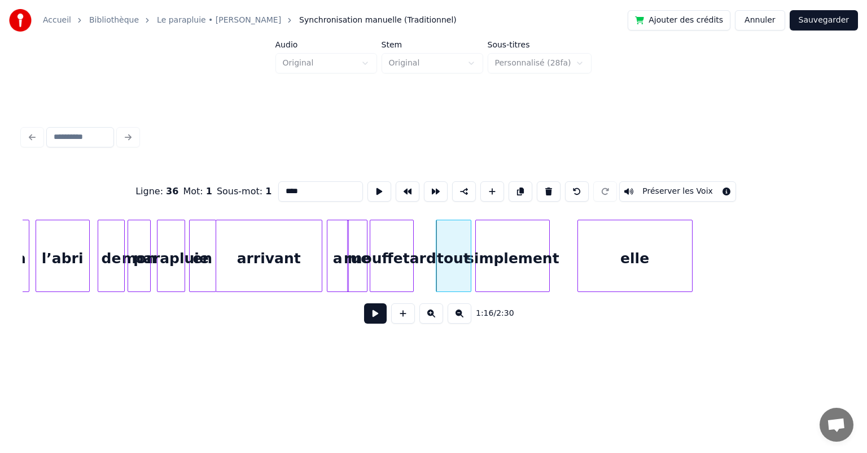
click at [375, 318] on button at bounding box center [375, 313] width 23 height 20
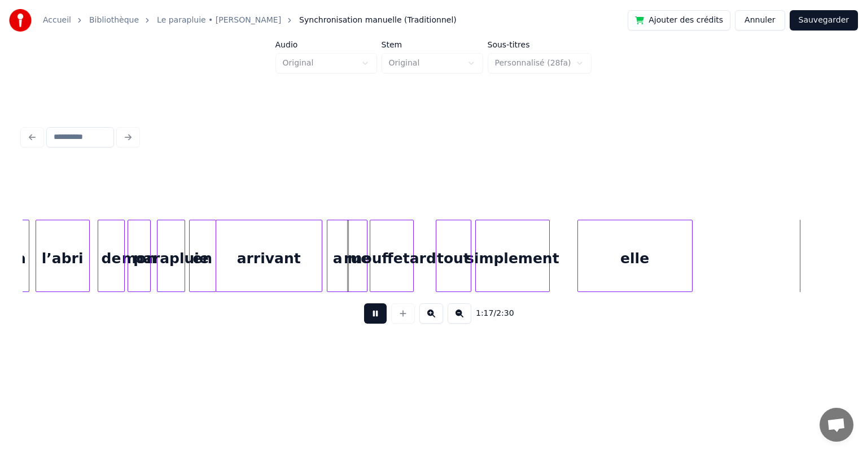
scroll to position [0, 26183]
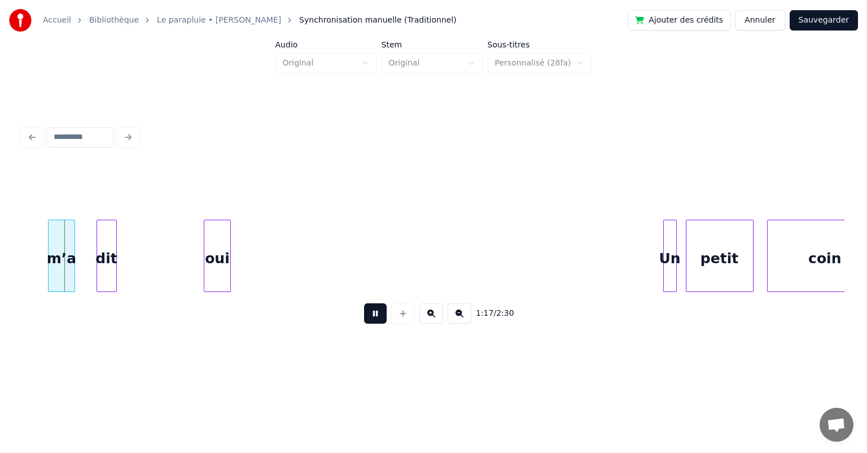
click at [375, 318] on button at bounding box center [375, 313] width 23 height 20
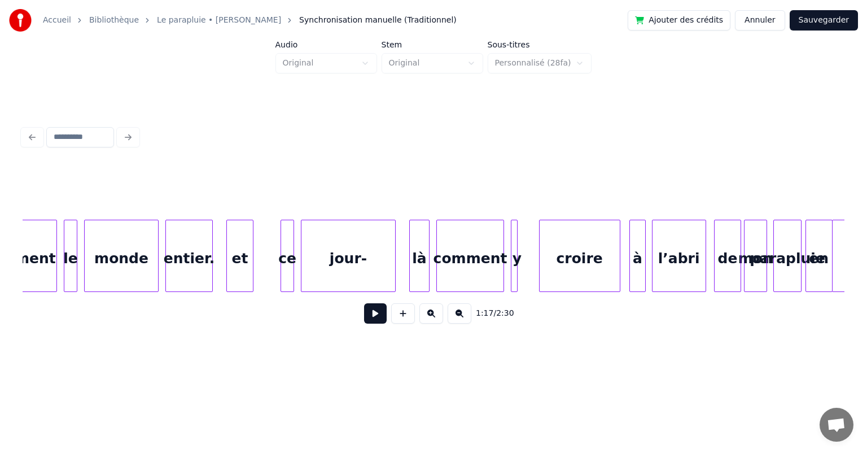
scroll to position [0, 24026]
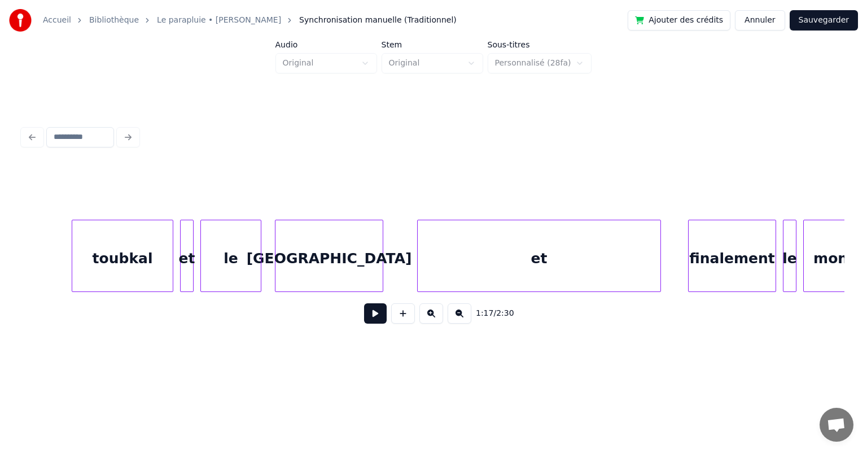
click at [187, 235] on div "et" at bounding box center [187, 258] width 12 height 77
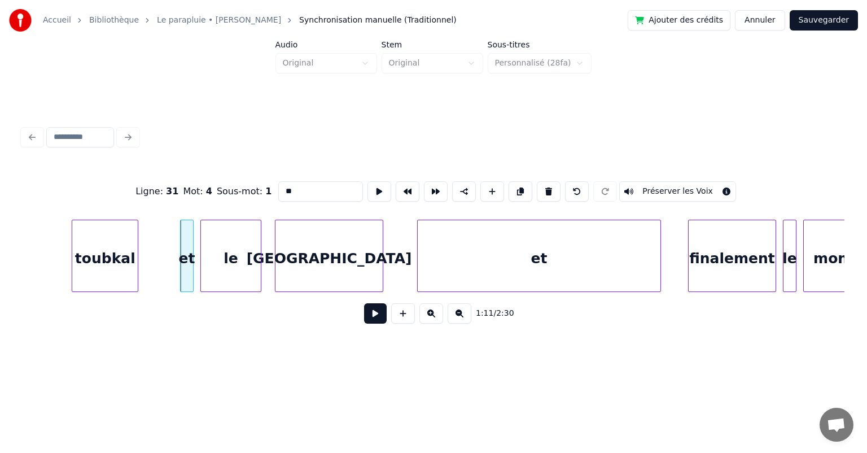
click at [135, 251] on div at bounding box center [135, 255] width 3 height 71
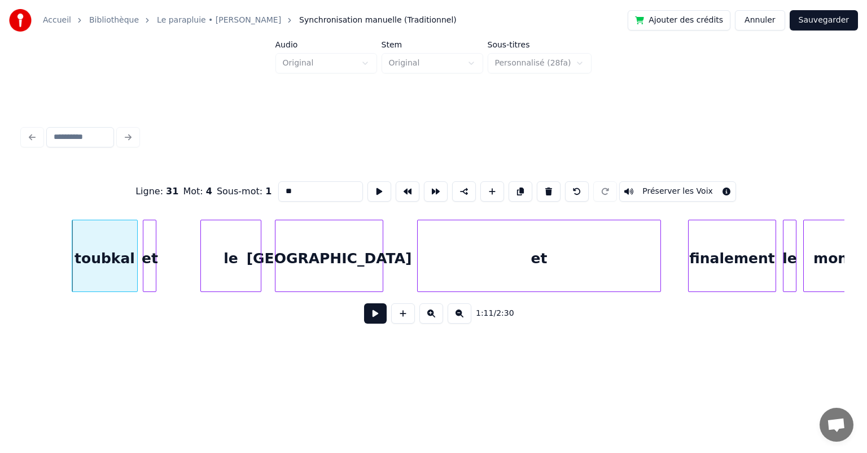
click at [149, 246] on div "et" at bounding box center [149, 258] width 12 height 77
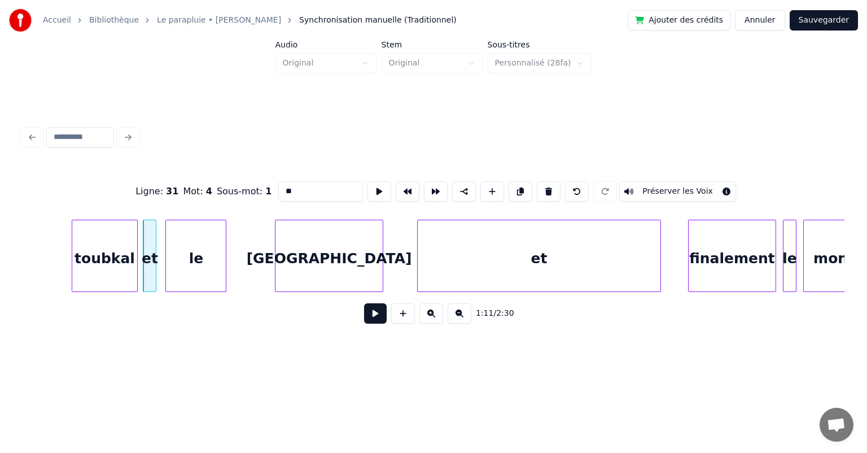
click at [197, 242] on div "le" at bounding box center [196, 258] width 60 height 77
click at [192, 247] on div at bounding box center [192, 255] width 3 height 71
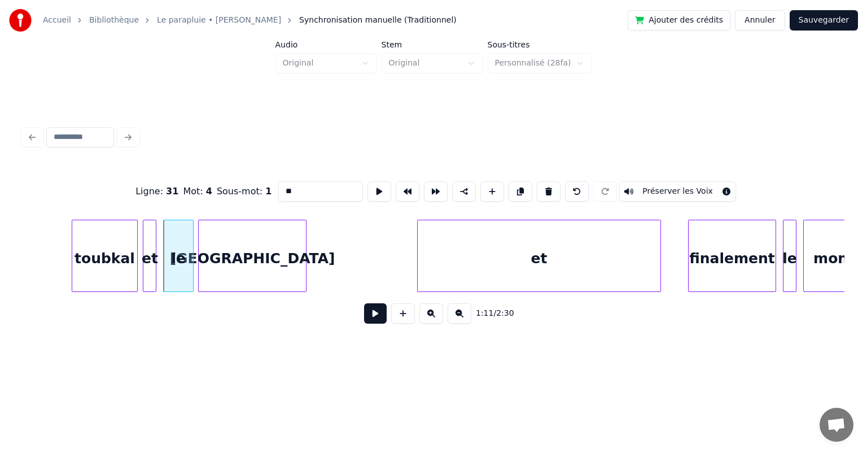
click at [226, 244] on div "[GEOGRAPHIC_DATA]" at bounding box center [252, 258] width 107 height 77
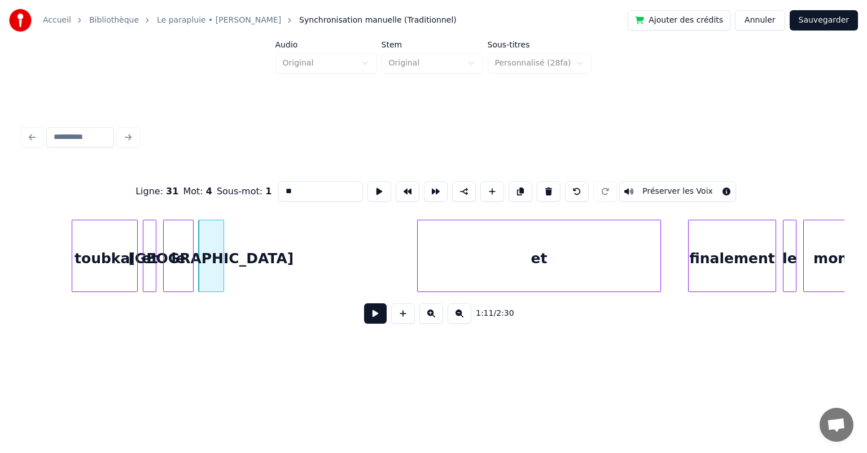
click at [222, 255] on div at bounding box center [221, 255] width 3 height 71
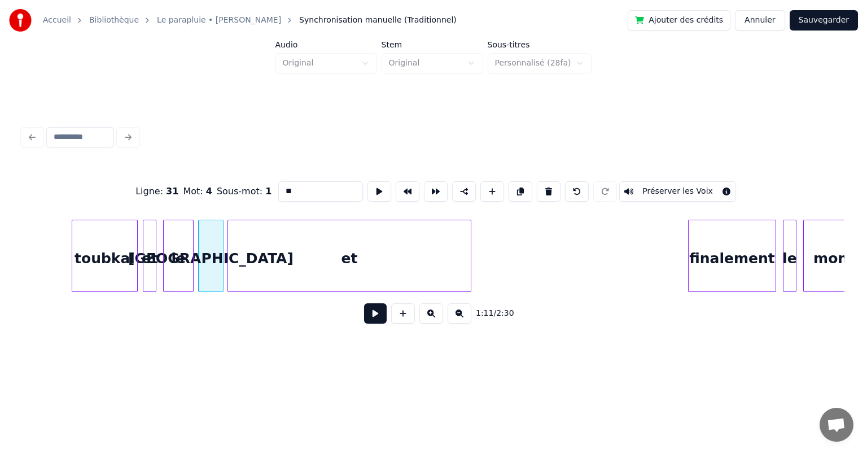
click at [255, 250] on div "et" at bounding box center [349, 258] width 243 height 77
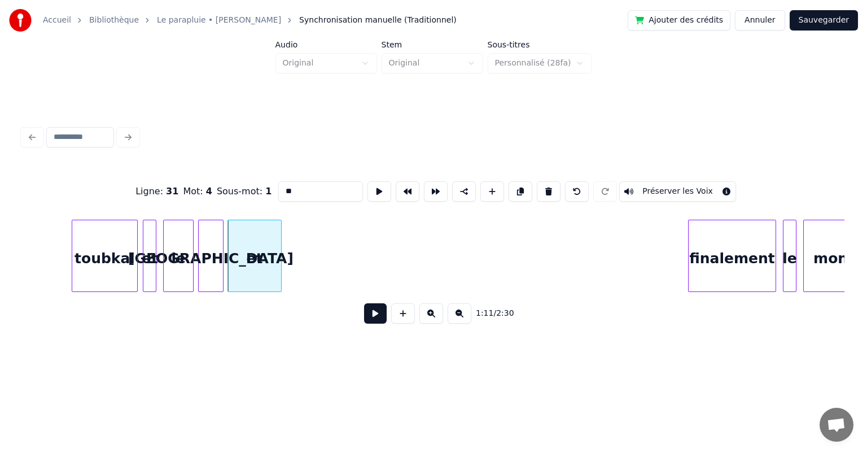
click at [278, 254] on div at bounding box center [279, 255] width 3 height 71
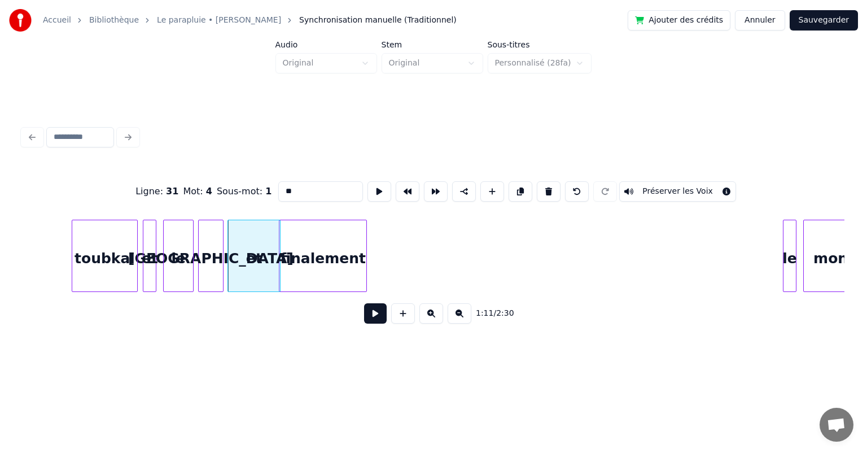
click at [297, 252] on div "finalement" at bounding box center [322, 258] width 87 height 77
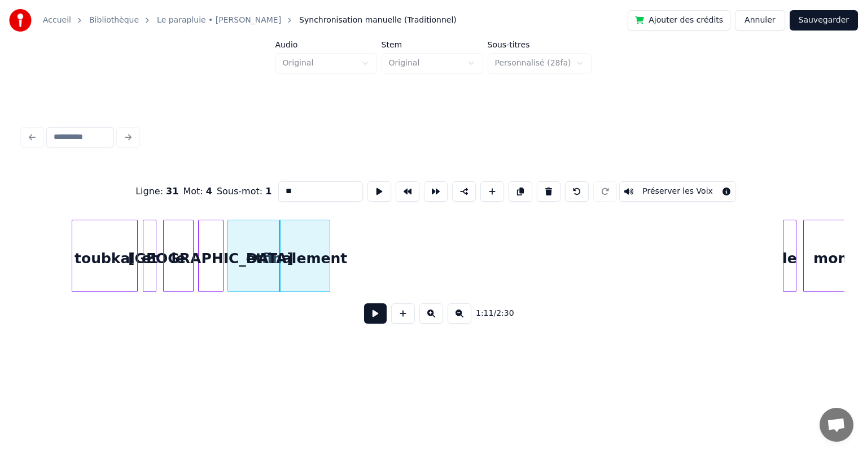
click at [327, 248] on div at bounding box center [327, 255] width 3 height 71
click at [345, 269] on div "le" at bounding box center [346, 258] width 12 height 77
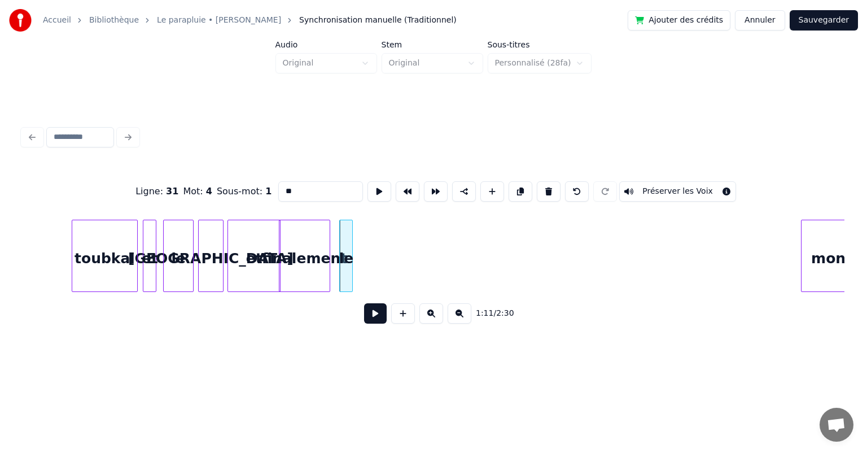
scroll to position [0, 24056]
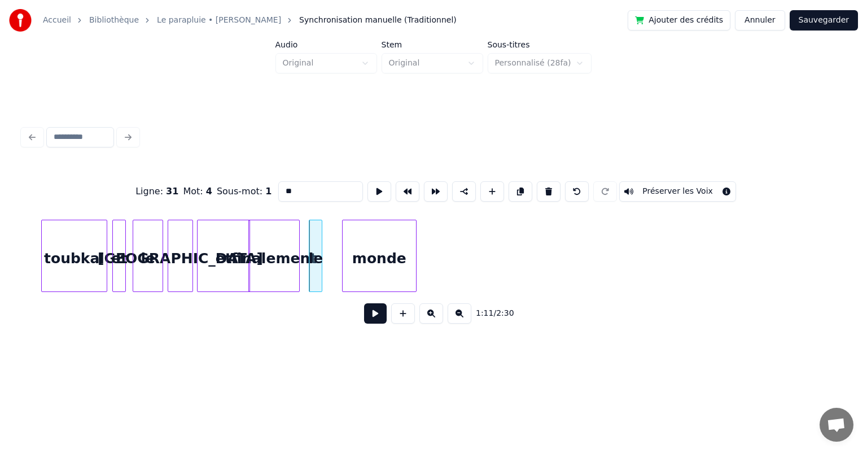
click at [392, 286] on div "monde" at bounding box center [379, 258] width 73 height 77
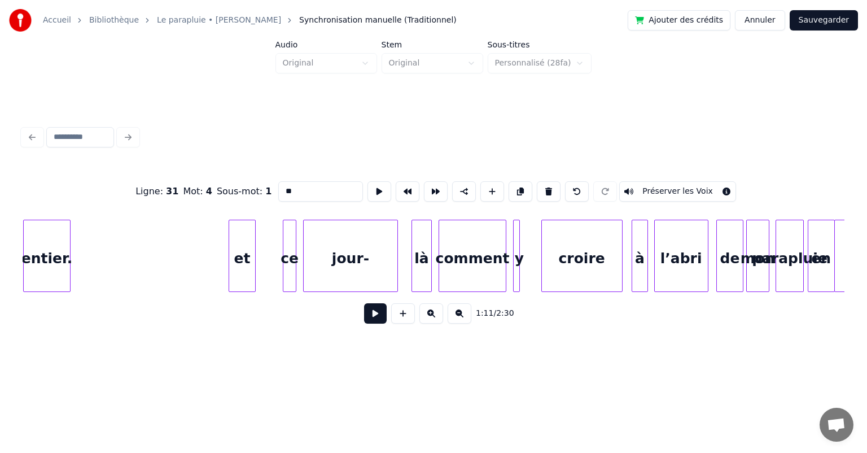
scroll to position [0, 24724]
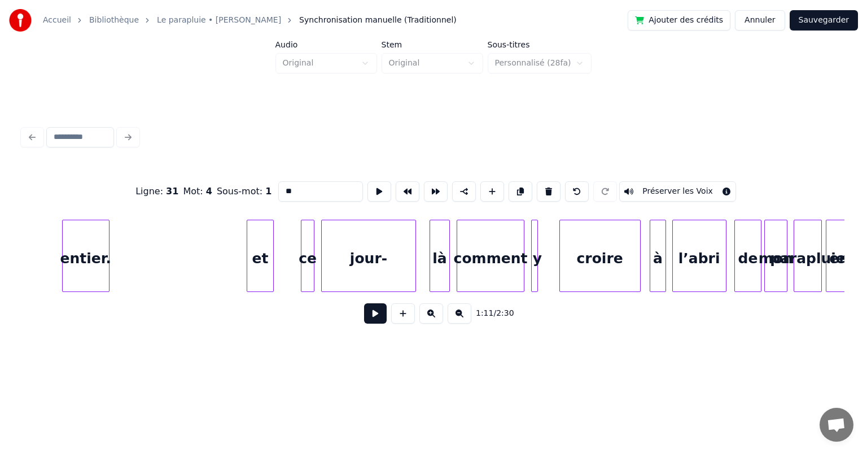
click at [38, 261] on div "entier. et ce jour- là comment y croire à l’abri de mon parapluie en" at bounding box center [744, 256] width 50893 height 72
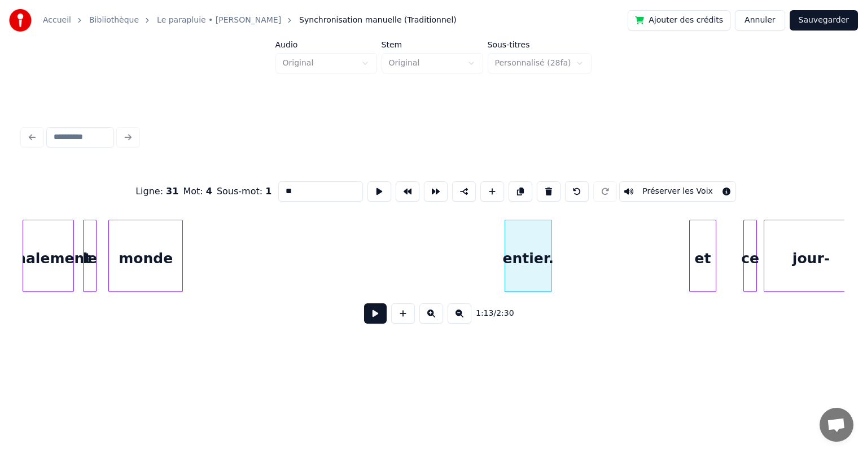
scroll to position [0, 24273]
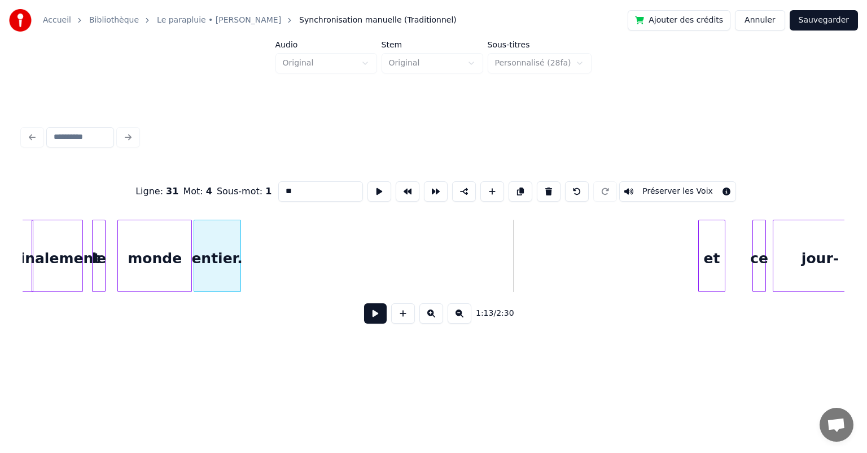
click at [212, 270] on div "entier." at bounding box center [217, 258] width 46 height 77
click at [411, 289] on div "entier. et ce jour- monde le finalement et" at bounding box center [434, 256] width 822 height 72
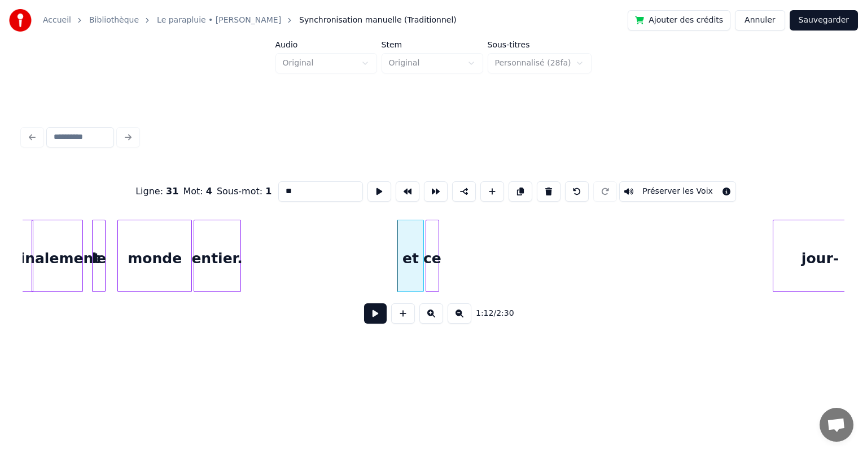
click at [429, 287] on div "ce" at bounding box center [432, 258] width 12 height 77
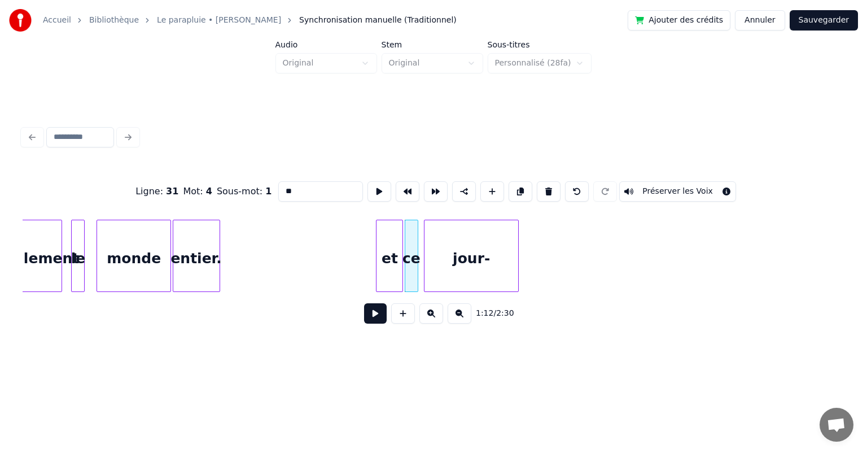
click at [480, 273] on div "jour-" at bounding box center [472, 258] width 94 height 77
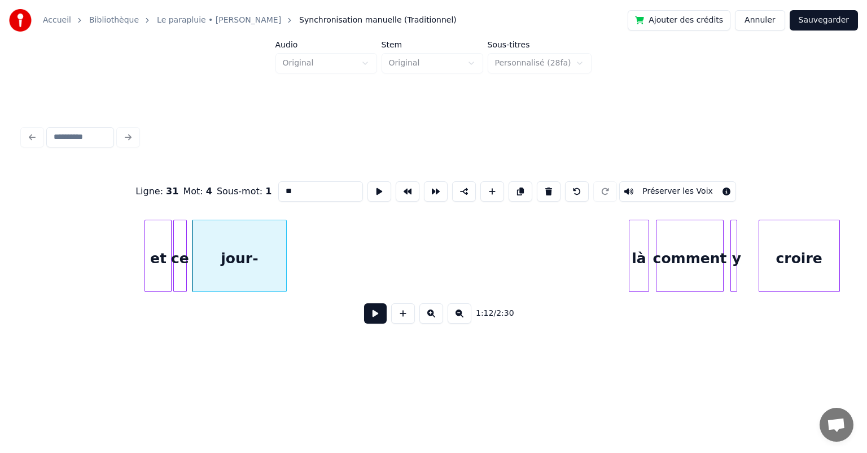
scroll to position [0, 24542]
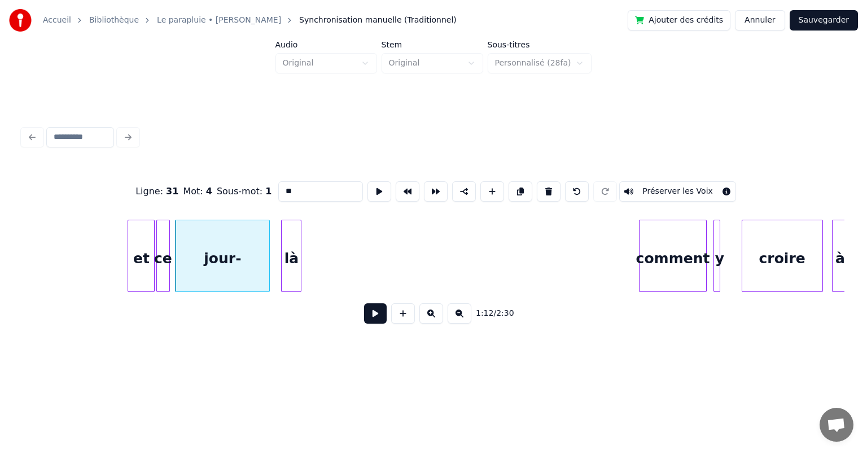
click at [289, 277] on div "là" at bounding box center [291, 258] width 19 height 77
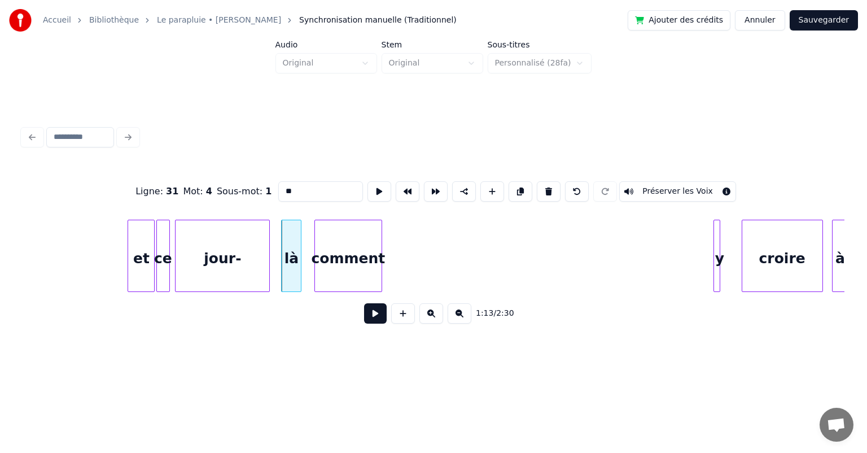
click at [331, 274] on div "comment" at bounding box center [348, 258] width 67 height 77
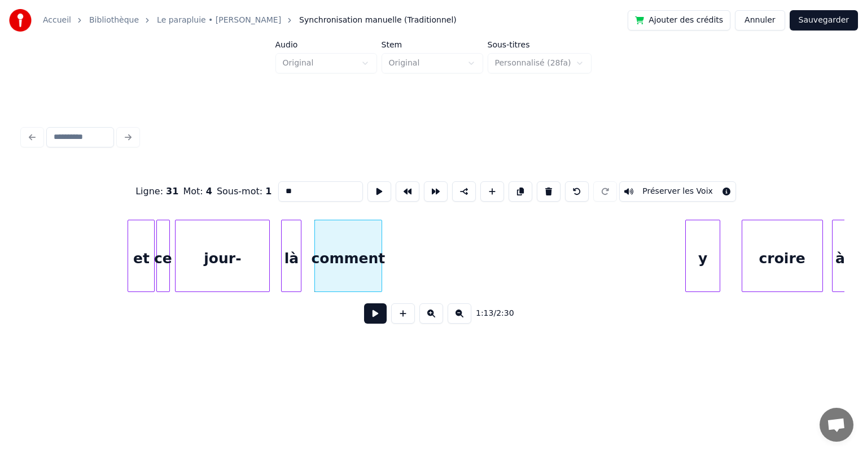
click at [686, 246] on div at bounding box center [687, 255] width 3 height 71
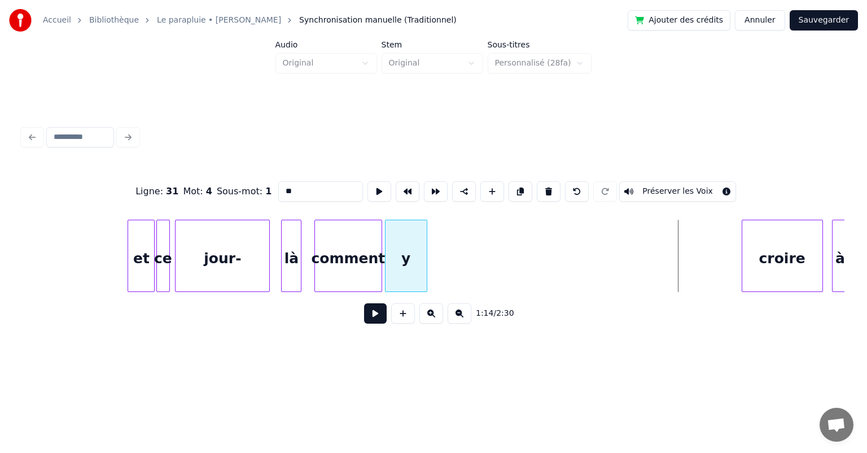
click at [407, 279] on div "y" at bounding box center [406, 258] width 41 height 77
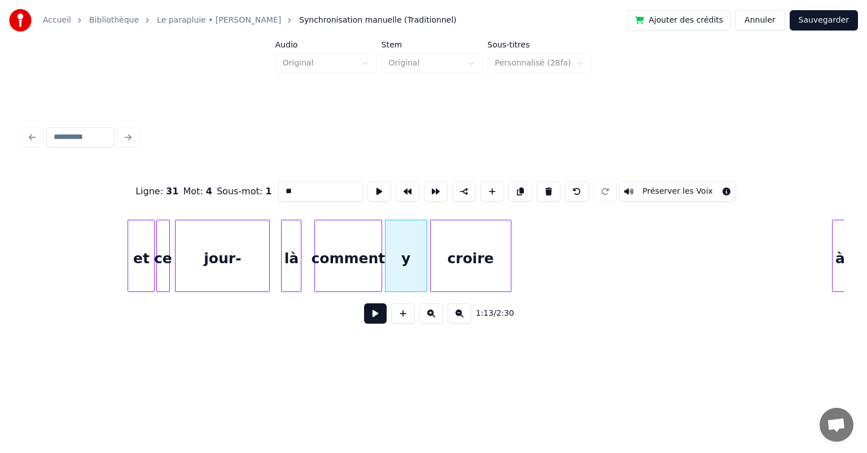
click at [445, 296] on div "Ligne : 31 Mot : 4 Sous-mot : 1 ** Préserver les Voix 1:13 / 2:30" at bounding box center [434, 249] width 822 height 172
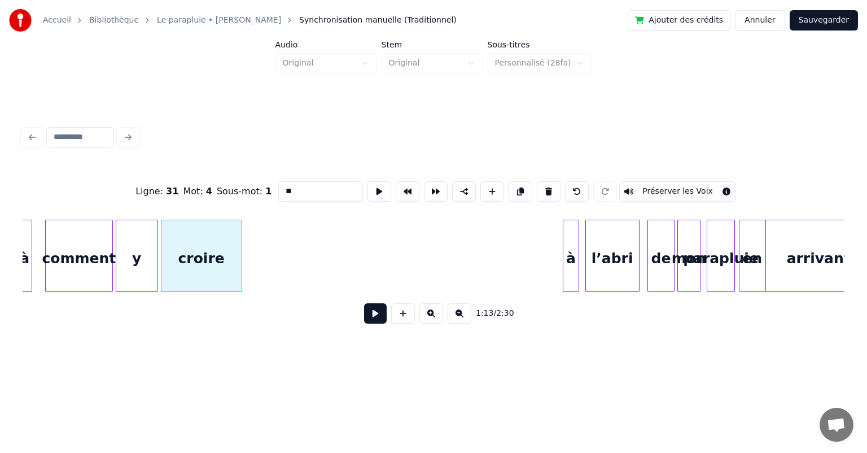
scroll to position [0, 24836]
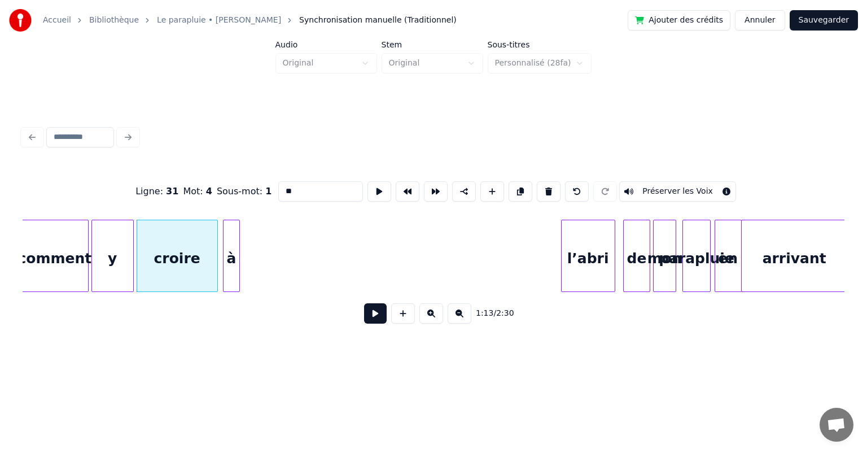
click at [234, 287] on div "comment y croire à l’abri de mon parapluie en arrivant" at bounding box center [434, 256] width 822 height 72
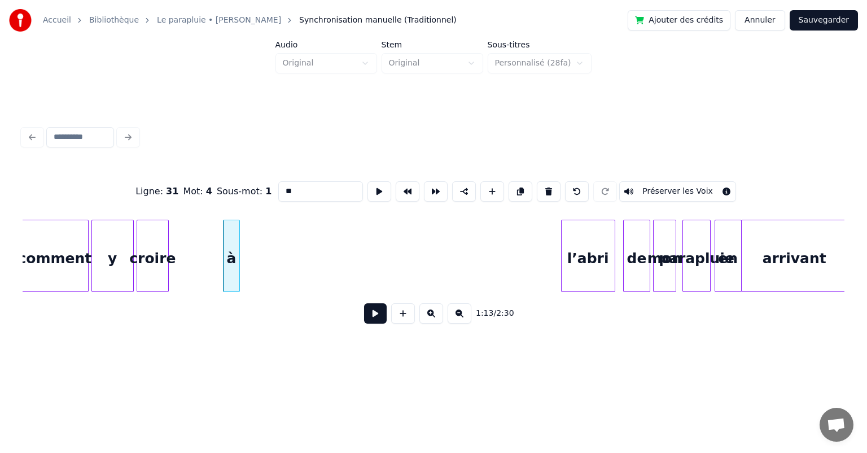
click at [167, 272] on div at bounding box center [166, 255] width 3 height 71
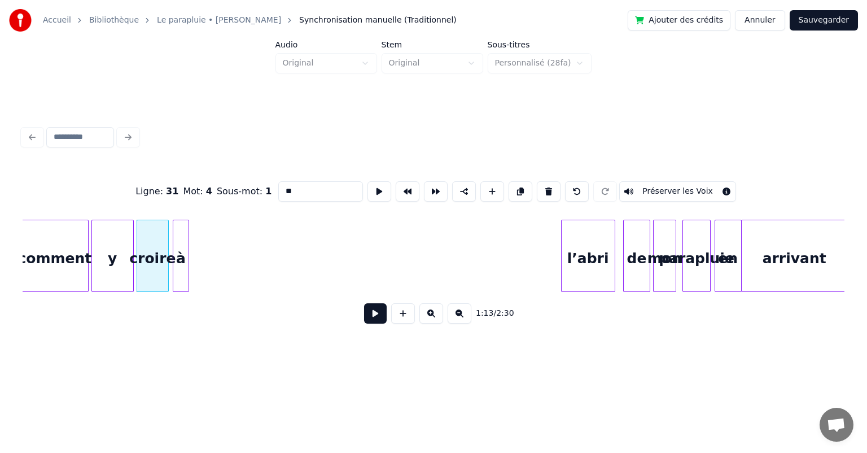
click at [183, 258] on div "à" at bounding box center [181, 258] width 16 height 77
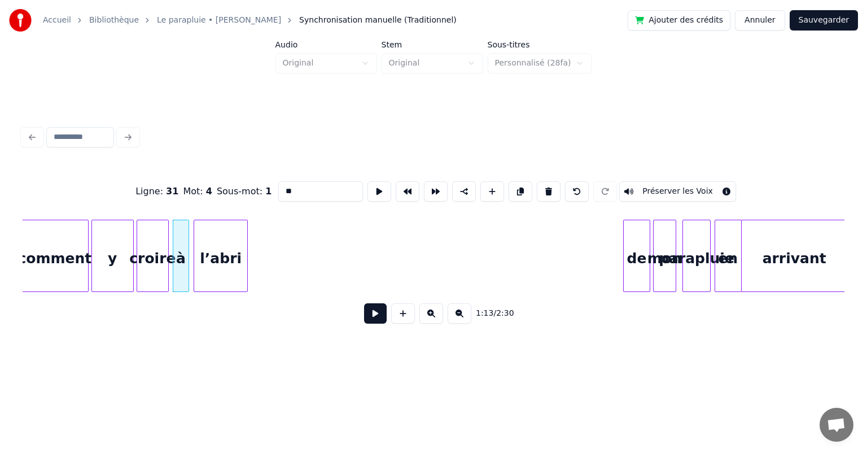
click at [221, 287] on div "comment y croire à l’abri de mon parapluie en arrivant" at bounding box center [434, 256] width 822 height 72
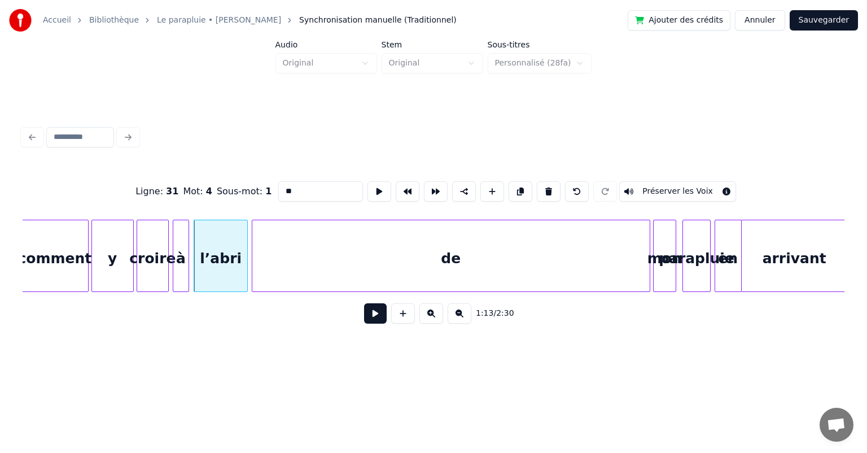
click at [255, 281] on div at bounding box center [253, 255] width 3 height 71
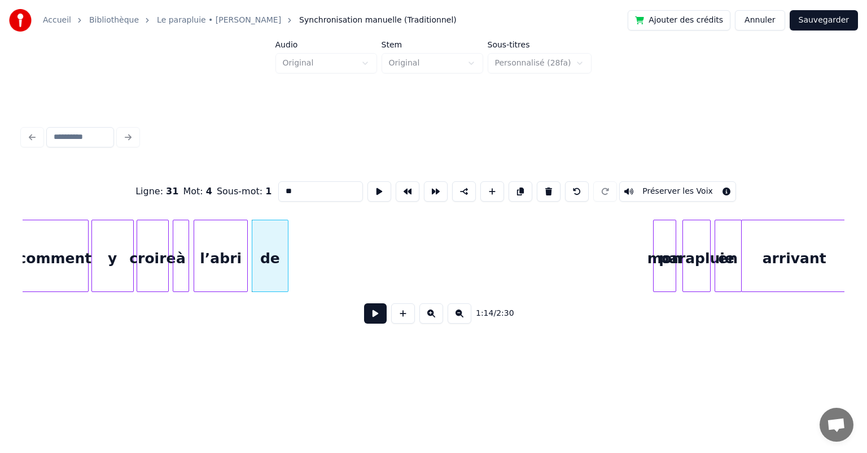
click at [287, 266] on div at bounding box center [286, 255] width 3 height 71
click at [304, 257] on div "mon" at bounding box center [312, 258] width 22 height 77
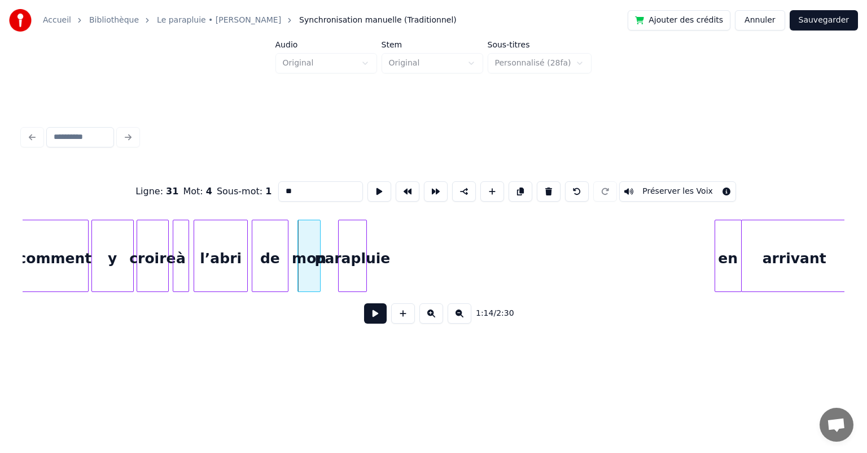
click at [347, 251] on div "parapluie" at bounding box center [352, 258] width 27 height 77
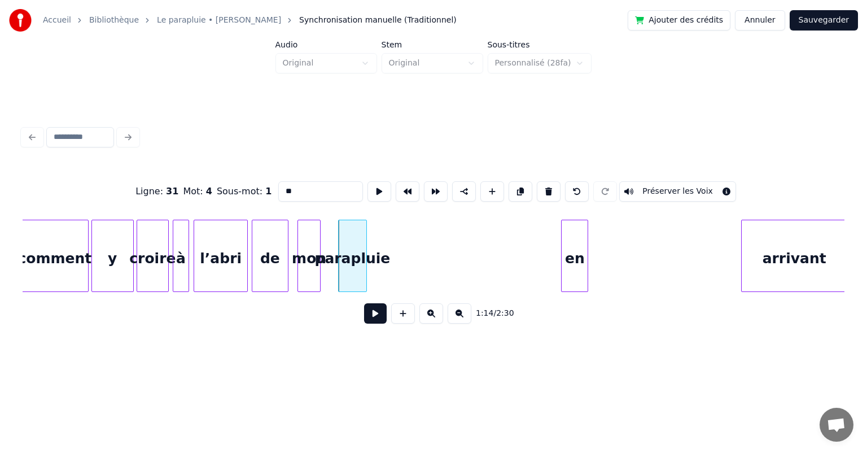
click at [567, 250] on div "en" at bounding box center [575, 258] width 26 height 77
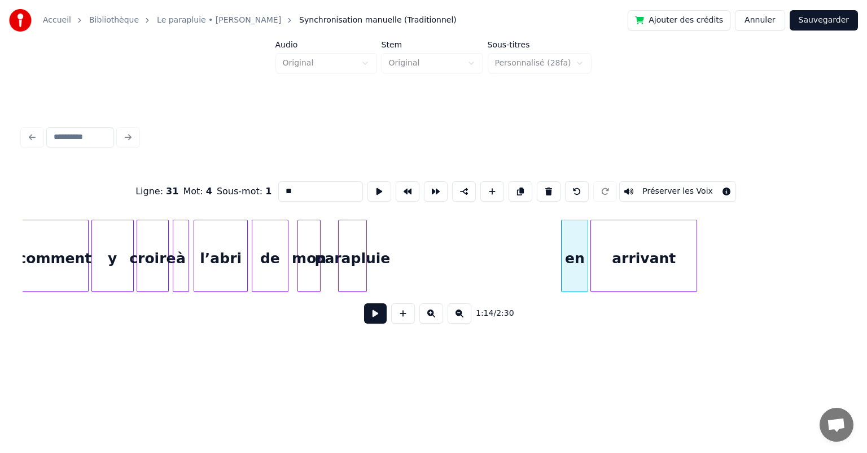
click at [621, 255] on div "arrivant" at bounding box center [644, 258] width 106 height 77
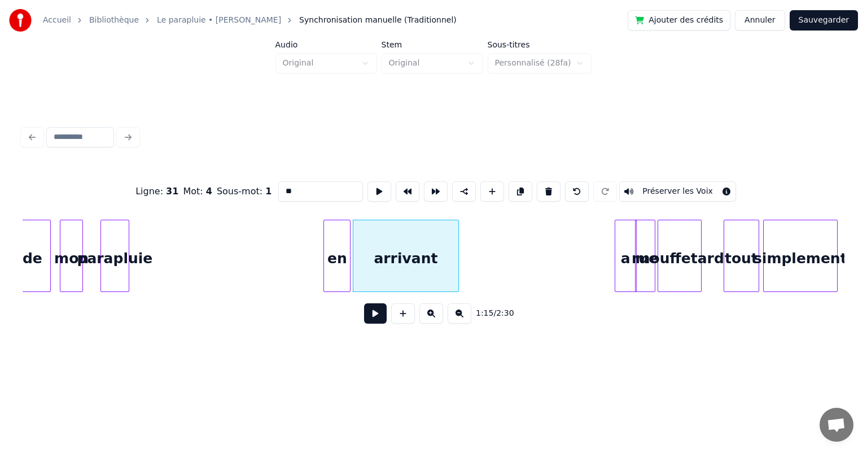
scroll to position [0, 25084]
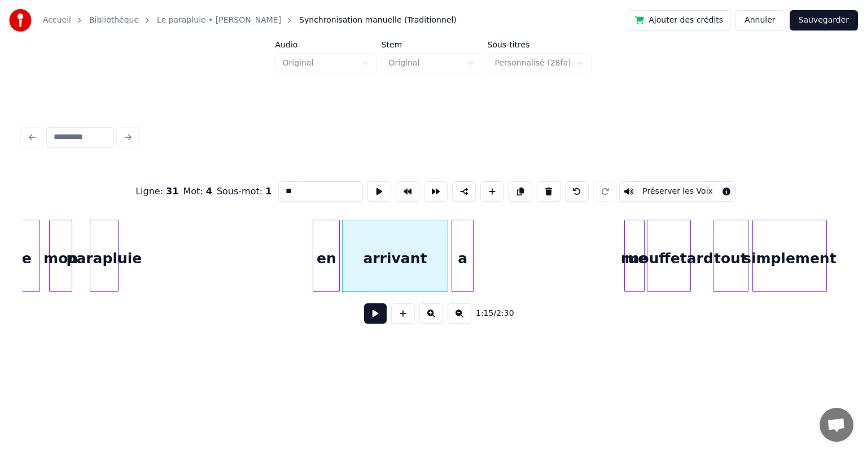
click at [467, 255] on div "a" at bounding box center [462, 258] width 21 height 77
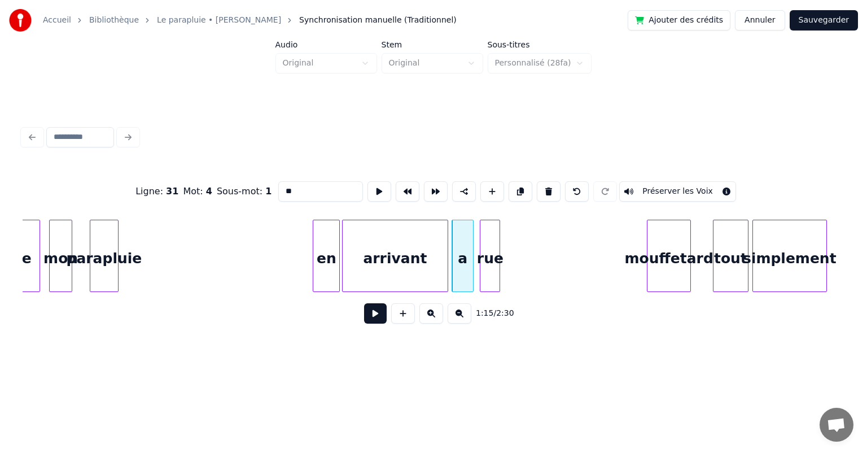
click at [489, 257] on div "rue" at bounding box center [489, 258] width 19 height 77
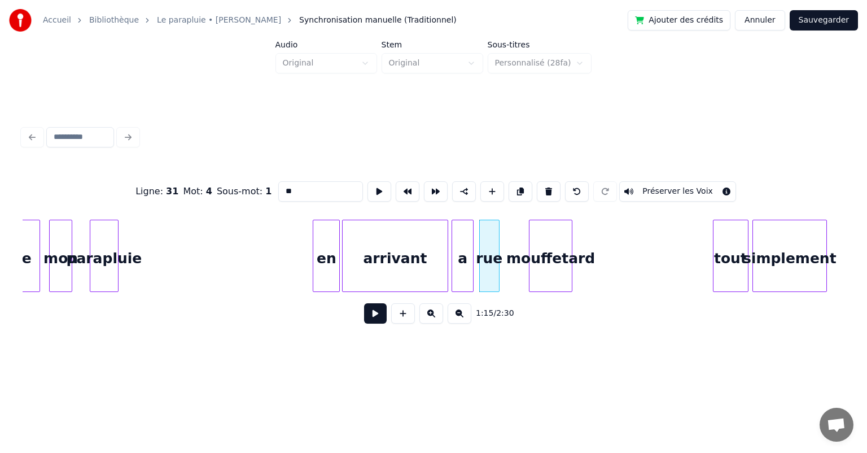
click at [559, 254] on div "mouffetard" at bounding box center [551, 258] width 43 height 77
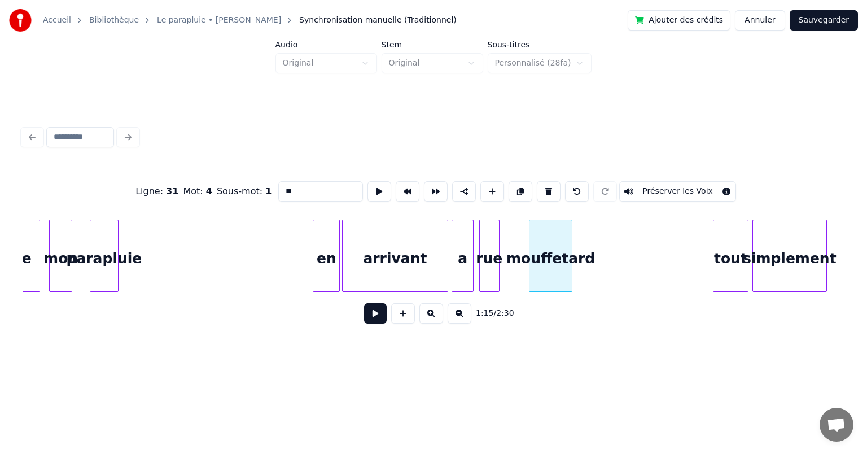
click at [327, 257] on div "en" at bounding box center [326, 258] width 26 height 77
type input "**"
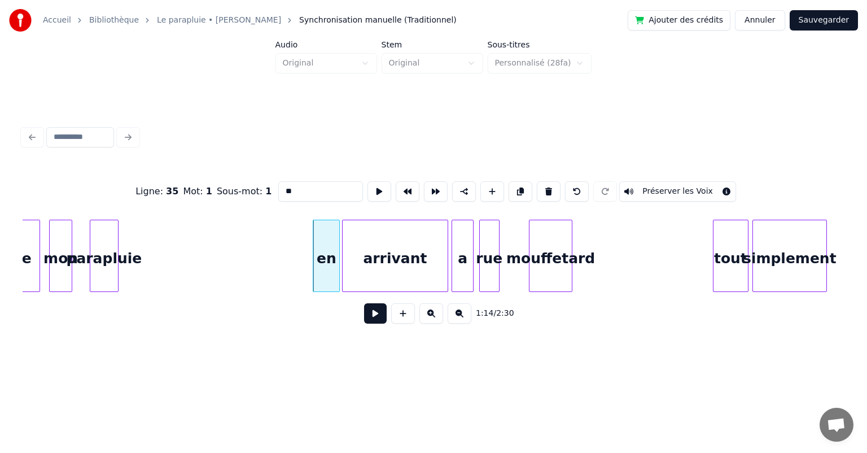
click at [373, 319] on button at bounding box center [375, 313] width 23 height 20
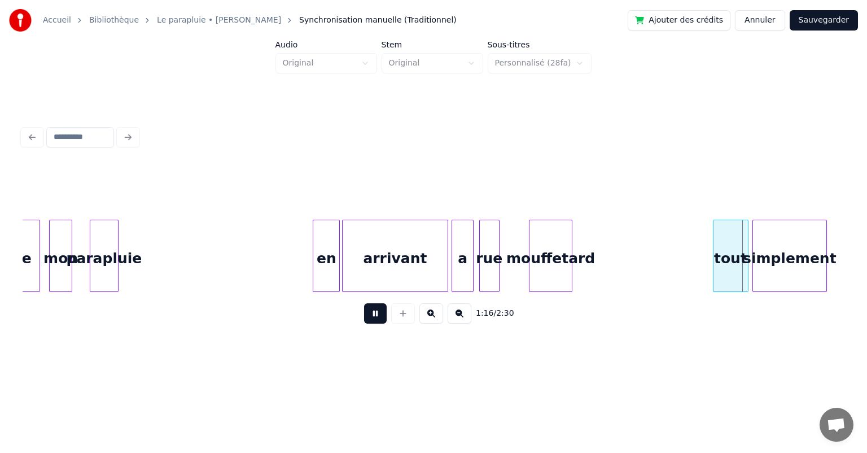
click at [373, 319] on button at bounding box center [375, 313] width 23 height 20
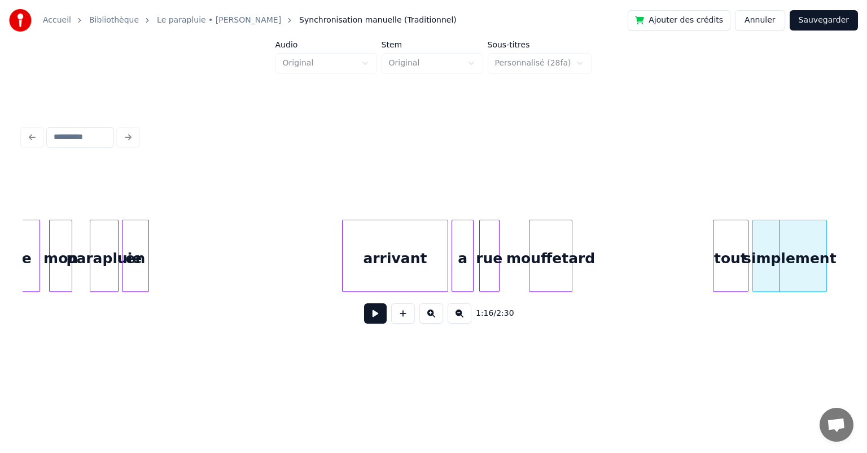
click at [140, 273] on div "en" at bounding box center [135, 258] width 26 height 77
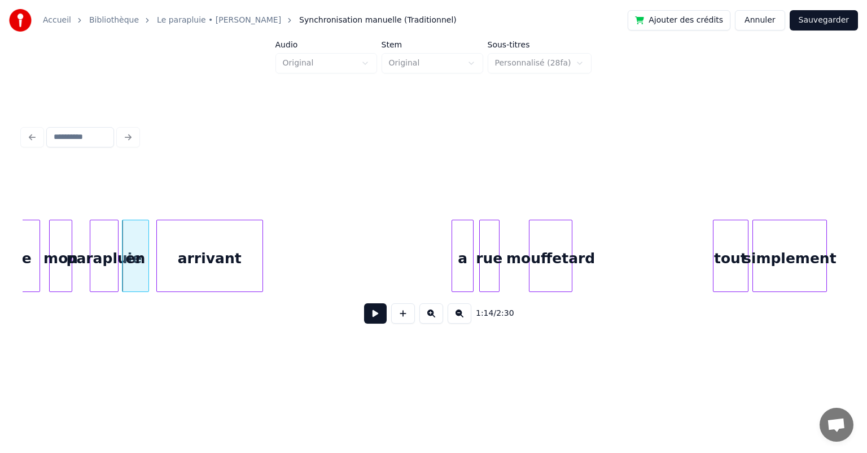
click at [219, 258] on div "arrivant" at bounding box center [210, 258] width 106 height 77
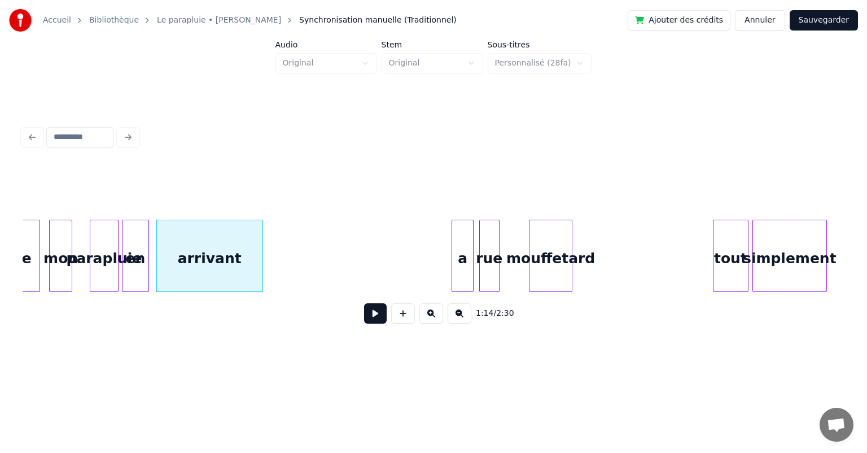
click at [262, 251] on div "arrivant" at bounding box center [209, 256] width 107 height 72
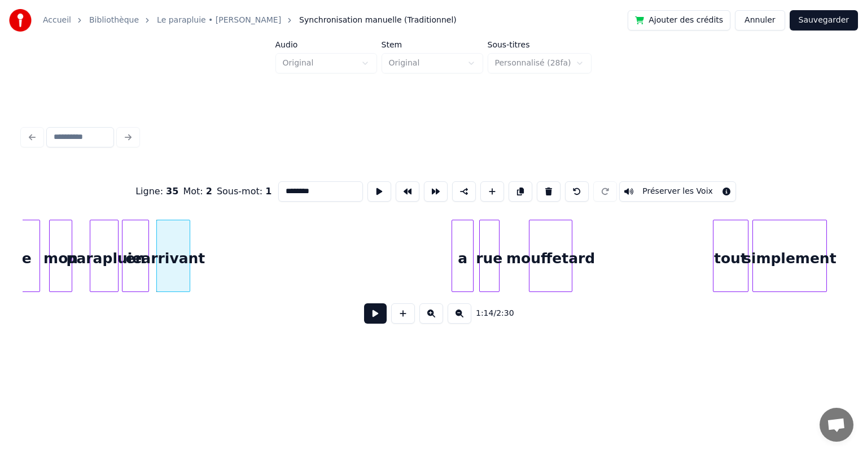
click at [187, 250] on div at bounding box center [187, 255] width 3 height 71
click at [201, 243] on div "a" at bounding box center [204, 258] width 21 height 77
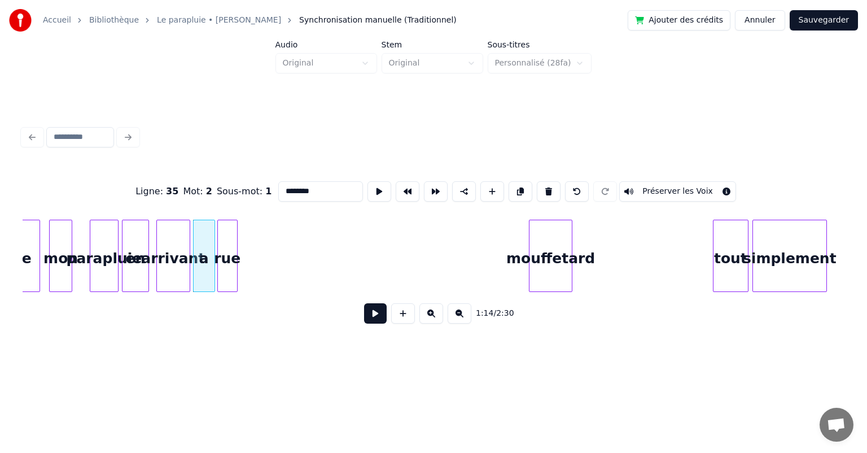
click at [229, 240] on div "rue" at bounding box center [227, 258] width 19 height 77
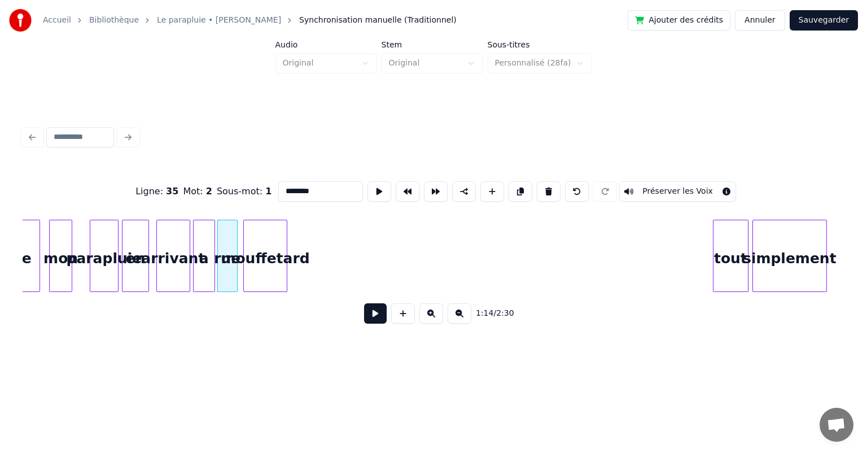
click at [253, 246] on div "mouffetard" at bounding box center [265, 258] width 43 height 77
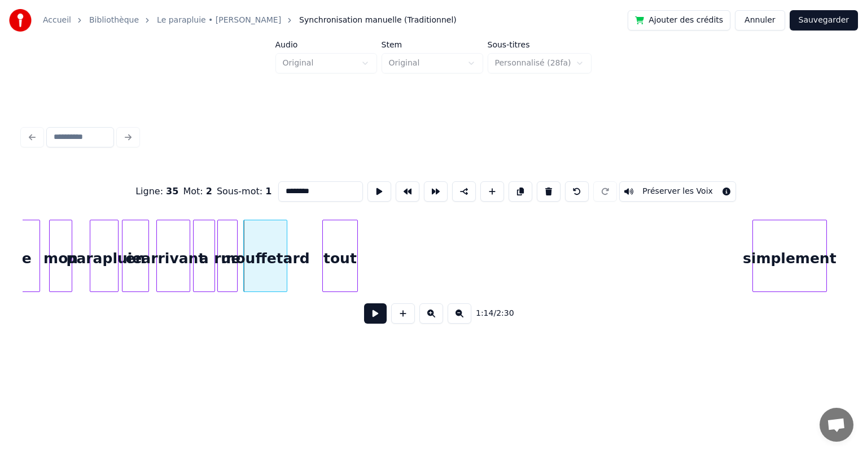
click at [340, 260] on div "tout" at bounding box center [340, 258] width 34 height 77
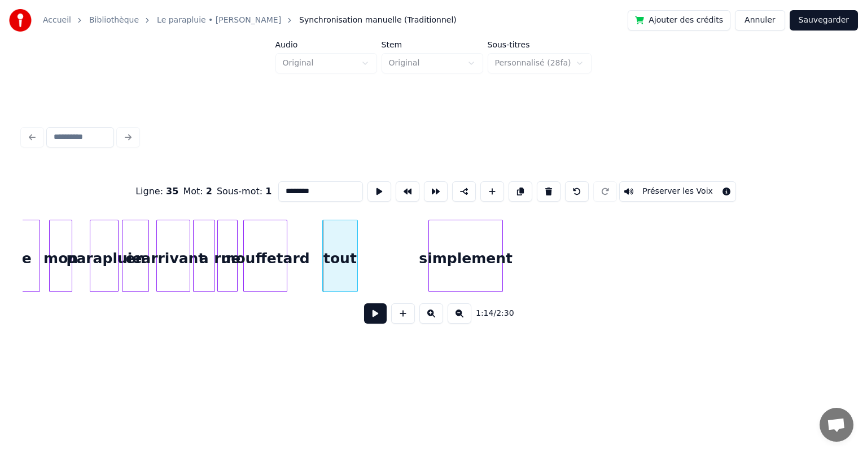
click at [445, 289] on div "de mon parapluie en arrivant a [GEOGRAPHIC_DATA] tout simplement" at bounding box center [434, 256] width 822 height 72
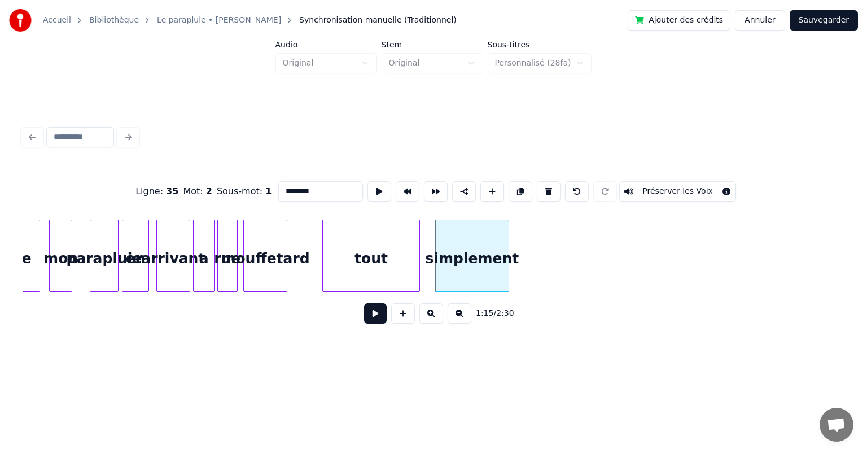
click at [418, 280] on div at bounding box center [417, 255] width 3 height 71
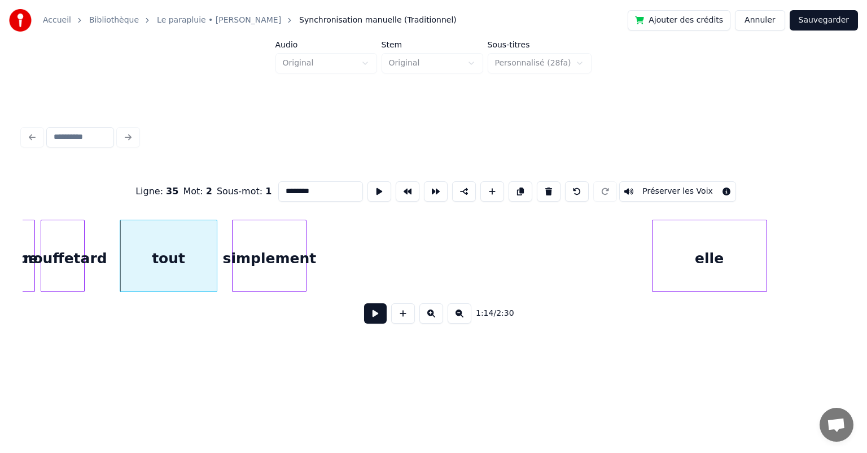
scroll to position [0, 25287]
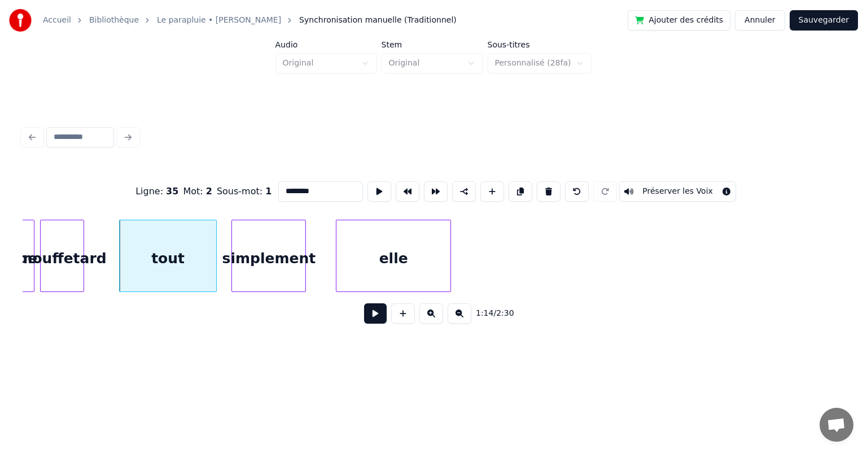
click at [411, 292] on div "rue mouffetard tout simplement elle" at bounding box center [434, 256] width 822 height 72
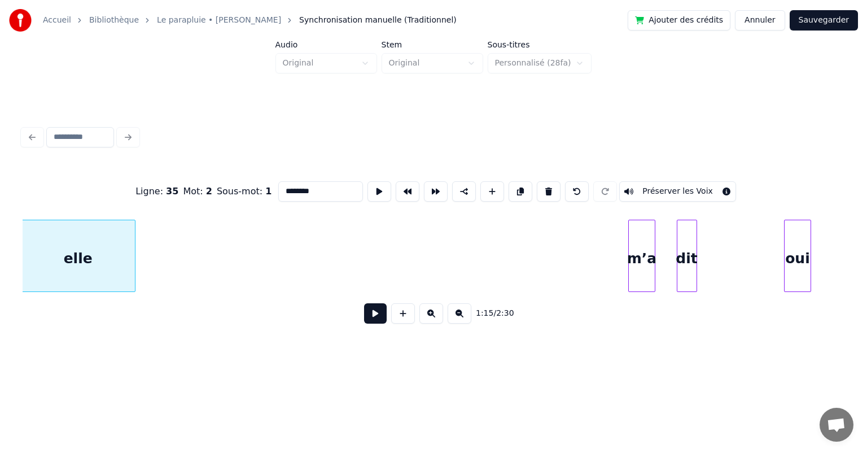
scroll to position [0, 25603]
click at [189, 292] on div "elle m’a dit oui" at bounding box center [434, 256] width 822 height 72
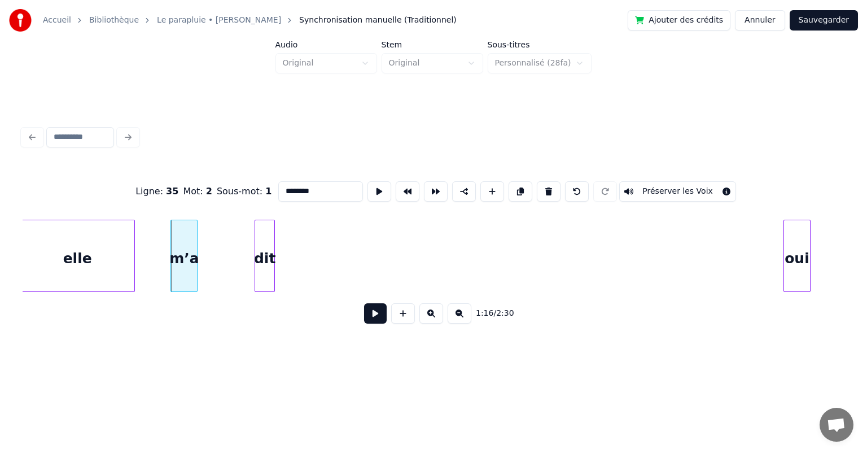
click at [264, 287] on div "elle m’a dit oui" at bounding box center [434, 256] width 822 height 72
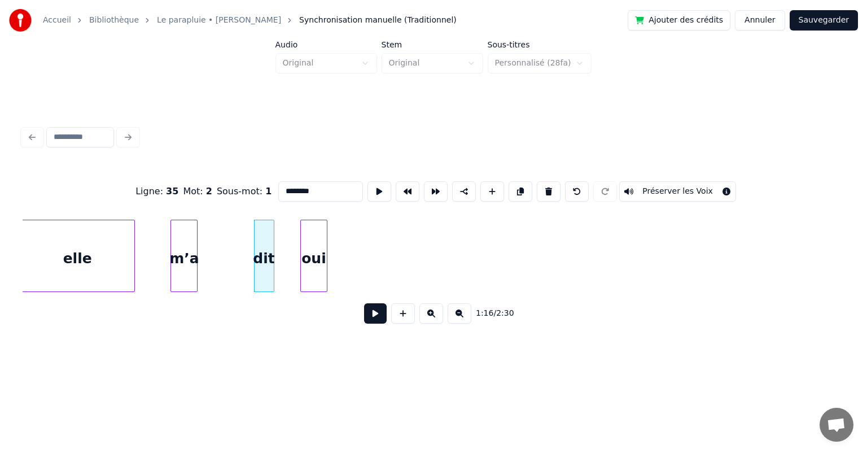
click at [308, 307] on div "Ligne : 35 Mot : 2 Sous-mot : 1 ******** Préserver les Voix 1:16 / 2:30" at bounding box center [434, 249] width 822 height 172
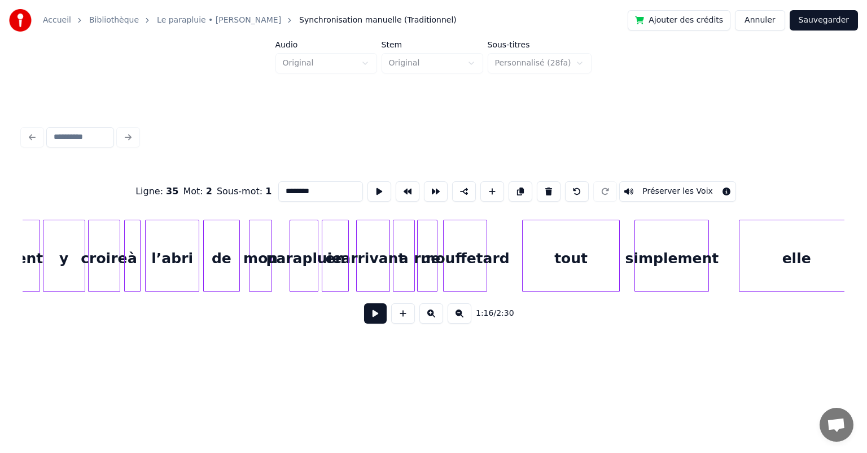
click at [567, 269] on div "tout" at bounding box center [571, 258] width 97 height 77
type input "****"
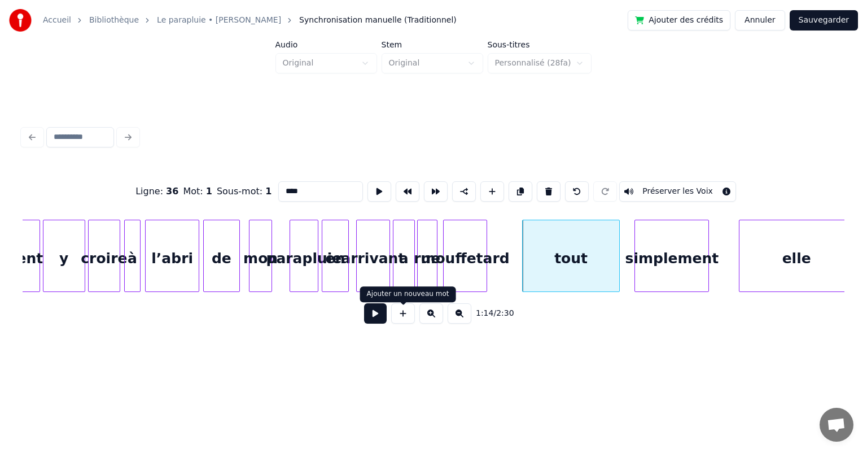
click at [377, 314] on button at bounding box center [375, 313] width 23 height 20
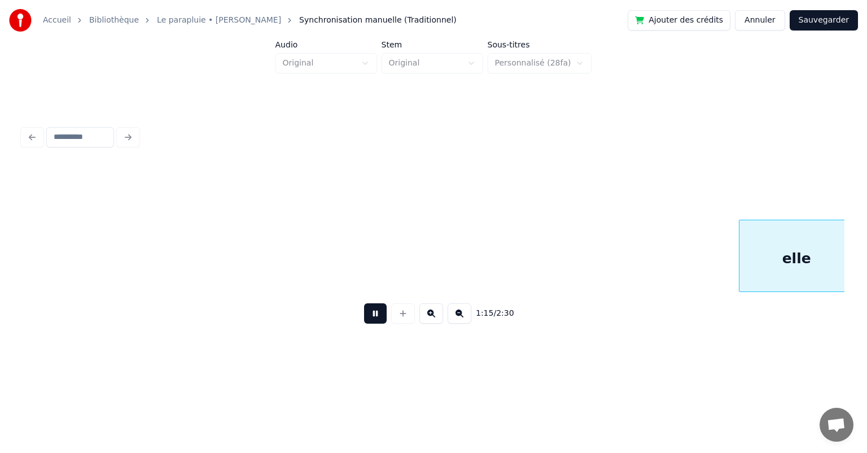
scroll to position [0, 25709]
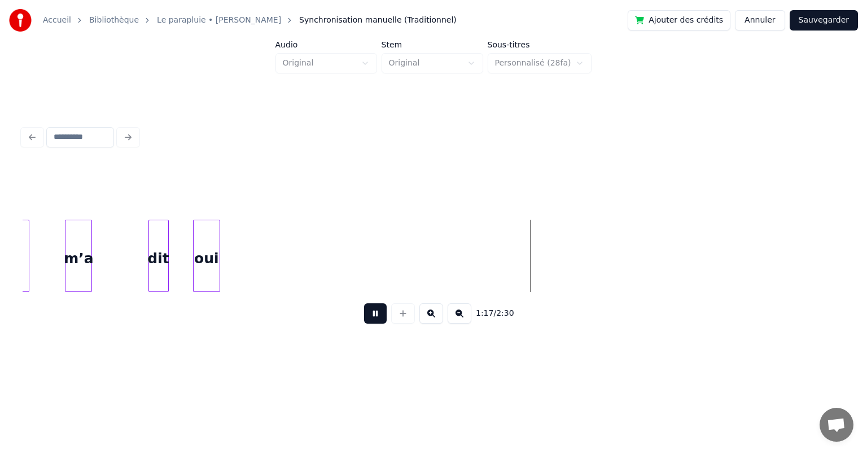
click at [377, 314] on button at bounding box center [375, 313] width 23 height 20
click at [395, 262] on div "oui" at bounding box center [390, 258] width 26 height 77
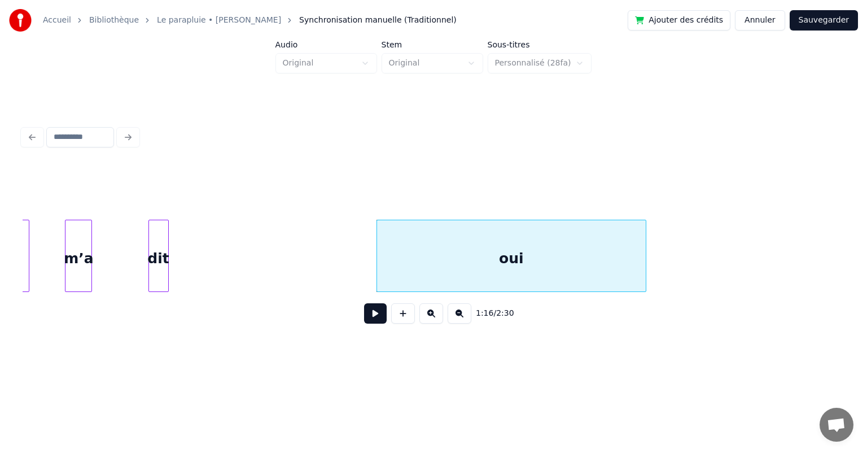
click at [645, 276] on div at bounding box center [643, 255] width 3 height 71
click at [162, 236] on div "dit" at bounding box center [158, 258] width 19 height 77
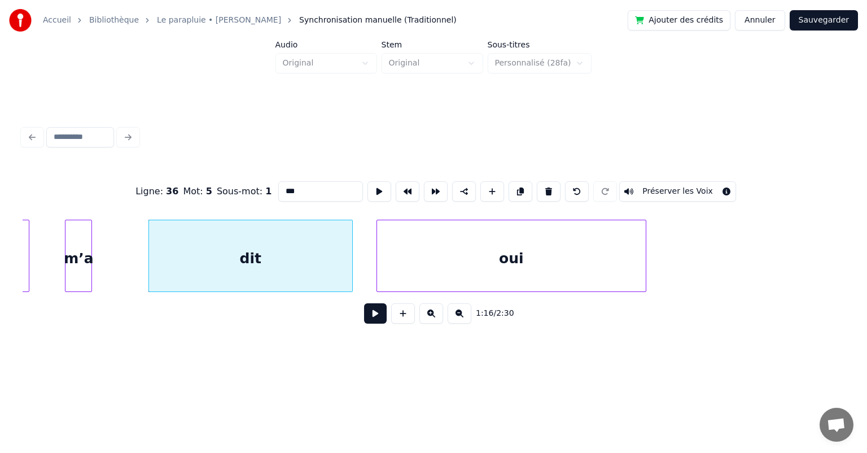
click at [350, 278] on div at bounding box center [350, 255] width 3 height 71
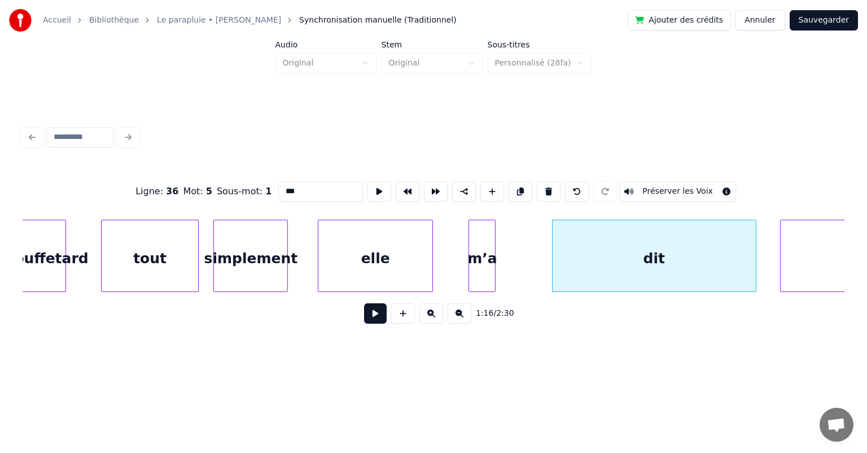
scroll to position [0, 25306]
click at [489, 256] on div "m’a" at bounding box center [482, 258] width 26 height 77
type input "***"
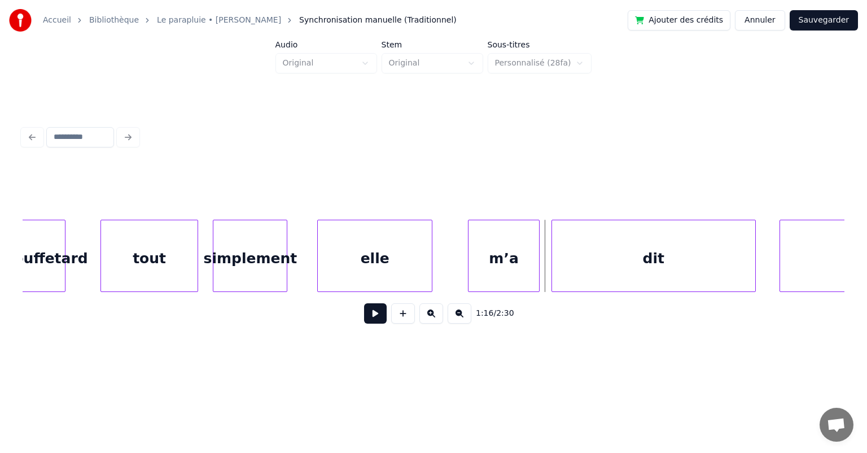
click at [536, 258] on div at bounding box center [537, 255] width 3 height 71
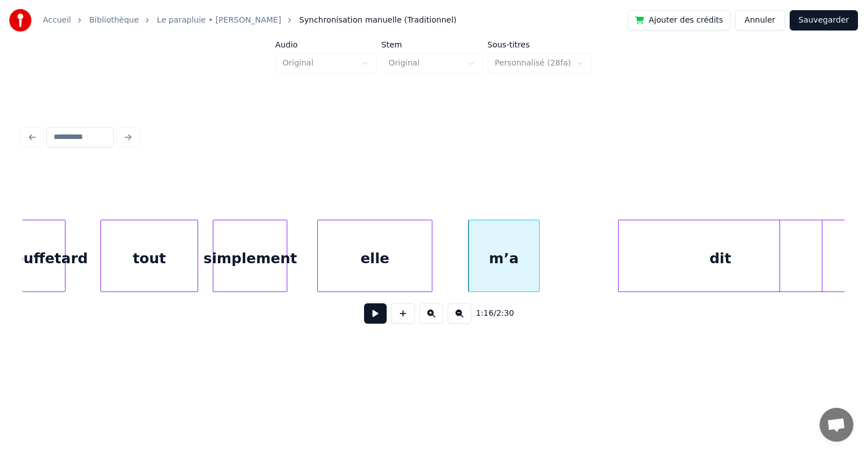
click at [627, 261] on div "dit" at bounding box center [720, 256] width 204 height 72
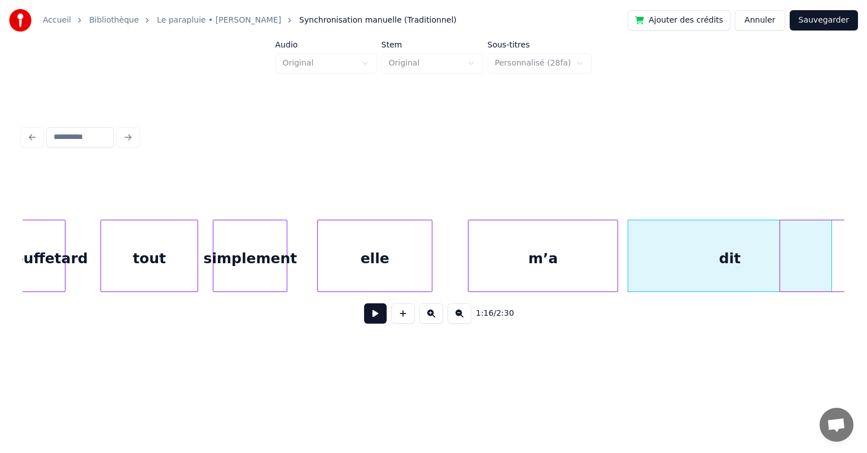
click at [616, 262] on div at bounding box center [615, 255] width 3 height 71
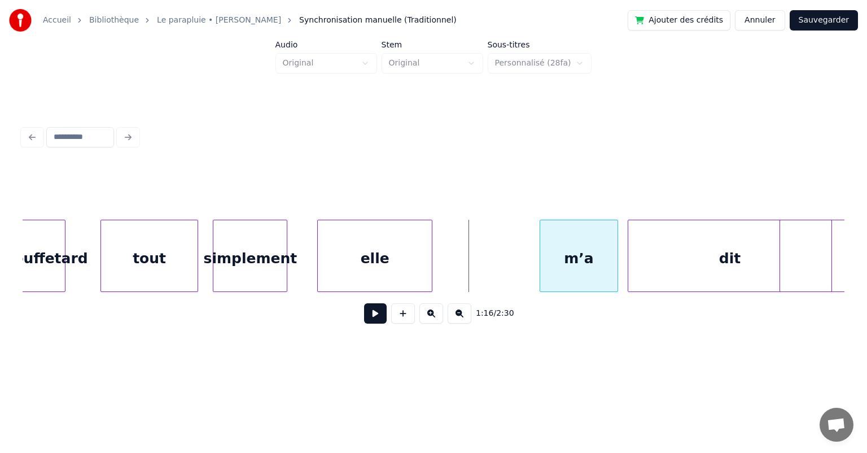
click at [540, 262] on div at bounding box center [541, 255] width 3 height 71
click at [616, 255] on div at bounding box center [615, 255] width 3 height 71
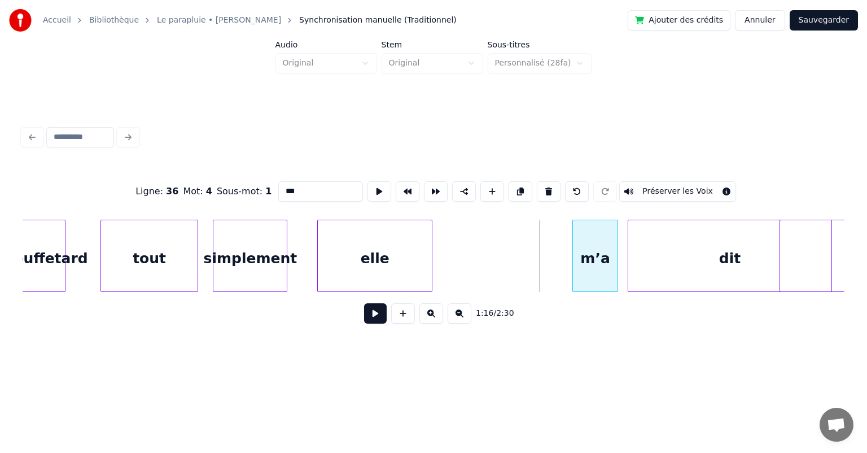
click at [573, 263] on div at bounding box center [574, 255] width 3 height 71
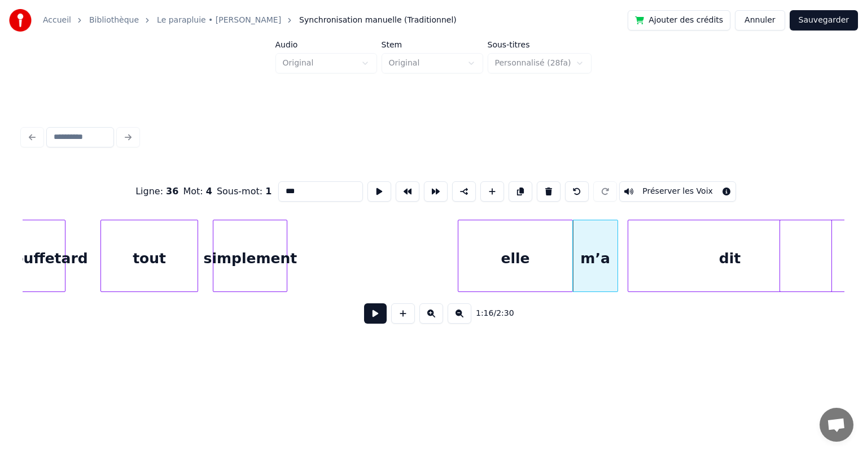
click at [558, 257] on div "elle" at bounding box center [515, 258] width 114 height 77
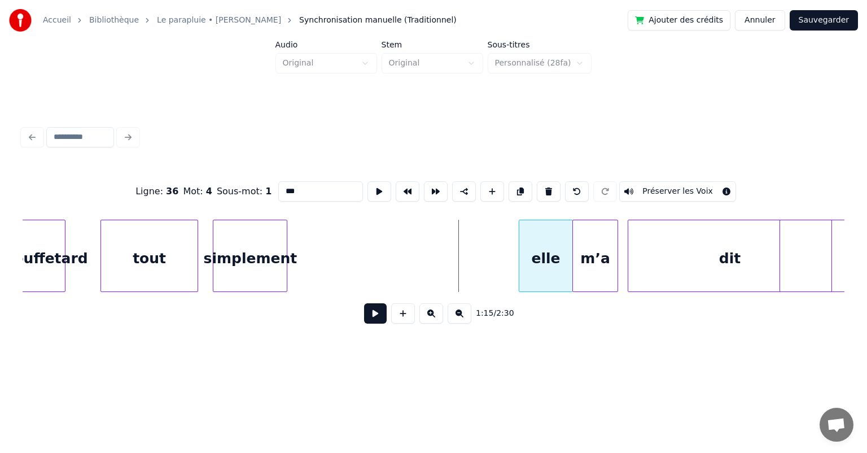
click at [519, 255] on div at bounding box center [520, 255] width 3 height 71
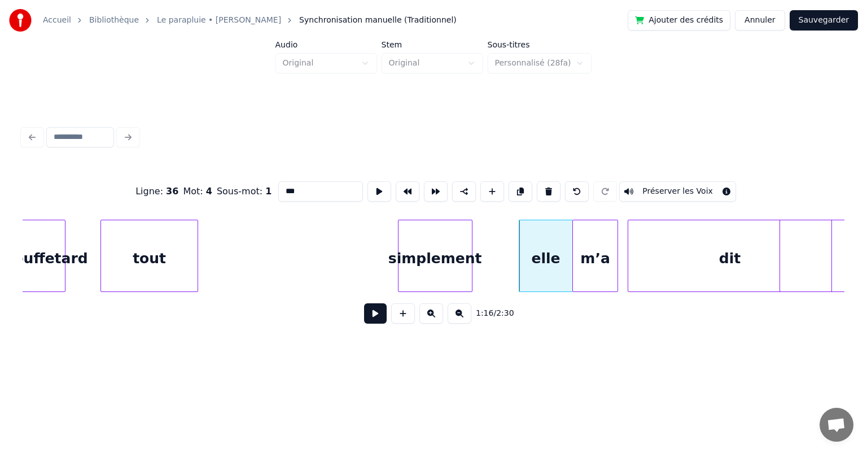
click at [449, 250] on div "simplement" at bounding box center [435, 258] width 73 height 77
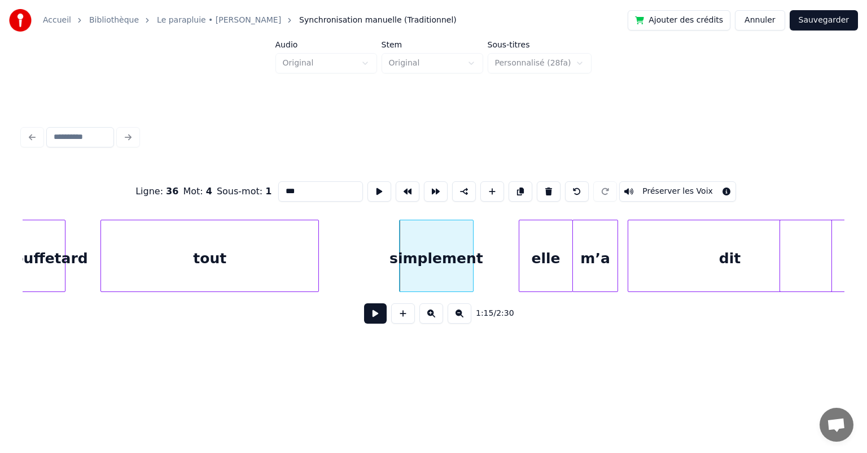
click at [318, 264] on div at bounding box center [316, 255] width 3 height 71
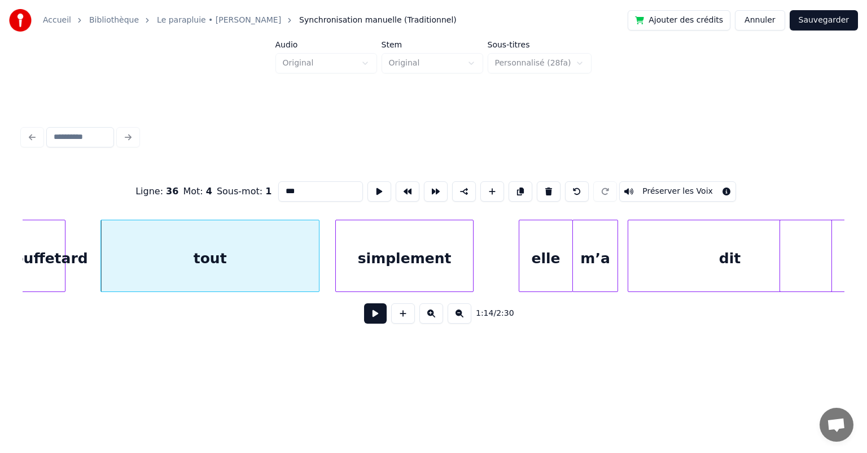
click at [336, 255] on div at bounding box center [337, 255] width 3 height 71
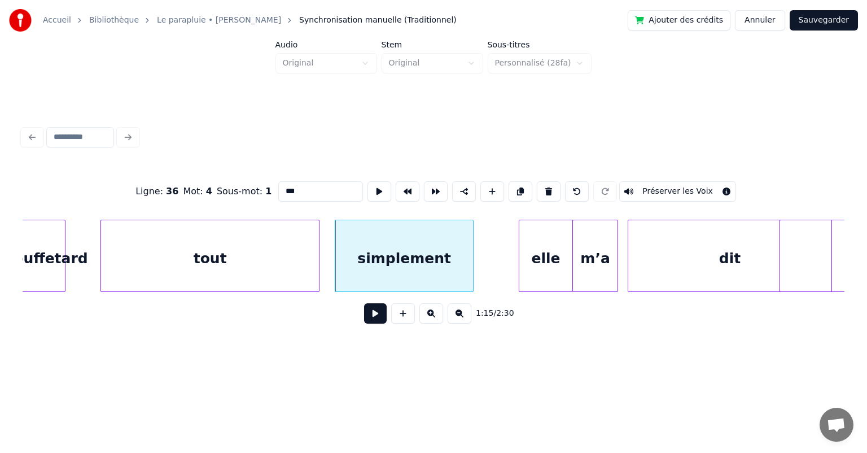
click at [157, 247] on div "tout" at bounding box center [210, 258] width 218 height 77
type input "****"
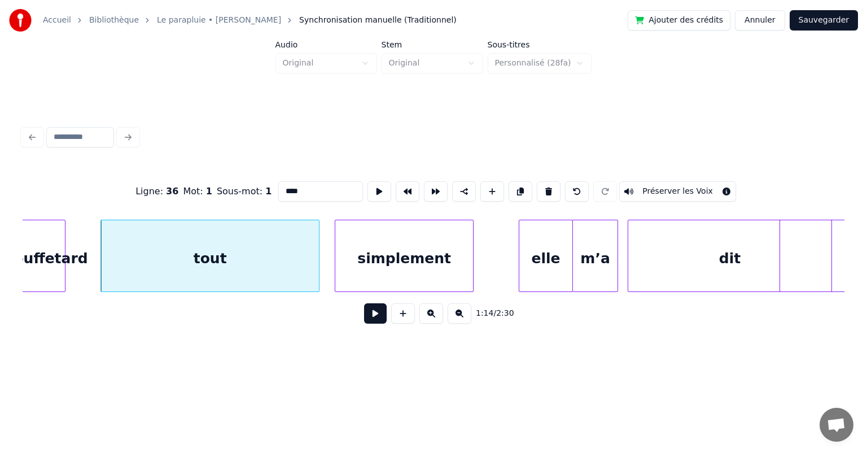
click at [369, 318] on button at bounding box center [375, 313] width 23 height 20
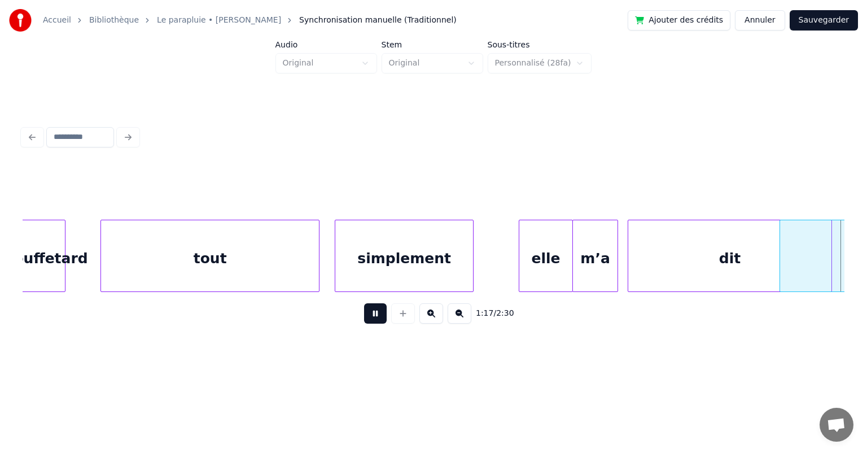
scroll to position [0, 26131]
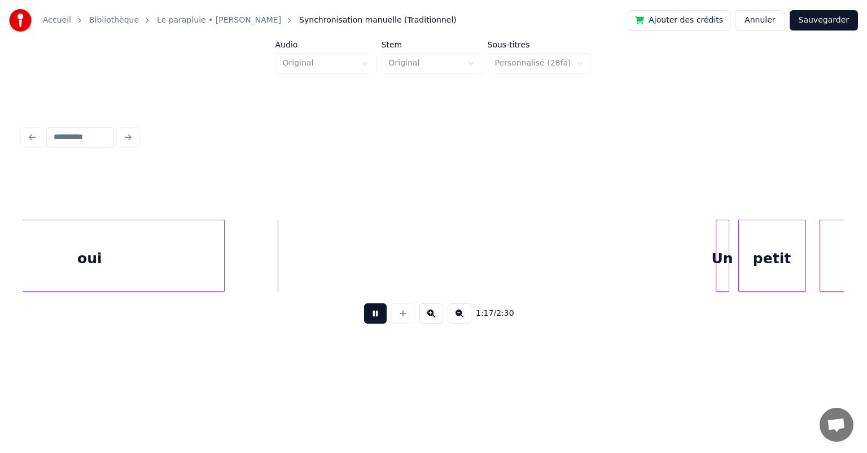
click at [369, 318] on button at bounding box center [375, 313] width 23 height 20
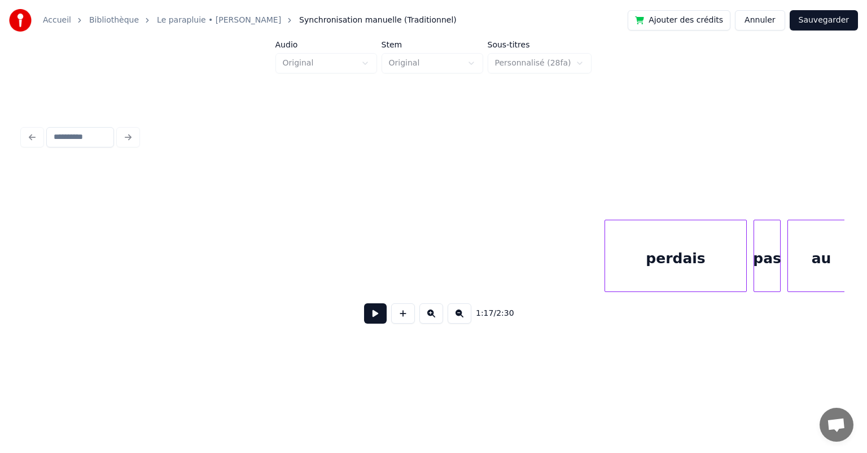
scroll to position [0, 22931]
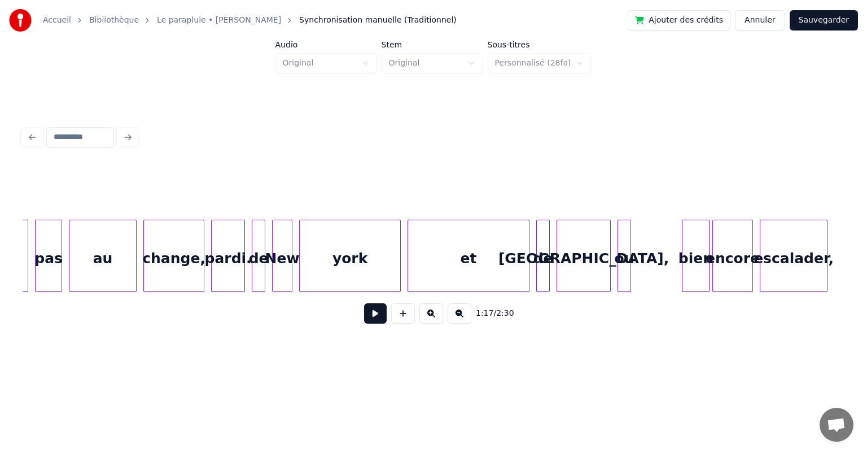
click at [693, 248] on div "bien" at bounding box center [695, 258] width 26 height 77
click at [658, 249] on div "ou" at bounding box center [660, 258] width 12 height 77
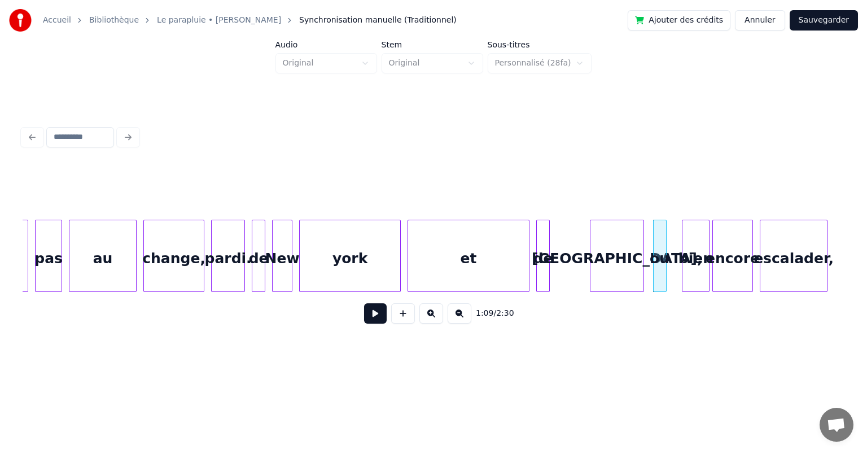
click at [625, 250] on div "[GEOGRAPHIC_DATA]," at bounding box center [616, 258] width 53 height 77
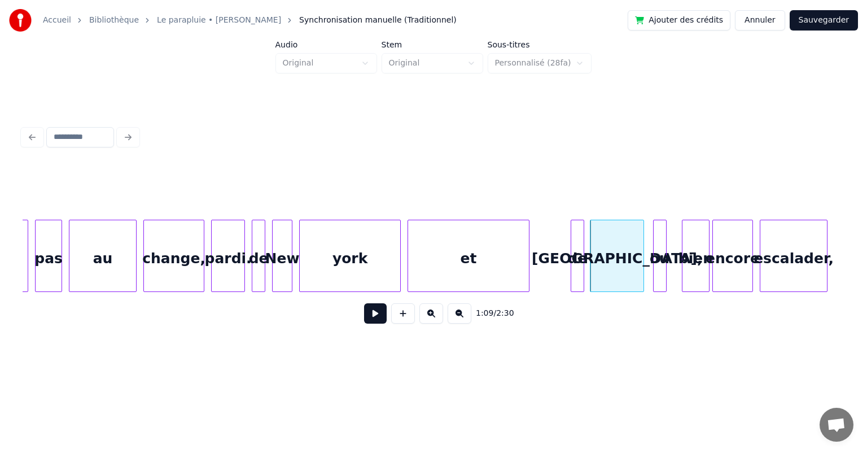
click at [581, 247] on div "de" at bounding box center [577, 258] width 12 height 77
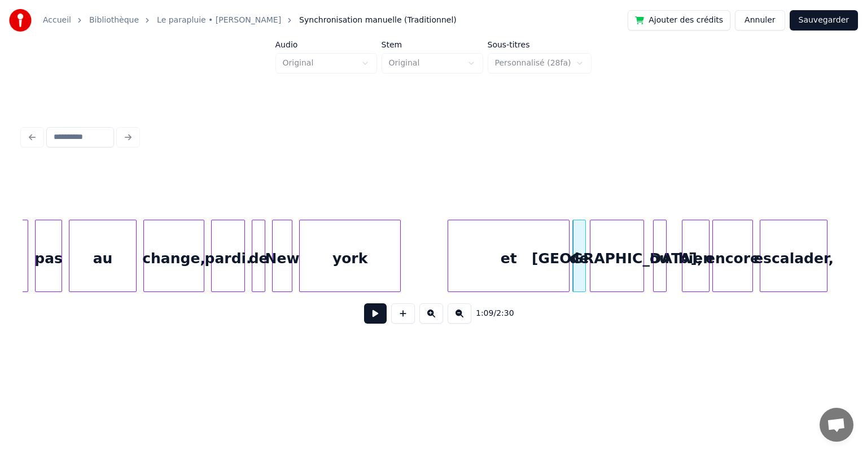
click at [541, 243] on div "et" at bounding box center [508, 258] width 121 height 77
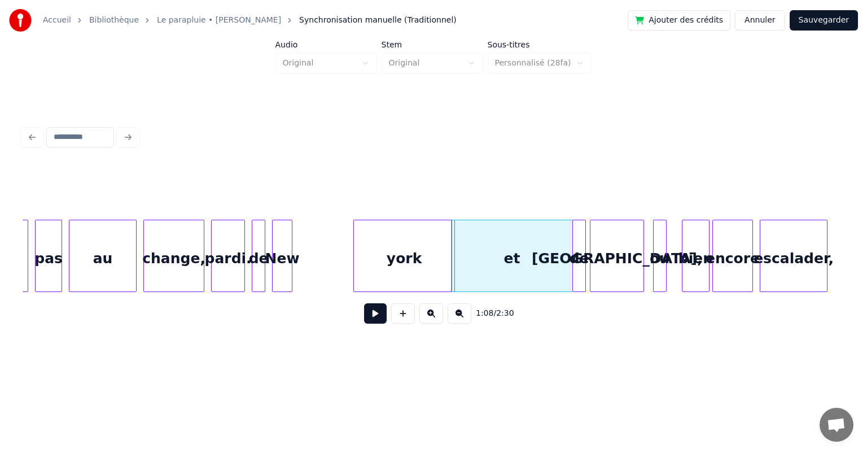
click at [418, 250] on div "york" at bounding box center [404, 258] width 100 height 77
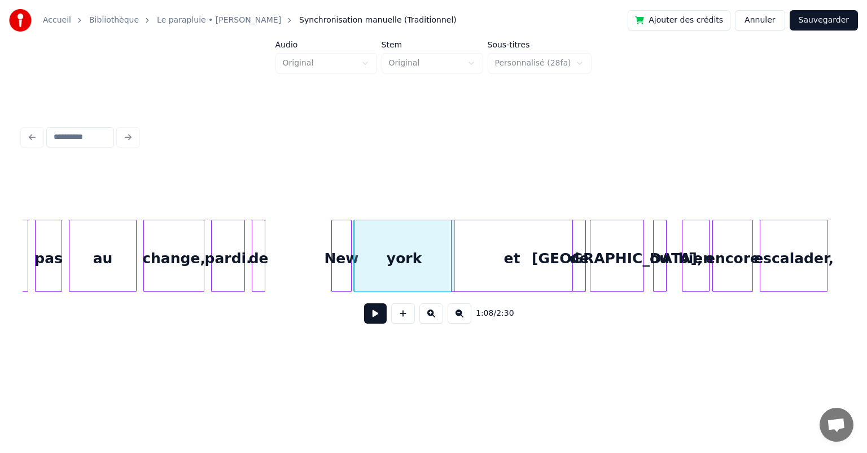
click at [345, 251] on div "New" at bounding box center [341, 258] width 19 height 77
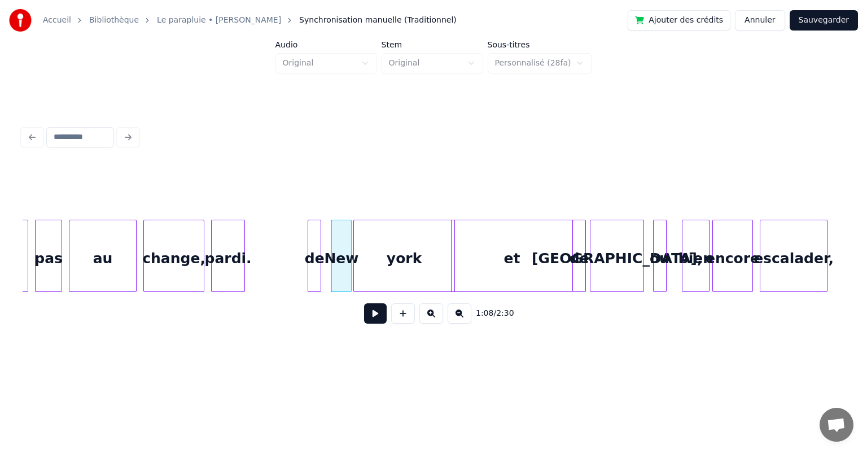
click at [316, 251] on div "de" at bounding box center [314, 258] width 12 height 77
click at [235, 236] on div "pardi." at bounding box center [228, 258] width 33 height 77
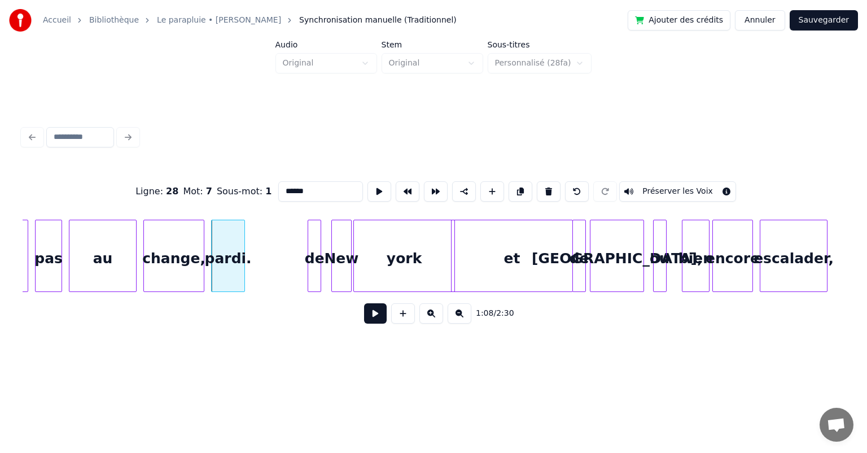
click at [375, 314] on button at bounding box center [375, 313] width 23 height 20
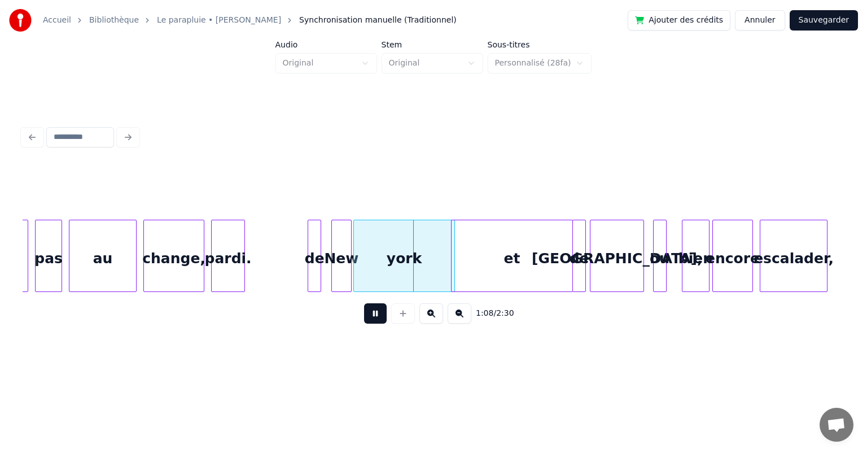
click at [375, 316] on button at bounding box center [375, 313] width 23 height 20
click at [115, 257] on div "au" at bounding box center [102, 258] width 67 height 77
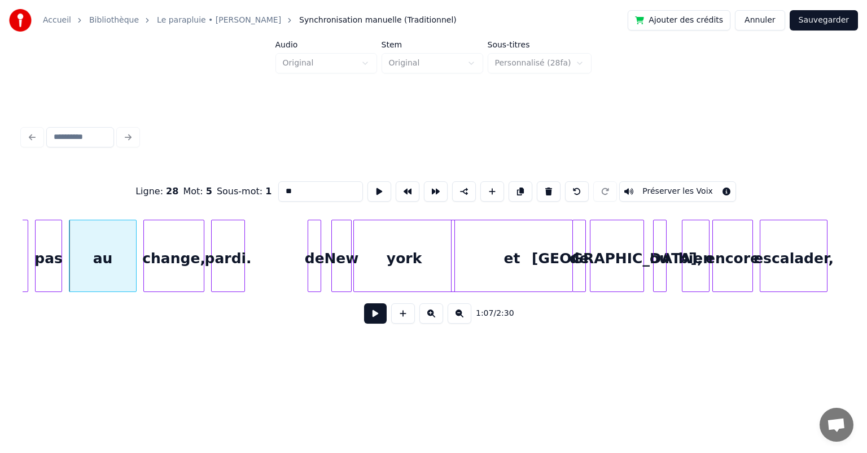
click at [370, 317] on button at bounding box center [375, 313] width 23 height 20
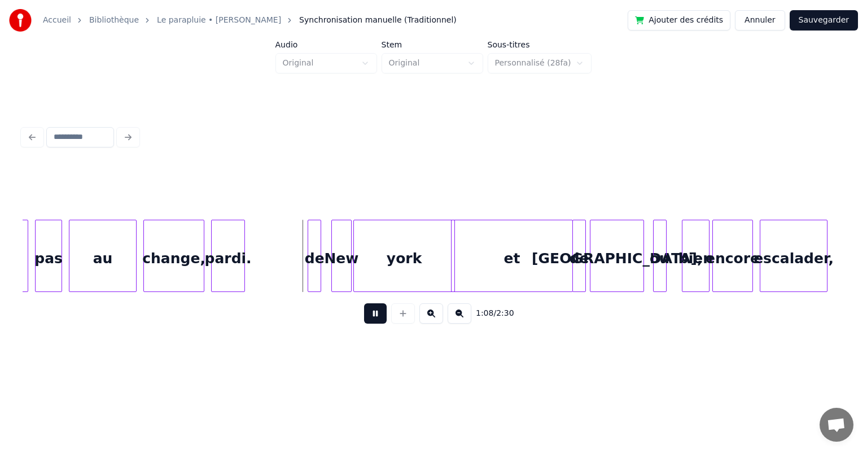
click at [374, 320] on button at bounding box center [375, 313] width 23 height 20
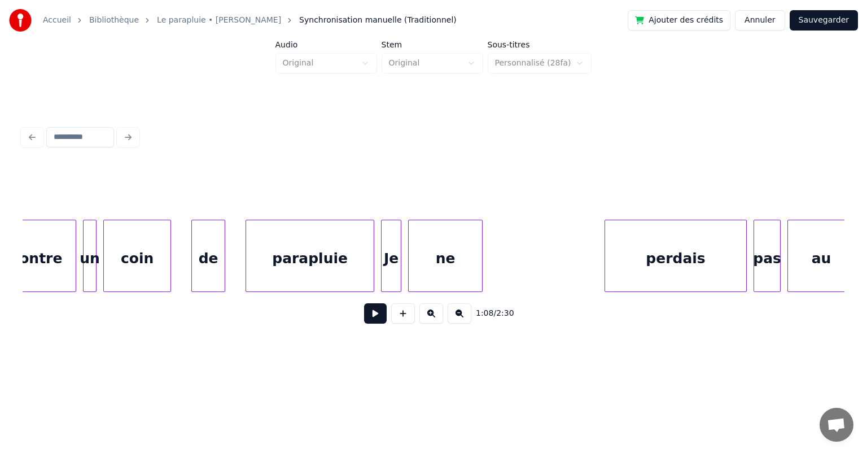
click at [212, 255] on div "de" at bounding box center [208, 258] width 33 height 77
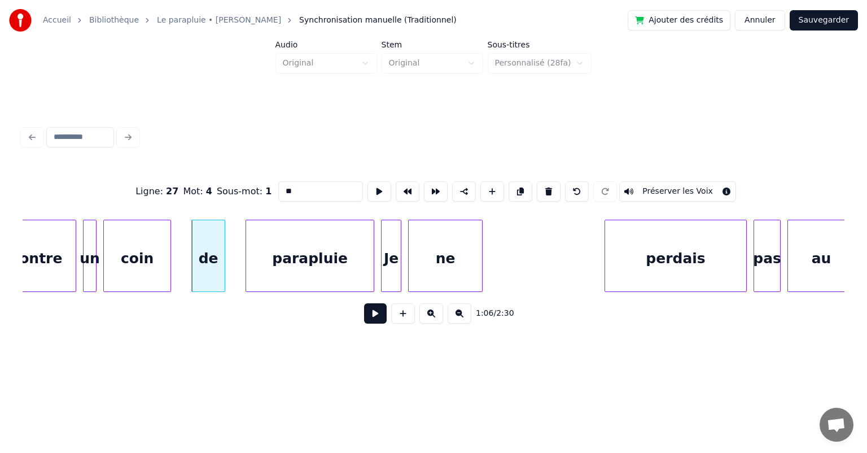
click at [369, 314] on button at bounding box center [375, 313] width 23 height 20
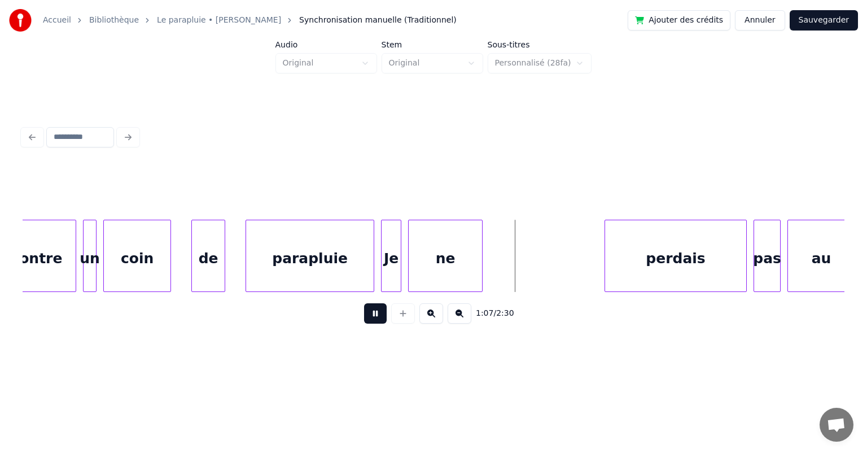
click at [375, 320] on button at bounding box center [375, 313] width 23 height 20
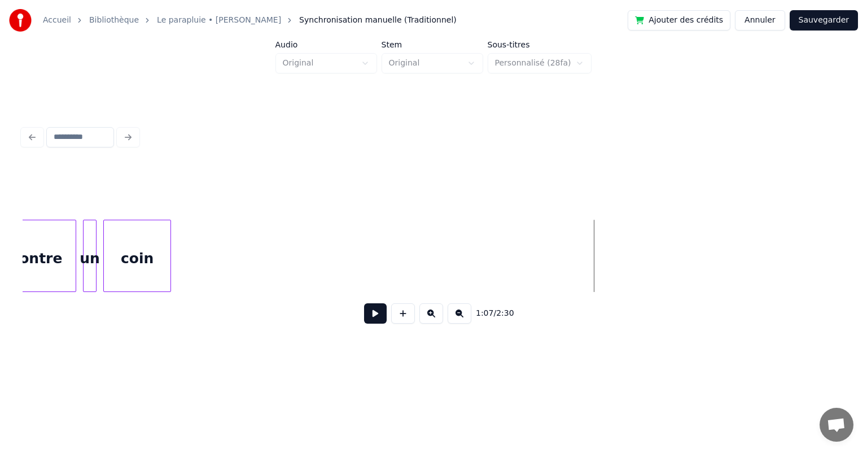
scroll to position [0, 21493]
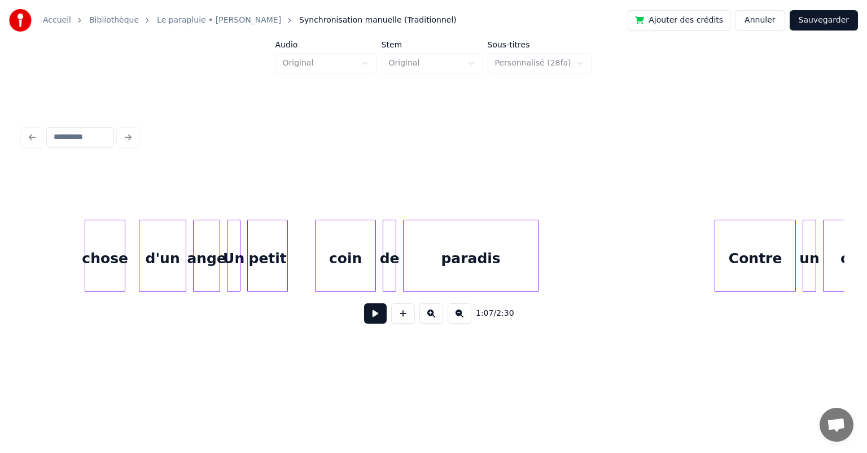
click at [211, 263] on div "ange" at bounding box center [207, 258] width 26 height 77
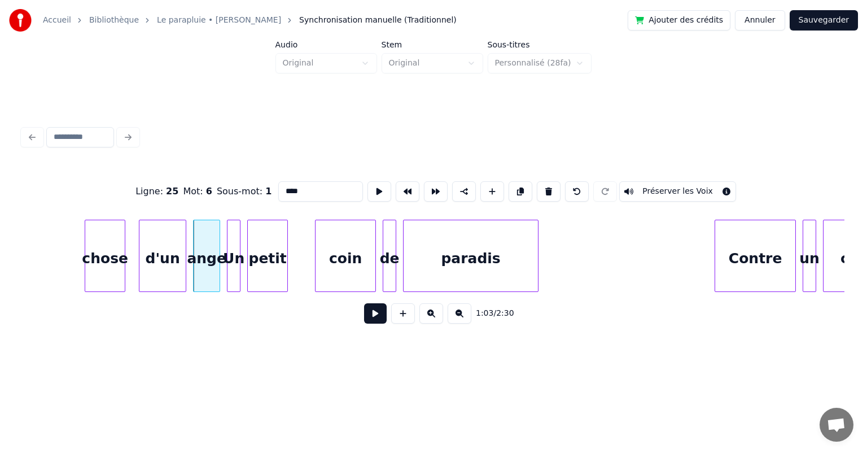
click at [377, 320] on button at bounding box center [375, 313] width 23 height 20
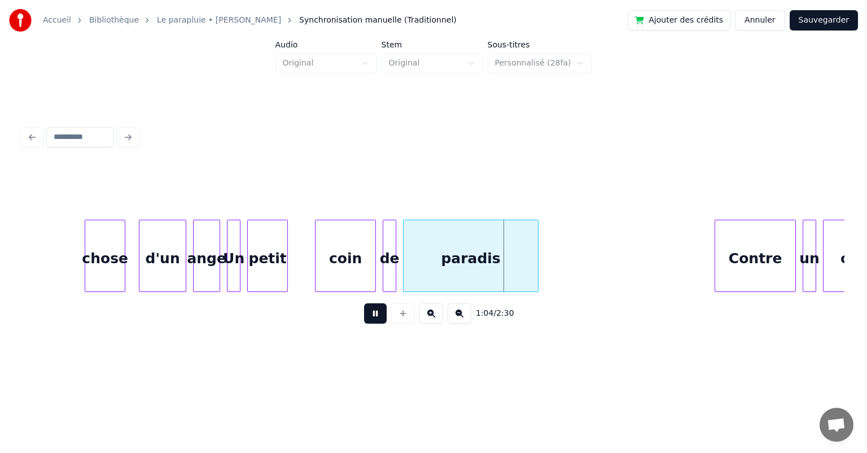
click at [377, 320] on button at bounding box center [375, 313] width 23 height 20
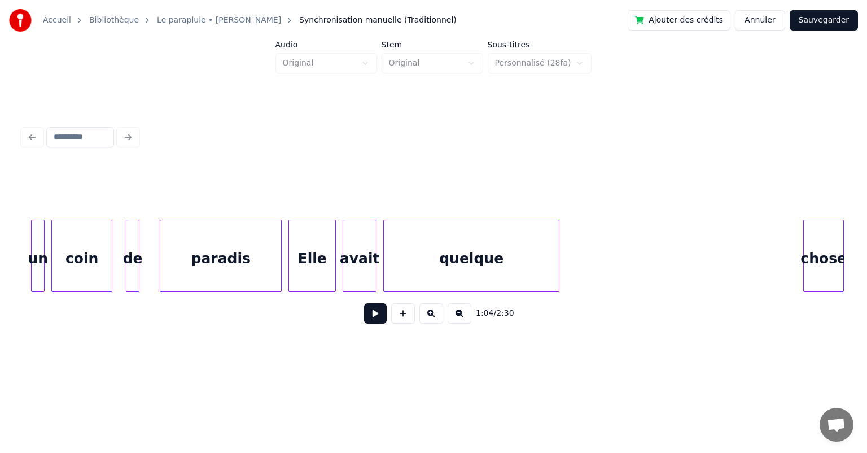
click at [76, 240] on div "coin" at bounding box center [82, 258] width 60 height 77
click at [378, 316] on button at bounding box center [375, 313] width 23 height 20
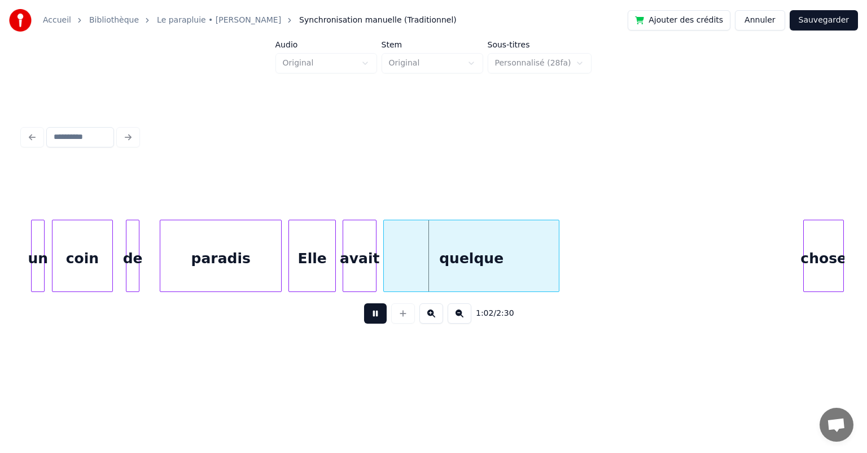
click at [378, 316] on button at bounding box center [375, 313] width 23 height 20
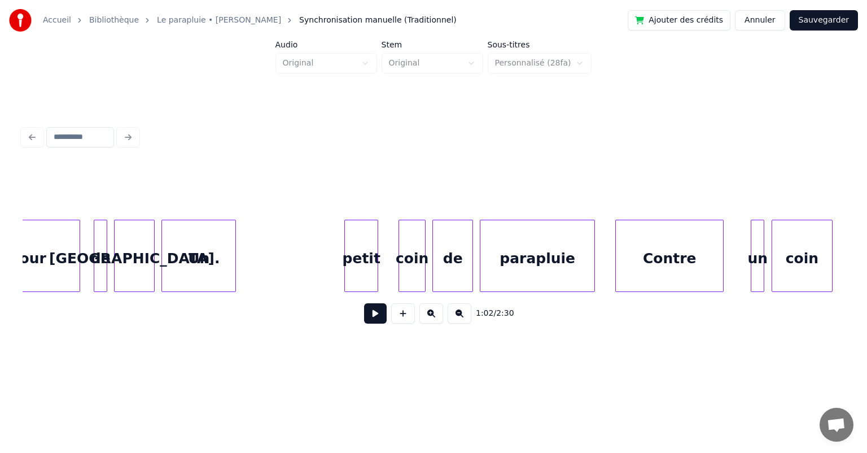
click at [176, 253] on div "Un" at bounding box center [198, 258] width 73 height 77
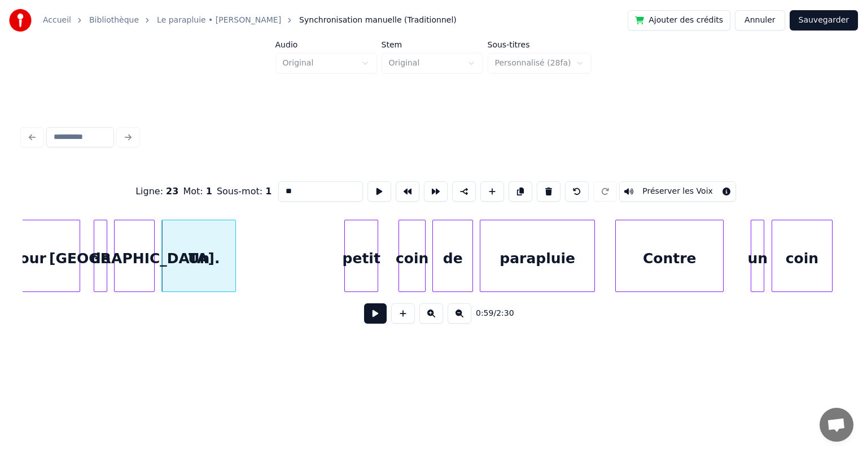
click at [372, 316] on button at bounding box center [375, 313] width 23 height 20
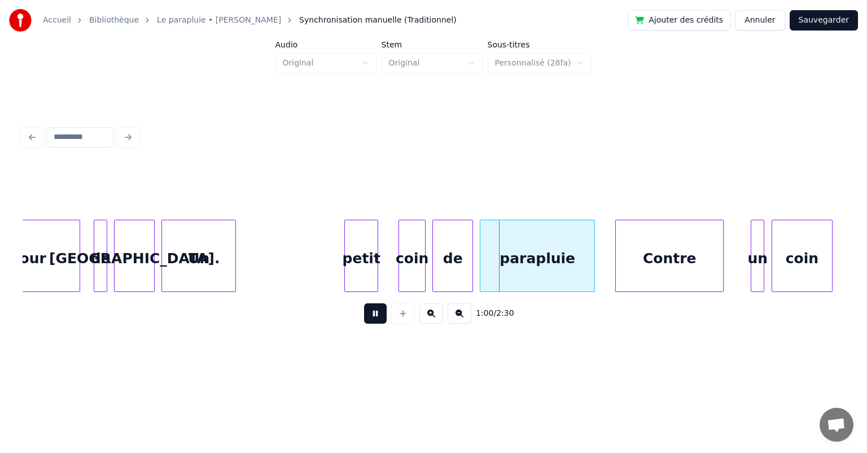
click at [372, 316] on button at bounding box center [375, 313] width 23 height 20
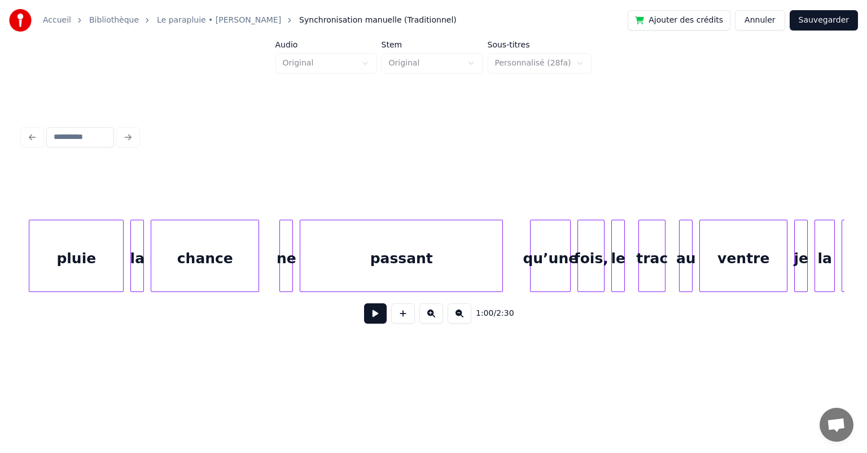
scroll to position [0, 17178]
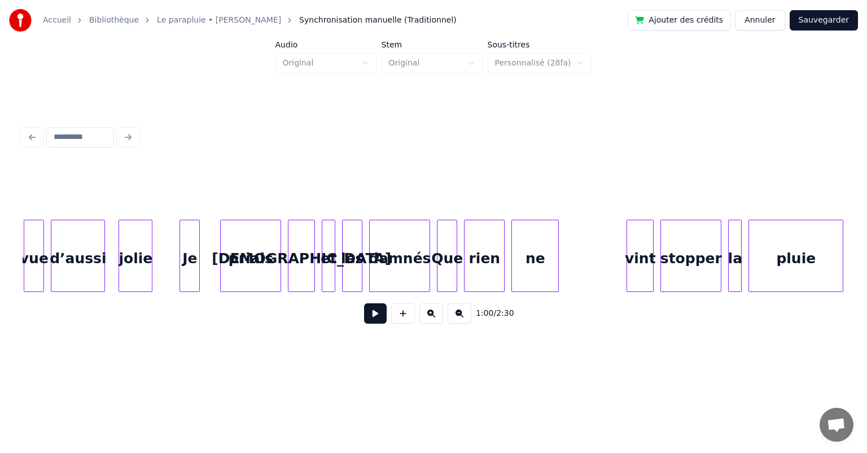
click at [443, 261] on div "Que" at bounding box center [446, 258] width 19 height 77
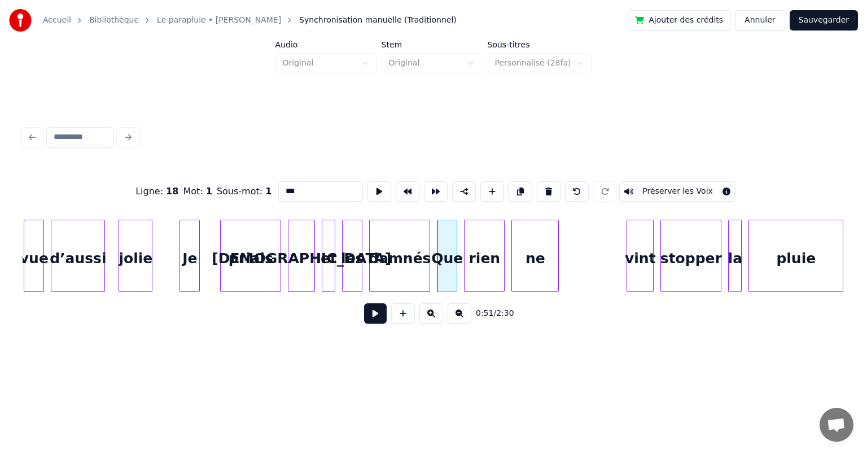
click at [371, 314] on button at bounding box center [375, 313] width 23 height 20
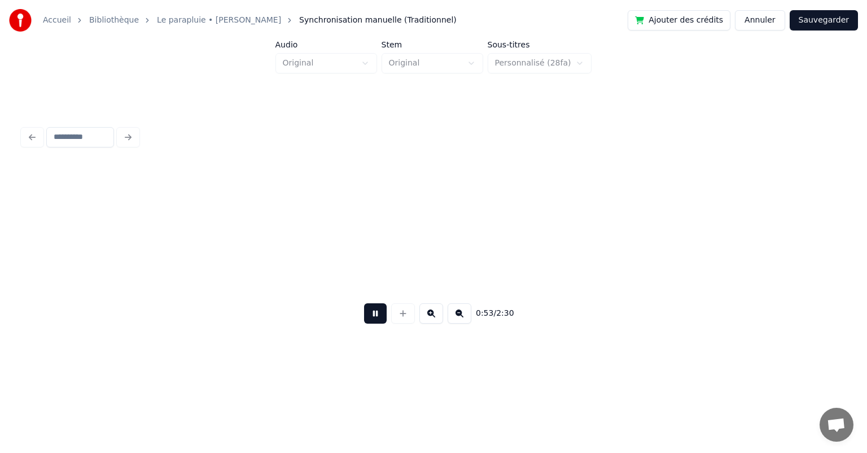
scroll to position [0, 18003]
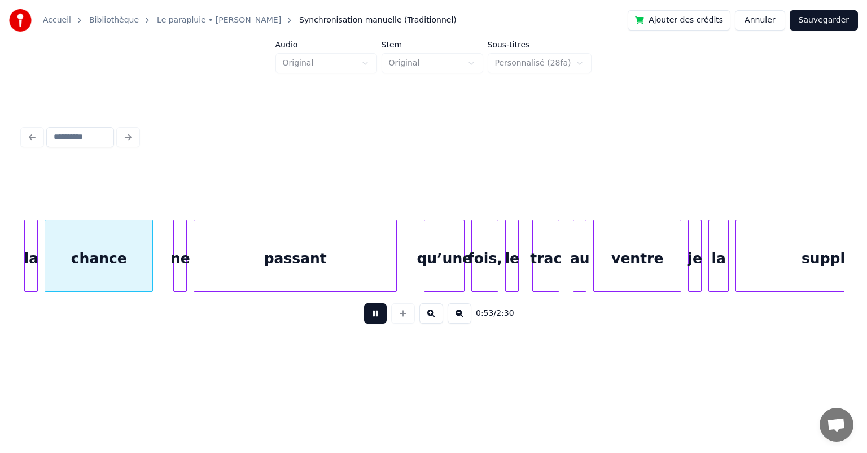
click at [371, 314] on button at bounding box center [375, 313] width 23 height 20
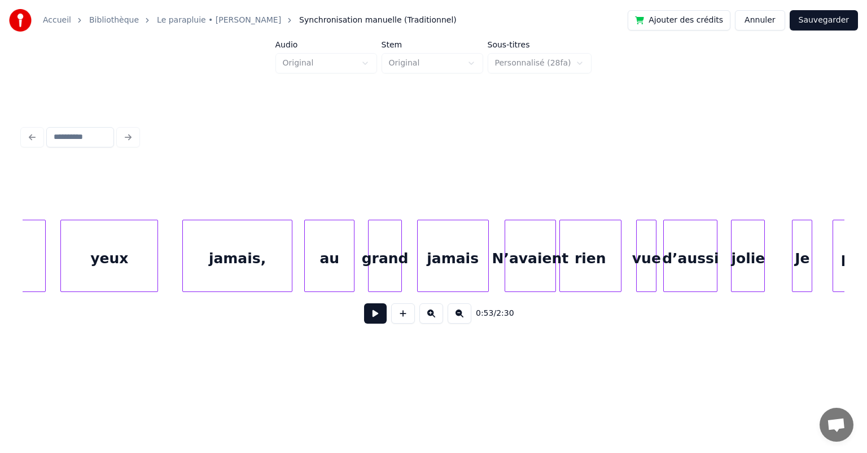
scroll to position [0, 15846]
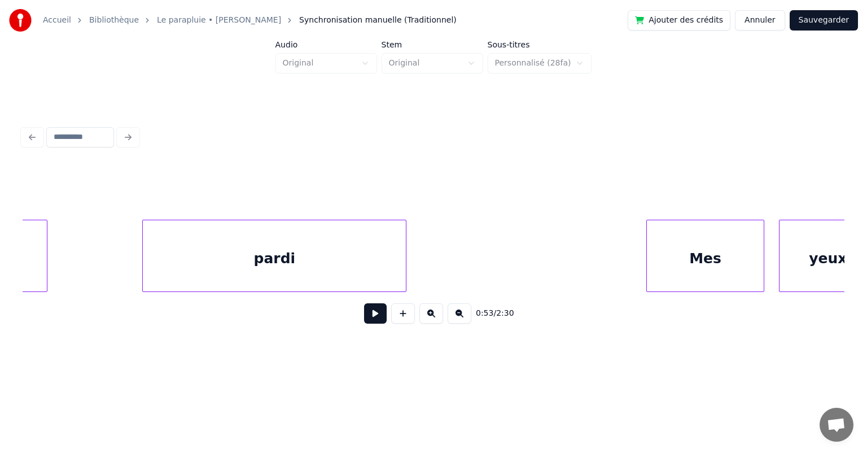
click at [672, 269] on div "Mes" at bounding box center [705, 258] width 117 height 77
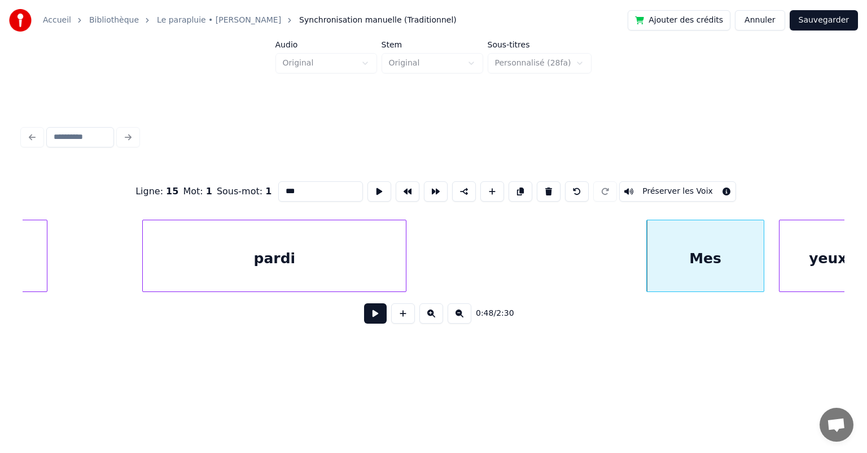
click at [378, 315] on button at bounding box center [375, 313] width 23 height 20
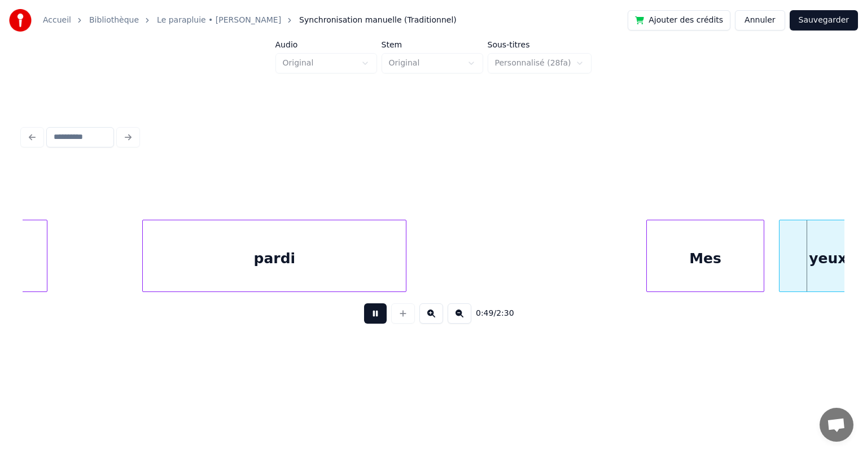
scroll to position [0, 16672]
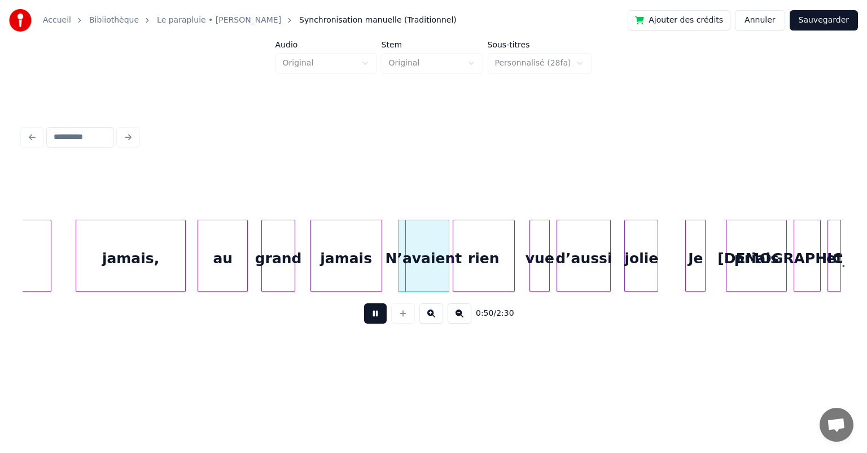
click at [378, 315] on button at bounding box center [375, 313] width 23 height 20
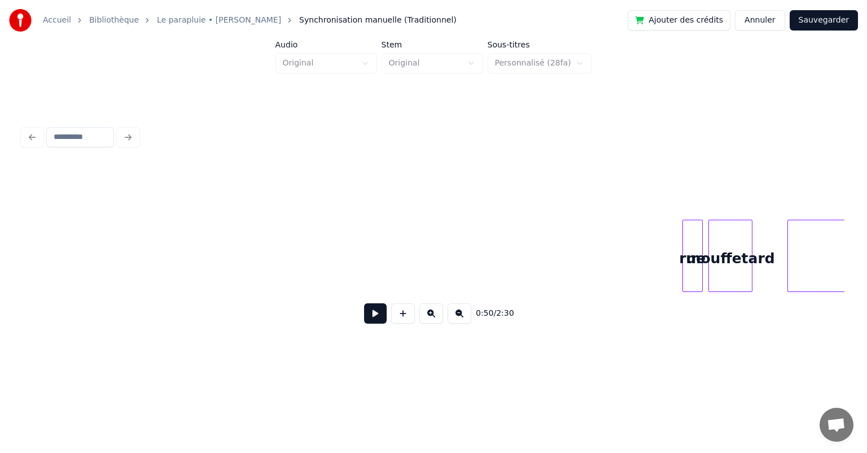
scroll to position [0, 25338]
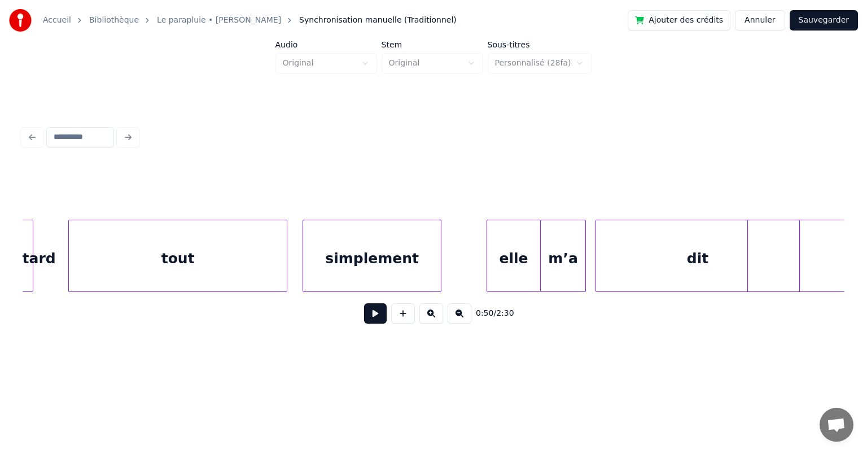
click at [91, 262] on div "tout" at bounding box center [178, 258] width 218 height 77
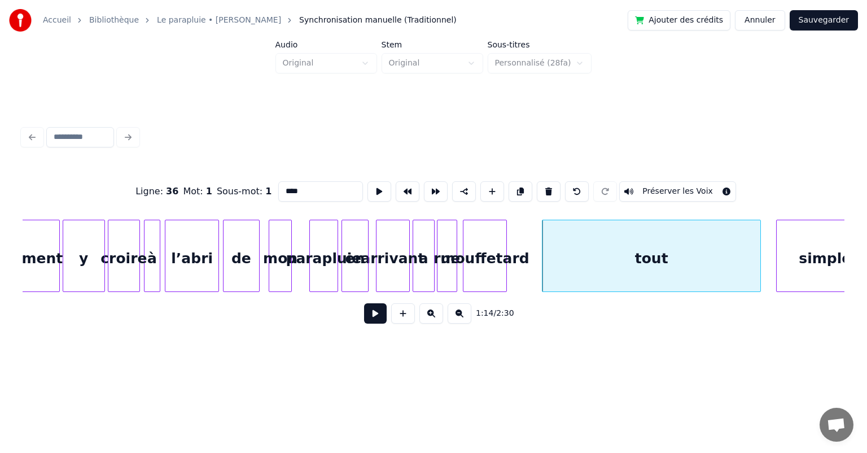
scroll to position [0, 24864]
click at [348, 268] on div "en" at bounding box center [356, 258] width 26 height 77
type input "**"
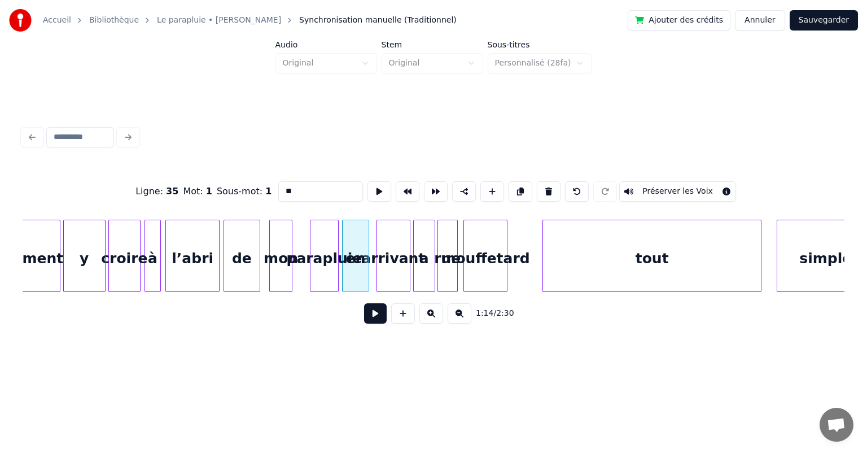
click at [379, 321] on button at bounding box center [375, 313] width 23 height 20
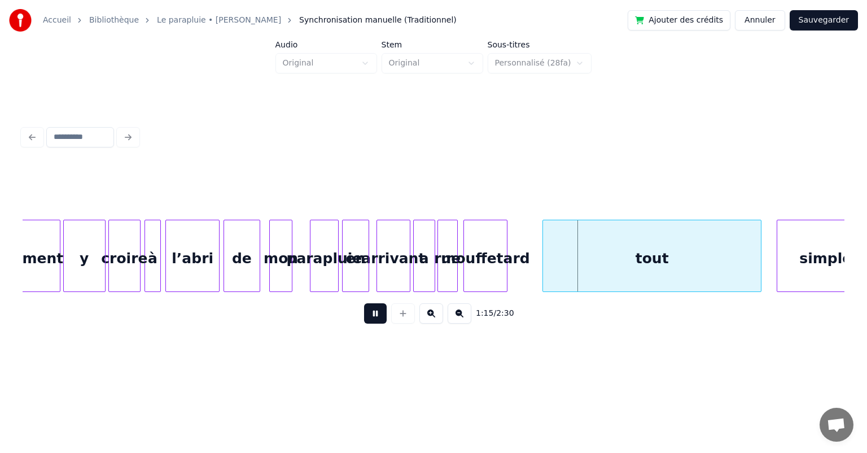
click at [378, 320] on button at bounding box center [375, 313] width 23 height 20
click at [126, 270] on div "croire" at bounding box center [125, 258] width 32 height 77
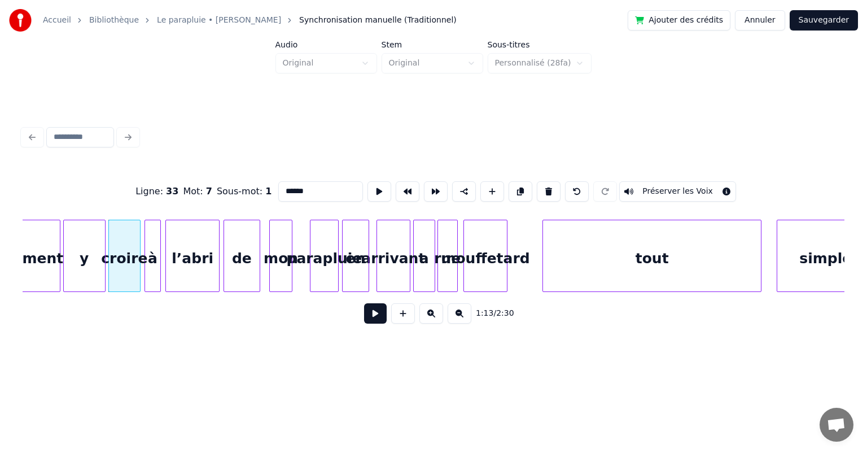
click at [376, 317] on button at bounding box center [375, 313] width 23 height 20
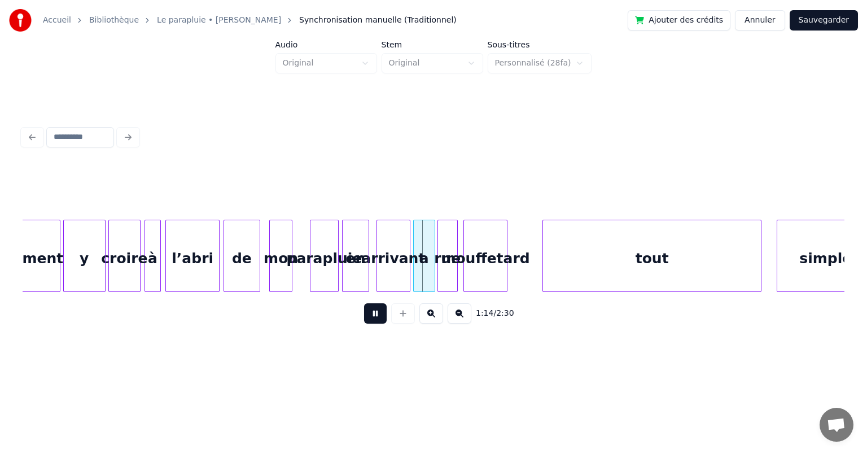
click at [376, 317] on button at bounding box center [375, 313] width 23 height 20
